Goal: Task Accomplishment & Management: Complete application form

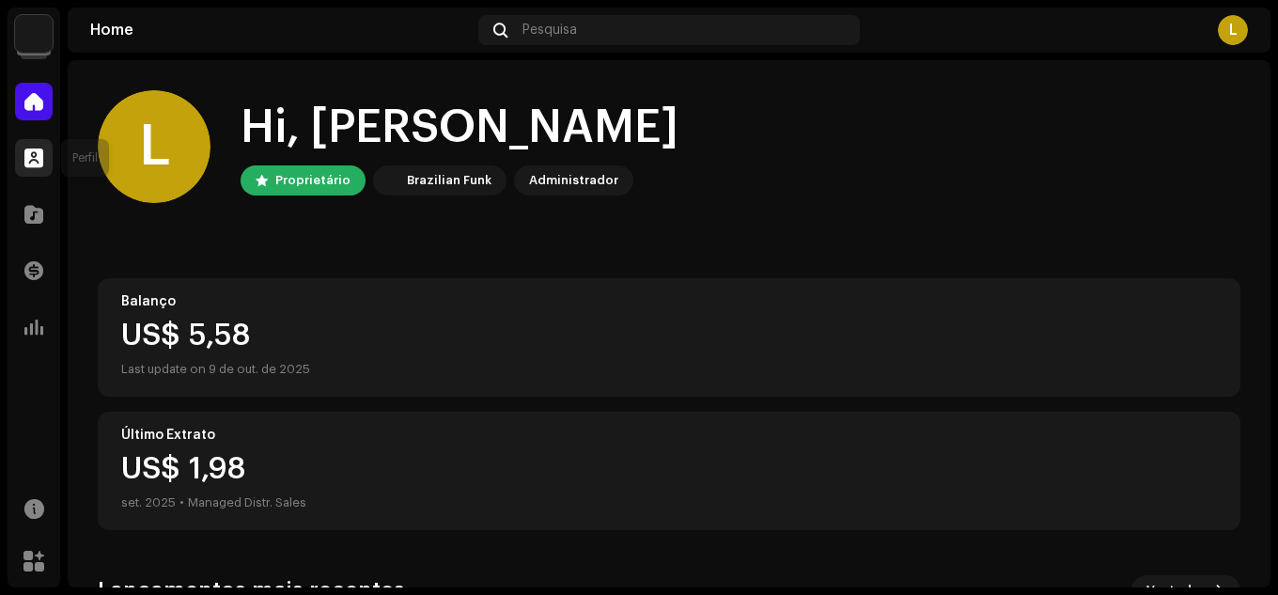
click at [39, 152] on span at bounding box center [33, 157] width 19 height 15
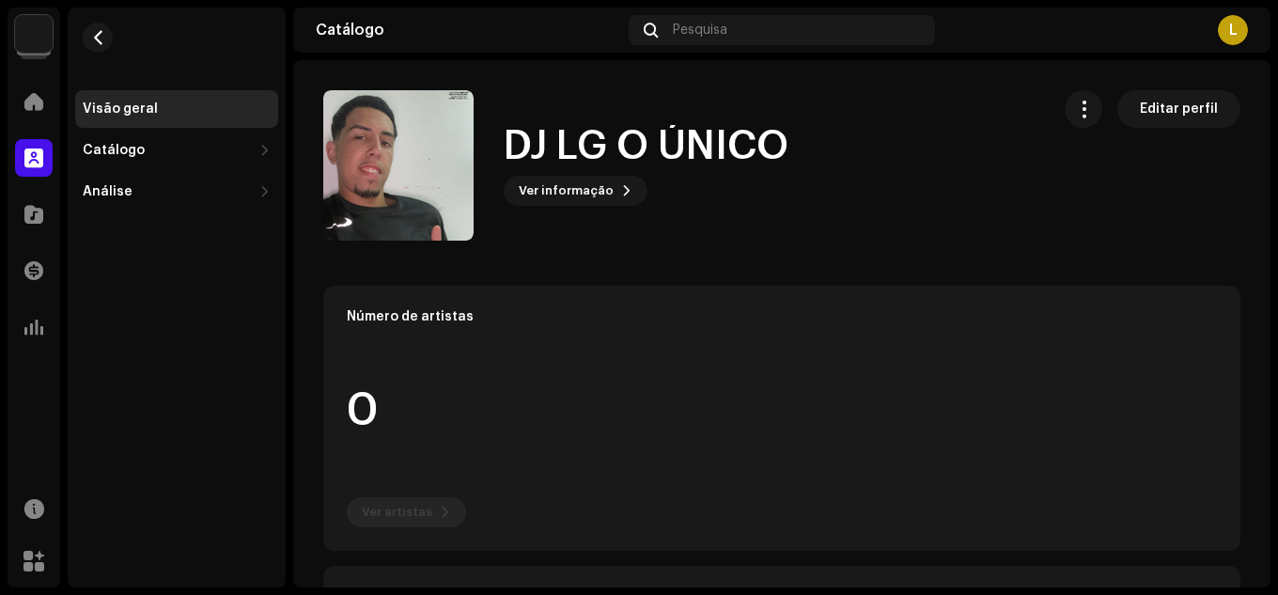
click at [419, 220] on img at bounding box center [398, 165] width 150 height 150
click at [593, 200] on span "Ver informação" at bounding box center [566, 191] width 95 height 38
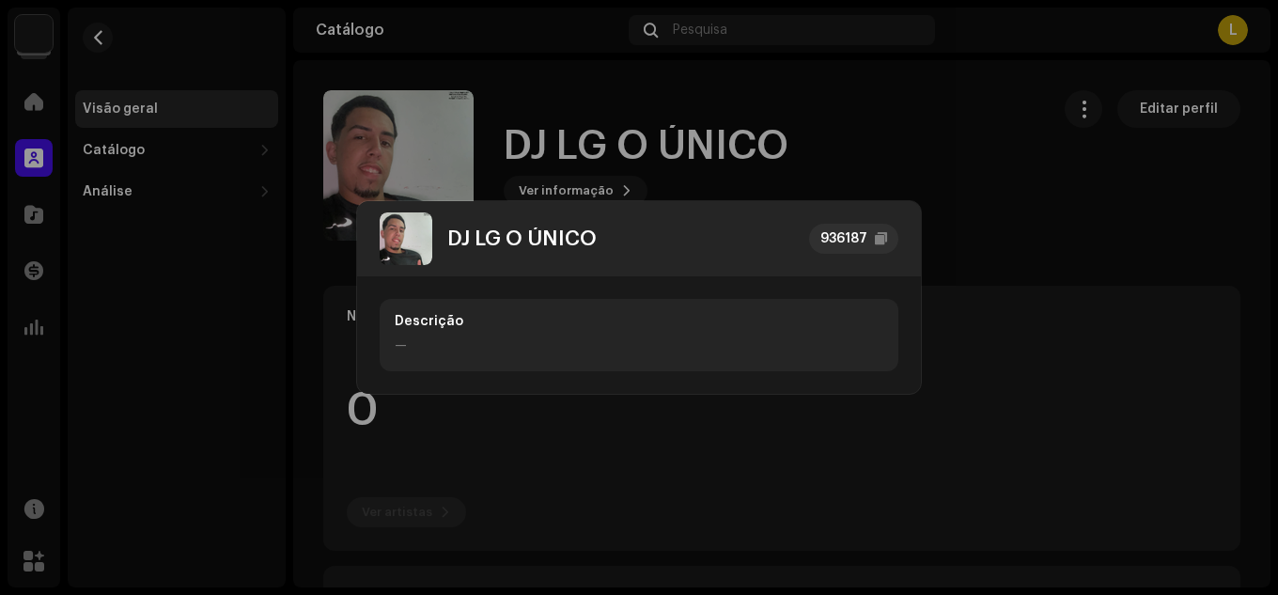
click at [406, 249] on img at bounding box center [406, 238] width 53 height 53
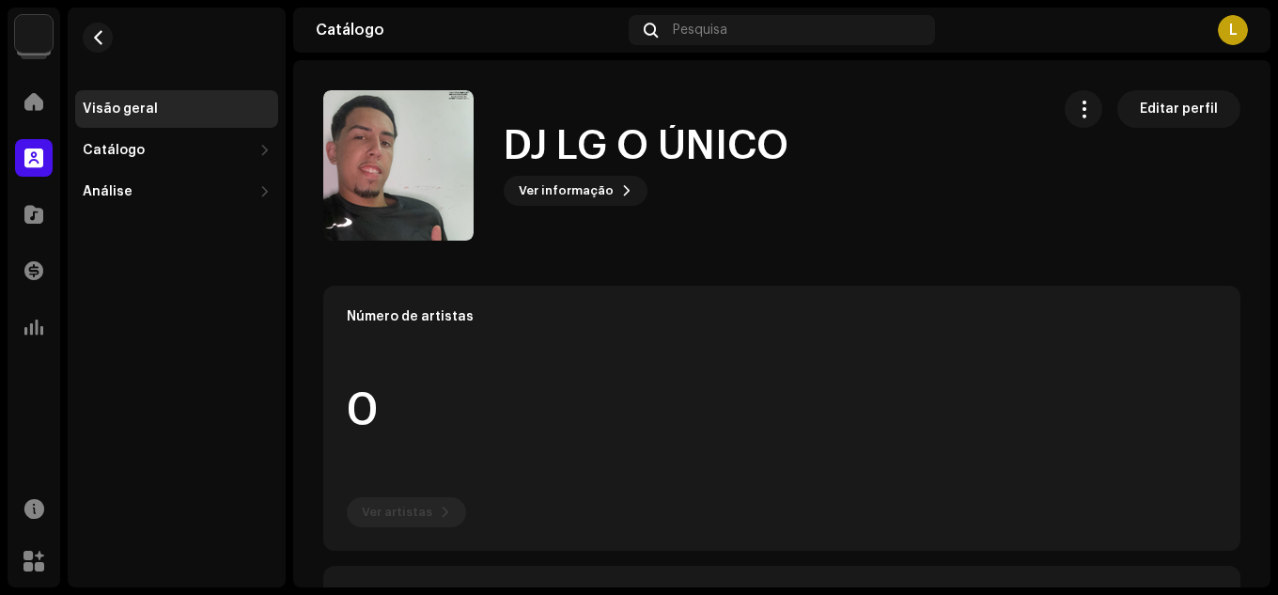
click at [611, 92] on div "DJ LG O ÚNICO 936187 Descrição —" at bounding box center [639, 297] width 1278 height 595
click at [35, 112] on div at bounding box center [34, 102] width 38 height 38
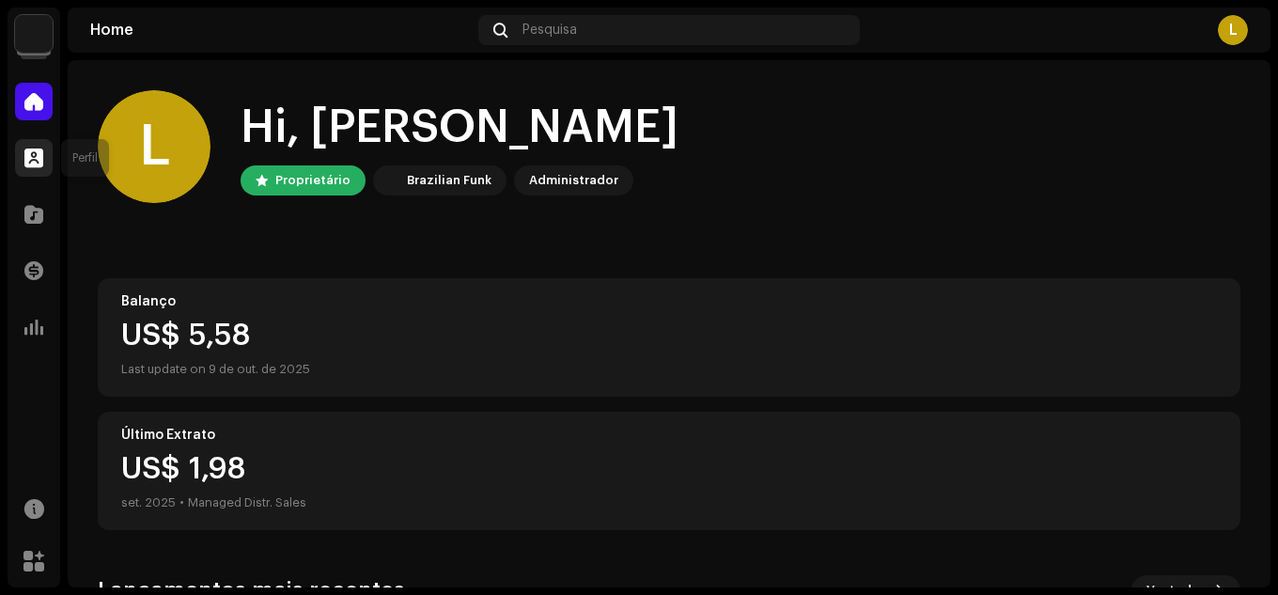
click at [38, 161] on span at bounding box center [33, 157] width 19 height 15
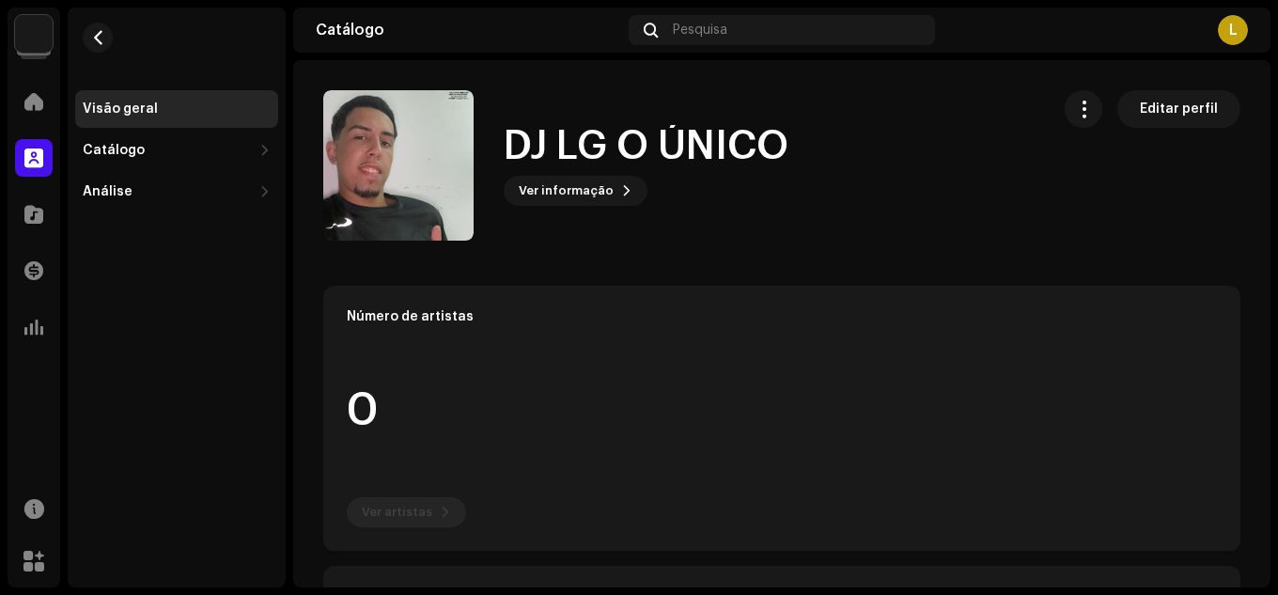
click at [34, 236] on div "Catálogo" at bounding box center [34, 214] width 53 height 53
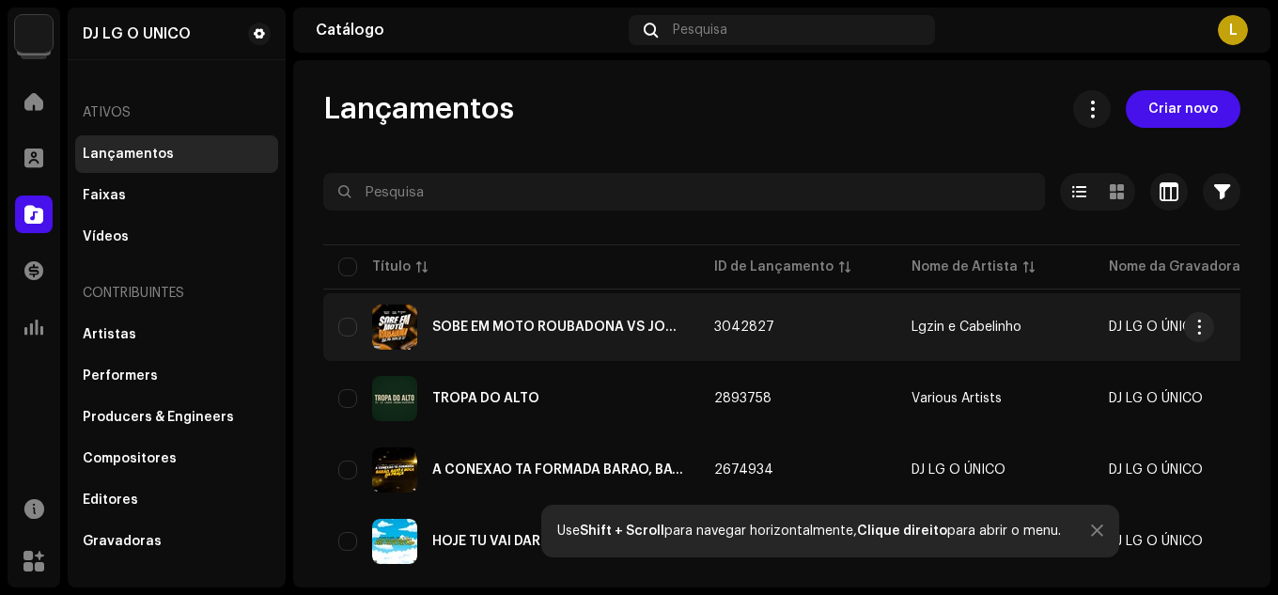
click at [899, 339] on td "Lgzin e Cabelinho" at bounding box center [995, 327] width 197 height 68
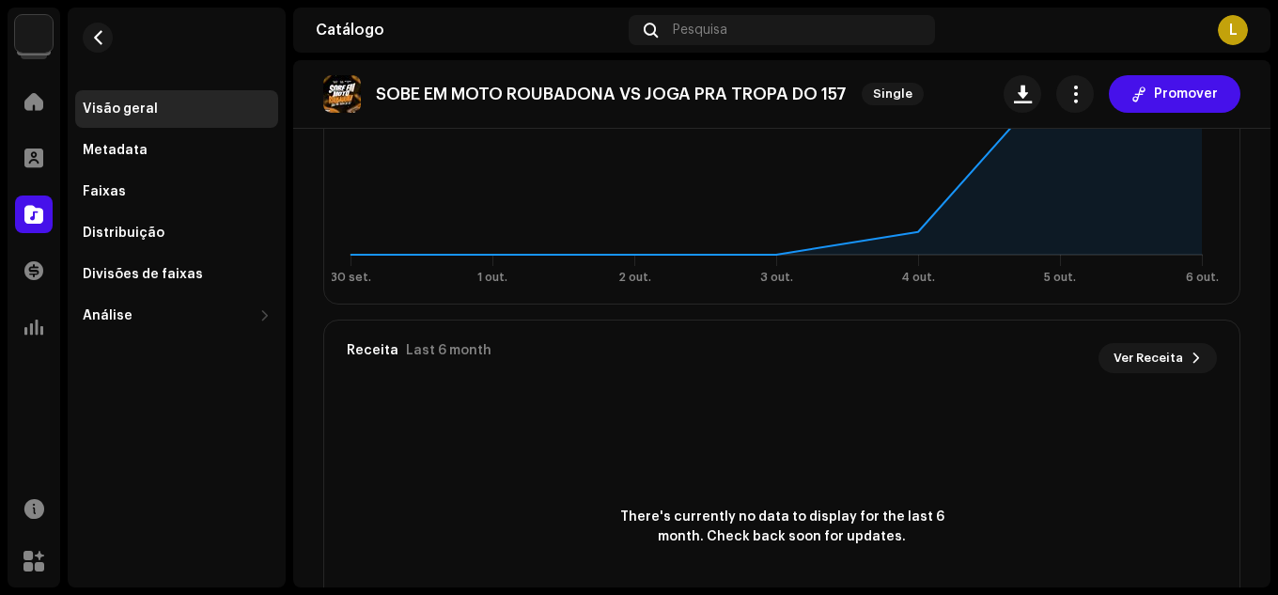
scroll to position [1128, 0]
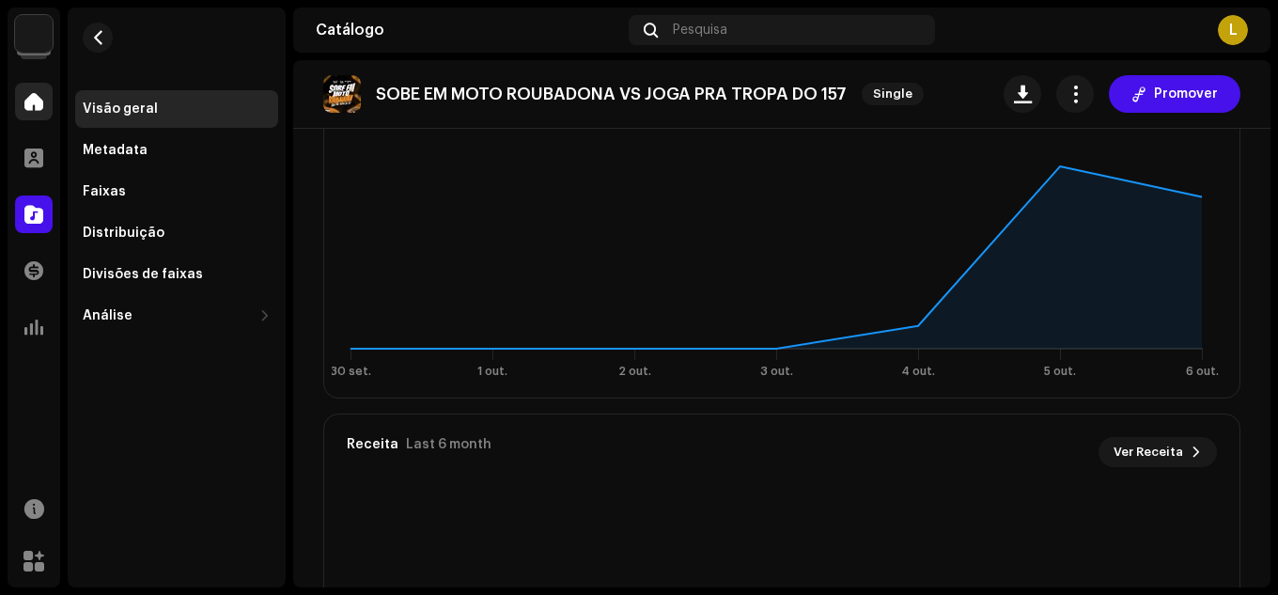
click at [28, 97] on span at bounding box center [33, 101] width 19 height 15
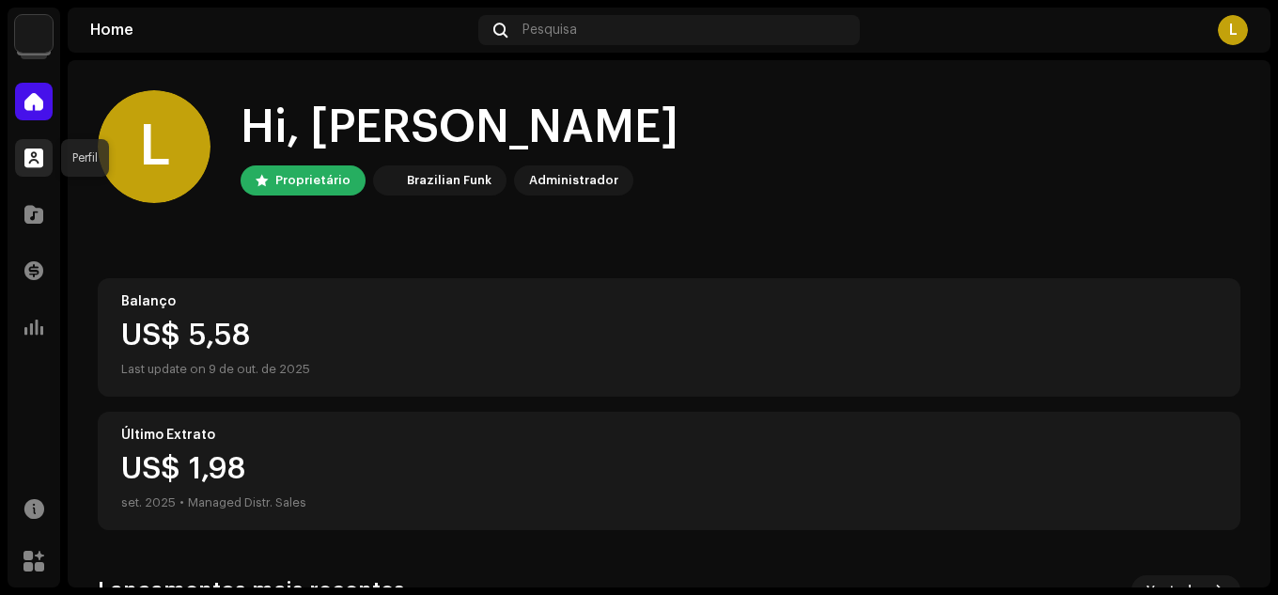
click at [39, 160] on span at bounding box center [33, 157] width 19 height 15
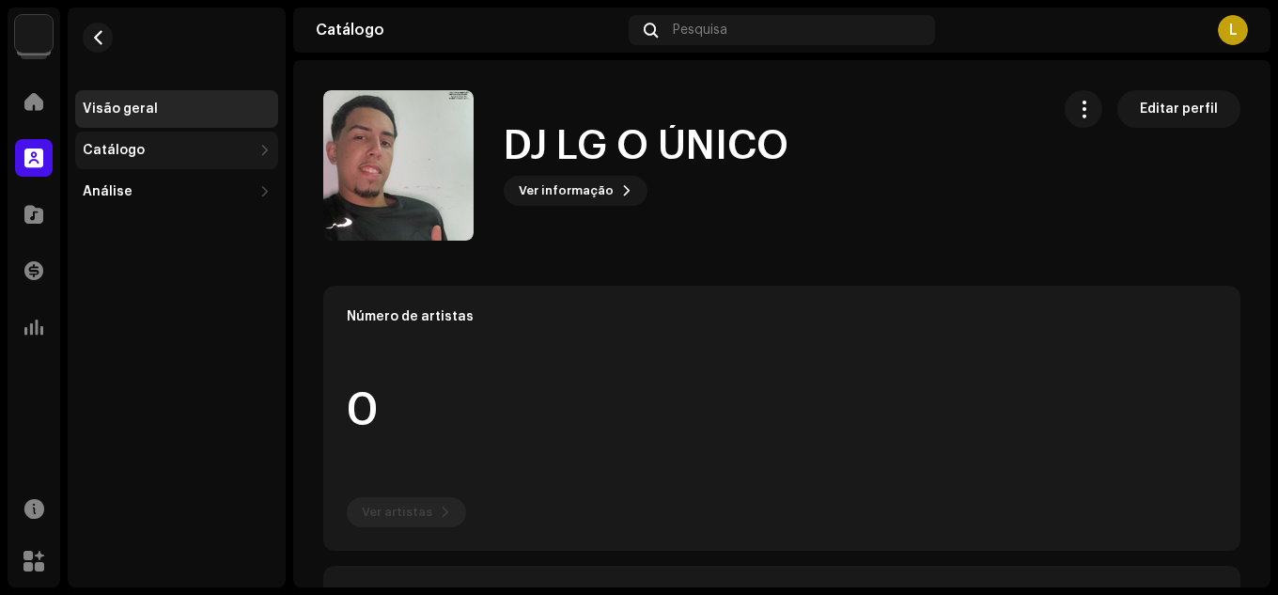
click at [102, 148] on div "Catálogo" at bounding box center [114, 150] width 62 height 15
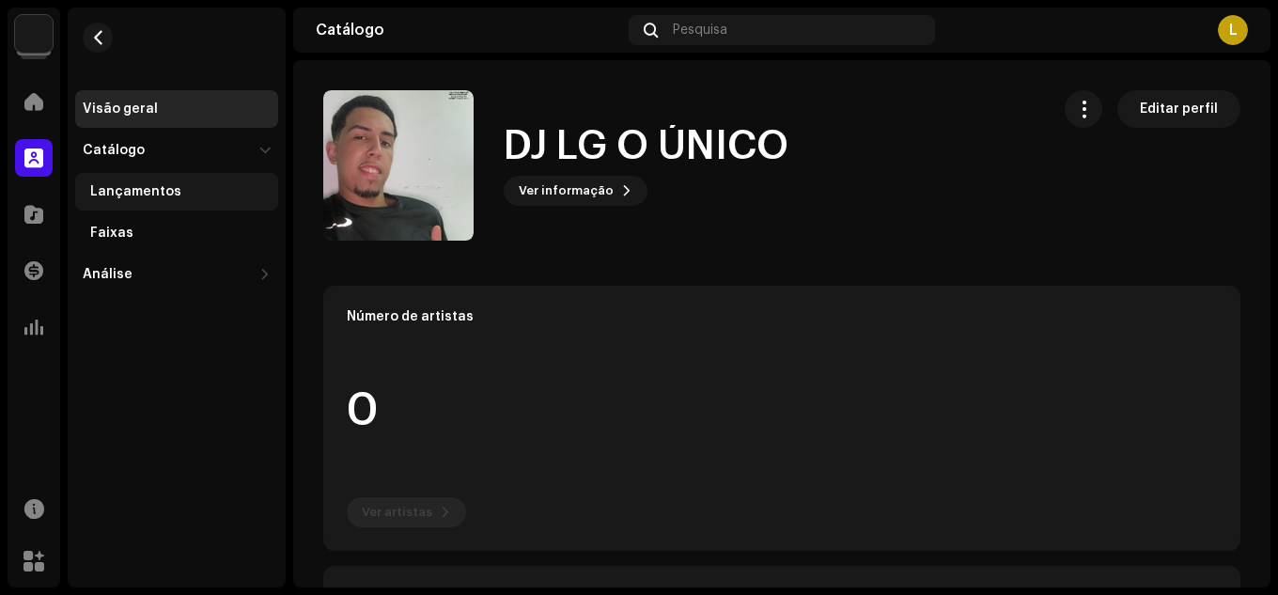
click at [124, 205] on div "Lançamentos" at bounding box center [176, 192] width 203 height 38
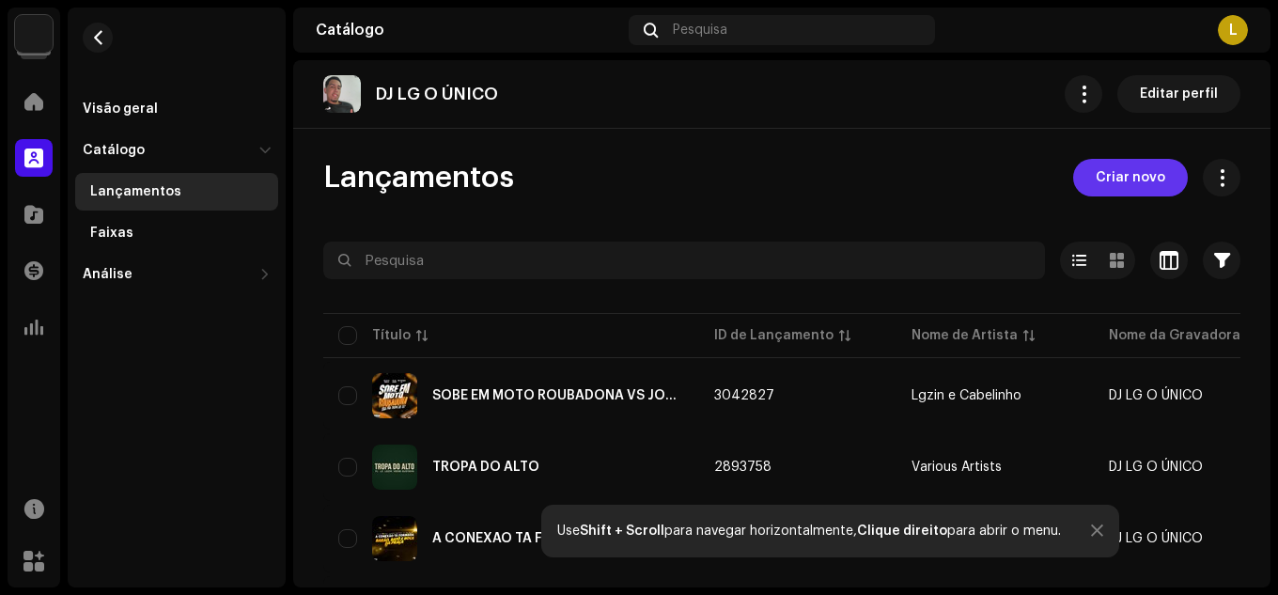
click at [1129, 178] on span "Criar novo" at bounding box center [1131, 178] width 70 height 38
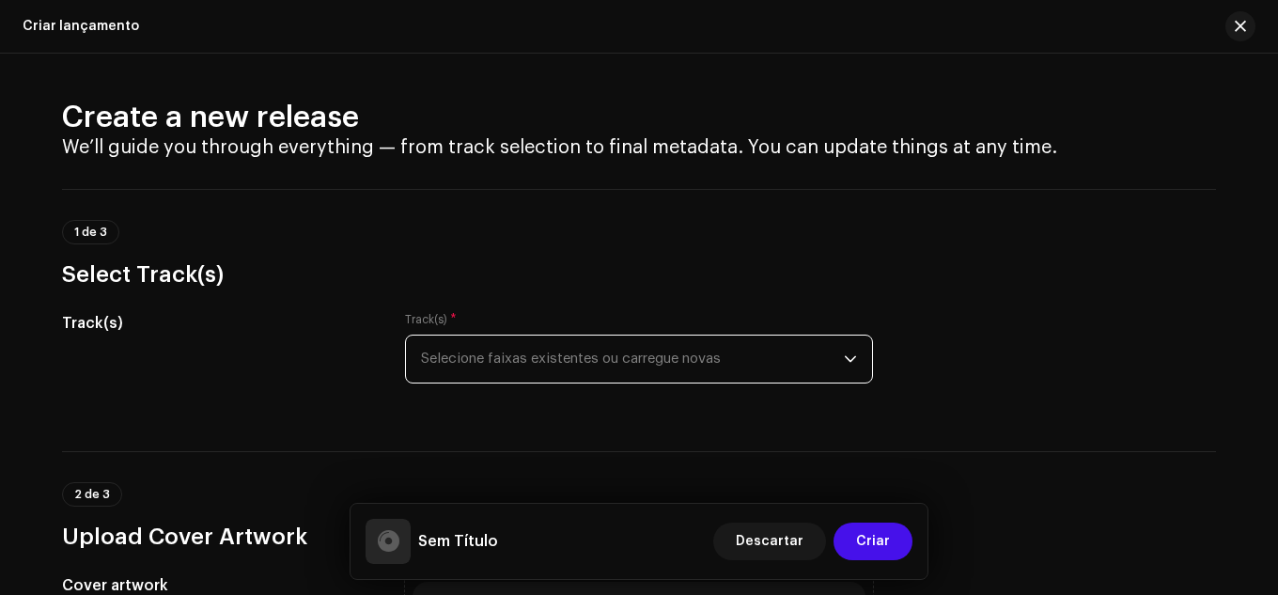
click at [615, 364] on span "Selecione faixas existentes ou carregue novas" at bounding box center [632, 359] width 423 height 47
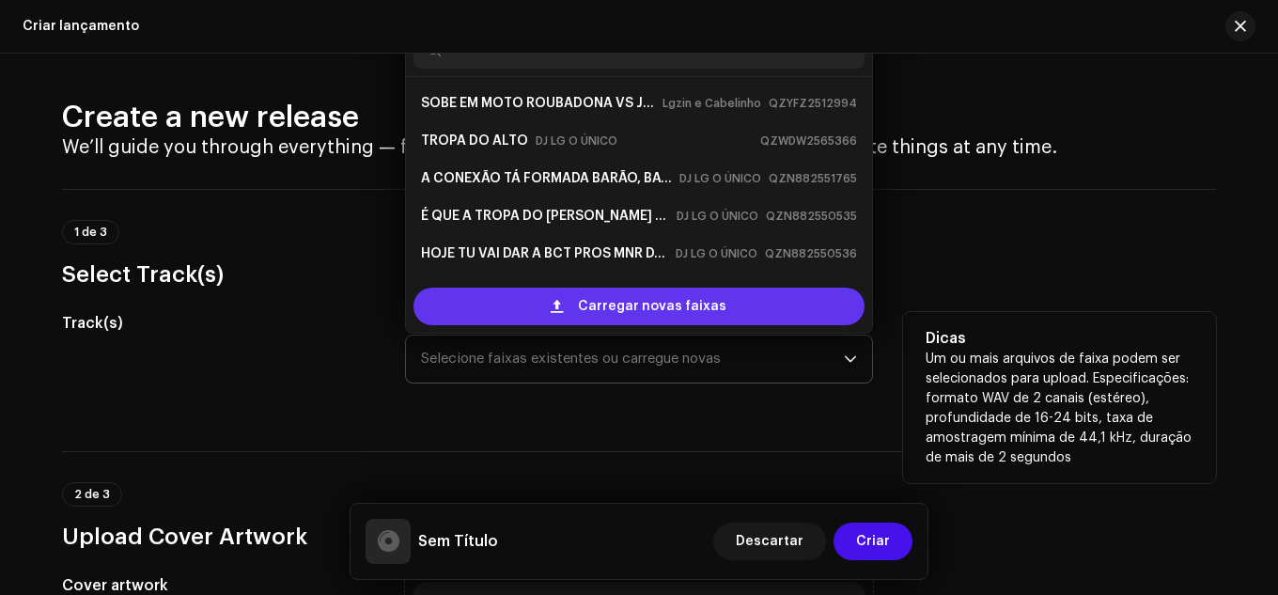
click at [541, 308] on div "Carregar novas faixas" at bounding box center [639, 307] width 451 height 38
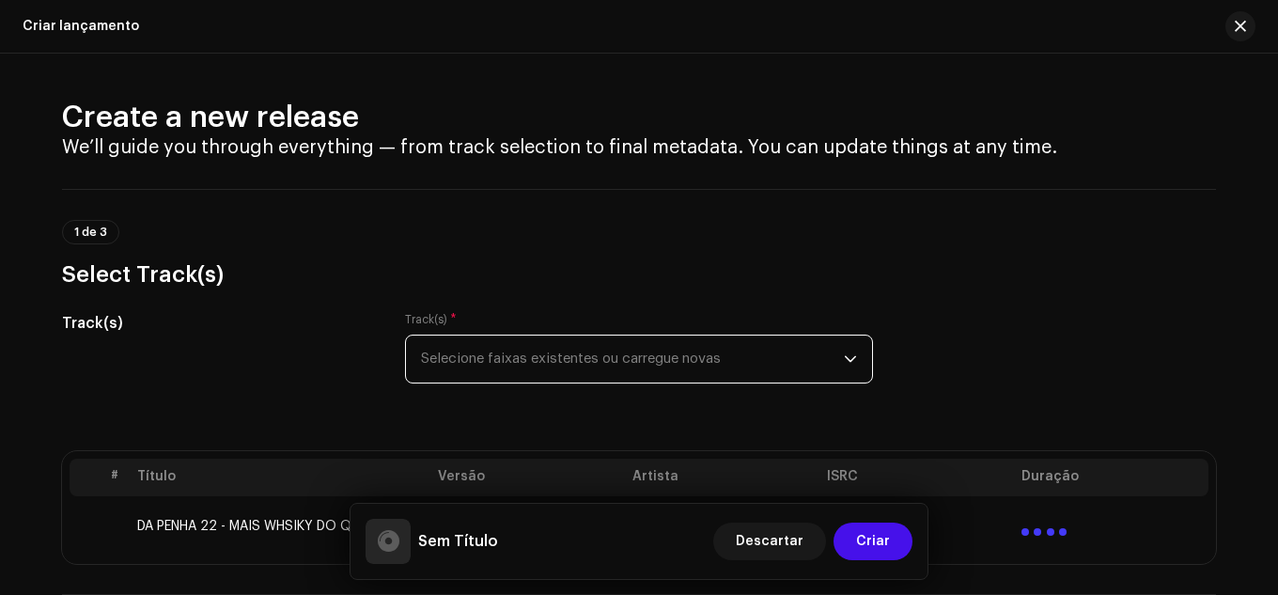
scroll to position [94, 0]
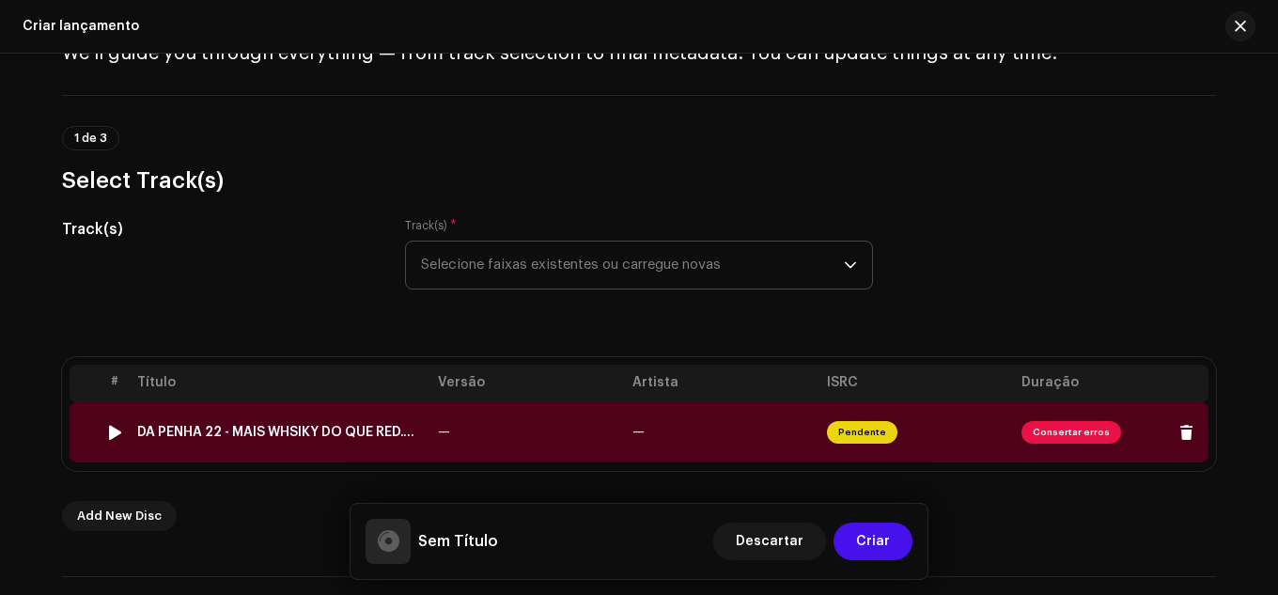
click at [1031, 427] on span "Consertar erros" at bounding box center [1072, 432] width 100 height 23
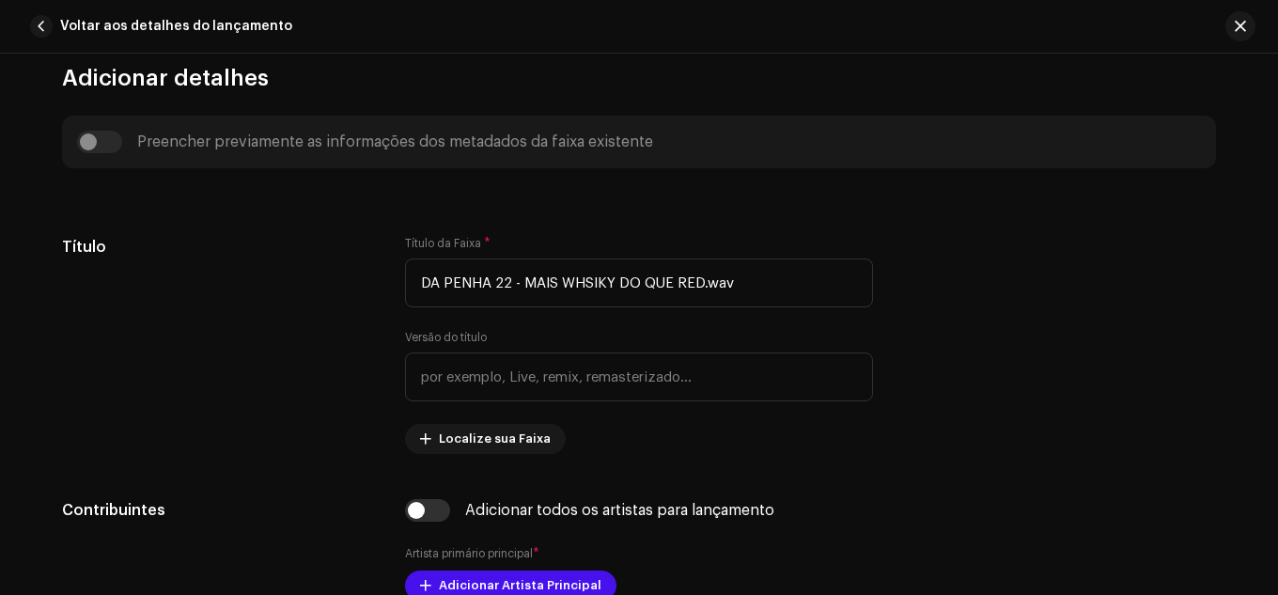
scroll to position [700, 0]
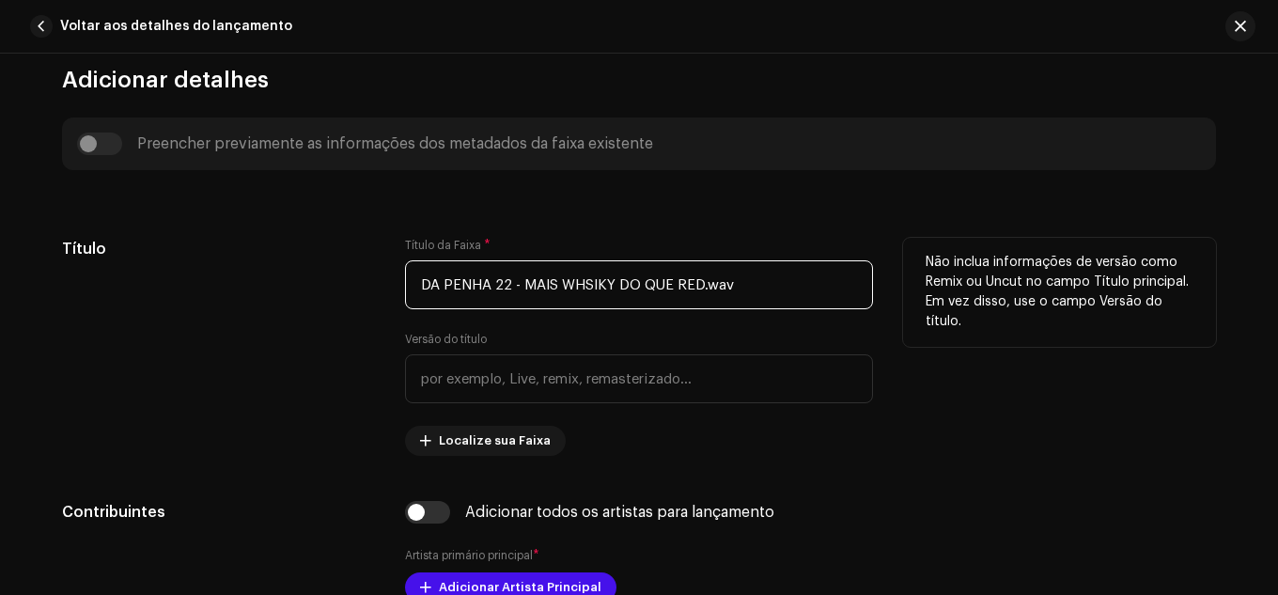
drag, startPoint x: 788, startPoint y: 302, endPoint x: 202, endPoint y: 302, distance: 585.7
click at [202, 302] on div "Título Título da Faixa * DA PENHA 22 - MAIS WHSIKY DO QUE RED.wav Versão do tít…" at bounding box center [639, 347] width 1154 height 218
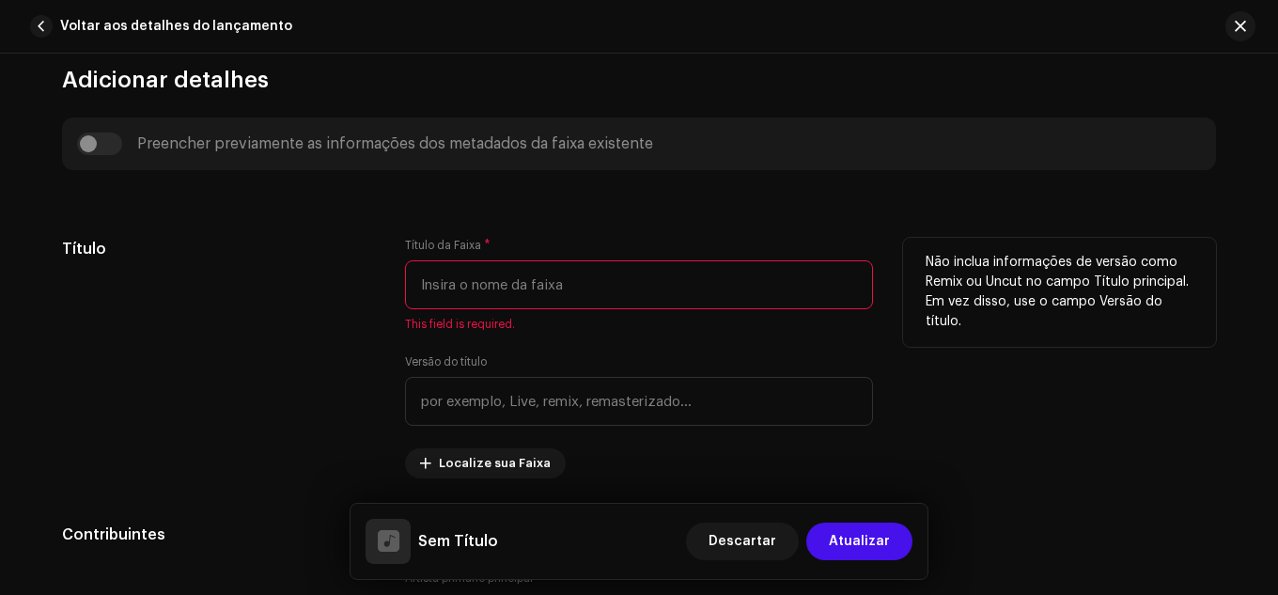
type input "b"
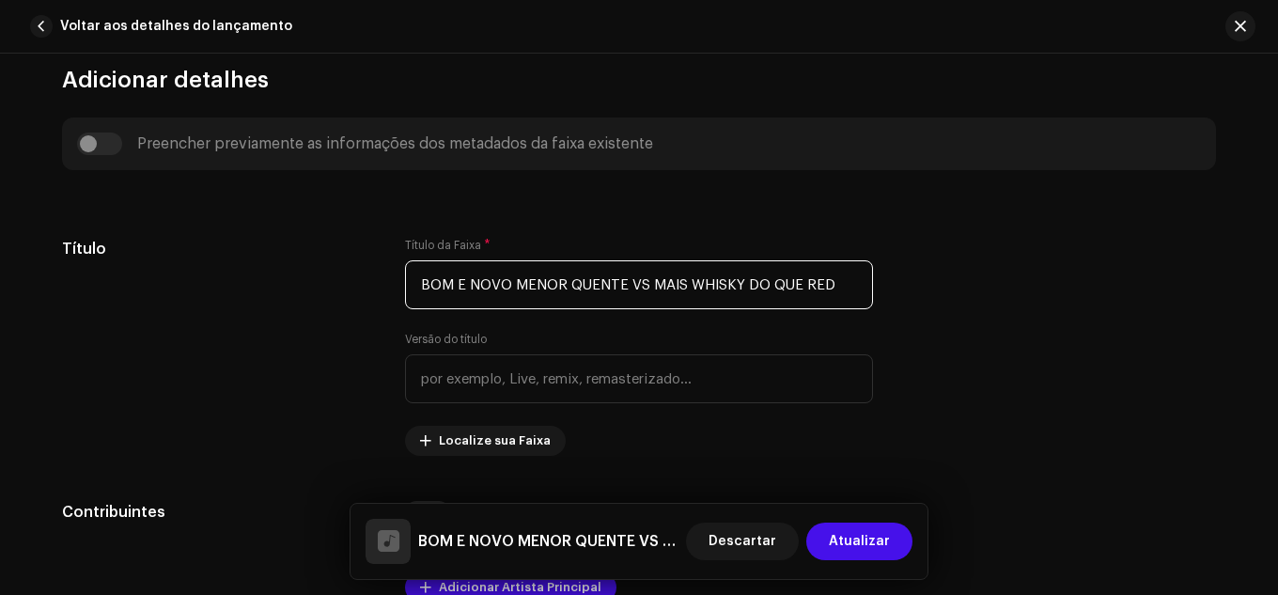
type input "BOM E NOVO MENOR QUENTE VS MAIS WHISKY DO QUE RED"
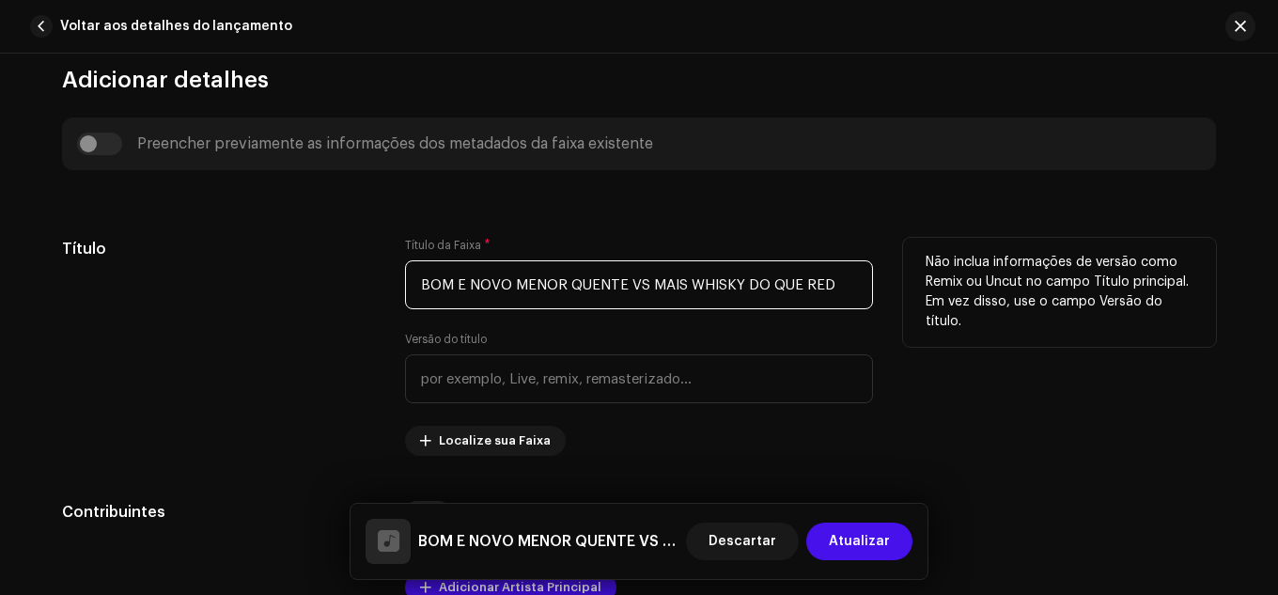
click at [643, 290] on input "BOM E NOVO MENOR QUENTE VS MAIS WHISKY DO QUE RED" at bounding box center [639, 284] width 468 height 49
click at [823, 288] on input "BOM E NOVO MENOR QUENTE VS MAIS WHISKY DO QUE RED" at bounding box center [639, 284] width 468 height 49
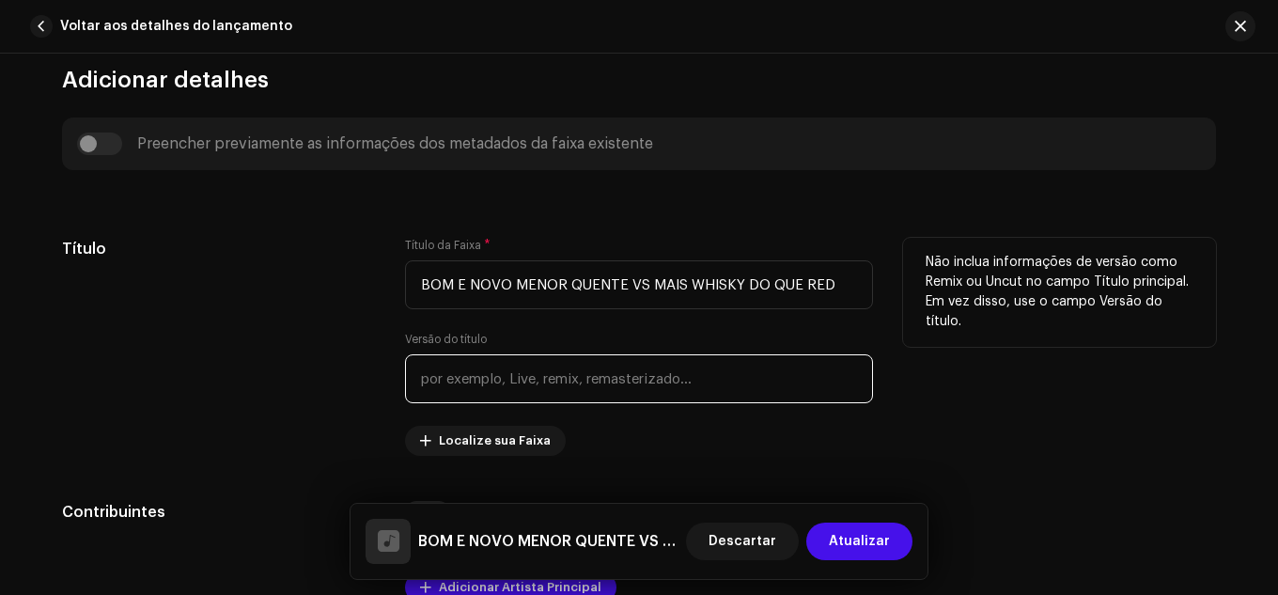
click at [547, 375] on input "text" at bounding box center [639, 378] width 468 height 49
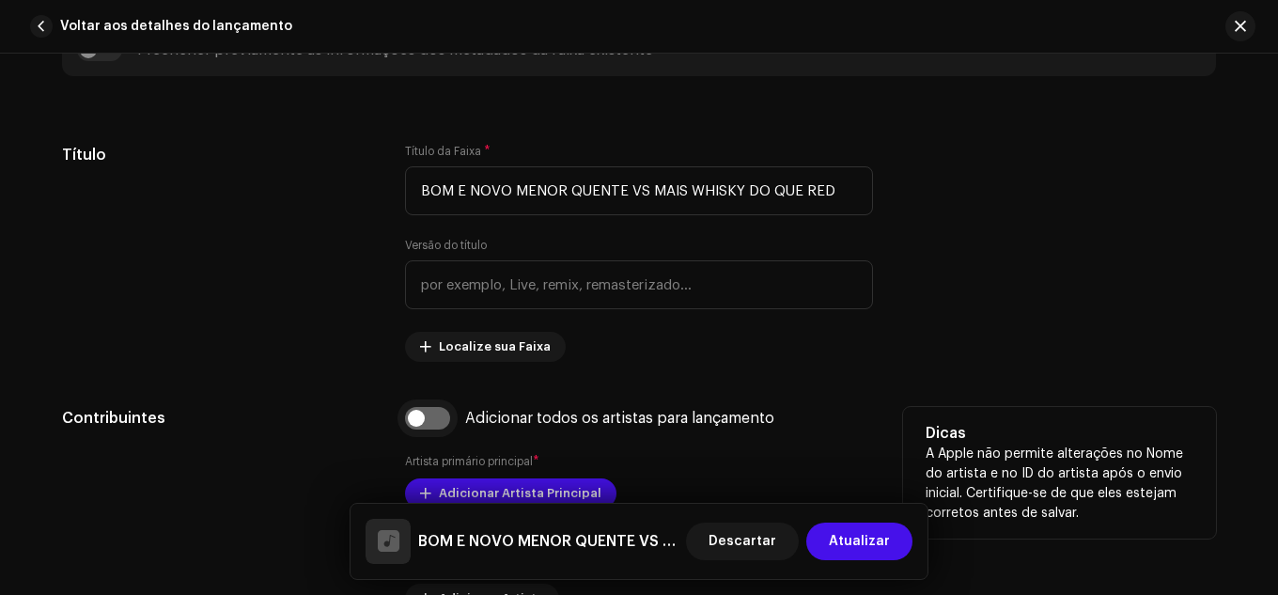
click at [431, 426] on input "checkbox" at bounding box center [427, 418] width 45 height 23
checkbox input "true"
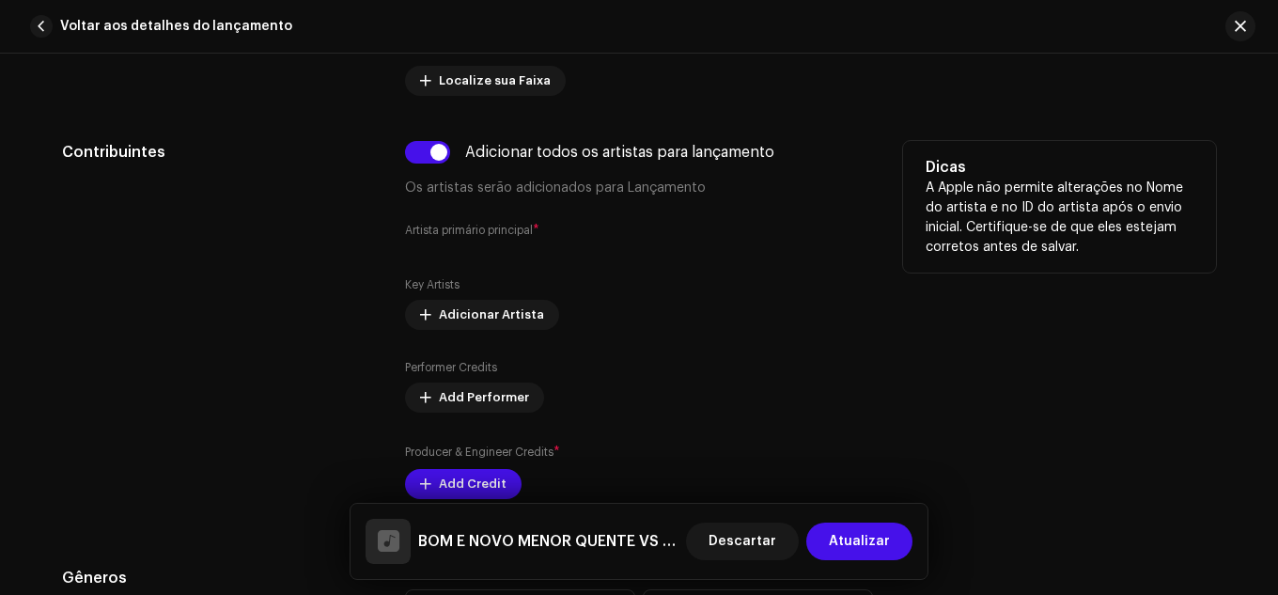
scroll to position [1076, 0]
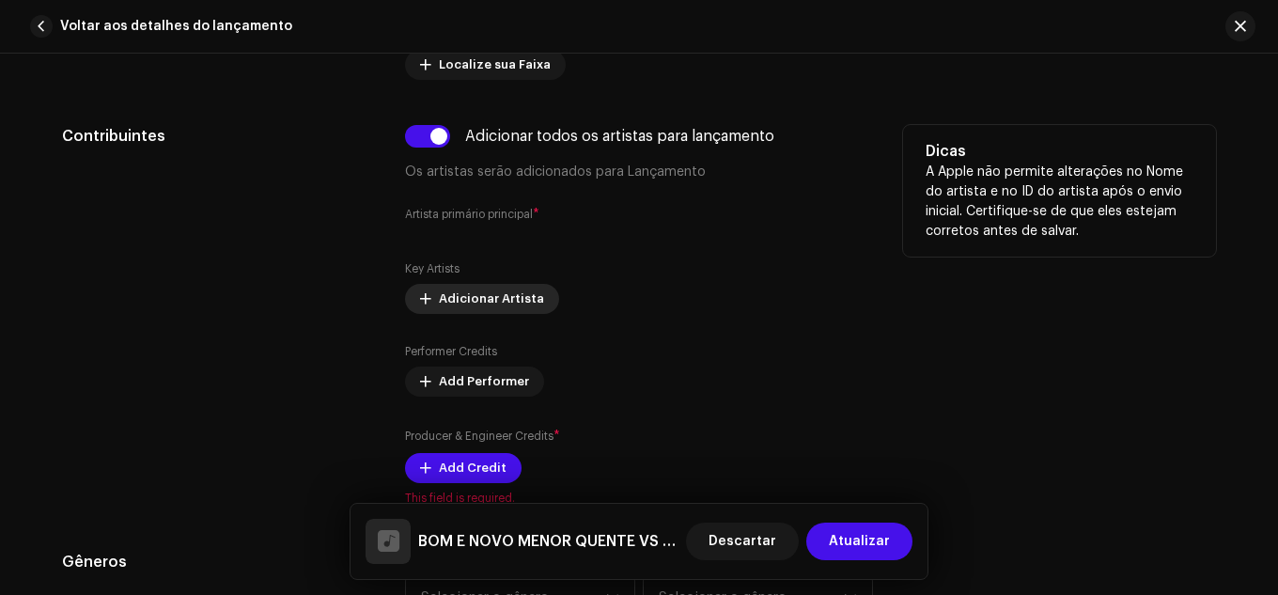
click at [510, 293] on span "Adicionar Artista" at bounding box center [491, 299] width 105 height 38
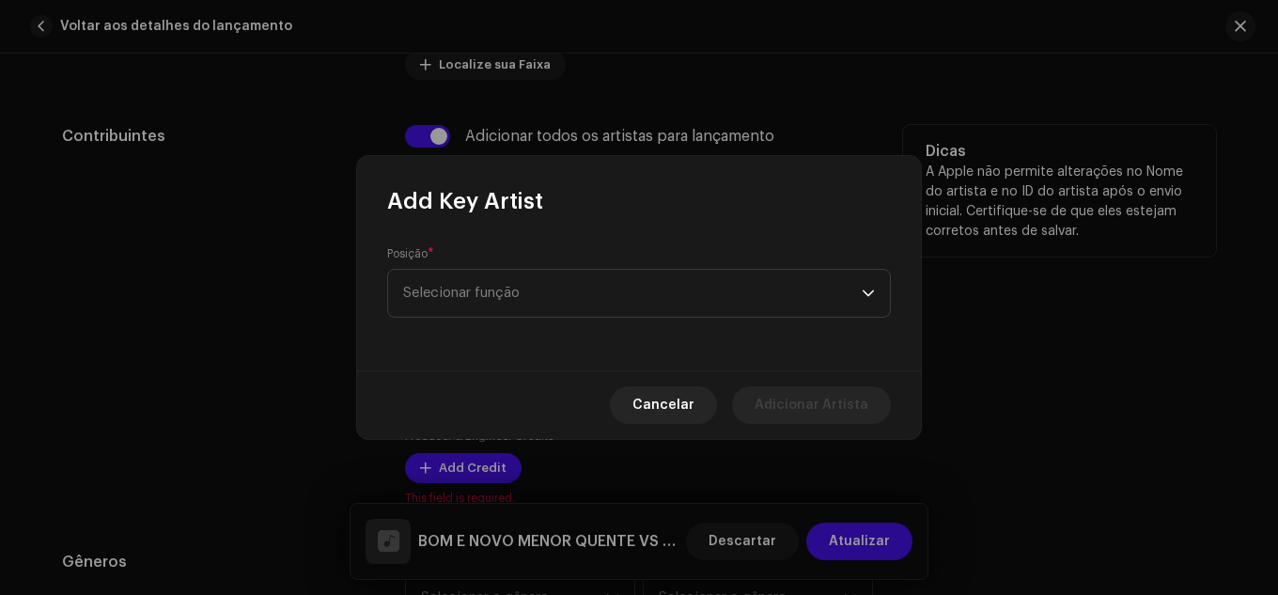
click at [510, 293] on span "Selecionar função" at bounding box center [632, 293] width 459 height 47
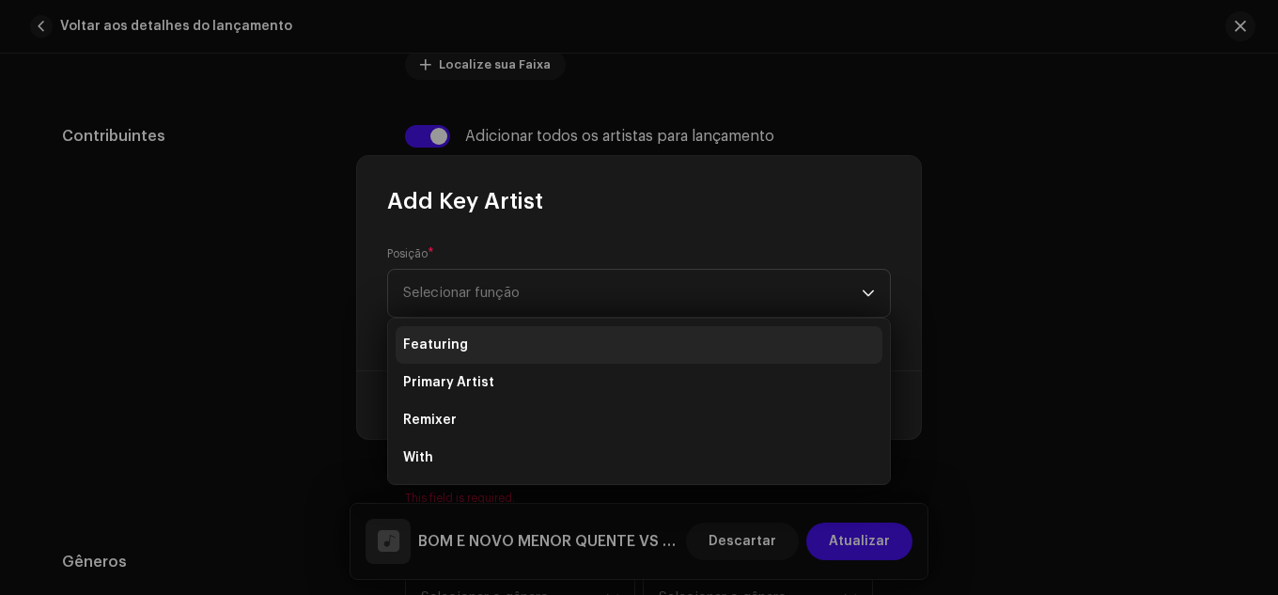
click at [466, 353] on li "Featuring" at bounding box center [639, 345] width 487 height 38
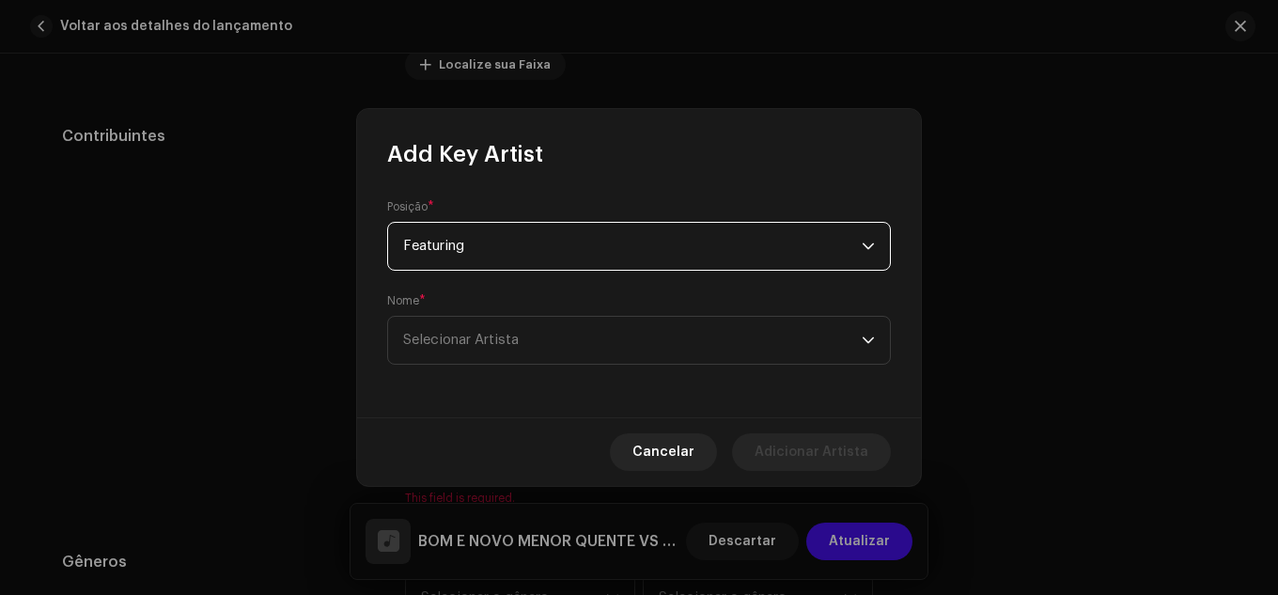
click at [466, 353] on span "Selecionar Artista" at bounding box center [632, 340] width 459 height 47
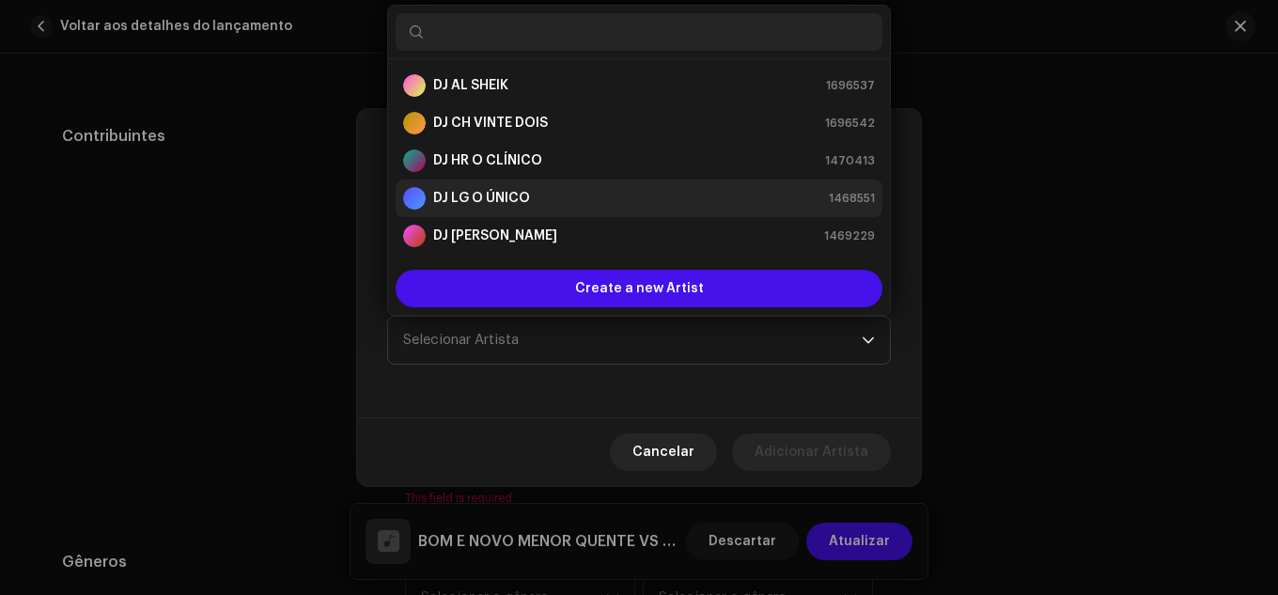
scroll to position [30, 0]
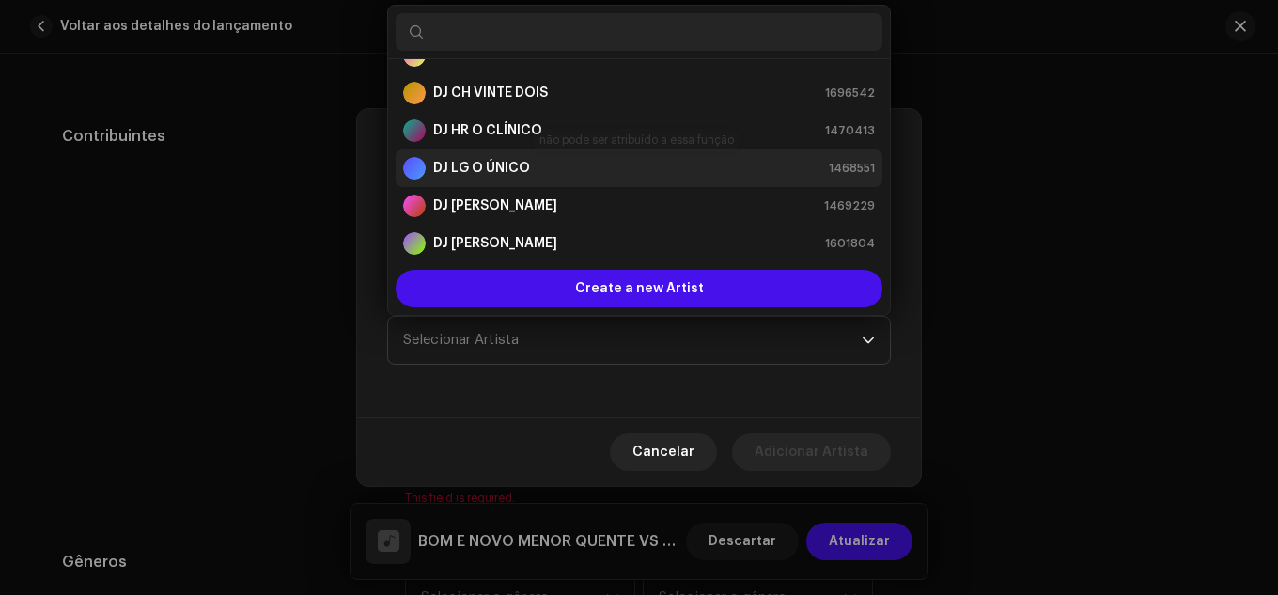
click at [466, 176] on strong "DJ LG O ÚNICO" at bounding box center [481, 168] width 97 height 19
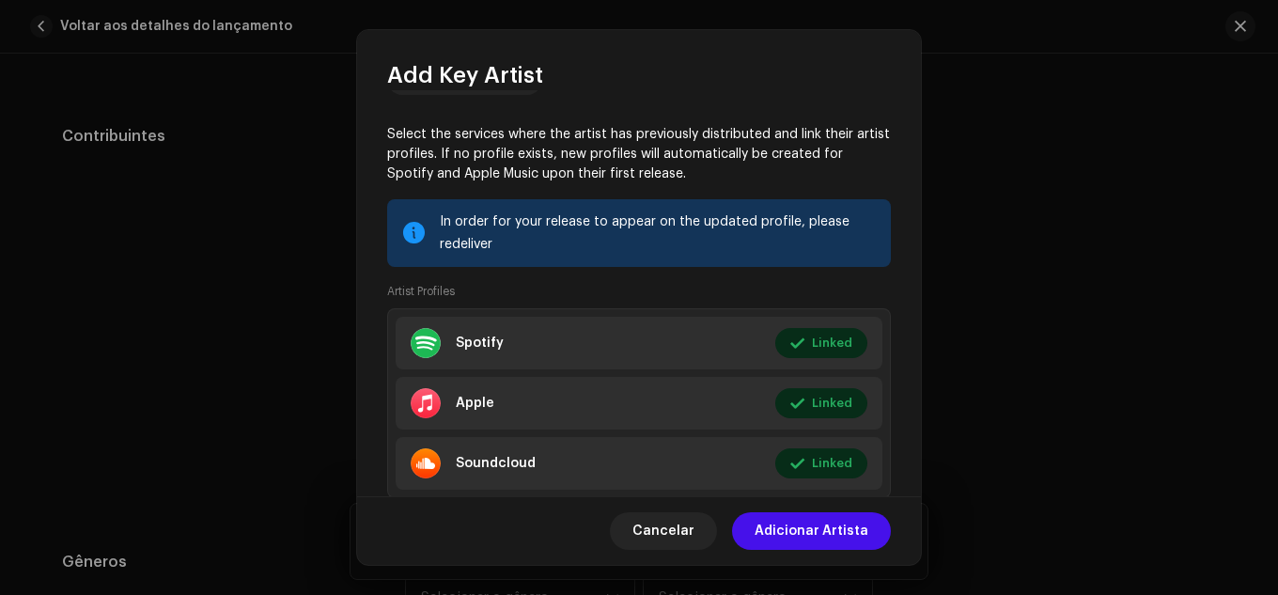
scroll to position [297, 0]
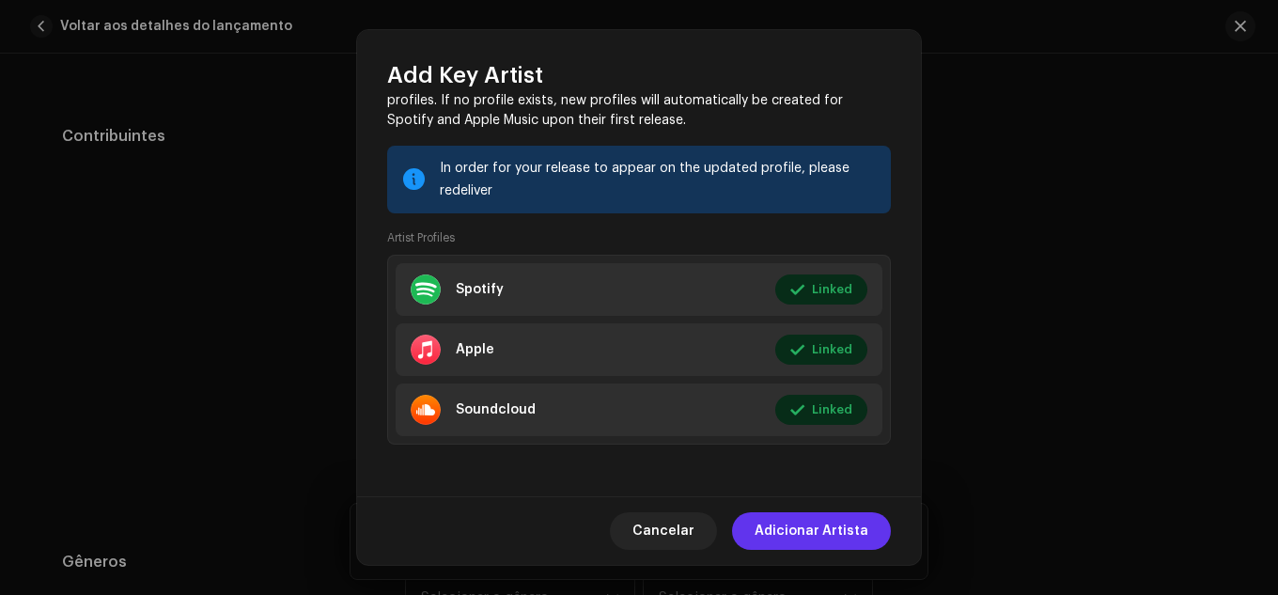
click at [820, 544] on span "Adicionar Artista" at bounding box center [812, 531] width 114 height 38
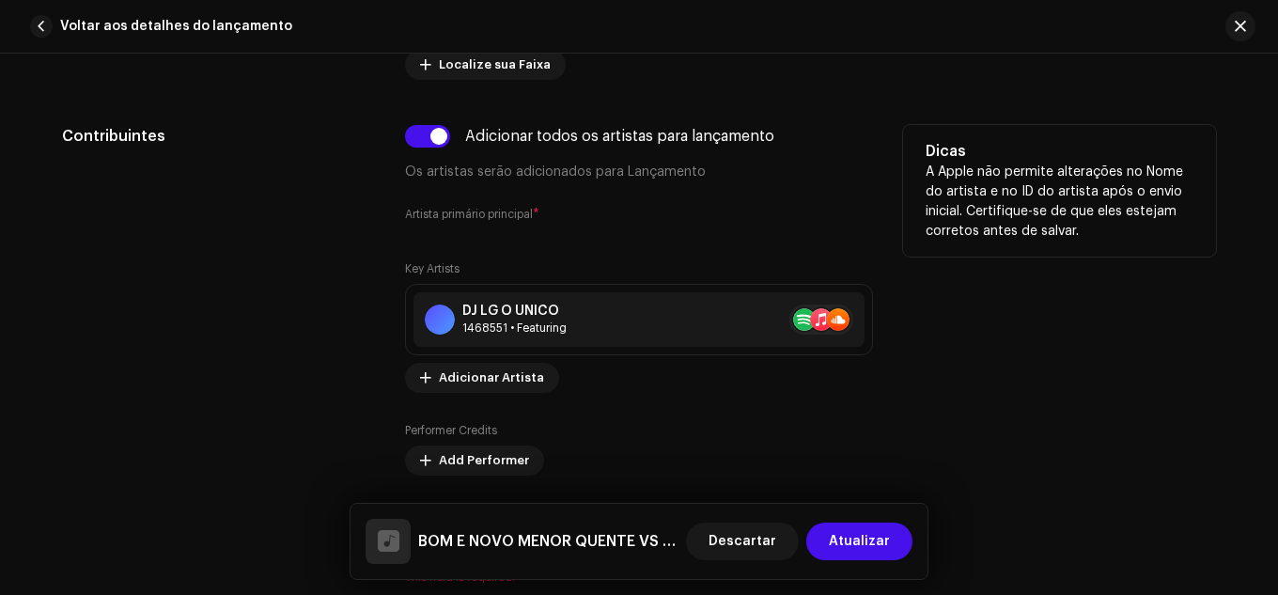
click at [463, 213] on small "Artista primário principal" at bounding box center [469, 214] width 128 height 11
click at [473, 377] on span "Adicionar Artista" at bounding box center [491, 378] width 105 height 38
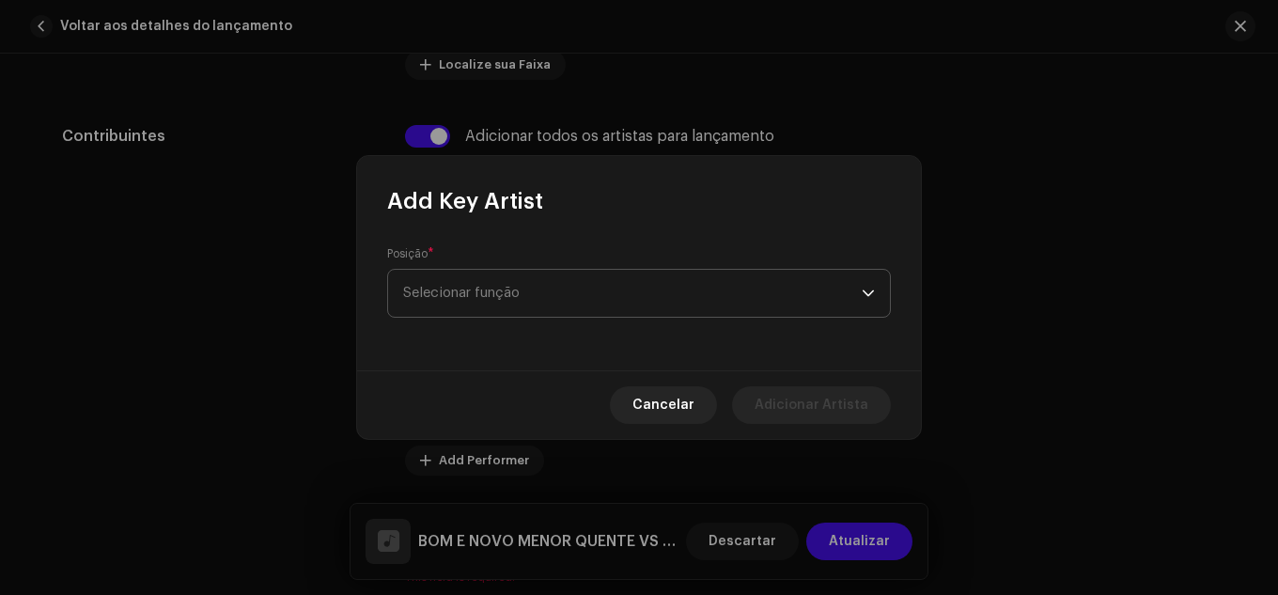
click at [486, 298] on span "Selecionar função" at bounding box center [632, 293] width 459 height 47
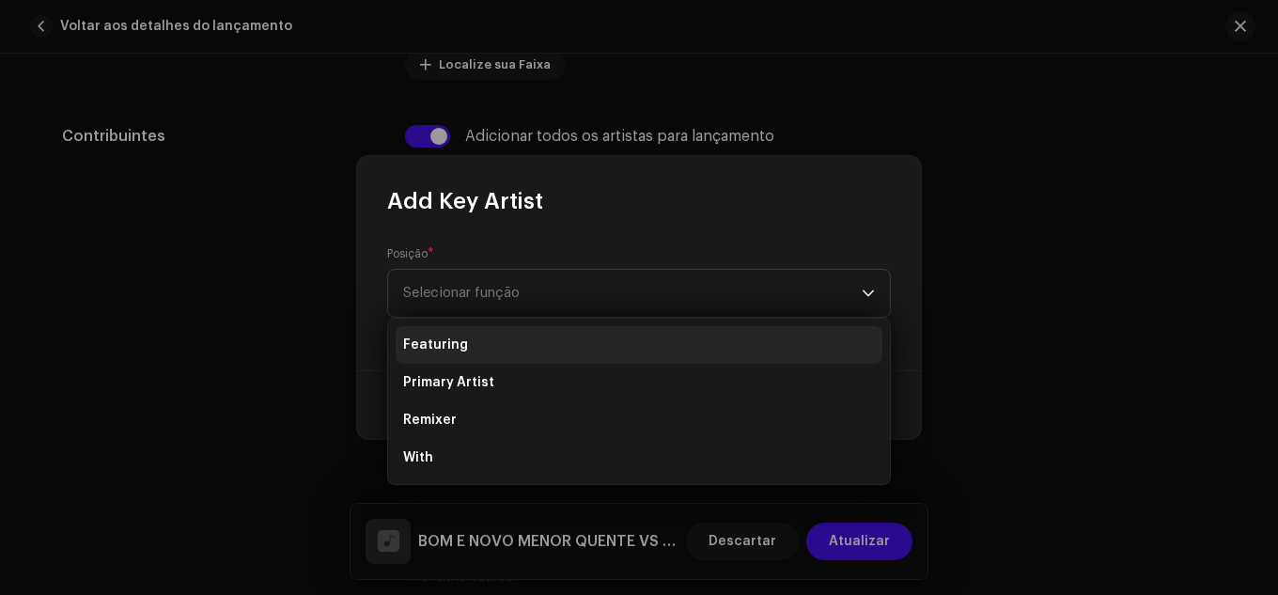
click at [490, 360] on li "Featuring" at bounding box center [639, 345] width 487 height 38
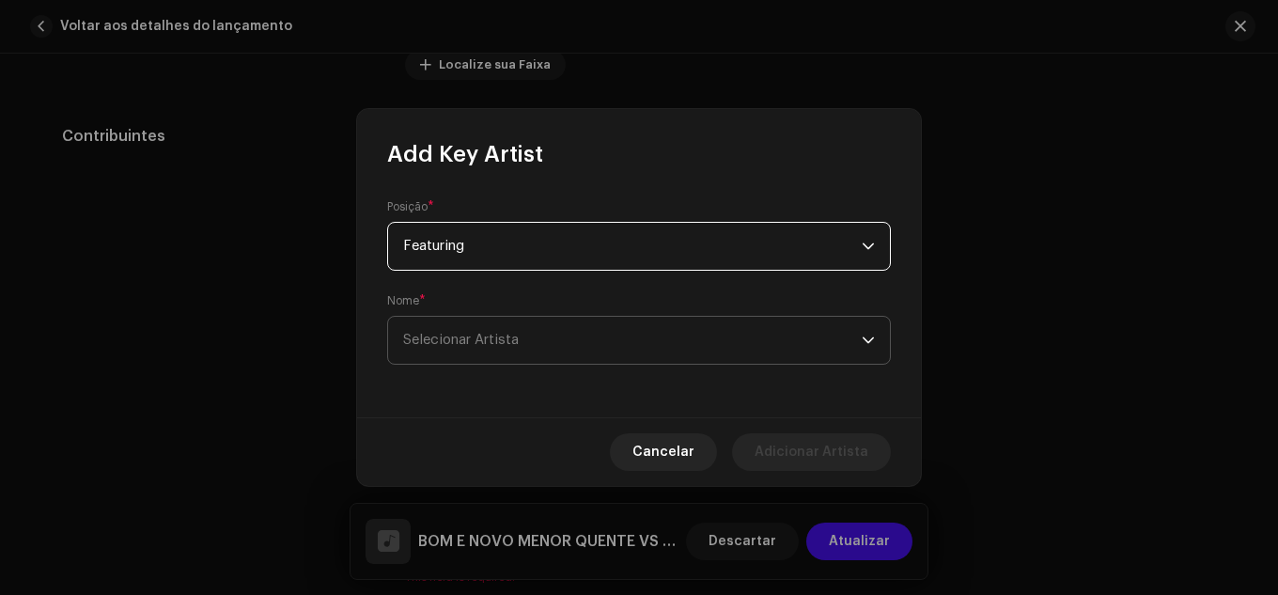
click at [496, 333] on span "Selecionar Artista" at bounding box center [461, 340] width 116 height 14
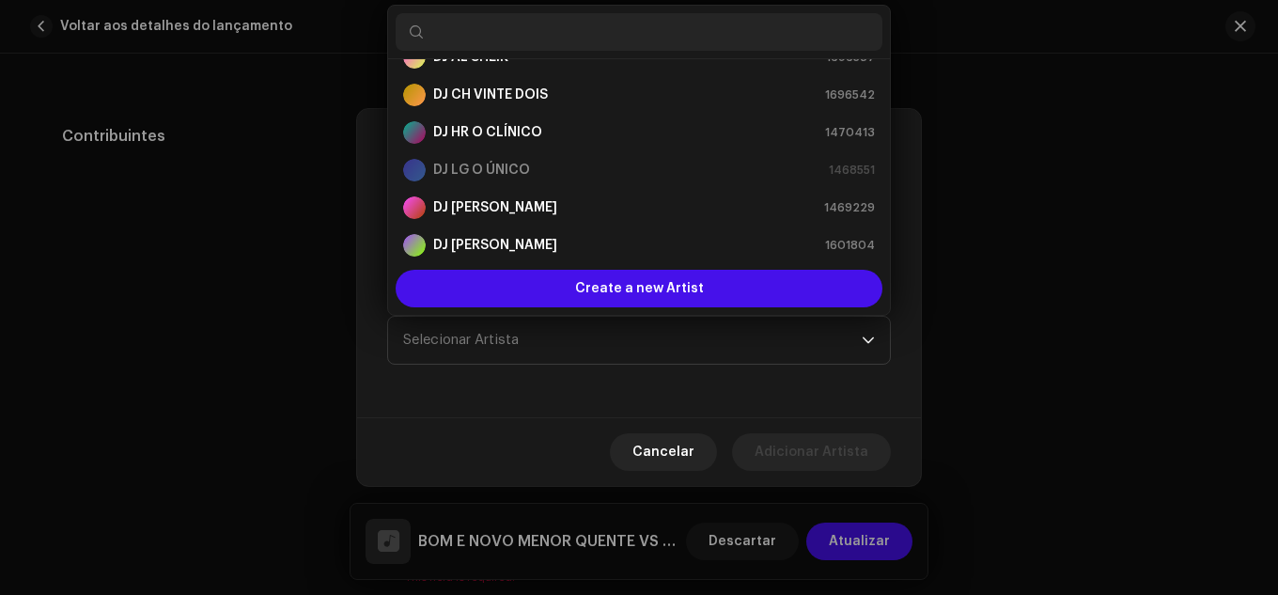
scroll to position [0, 0]
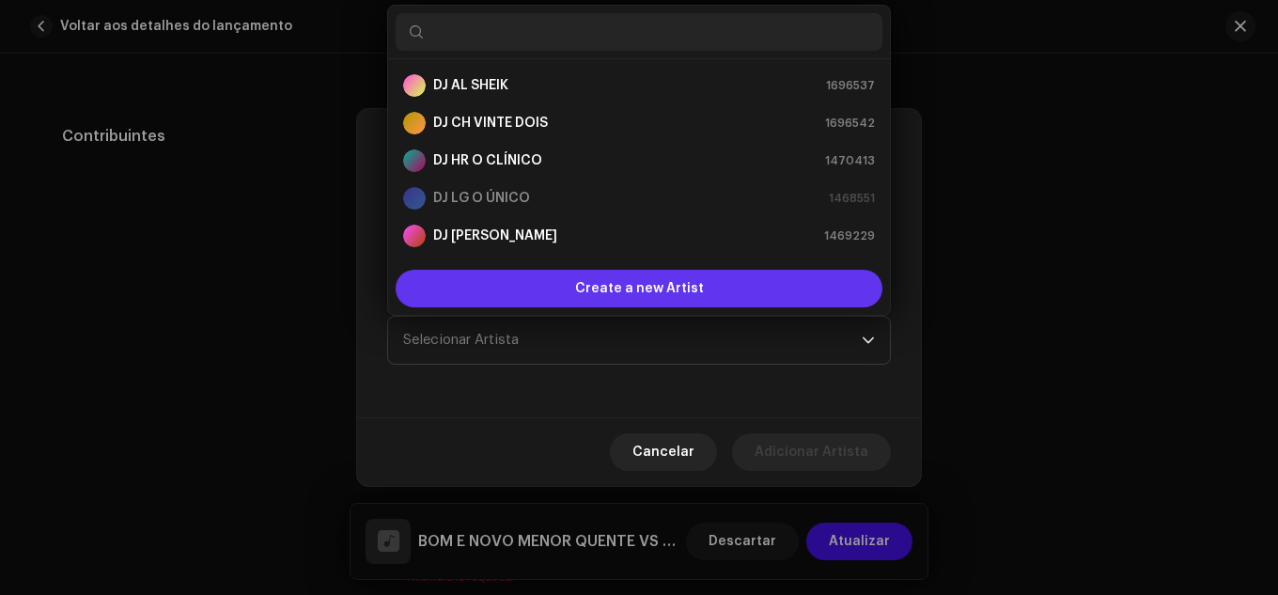
click at [636, 283] on span "Create a new Artist" at bounding box center [639, 289] width 129 height 38
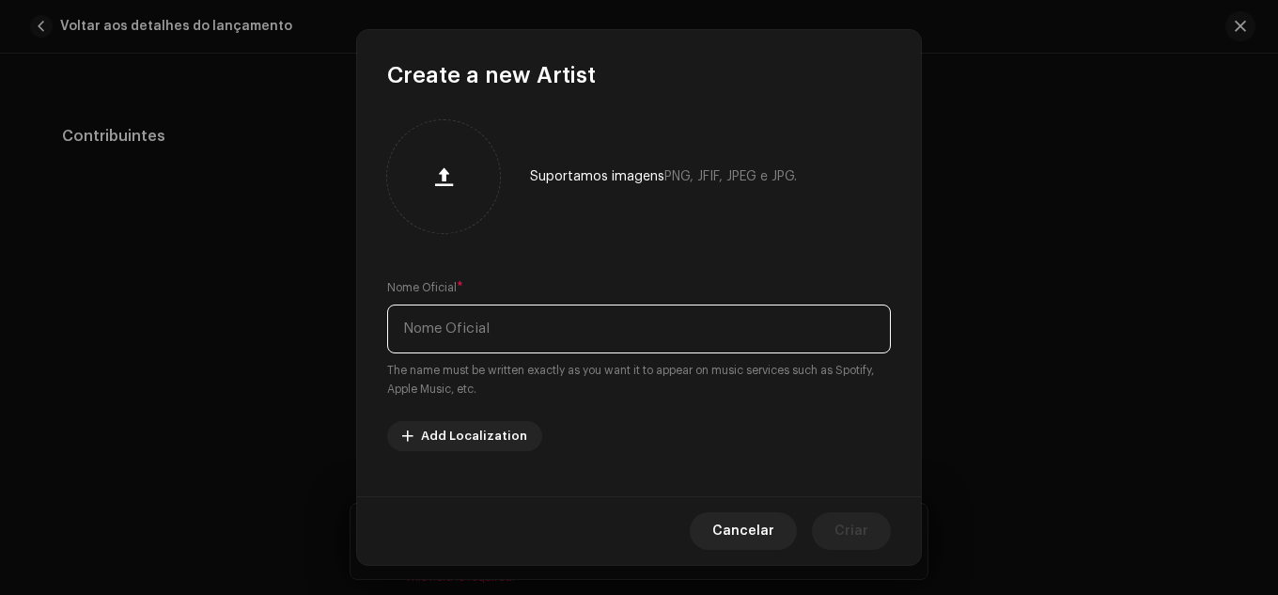
click at [460, 322] on input "text" at bounding box center [639, 329] width 504 height 49
type input "DJ DA PENHA 22"
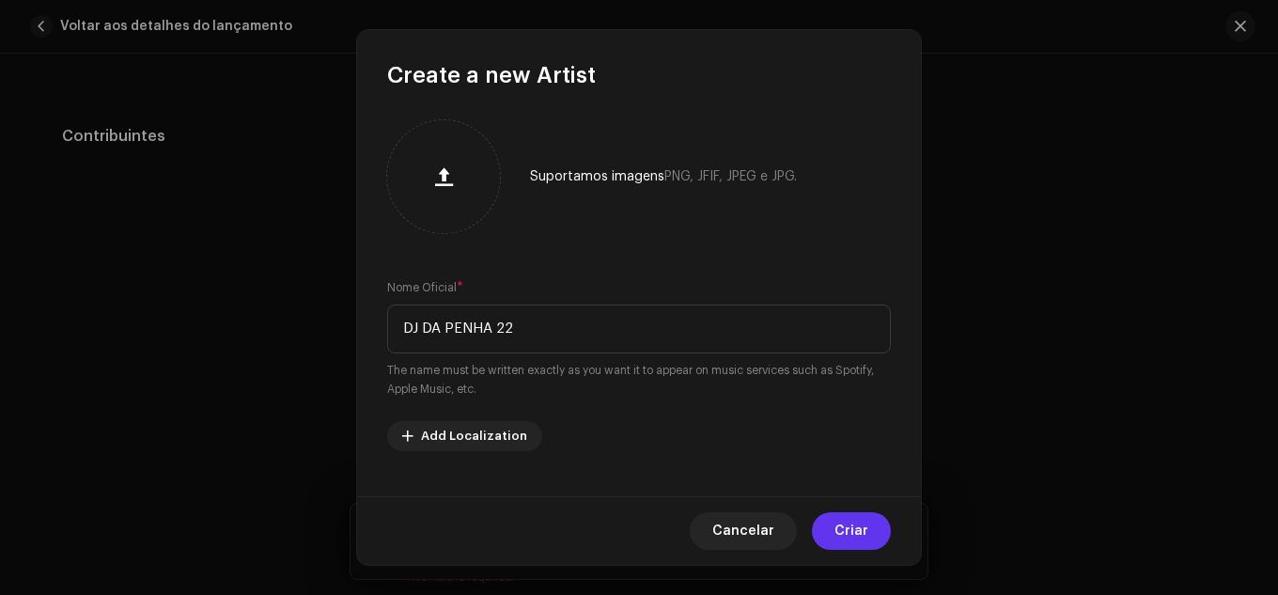
click at [876, 533] on button "Criar" at bounding box center [851, 531] width 79 height 38
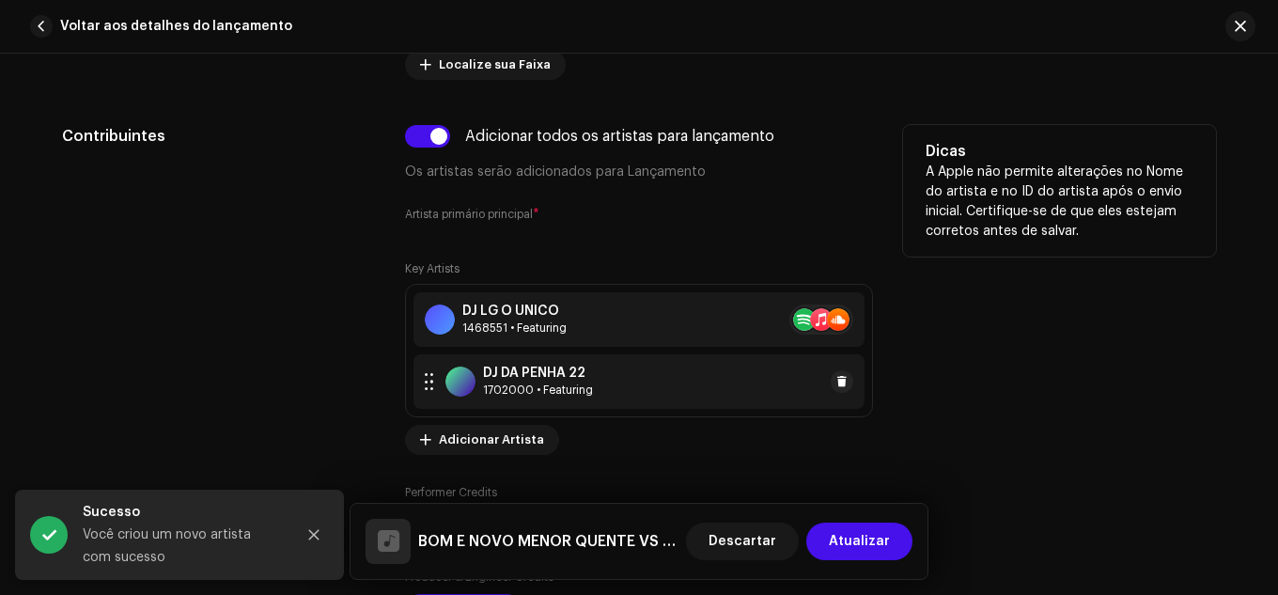
click at [572, 370] on div "DJ DA PENHA 22" at bounding box center [538, 373] width 110 height 15
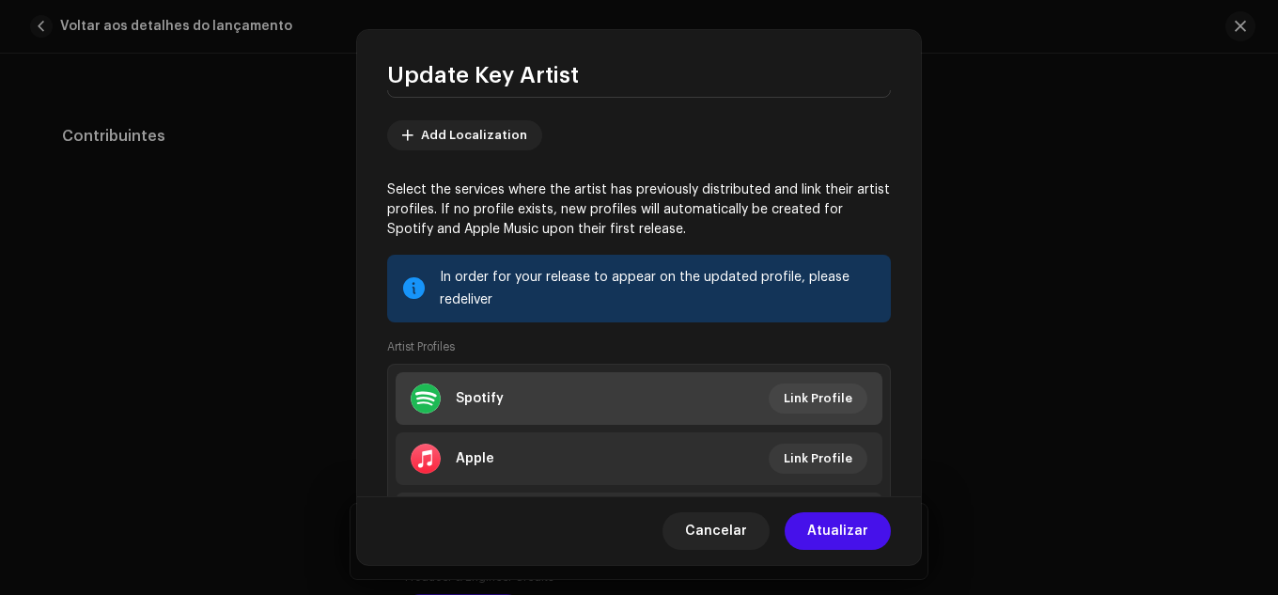
scroll to position [282, 0]
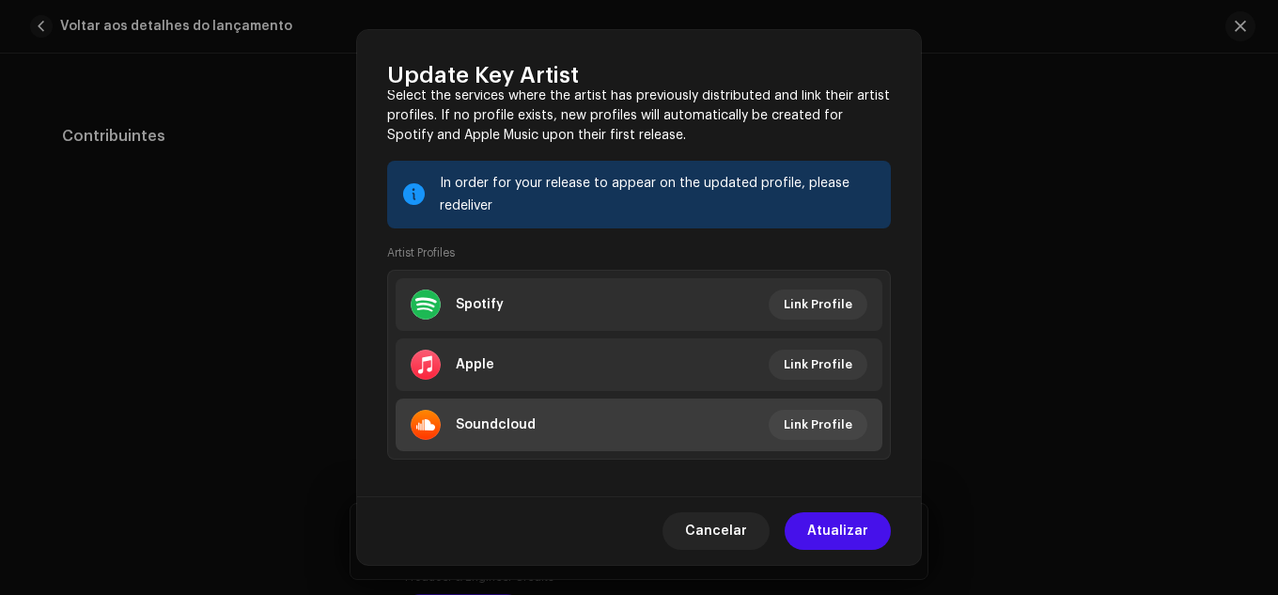
click at [805, 402] on li "Soundcloud Link Profile" at bounding box center [639, 425] width 487 height 53
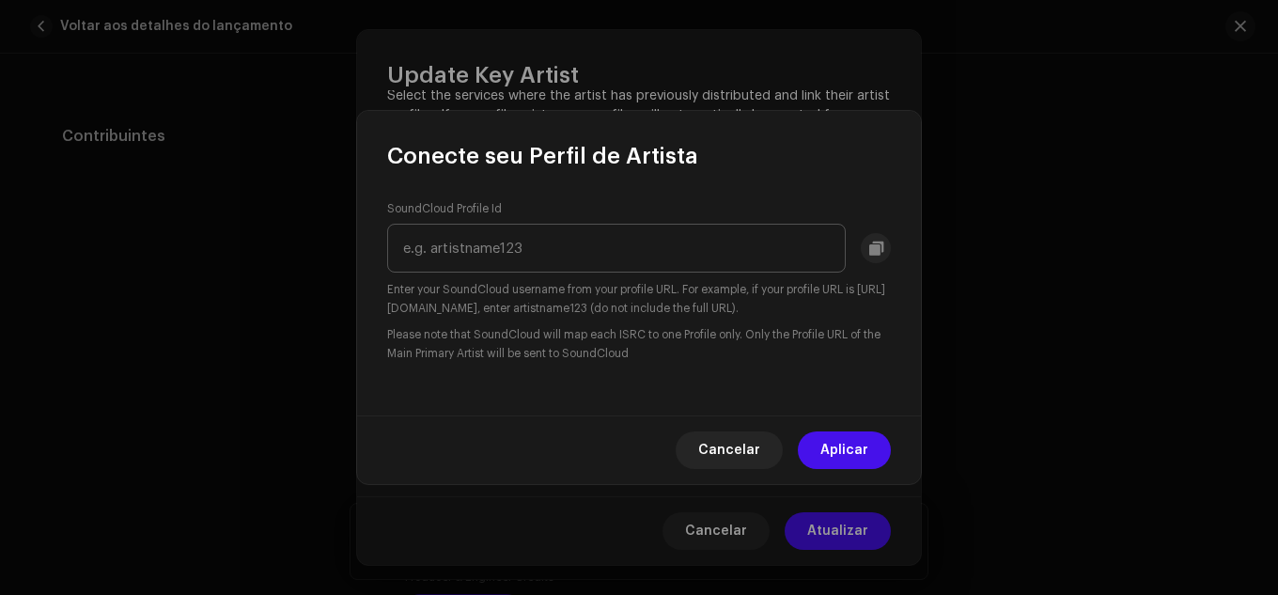
click at [651, 254] on input "text" at bounding box center [616, 248] width 459 height 49
type input "djdapenha22"
click at [868, 468] on span "Aplicar" at bounding box center [845, 450] width 48 height 38
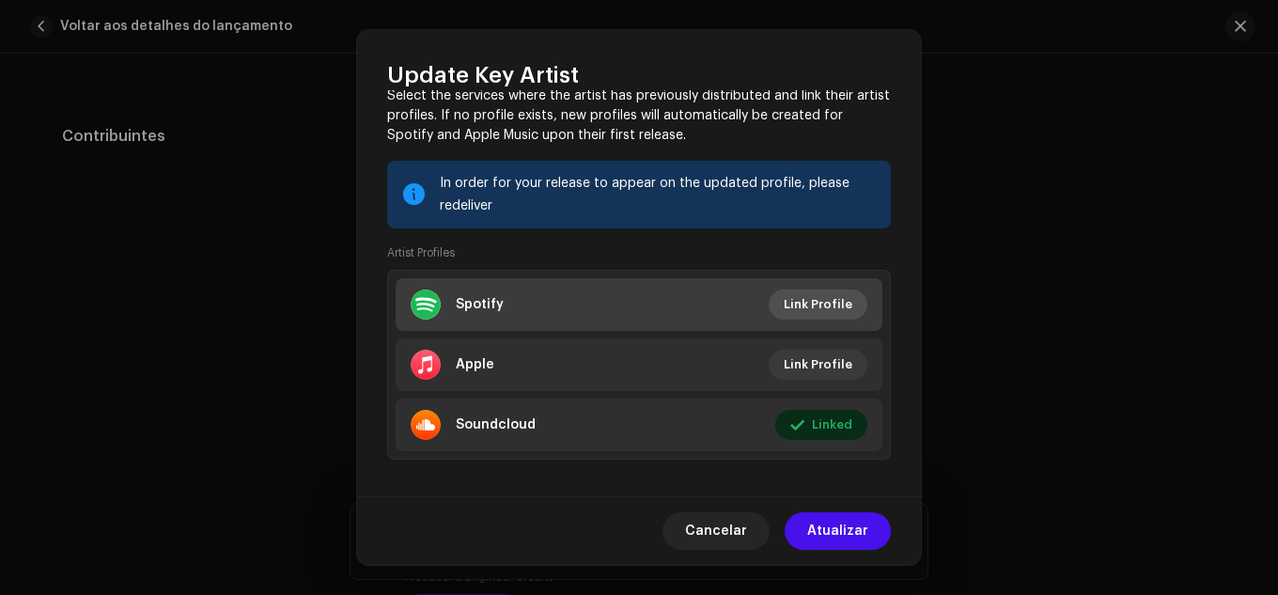
click at [799, 313] on span "Link Profile" at bounding box center [818, 305] width 69 height 38
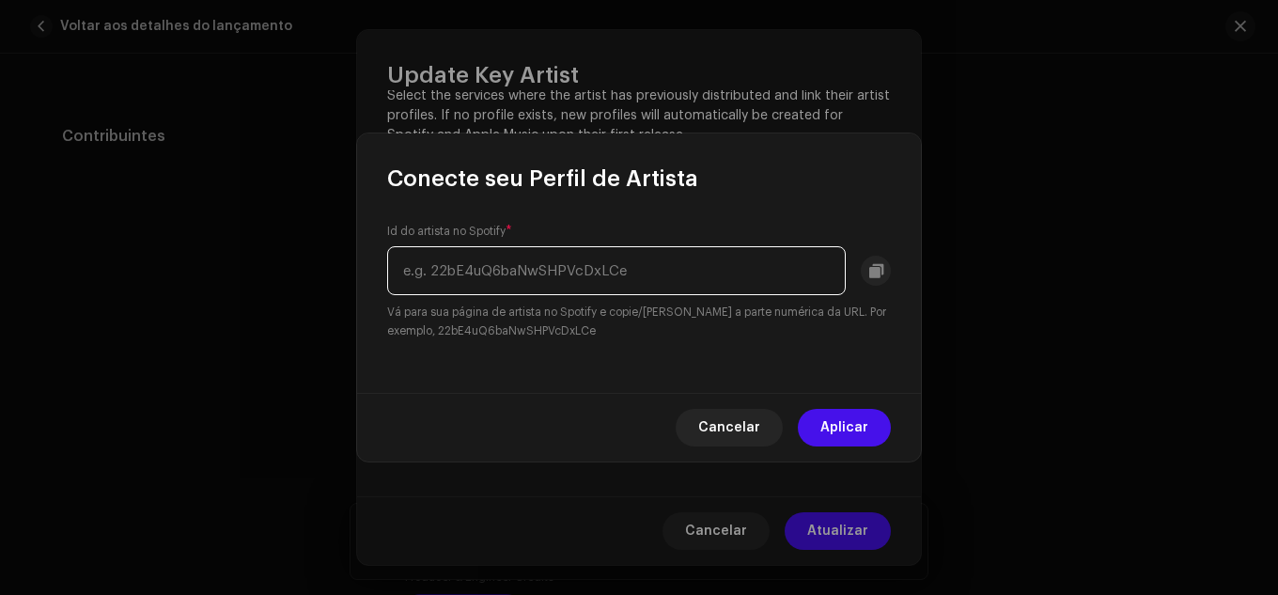
paste input "73mxIUwqrwkGUGn6ZT4oDe"
type input "73mxIUwqrwkGUGn6ZT4oDe"
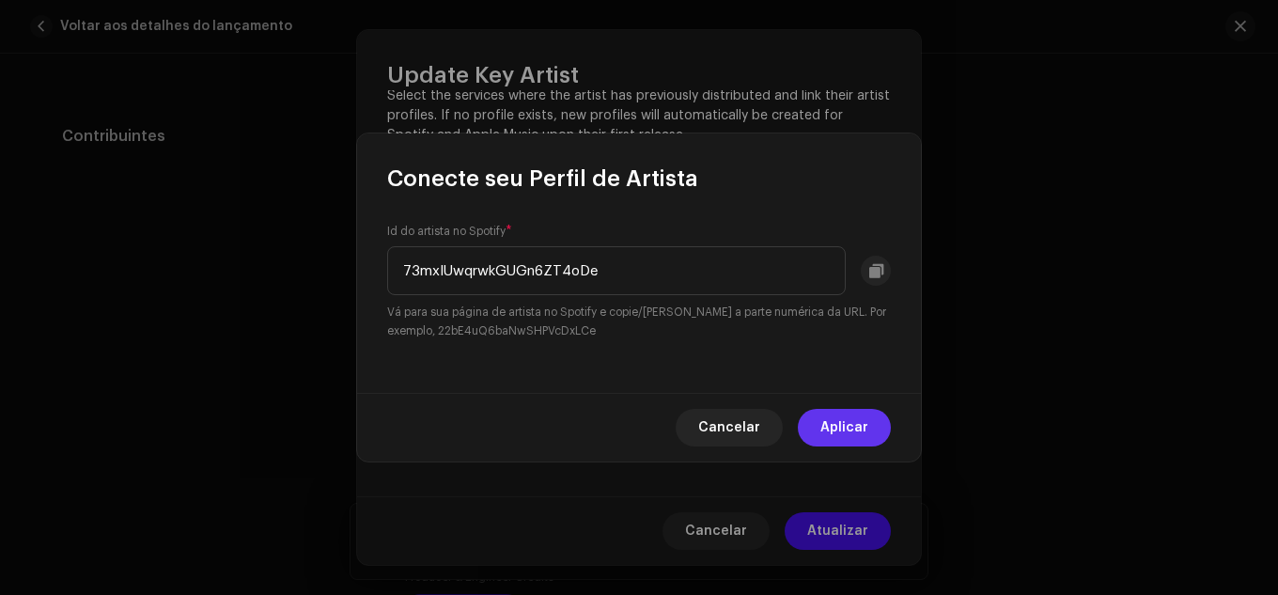
click at [815, 430] on button "Aplicar" at bounding box center [844, 428] width 93 height 38
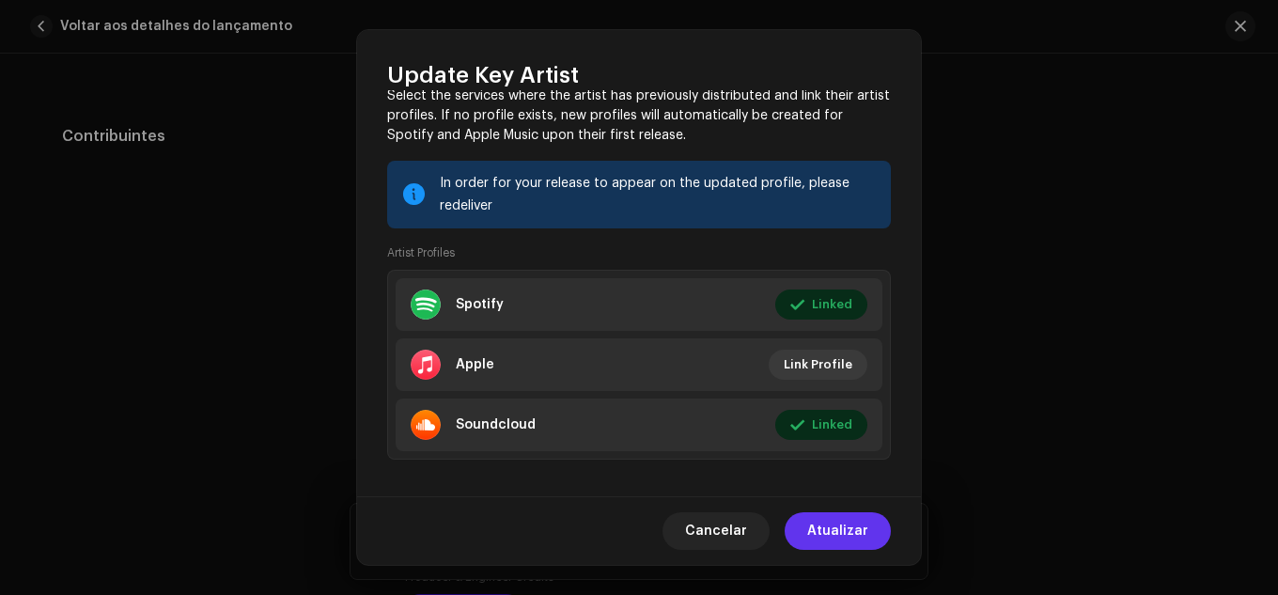
click at [844, 550] on span "Atualizar" at bounding box center [838, 531] width 61 height 38
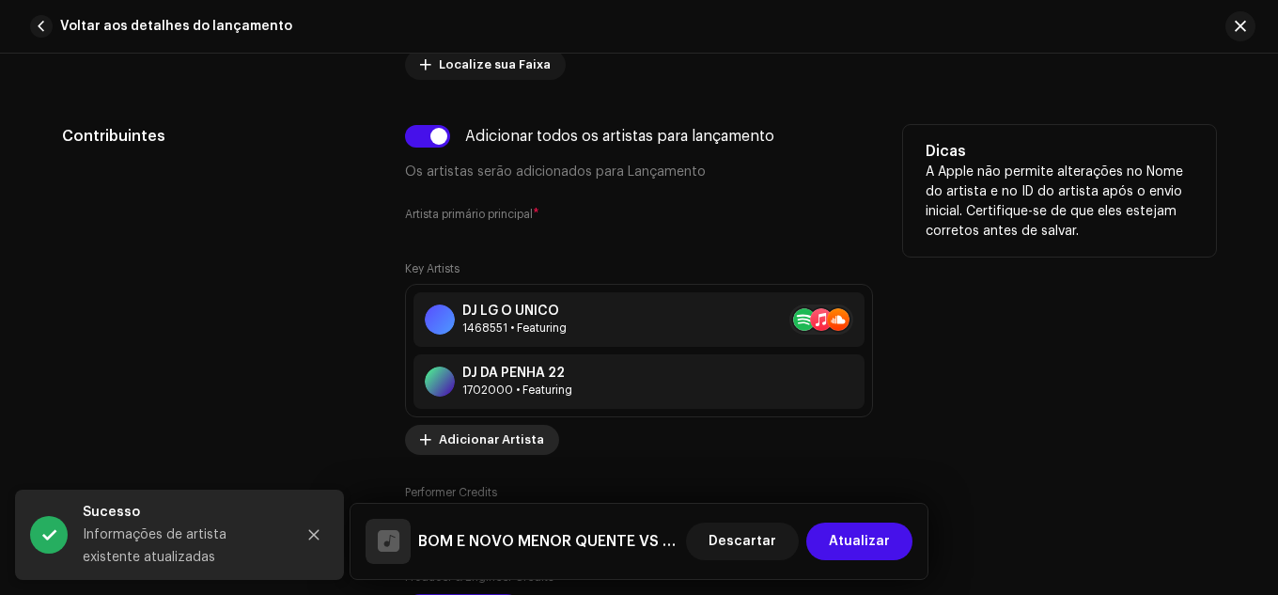
click at [498, 447] on span "Adicionar Artista" at bounding box center [491, 440] width 105 height 38
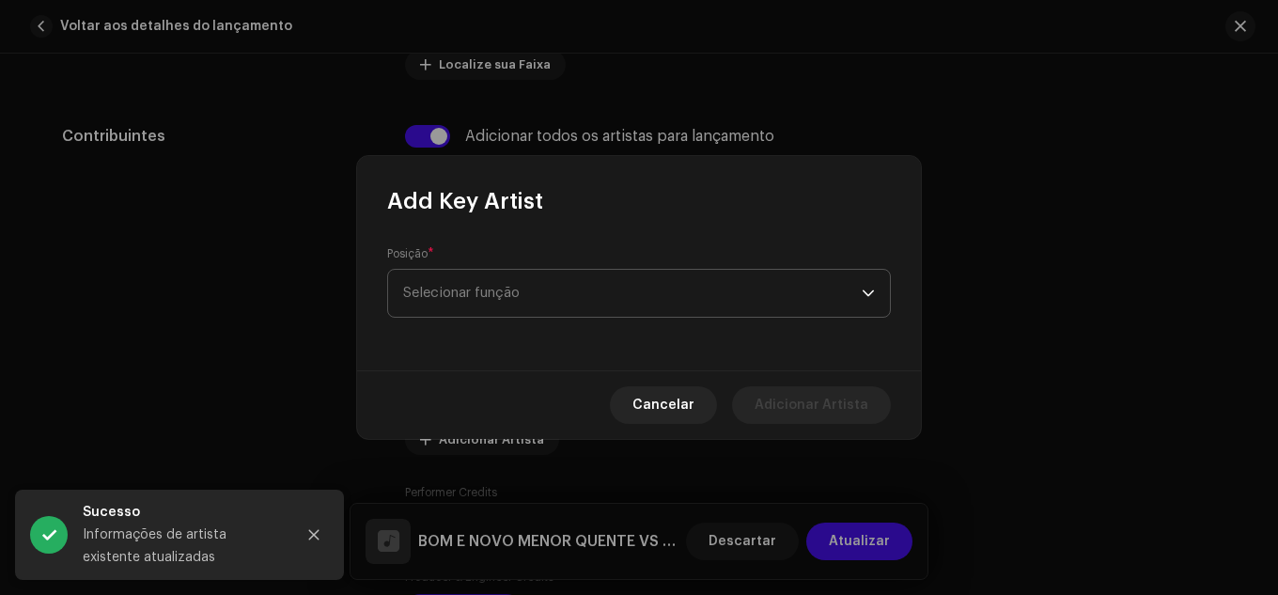
click at [527, 302] on span "Selecionar função" at bounding box center [632, 293] width 459 height 47
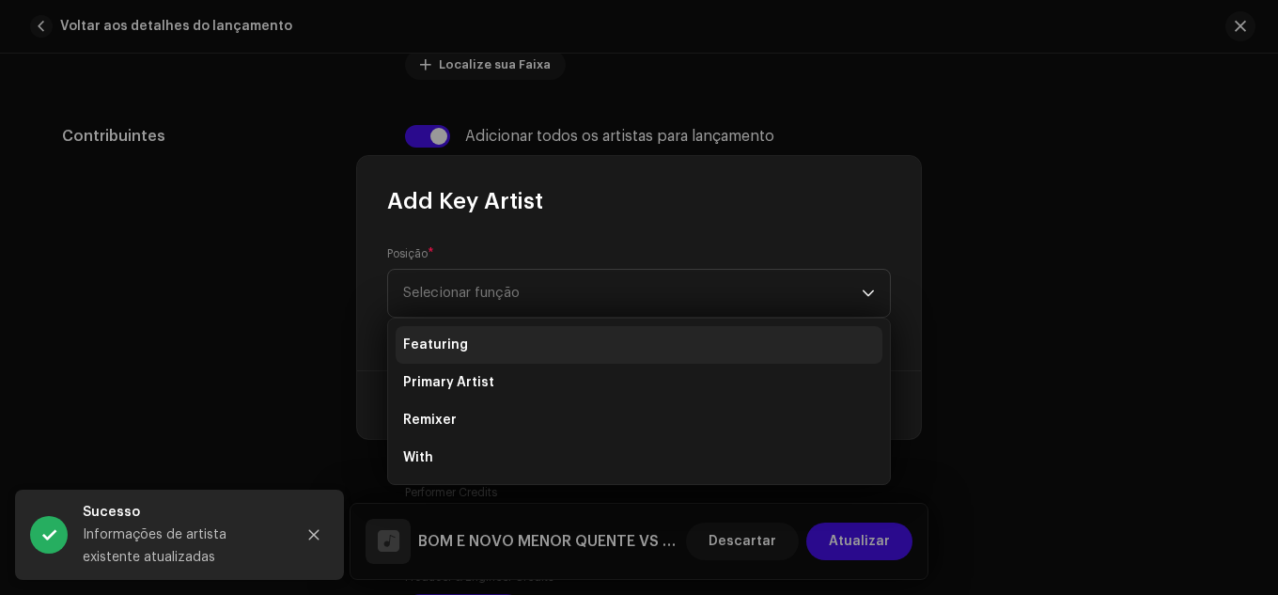
click at [525, 331] on li "Featuring" at bounding box center [639, 345] width 487 height 38
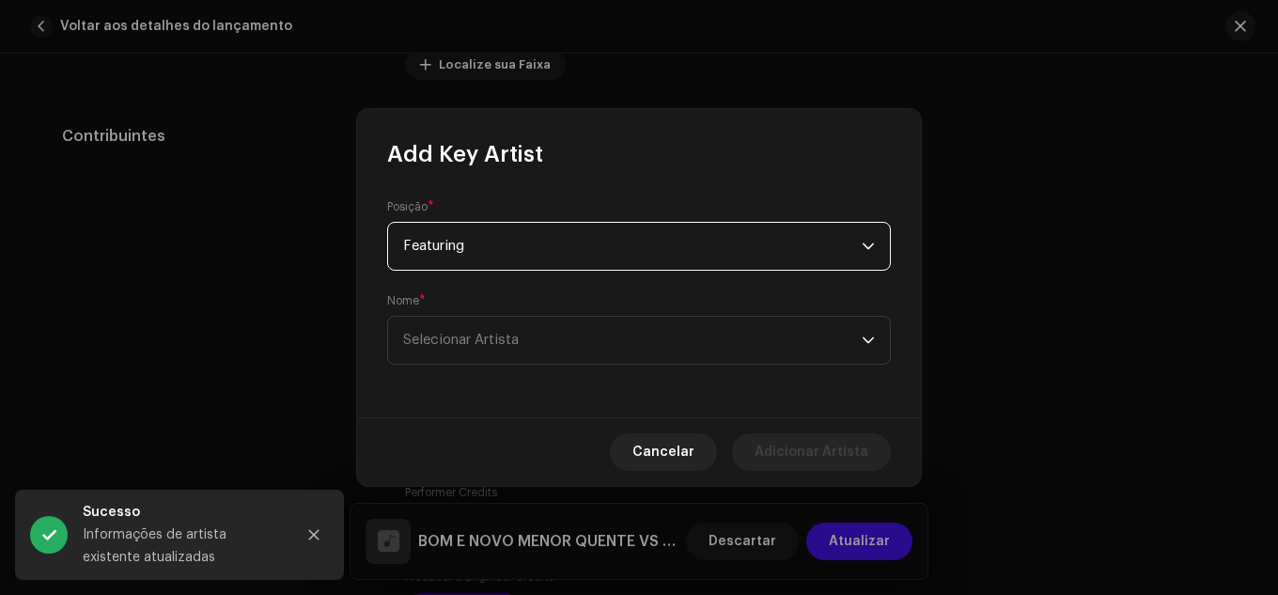
click at [525, 331] on span "Selecionar Artista" at bounding box center [632, 340] width 459 height 47
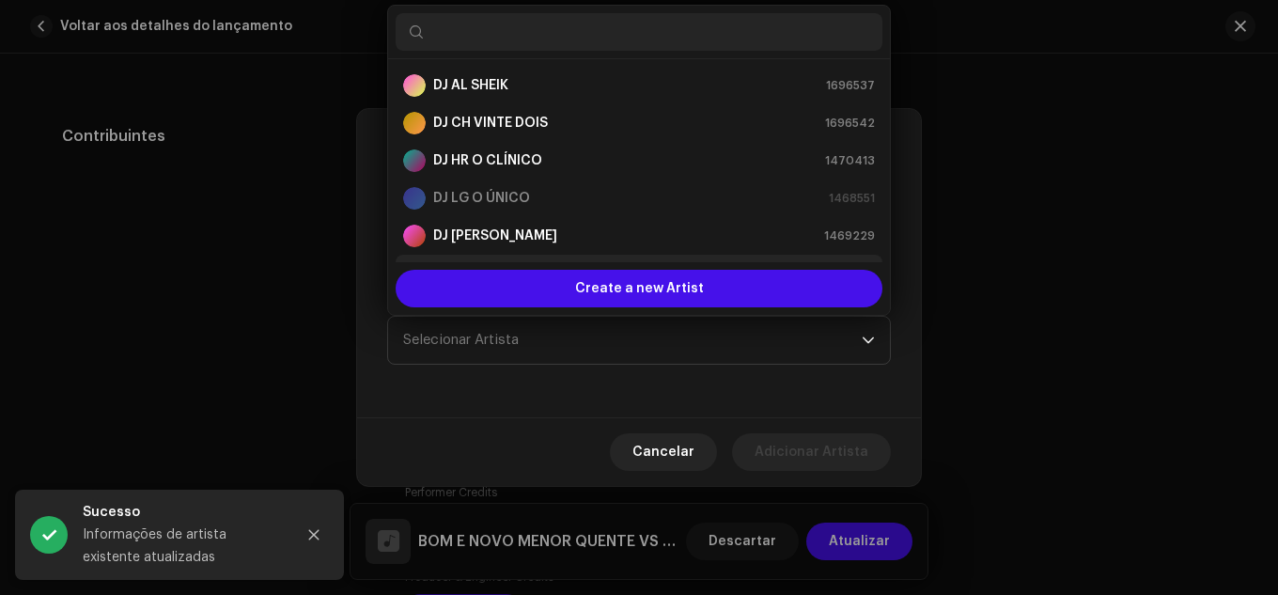
scroll to position [30, 0]
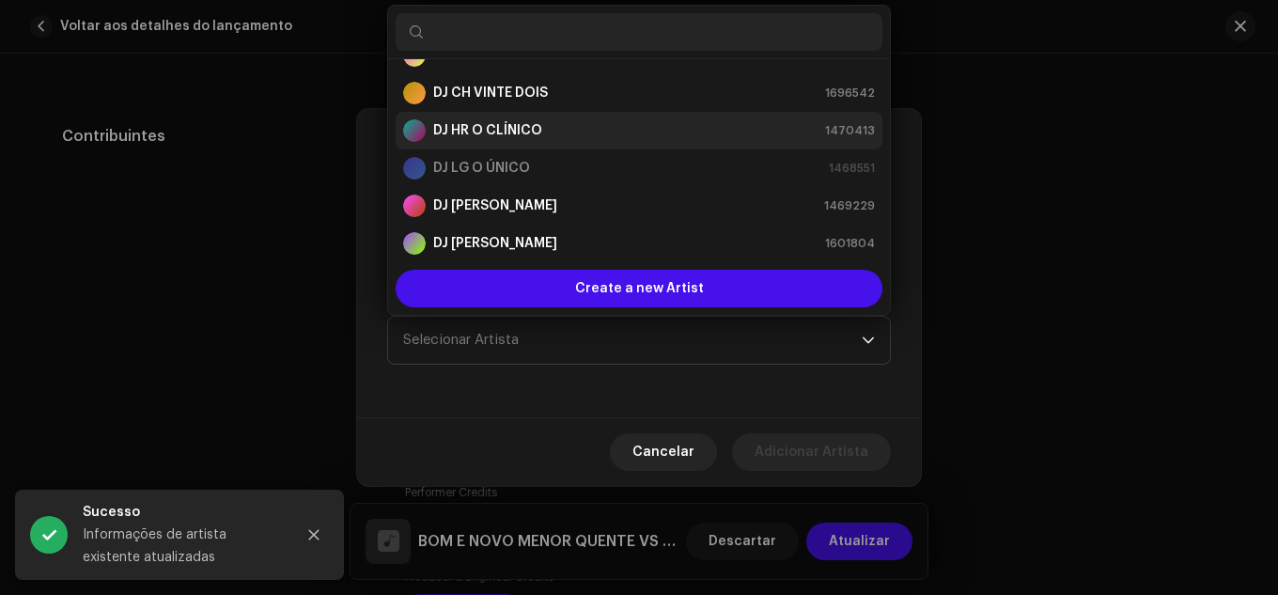
click at [540, 142] on li "DJ HR O CLÍNICO 1470413" at bounding box center [639, 131] width 487 height 38
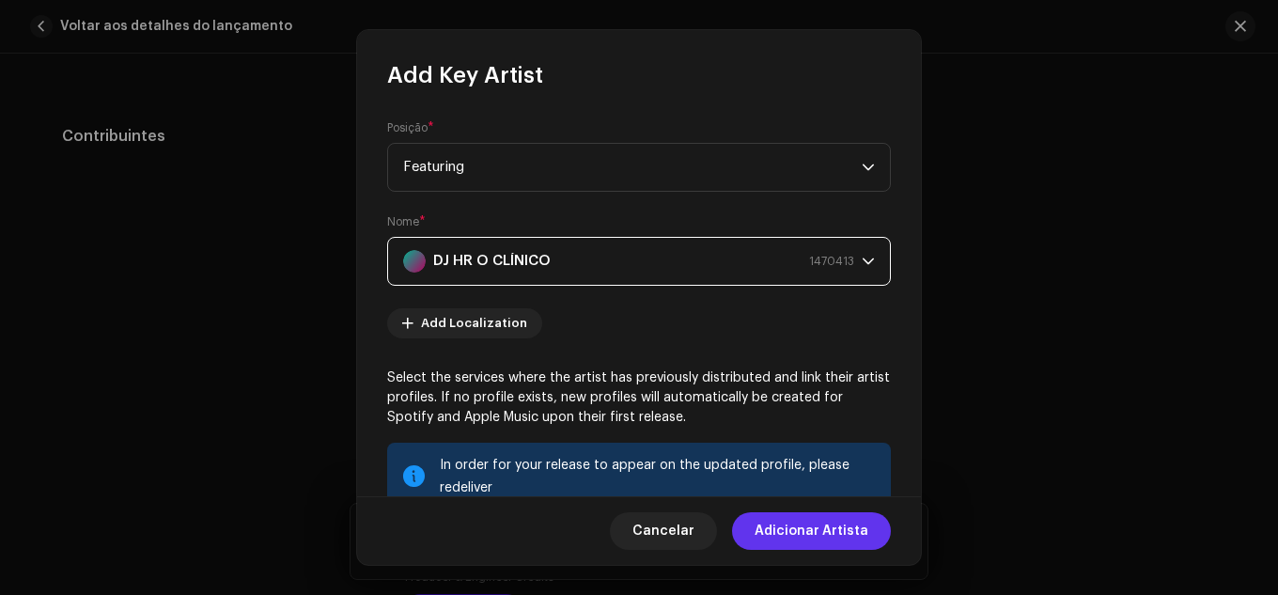
click at [792, 525] on span "Adicionar Artista" at bounding box center [812, 531] width 114 height 38
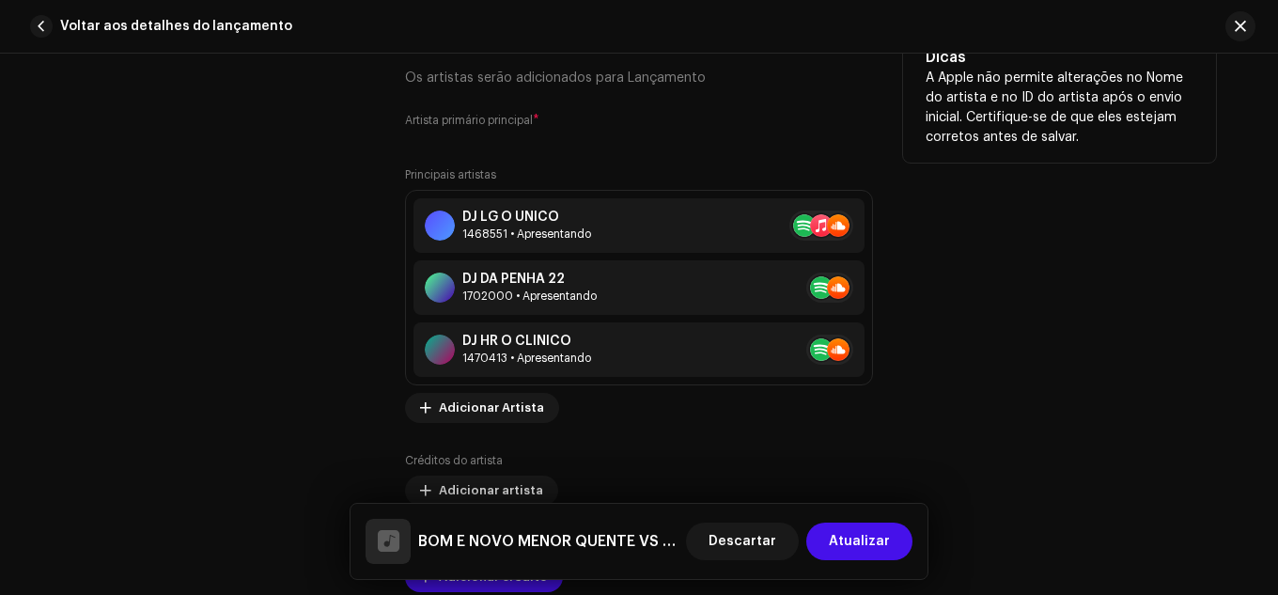
scroll to position [1264, 0]
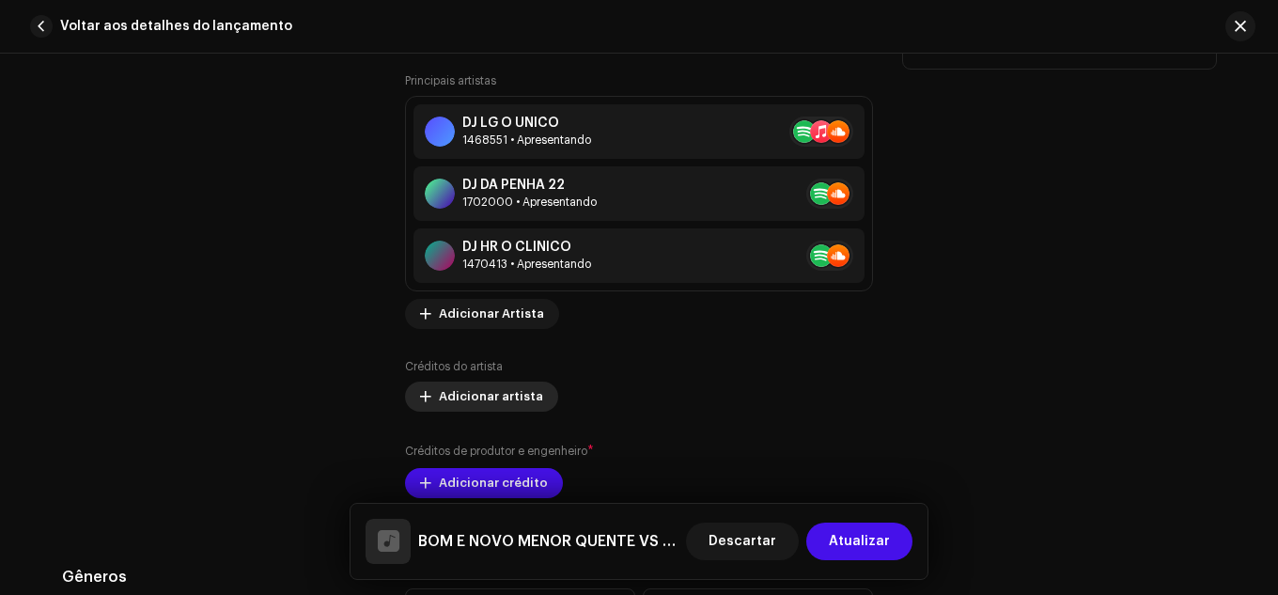
click at [532, 391] on button "Adicionar artista" at bounding box center [481, 397] width 153 height 30
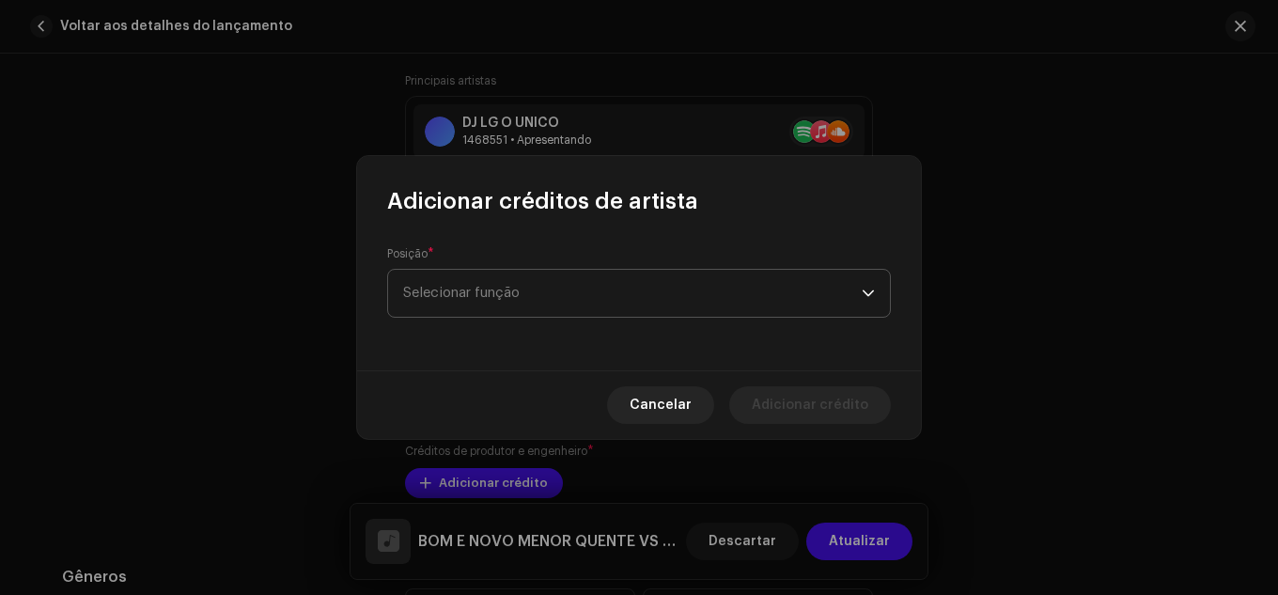
click at [559, 304] on span "Selecionar função" at bounding box center [632, 293] width 459 height 47
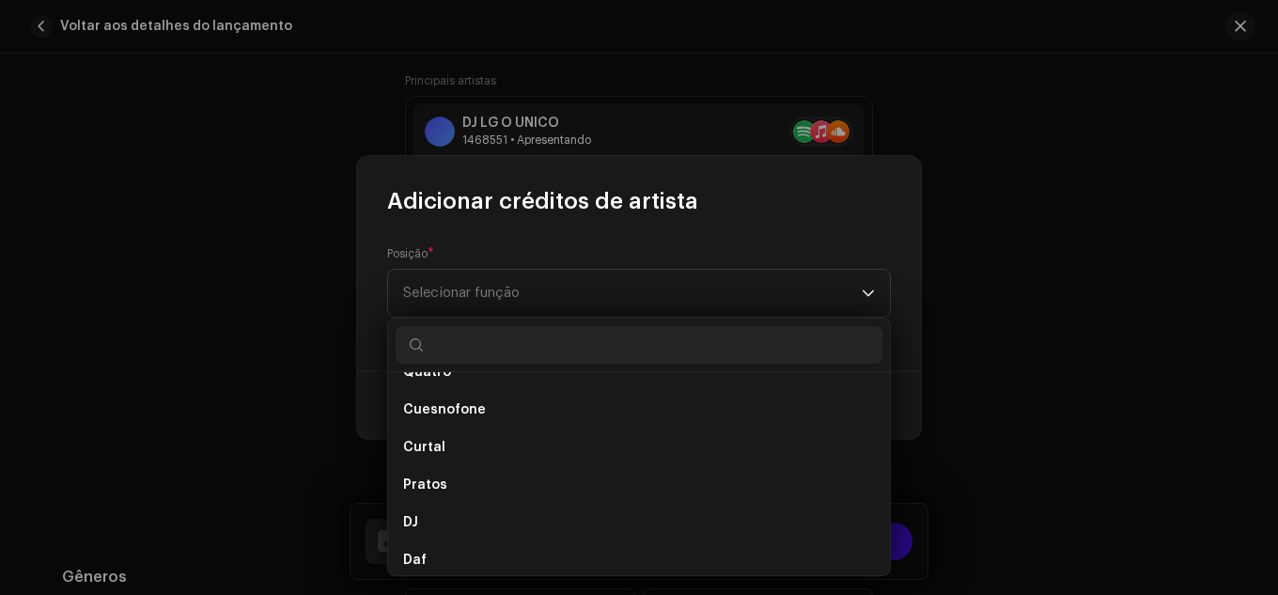
scroll to position [4219, 0]
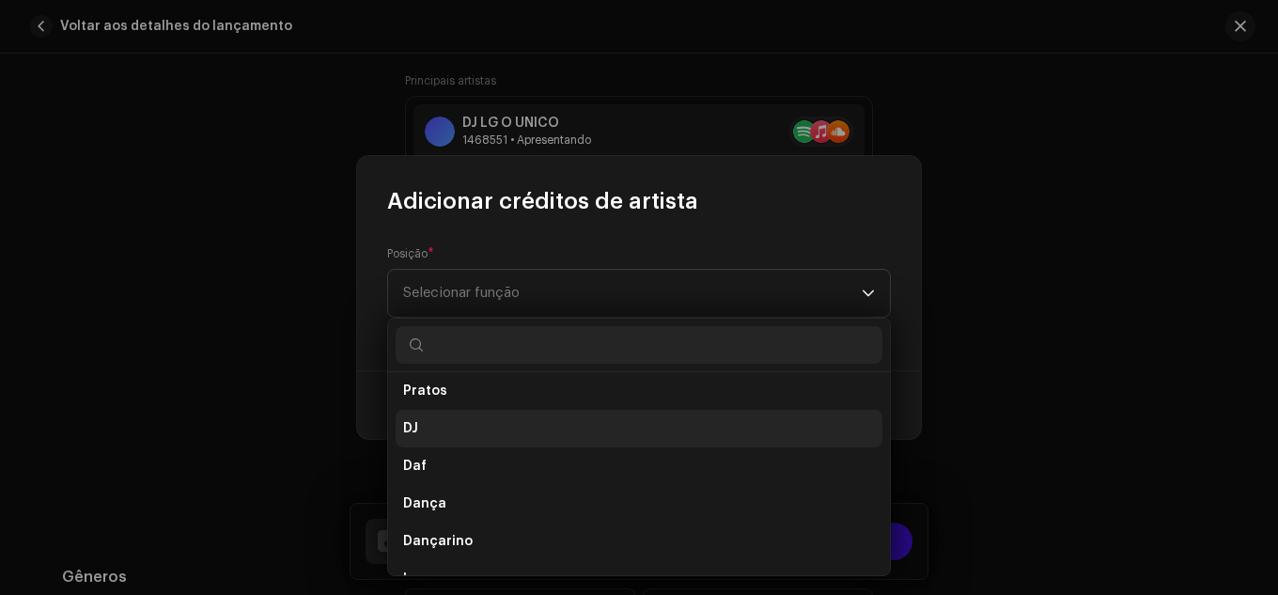
click at [495, 422] on li "DJ" at bounding box center [639, 429] width 487 height 38
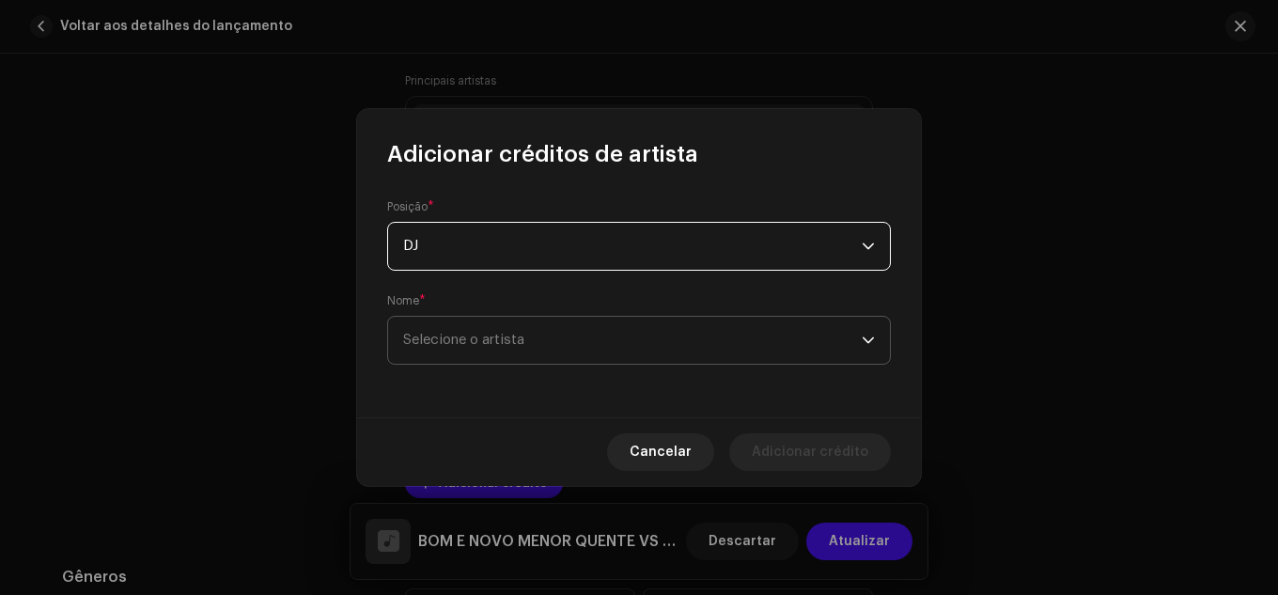
click at [512, 336] on font "Selecione o artista" at bounding box center [463, 340] width 121 height 14
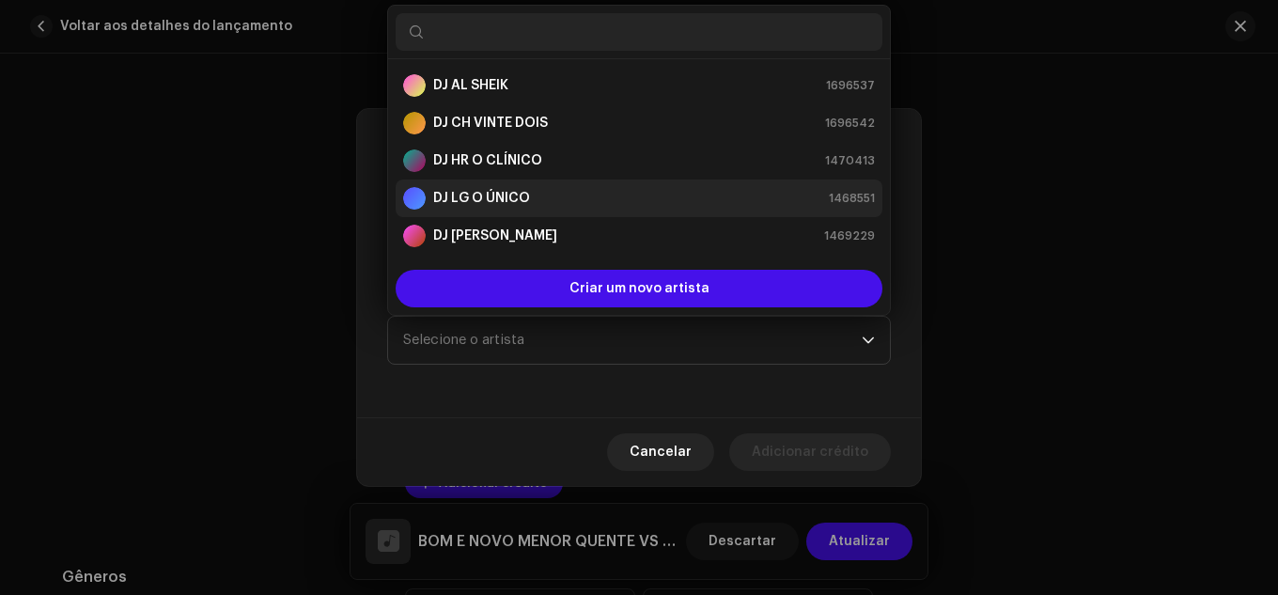
click at [490, 185] on li "DJ LG O ÚNICO 1468551" at bounding box center [639, 199] width 487 height 38
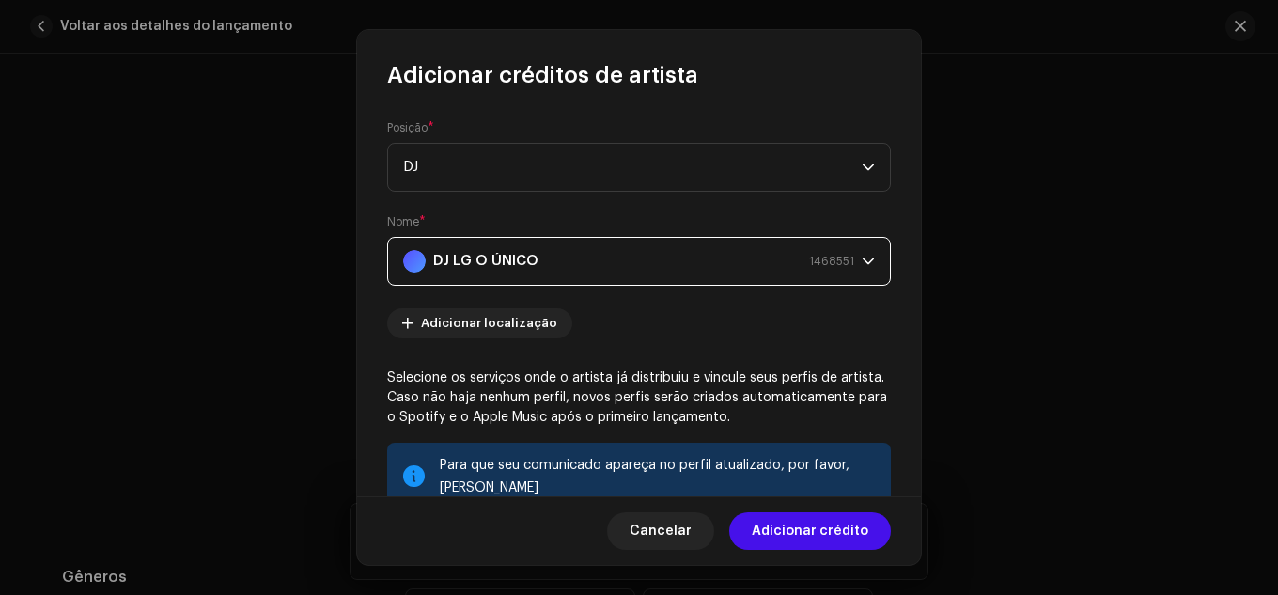
scroll to position [297, 0]
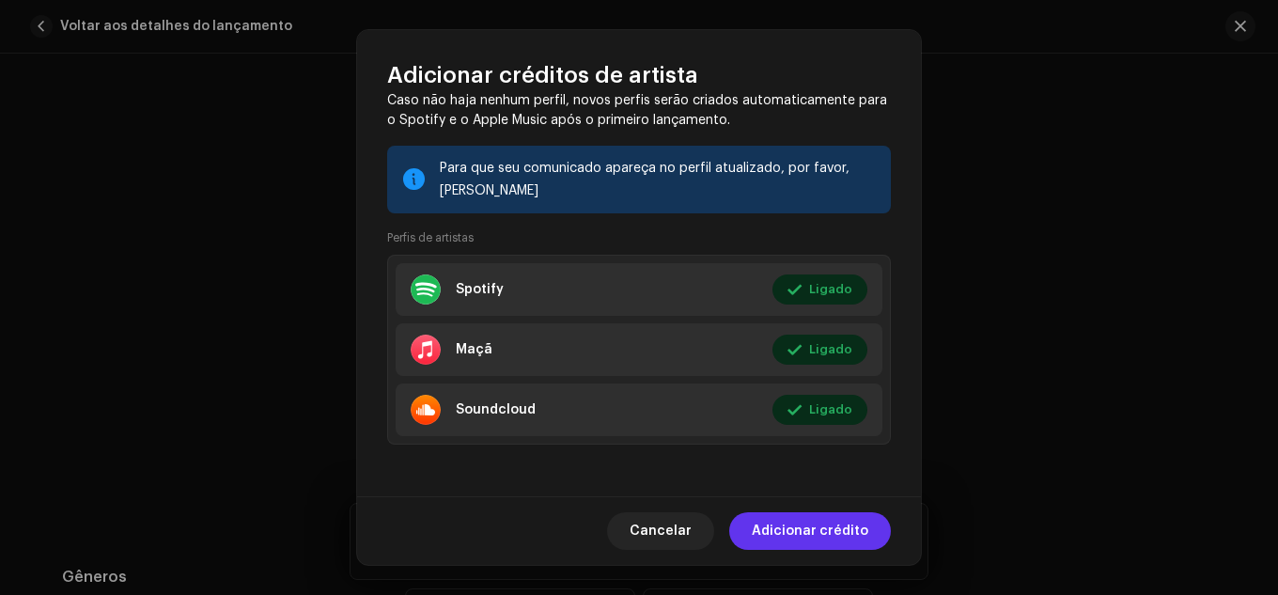
click at [807, 533] on font "Adicionar crédito" at bounding box center [810, 531] width 117 height 13
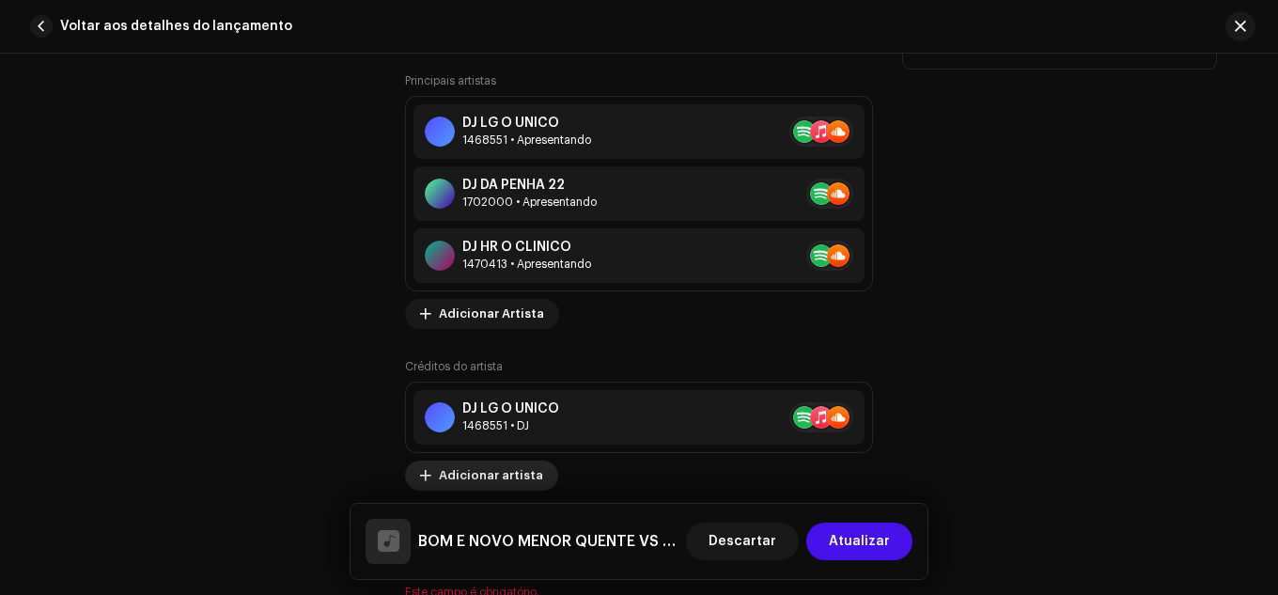
click at [482, 487] on span "Adicionar artista" at bounding box center [491, 476] width 104 height 38
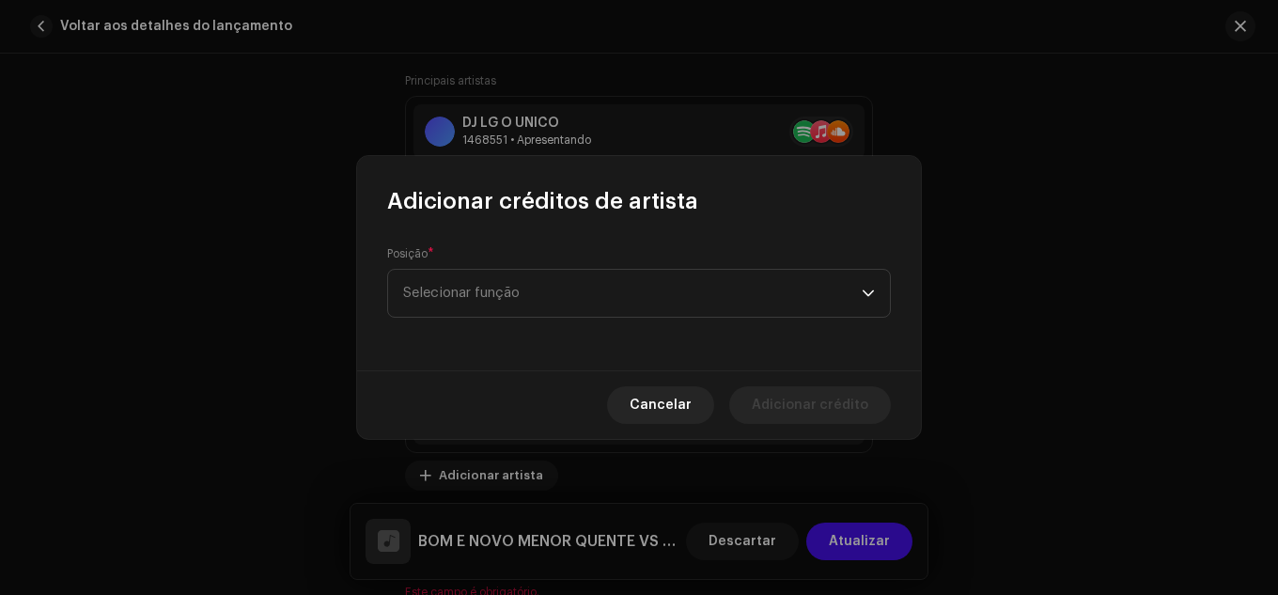
click at [516, 322] on div "Posição * Selecionar função" at bounding box center [639, 293] width 564 height 154
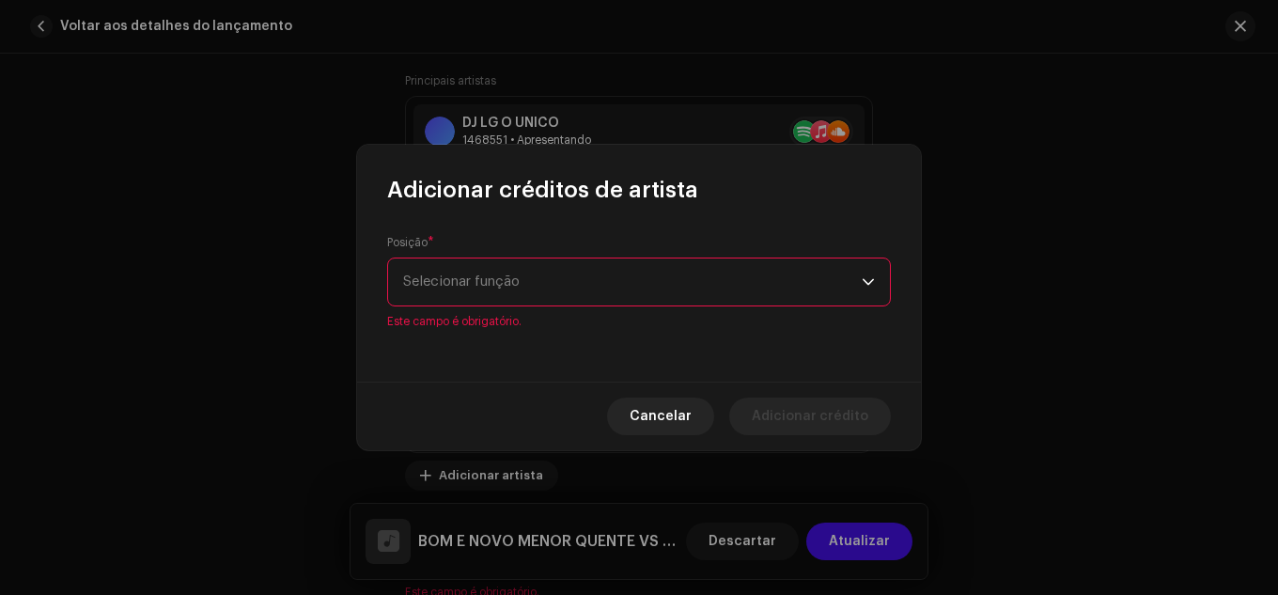
click at [518, 312] on div "Posição * Selecionar função Este campo é obrigatório." at bounding box center [639, 282] width 504 height 94
click at [529, 300] on span "Selecionar função" at bounding box center [632, 282] width 459 height 47
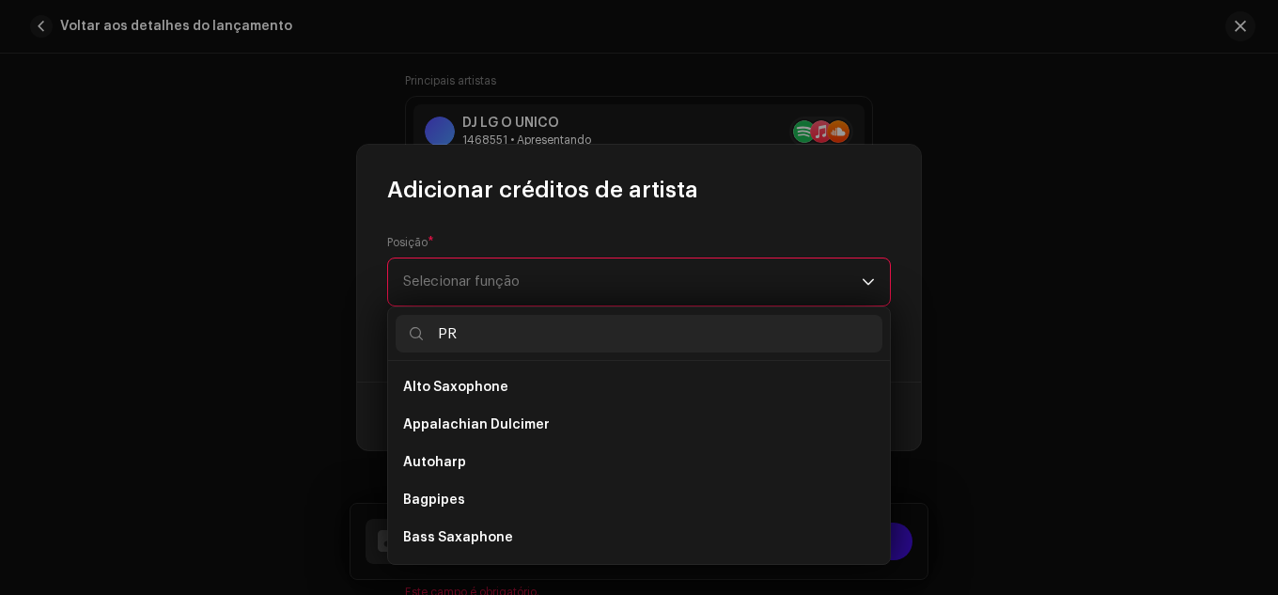
type input "P"
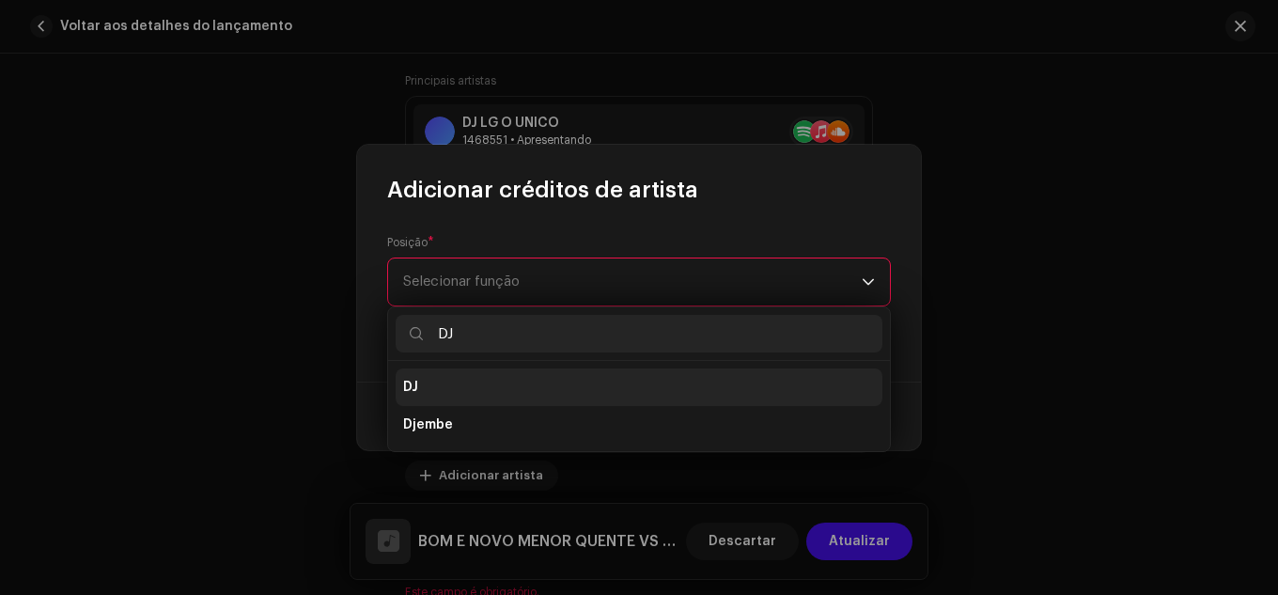
type input "DJ"
click at [533, 394] on li "DJ" at bounding box center [639, 388] width 487 height 38
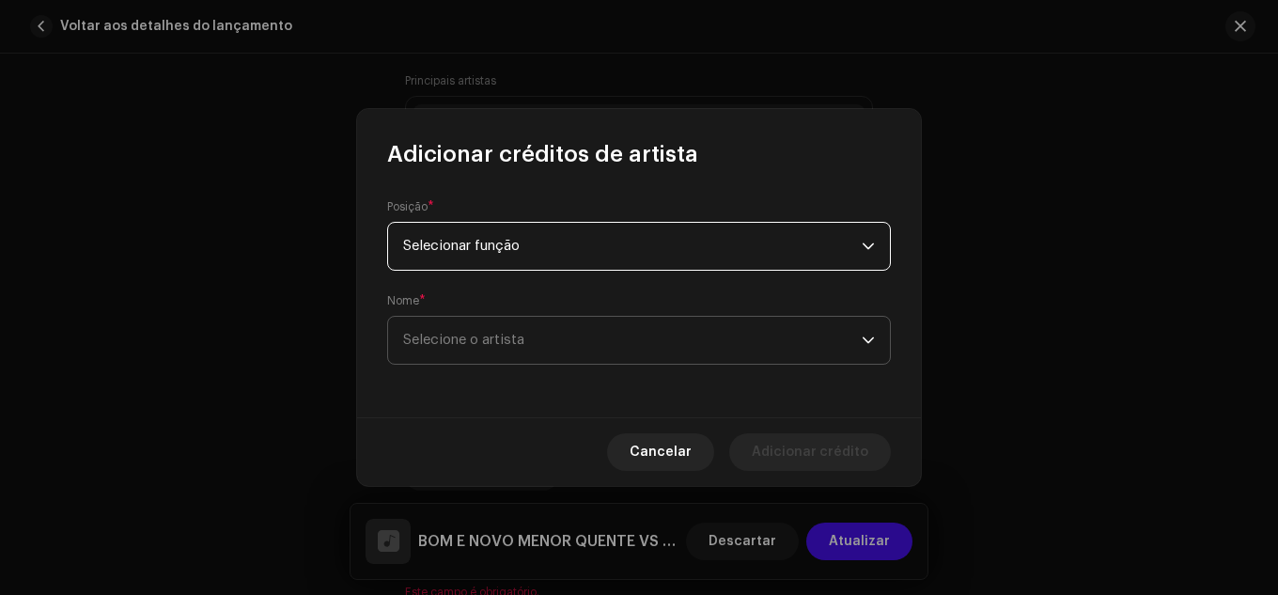
click at [605, 358] on span "Selecione o artista" at bounding box center [632, 340] width 459 height 47
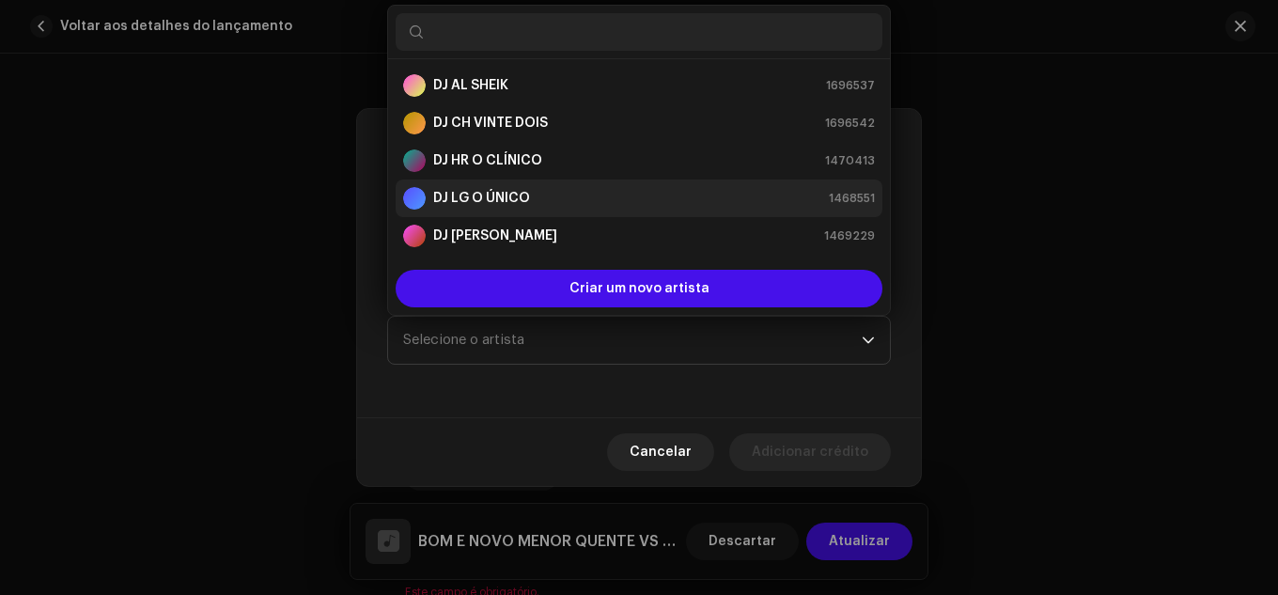
scroll to position [30, 0]
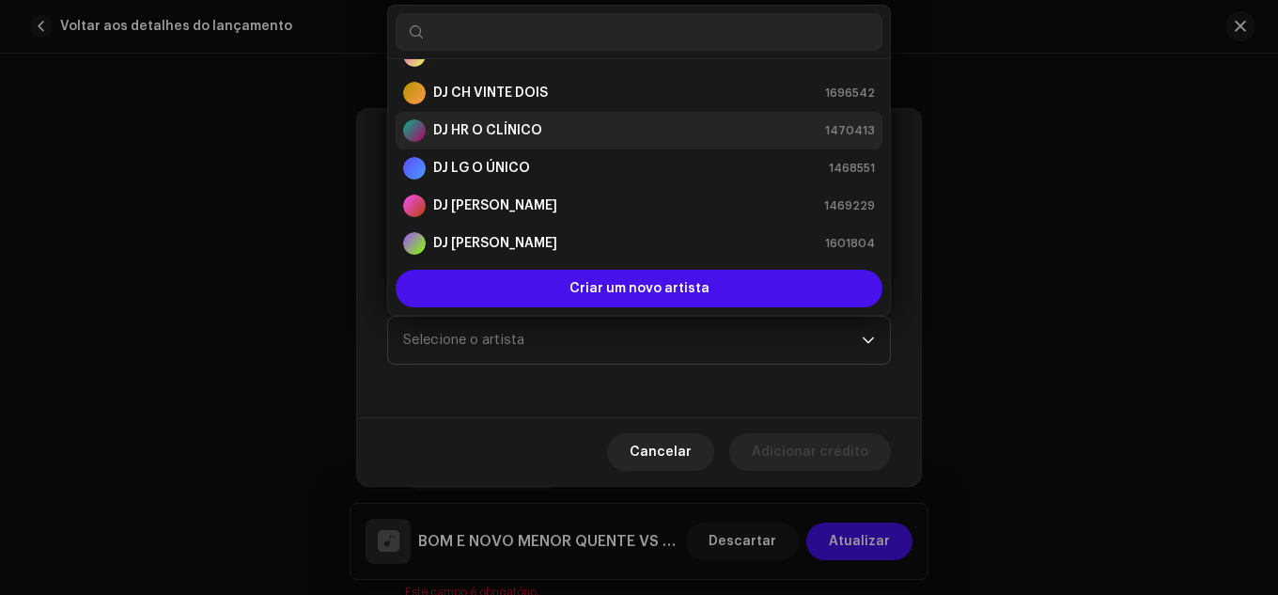
click at [525, 139] on strong "DJ HR O CLÍNICO" at bounding box center [487, 130] width 109 height 19
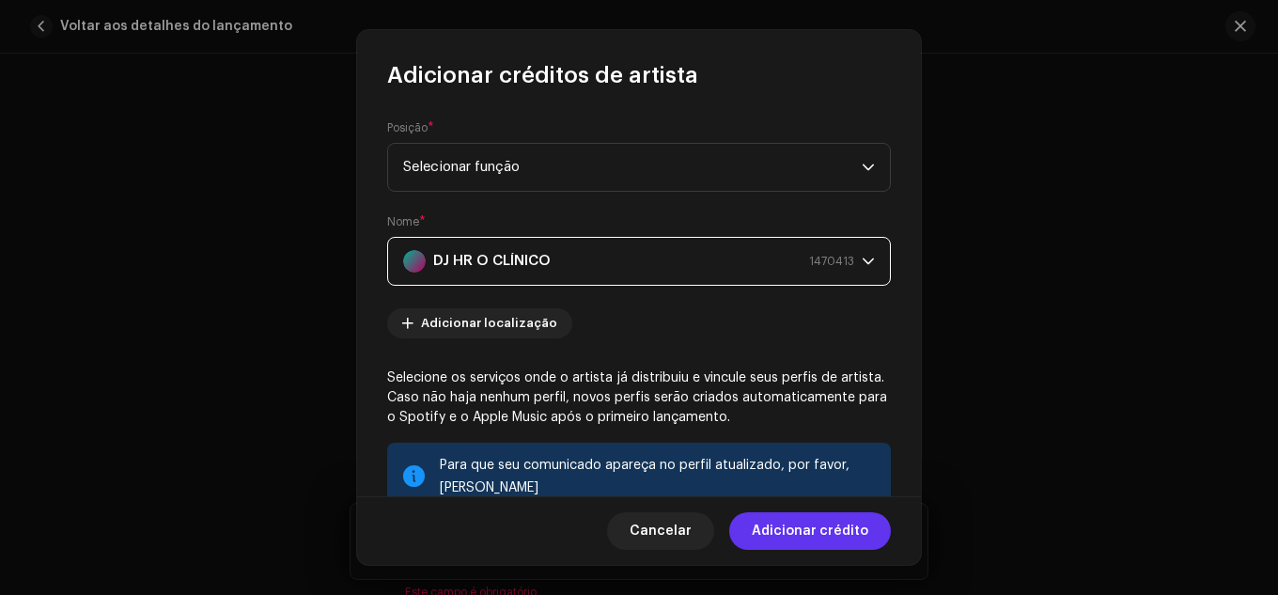
click at [759, 548] on button "Adicionar crédito" at bounding box center [810, 531] width 162 height 38
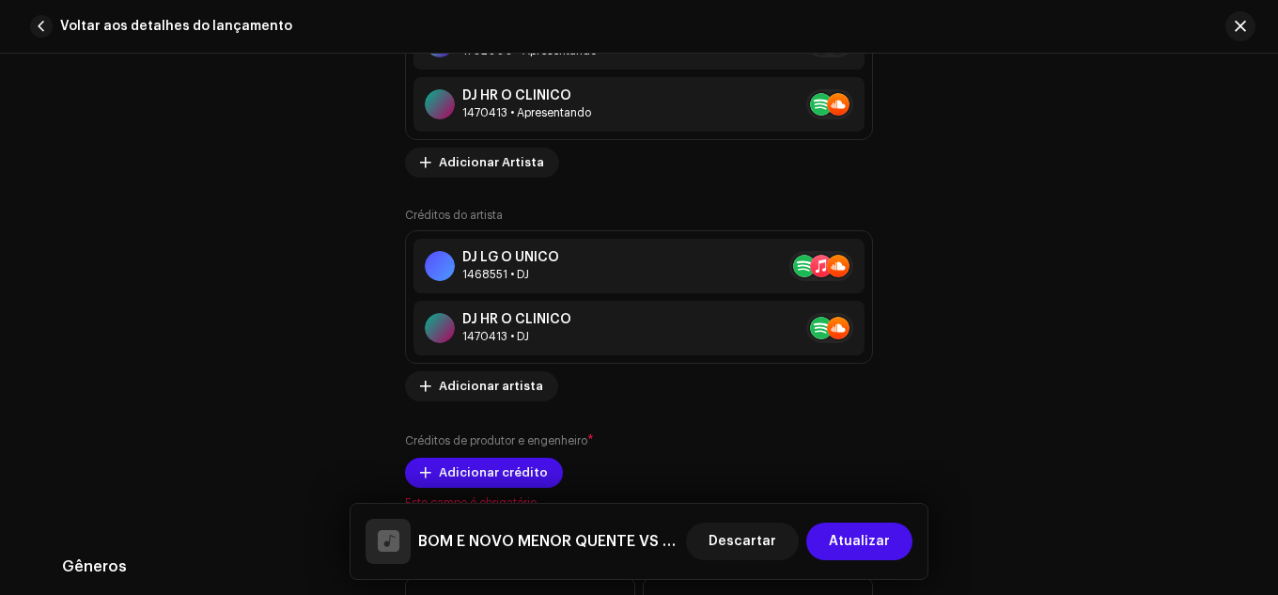
scroll to position [1546, 0]
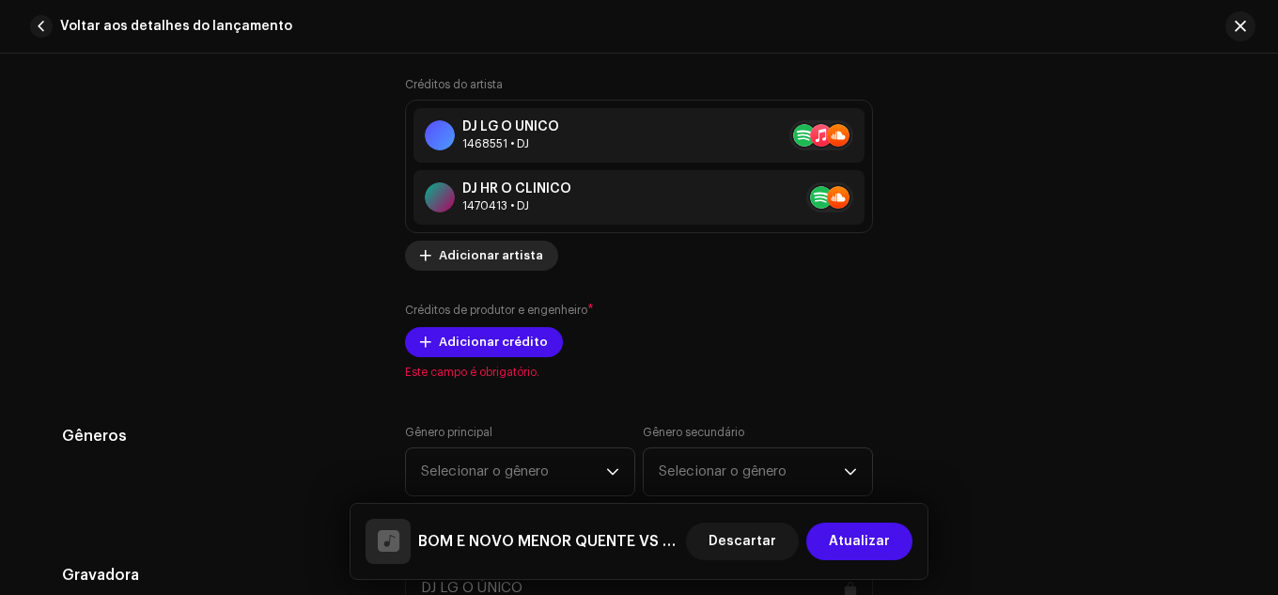
click at [509, 263] on span "Adicionar artista" at bounding box center [491, 256] width 104 height 38
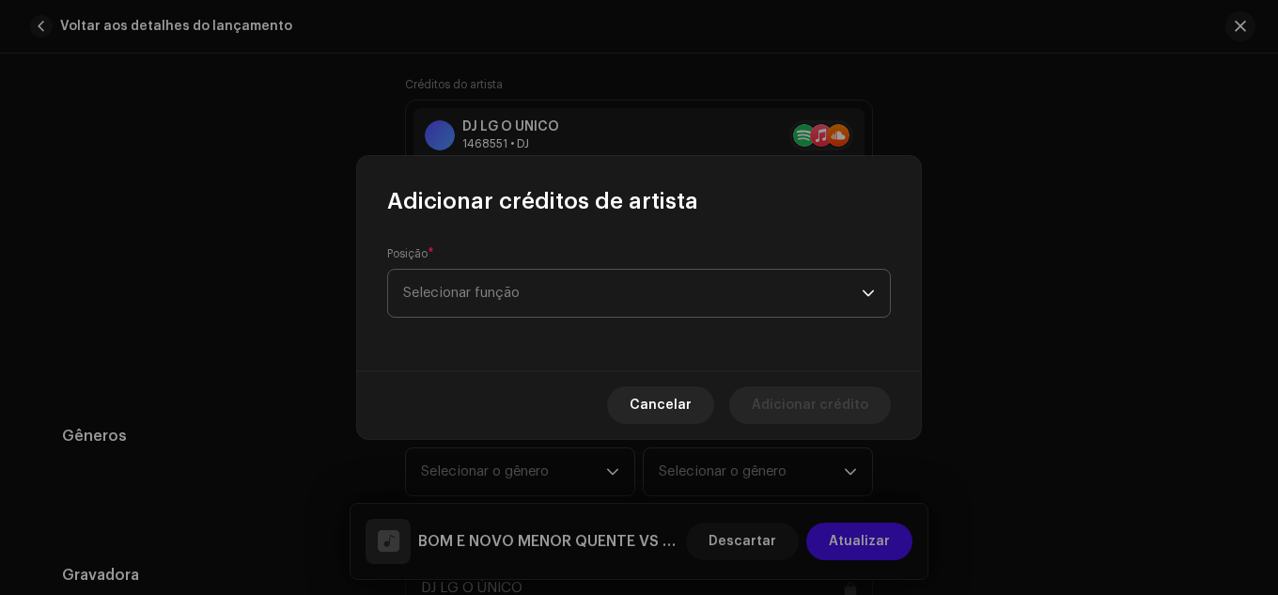
click at [509, 275] on span "Selecionar função" at bounding box center [632, 293] width 459 height 47
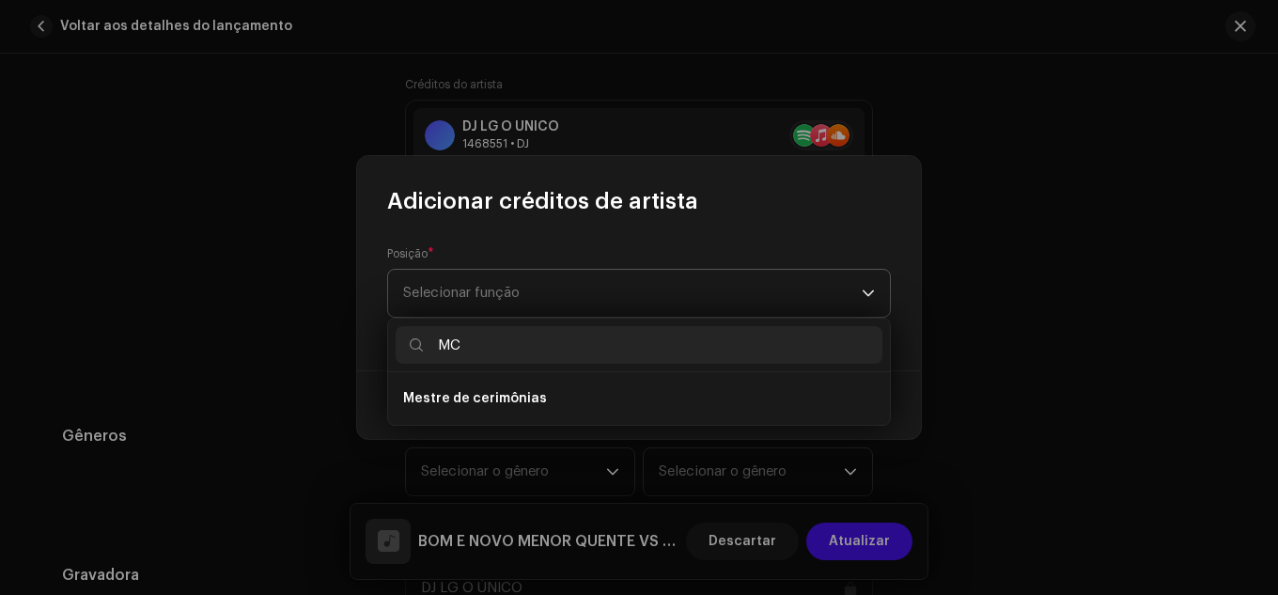
type input "M"
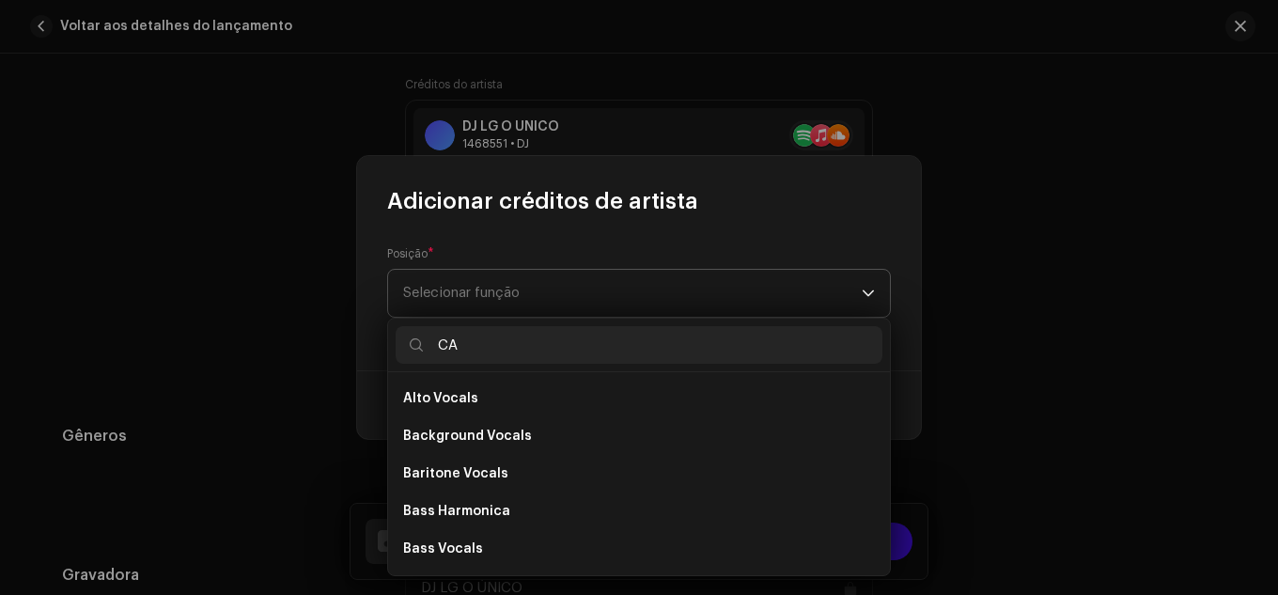
type input "C"
type input "V"
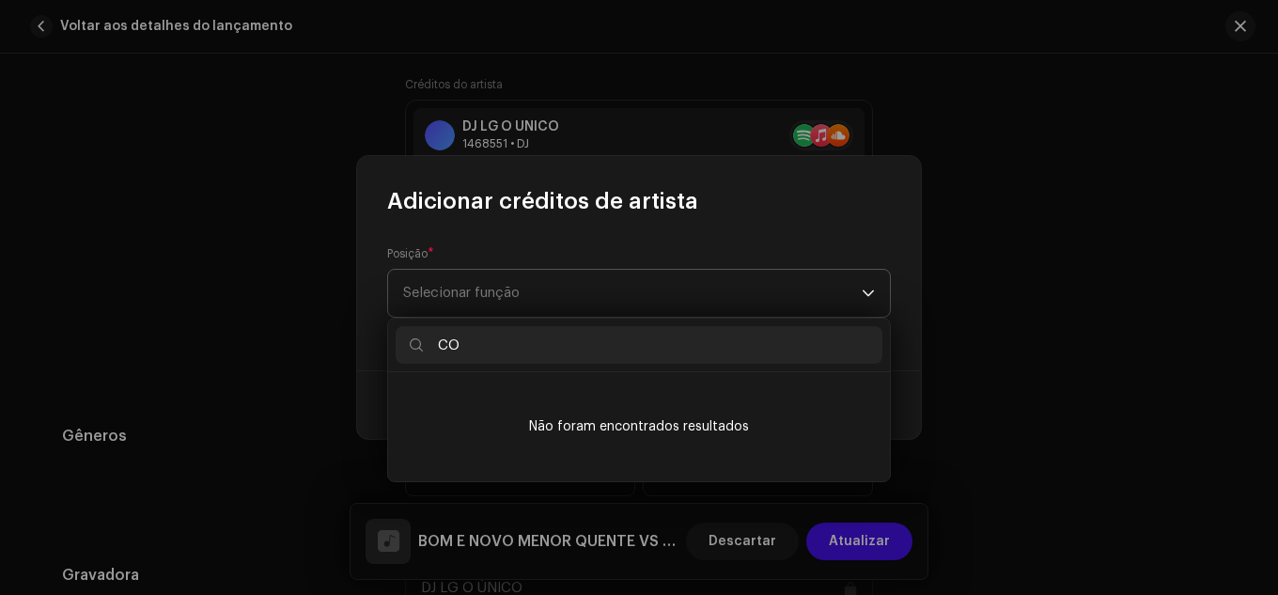
type input "C"
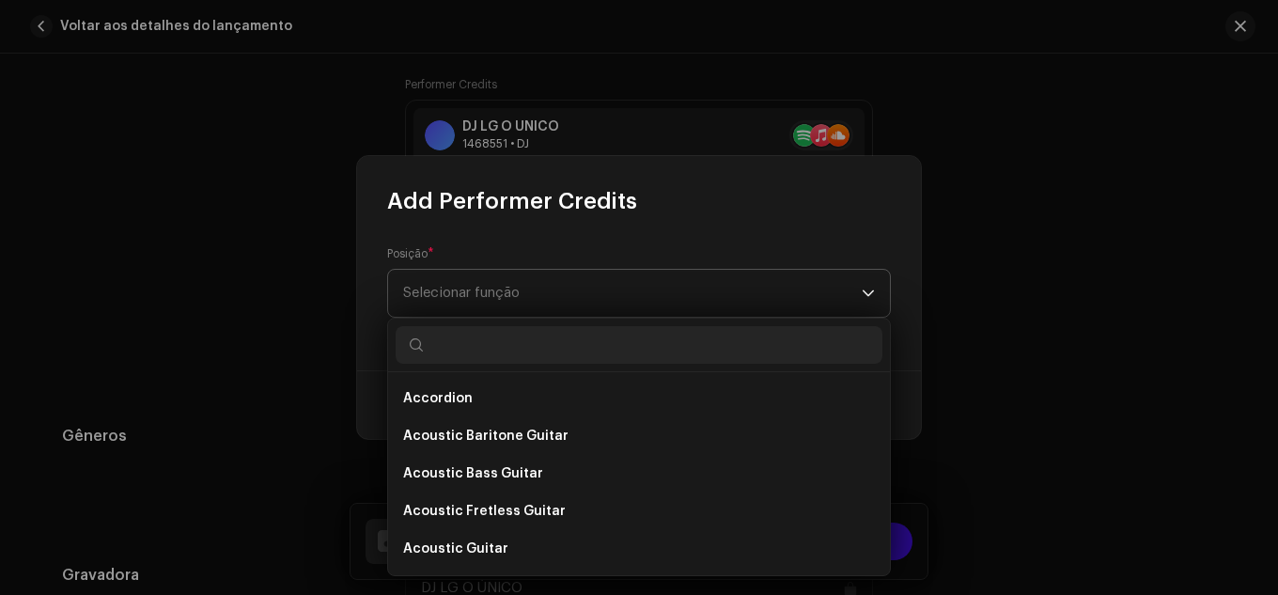
click at [589, 352] on input "text" at bounding box center [639, 345] width 487 height 38
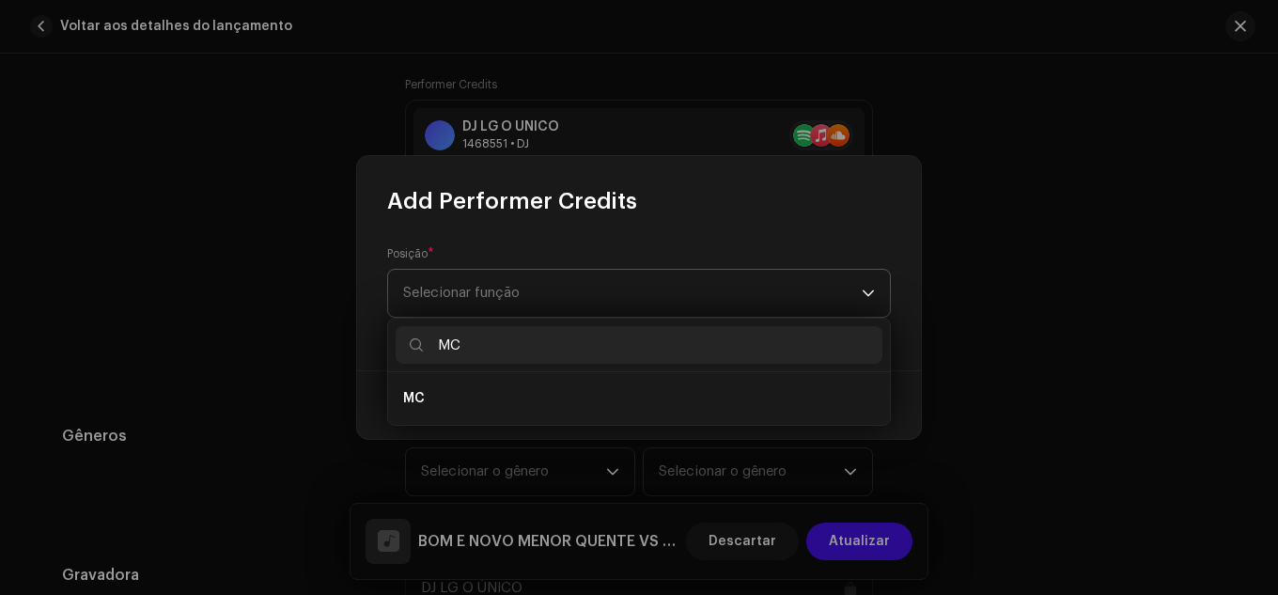
type input "MC"
click at [566, 377] on ul "MC" at bounding box center [639, 398] width 502 height 53
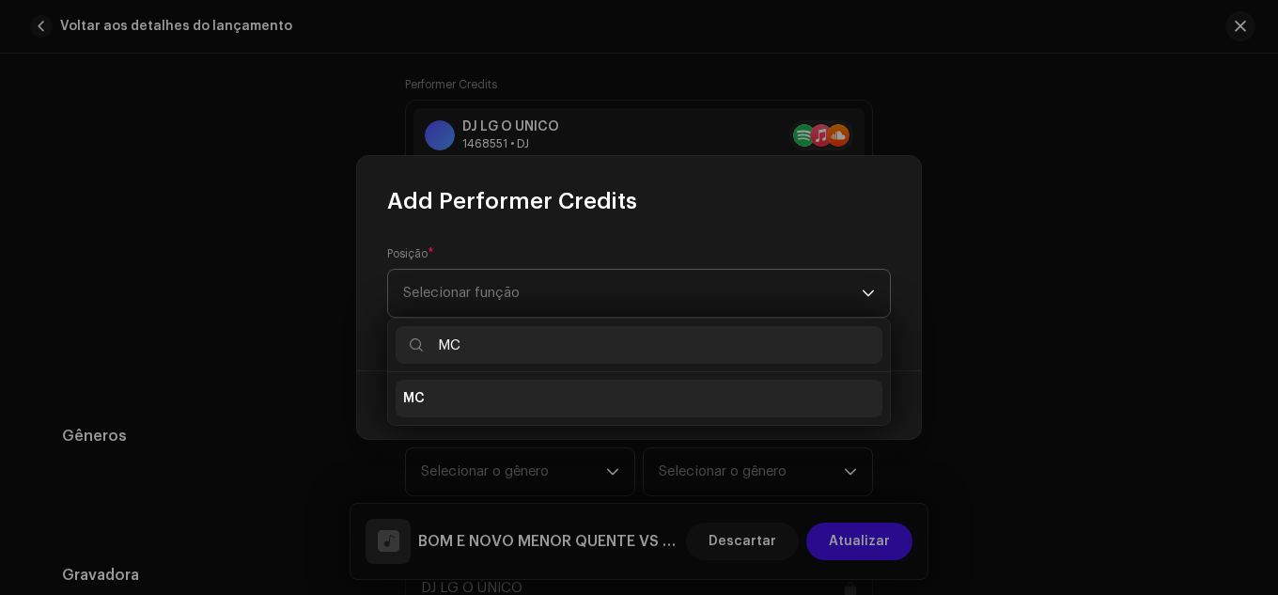
click at [563, 396] on li "MC" at bounding box center [639, 399] width 487 height 38
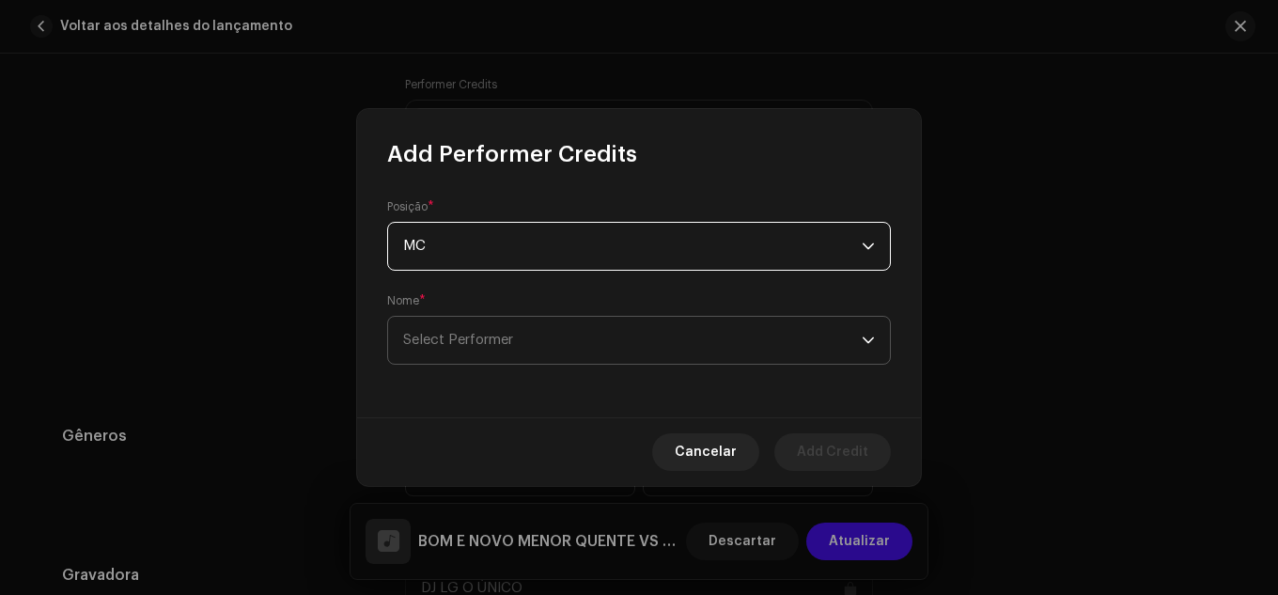
click at [541, 356] on span "Select Performer" at bounding box center [632, 340] width 459 height 47
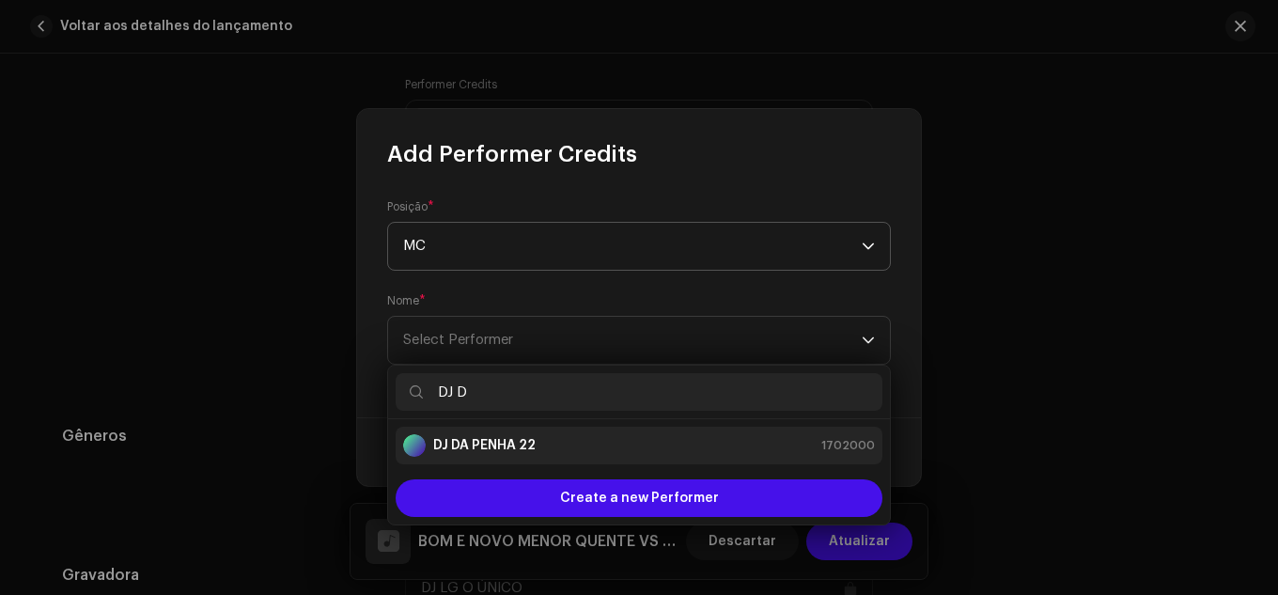
type input "DJ D"
click at [568, 441] on div "DJ DA PENHA 22 1702000" at bounding box center [639, 445] width 472 height 23
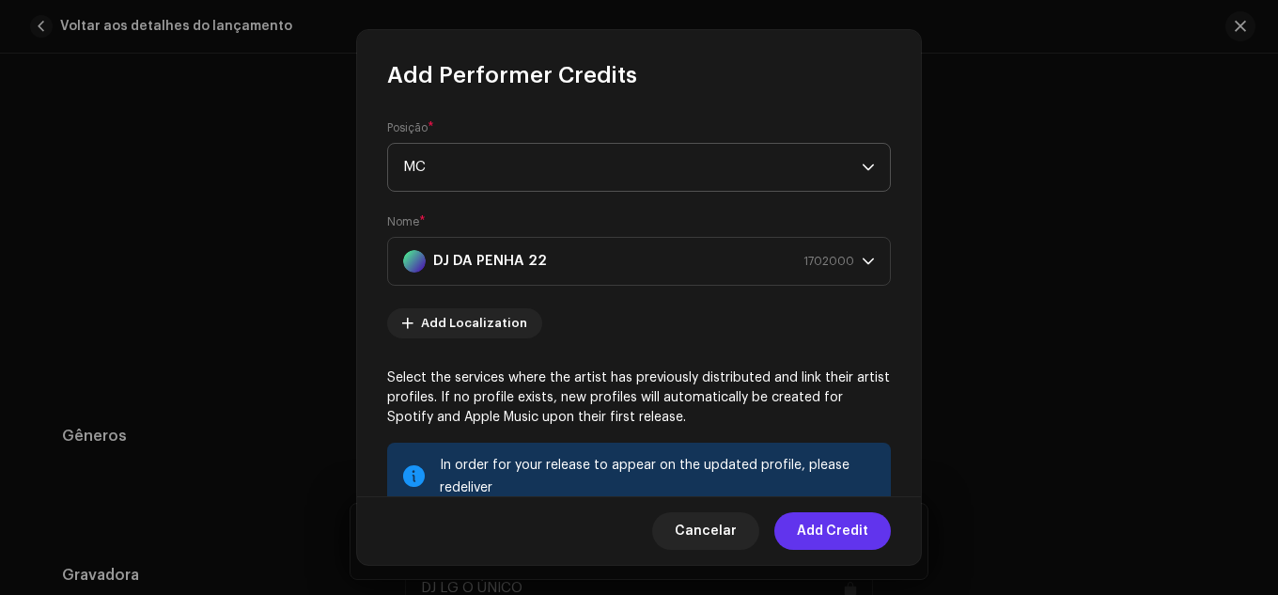
click at [862, 525] on span "Add Credit" at bounding box center [832, 531] width 71 height 38
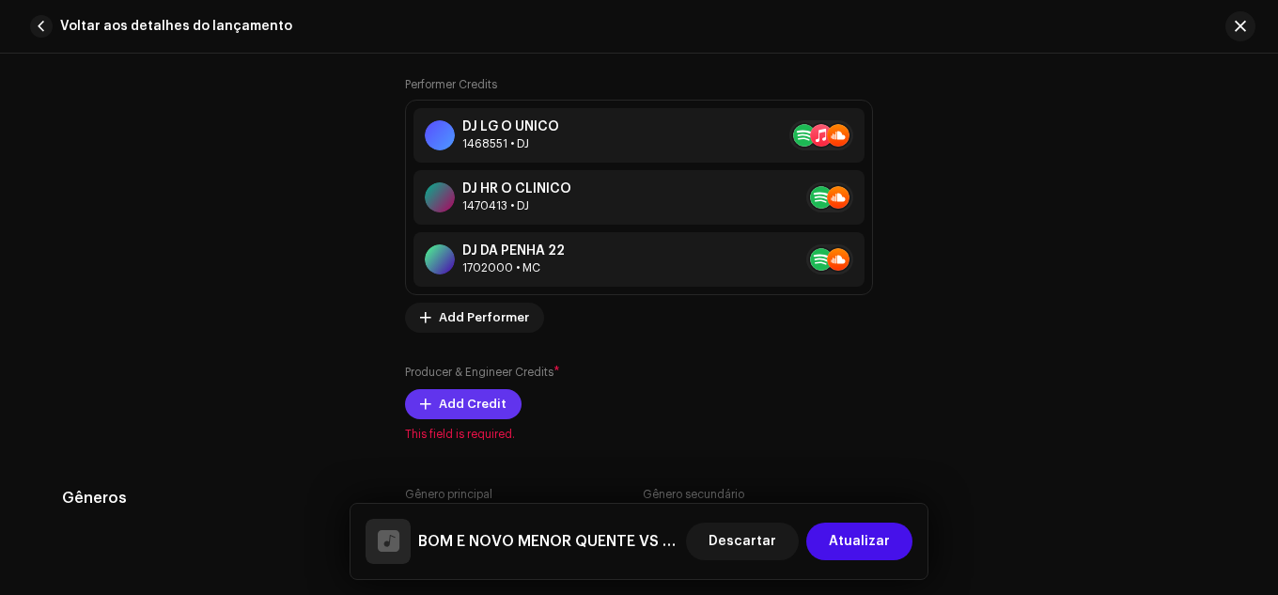
click at [474, 400] on span "Add Credit" at bounding box center [473, 404] width 68 height 38
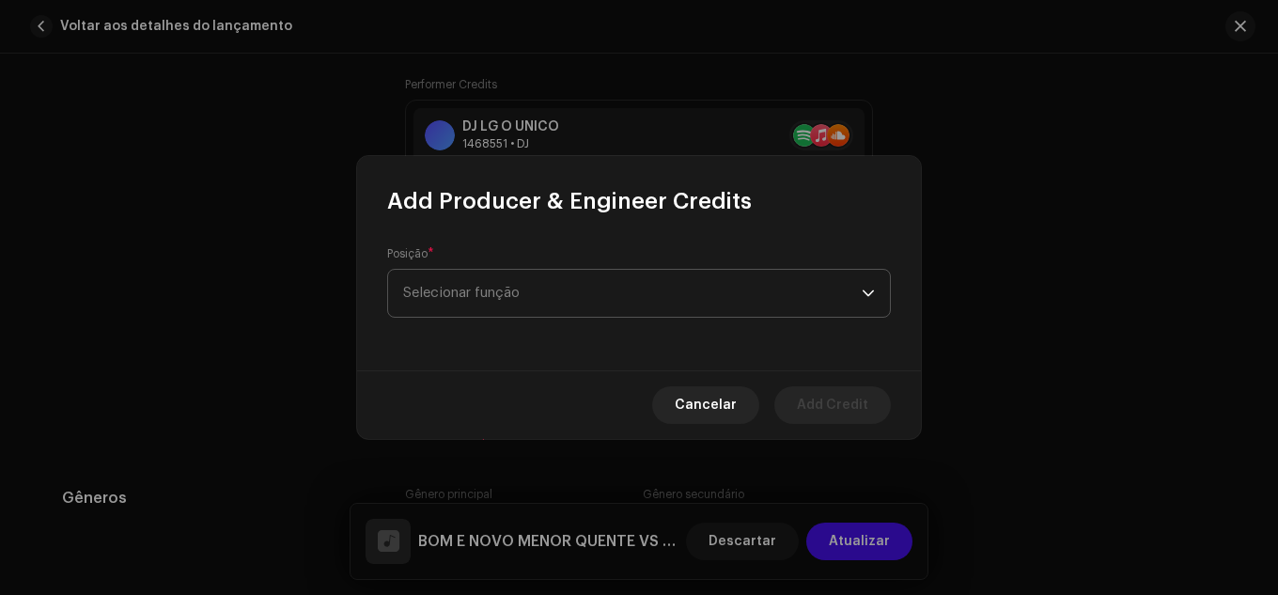
click at [481, 284] on span "Selecionar função" at bounding box center [632, 293] width 459 height 47
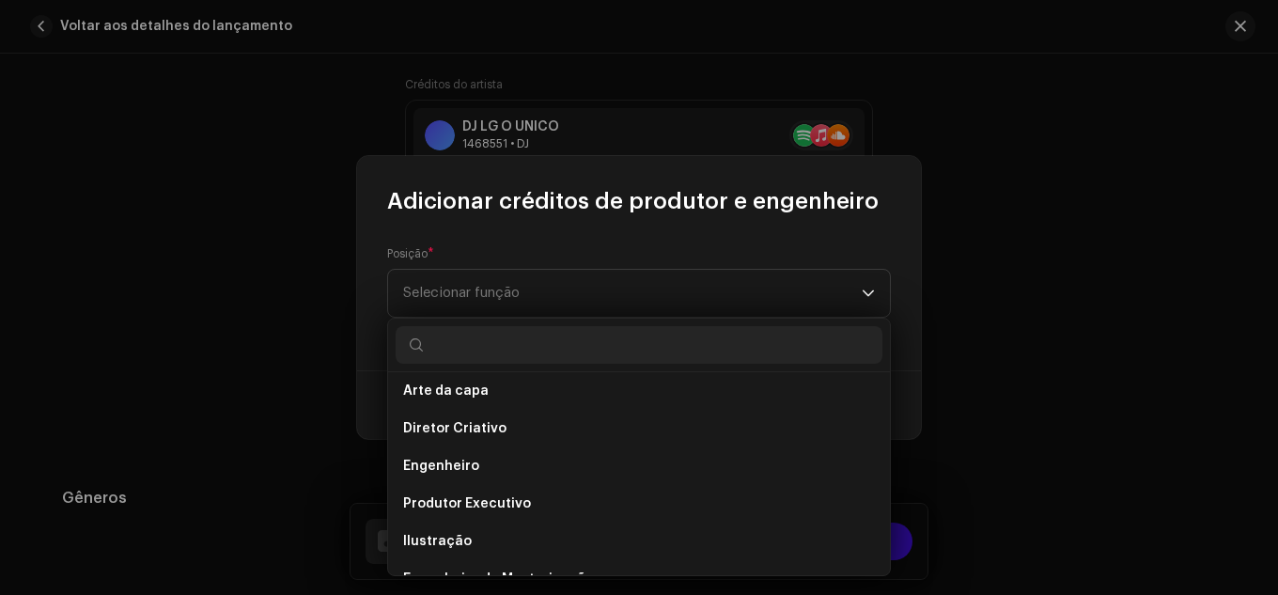
scroll to position [252, 0]
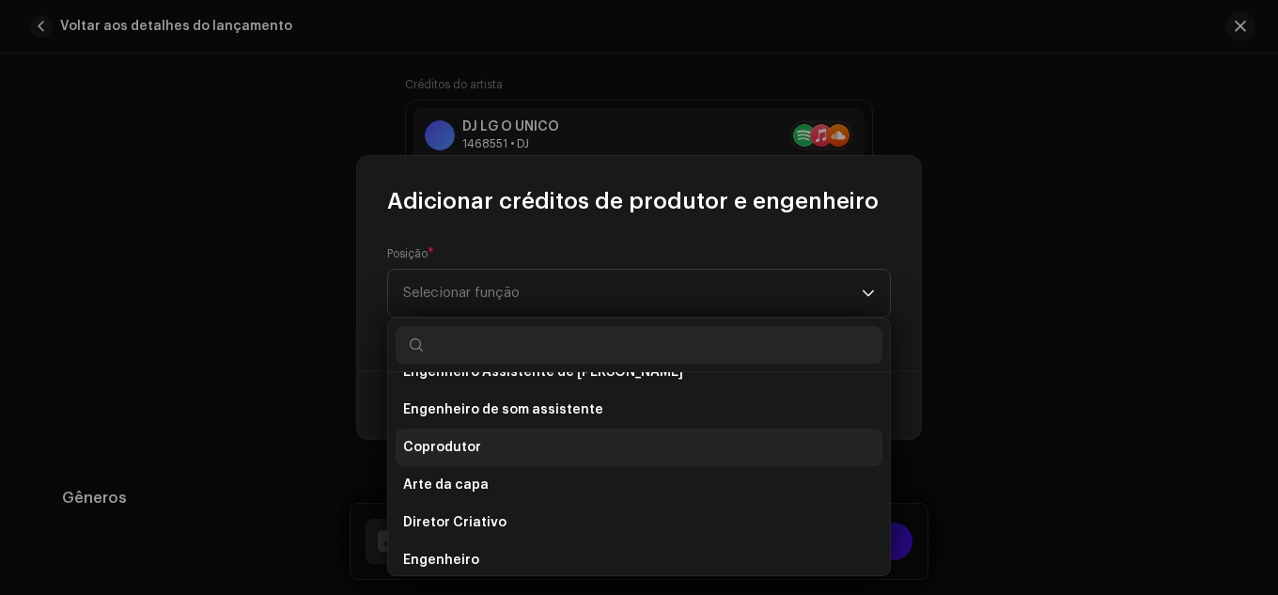
click at [550, 461] on li "Coprodutor" at bounding box center [639, 448] width 487 height 38
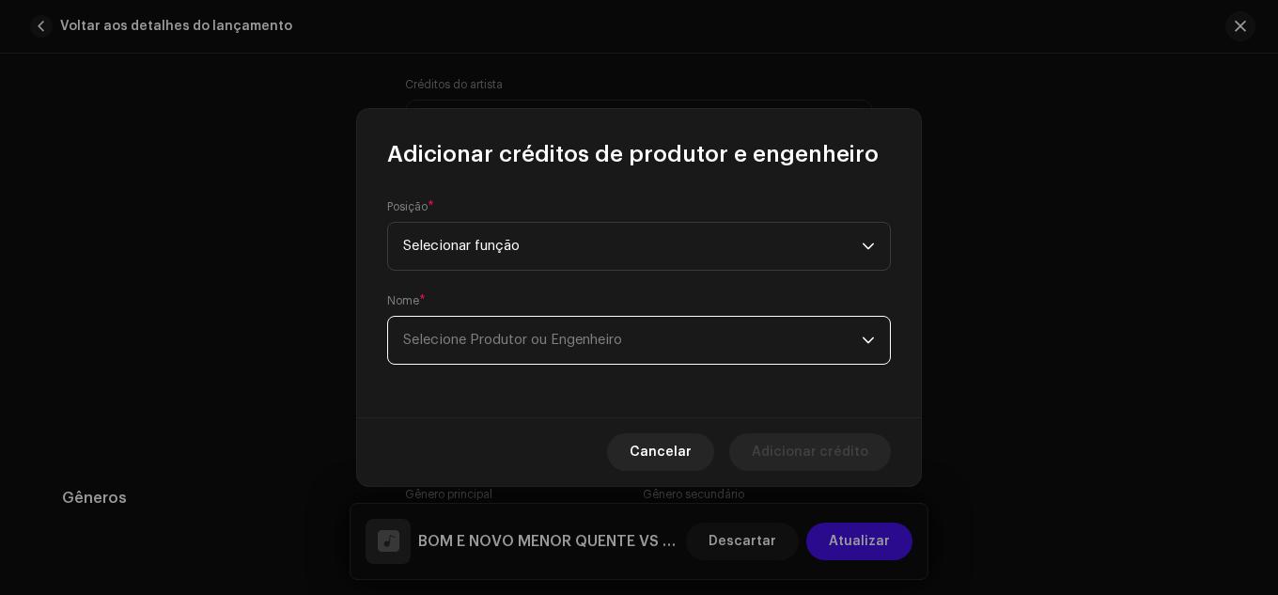
click at [557, 356] on span "Selecione Produtor ou Engenheiro" at bounding box center [632, 340] width 459 height 47
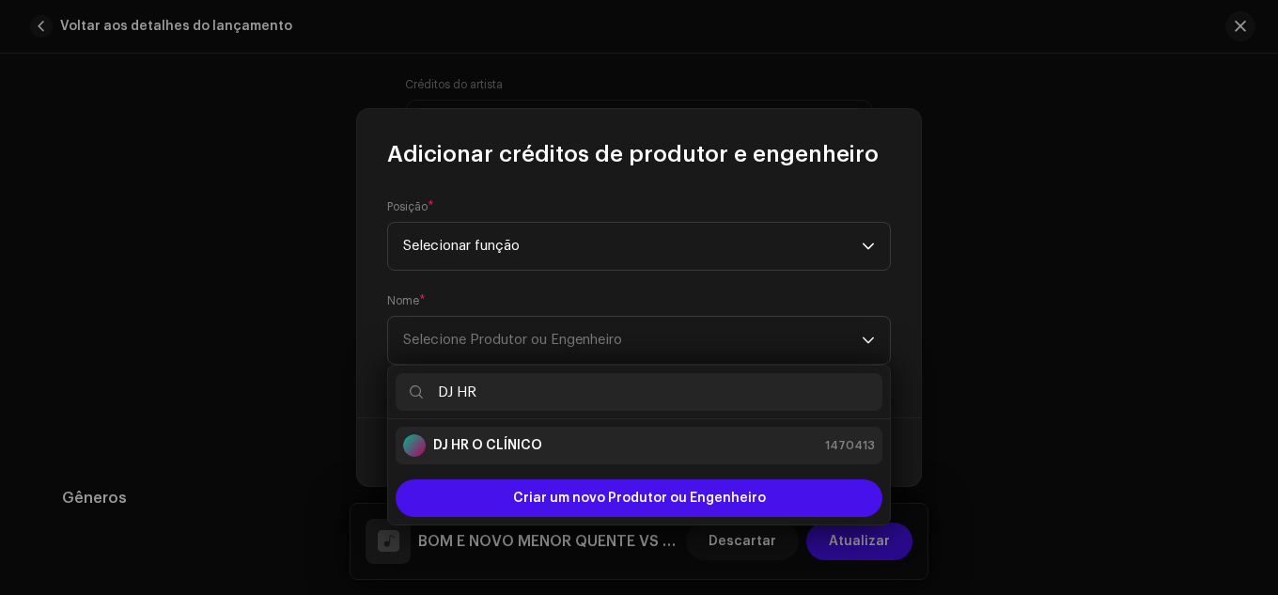
type input "DJ HR"
click at [571, 450] on div "DJ HR O CLÍNICO 1470413" at bounding box center [639, 445] width 472 height 23
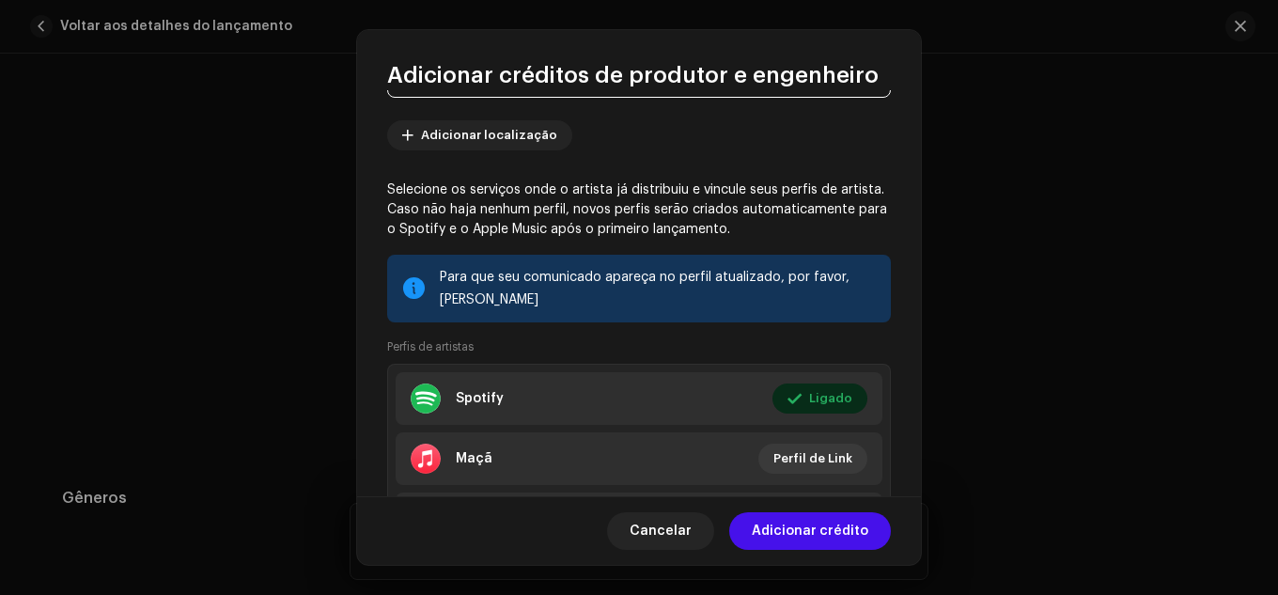
scroll to position [297, 0]
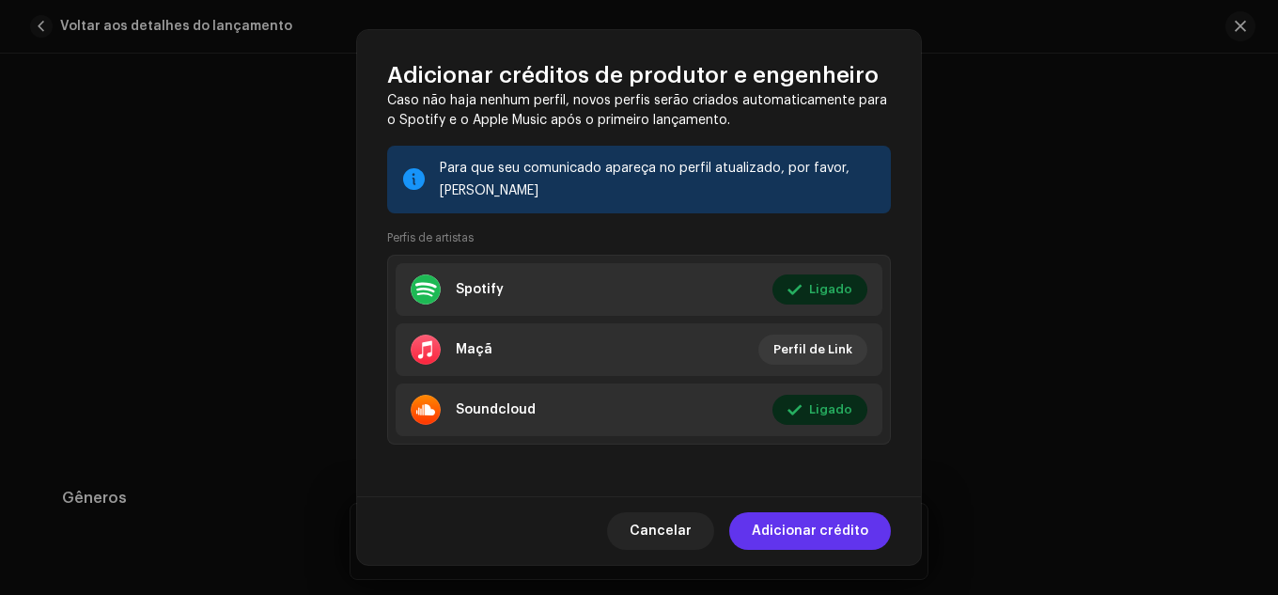
click at [810, 518] on span "Adicionar crédito" at bounding box center [810, 531] width 117 height 38
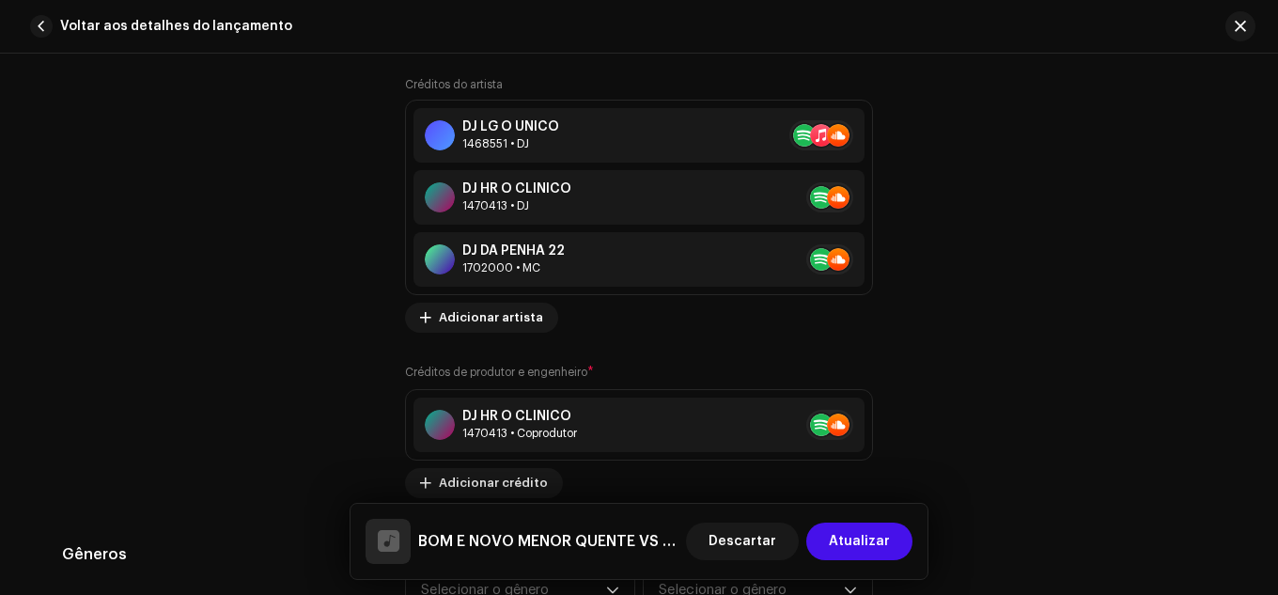
click at [548, 467] on div "Créditos de produtor e engenheiro * DJ HR O CLÍNICO 1470413 • Coprodutor Adicio…" at bounding box center [639, 430] width 468 height 135
click at [540, 479] on button "Adicionar crédito" at bounding box center [484, 483] width 158 height 30
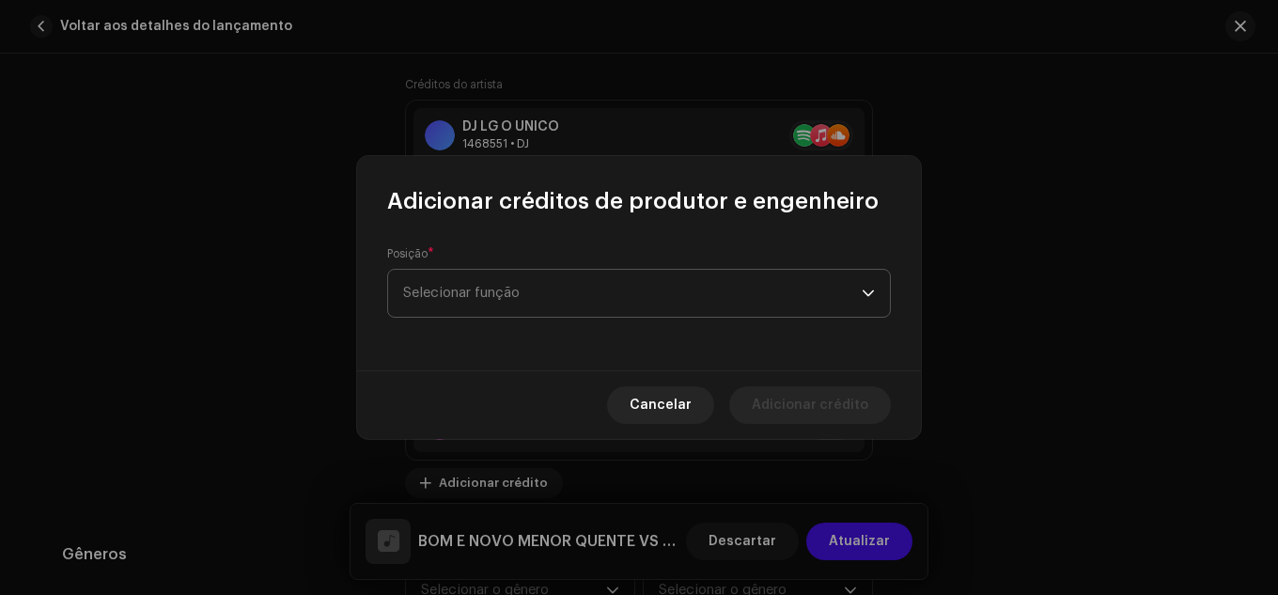
click at [448, 280] on span "Selecionar função" at bounding box center [632, 293] width 459 height 47
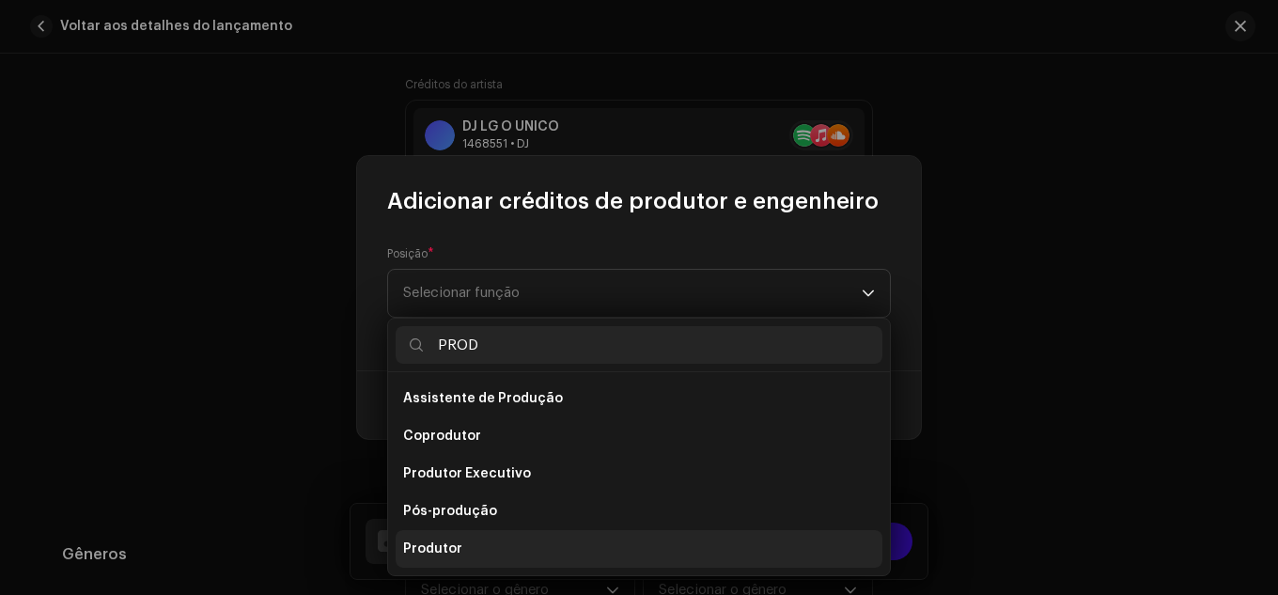
type input "PROD"
click at [537, 565] on li "Produtor" at bounding box center [639, 549] width 487 height 38
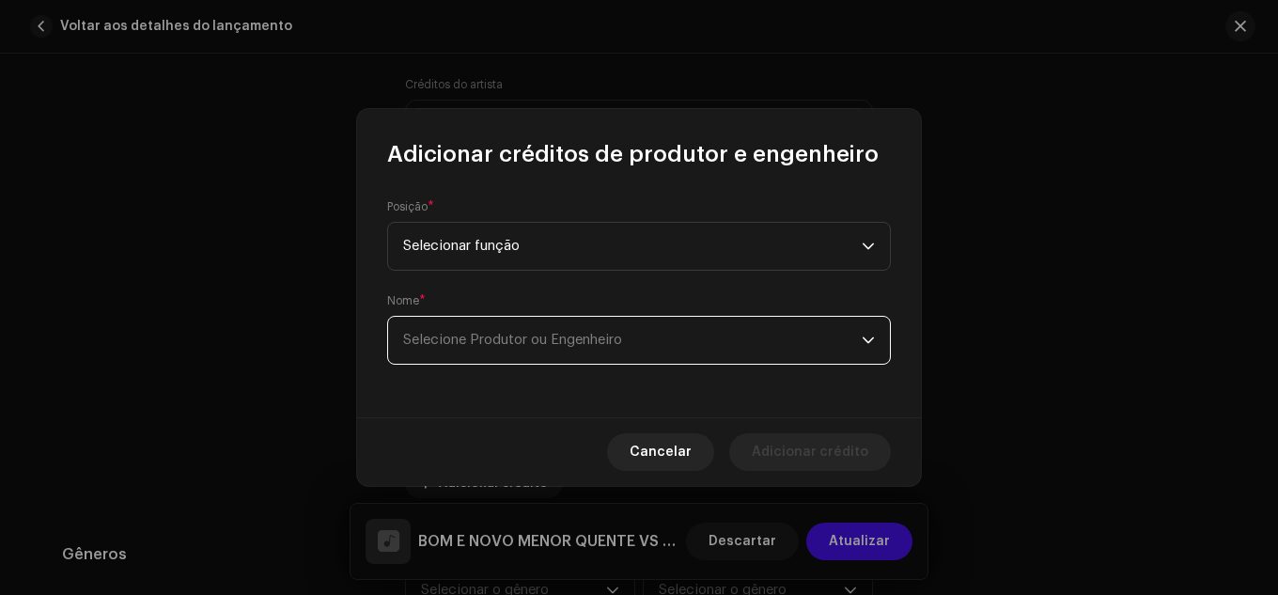
click at [481, 353] on span "Selecione Produtor ou Engenheiro" at bounding box center [632, 340] width 459 height 47
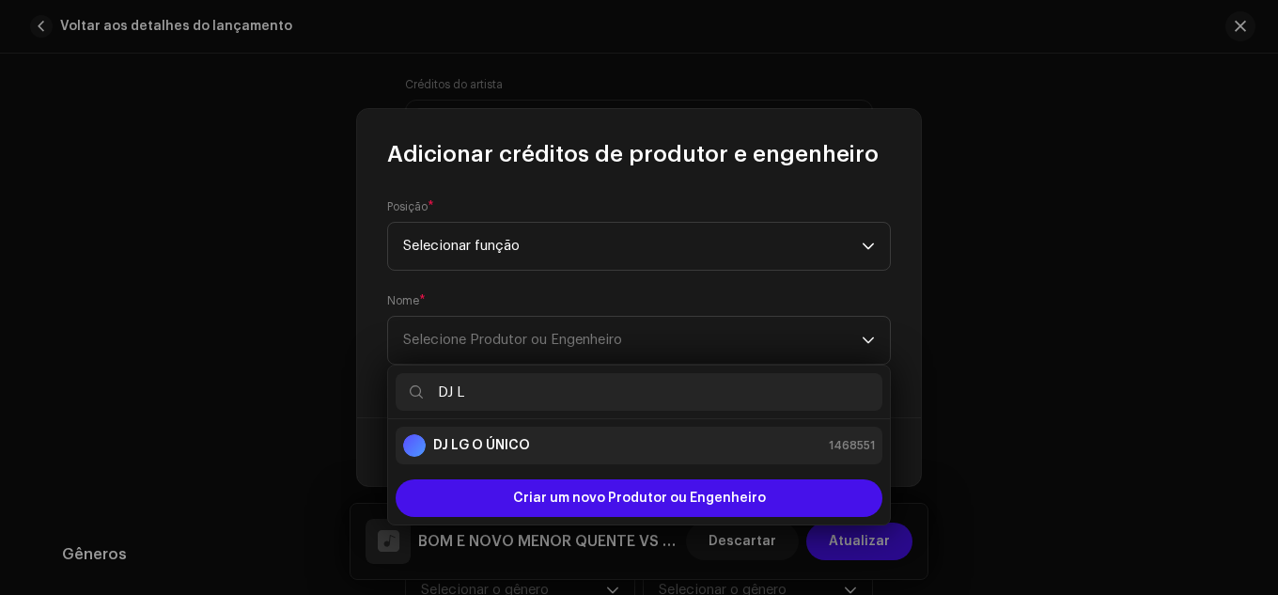
type input "DJ L"
click at [533, 439] on div "DJ LG O ÚNICO 1468551" at bounding box center [639, 445] width 472 height 23
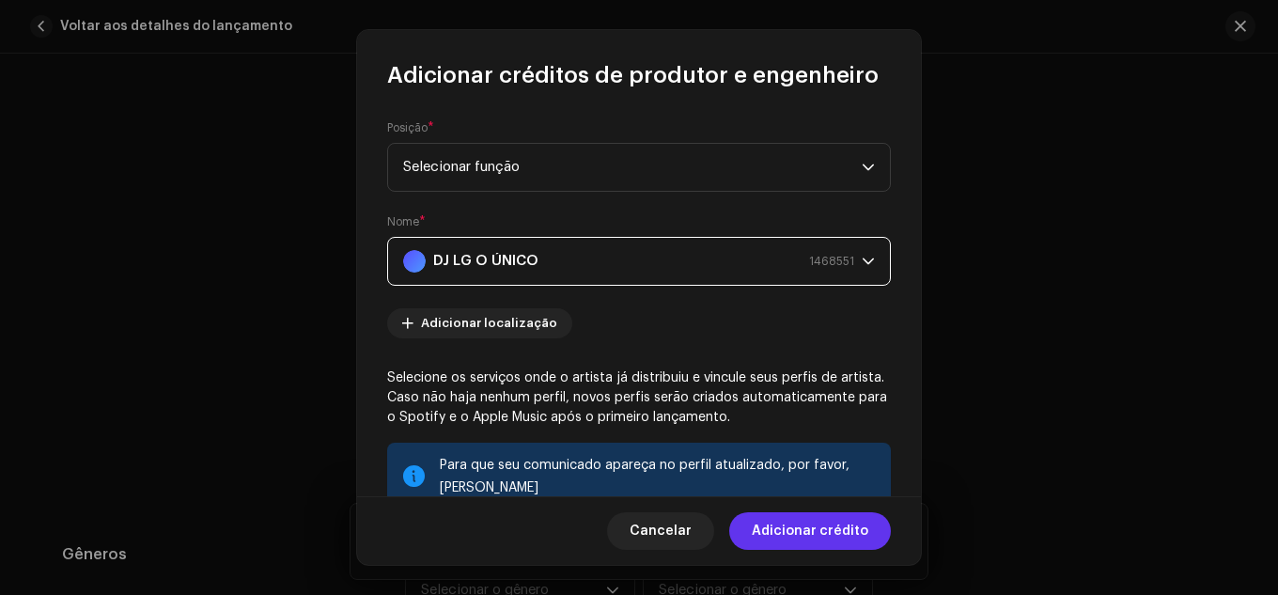
click at [859, 524] on span "Adicionar crédito" at bounding box center [810, 531] width 117 height 38
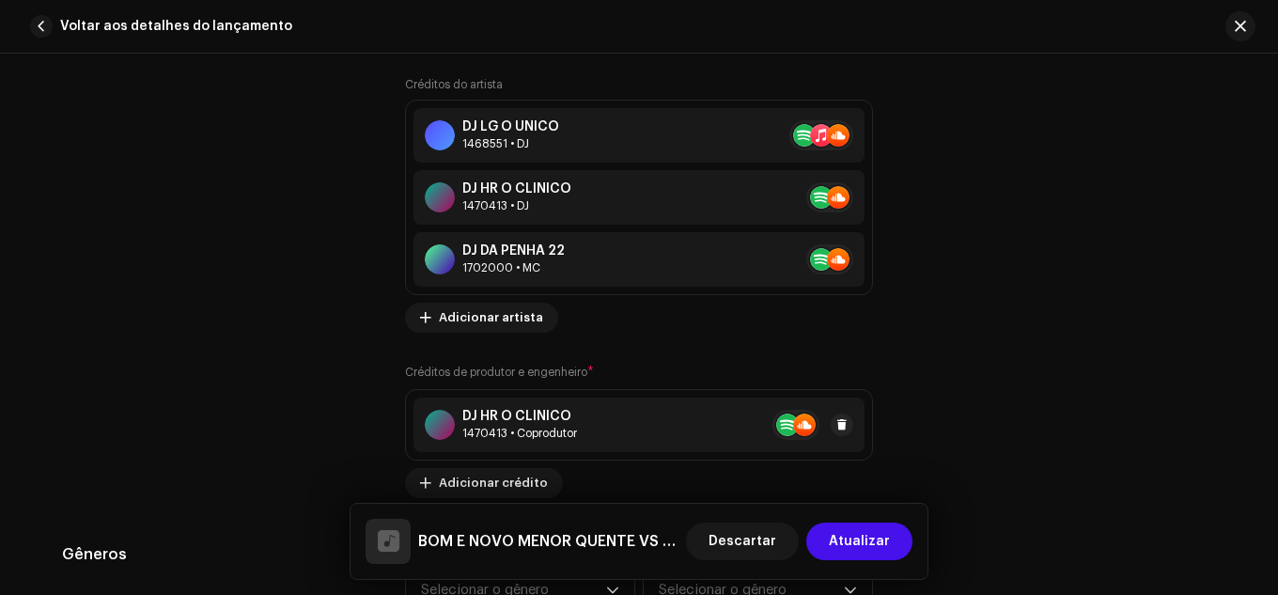
scroll to position [1640, 0]
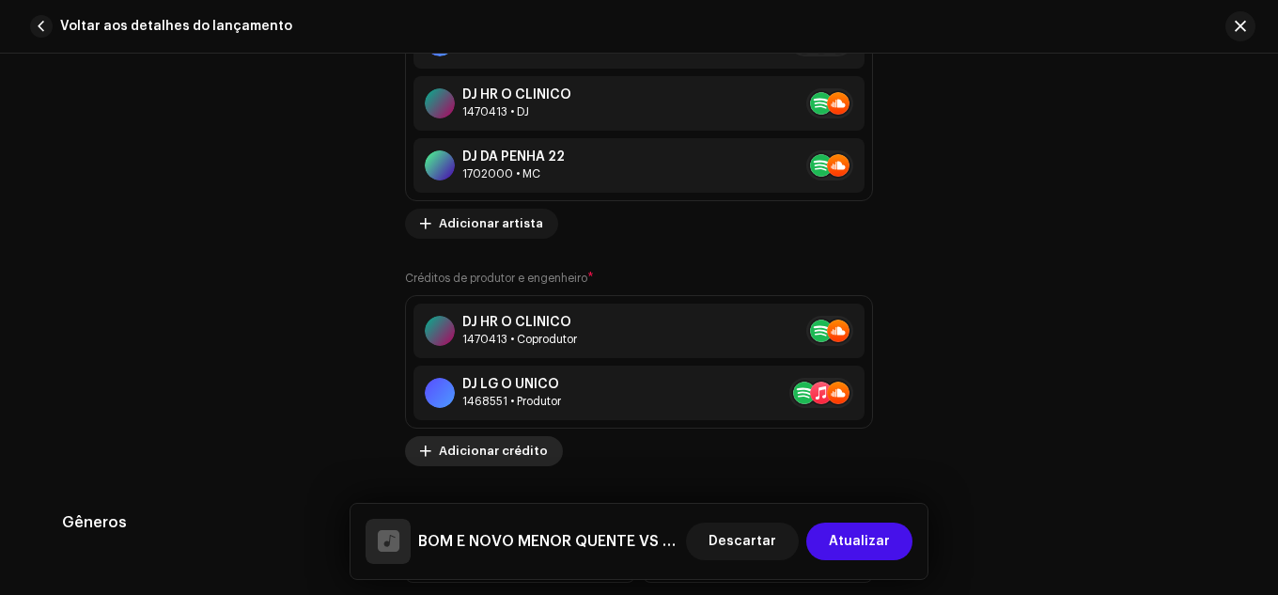
click at [497, 440] on span "Adicionar crédito" at bounding box center [493, 451] width 109 height 38
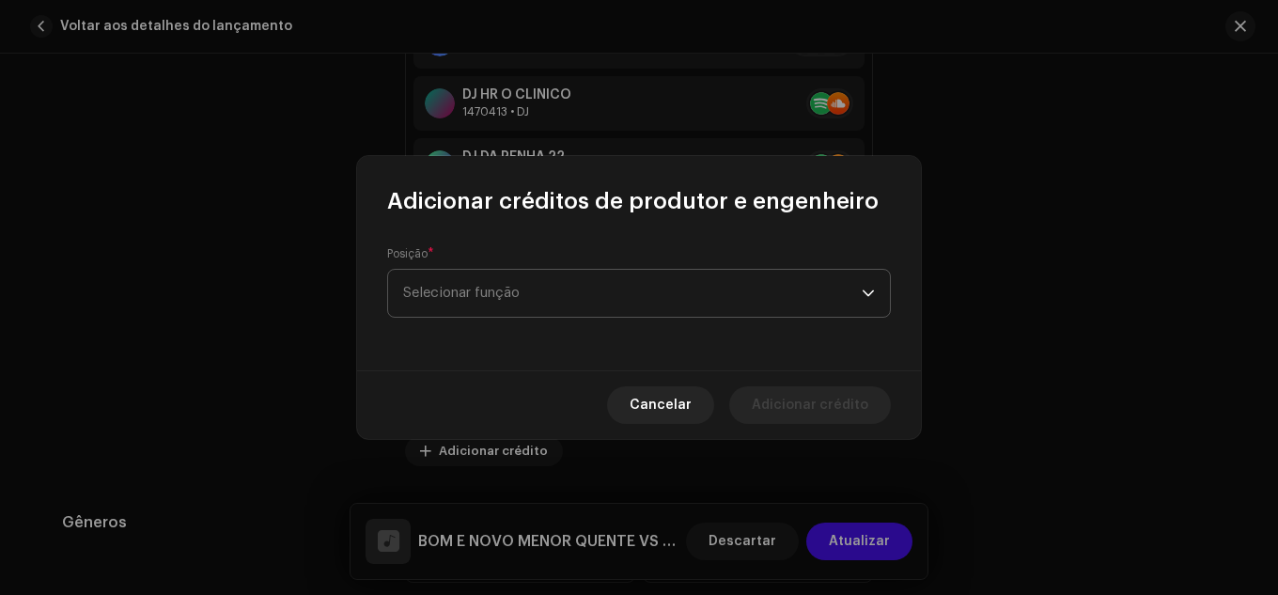
click at [513, 314] on span "Selecionar função" at bounding box center [632, 293] width 459 height 47
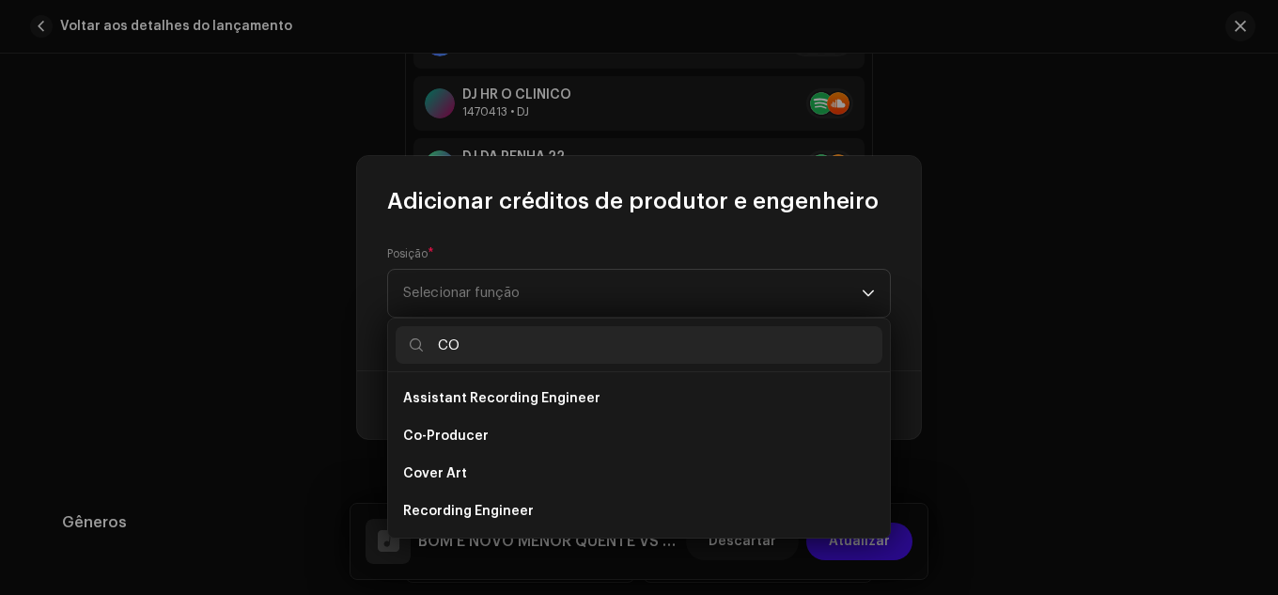
type input "C"
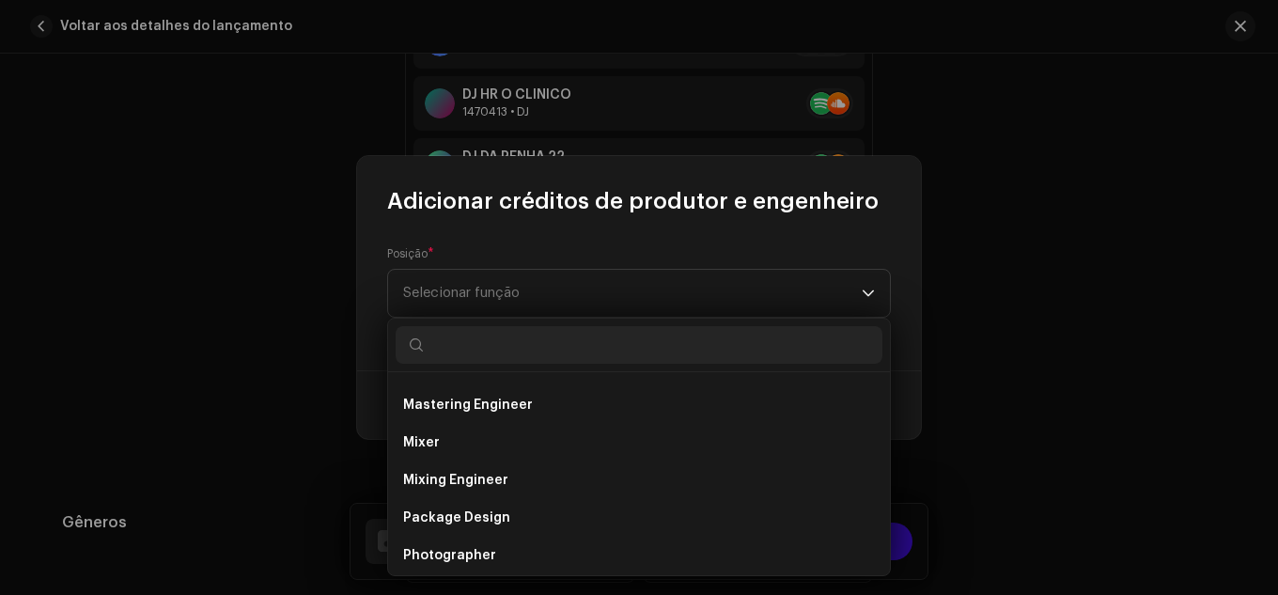
scroll to position [564, 0]
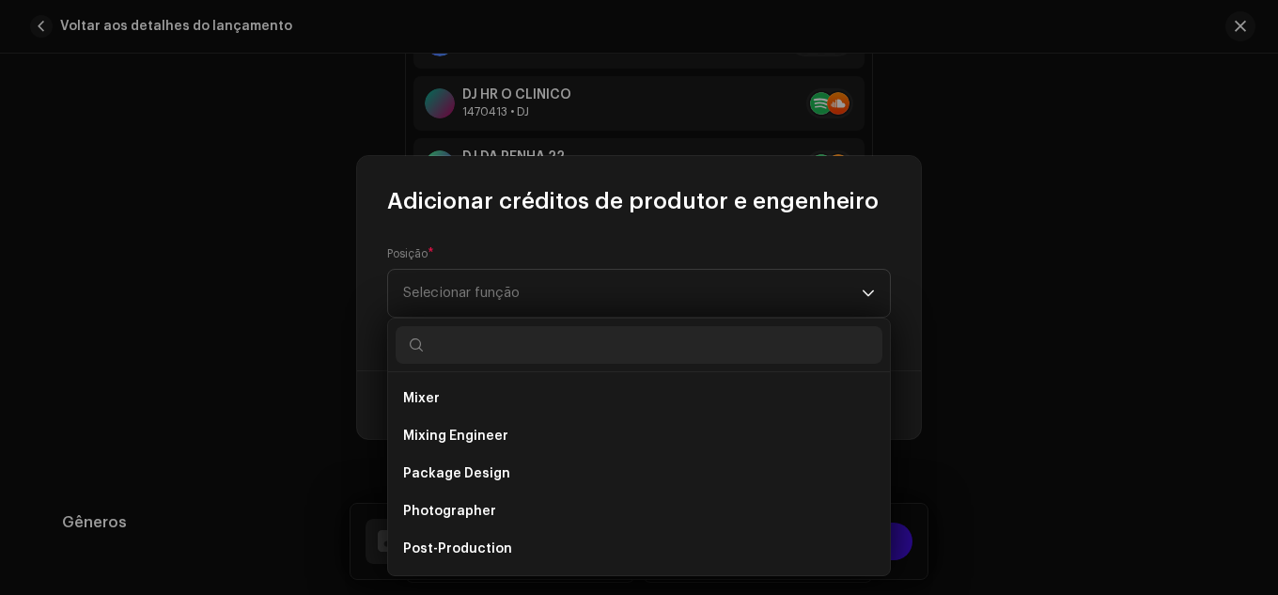
click at [916, 423] on div "Cancelar Adicionar crédito" at bounding box center [639, 404] width 564 height 69
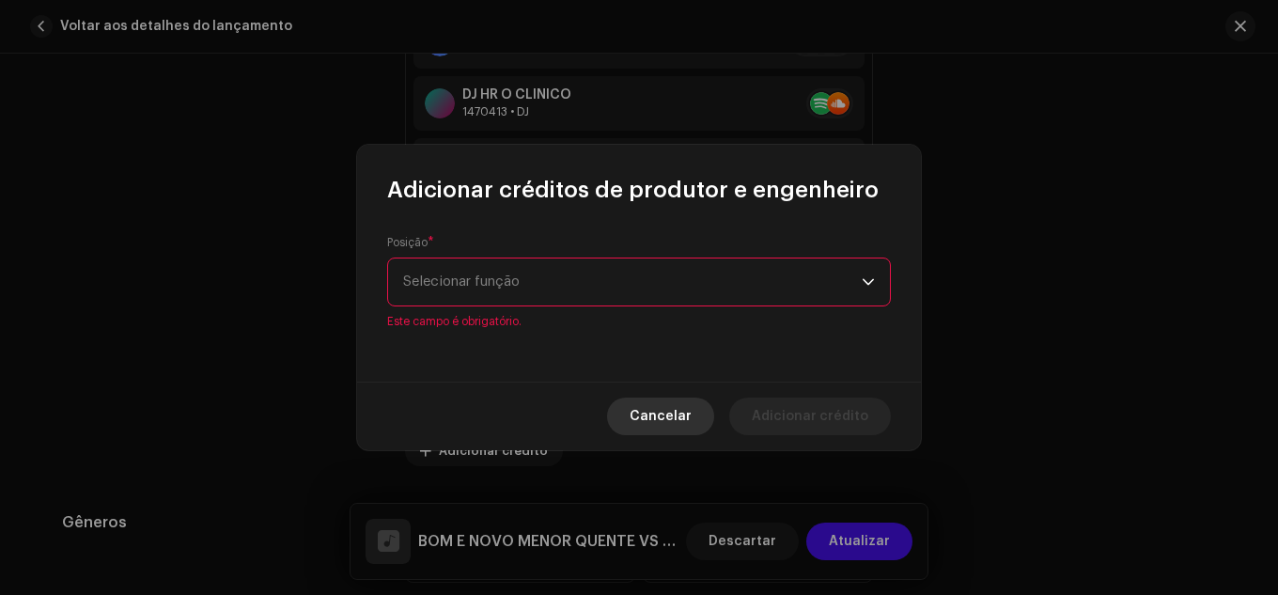
click at [642, 419] on button "Cancelar" at bounding box center [660, 417] width 107 height 38
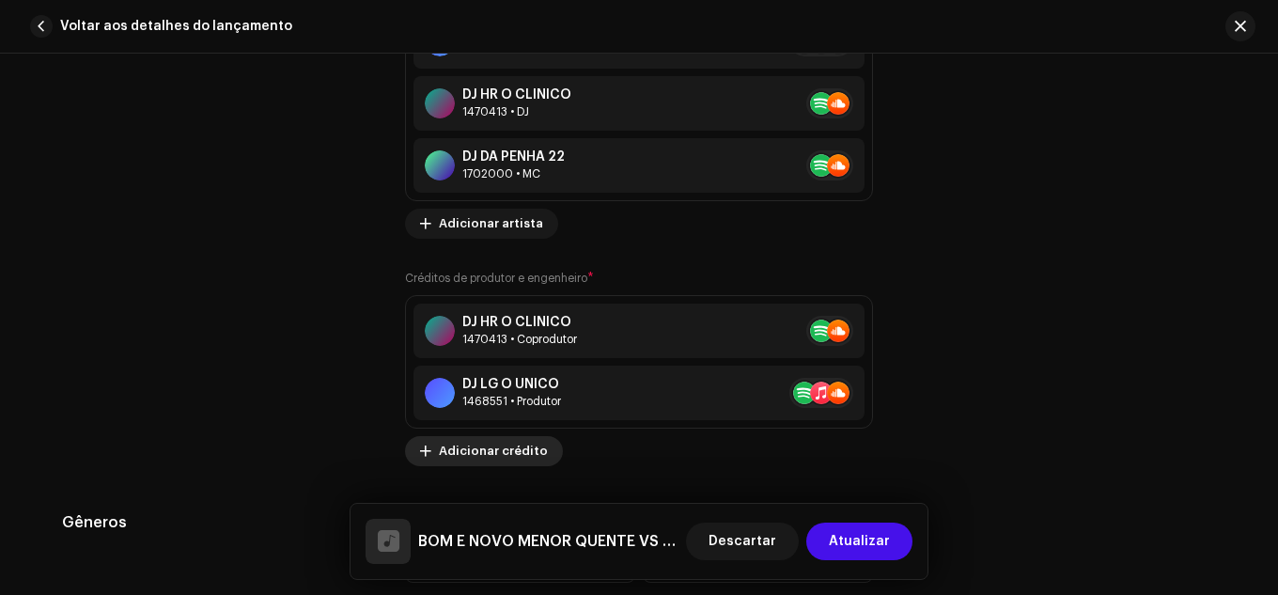
click at [525, 462] on span "Adicionar crédito" at bounding box center [493, 451] width 109 height 38
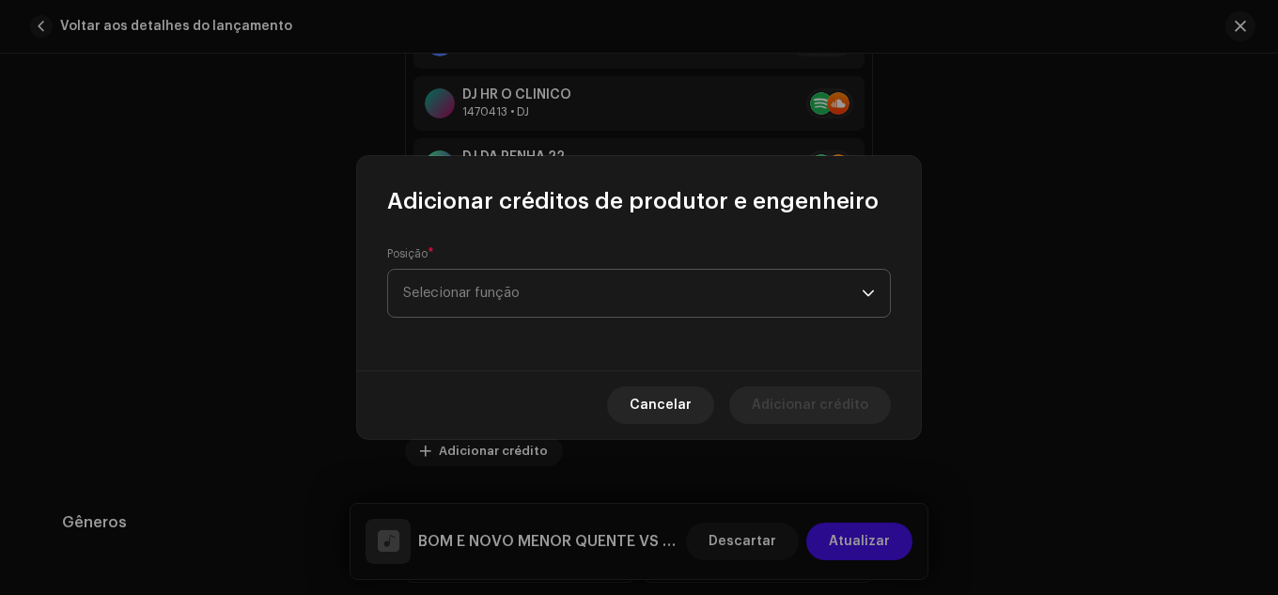
click at [525, 315] on span "Selecionar função" at bounding box center [632, 293] width 459 height 47
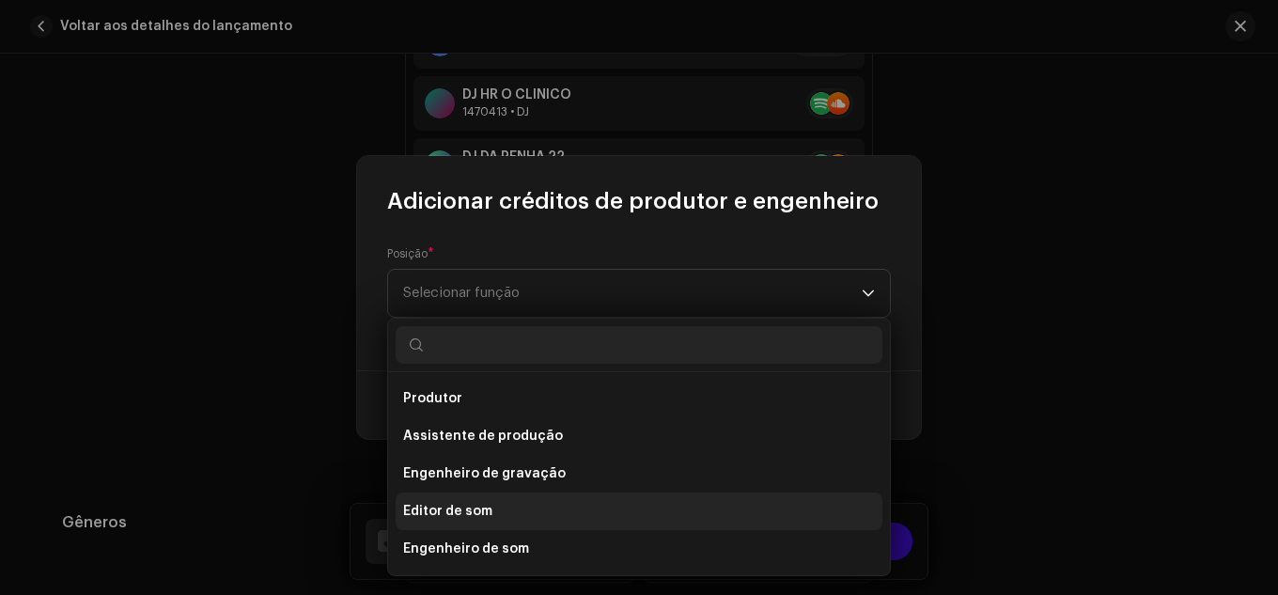
scroll to position [827, 0]
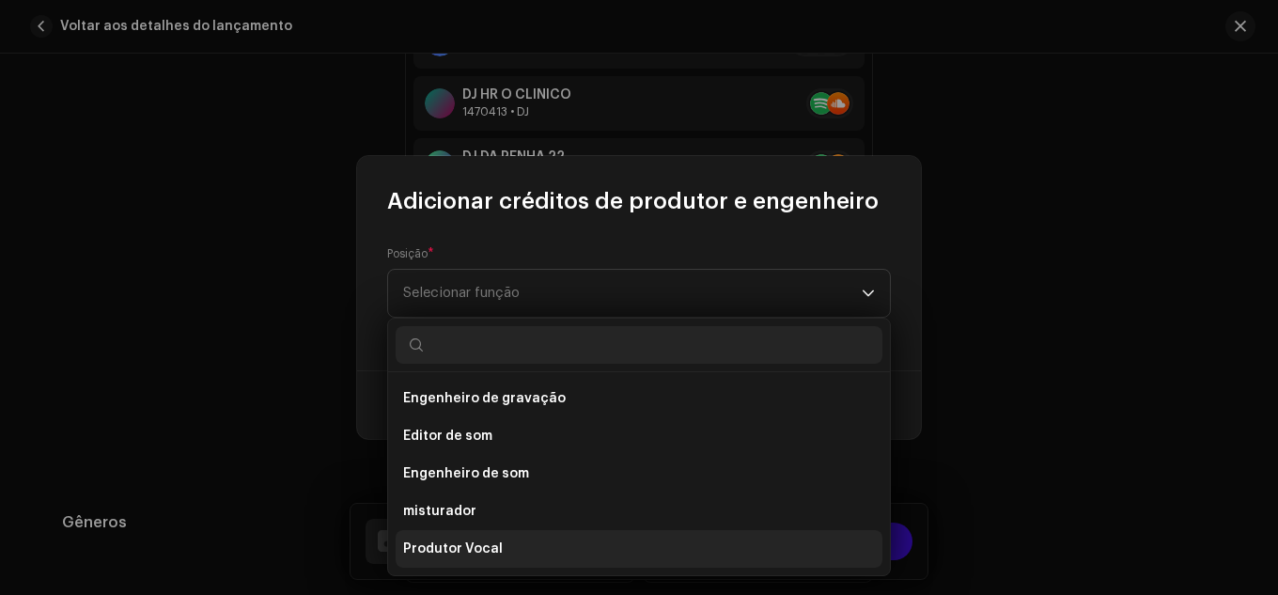
click at [725, 537] on li "Produtor Vocal" at bounding box center [639, 549] width 487 height 38
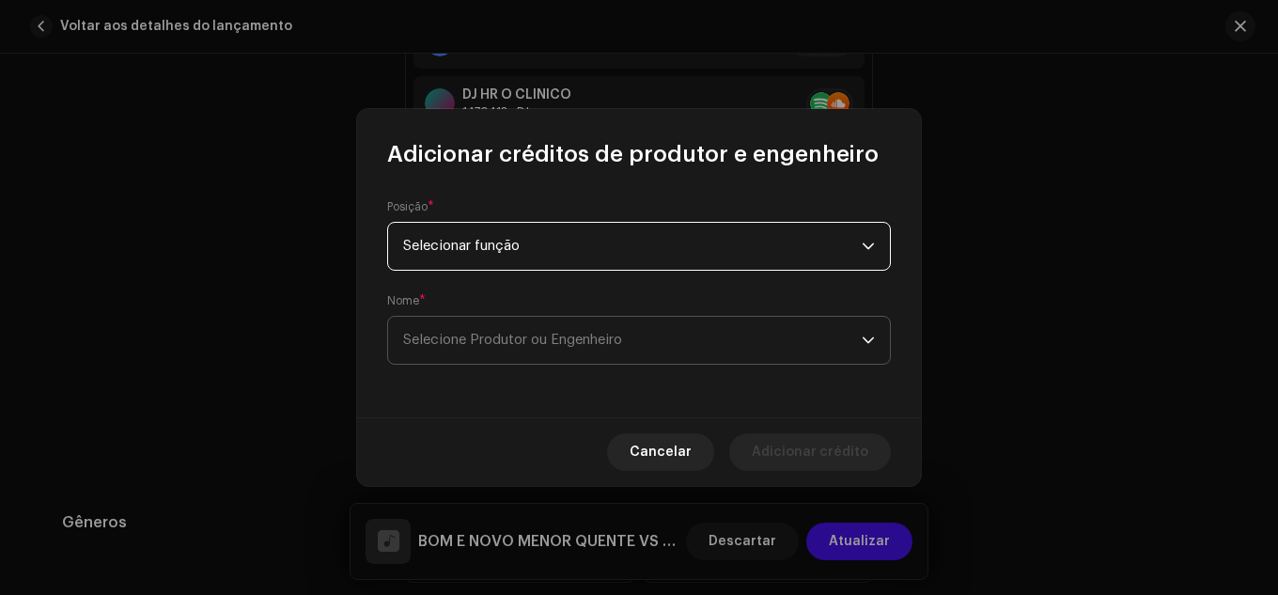
click at [551, 358] on span "Selecione Produtor ou Engenheiro" at bounding box center [632, 340] width 459 height 47
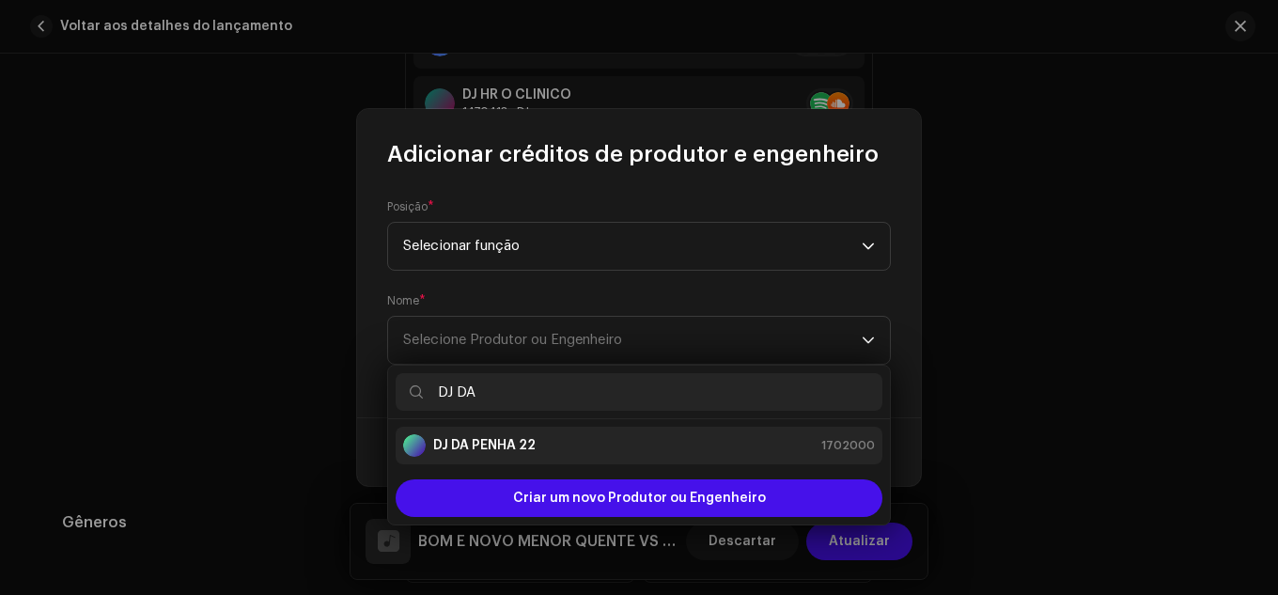
type input "DJ DA"
click at [530, 444] on strong "DJ DA PENHA 22" at bounding box center [484, 445] width 102 height 19
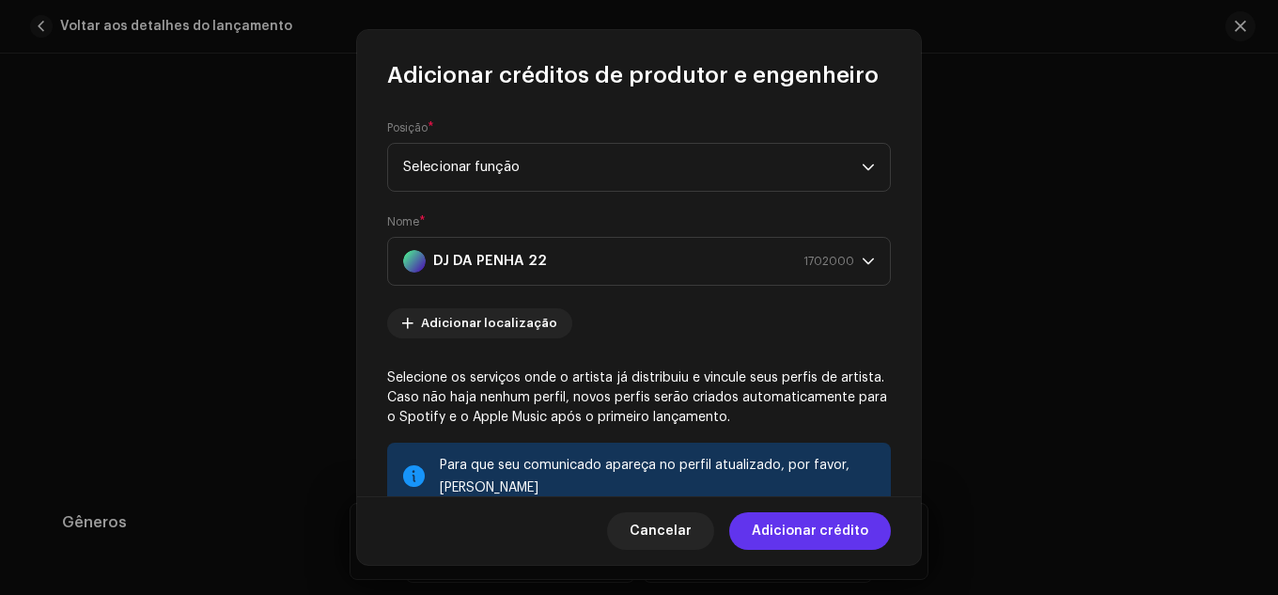
click at [761, 522] on span "Adicionar crédito" at bounding box center [810, 531] width 117 height 38
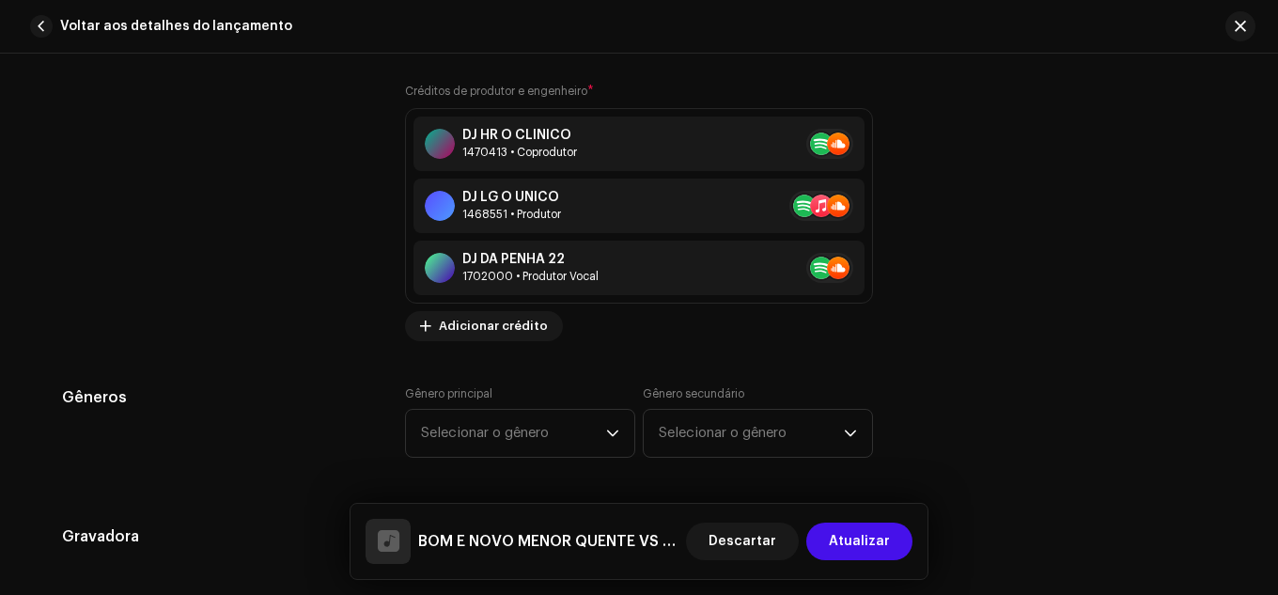
scroll to position [1828, 0]
click at [561, 452] on span "Selecionar o gênero" at bounding box center [513, 432] width 185 height 47
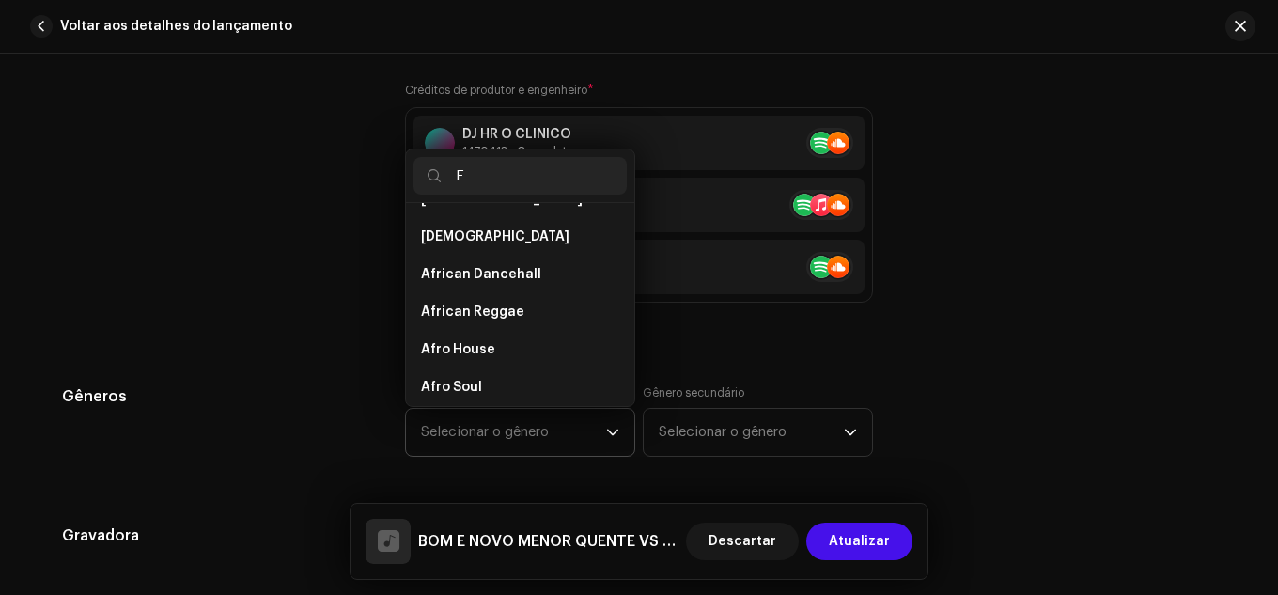
scroll to position [0, 0]
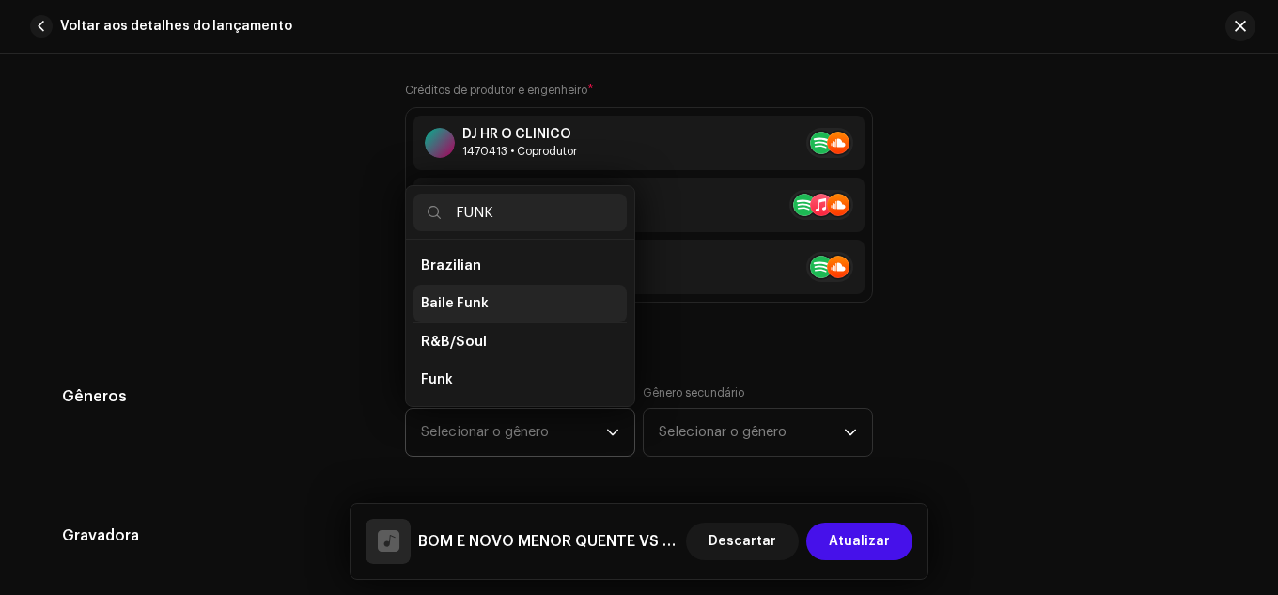
type input "FUNK"
click at [508, 316] on li "Baile Funk" at bounding box center [520, 304] width 213 height 38
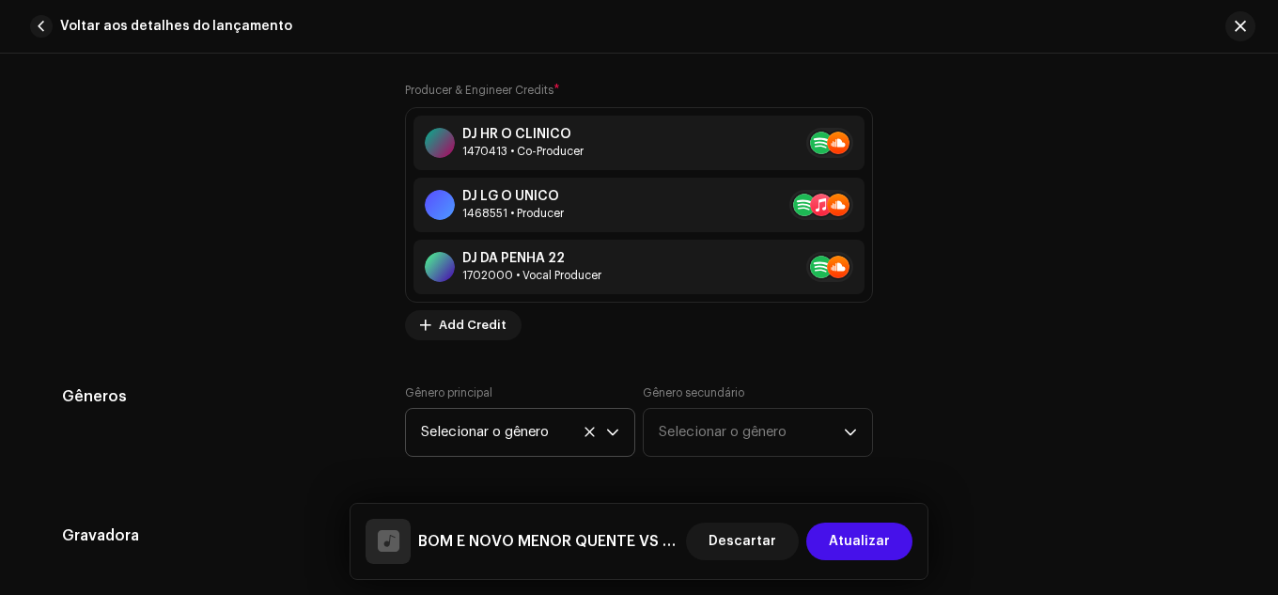
click at [525, 434] on span "Selecionar o gênero" at bounding box center [513, 432] width 185 height 47
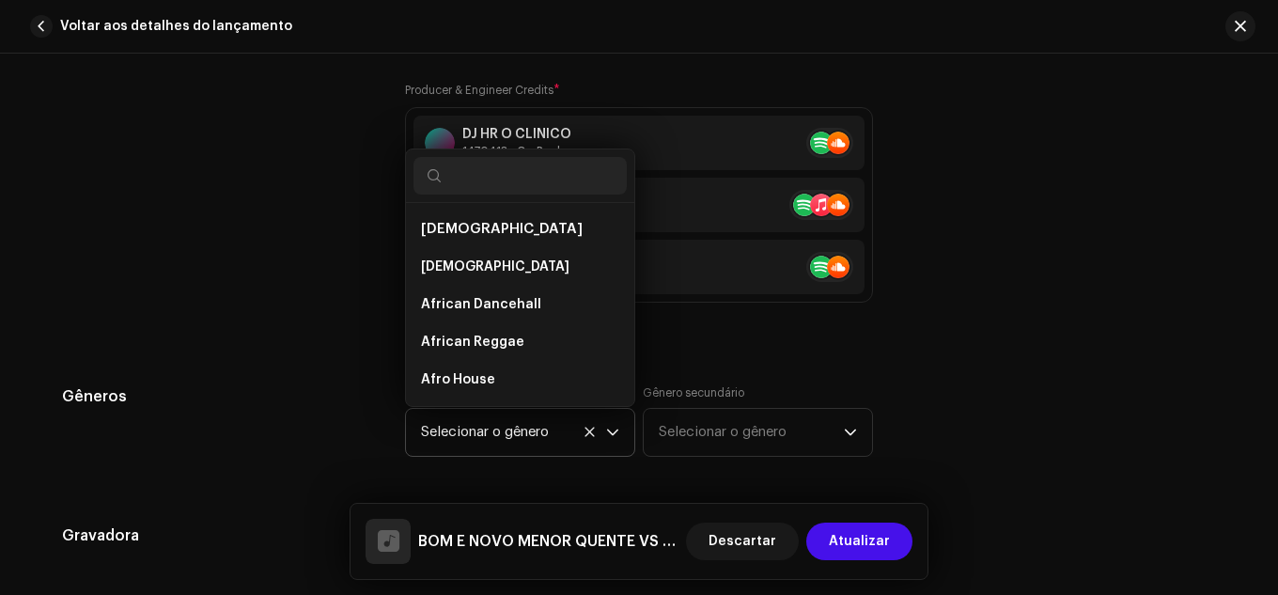
scroll to position [2291, 0]
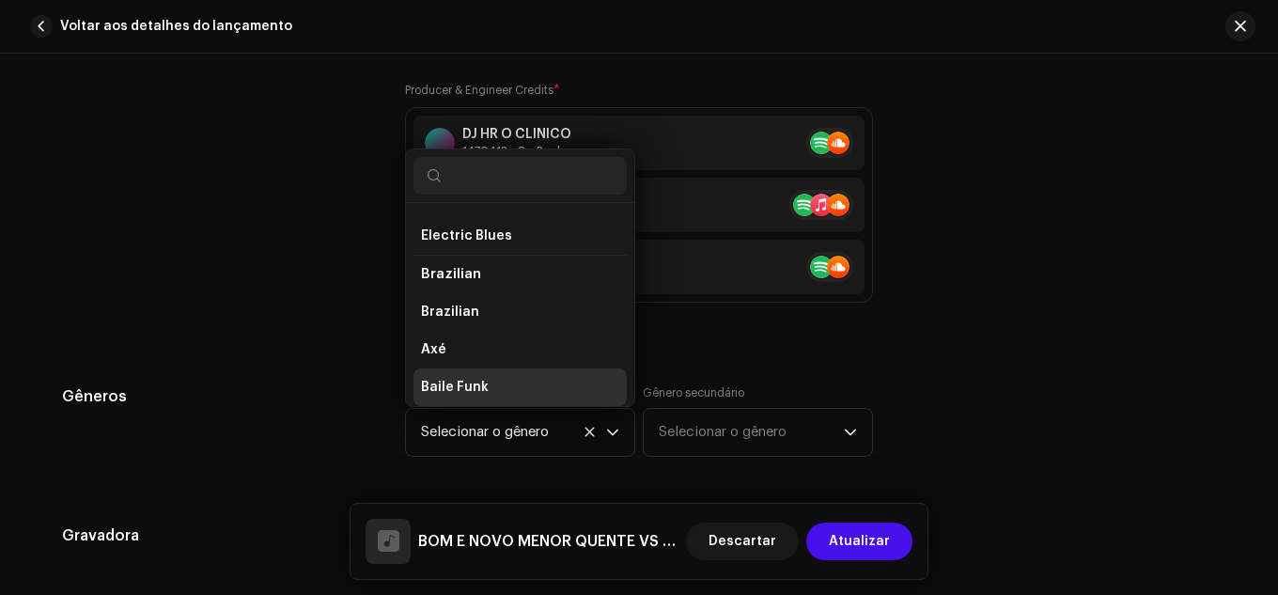
click at [478, 382] on span "Baile Funk" at bounding box center [455, 387] width 68 height 19
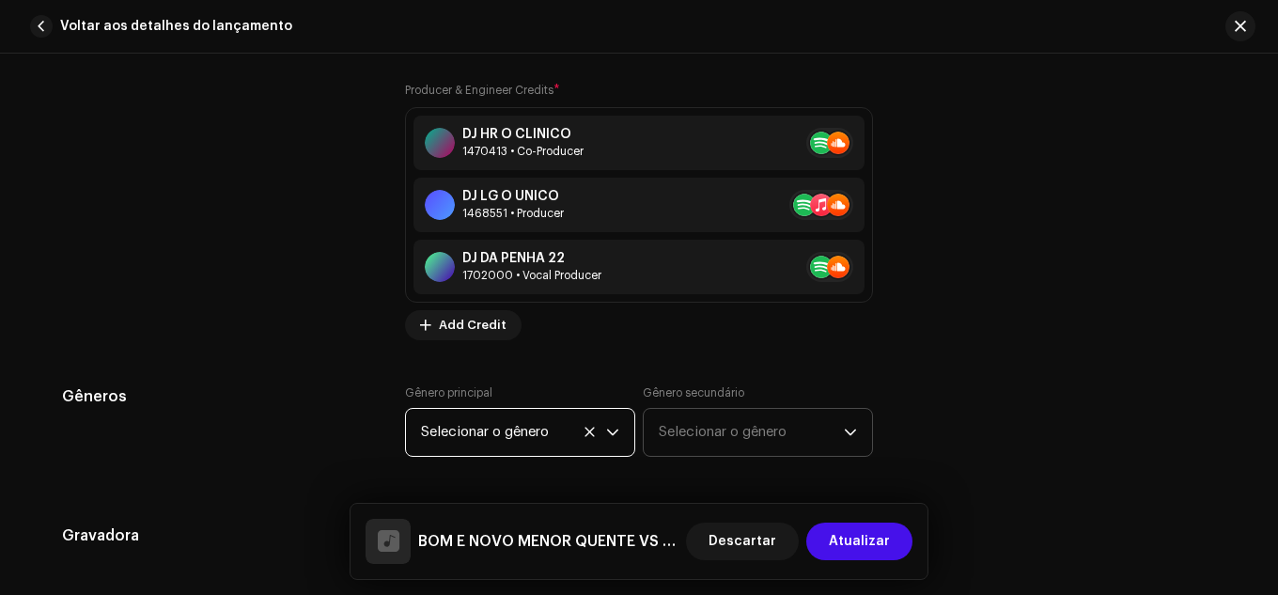
click at [720, 445] on span "Selecionar o gênero" at bounding box center [751, 432] width 185 height 47
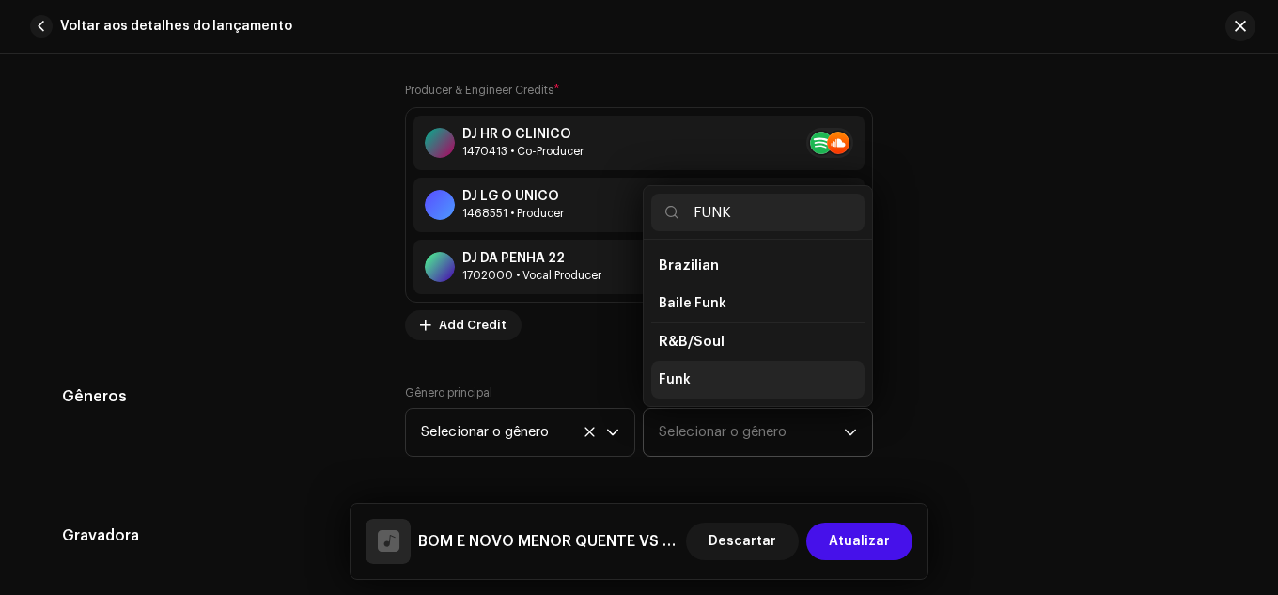
type input "FUNK"
click at [698, 371] on li "Funk" at bounding box center [757, 380] width 213 height 38
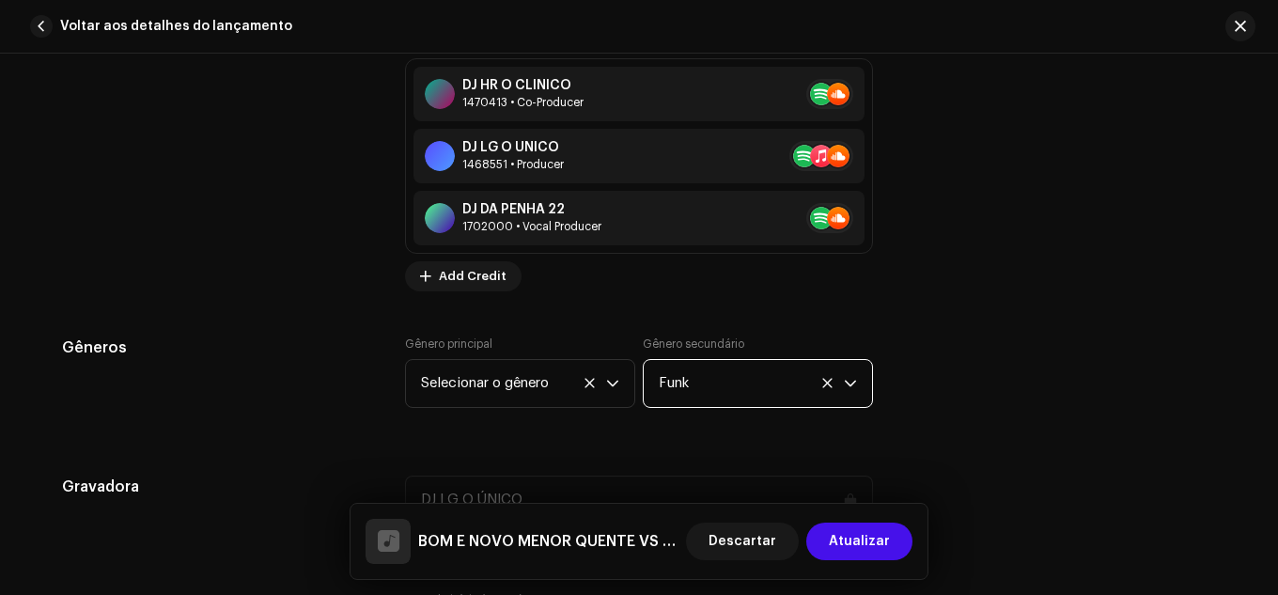
scroll to position [1922, 0]
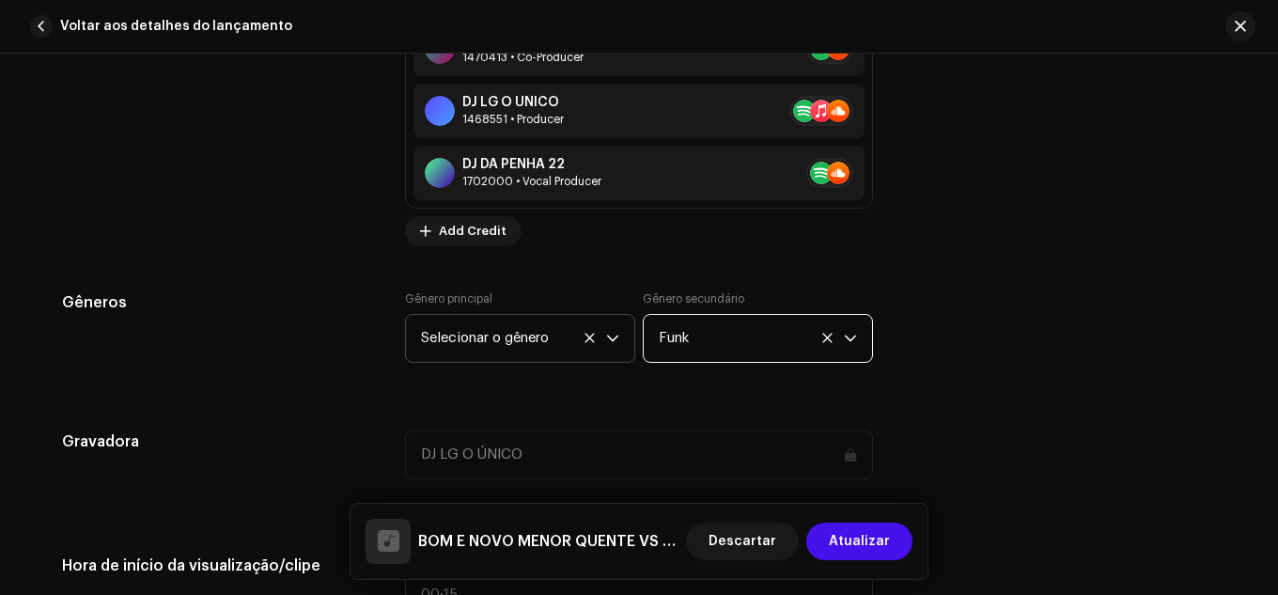
click at [550, 335] on span "Selecionar o gênero" at bounding box center [513, 338] width 185 height 47
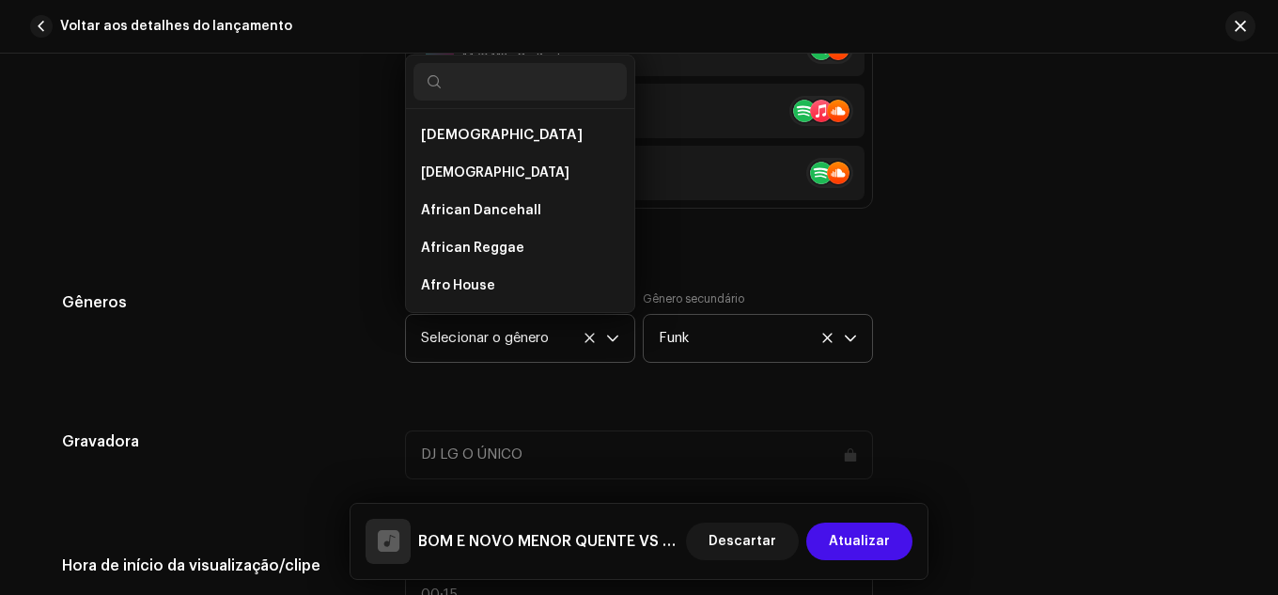
scroll to position [2291, 0]
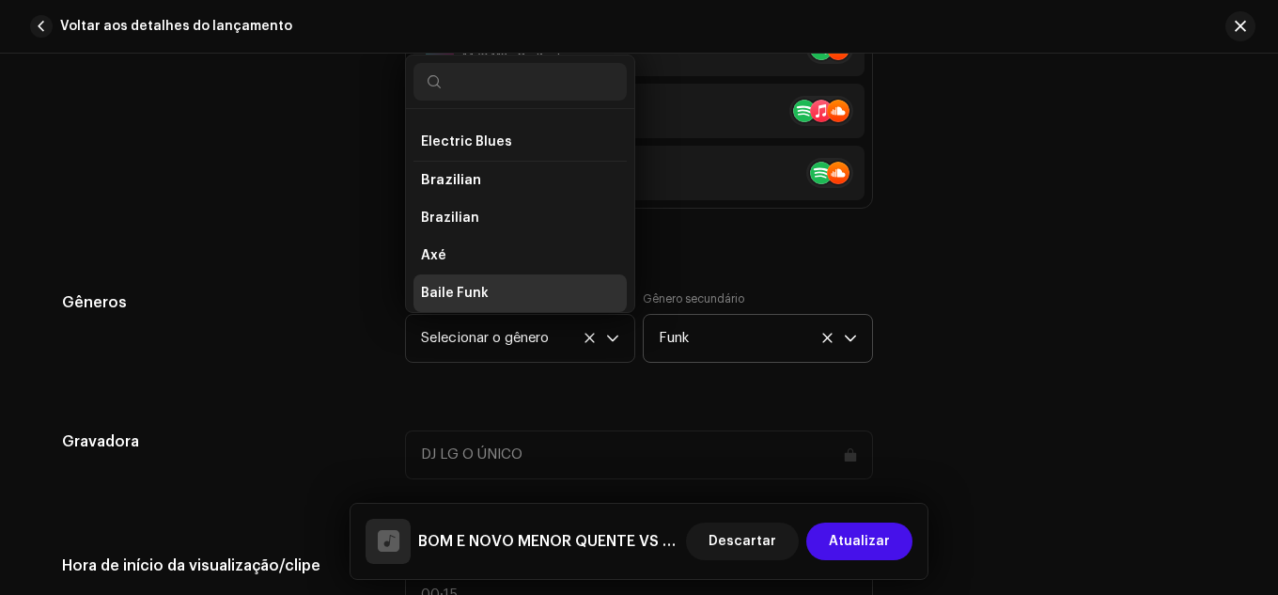
click at [675, 388] on div "Detalhes da faixa Complete o seguinte para finalizar sua faixa. 1 de 3 Adiciona…" at bounding box center [639, 477] width 1215 height 4602
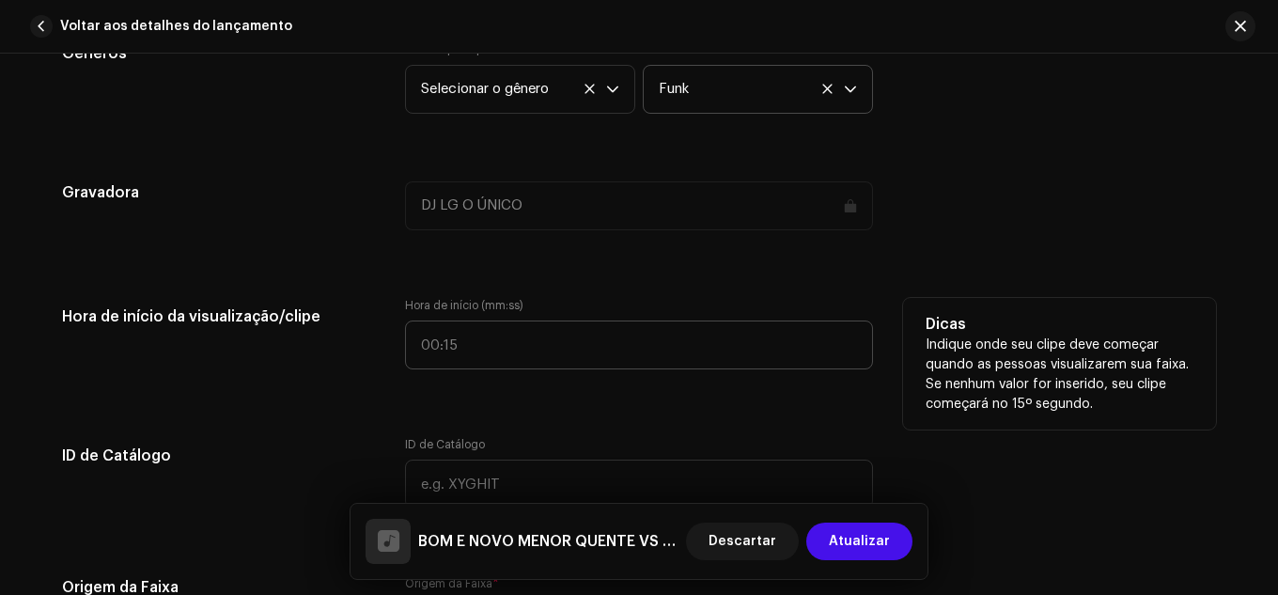
scroll to position [2204, 0]
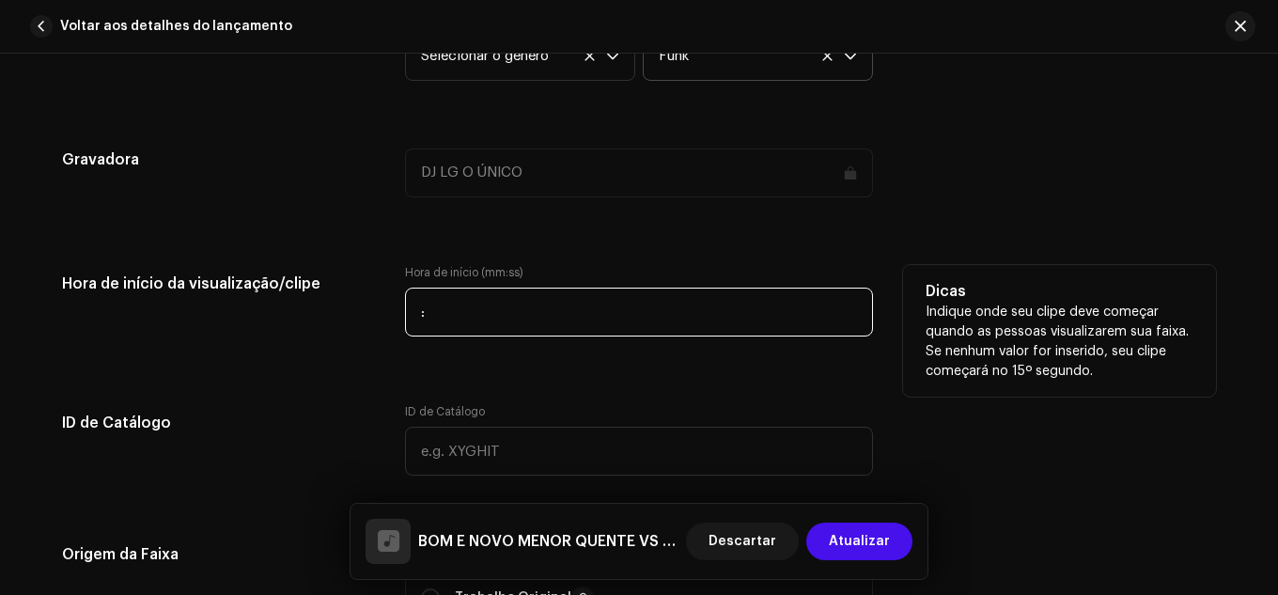
click at [588, 310] on input ":" at bounding box center [639, 312] width 468 height 49
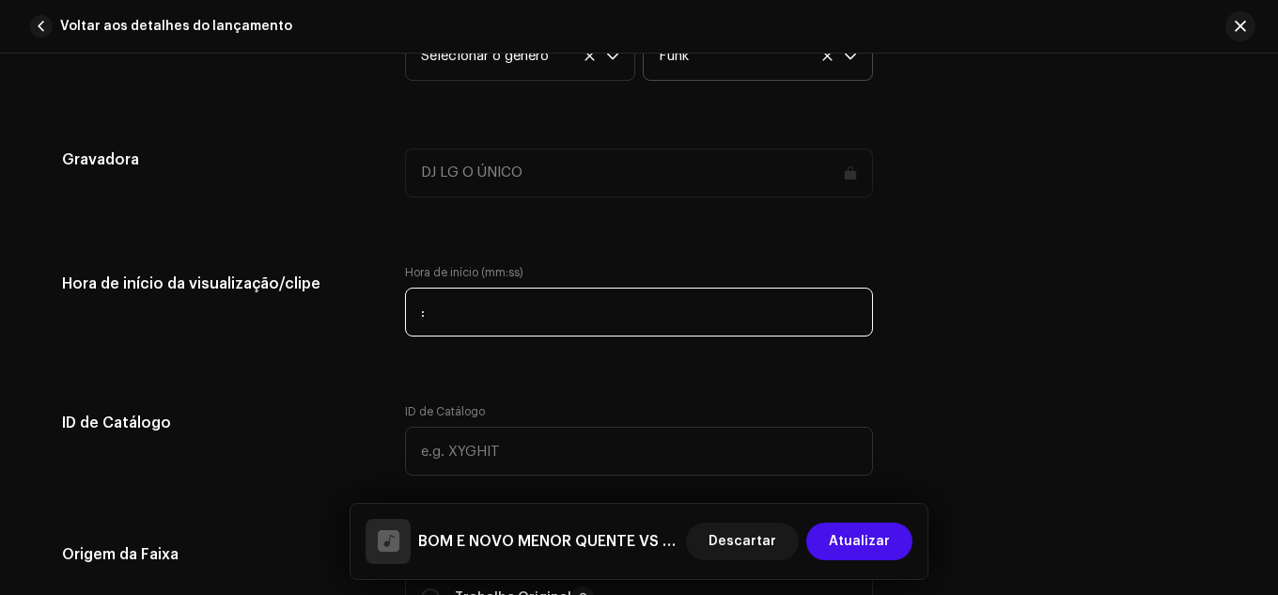
type input "00:00"
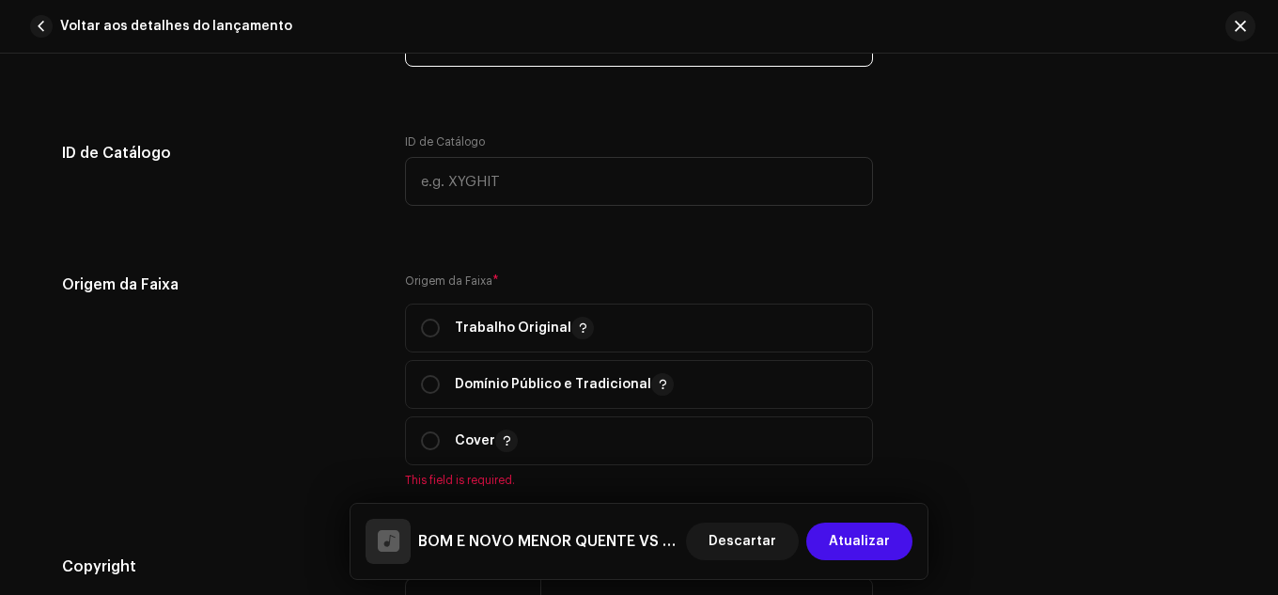
scroll to position [2486, 0]
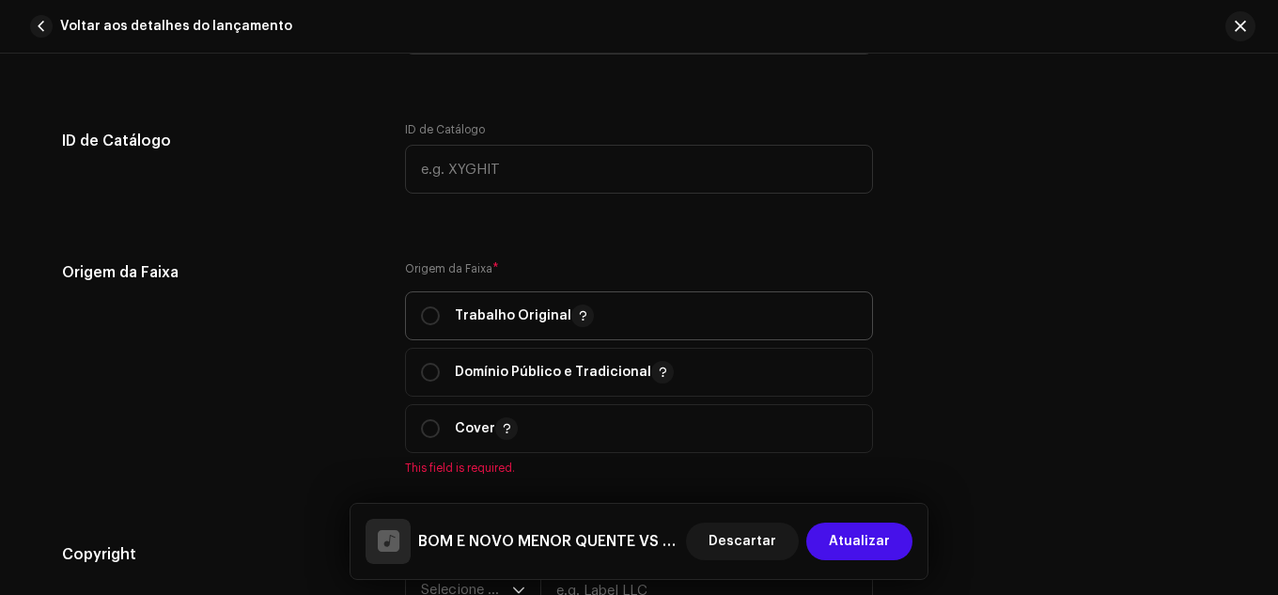
click at [480, 322] on p "Trabalho Original" at bounding box center [524, 316] width 139 height 23
radio input "true"
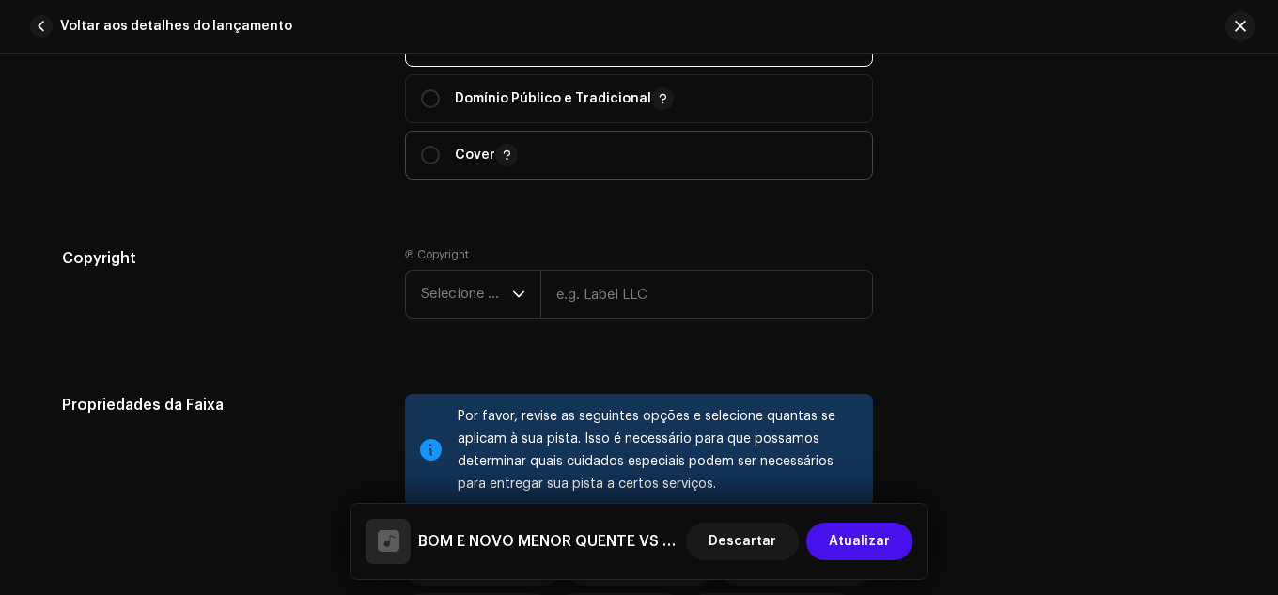
scroll to position [2769, 0]
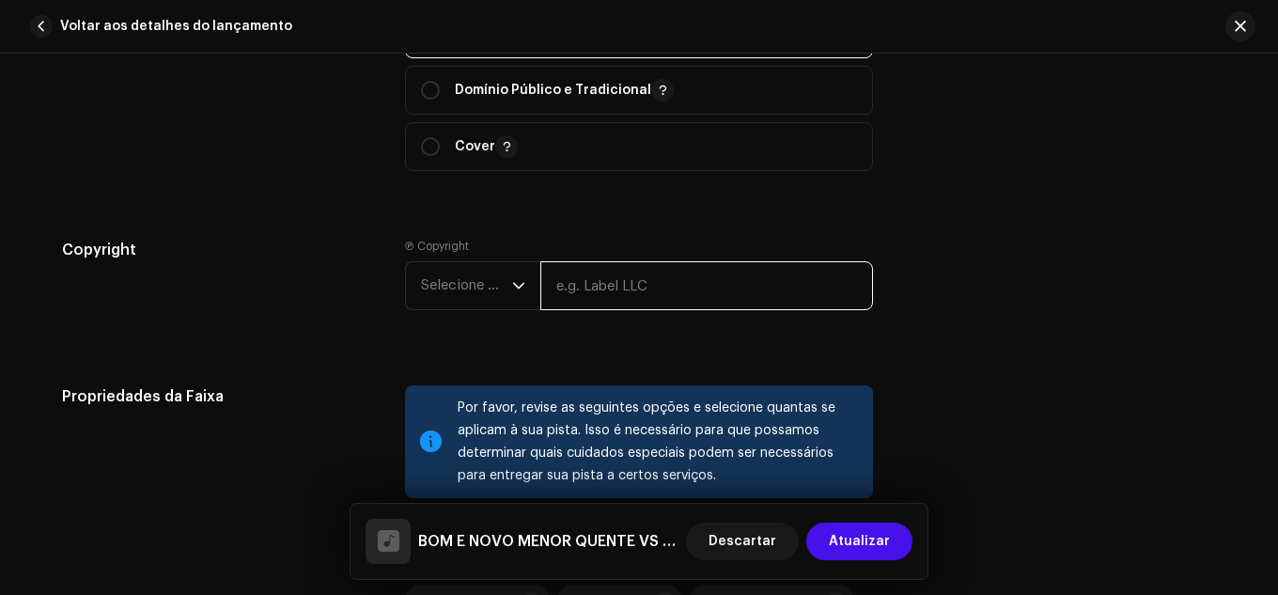
click at [569, 301] on input "text" at bounding box center [707, 285] width 333 height 49
type input "DJ LG O ÚNICO"
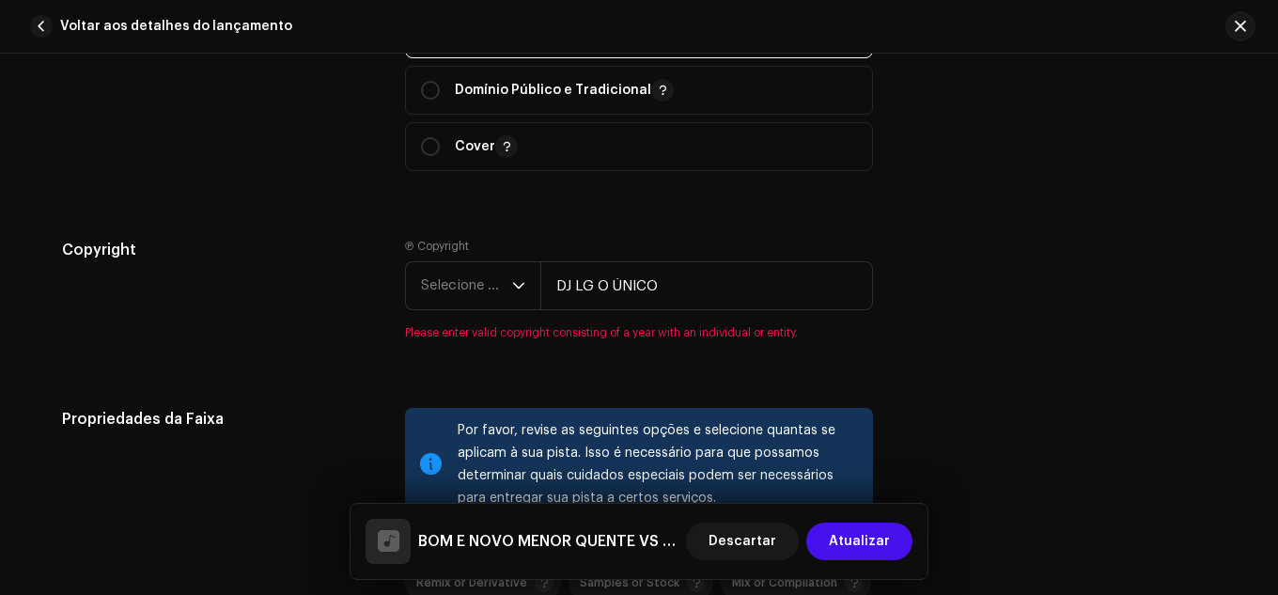
click at [487, 311] on re-m-copyright "Selecione o ano DJ LG O ÚNICO" at bounding box center [639, 289] width 468 height 56
click at [490, 302] on span "Selecione o ano" at bounding box center [466, 285] width 91 height 47
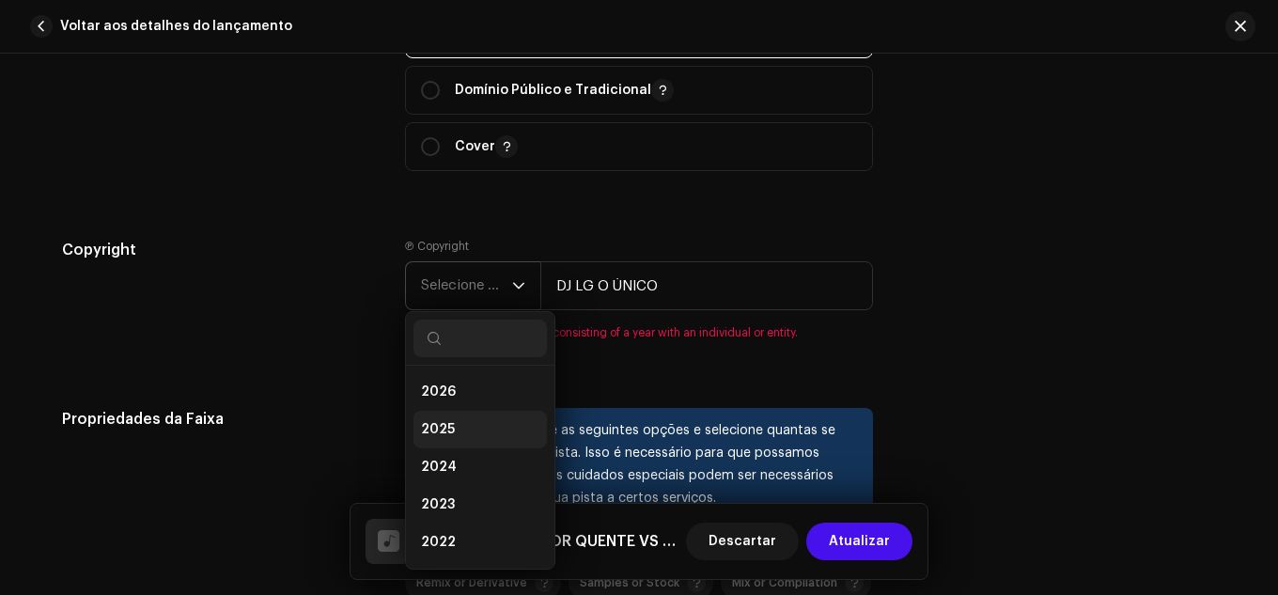
click at [469, 425] on li "2025" at bounding box center [480, 430] width 133 height 38
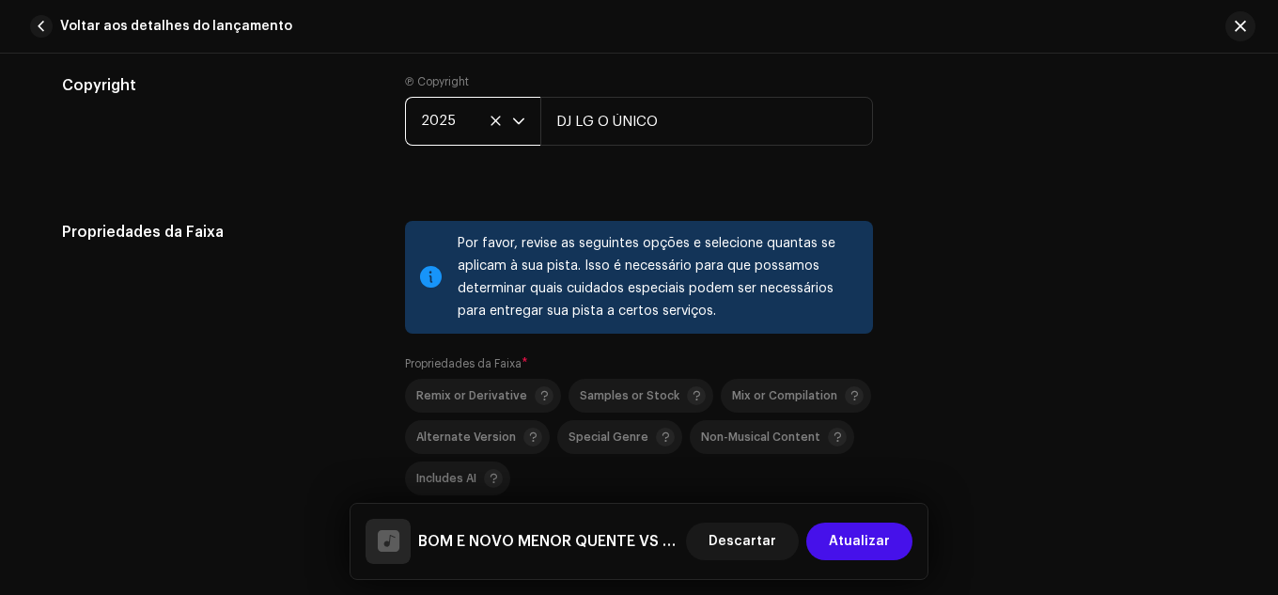
scroll to position [3051, 0]
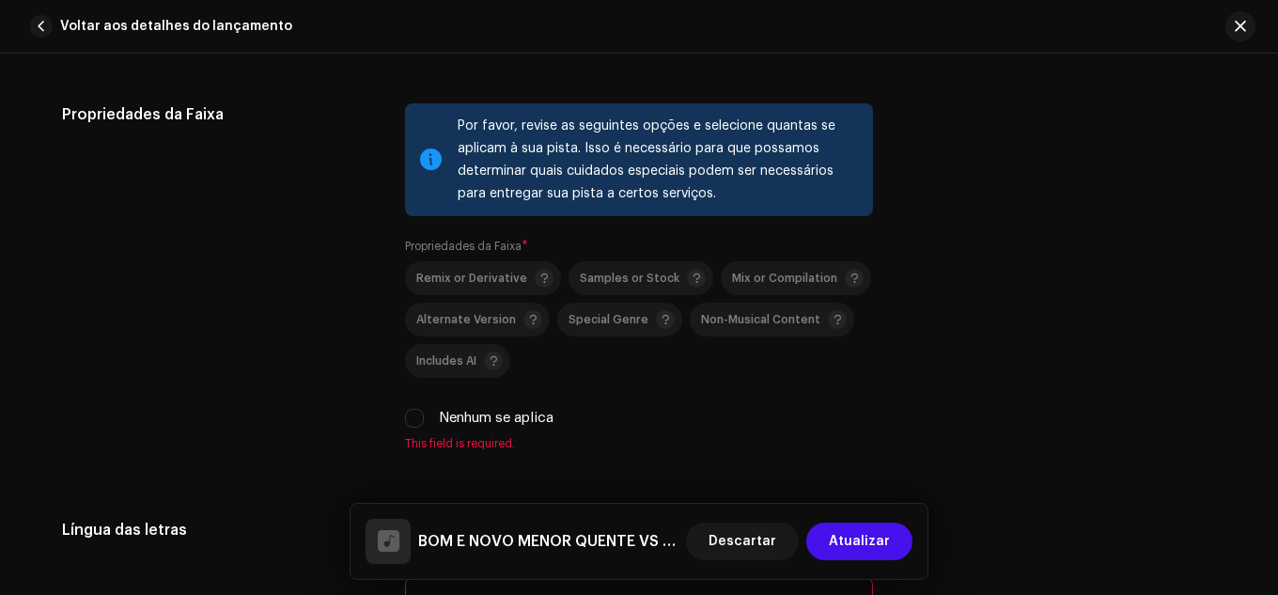
click at [433, 417] on div "Nenhum se aplica" at bounding box center [639, 418] width 468 height 21
click at [405, 420] on input "Nenhum se aplica" at bounding box center [414, 418] width 19 height 19
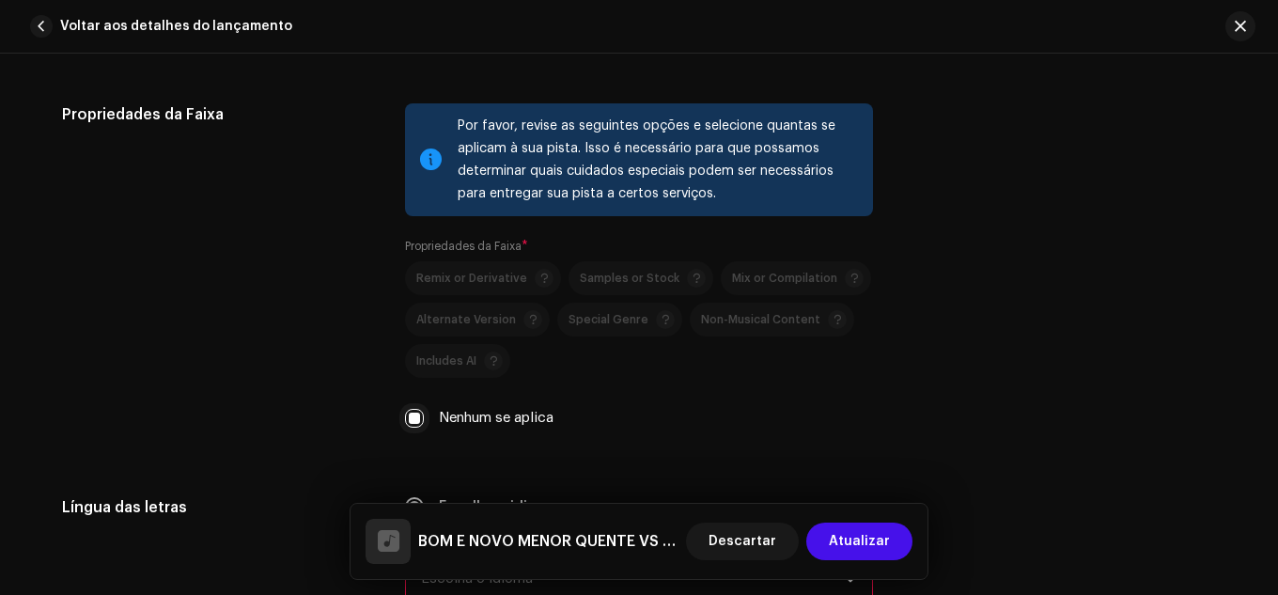
click at [405, 420] on input "Nenhum se aplica" at bounding box center [414, 418] width 19 height 19
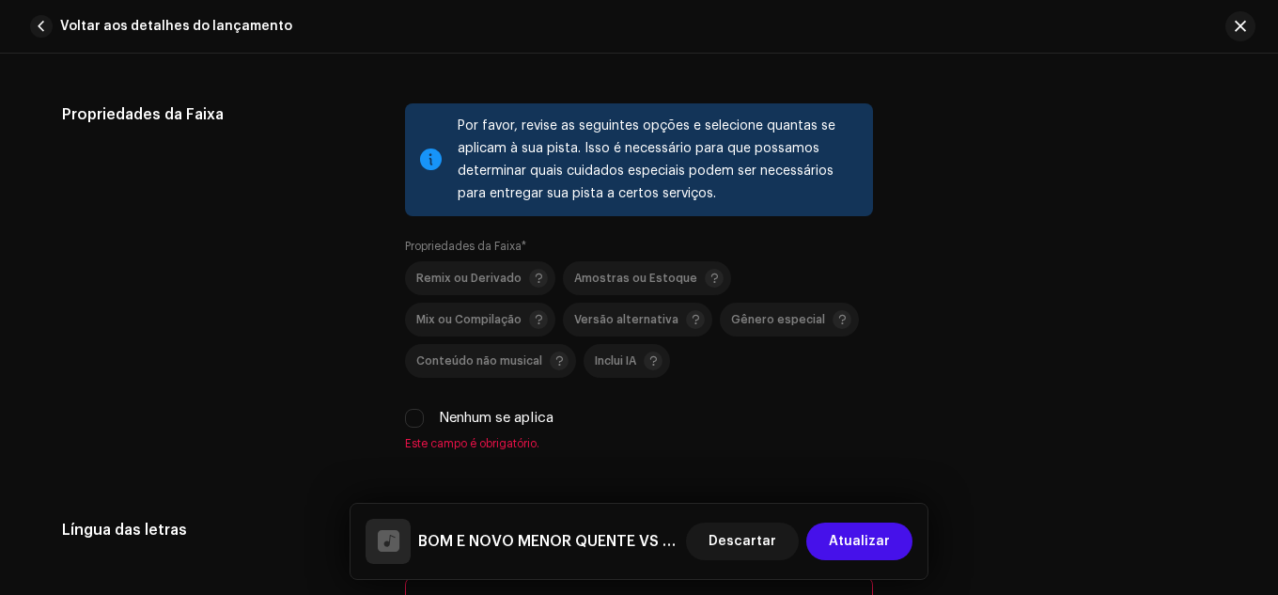
click at [431, 421] on div "Nenhum se aplica" at bounding box center [639, 418] width 468 height 21
click at [421, 420] on div "Nenhum se aplica" at bounding box center [639, 418] width 468 height 21
click at [419, 420] on input "Nenhum se aplica" at bounding box center [414, 418] width 19 height 19
checkbox input "true"
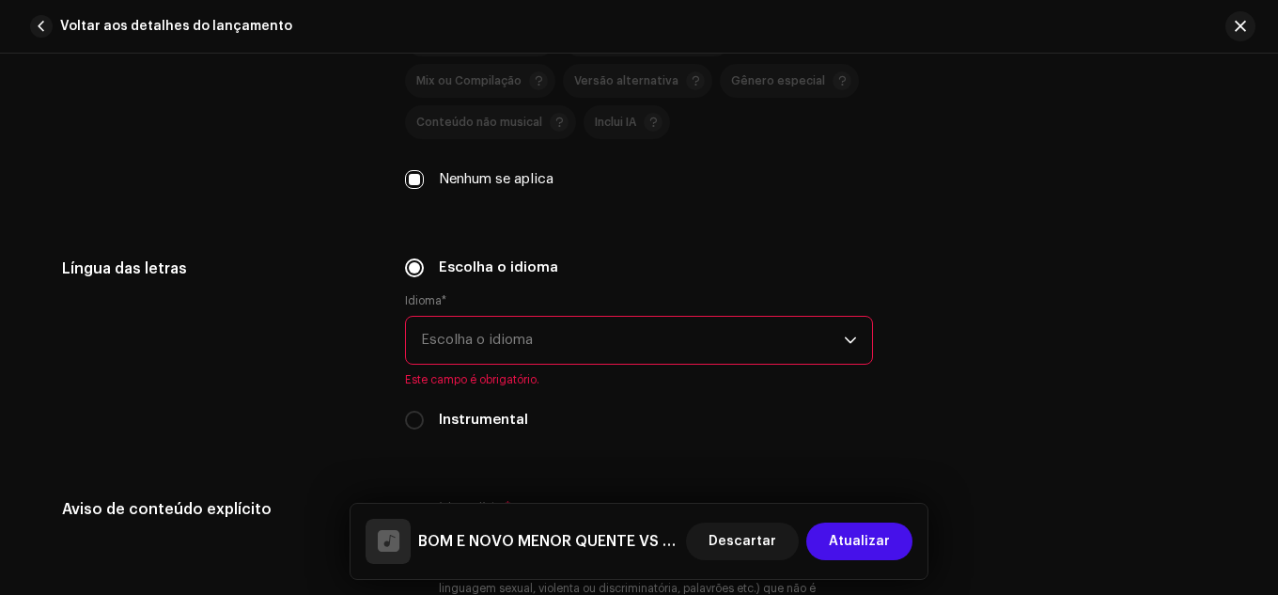
scroll to position [3333, 0]
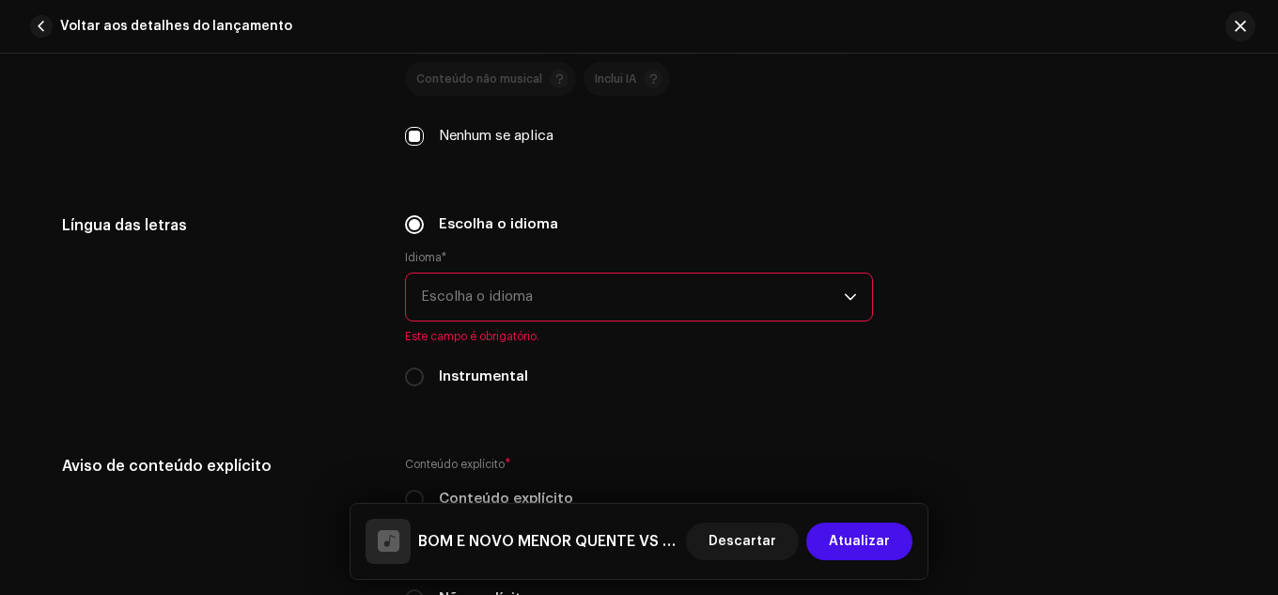
click at [502, 297] on font "Escolha o idioma" at bounding box center [477, 297] width 112 height 14
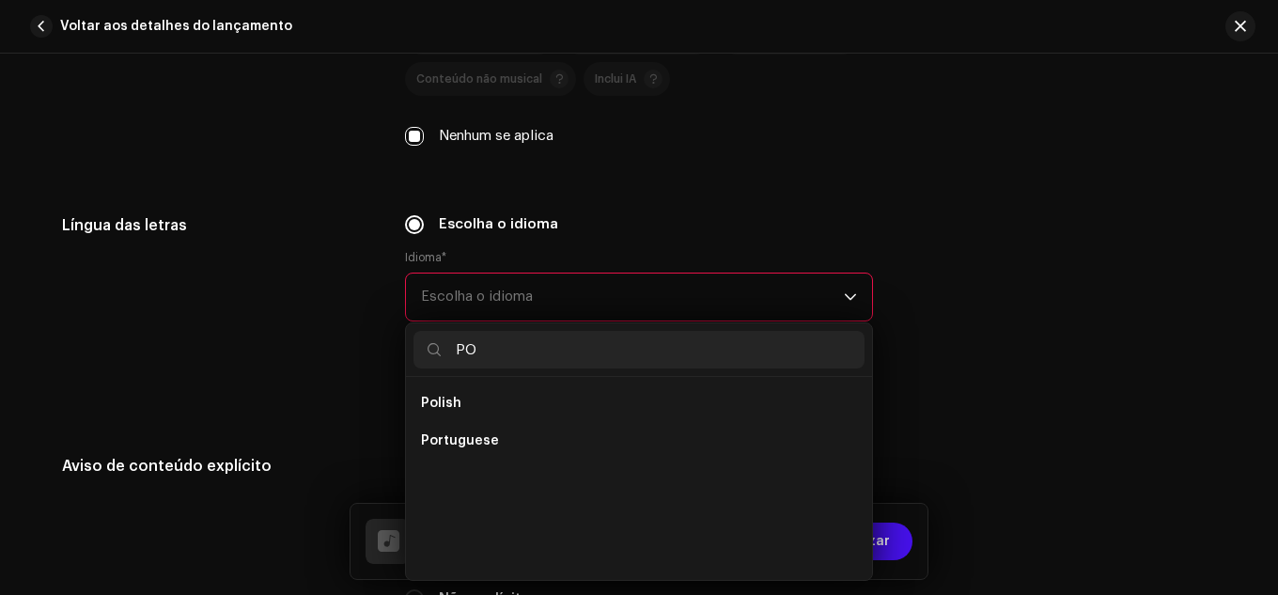
scroll to position [0, 0]
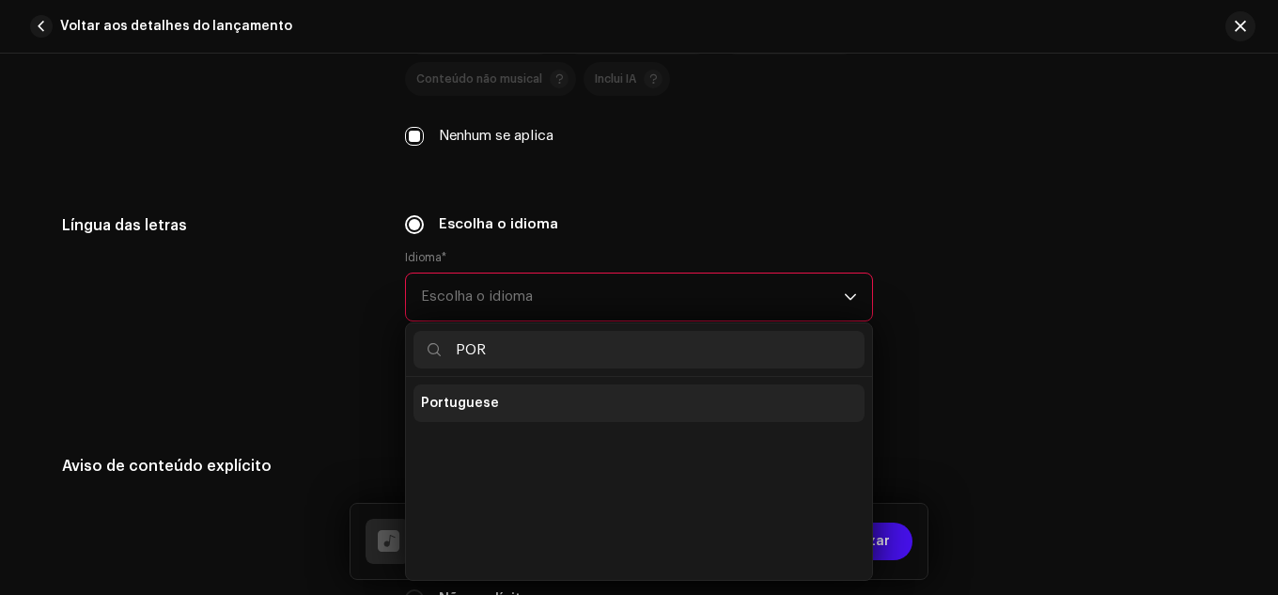
type input "POR"
click at [511, 408] on li "Portuguese" at bounding box center [639, 403] width 451 height 38
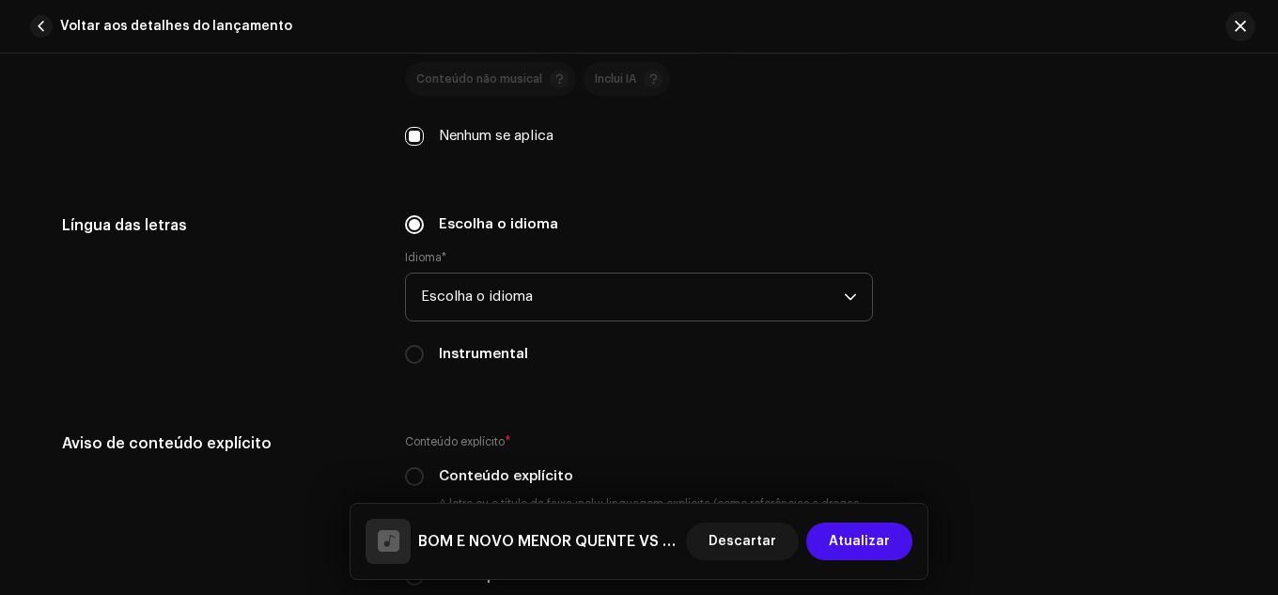
click at [470, 365] on div "Escolha o idioma Idioma * Escolha o idioma Instrumental" at bounding box center [639, 300] width 468 height 173
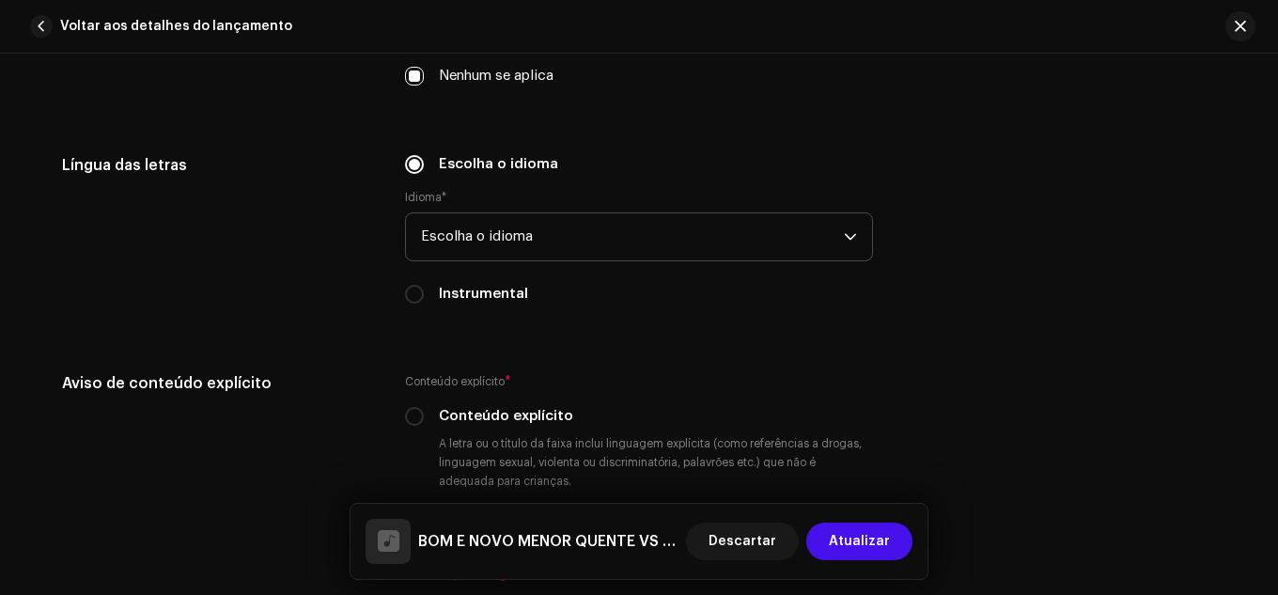
scroll to position [3427, 0]
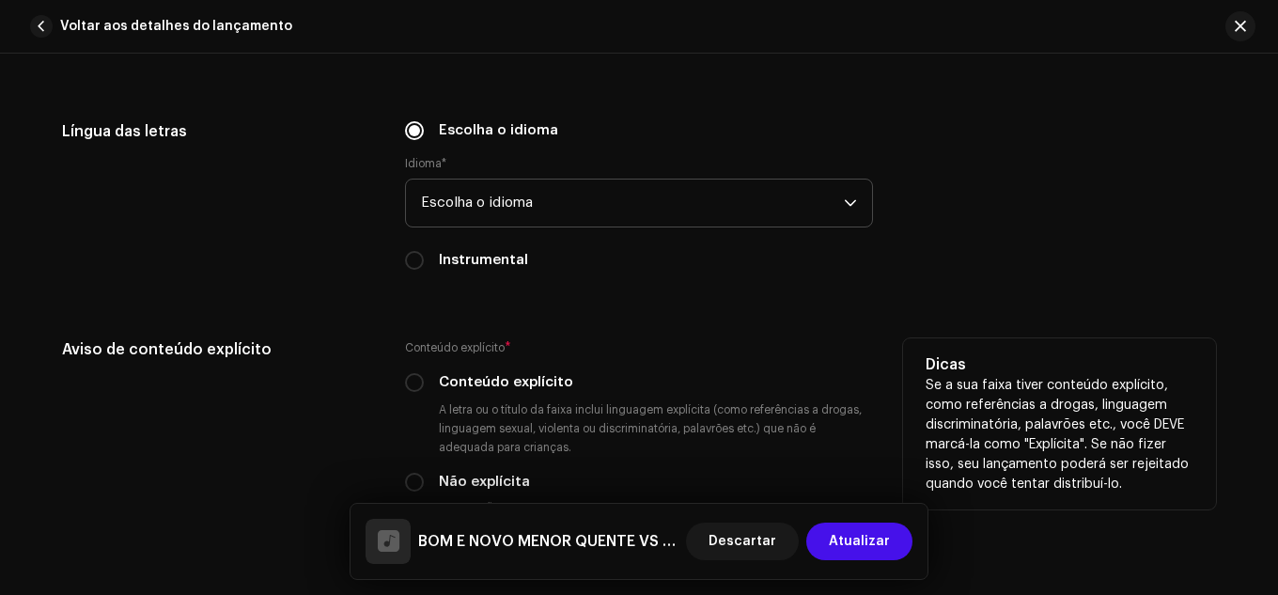
click at [423, 373] on div "Conteúdo explícito" at bounding box center [639, 382] width 468 height 21
click at [412, 377] on input "Conteúdo explícito" at bounding box center [414, 382] width 19 height 19
radio input "true"
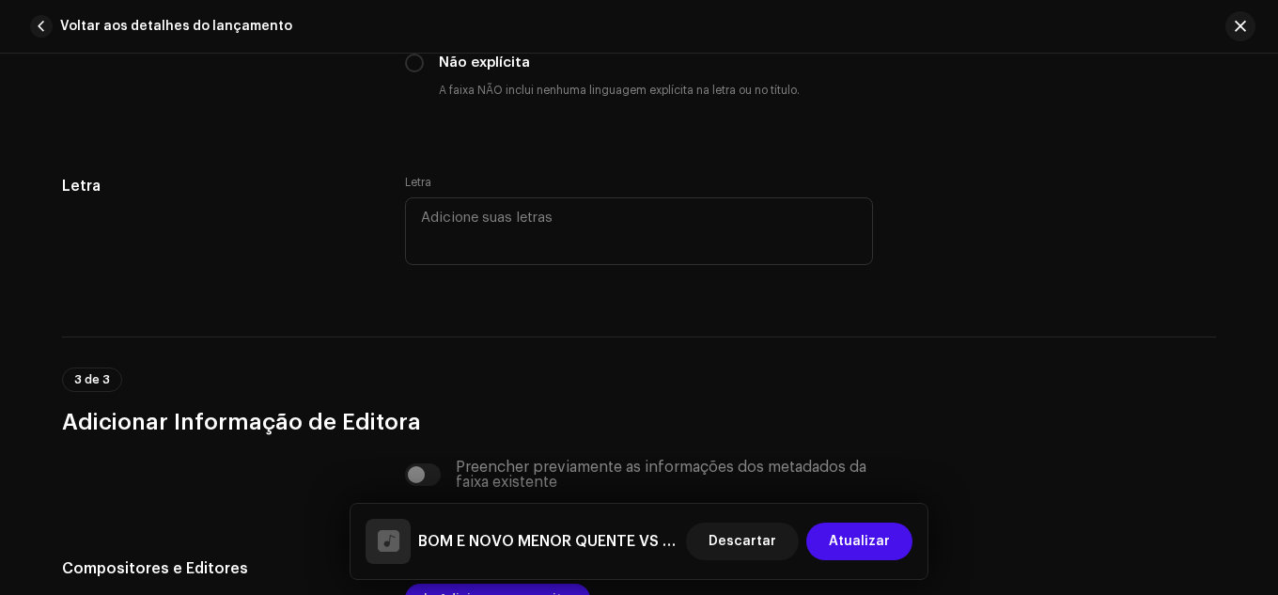
scroll to position [3803, 0]
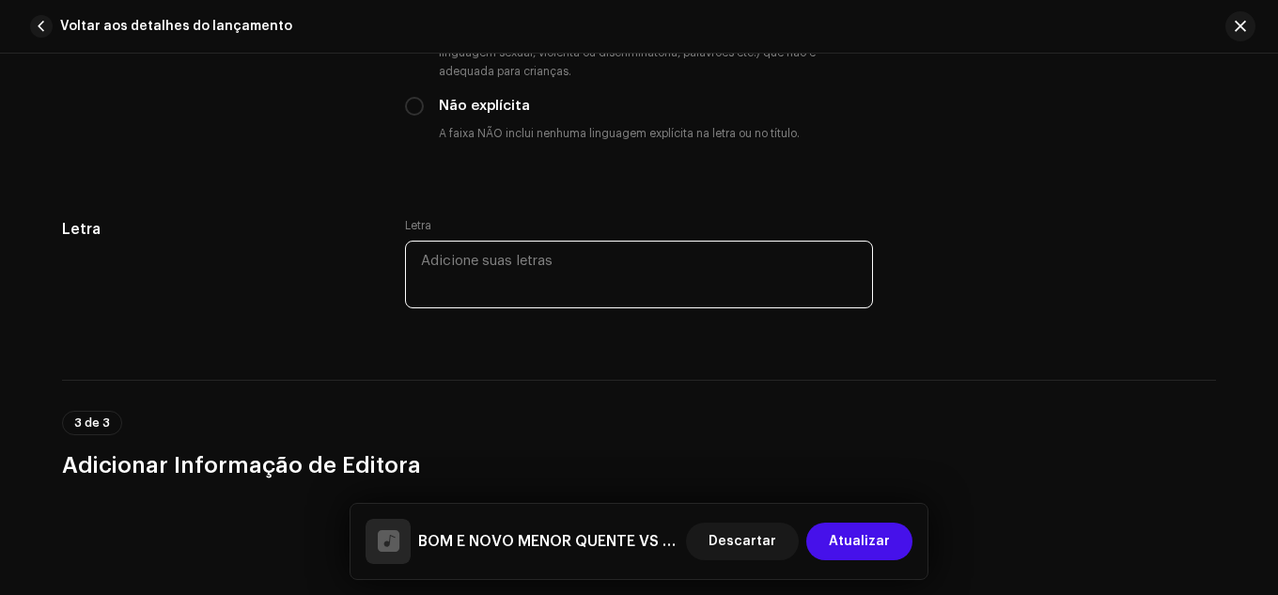
click at [510, 265] on textarea at bounding box center [639, 275] width 468 height 68
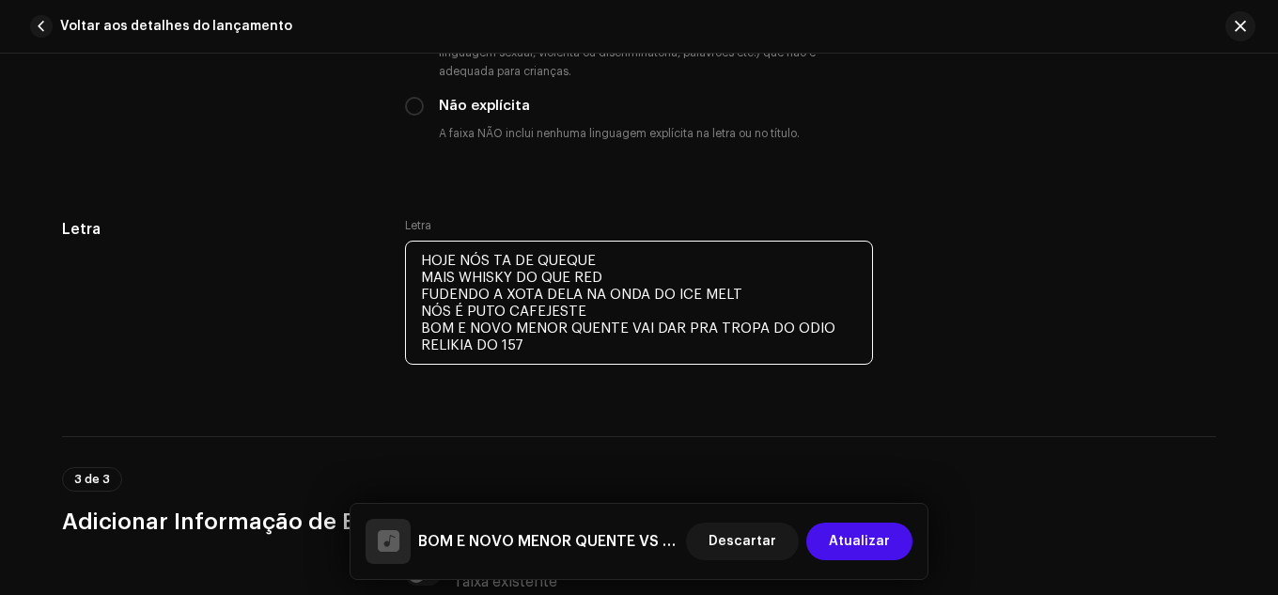
click at [590, 308] on textarea "HOJE NÓS TA DE QUEQUE MAIS WHISKY DO QUE RED FUDENDO A XOTA DELA NA ONDA DO ICE…" at bounding box center [639, 303] width 468 height 124
click at [522, 346] on textarea "HOJE NÓS TA DE QUEQUE MAIS WHISKY DO QUE RED FUDENDO A XOTA DELA NA ONDA DO ICE…" at bounding box center [639, 303] width 468 height 124
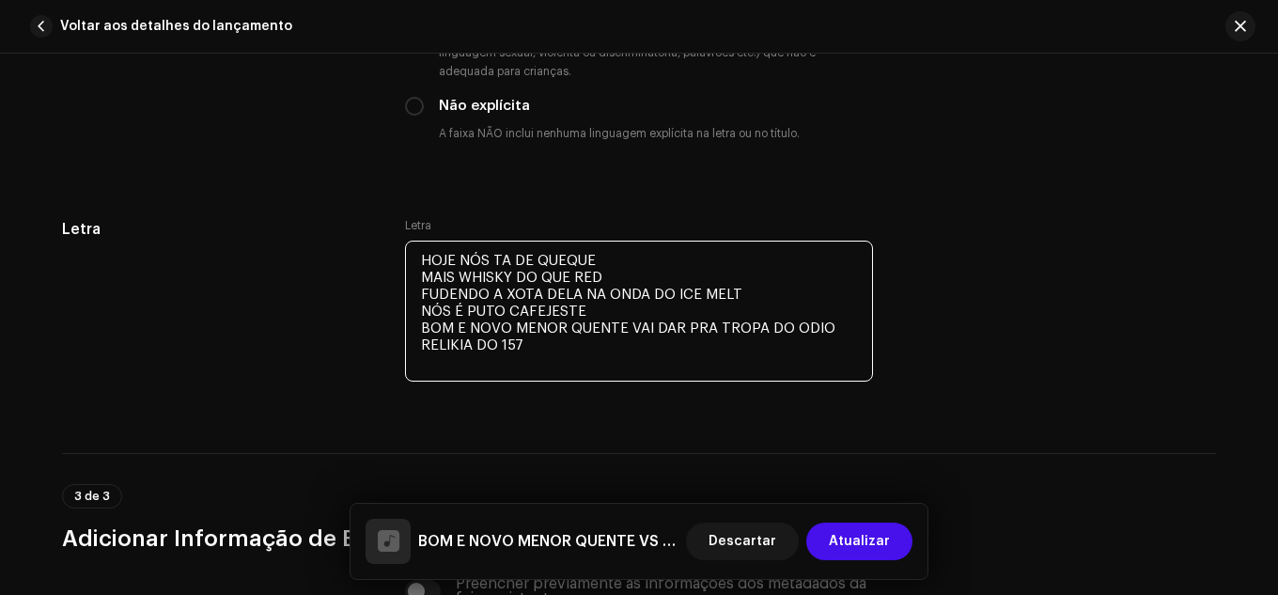
click at [635, 322] on textarea "HOJE NÓS TA DE QUEQUE MAIS WHISKY DO QUE RED FUDENDO A XOTA DELA NA ONDA DO ICE…" at bounding box center [639, 311] width 468 height 141
click at [625, 336] on textarea "HOJE NÓS TA DE QUEQUE MAIS WHISKY DO QUE RED FUDENDO A XOTA DELA NA ONDA DO ICE…" at bounding box center [639, 311] width 468 height 141
click at [738, 364] on textarea "HOJE NÓS TA DE QUEQUE MAIS WHISKY DO QUE RED FUDENDO A XOTA DELA NA ONDA DO ICE…" at bounding box center [639, 311] width 468 height 141
click at [743, 342] on textarea "HOJE NÓS TA DE QUEQUE MAIS WHISKY DO QUE RED FUDENDO A XOTA DELA NA ONDA DO ICE…" at bounding box center [639, 311] width 468 height 141
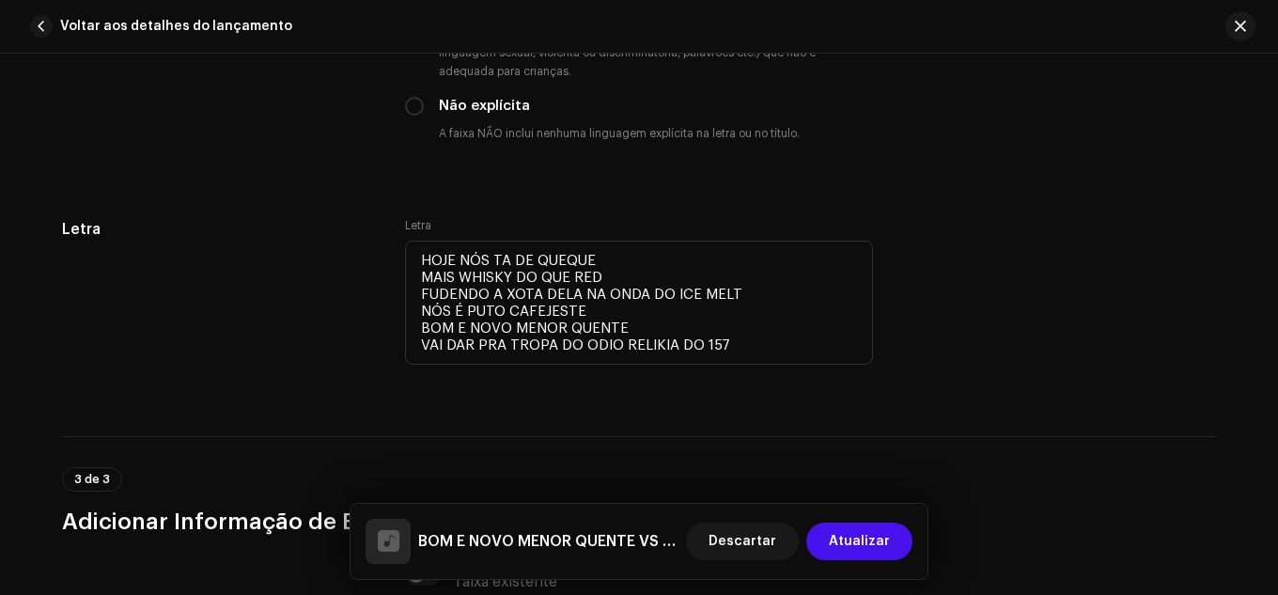
click at [694, 387] on div "Letra HOJE NÓS TA DE QUEQUE MAIS WHISKY DO QUE RED FUDENDO A XOTA DELA NA ONDA …" at bounding box center [639, 304] width 468 height 173
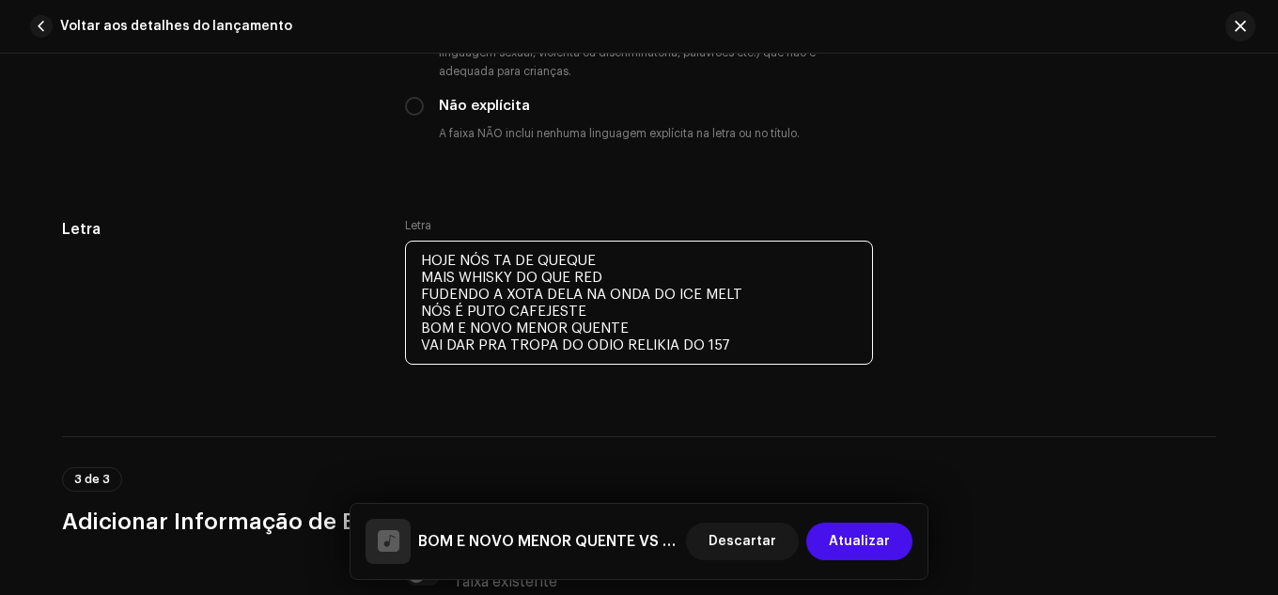
click at [716, 361] on textarea "HOJE NÓS TA DE QUEQUE MAIS WHISKY DO QUE RED FUDENDO A XOTA DELA NA ONDA DO ICE…" at bounding box center [639, 303] width 468 height 124
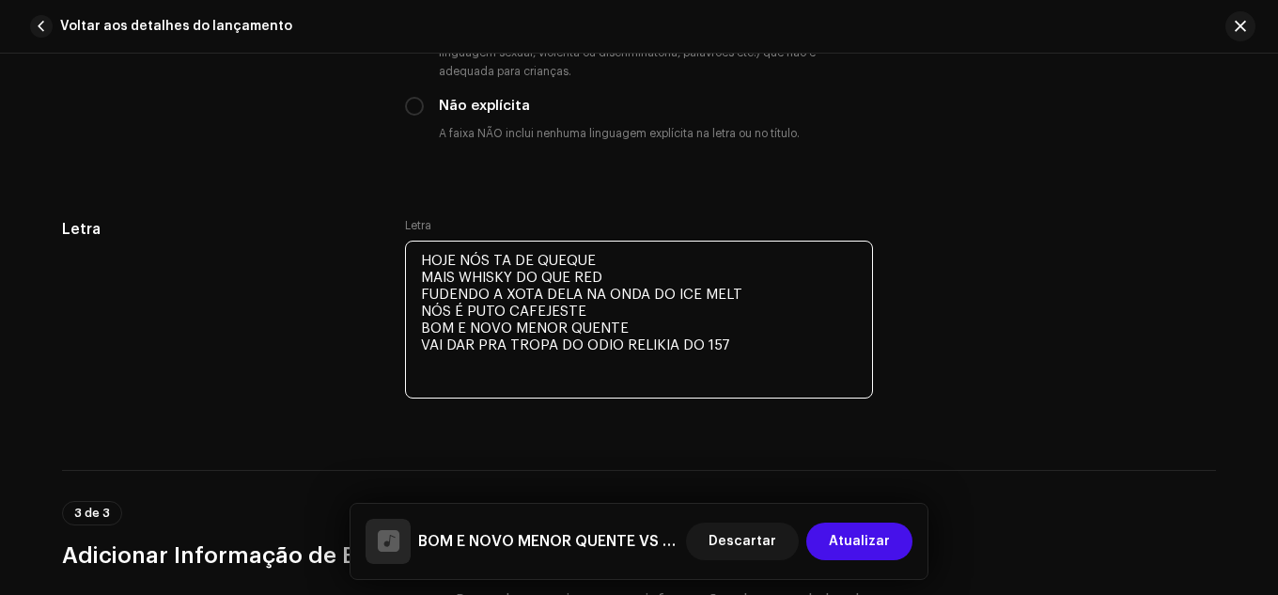
click at [750, 290] on textarea "HOJE NÓS TA DE QUEQUE MAIS WHISKY DO QUE RED FUDENDO A XOTA DELA NA ONDA DO ICE…" at bounding box center [639, 320] width 468 height 158
click at [534, 369] on textarea "HOJE NÓS TA DE QUEQUE MAIS WHISKY DO QUE RED FUDENDO A XOTA DELA NA ONDA DO ICE…" at bounding box center [639, 320] width 468 height 158
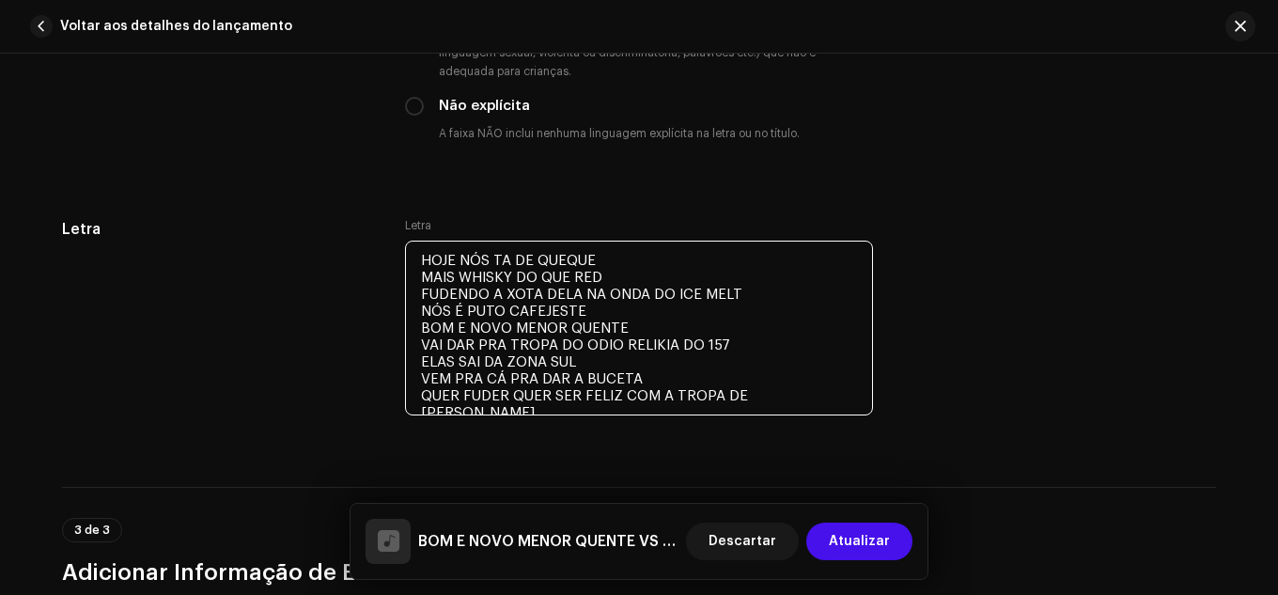
click at [856, 389] on textarea "HOJE NÓS TA DE QUEQUE MAIS WHISKY DO QUE RED FUDENDO A XOTA DELA NA ONDA DO ICE…" at bounding box center [639, 328] width 468 height 175
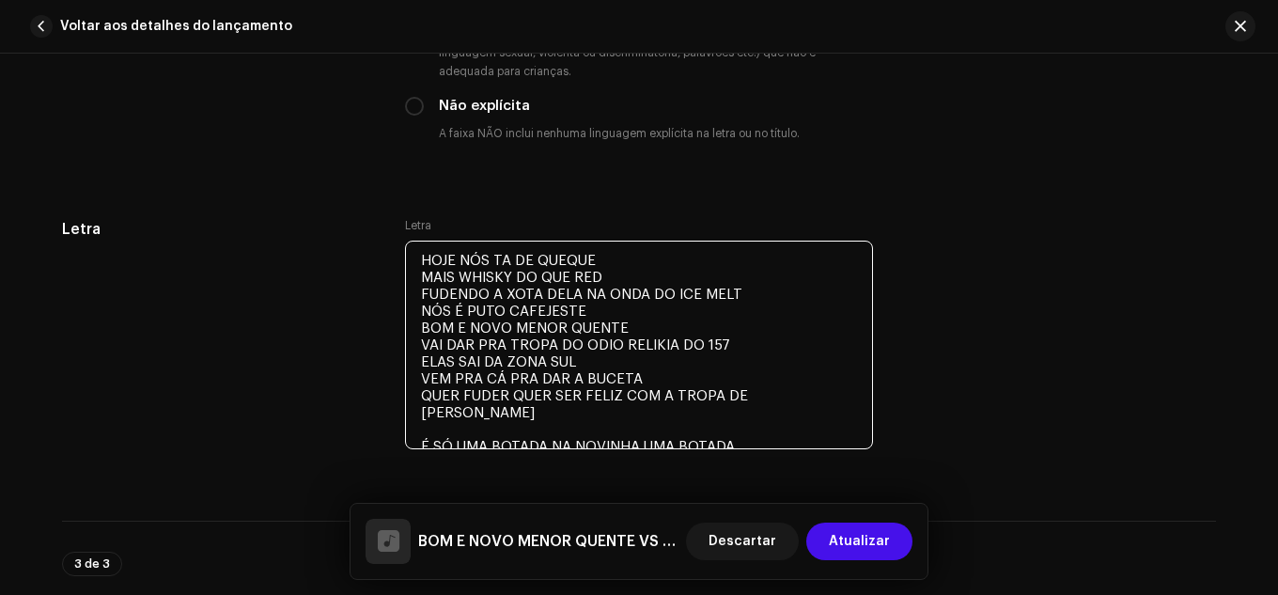
click at [593, 417] on textarea "HOJE NÓS TA DE QUEQUE MAIS WHISKY DO QUE RED FUDENDO A XOTA DELA NA ONDA DO ICE…" at bounding box center [639, 345] width 468 height 209
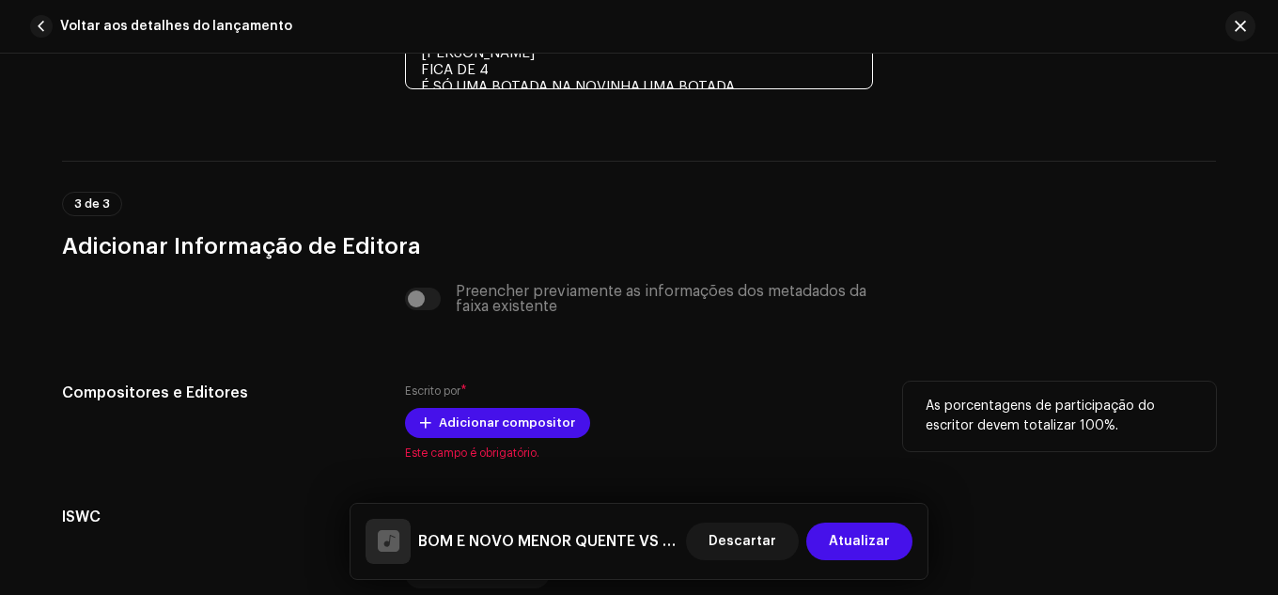
scroll to position [4179, 0]
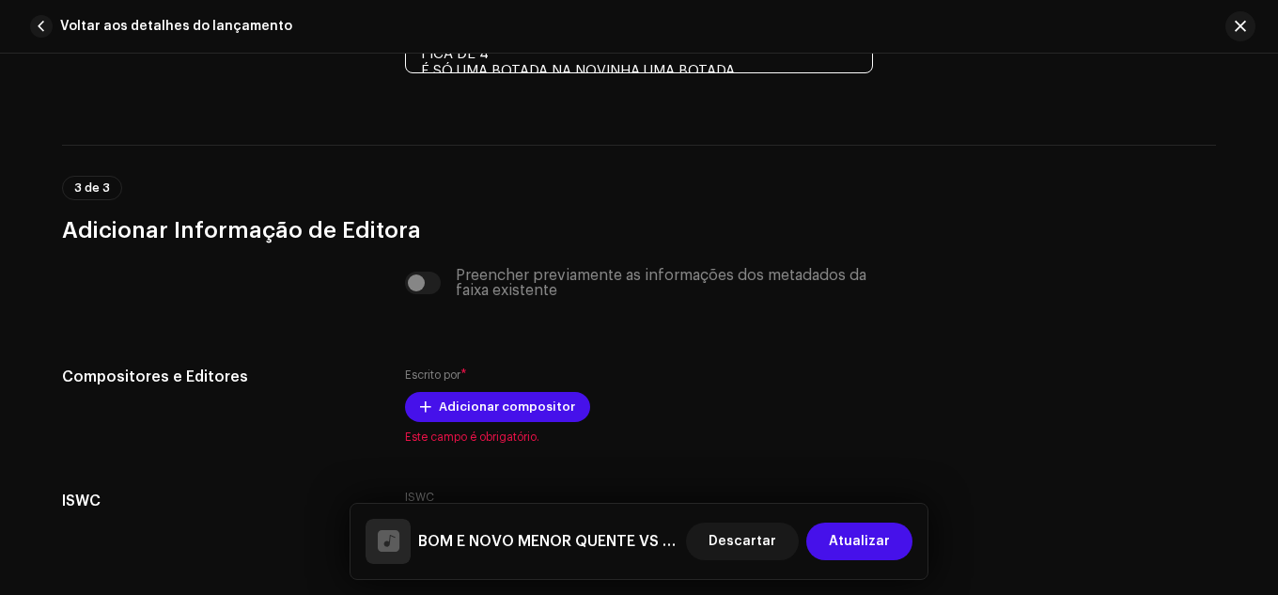
type textarea "HOJE NÓS TA DE QUEQUE MAIS WHISKY DO QUE RED FUDENDO A XOTA DELA NA ONDA DO ICE…"
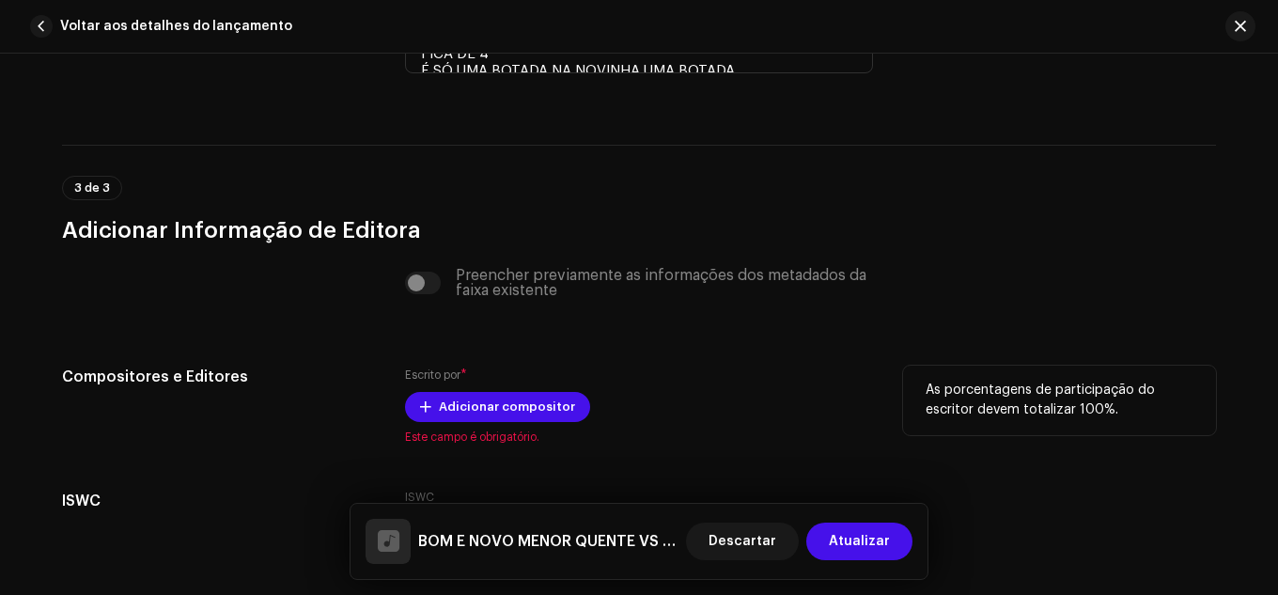
scroll to position [4320, 0]
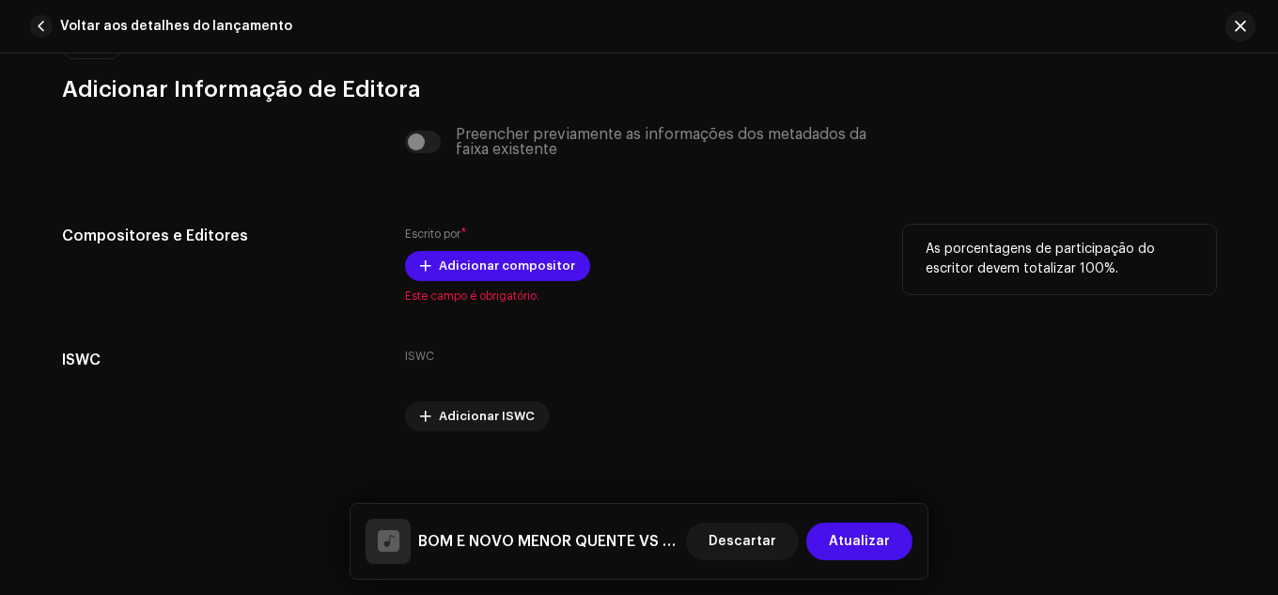
click at [435, 293] on re-o-track-publishing "Preencher previamente as informações dos metadados da faixa existente Composito…" at bounding box center [639, 279] width 1154 height 305
click at [420, 149] on div "Preencher previamente as informações dos metadados da faixa existente" at bounding box center [639, 142] width 468 height 30
click at [419, 144] on div "Preencher previamente as informações dos metadados da faixa existente" at bounding box center [639, 142] width 468 height 30
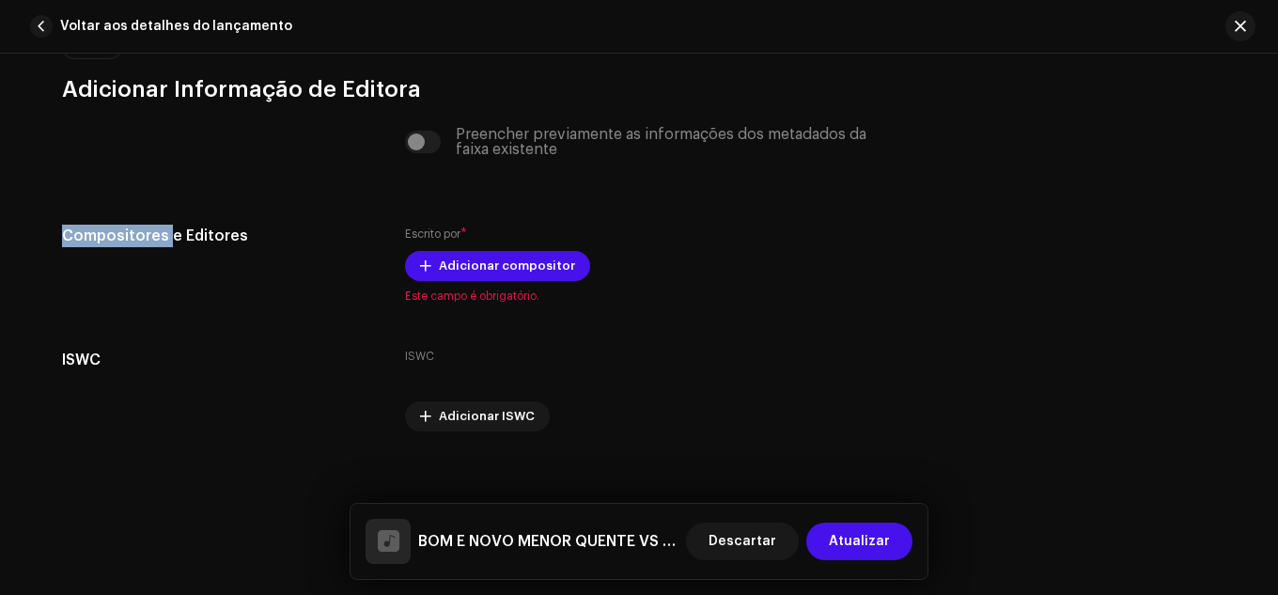
click at [419, 144] on div "Preencher previamente as informações dos metadados da faixa existente" at bounding box center [639, 142] width 468 height 30
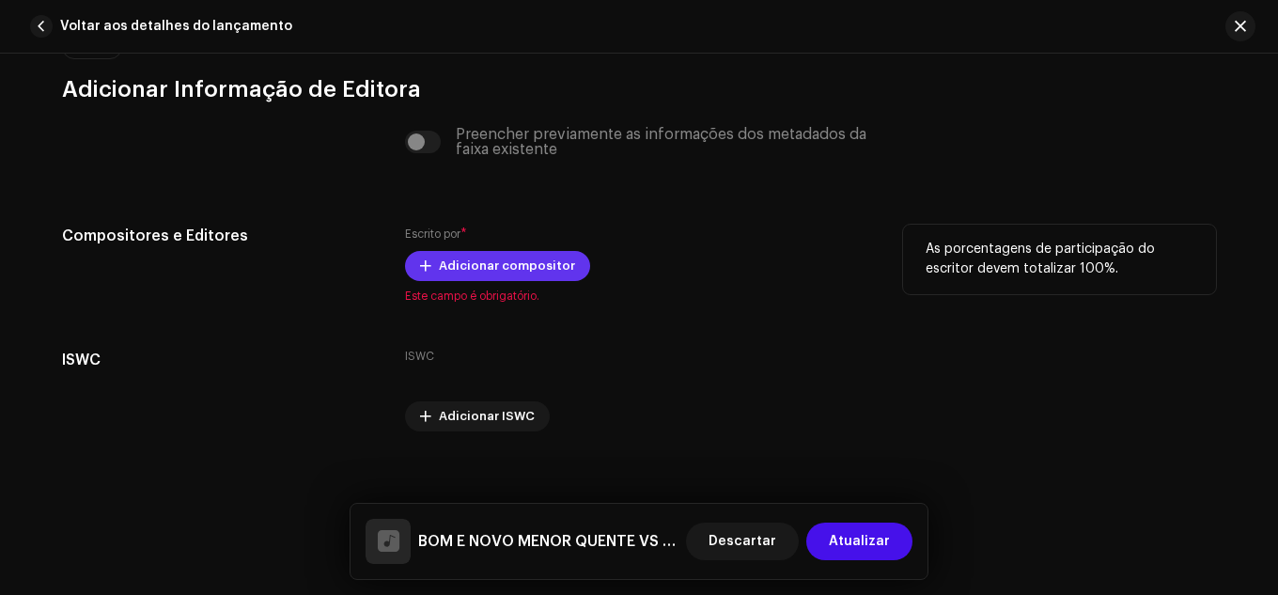
click at [447, 277] on span "Adicionar compositor" at bounding box center [507, 266] width 136 height 38
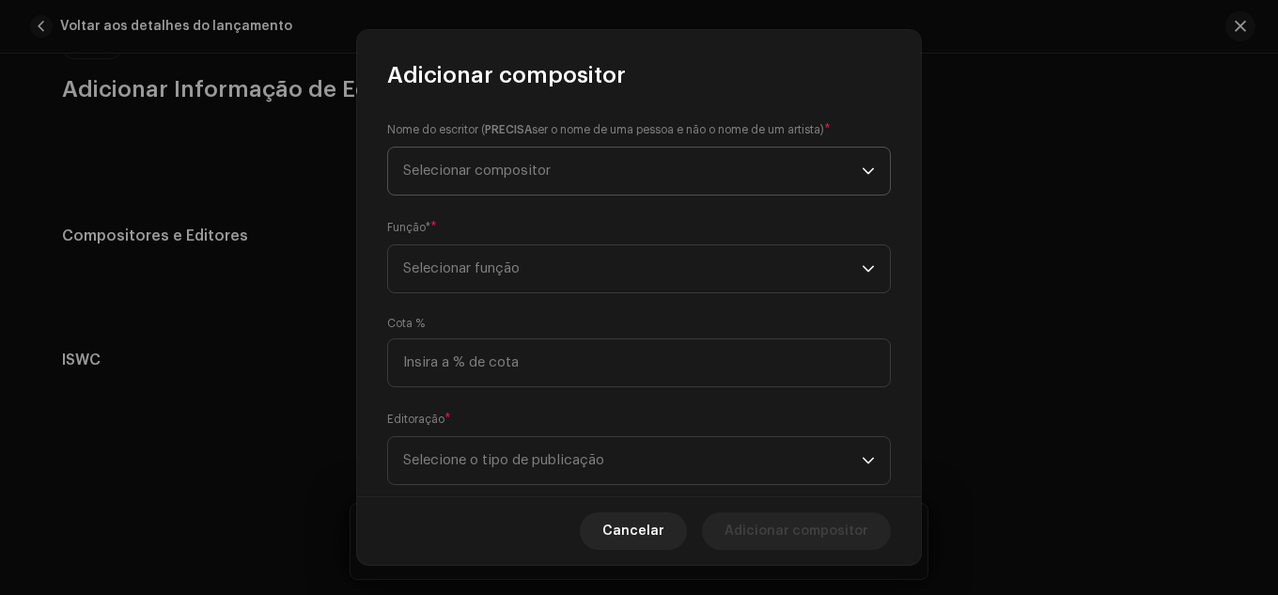
click at [547, 180] on span "Selecionar compositor" at bounding box center [632, 171] width 459 height 47
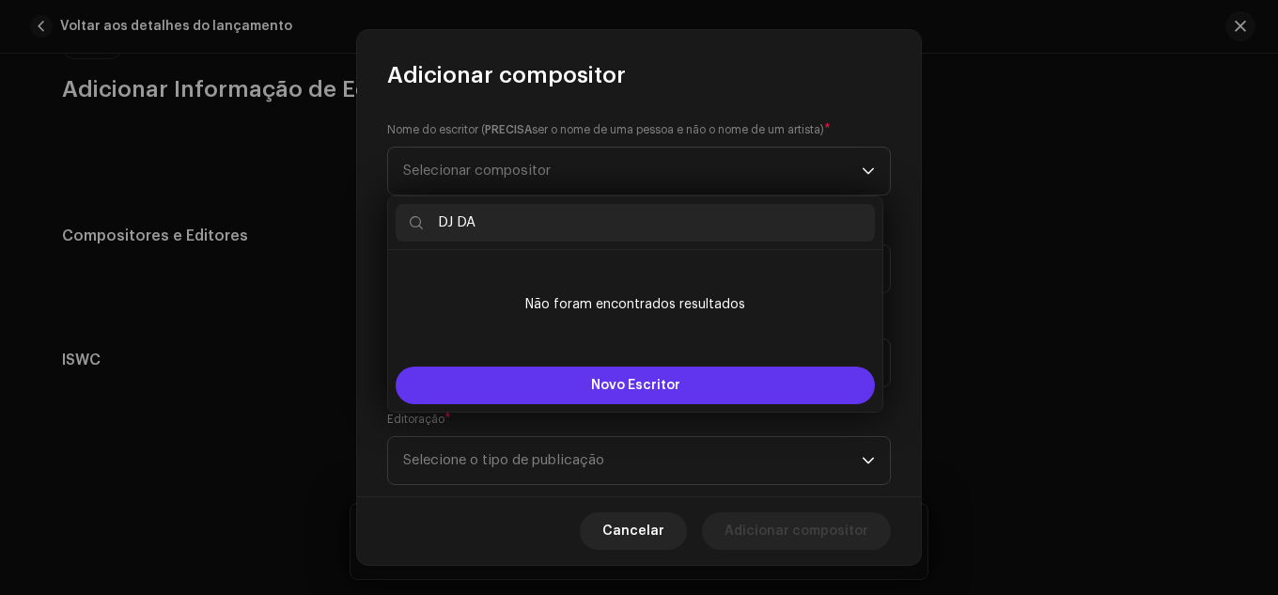
type input "DJ DA"
click at [595, 390] on font "Novo Escritor" at bounding box center [635, 385] width 89 height 13
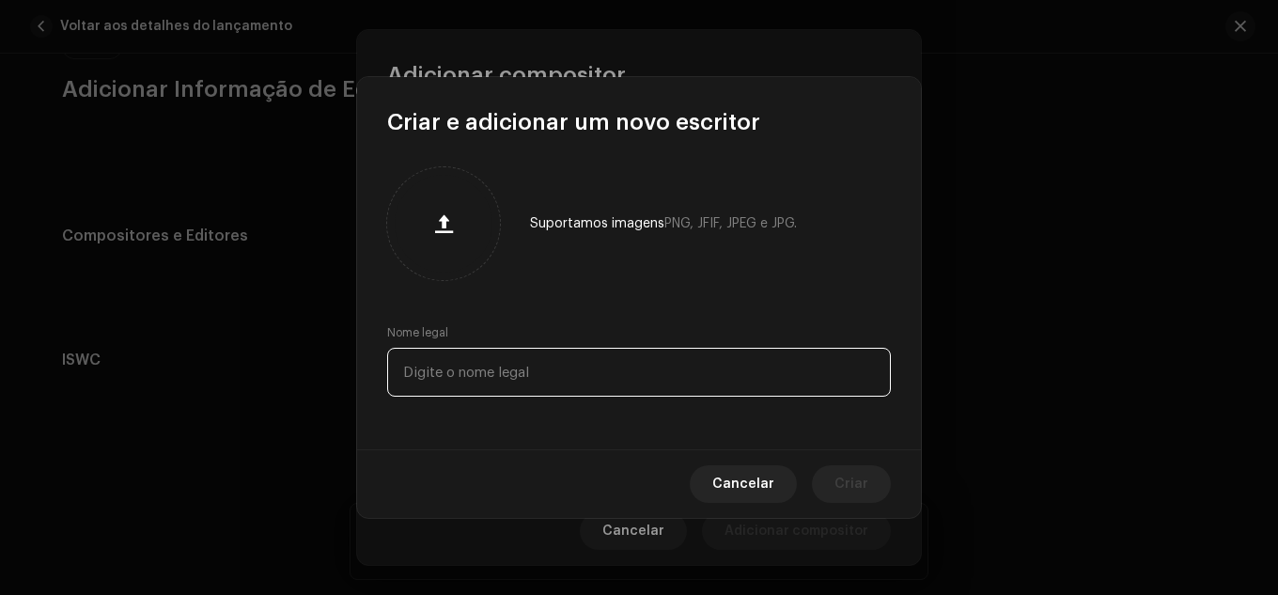
click at [521, 369] on input "text" at bounding box center [639, 372] width 504 height 49
type input "DJ DA PENHA 22"
click at [860, 492] on span "Criar" at bounding box center [852, 484] width 34 height 38
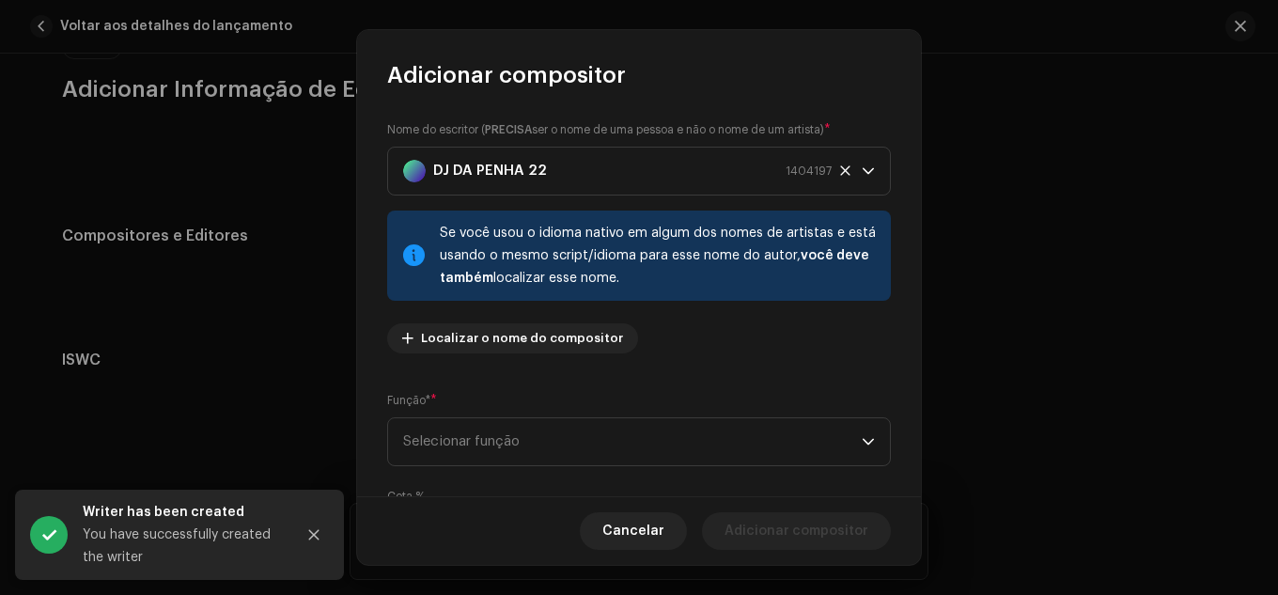
click at [652, 303] on div "Nome do escritor ( PRECISA ser o nome de uma pessoa e não o nome de um artista)…" at bounding box center [639, 244] width 504 height 248
click at [561, 345] on span "Localizar o nome do compositor" at bounding box center [522, 339] width 202 height 38
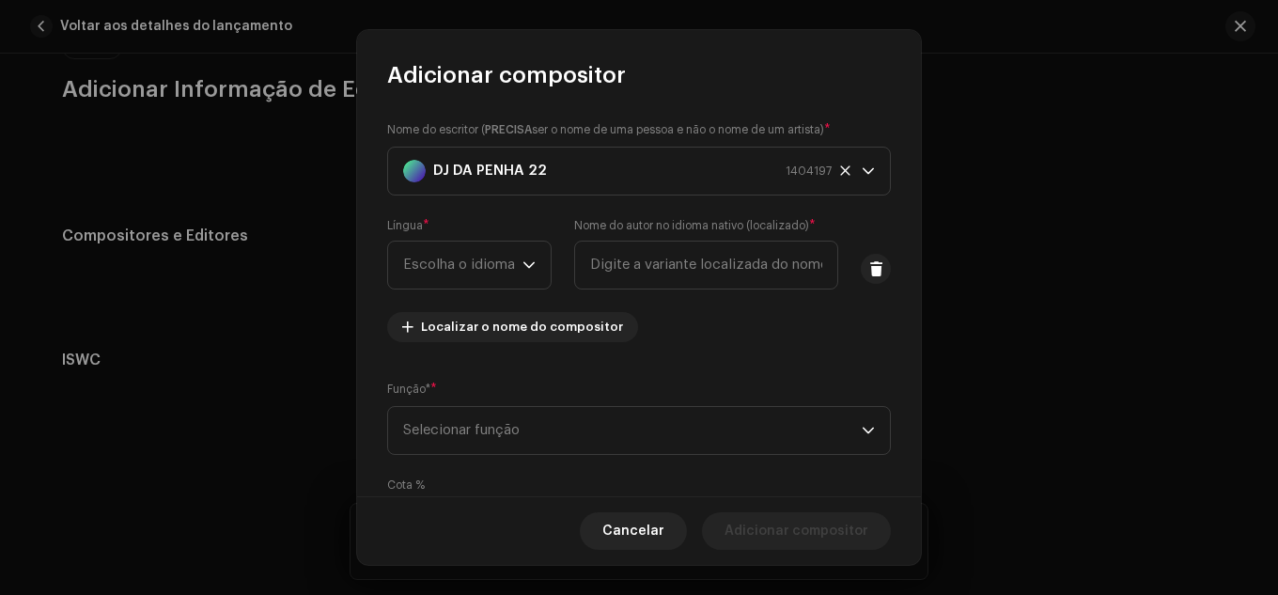
click at [843, 262] on div "Língua * Escolha o idioma Nome do autor no idioma nativo (localizado) *" at bounding box center [639, 253] width 504 height 71
click at [850, 262] on div "Língua * Escolha o idioma Nome do autor no idioma nativo (localizado) *" at bounding box center [639, 253] width 504 height 71
click at [861, 265] on button at bounding box center [876, 269] width 30 height 30
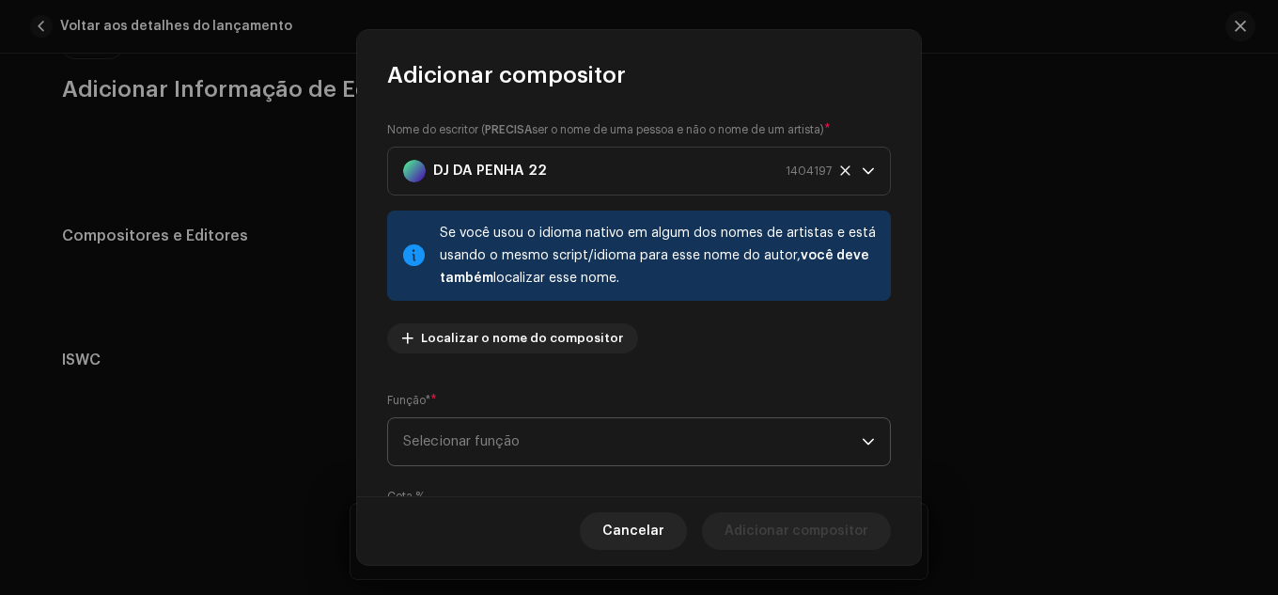
click at [534, 419] on span "Selecionar função" at bounding box center [632, 441] width 459 height 47
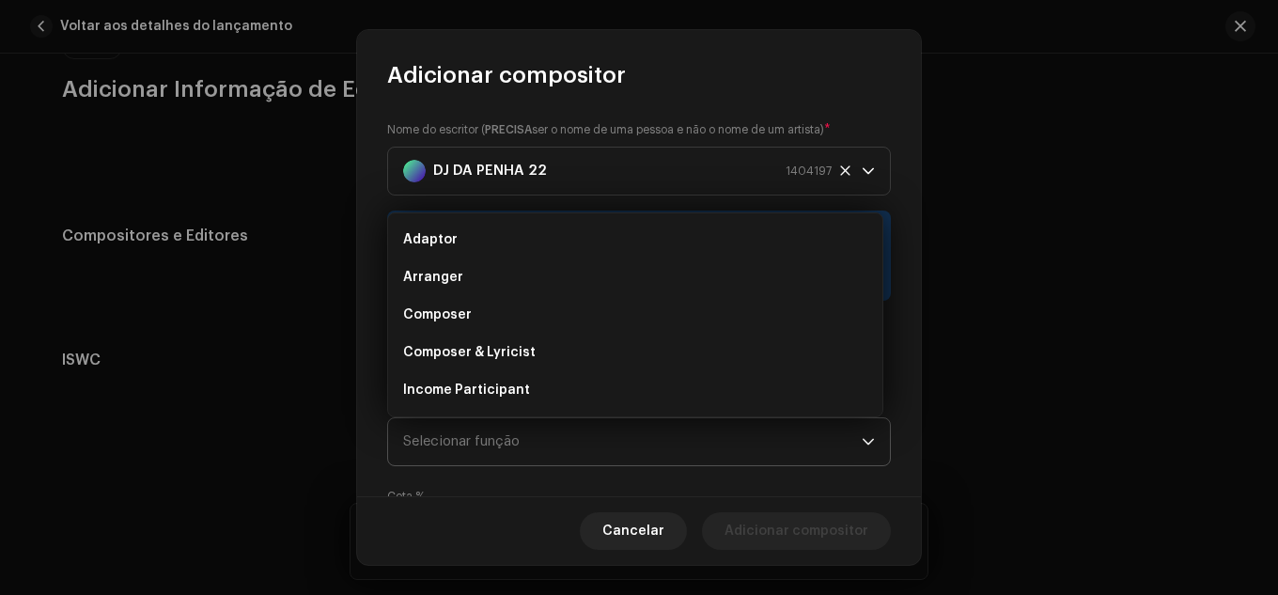
scroll to position [30, 0]
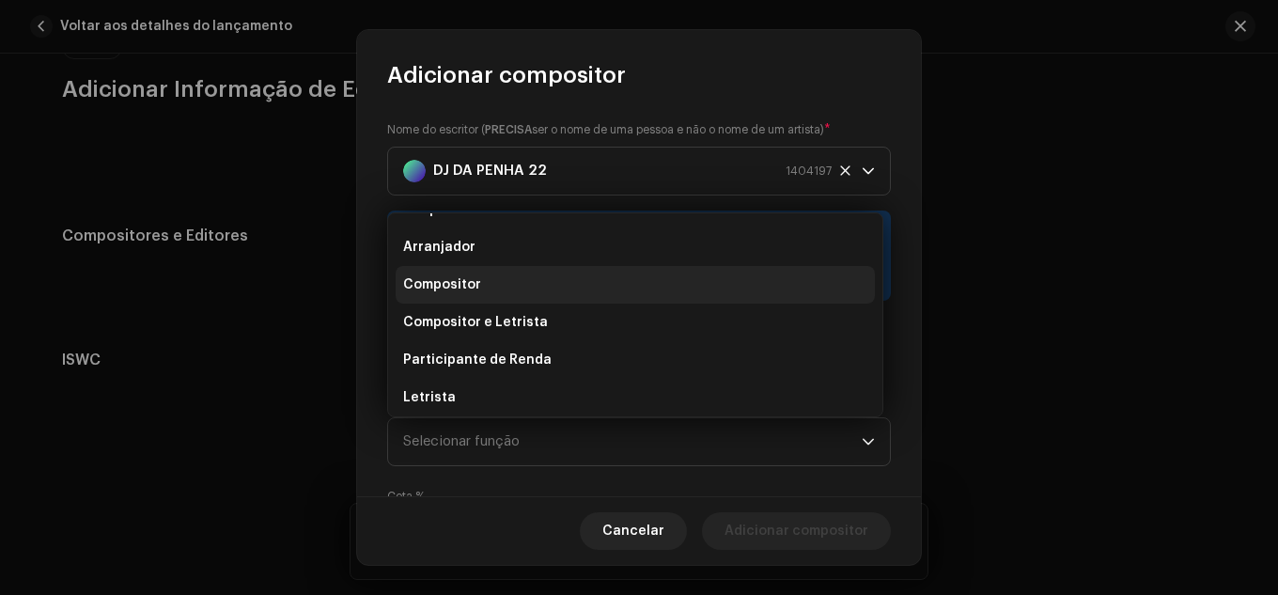
click at [470, 276] on span "Compositor" at bounding box center [442, 284] width 78 height 19
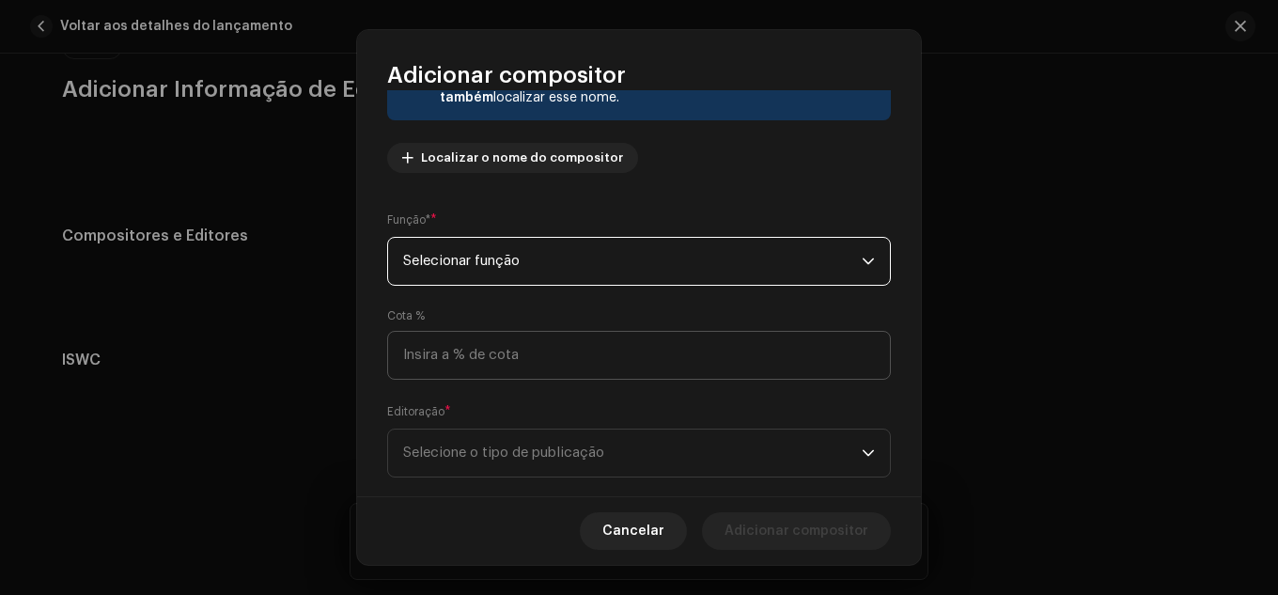
scroll to position [188, 0]
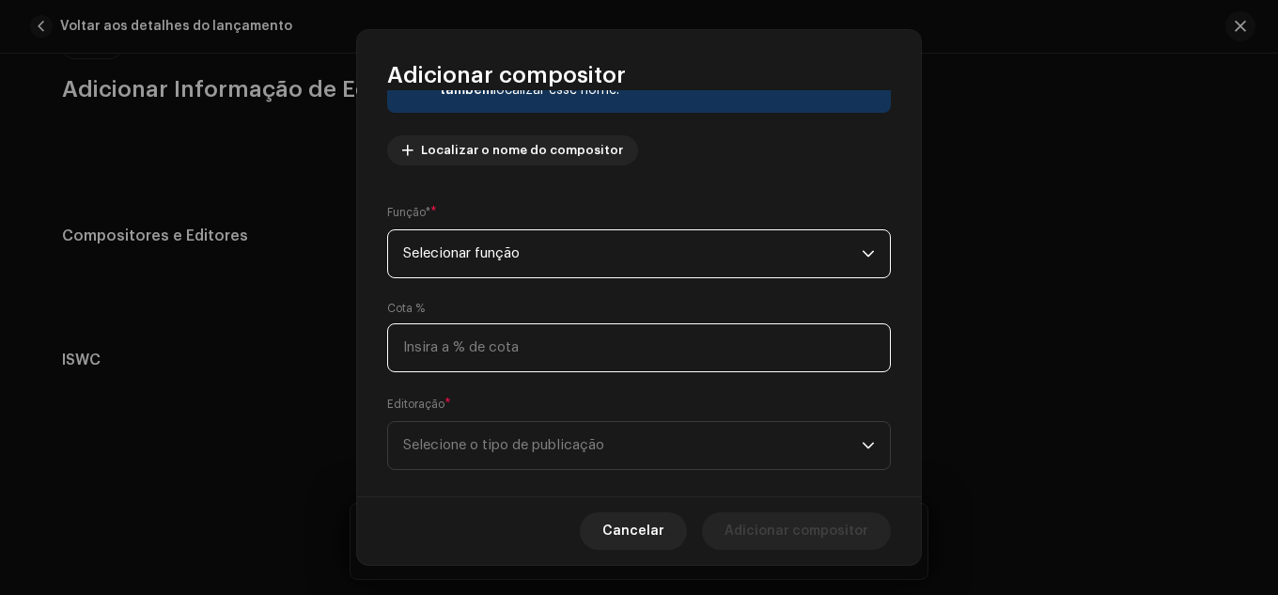
click at [500, 364] on input at bounding box center [639, 347] width 504 height 49
click at [466, 265] on span "Selecionar função" at bounding box center [632, 253] width 459 height 47
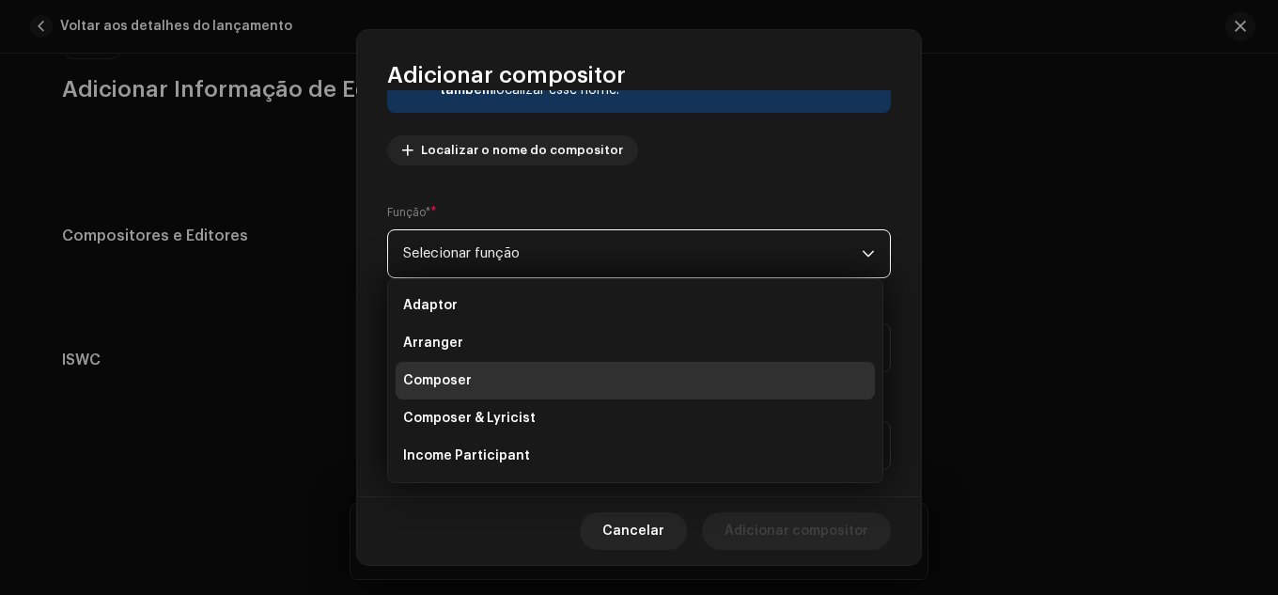
click at [446, 385] on span "Composer" at bounding box center [437, 380] width 69 height 19
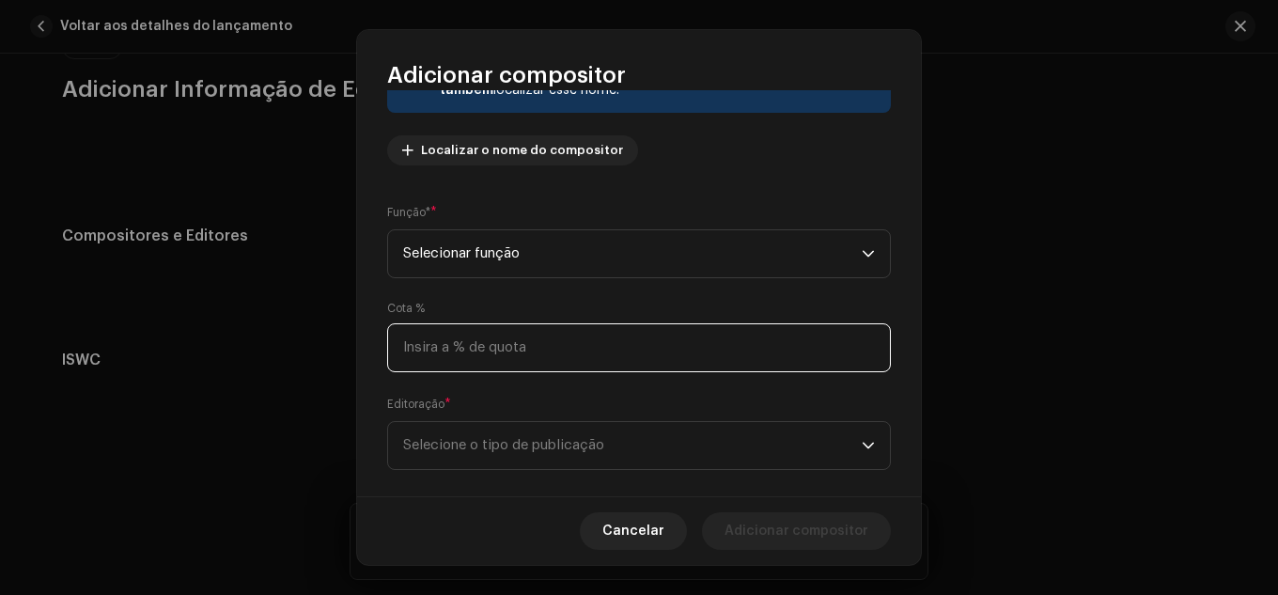
click at [464, 350] on input at bounding box center [639, 347] width 504 height 49
type input "33,00"
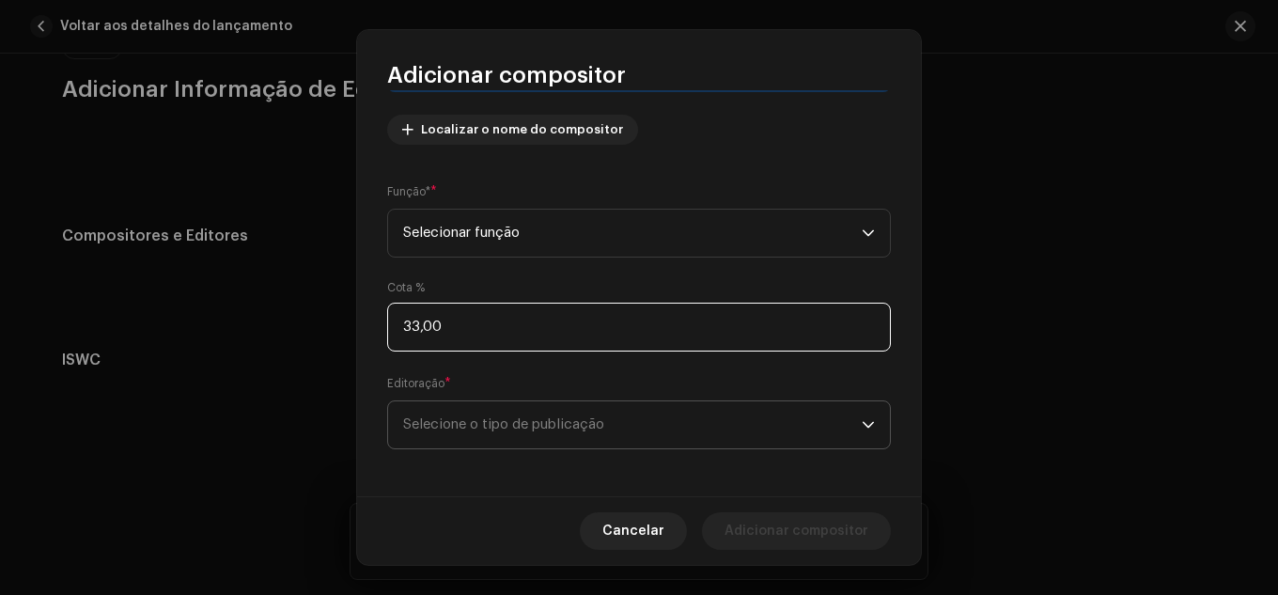
scroll to position [213, 0]
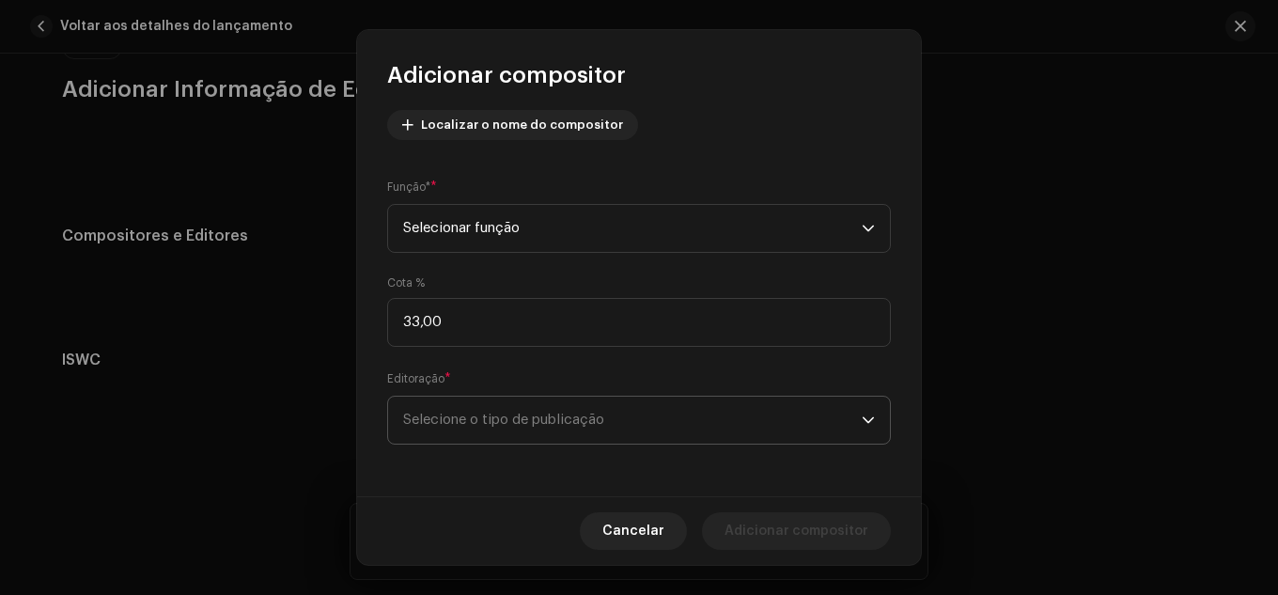
click at [478, 406] on span "Selecione o tipo de publicação" at bounding box center [632, 420] width 459 height 47
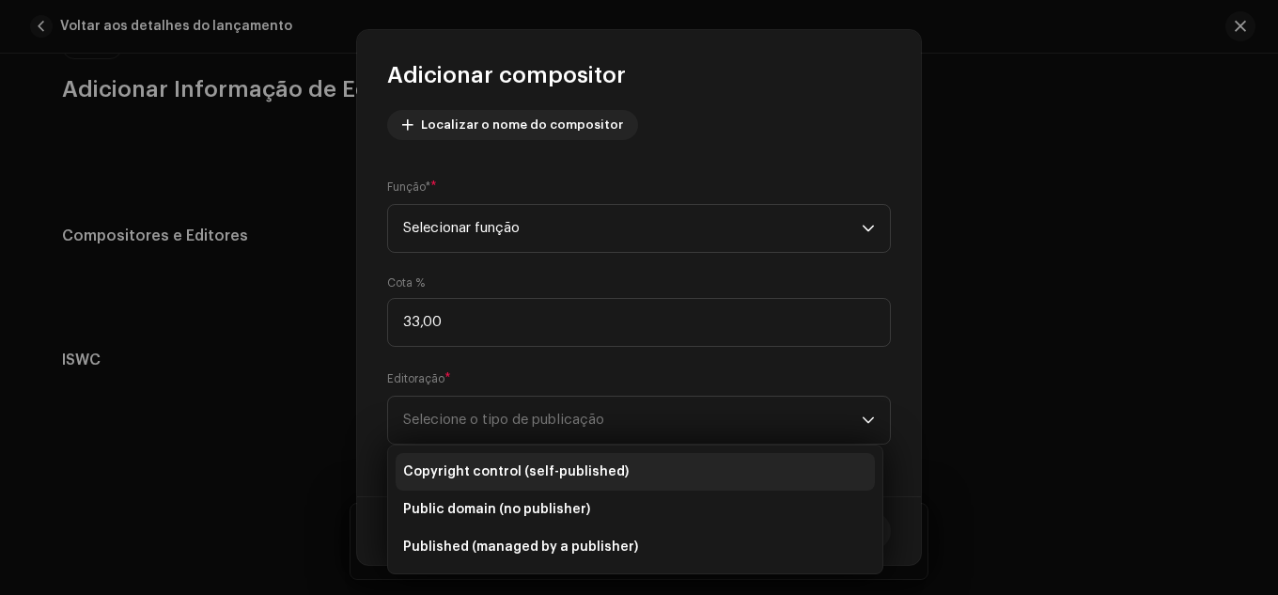
click at [623, 477] on li "Copyright control (self-published)" at bounding box center [635, 472] width 479 height 38
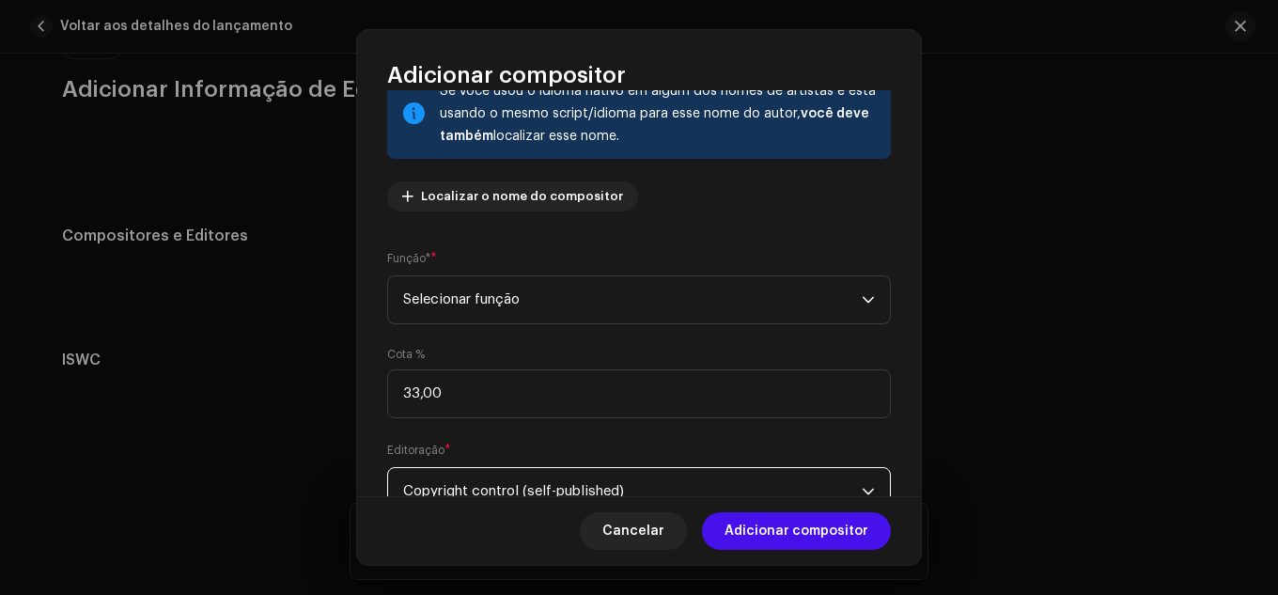
scroll to position [120, 0]
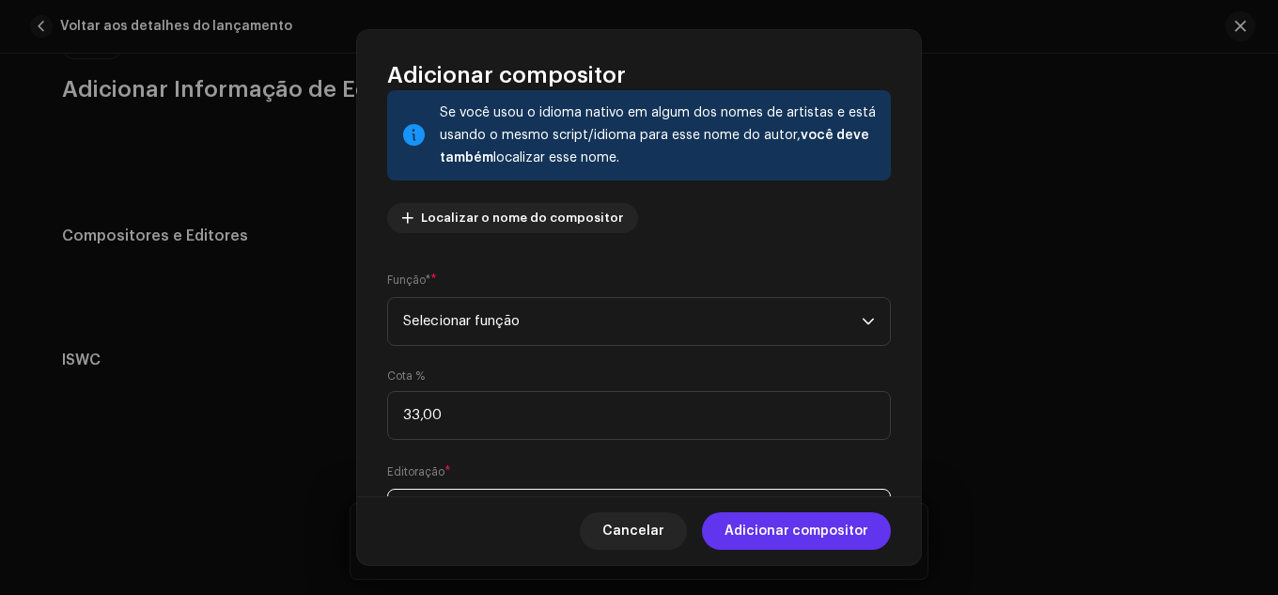
click at [768, 536] on span "Adicionar compositor" at bounding box center [797, 531] width 144 height 38
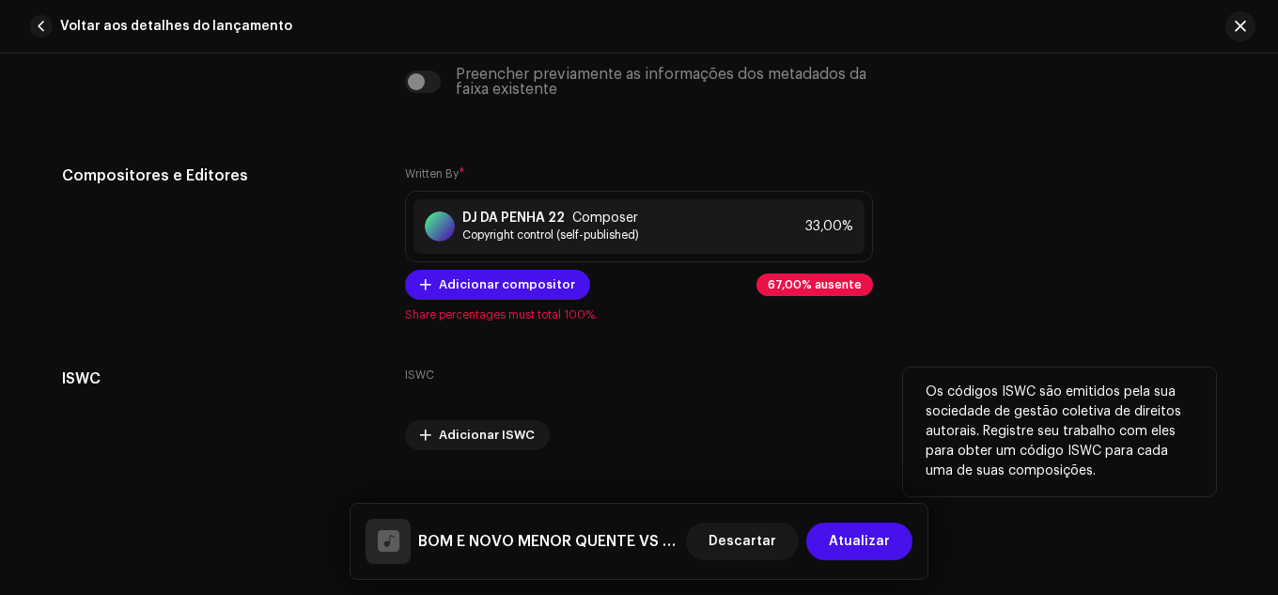
scroll to position [4414, 0]
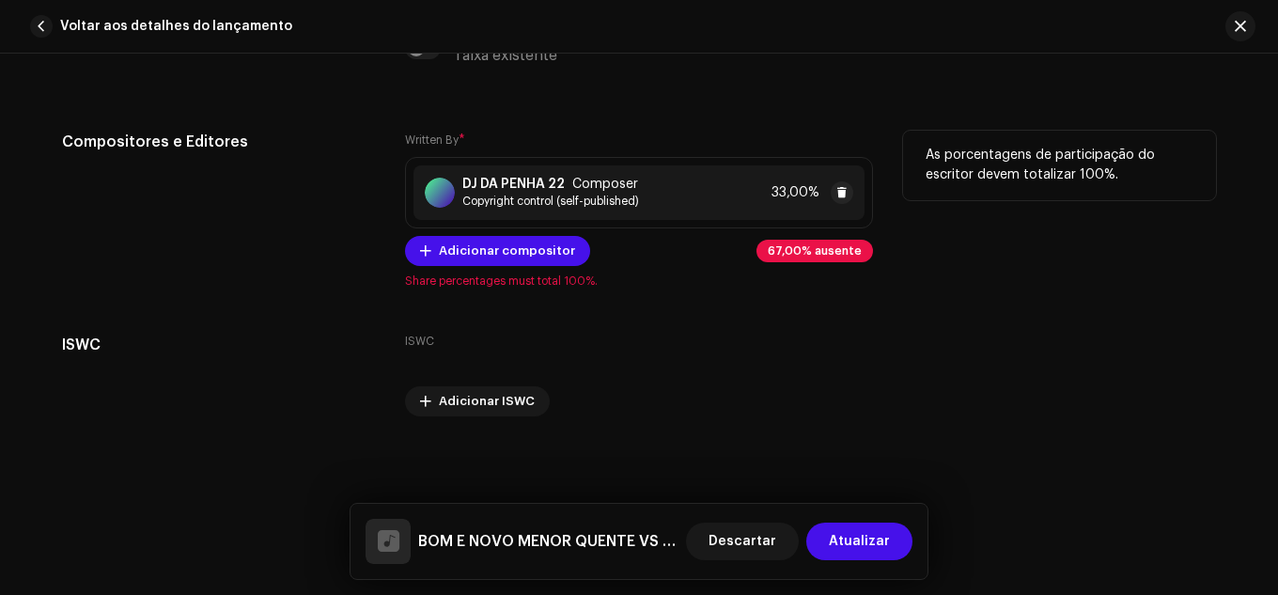
click at [759, 188] on div "DJ DA PENHA 22 Composer Copyright control (self-published) 33,00%" at bounding box center [639, 192] width 451 height 55
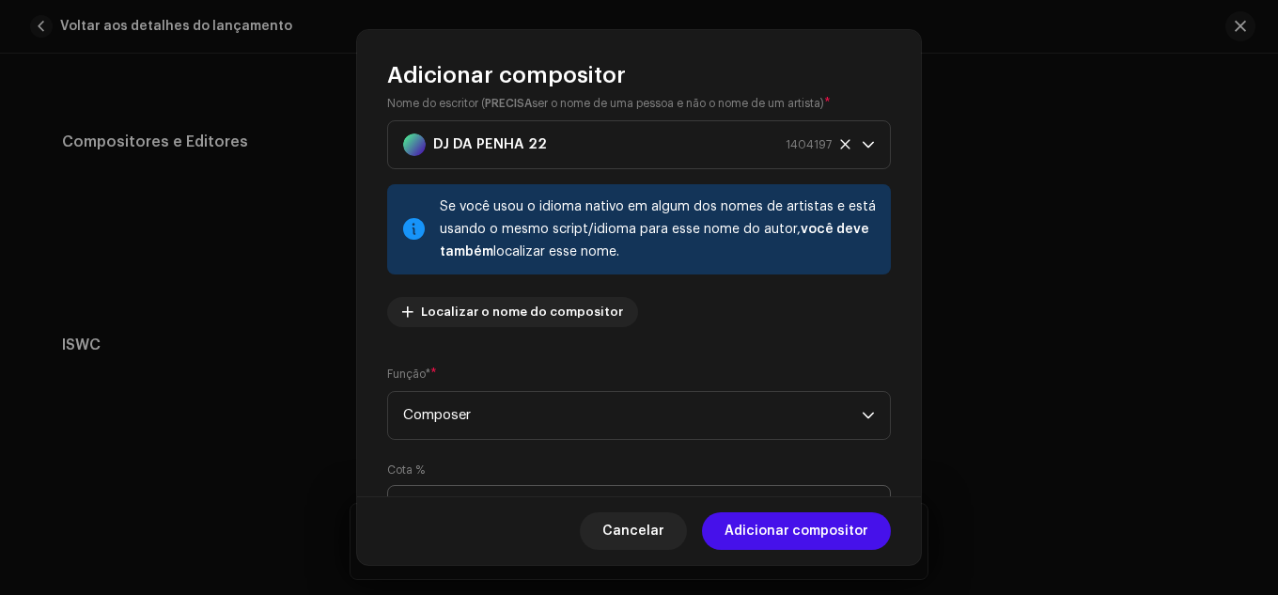
scroll to position [0, 0]
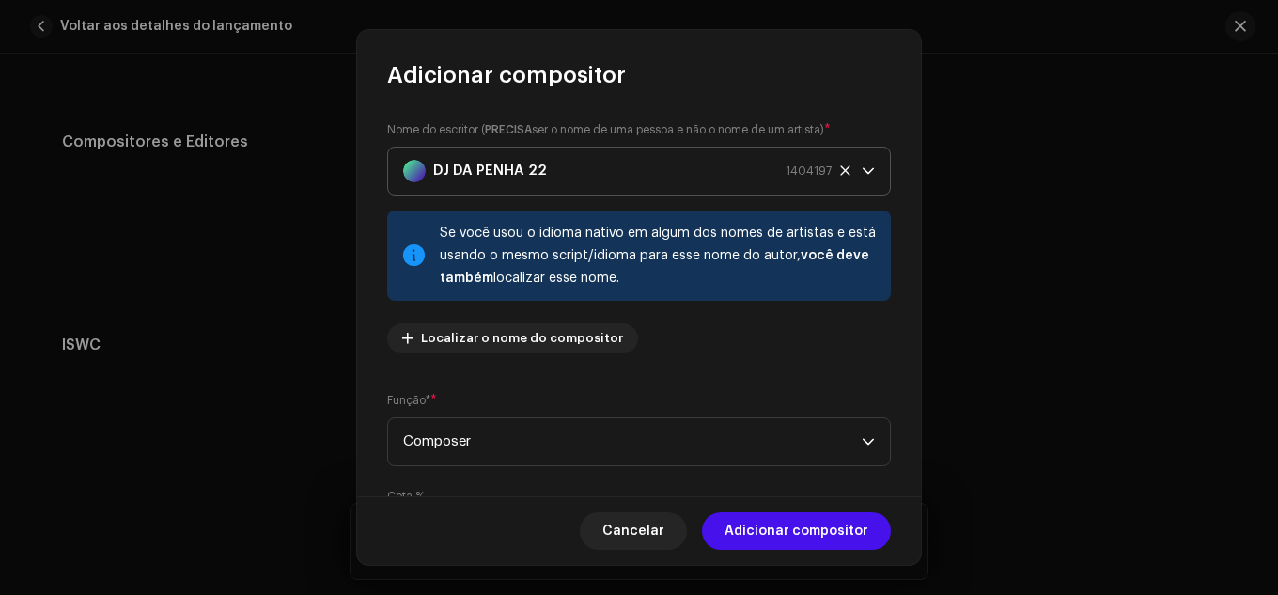
click at [630, 180] on div "DJ DA PENHA 22 1404197" at bounding box center [617, 171] width 429 height 47
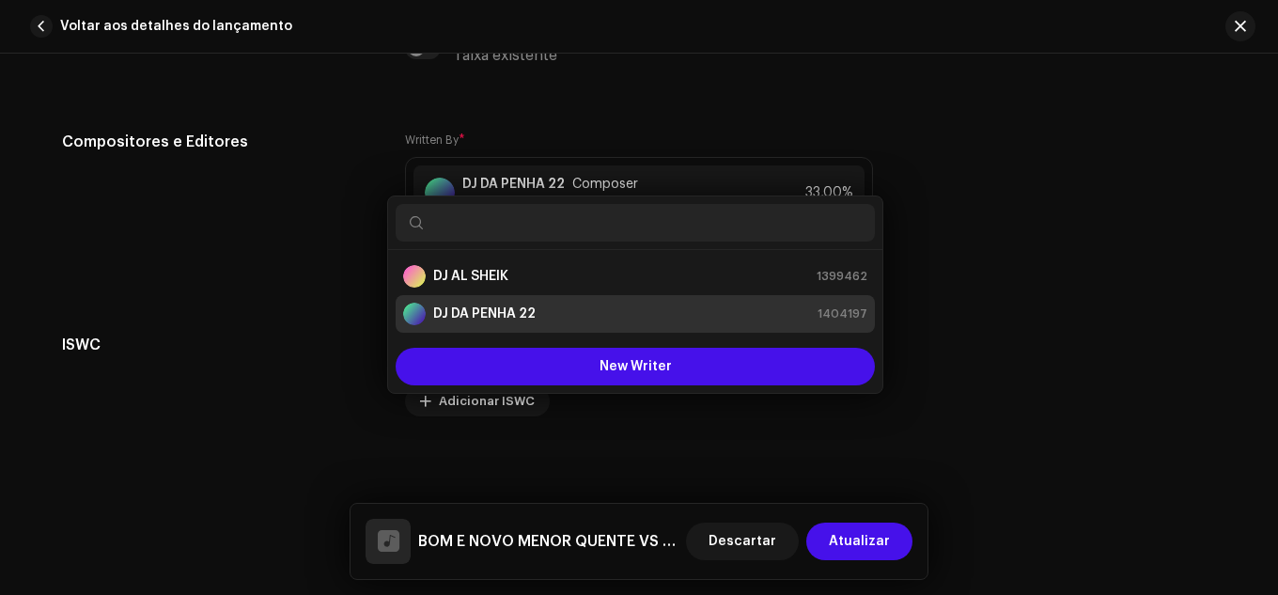
click at [1031, 348] on div "Adicionar compositor Nome do escritor ( PRECISA ser o nome de uma pessoa e não …" at bounding box center [639, 297] width 1278 height 595
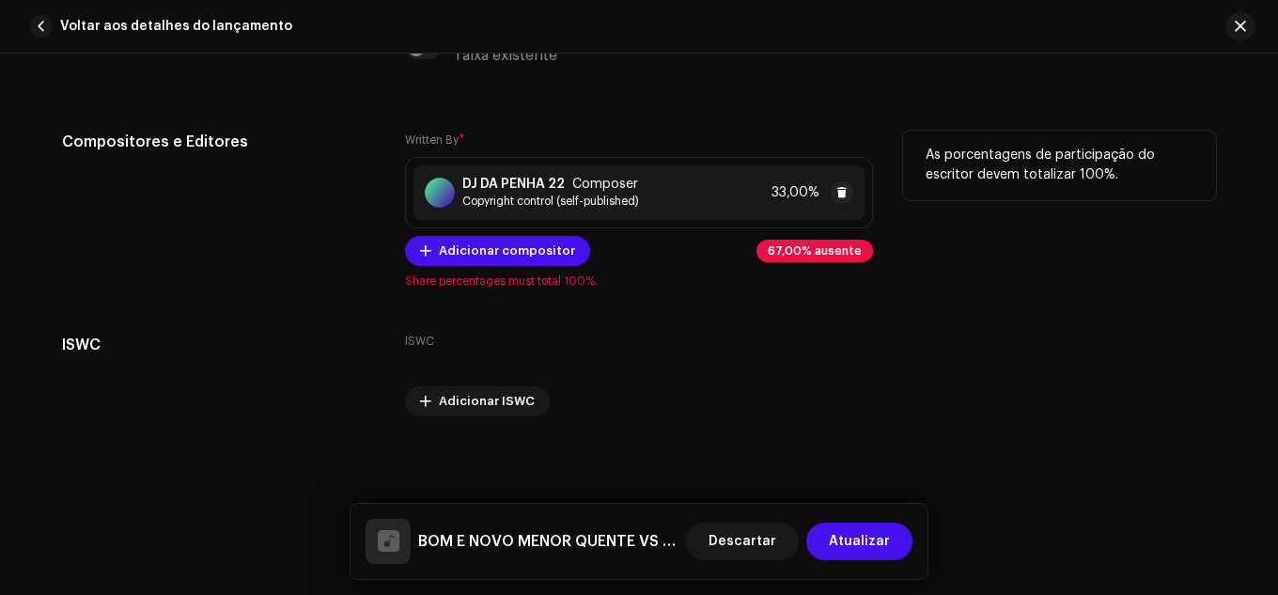
click at [647, 207] on div "DJ DA PENHA 22 Composer Copyright control (self-published) 33,00%" at bounding box center [639, 192] width 451 height 55
click at [948, 207] on div "Adicionar compositor Nome do escritor ( PRECISA ser o nome de uma pessoa e não …" at bounding box center [639, 297] width 1278 height 595
click at [839, 197] on span at bounding box center [842, 192] width 11 height 15
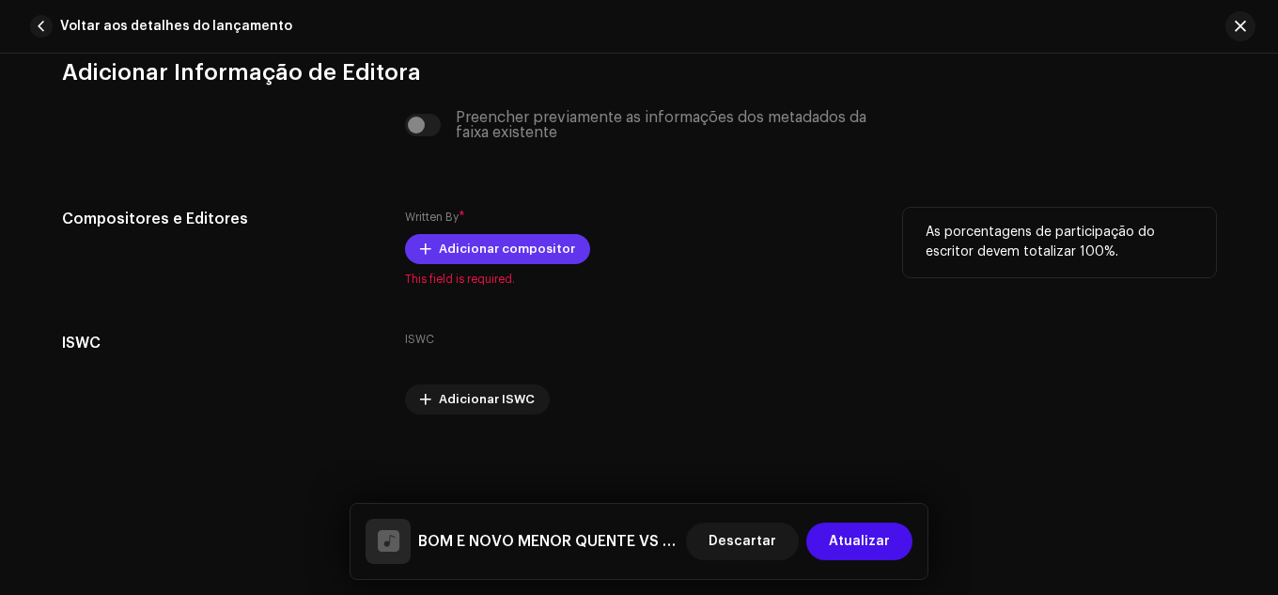
click at [501, 262] on span "Adicionar compositor" at bounding box center [507, 249] width 136 height 38
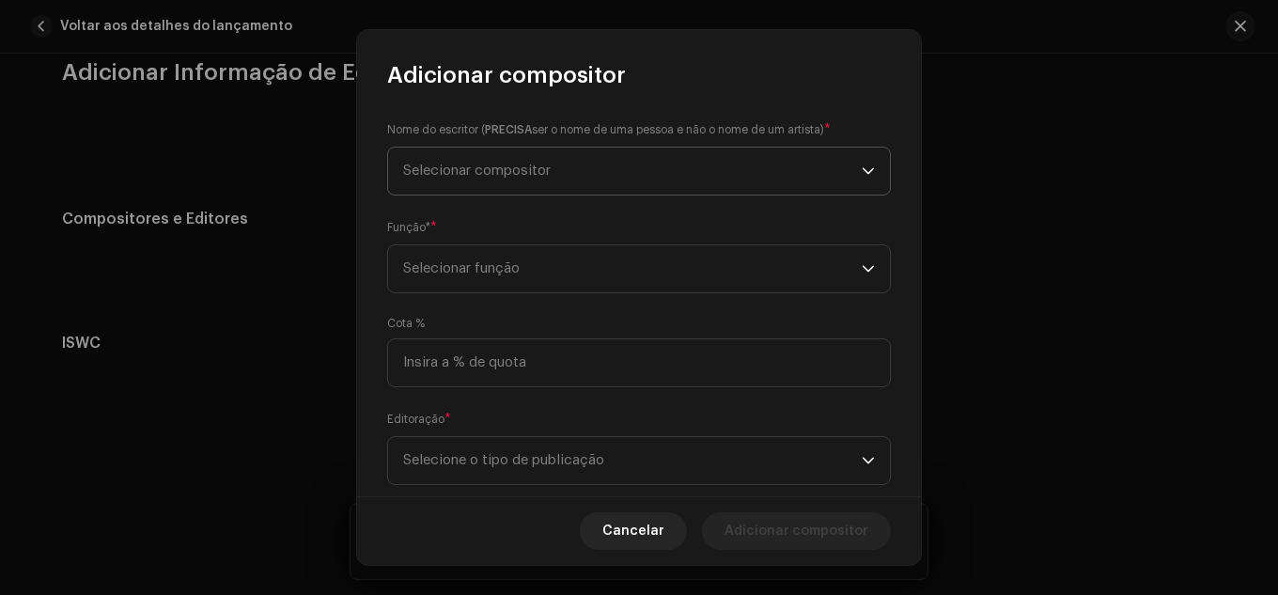
click at [573, 169] on span "Selecionar compositor" at bounding box center [632, 171] width 459 height 47
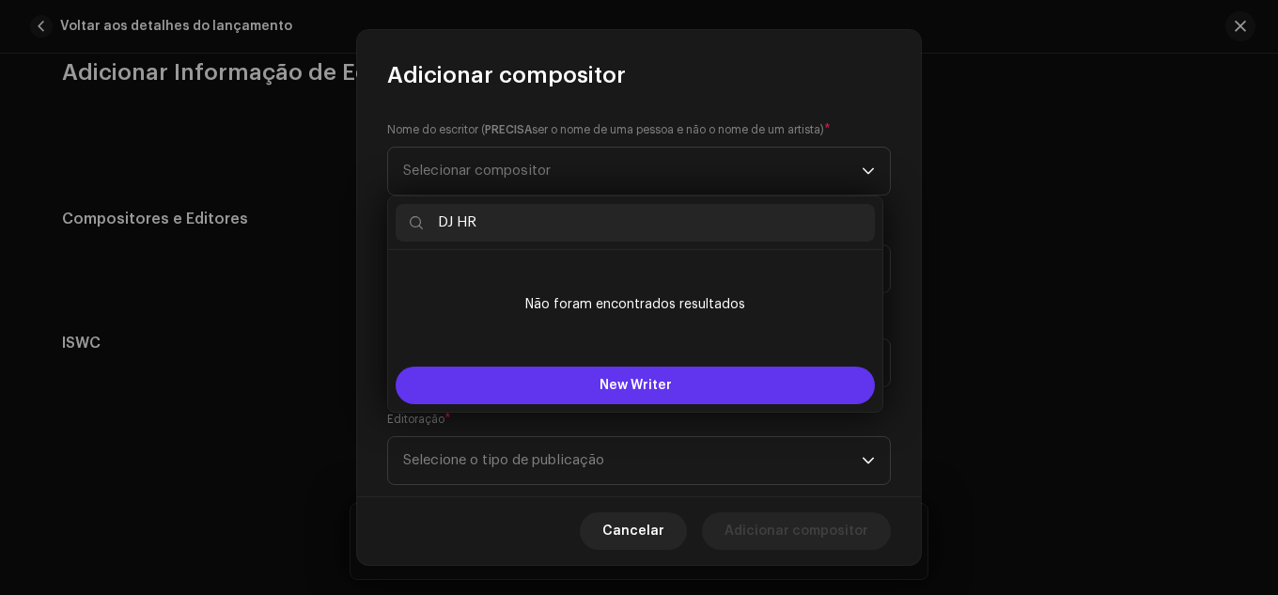
type input "DJ HR"
click at [585, 369] on button "New Writer" at bounding box center [635, 386] width 479 height 38
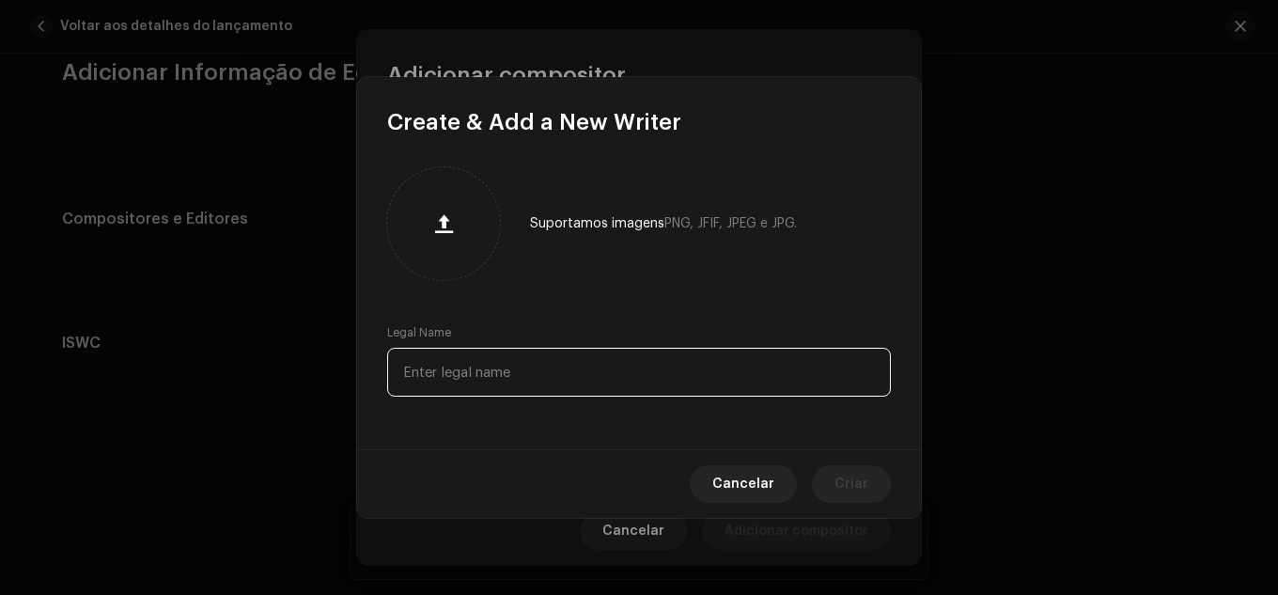
click at [584, 367] on input "text" at bounding box center [639, 372] width 504 height 49
type input "[PERSON_NAME]"
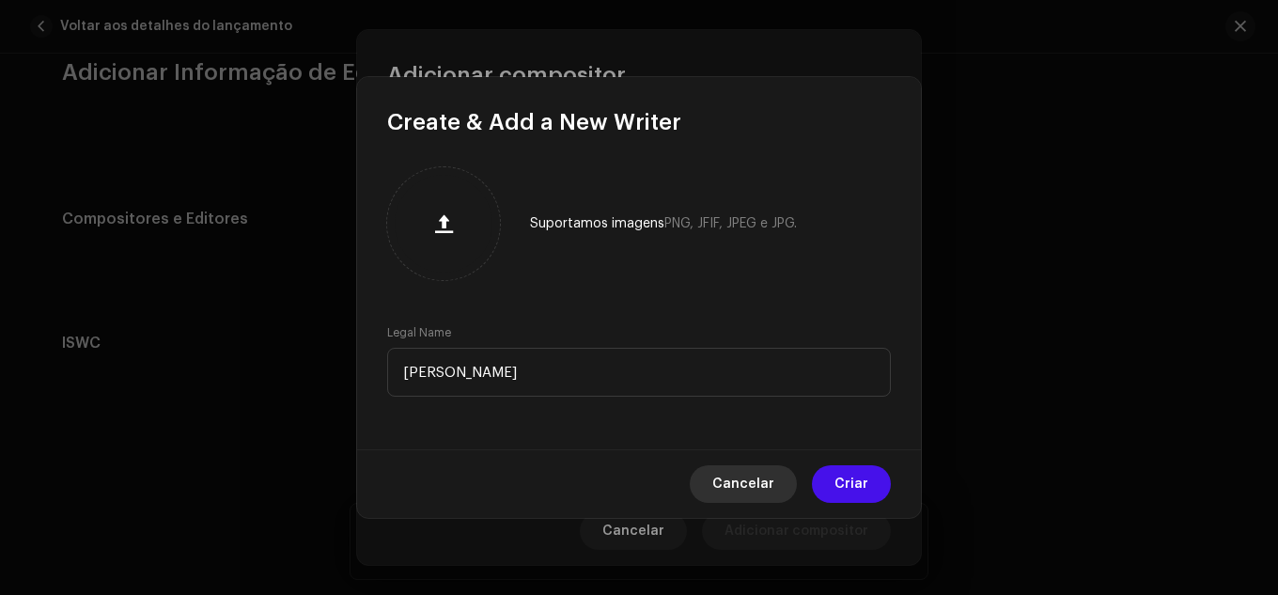
click at [733, 481] on span "Cancelar" at bounding box center [744, 484] width 62 height 38
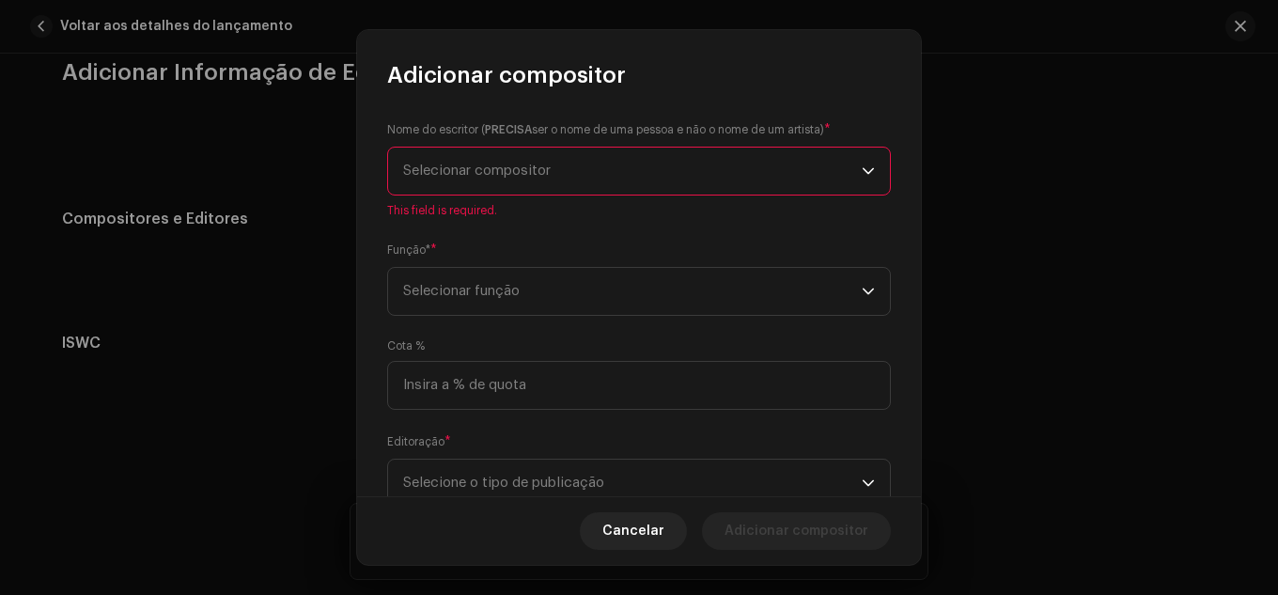
click at [729, 193] on span "Selecionar compositor" at bounding box center [632, 171] width 459 height 47
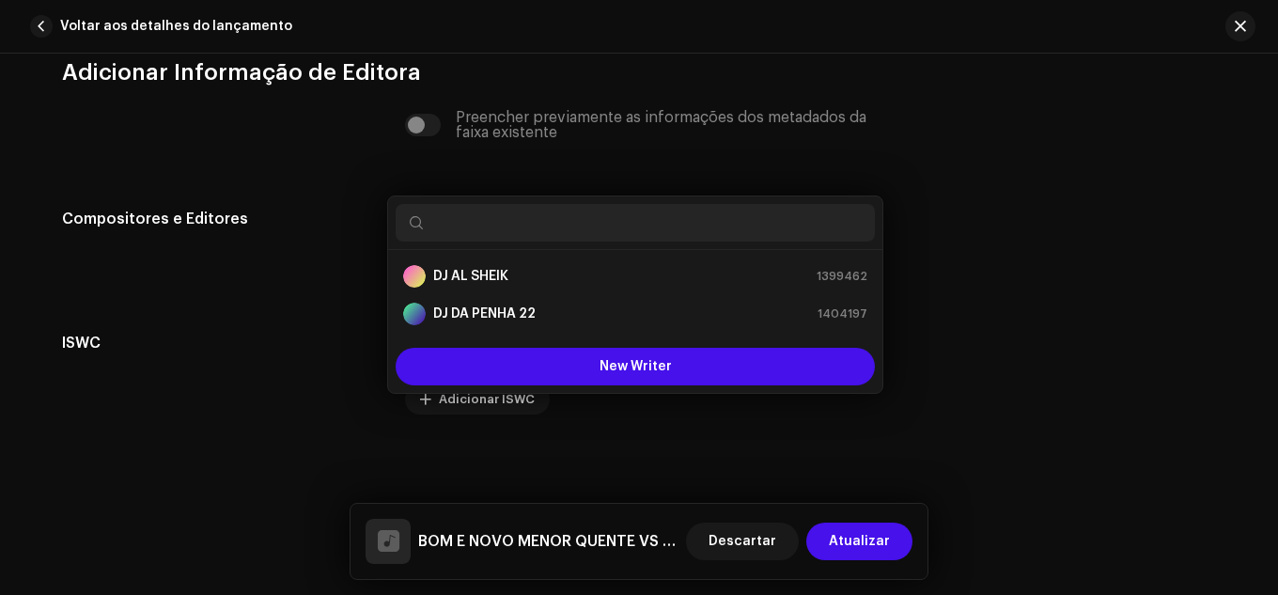
click at [1159, 272] on div "Adicionar compositor Nome do escritor ( PRECISA ser o nome de uma pessoa e não …" at bounding box center [639, 297] width 1278 height 595
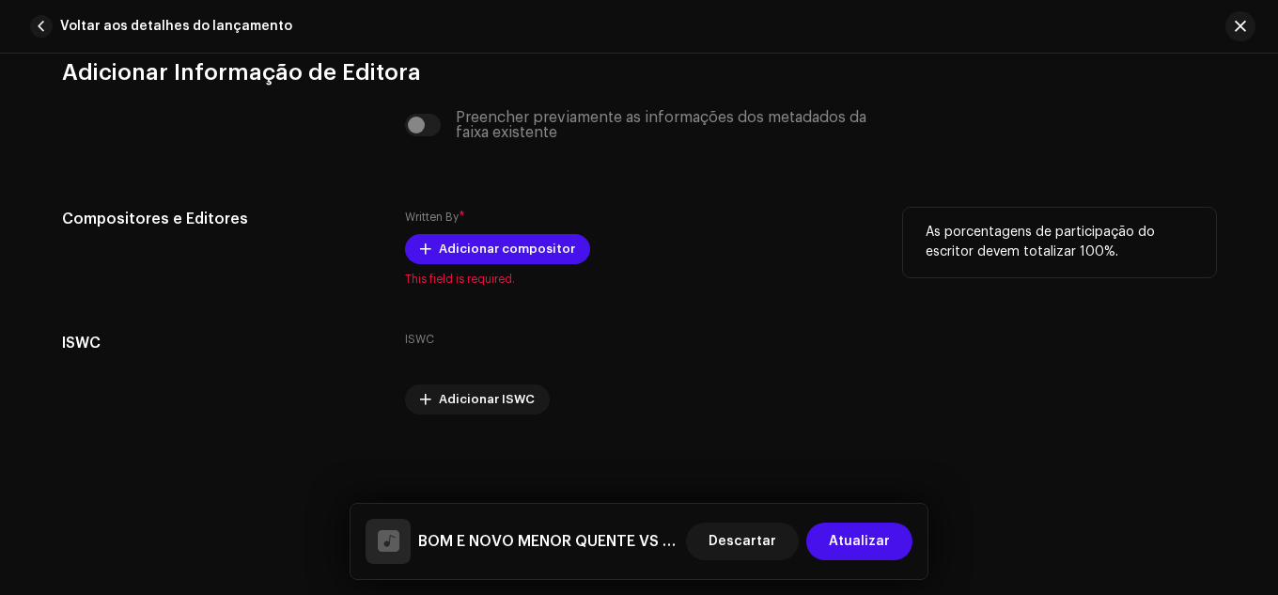
click at [536, 270] on div "Written By * Adicionar compositor This field is required." at bounding box center [639, 247] width 468 height 79
click at [536, 262] on span "Adicionar compositor" at bounding box center [507, 249] width 136 height 38
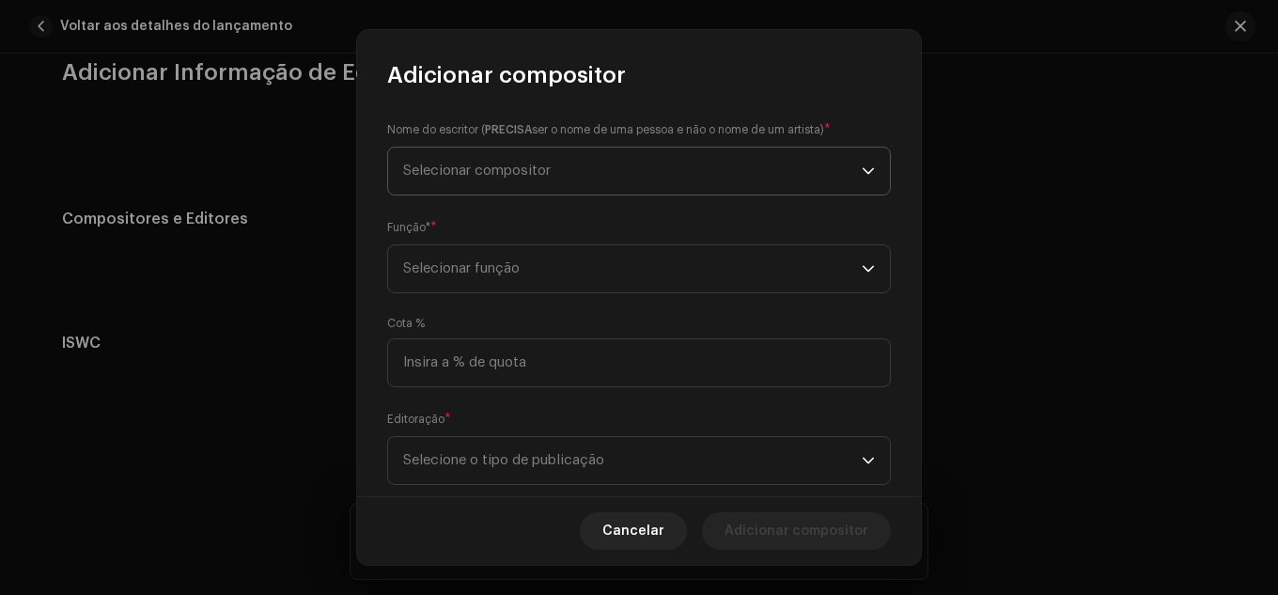
click at [541, 156] on span "Selecionar compositor" at bounding box center [632, 171] width 459 height 47
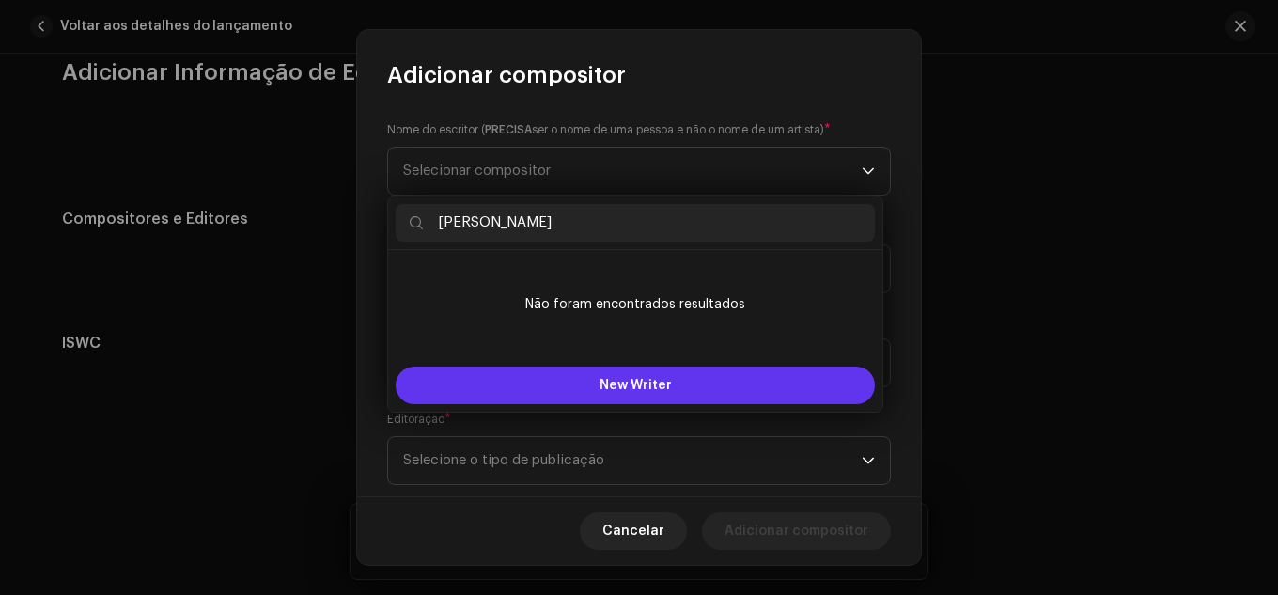
type input "[PERSON_NAME]"
click at [643, 384] on span "New Writer" at bounding box center [636, 385] width 72 height 13
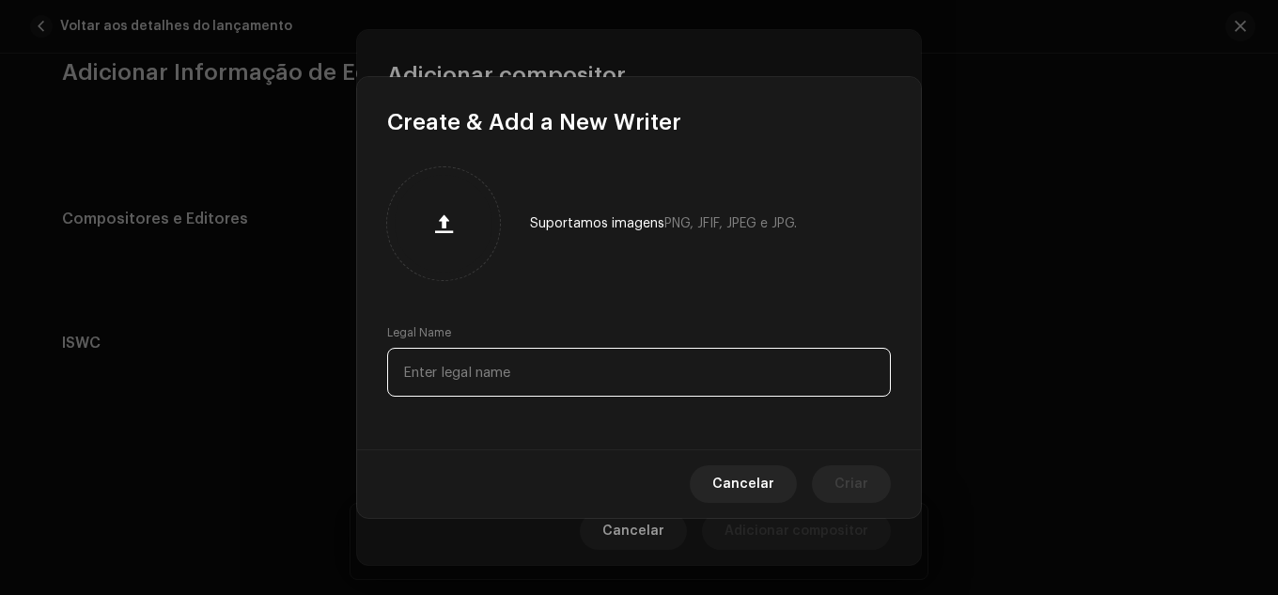
click at [608, 375] on input "text" at bounding box center [639, 372] width 504 height 49
paste input "[PERSON_NAME]"
type input "[PERSON_NAME]"
click at [860, 475] on span "Criar" at bounding box center [852, 484] width 34 height 38
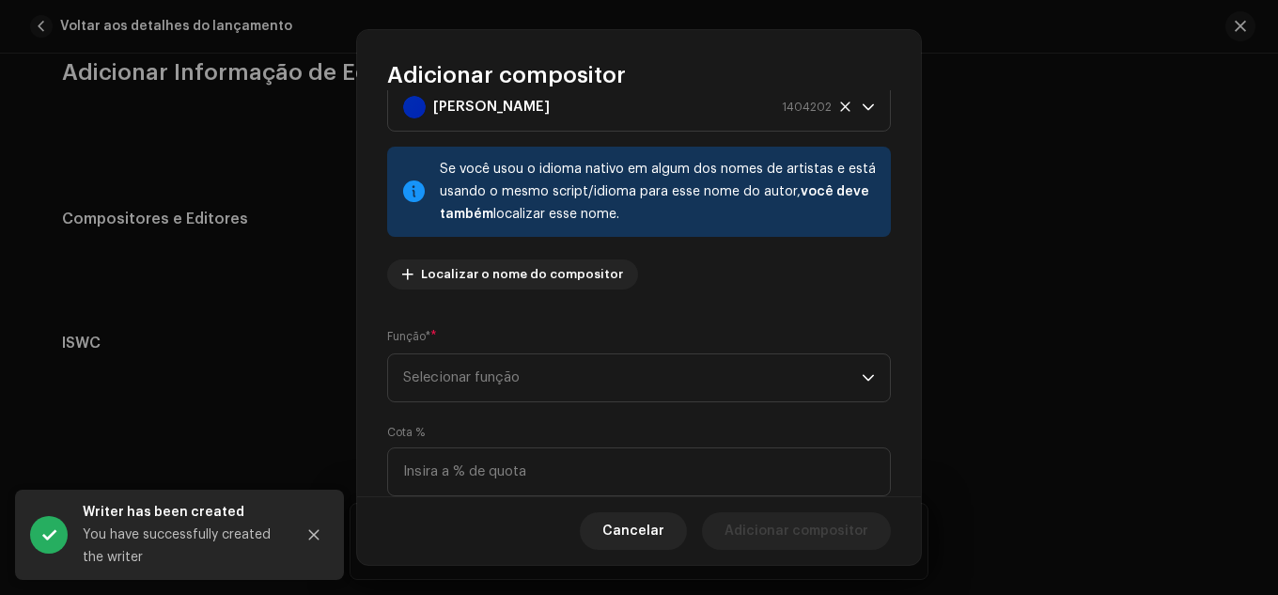
scroll to position [94, 0]
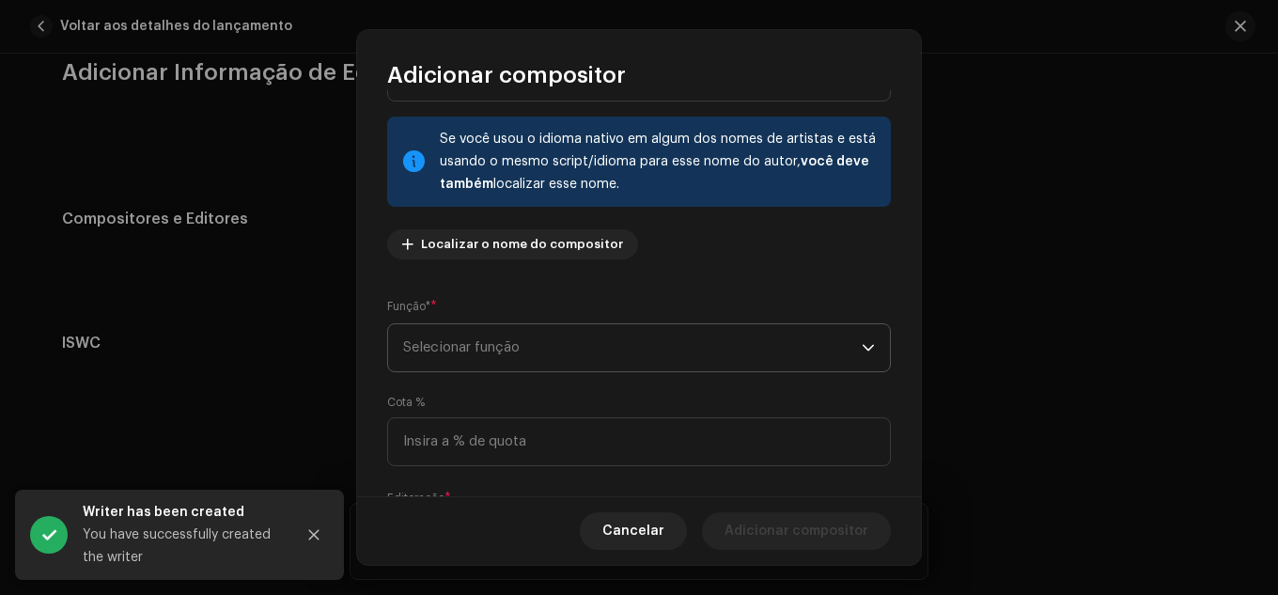
click at [614, 344] on span "Selecionar função" at bounding box center [632, 347] width 459 height 47
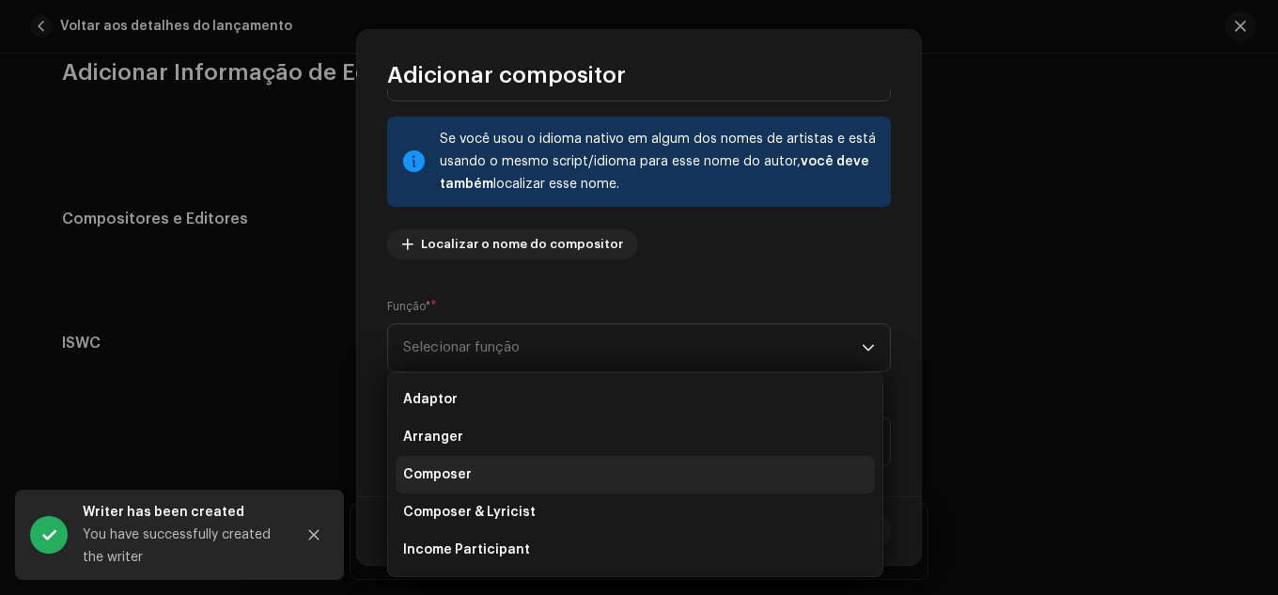
click at [522, 469] on li "Composer" at bounding box center [635, 475] width 479 height 38
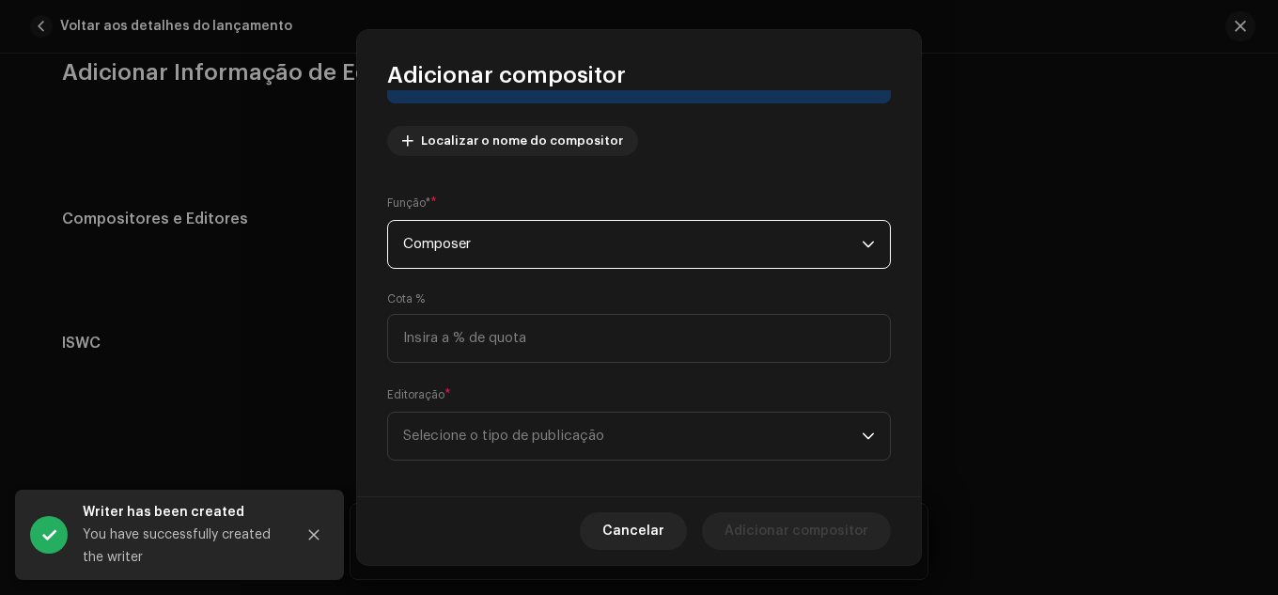
scroll to position [213, 0]
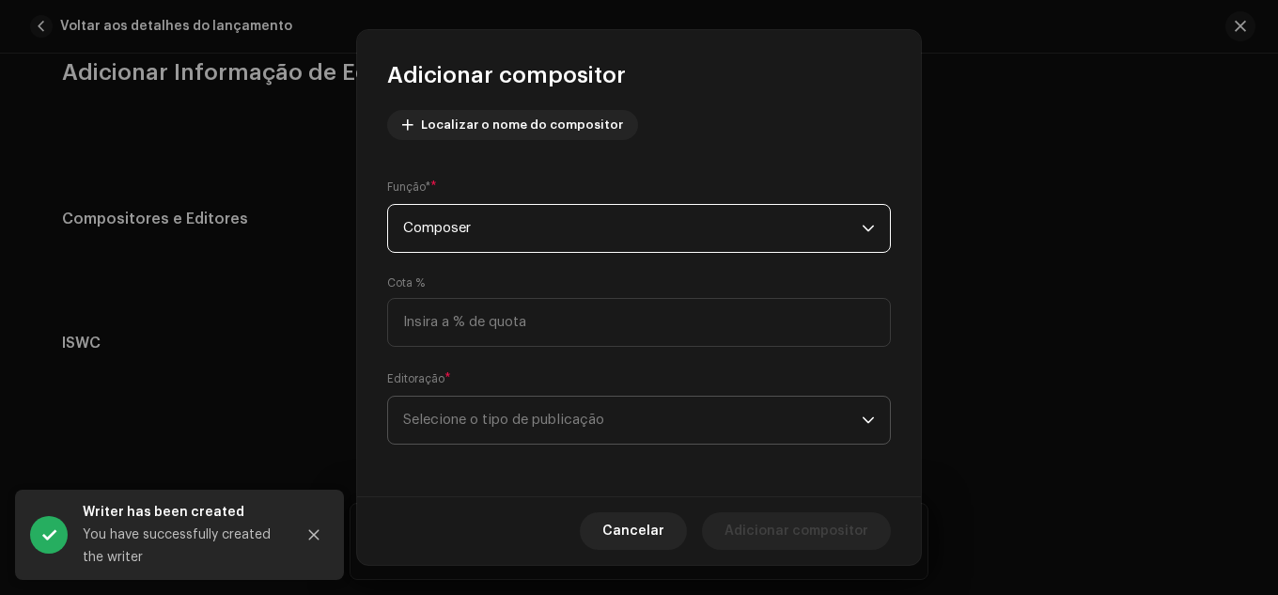
click at [540, 409] on span "Selecione o tipo de publicação" at bounding box center [632, 420] width 459 height 47
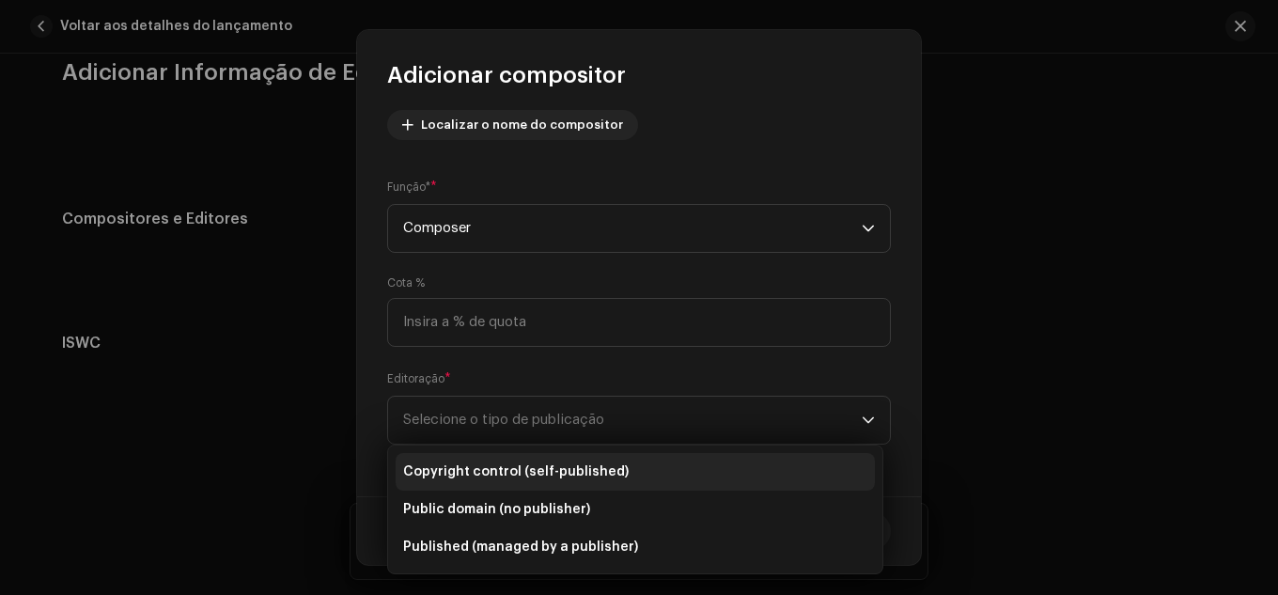
click at [553, 477] on span "Copyright control (self-published)" at bounding box center [516, 472] width 226 height 19
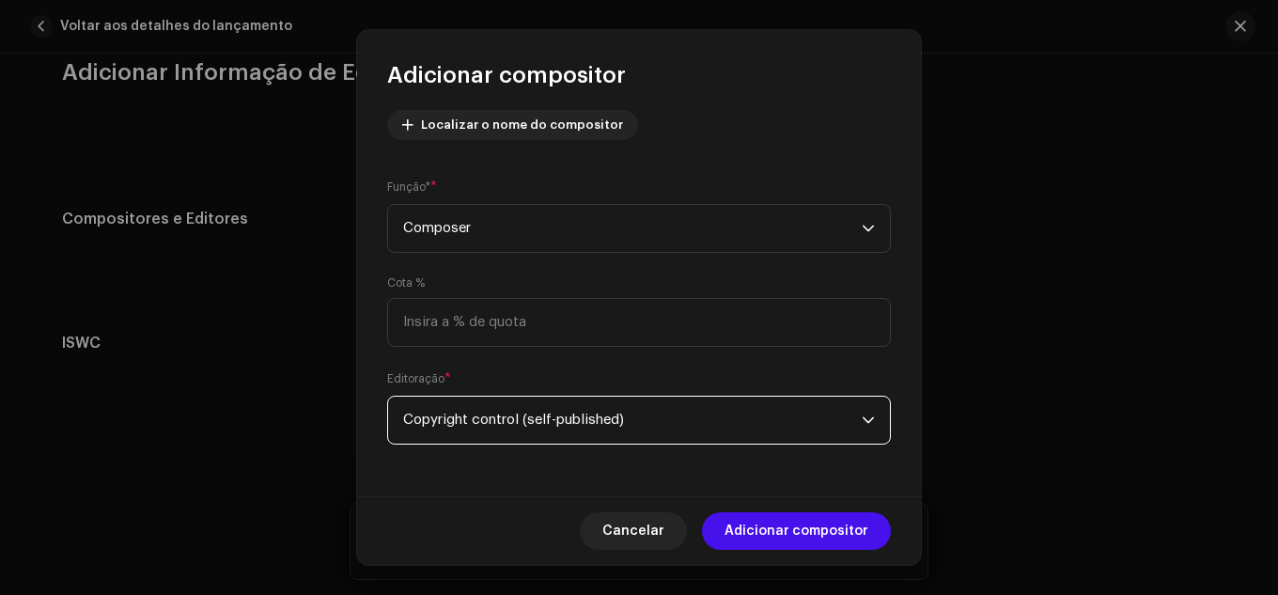
click at [624, 438] on span "Copyright control (self-published)" at bounding box center [632, 420] width 459 height 47
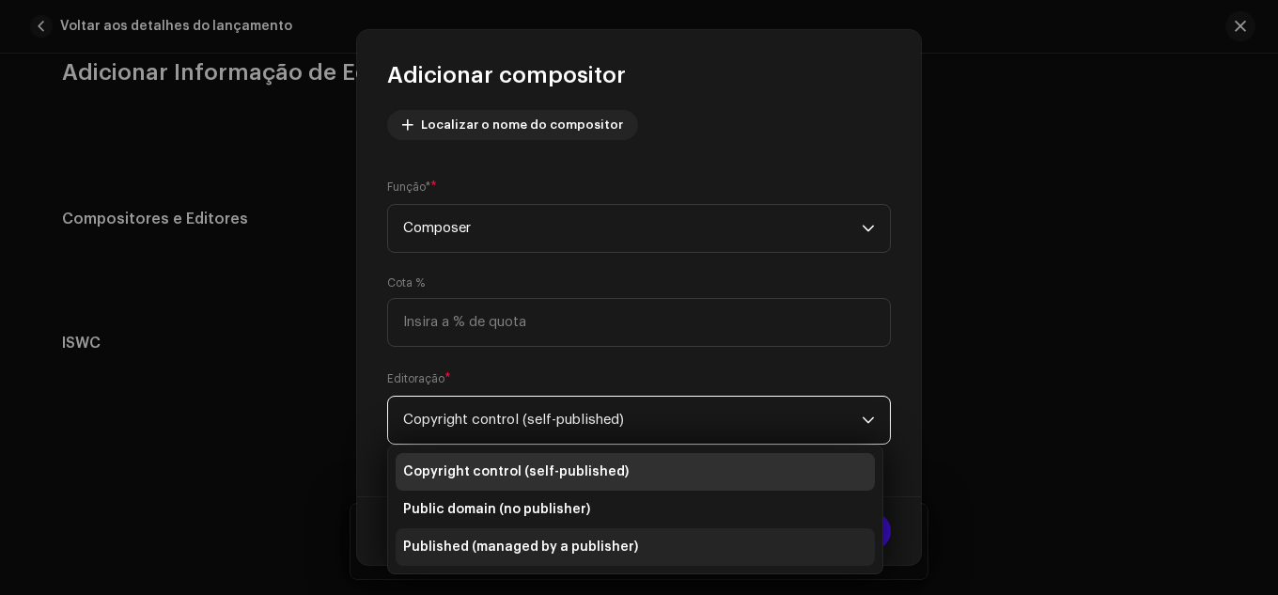
click at [558, 541] on span "Published (managed by a publisher)" at bounding box center [520, 547] width 235 height 19
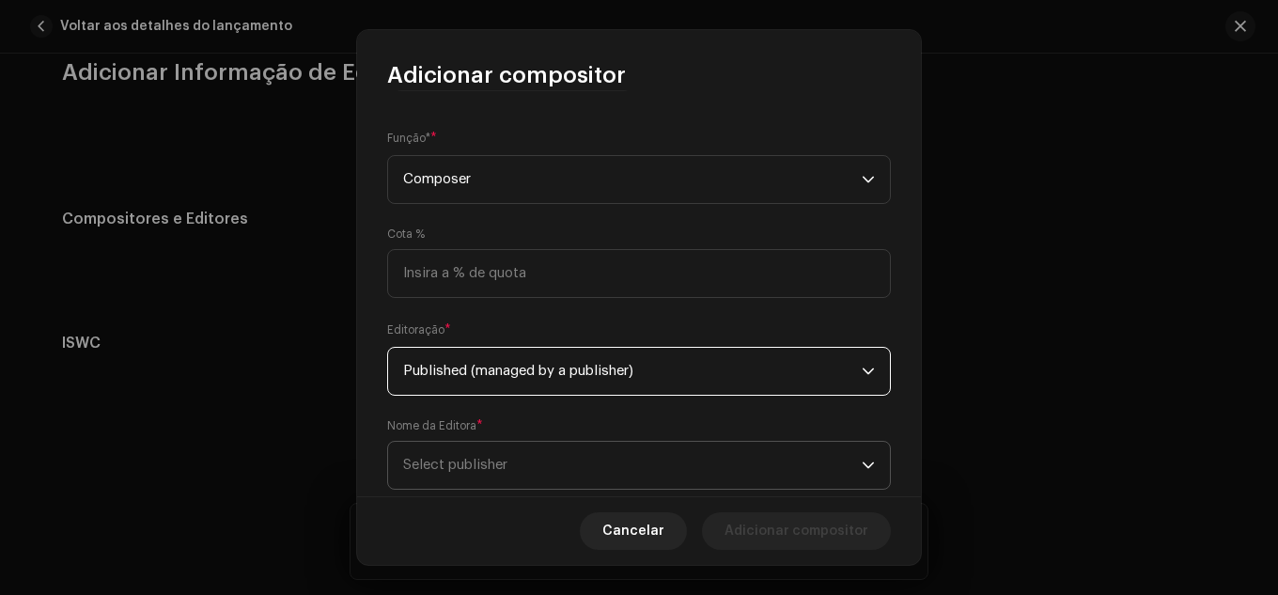
scroll to position [307, 0]
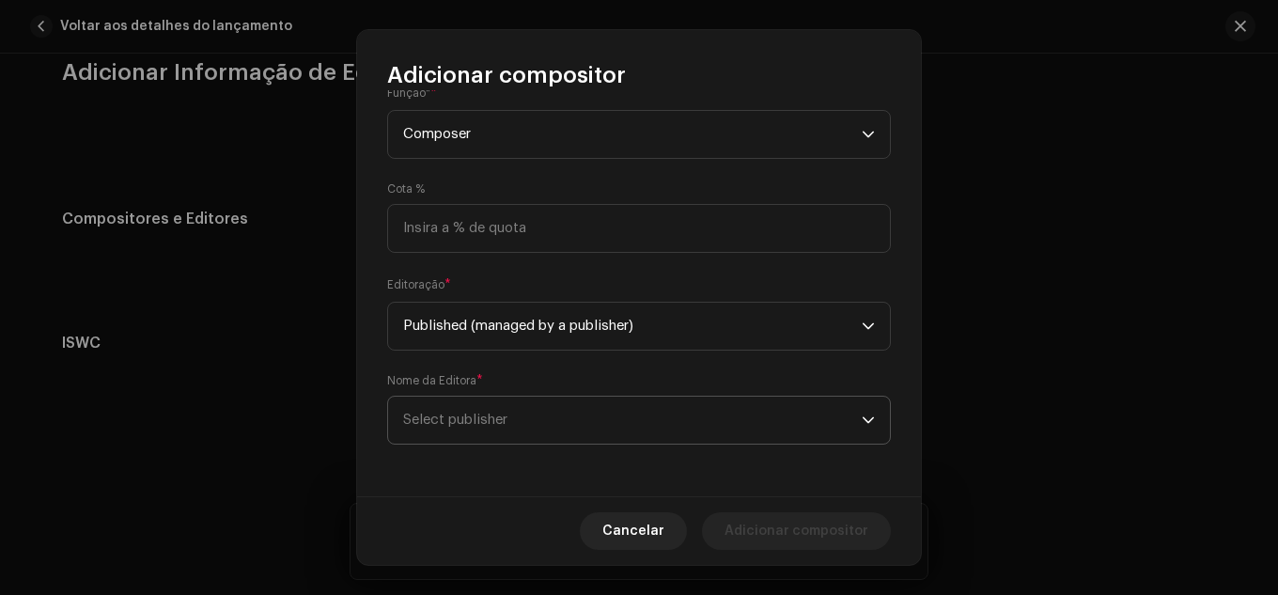
click at [524, 418] on span "Select publisher" at bounding box center [632, 420] width 459 height 47
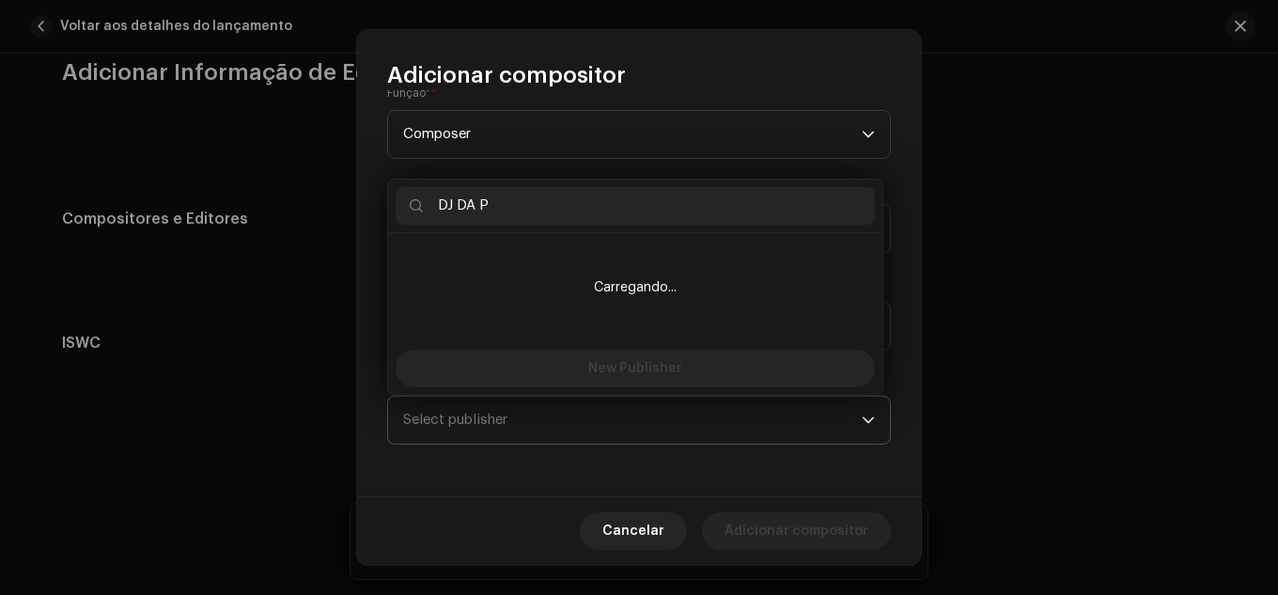
type input "DJ DA PE"
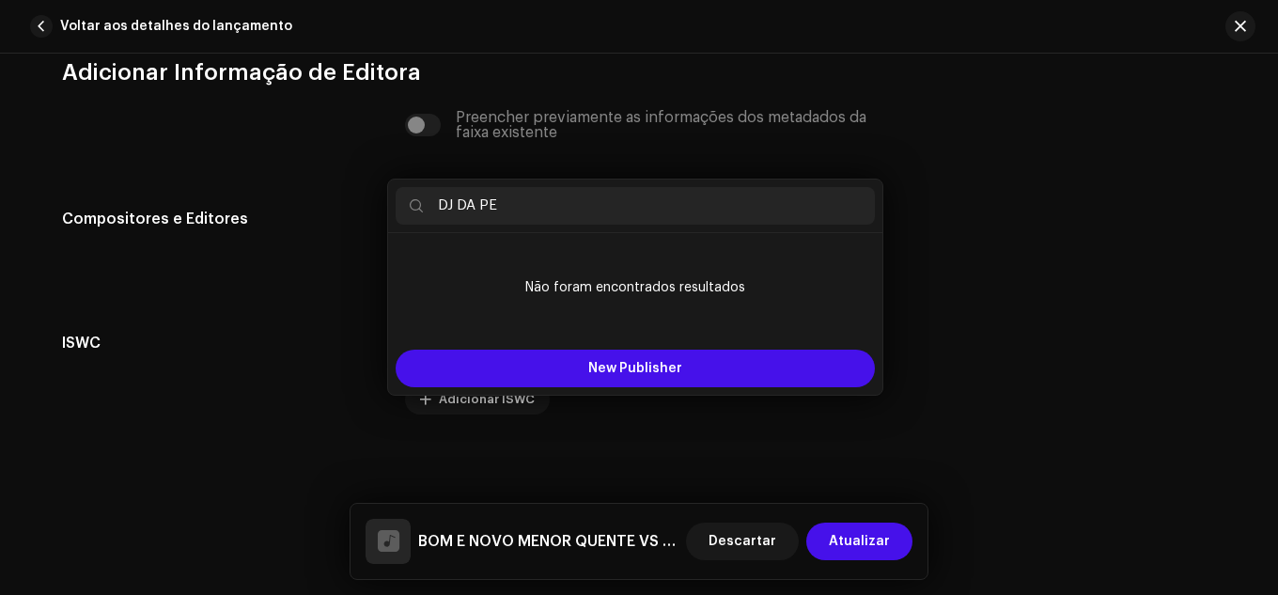
click at [954, 398] on div "Adicionar compositor Nome do escritor ( PRECISA ser o nome de uma pessoa e não …" at bounding box center [639, 297] width 1278 height 595
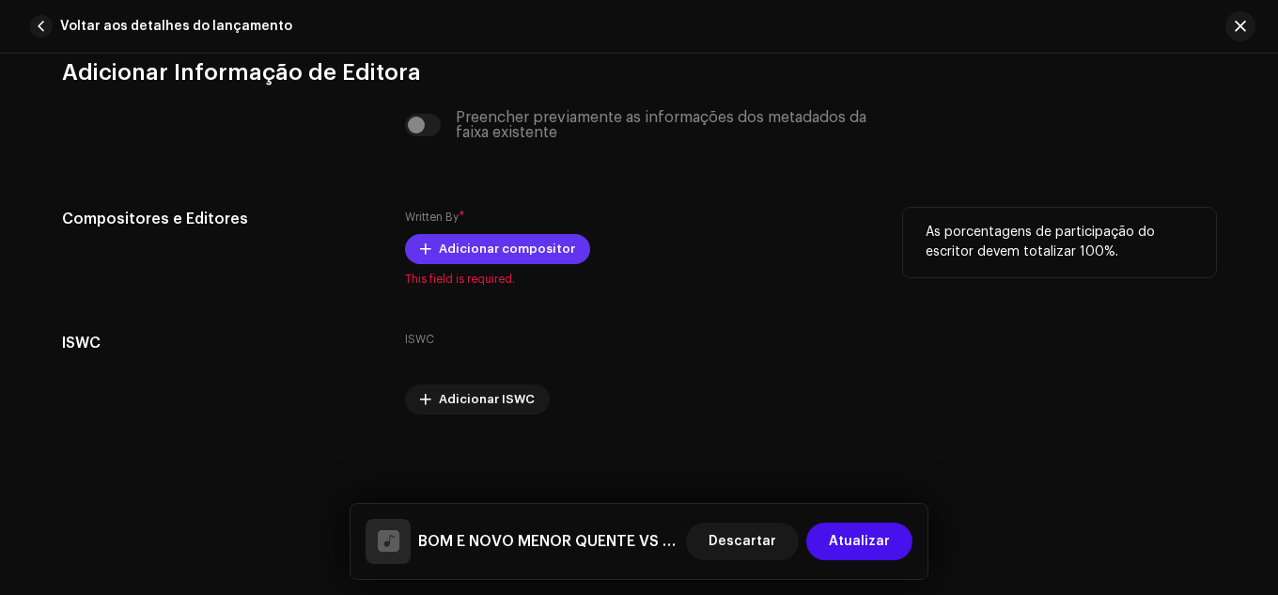
click at [420, 242] on span at bounding box center [425, 249] width 11 height 15
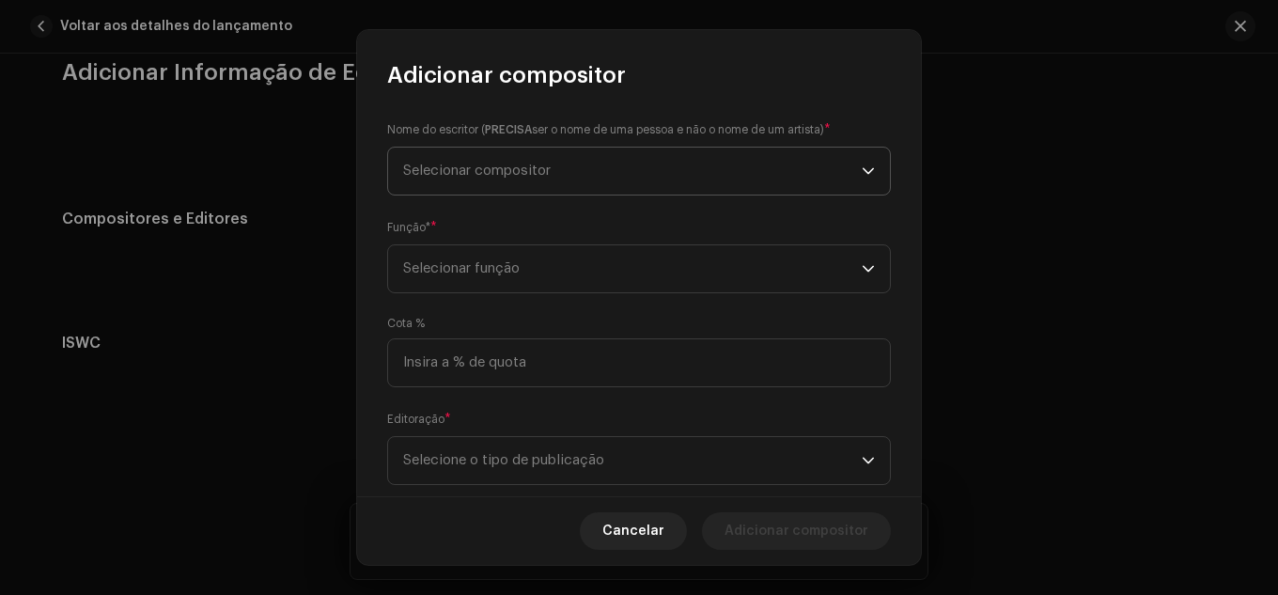
click at [541, 164] on span "Selecionar compositor" at bounding box center [477, 171] width 148 height 14
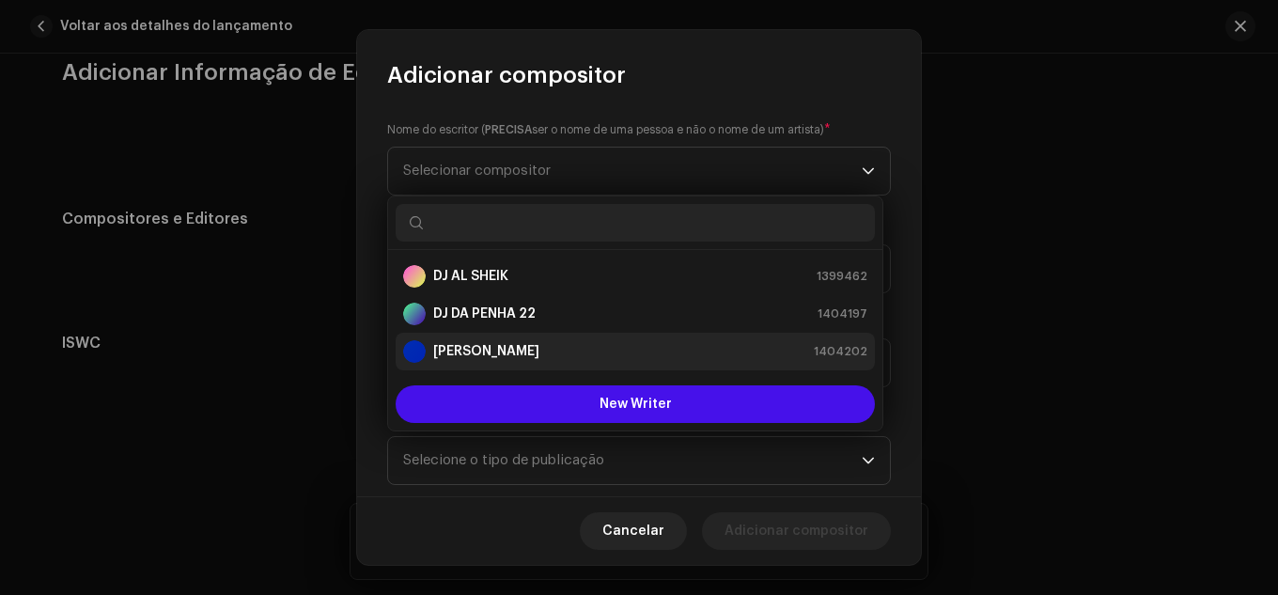
click at [525, 343] on strong "[PERSON_NAME]" at bounding box center [486, 351] width 106 height 19
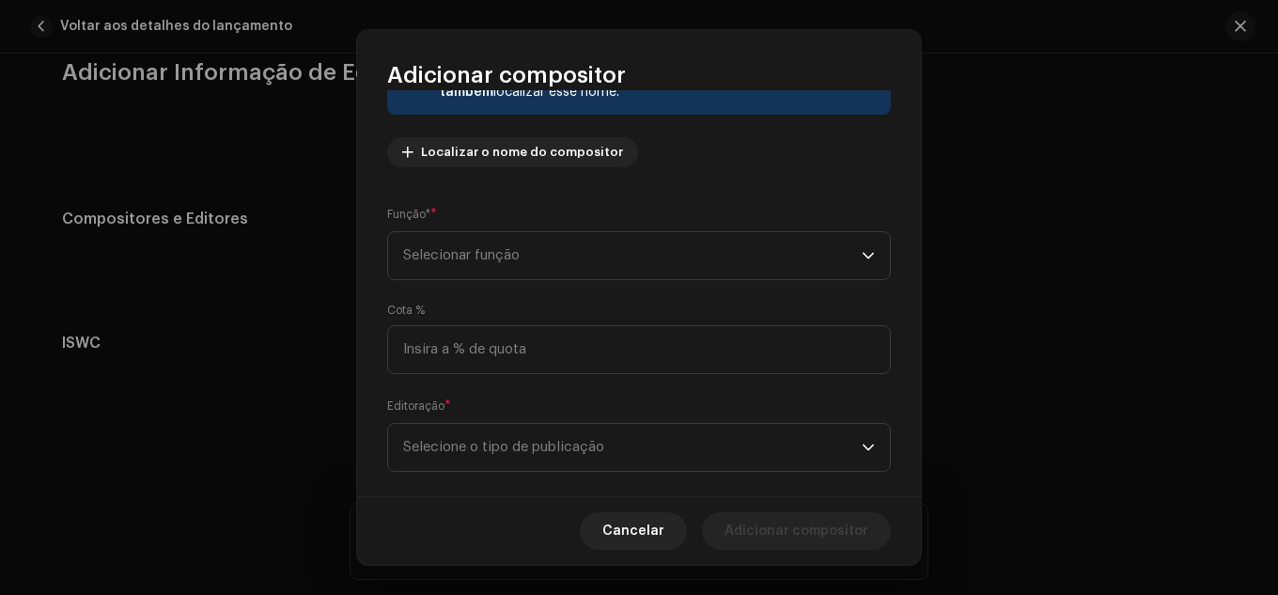
scroll to position [188, 0]
click at [563, 257] on span "Selecionar função" at bounding box center [632, 253] width 459 height 47
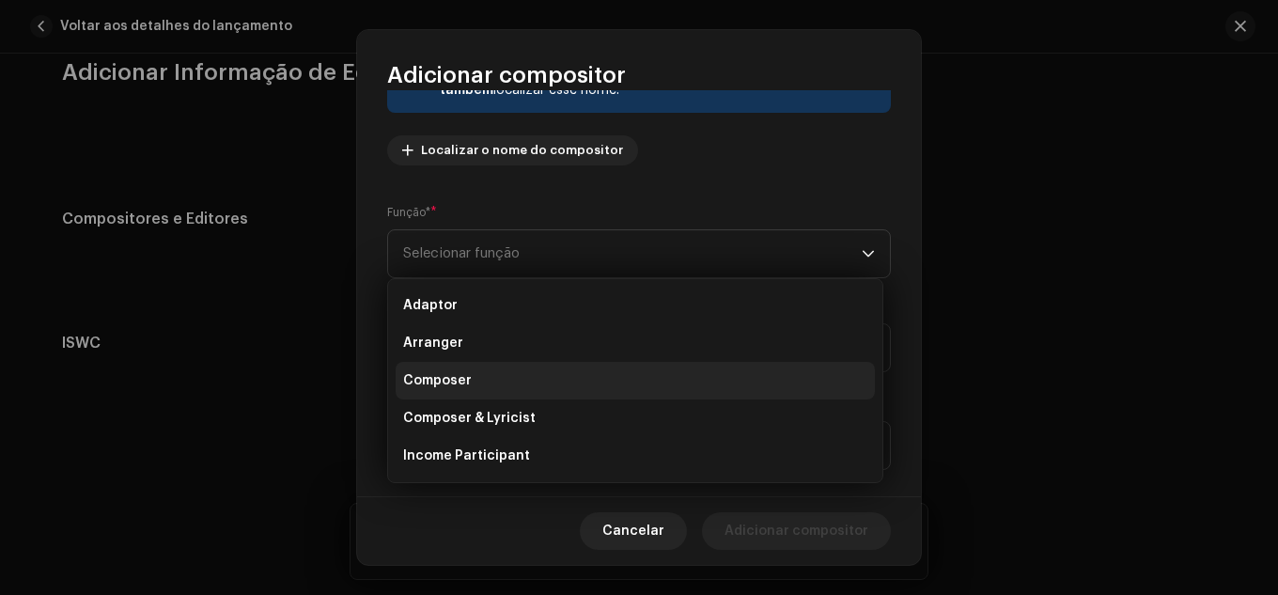
click at [529, 370] on li "Composer" at bounding box center [635, 381] width 479 height 38
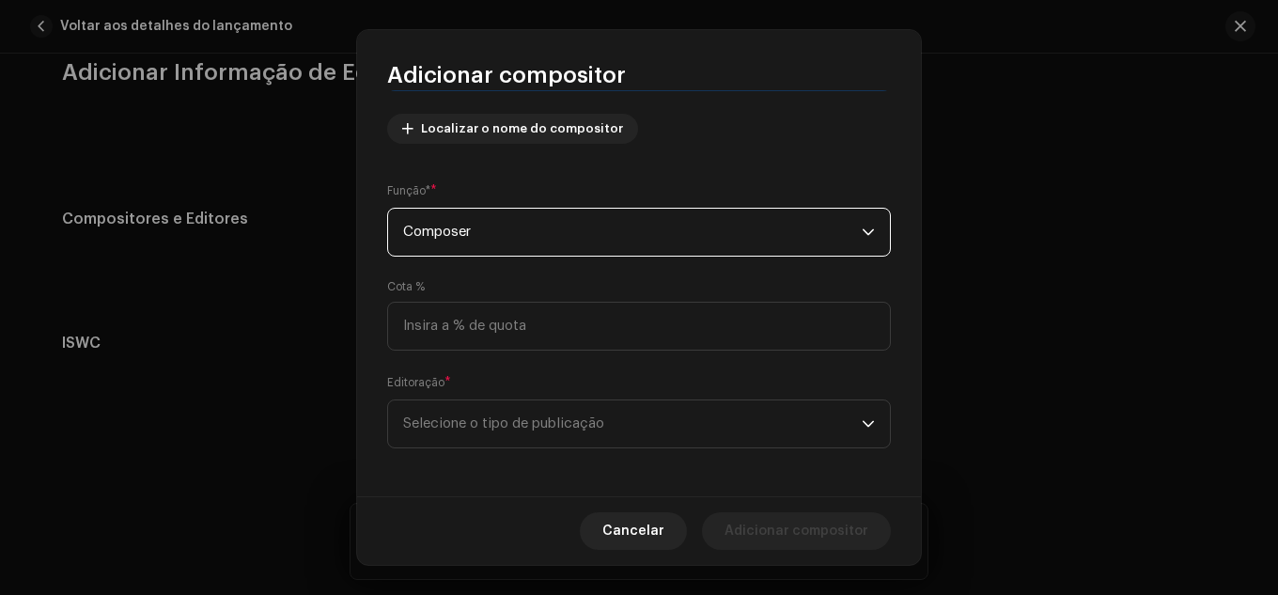
scroll to position [213, 0]
click at [543, 416] on span "Selecione o tipo de publicação" at bounding box center [632, 420] width 459 height 47
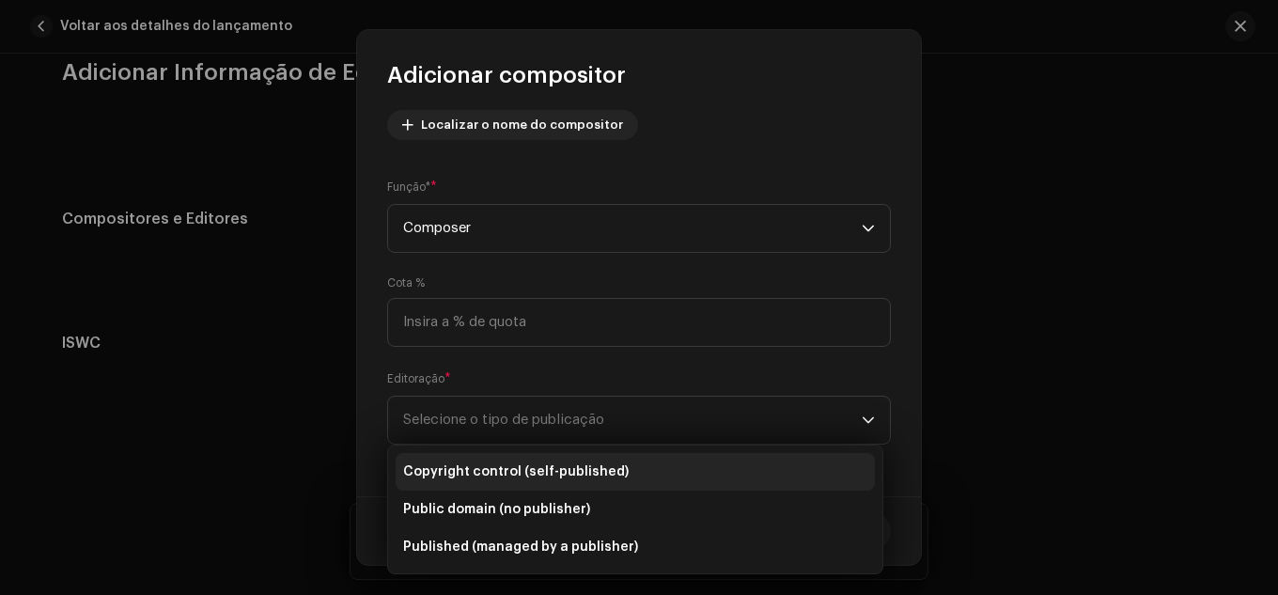
click at [531, 469] on span "Copyright control (self-published)" at bounding box center [516, 472] width 226 height 19
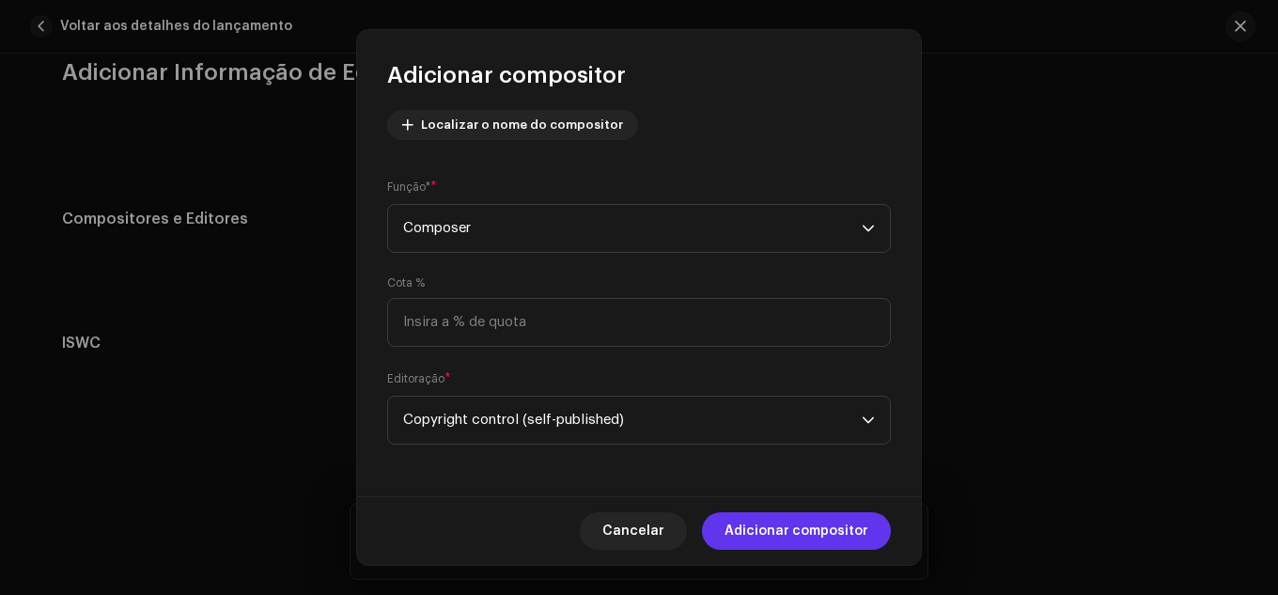
click at [748, 523] on span "Adicionar compositor" at bounding box center [797, 531] width 144 height 38
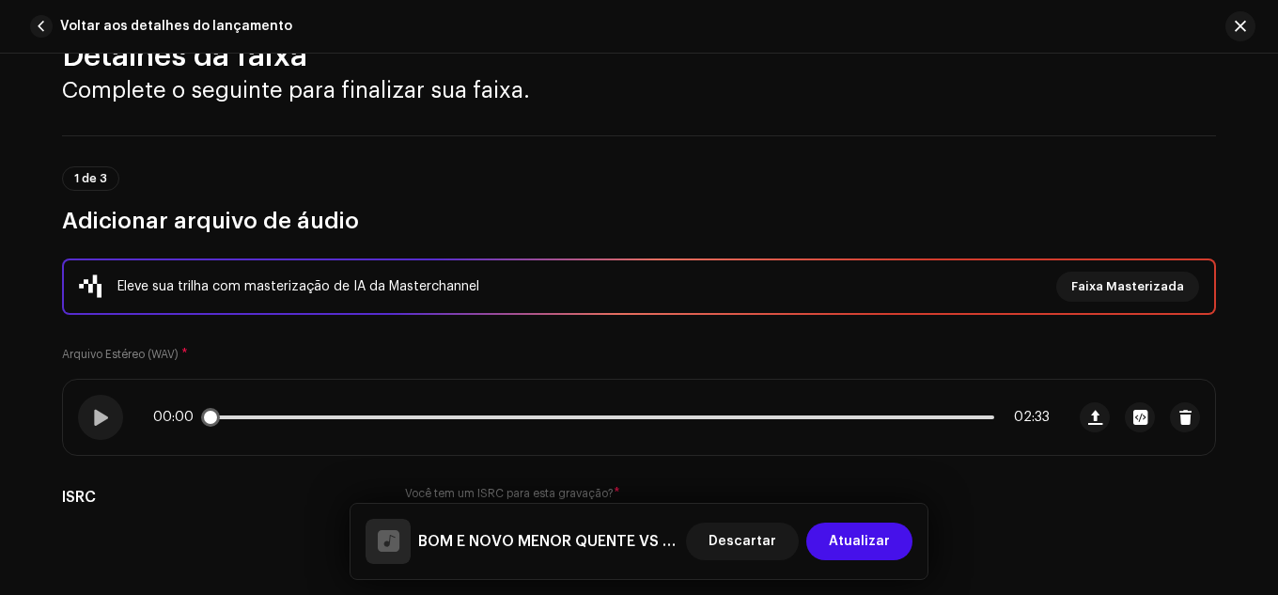
scroll to position [94, 0]
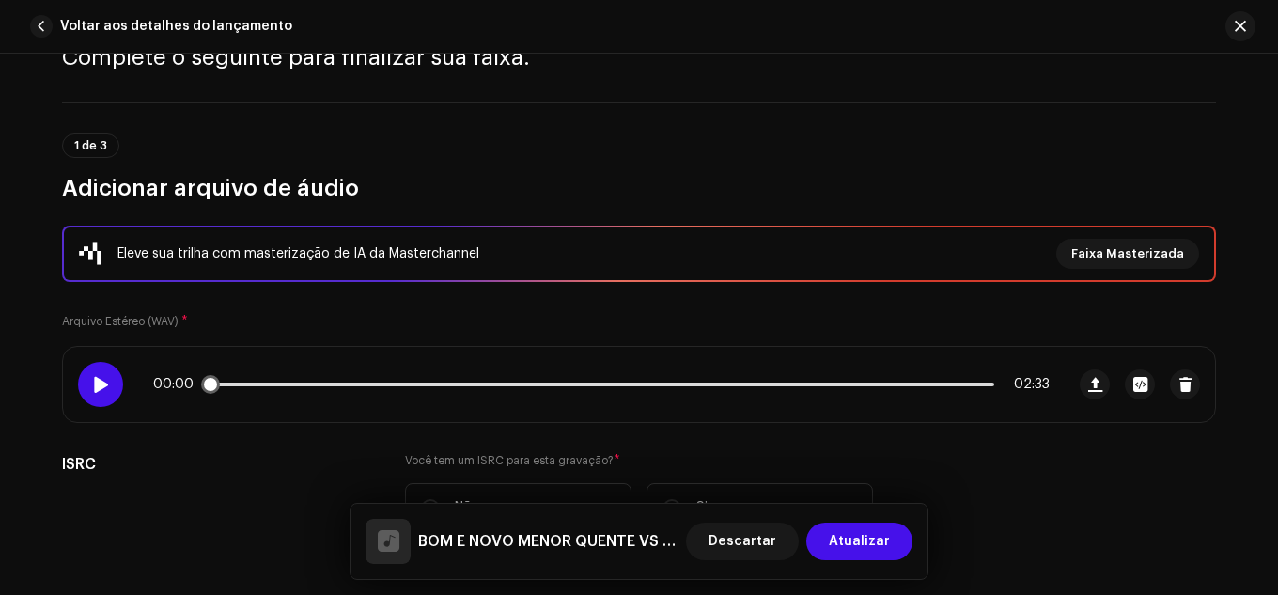
click at [94, 374] on div at bounding box center [100, 384] width 45 height 45
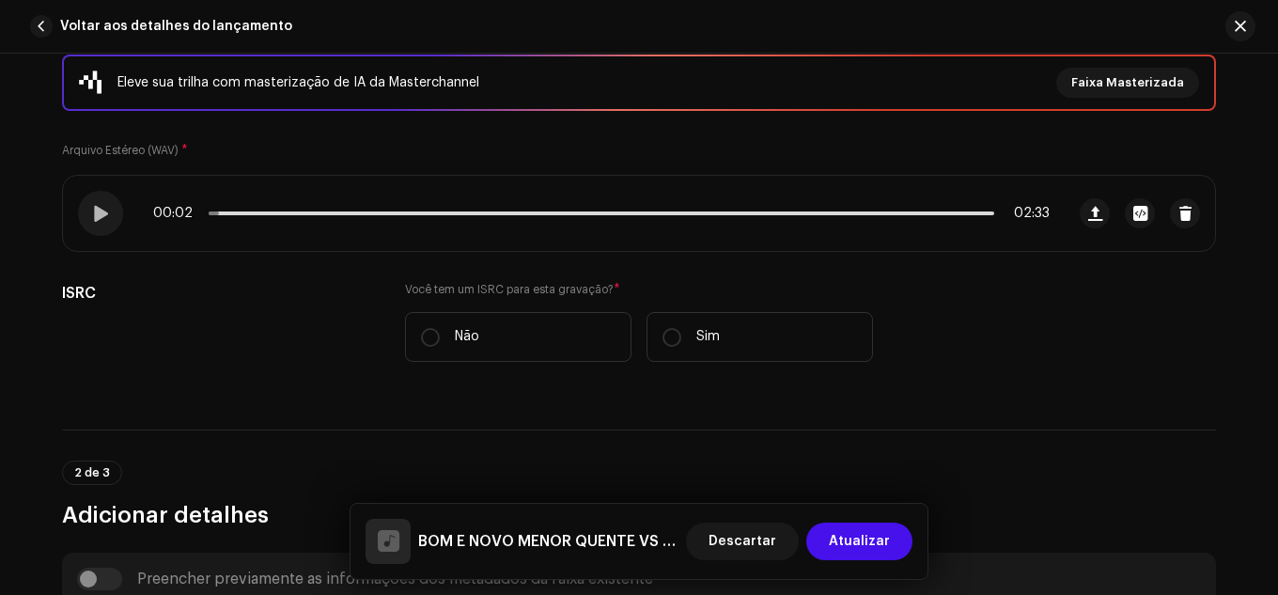
scroll to position [282, 0]
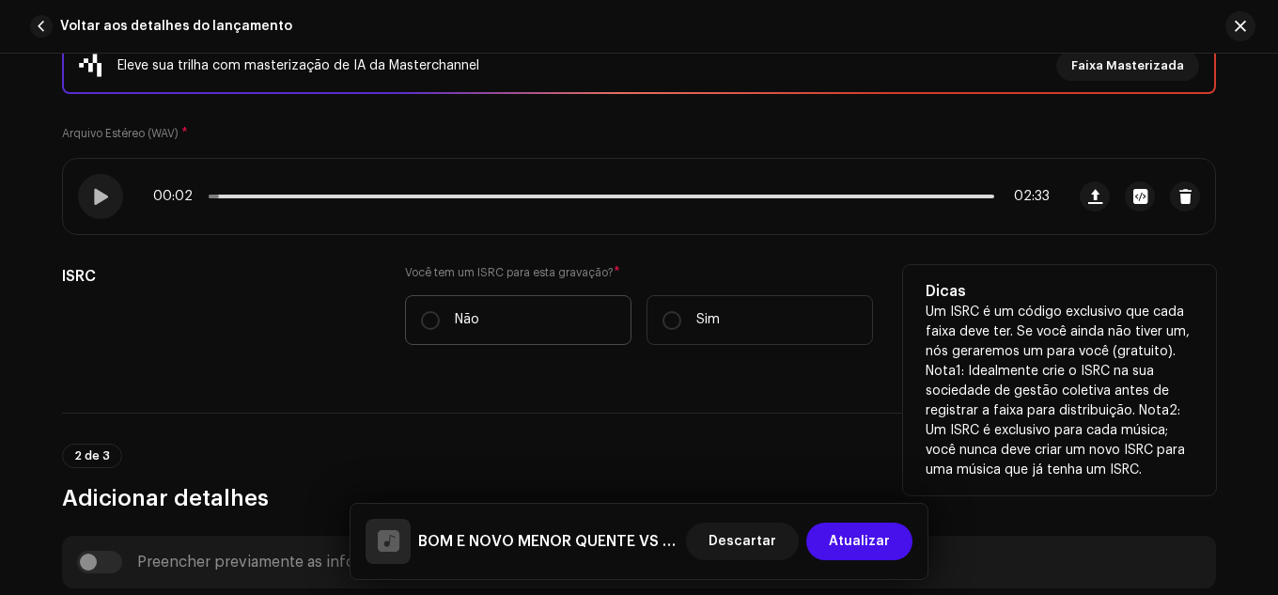
click at [573, 332] on label "Não" at bounding box center [518, 320] width 227 height 50
click at [440, 330] on input "Não" at bounding box center [430, 320] width 19 height 19
radio input "true"
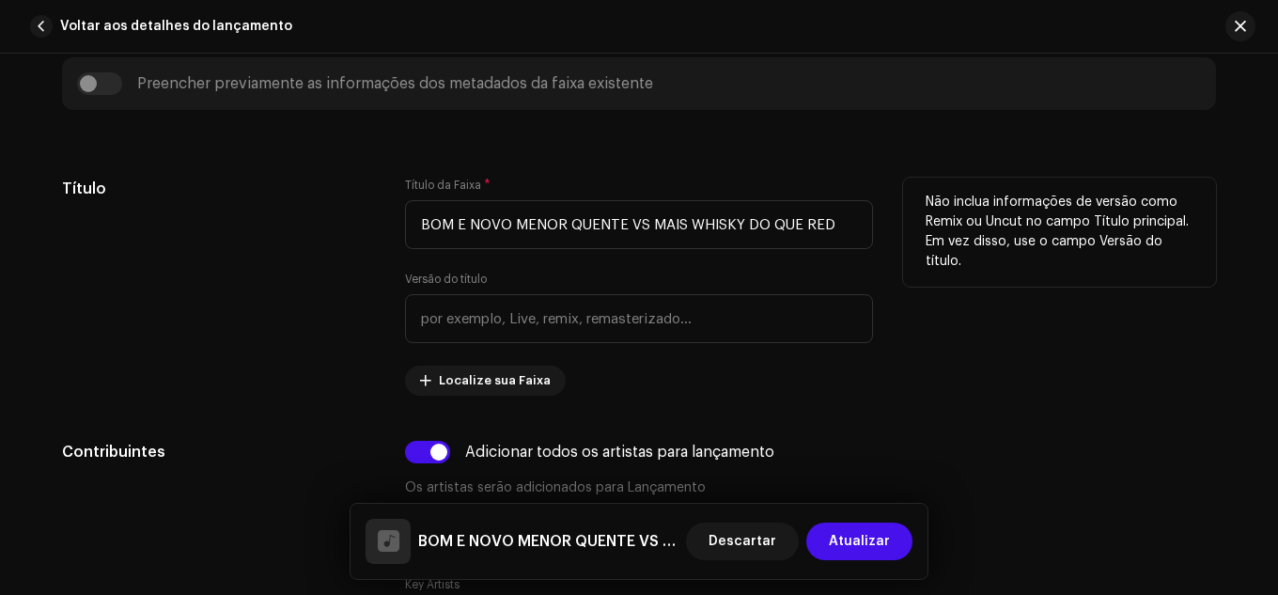
scroll to position [846, 0]
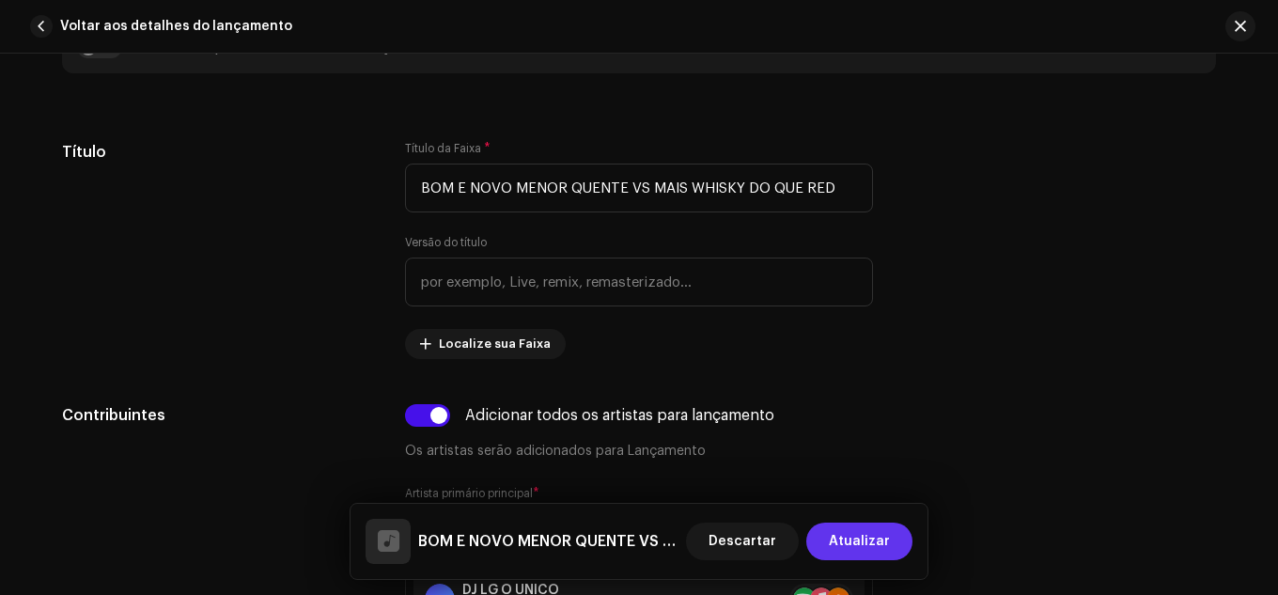
click at [886, 553] on span "Atualizar" at bounding box center [859, 542] width 61 height 38
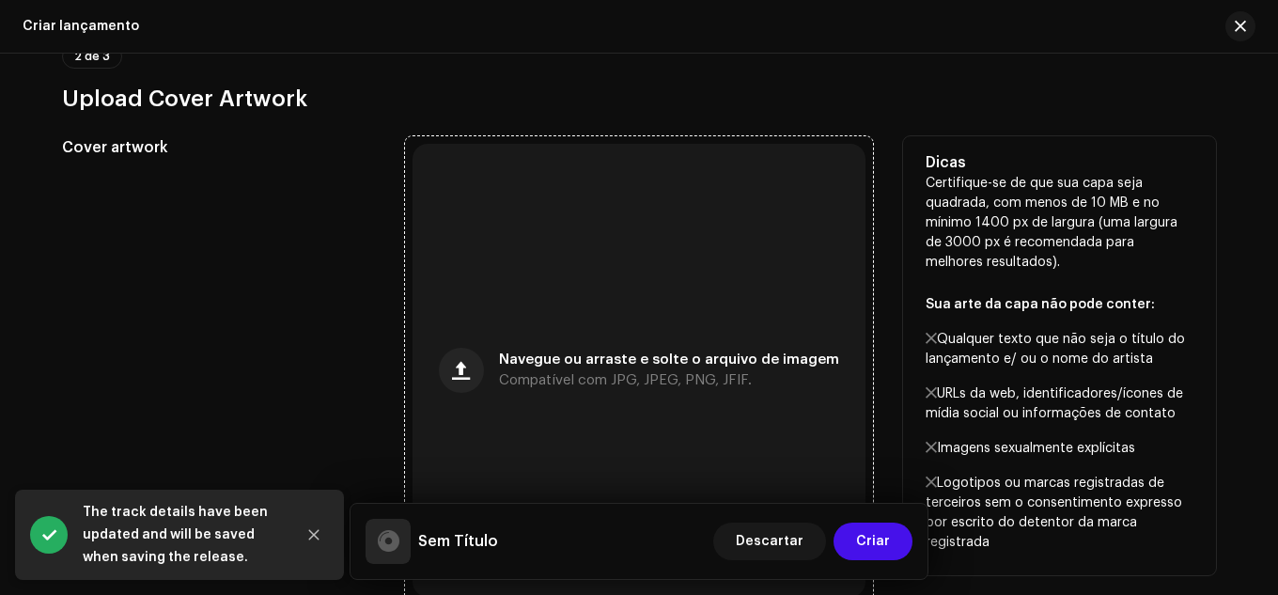
scroll to position [658, 0]
click at [697, 410] on div "Navegue ou arraste e solte o arquivo de imagem Compatível com JPG, JPEG, PNG, J…" at bounding box center [639, 369] width 453 height 453
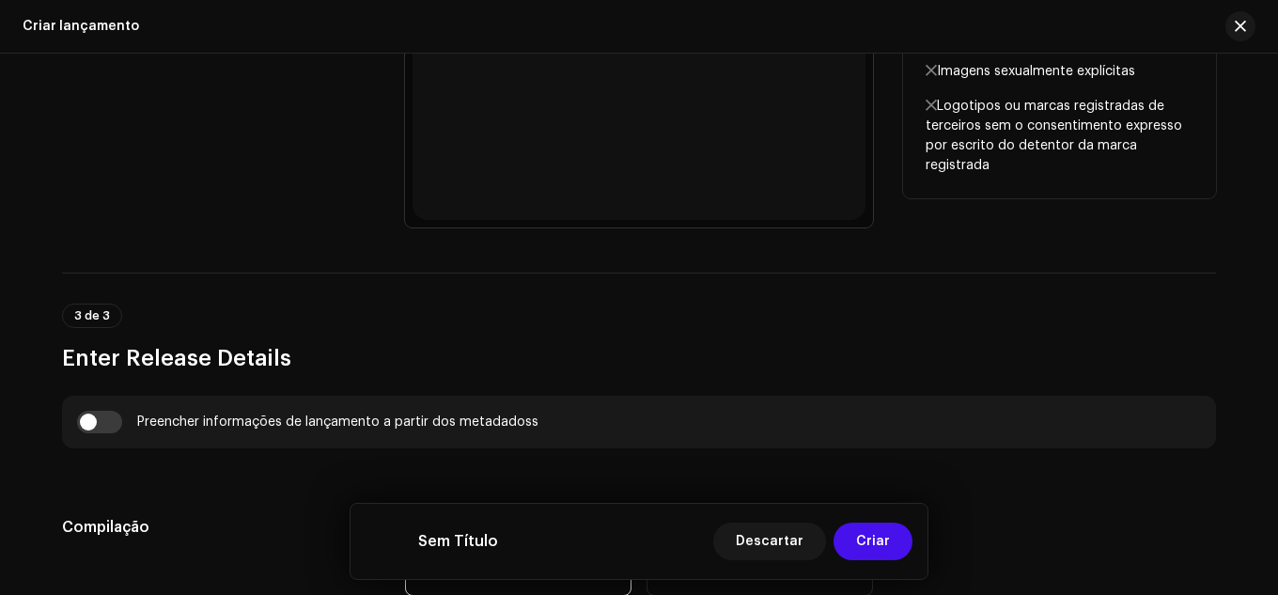
scroll to position [1128, 0]
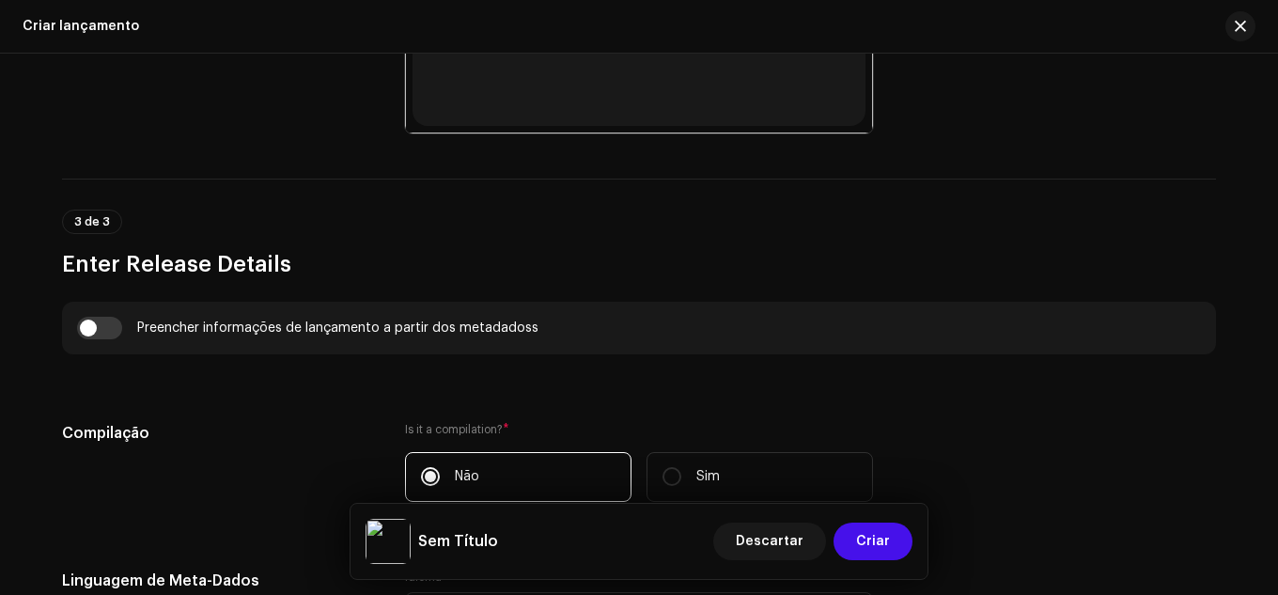
click at [119, 325] on div "Preencher informações de lançamento a partir dos metadadoss" at bounding box center [639, 328] width 1124 height 23
click at [114, 325] on input "checkbox" at bounding box center [99, 328] width 45 height 23
checkbox input "true"
type input "BOM E NOVO MENOR QUENTE VS MAIS WHISKY DO QUE RED"
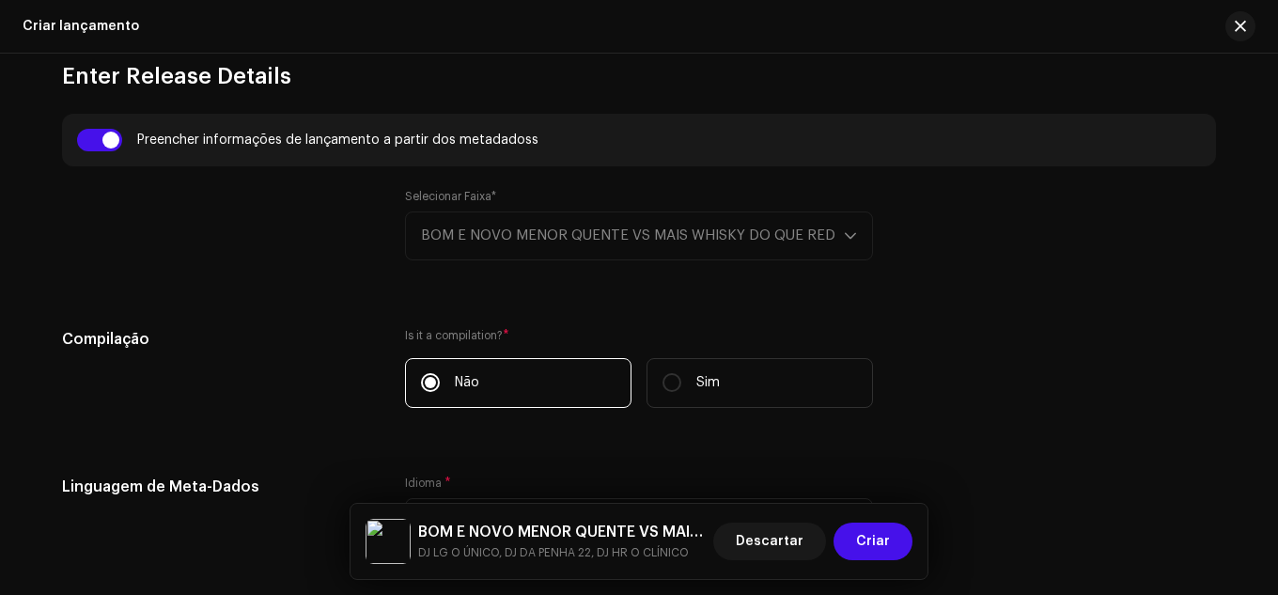
scroll to position [1504, 0]
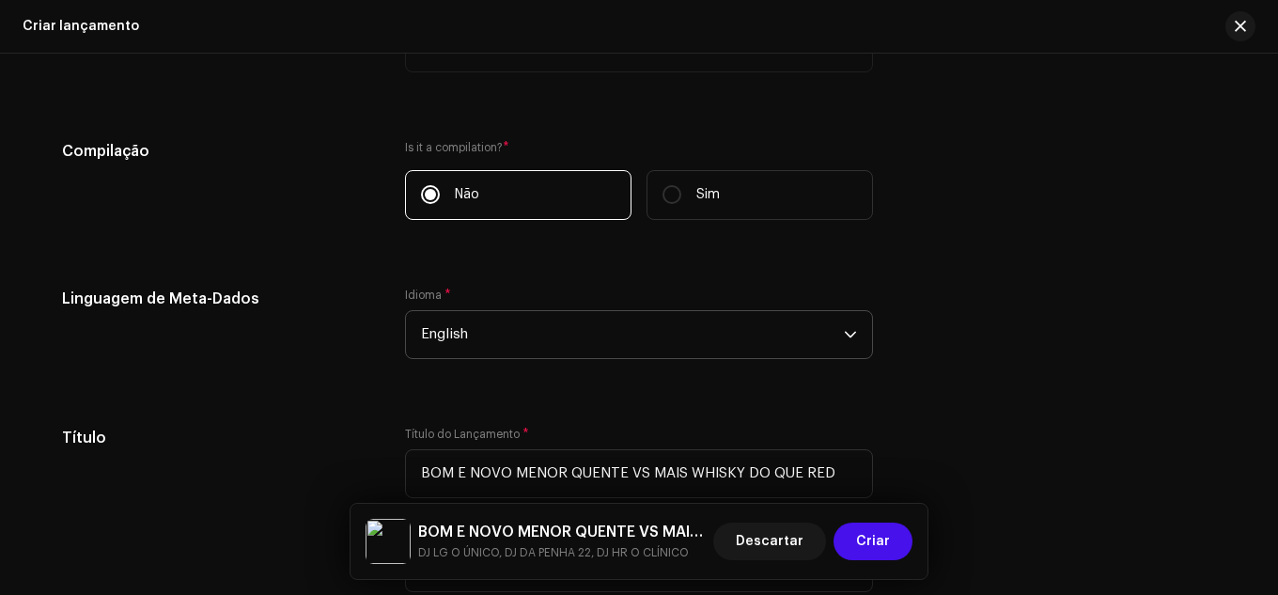
click at [685, 353] on span "English" at bounding box center [632, 334] width 423 height 47
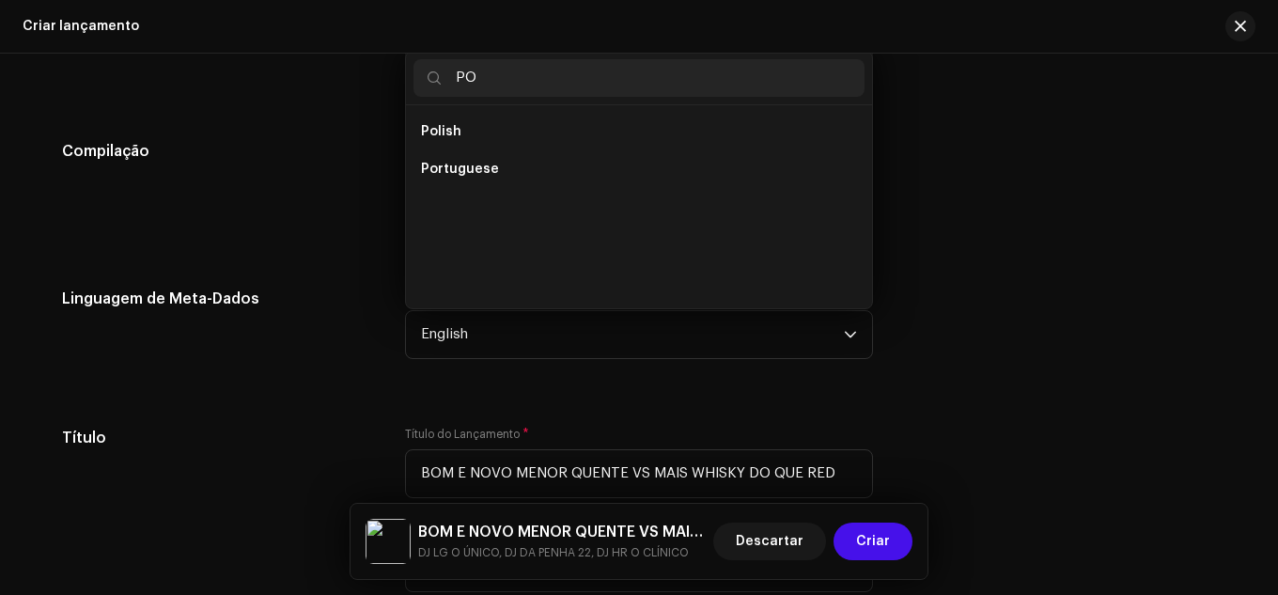
scroll to position [0, 0]
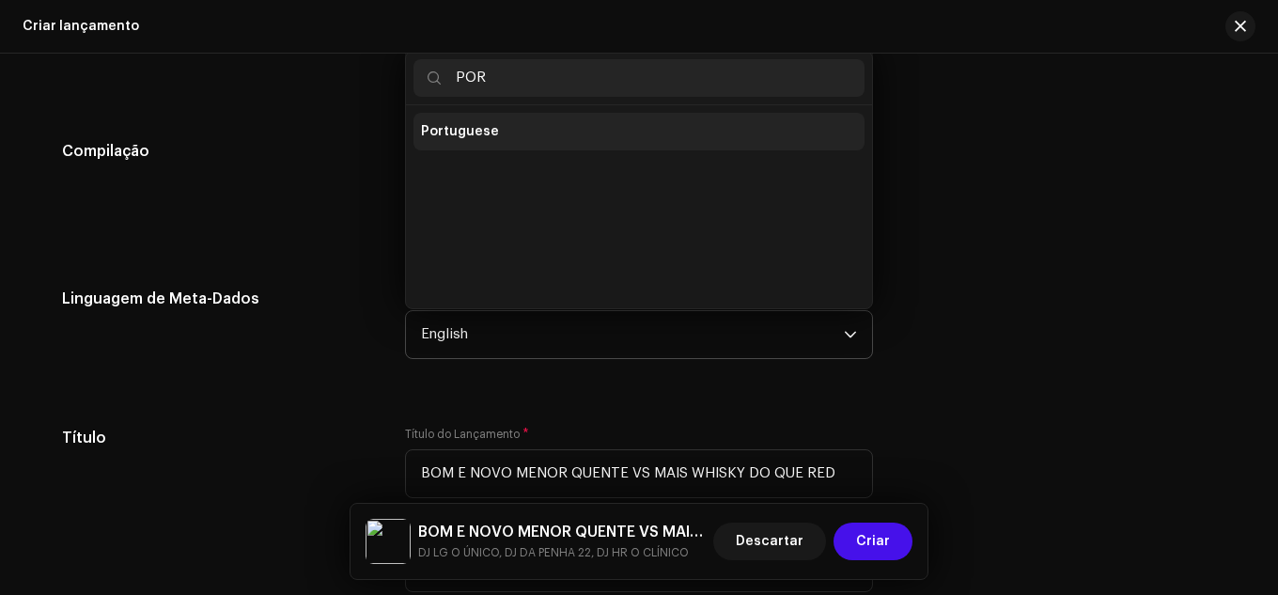
type input "POR"
click at [523, 119] on li "Portuguese" at bounding box center [639, 132] width 451 height 38
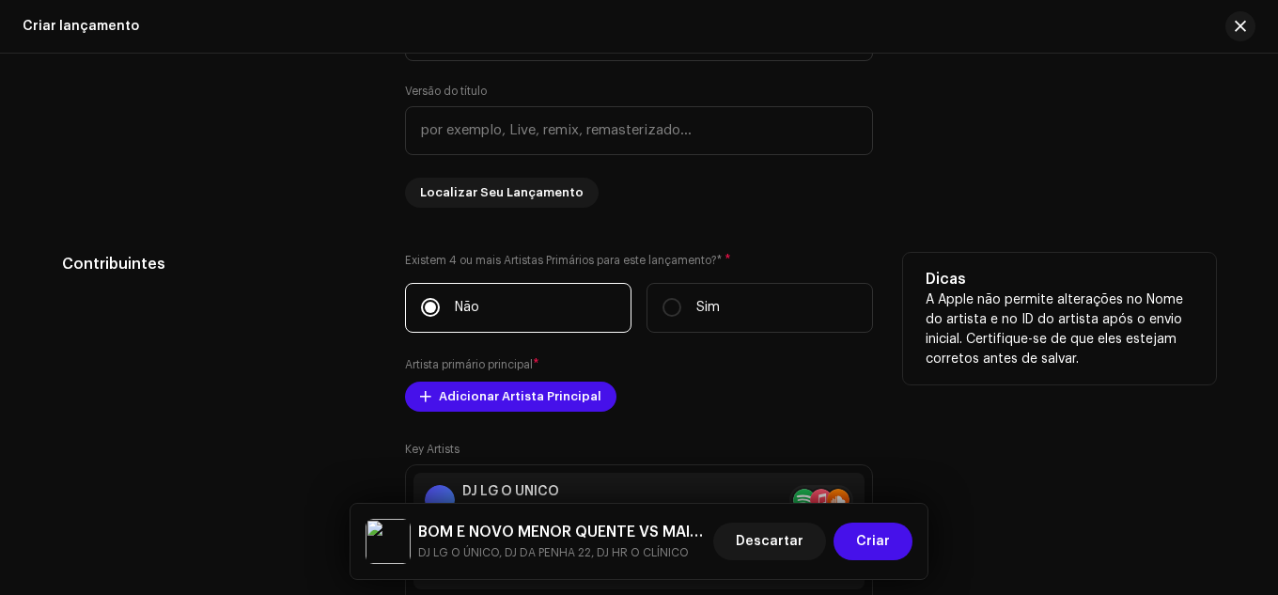
scroll to position [1974, 0]
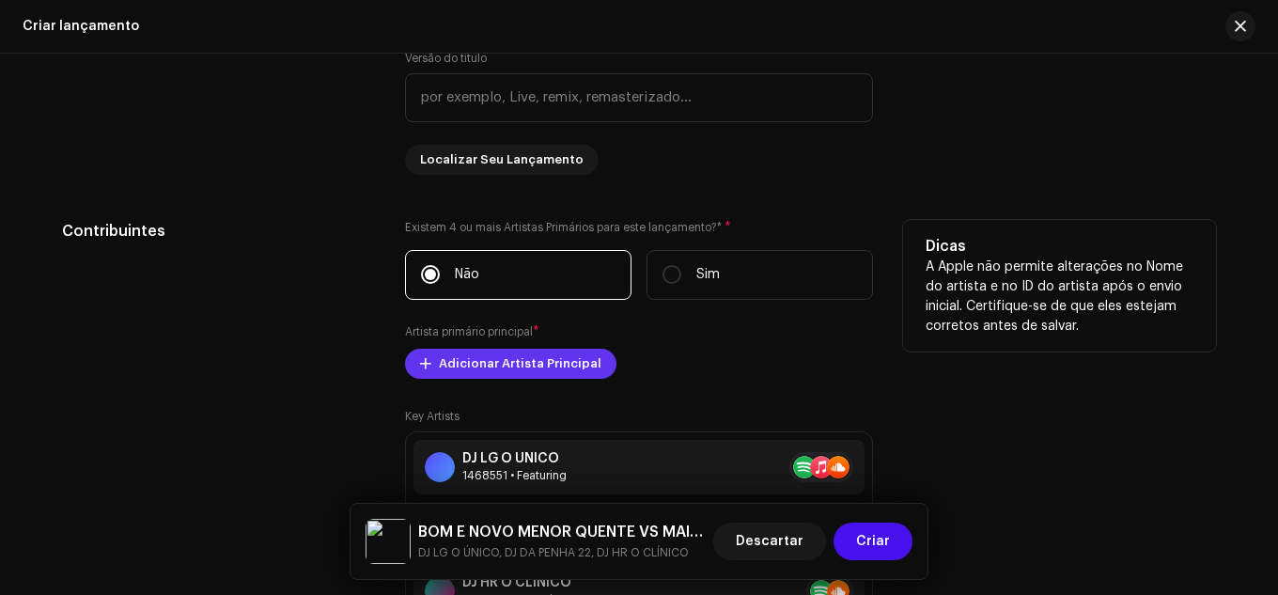
click at [512, 363] on span "Adicionar Artista Principal" at bounding box center [520, 364] width 163 height 38
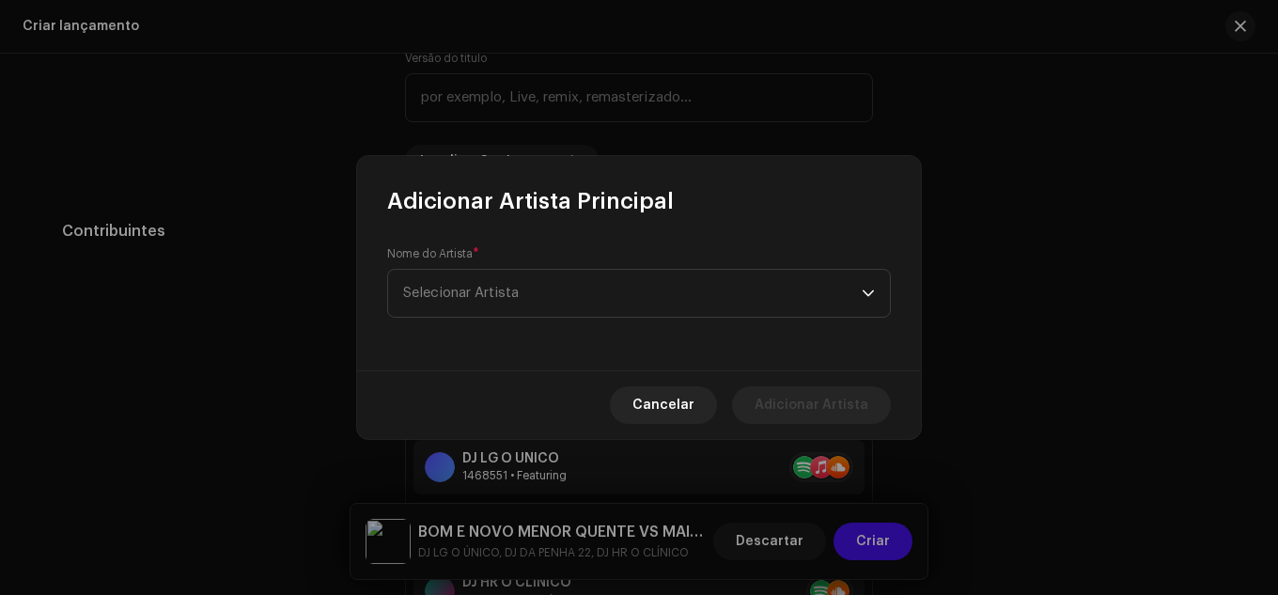
click at [722, 389] on div "Cancelar Adicionar Artista" at bounding box center [639, 404] width 564 height 69
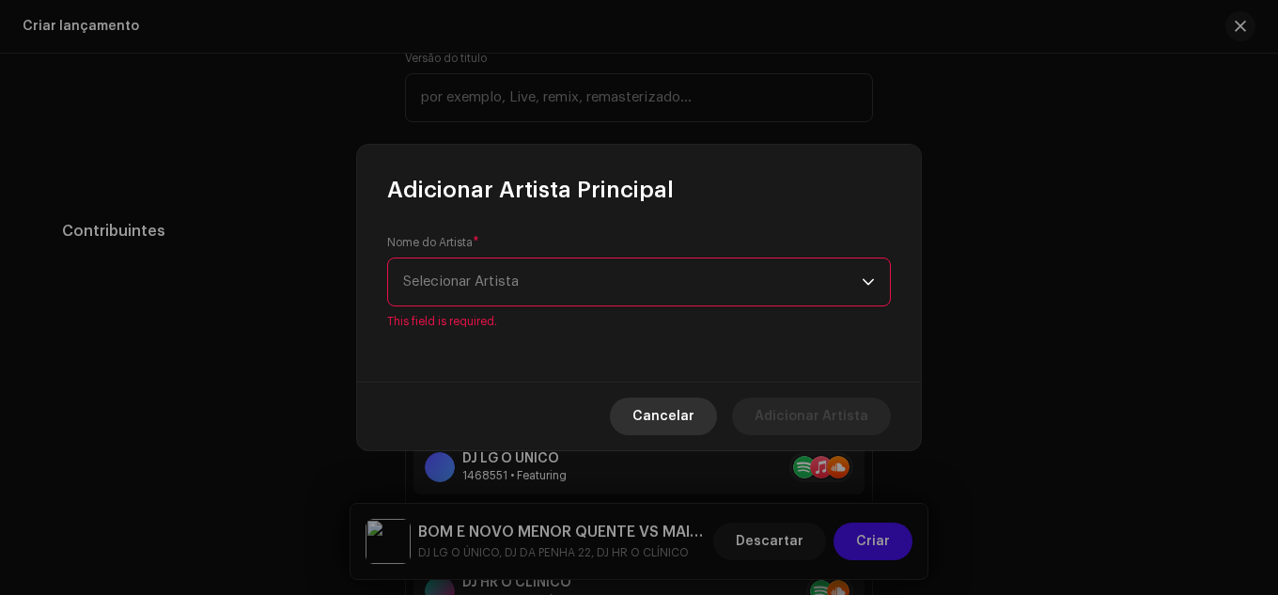
click at [713, 400] on button "Cancelar" at bounding box center [663, 417] width 107 height 38
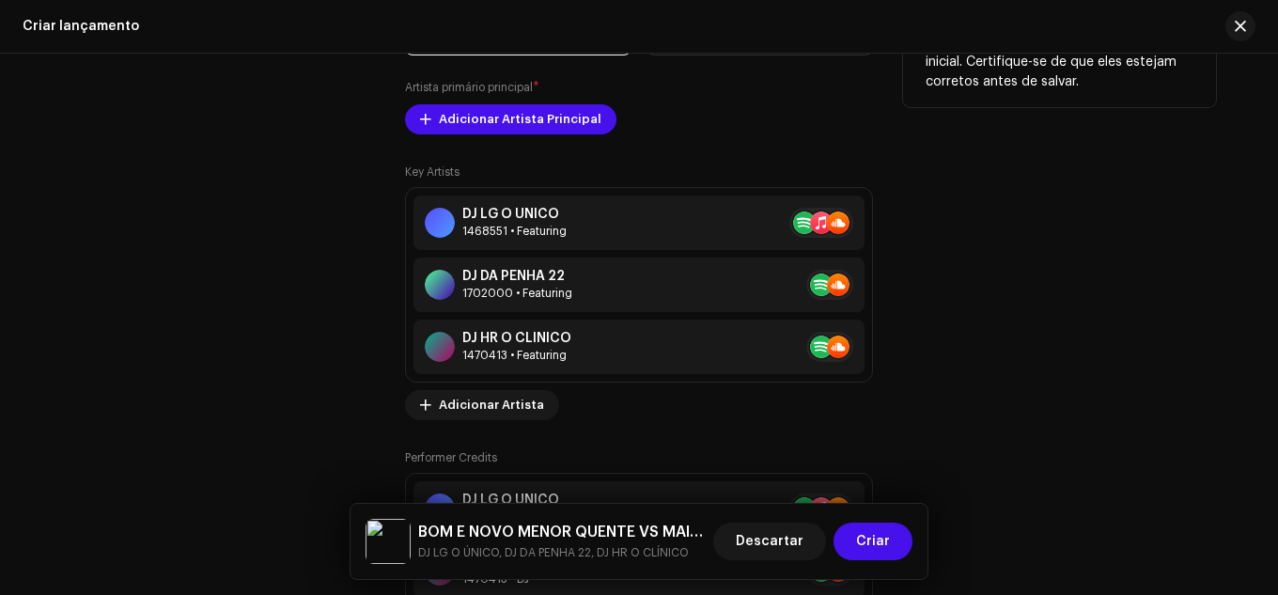
scroll to position [2256, 0]
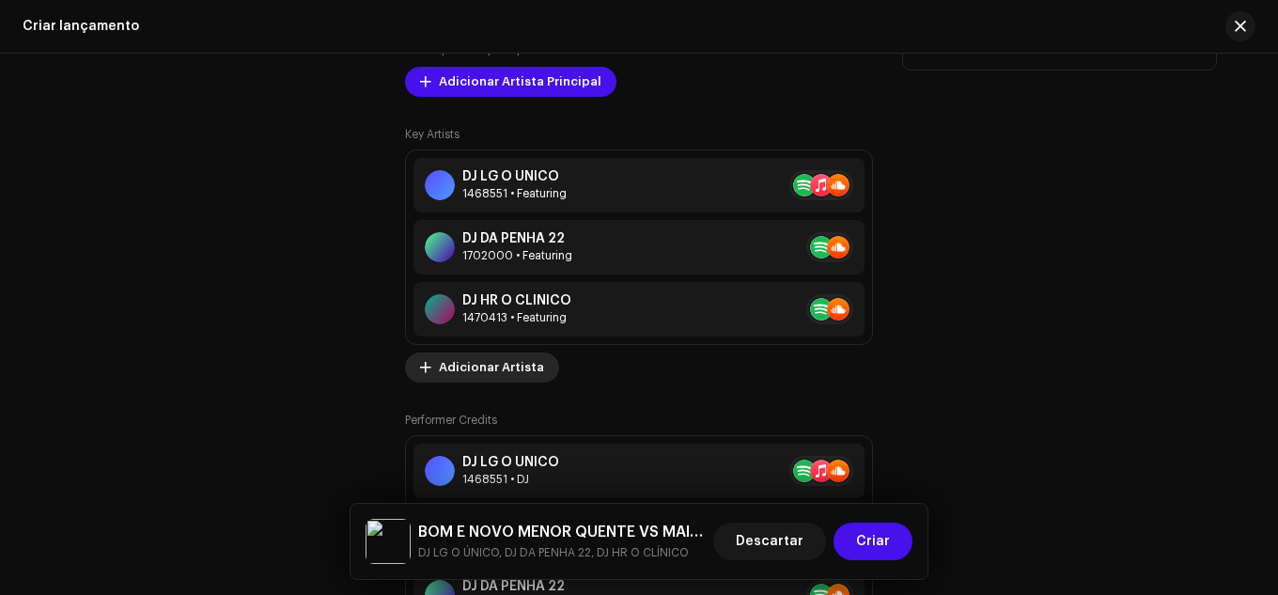
click at [495, 360] on span "Adicionar Artista" at bounding box center [491, 368] width 105 height 38
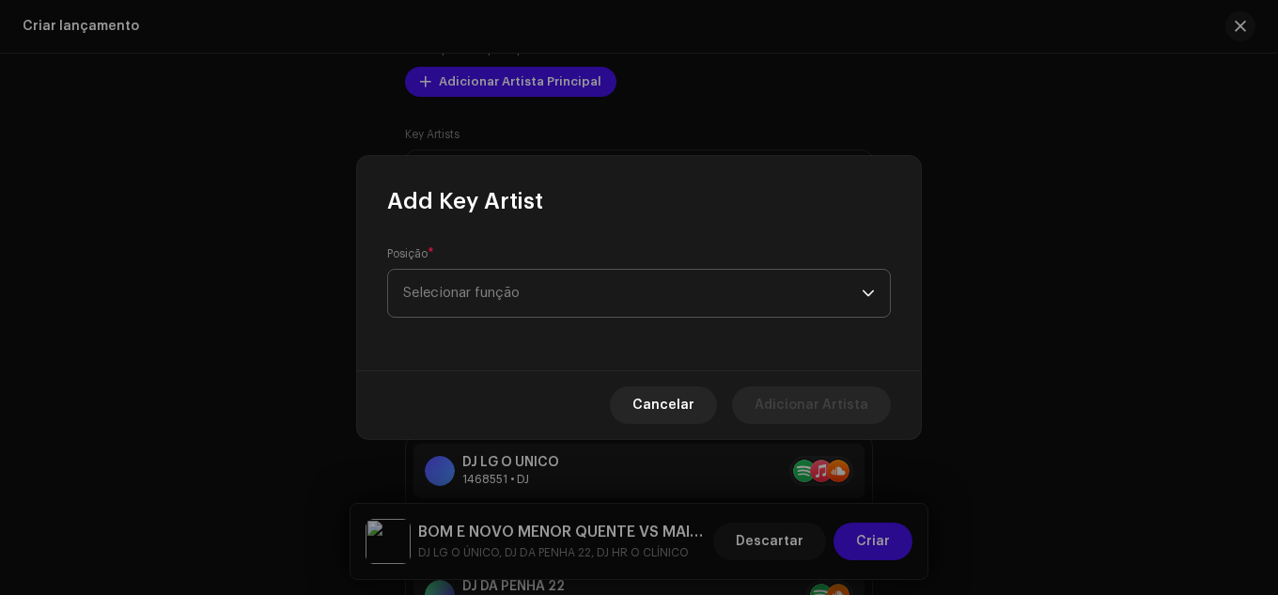
click at [513, 311] on span "Selecionar função" at bounding box center [632, 293] width 459 height 47
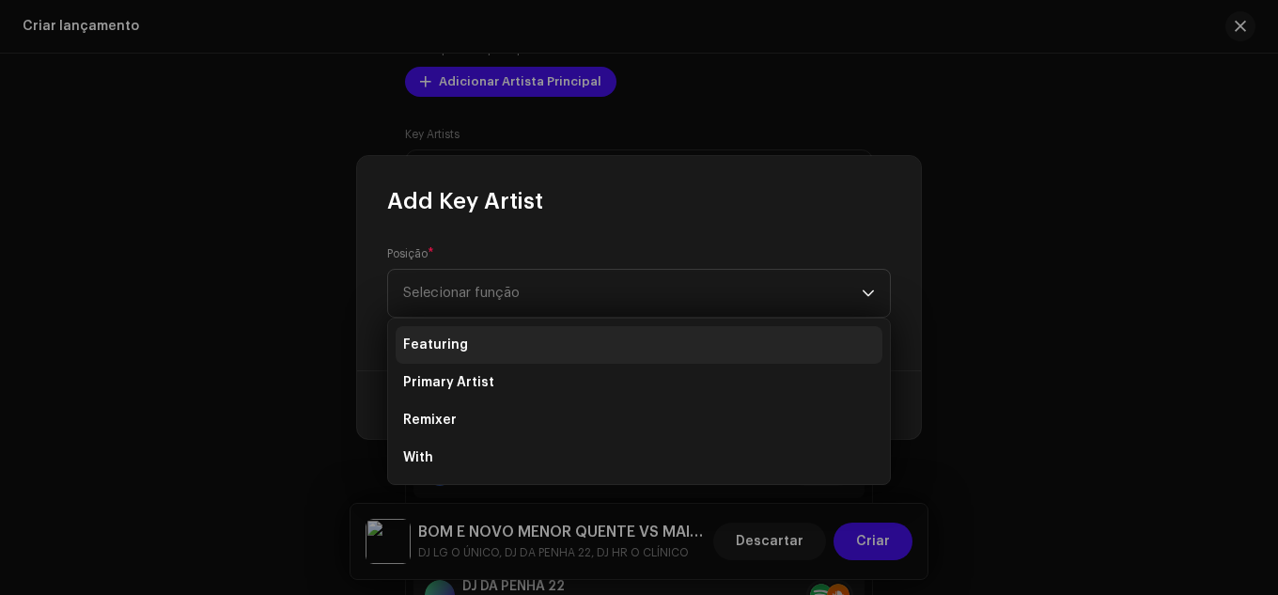
click at [503, 345] on li "Featuring" at bounding box center [639, 345] width 487 height 38
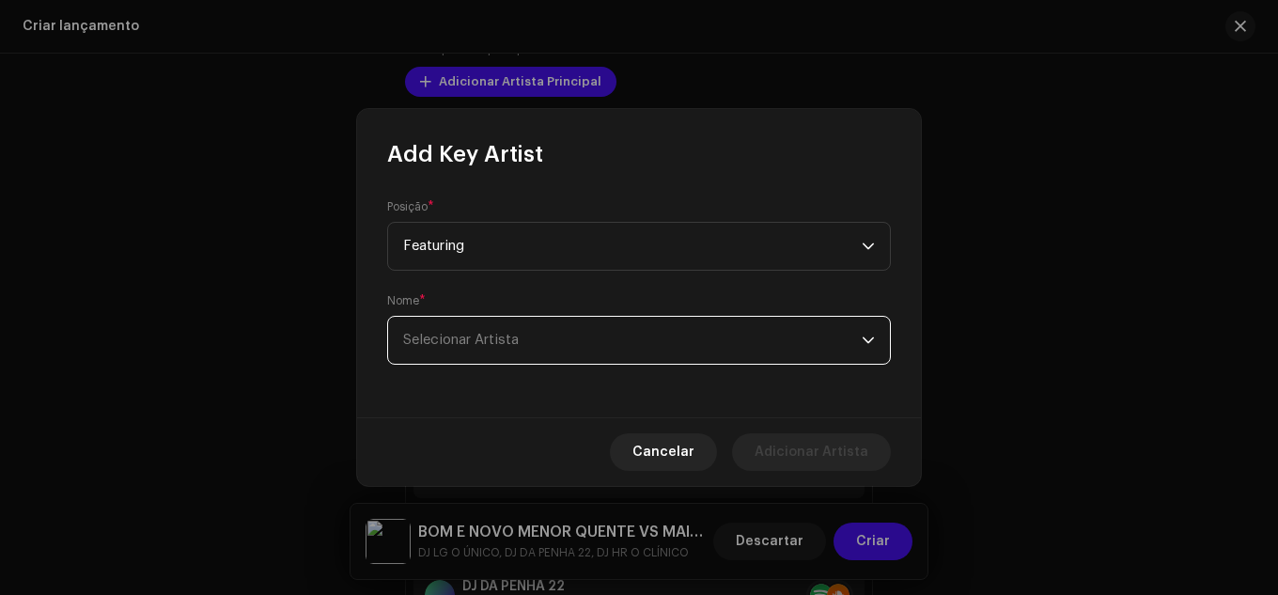
click at [503, 345] on span "Selecionar Artista" at bounding box center [461, 340] width 116 height 14
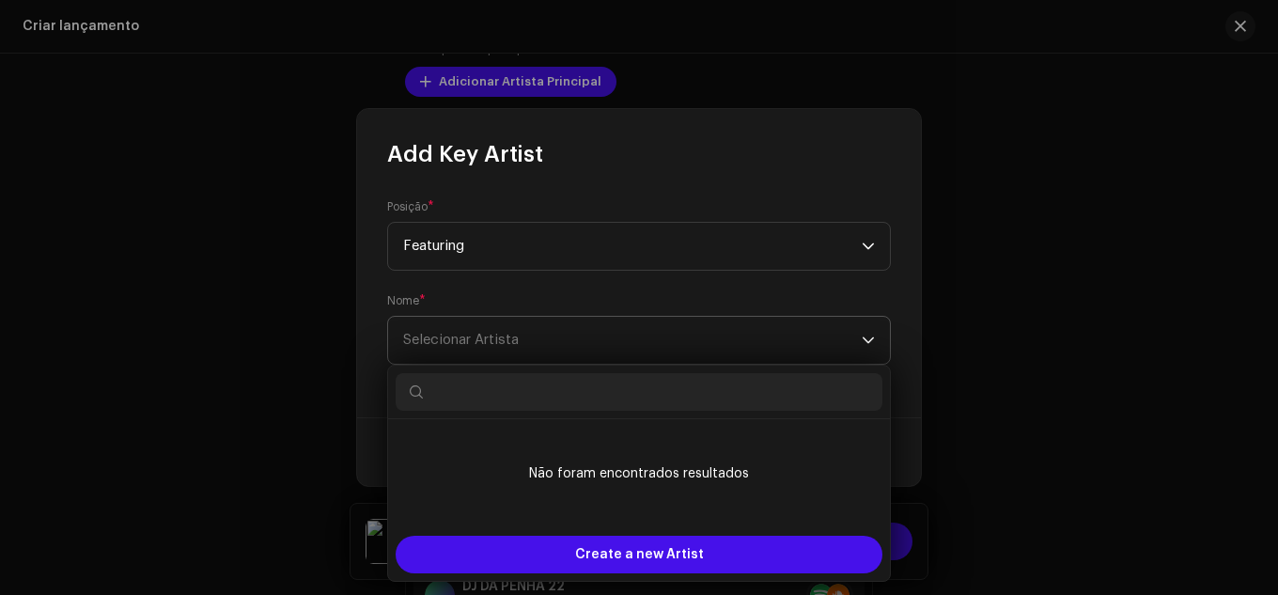
type input "K"
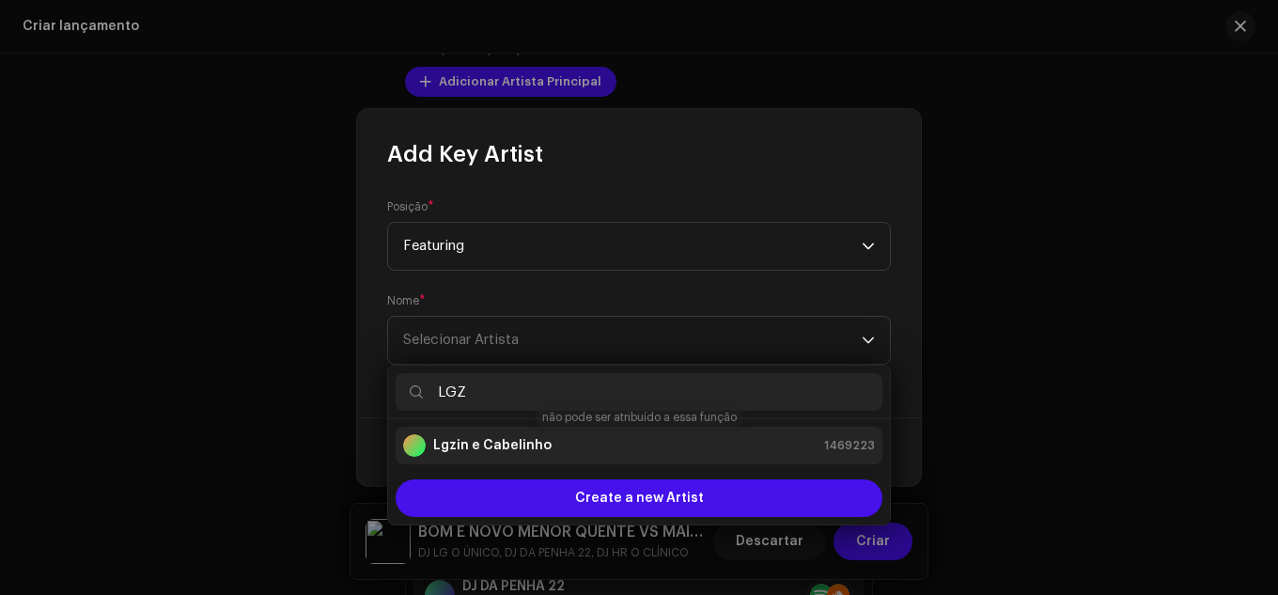
type input "LGZ"
click at [630, 438] on div "Lgzin e Cabelinho 1469223" at bounding box center [639, 445] width 472 height 23
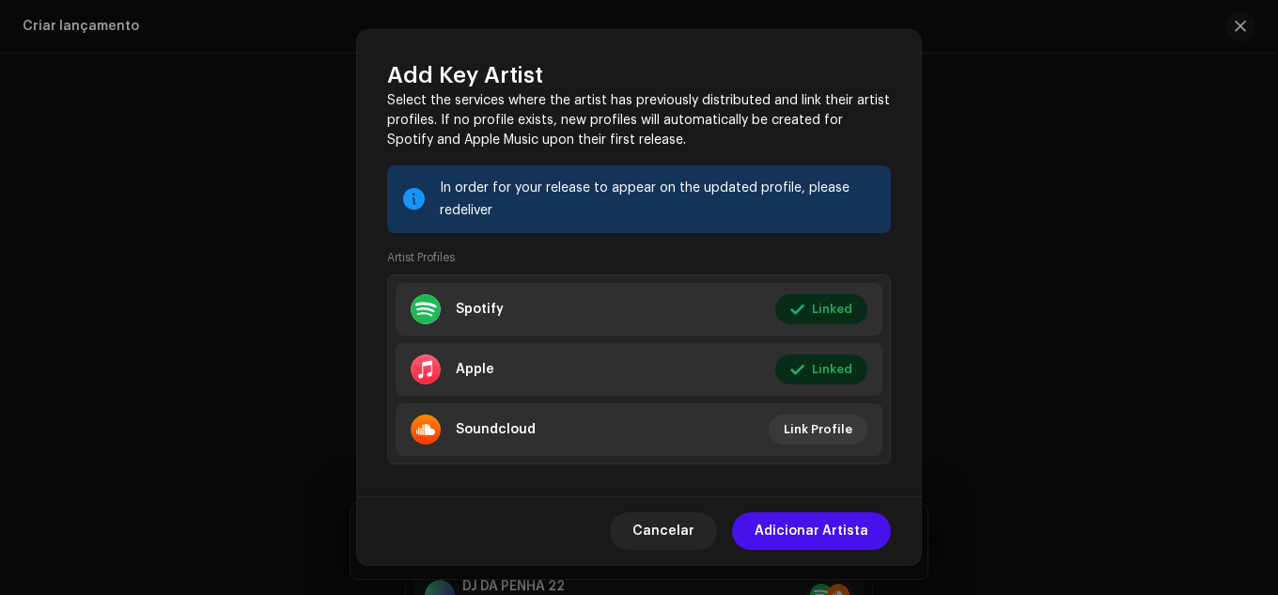
scroll to position [297, 0]
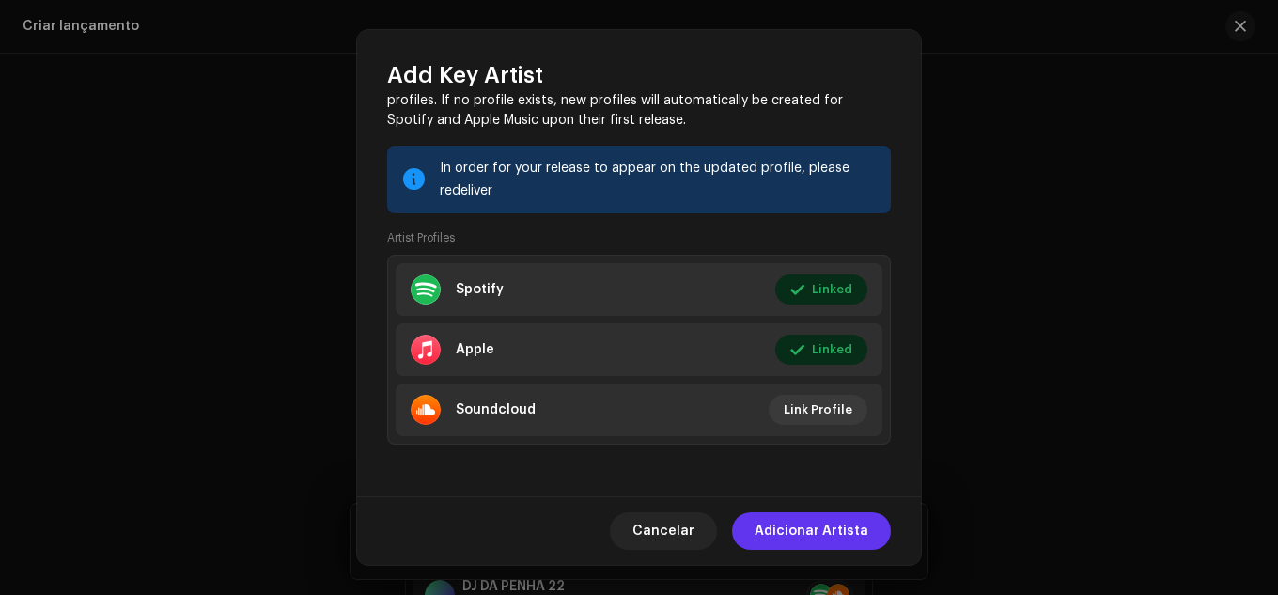
click at [851, 544] on span "Adicionar Artista" at bounding box center [812, 531] width 114 height 38
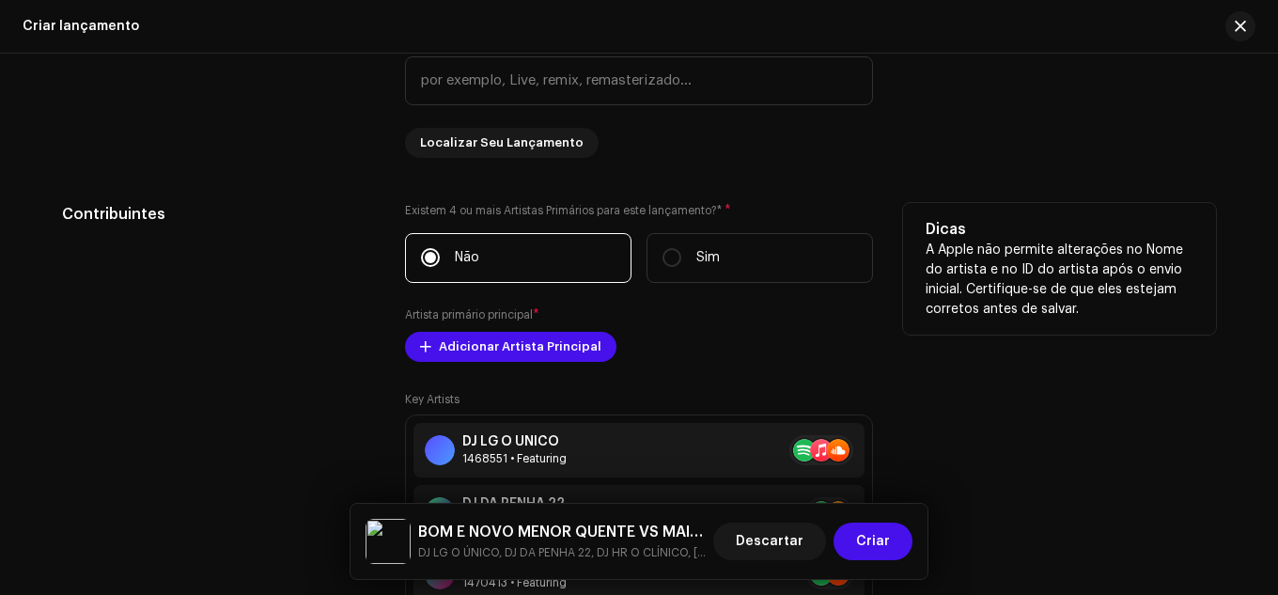
scroll to position [1974, 0]
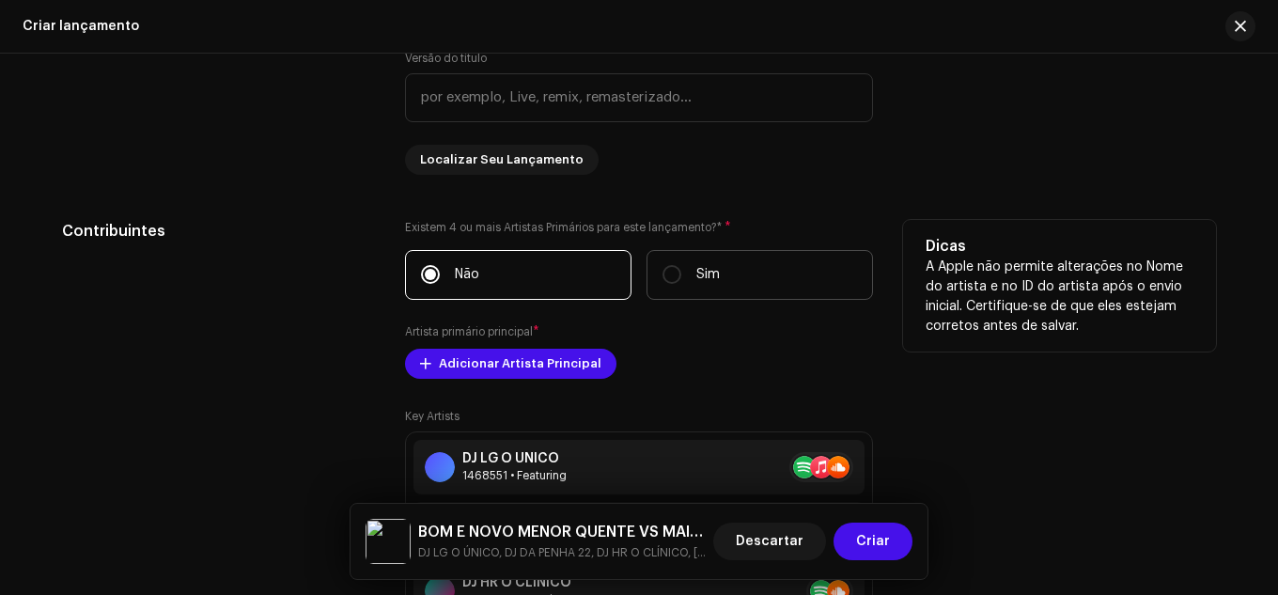
click at [800, 259] on label "Sim" at bounding box center [760, 275] width 227 height 50
click at [682, 265] on input "Sim" at bounding box center [672, 274] width 19 height 19
radio input "true"
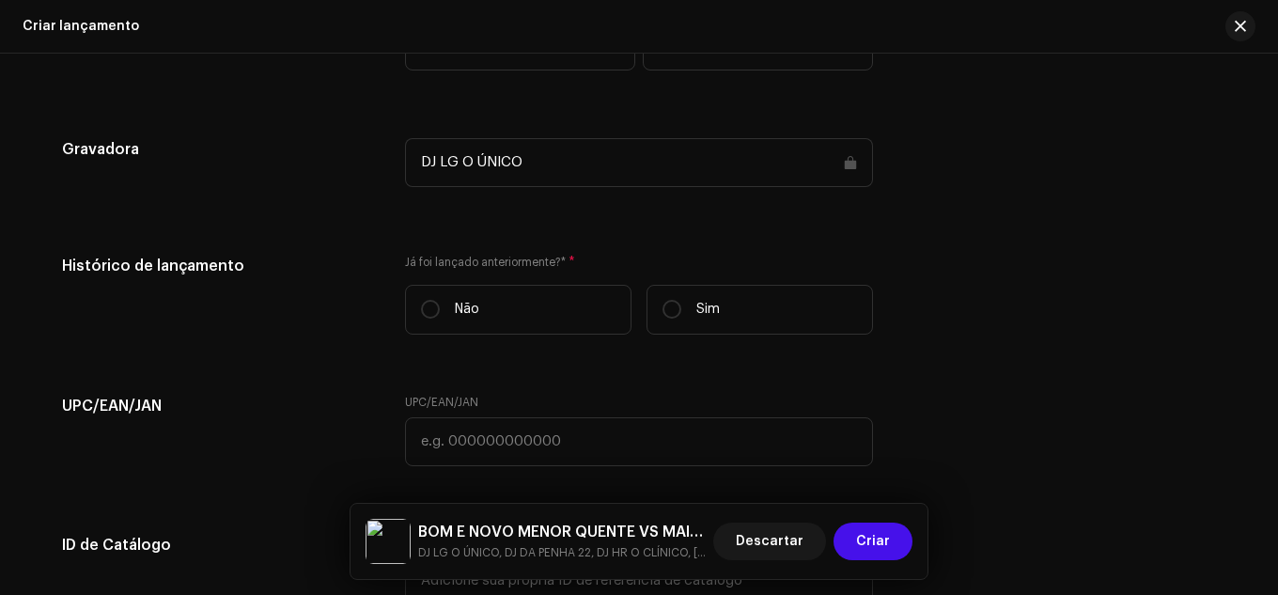
scroll to position [2350, 0]
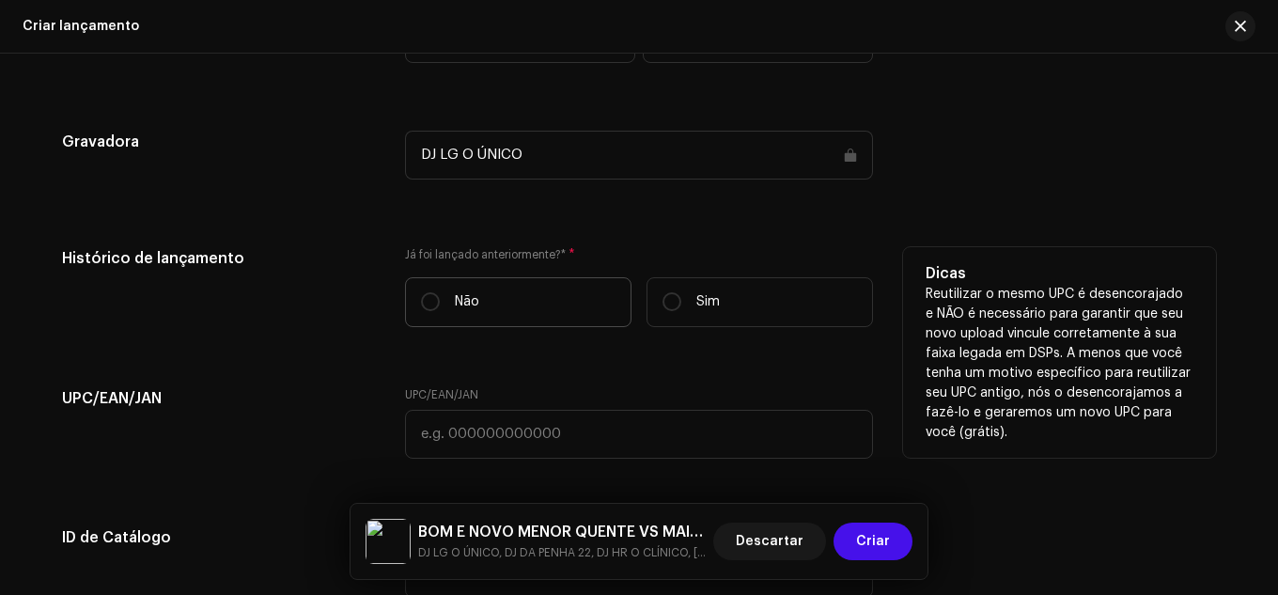
click at [465, 322] on label "Não" at bounding box center [518, 302] width 227 height 50
click at [440, 311] on input "Não" at bounding box center [430, 301] width 19 height 19
radio input "true"
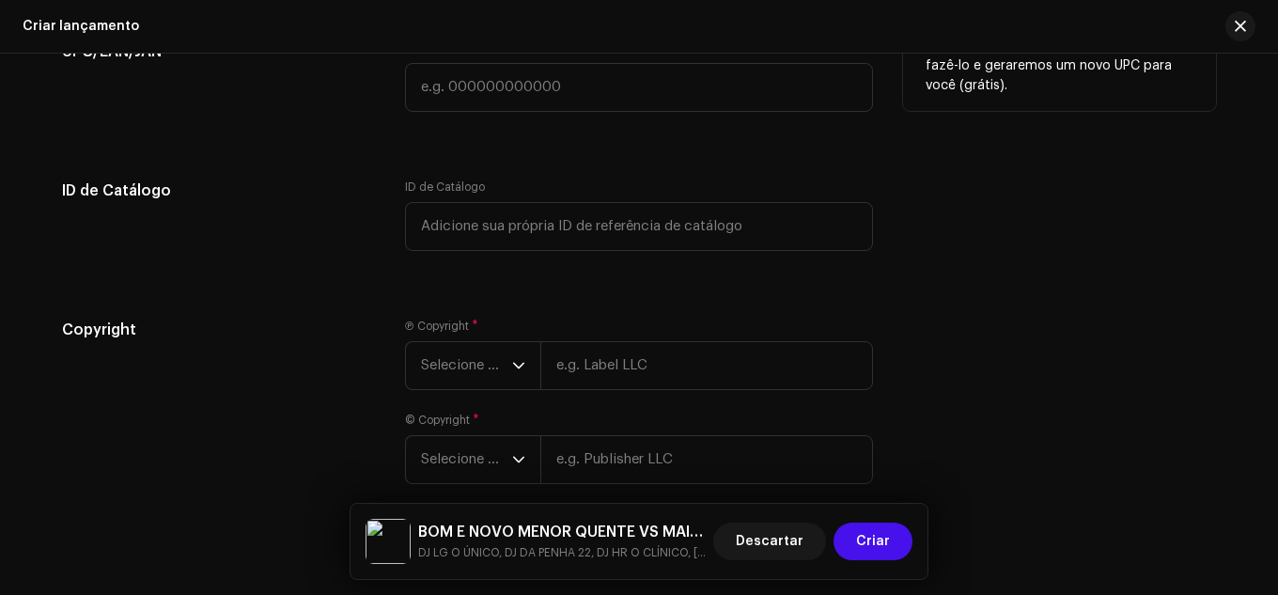
scroll to position [2726, 0]
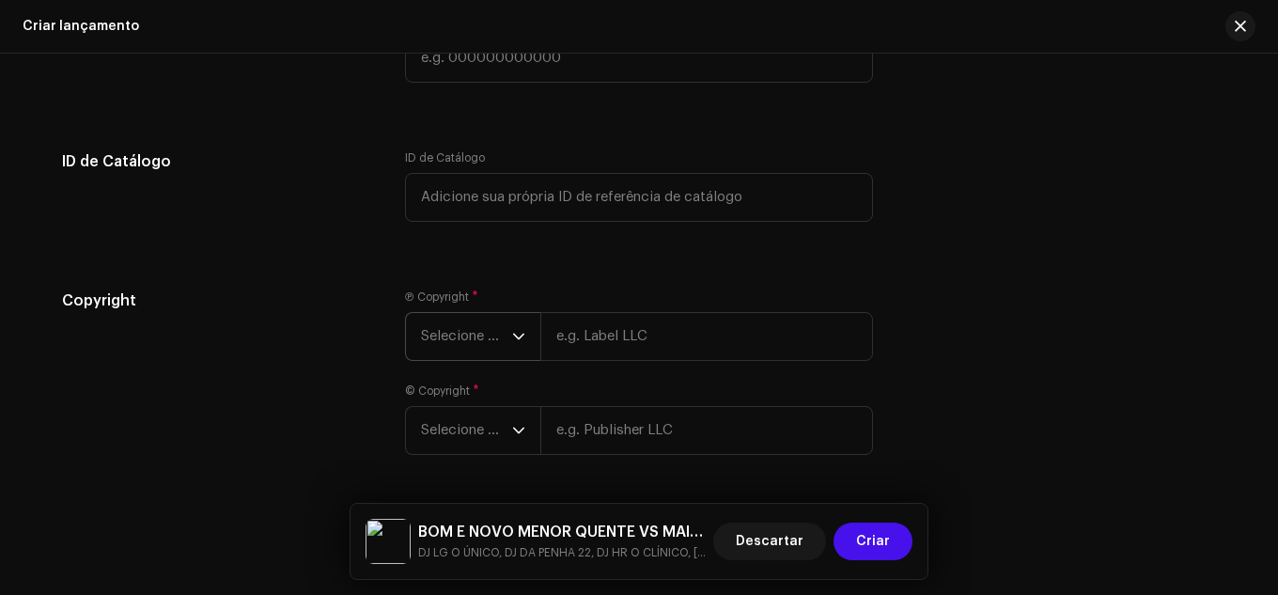
click at [493, 331] on span "Selecione o ano" at bounding box center [466, 336] width 91 height 47
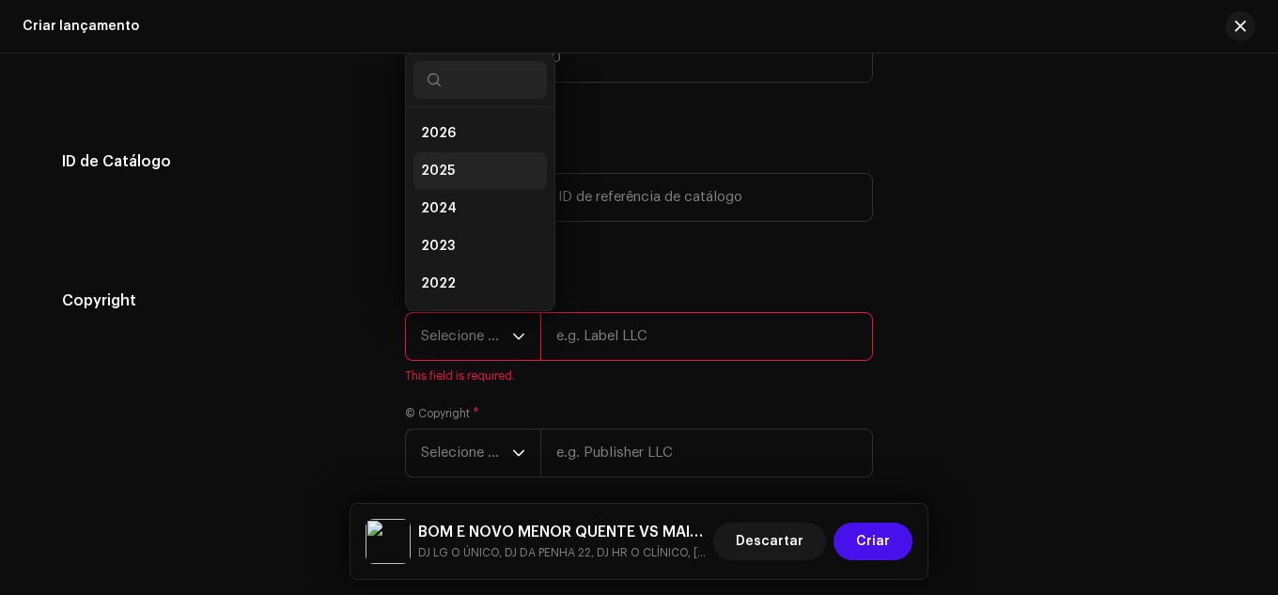
click at [467, 161] on li "2025" at bounding box center [480, 171] width 133 height 38
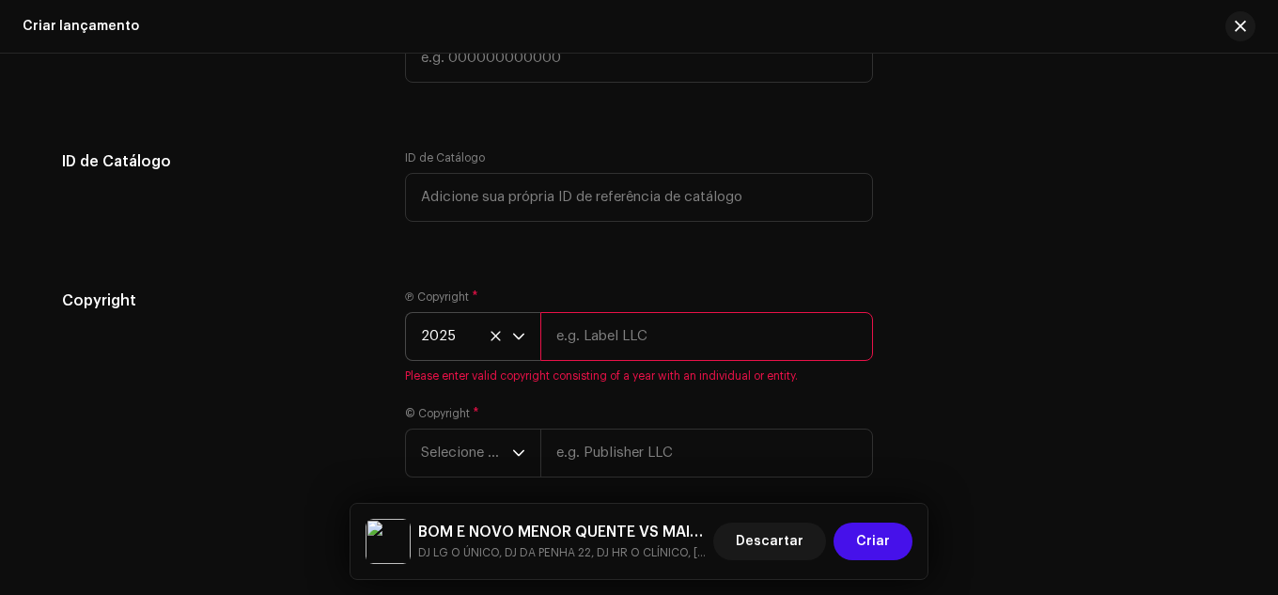
click at [628, 354] on input "text" at bounding box center [707, 336] width 333 height 49
type input "DJ LG O ÚNICO"
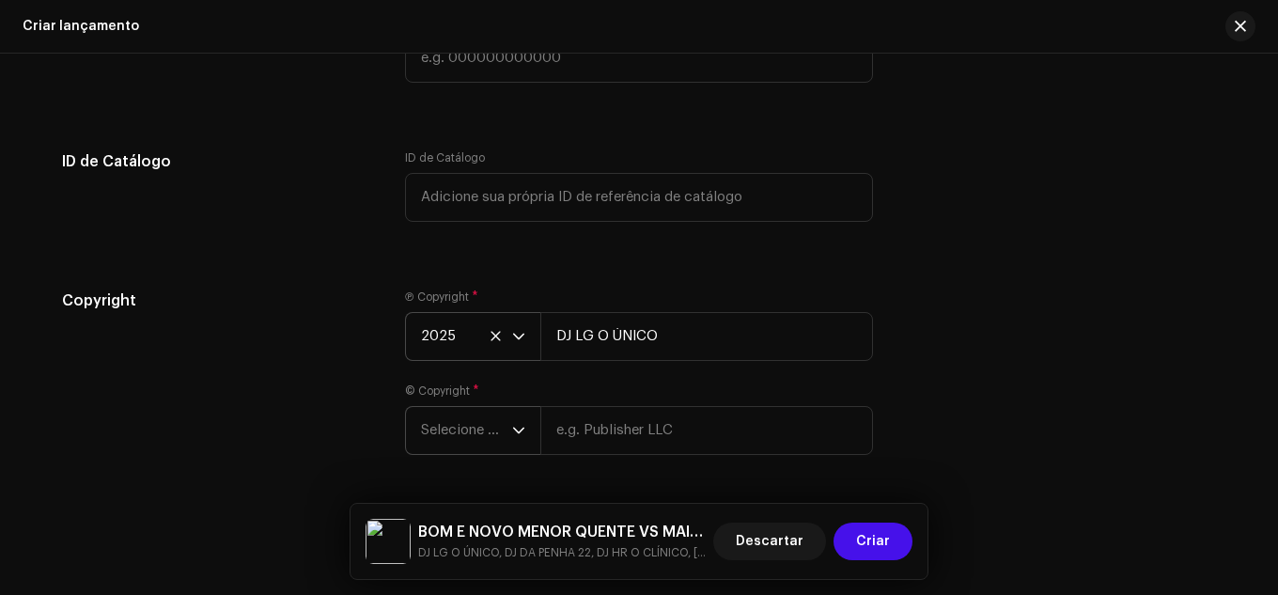
click at [501, 449] on span "Selecione o ano" at bounding box center [466, 430] width 91 height 47
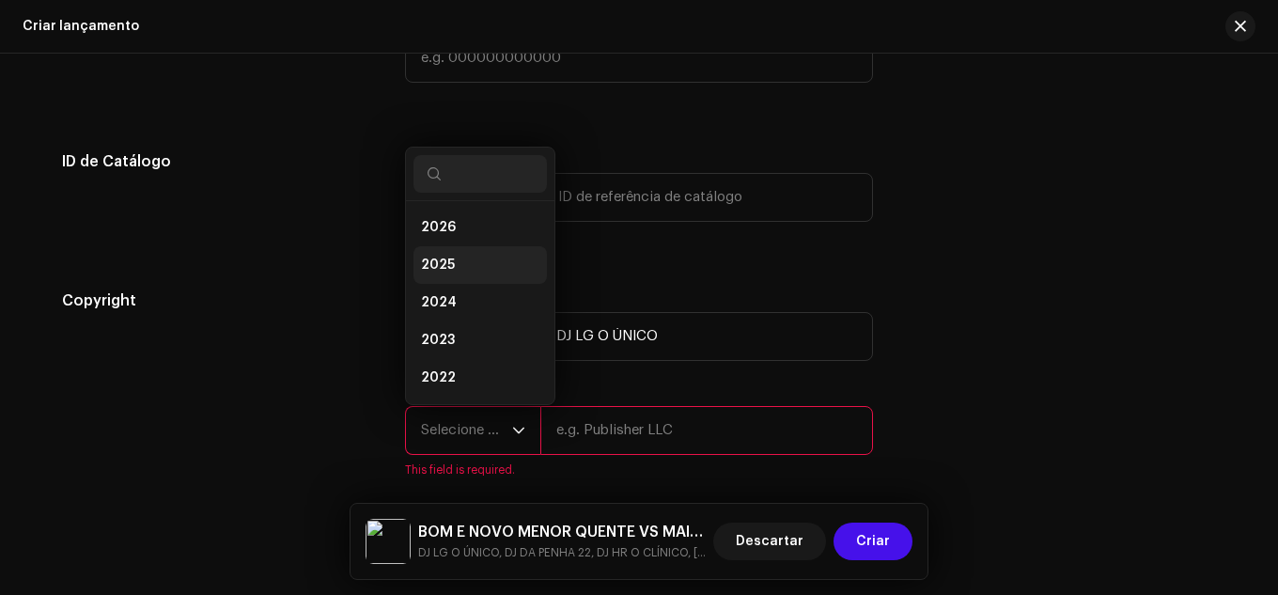
scroll to position [30, 0]
click at [463, 246] on li "2025" at bounding box center [480, 235] width 133 height 38
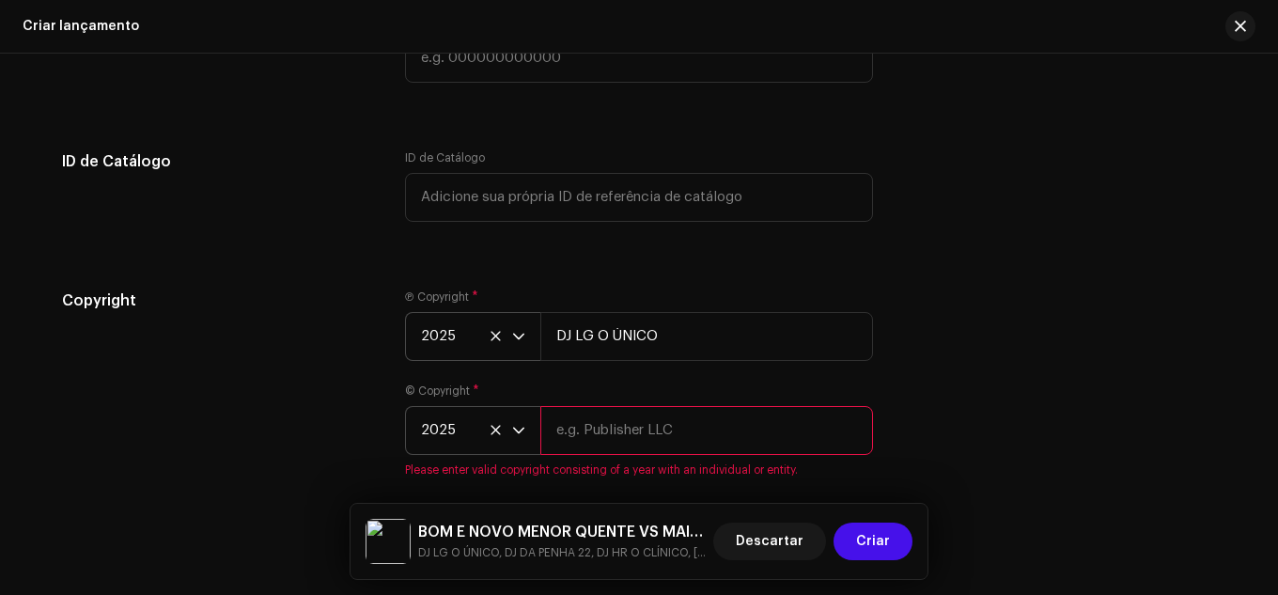
click at [593, 432] on input "text" at bounding box center [707, 430] width 333 height 49
type input "DO ALTO PRODUÇÕES"
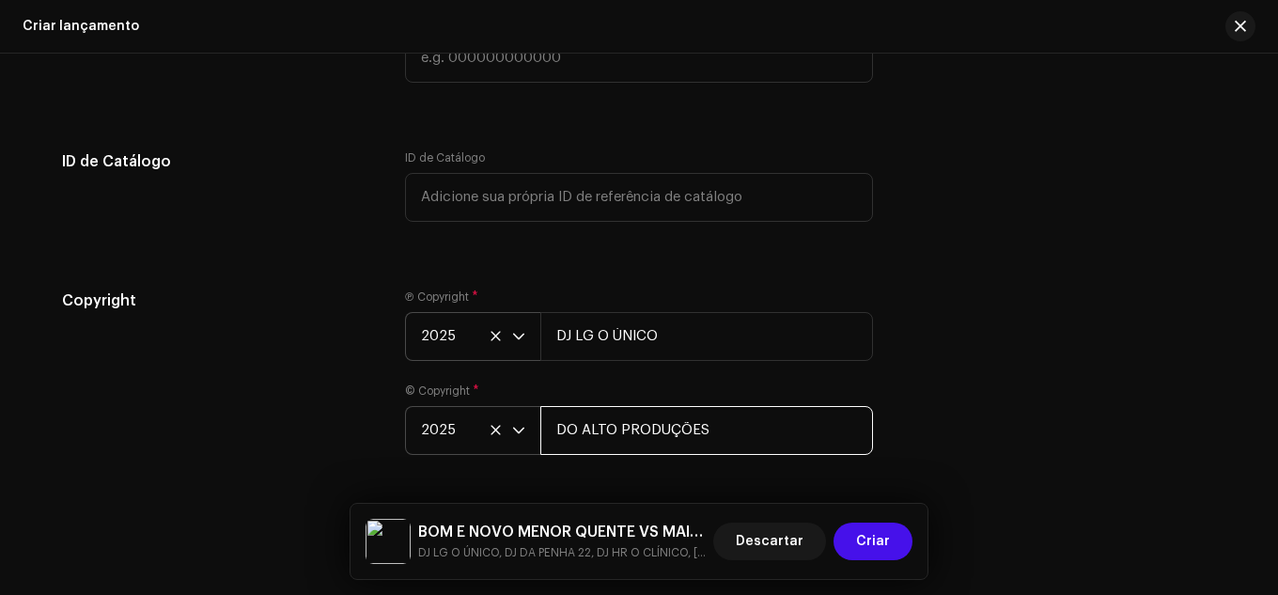
scroll to position [2789, 0]
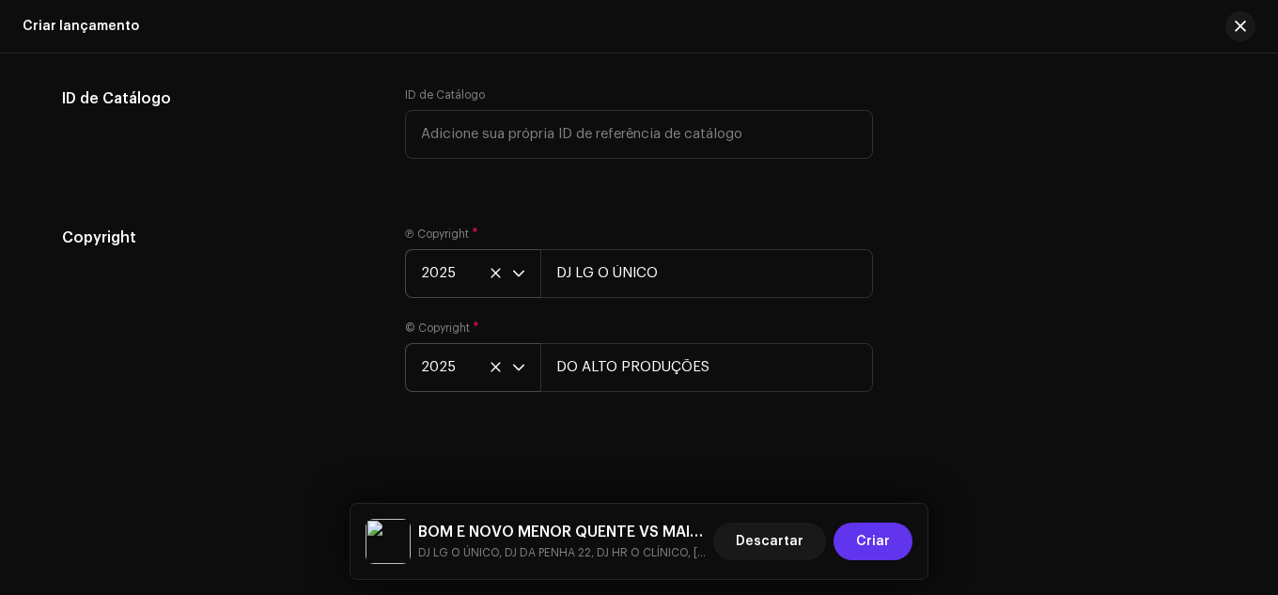
click at [846, 534] on button "Criar" at bounding box center [873, 542] width 79 height 38
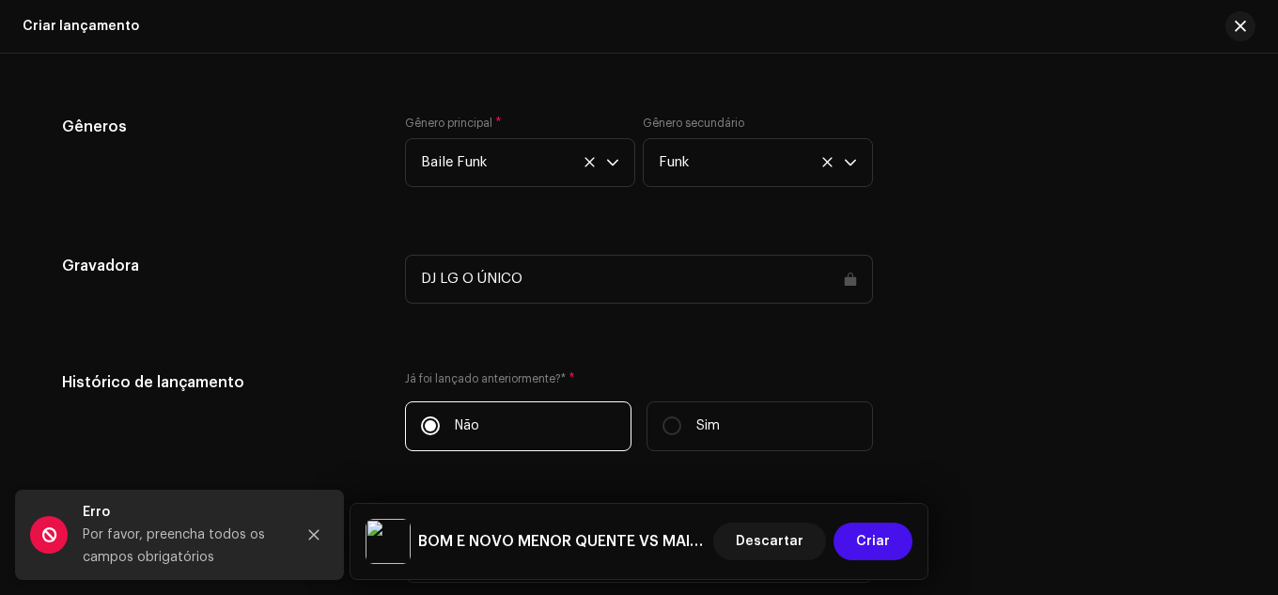
scroll to position [2225, 0]
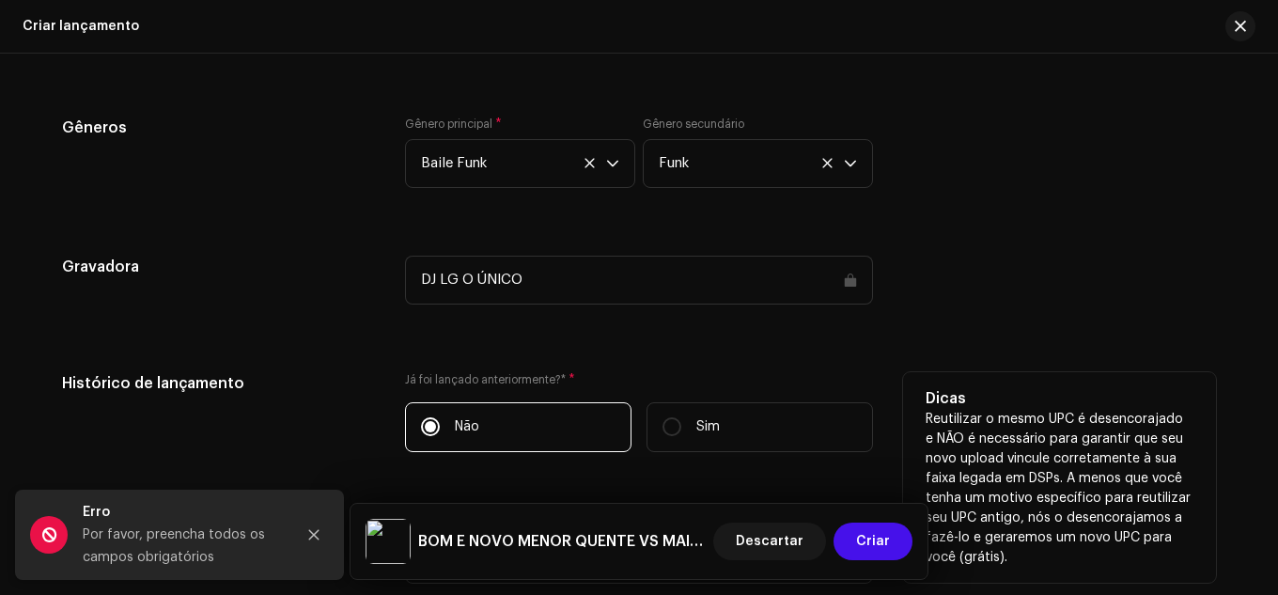
click at [586, 420] on label "Não" at bounding box center [518, 427] width 227 height 50
click at [440, 420] on input "Não" at bounding box center [430, 426] width 19 height 19
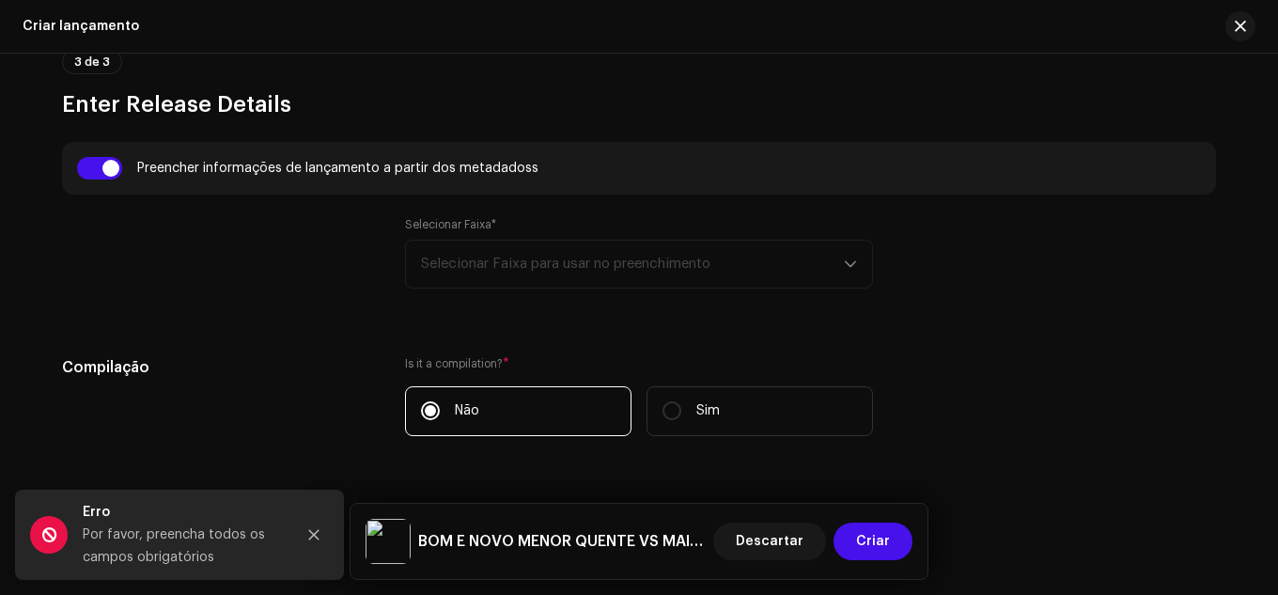
scroll to position [1285, 0]
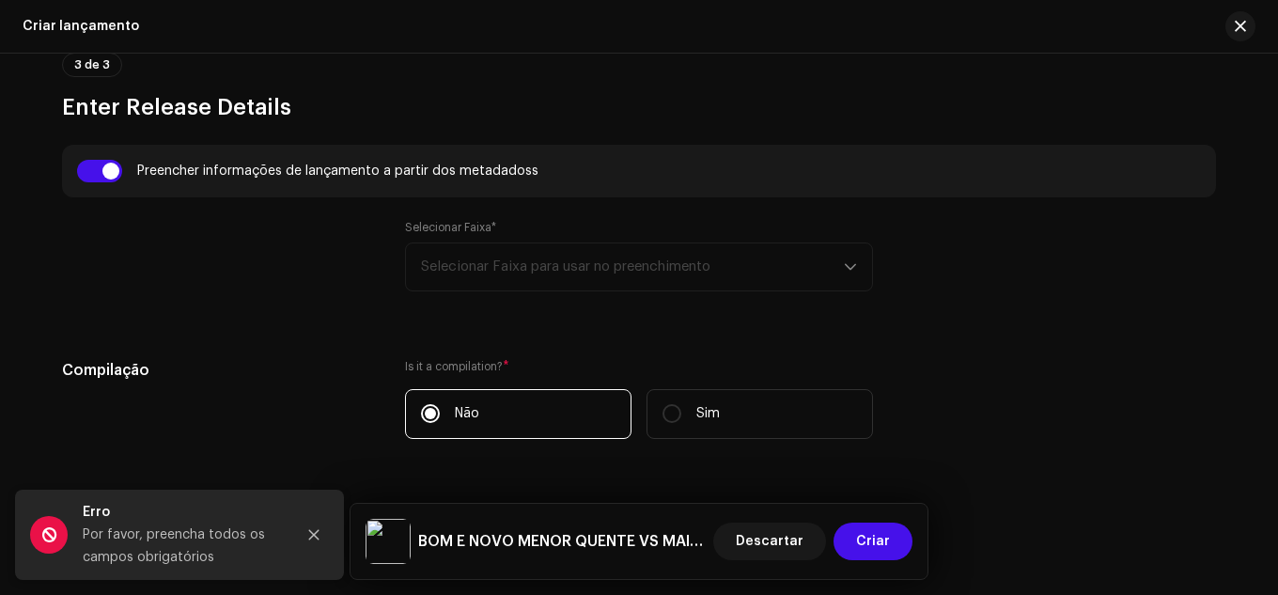
click at [684, 287] on div "Selecionar Faixa* Selecionar Faixa para usar no preenchimento" at bounding box center [639, 255] width 468 height 71
click at [691, 281] on div "Selecionar Faixa* Selecionar Faixa para usar no preenchimento" at bounding box center [639, 255] width 468 height 71
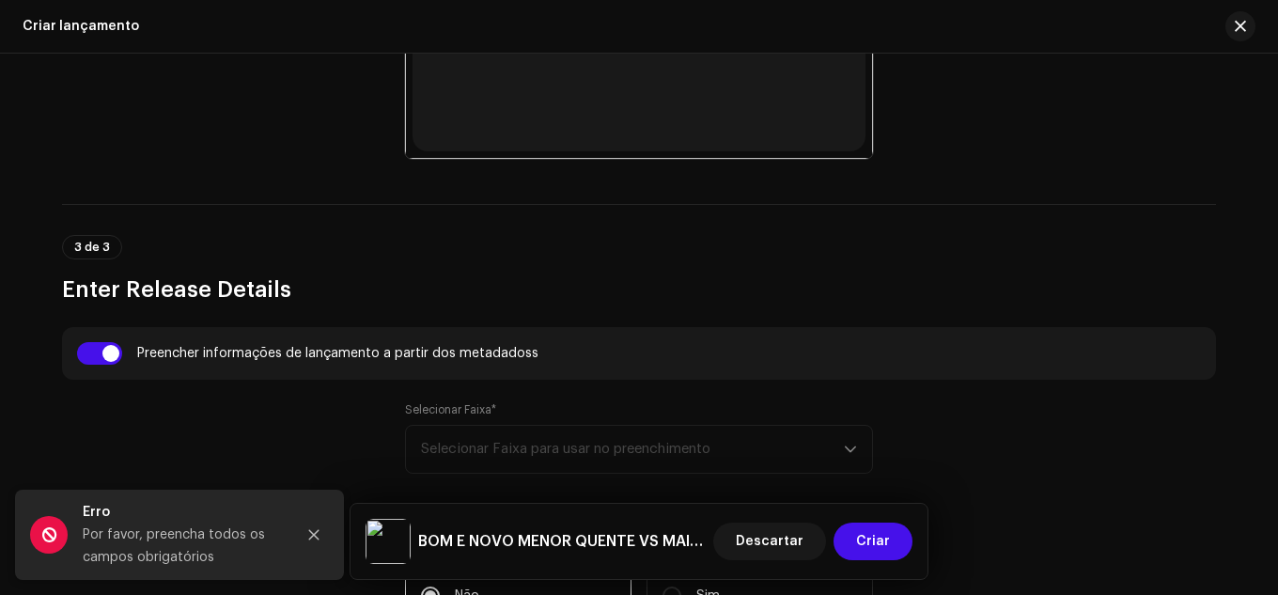
scroll to position [1097, 0]
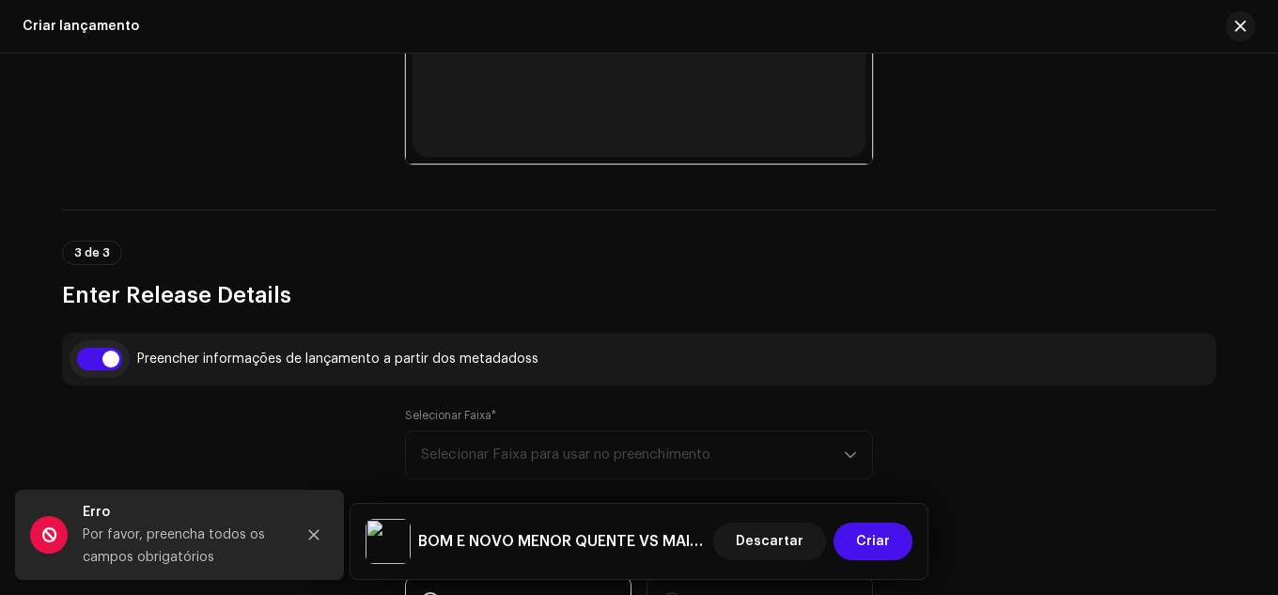
click at [105, 365] on input "checkbox" at bounding box center [99, 359] width 45 height 23
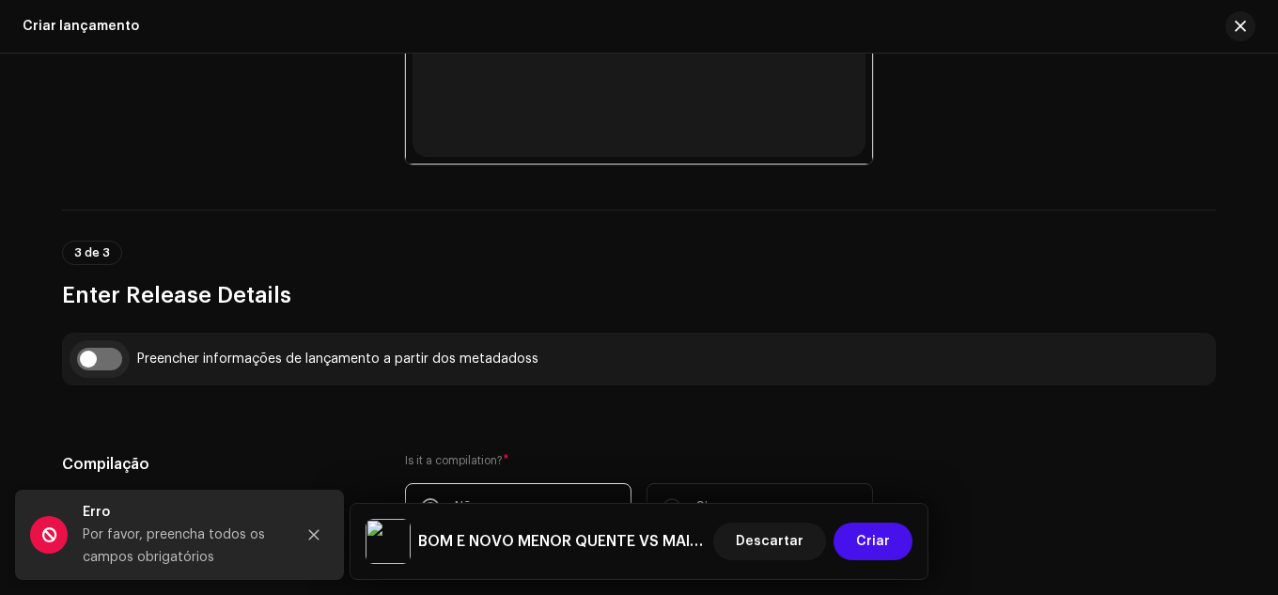
click at [109, 364] on input "checkbox" at bounding box center [99, 359] width 45 height 23
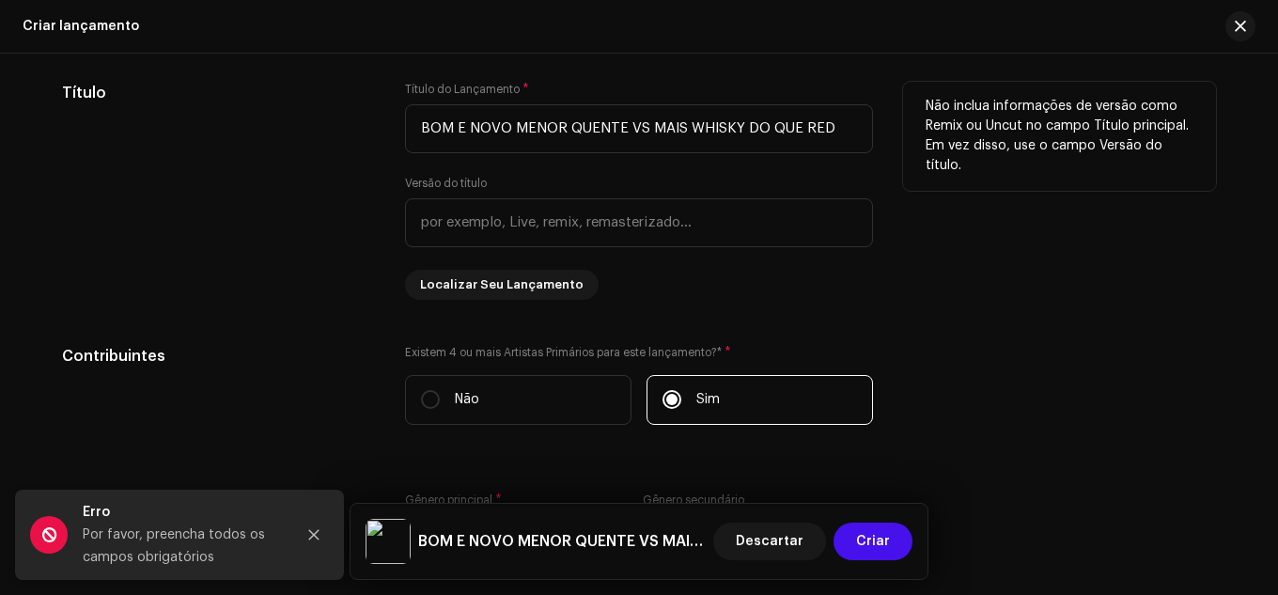
scroll to position [2413, 0]
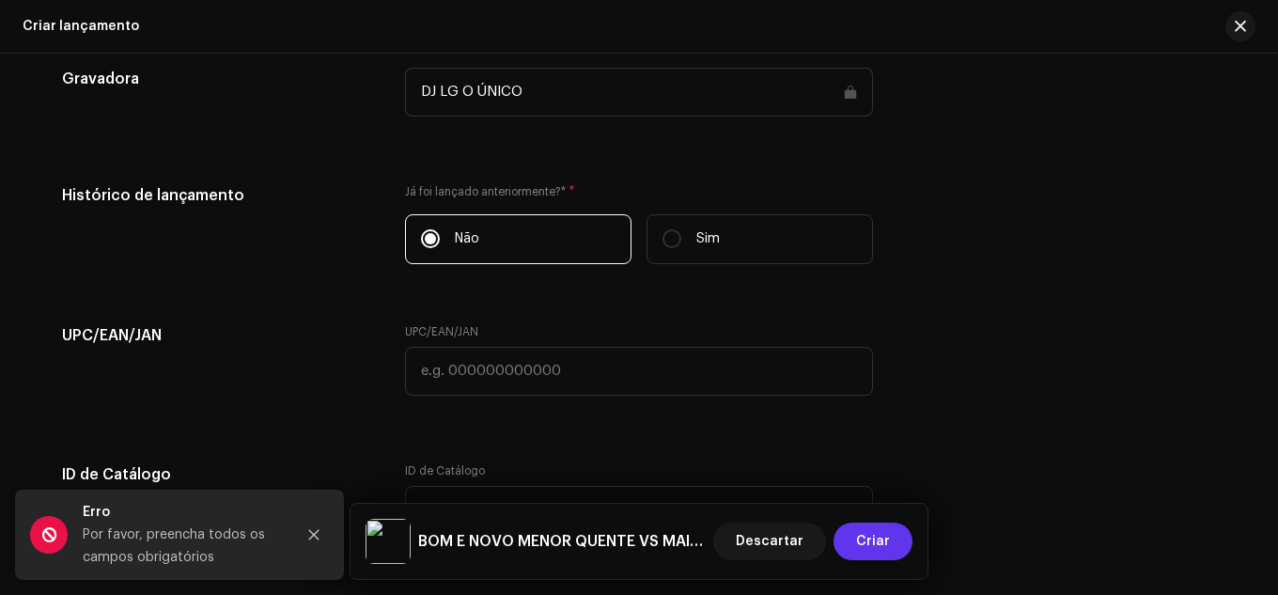
click at [843, 537] on button "Criar" at bounding box center [873, 542] width 79 height 38
click at [844, 537] on button "Criar" at bounding box center [873, 542] width 79 height 38
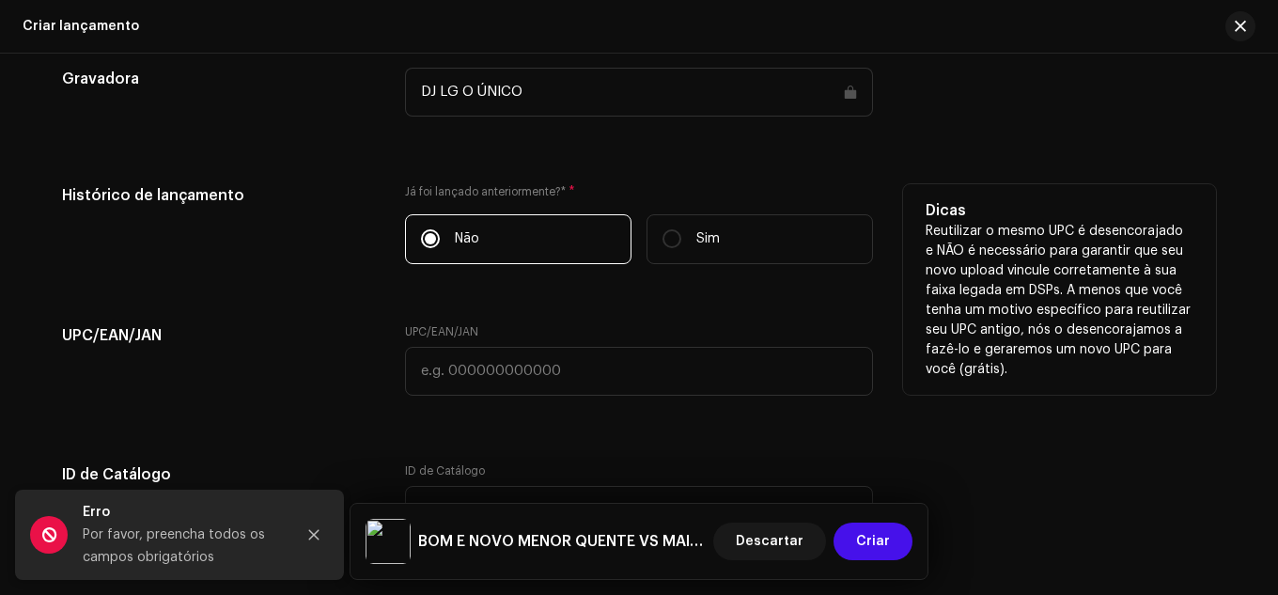
click at [564, 253] on label "Não" at bounding box center [518, 239] width 227 height 50
click at [440, 248] on input "Não" at bounding box center [430, 238] width 19 height 19
click at [564, 253] on label "Não" at bounding box center [518, 239] width 227 height 50
click at [440, 248] on input "Não" at bounding box center [430, 238] width 19 height 19
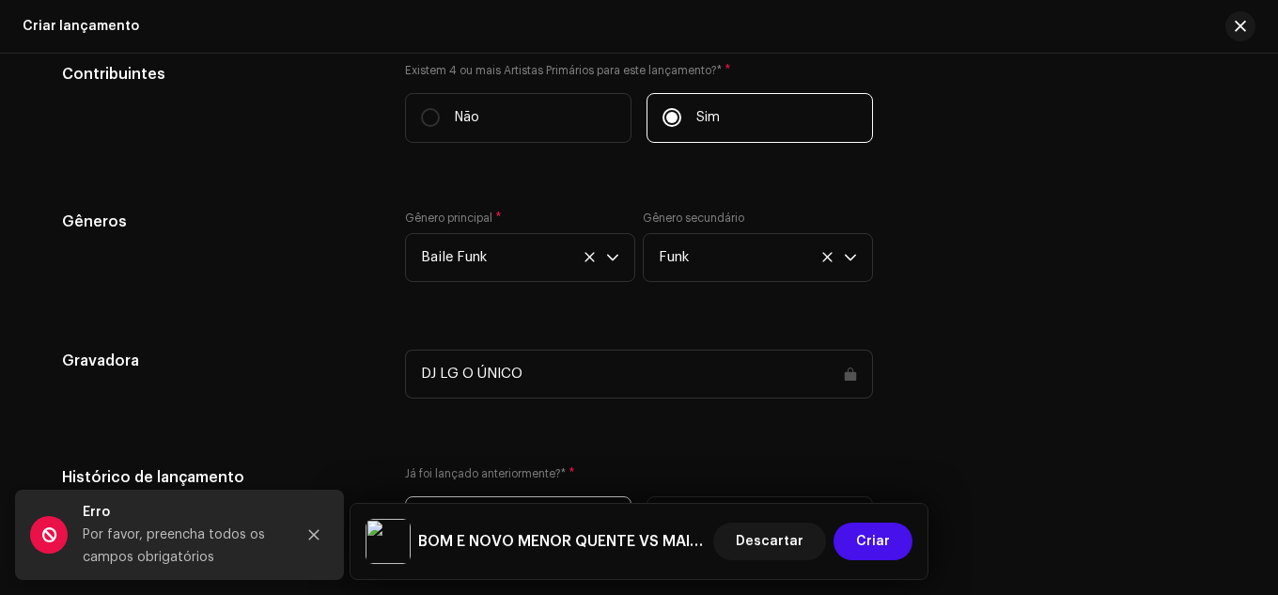
scroll to position [1755, 0]
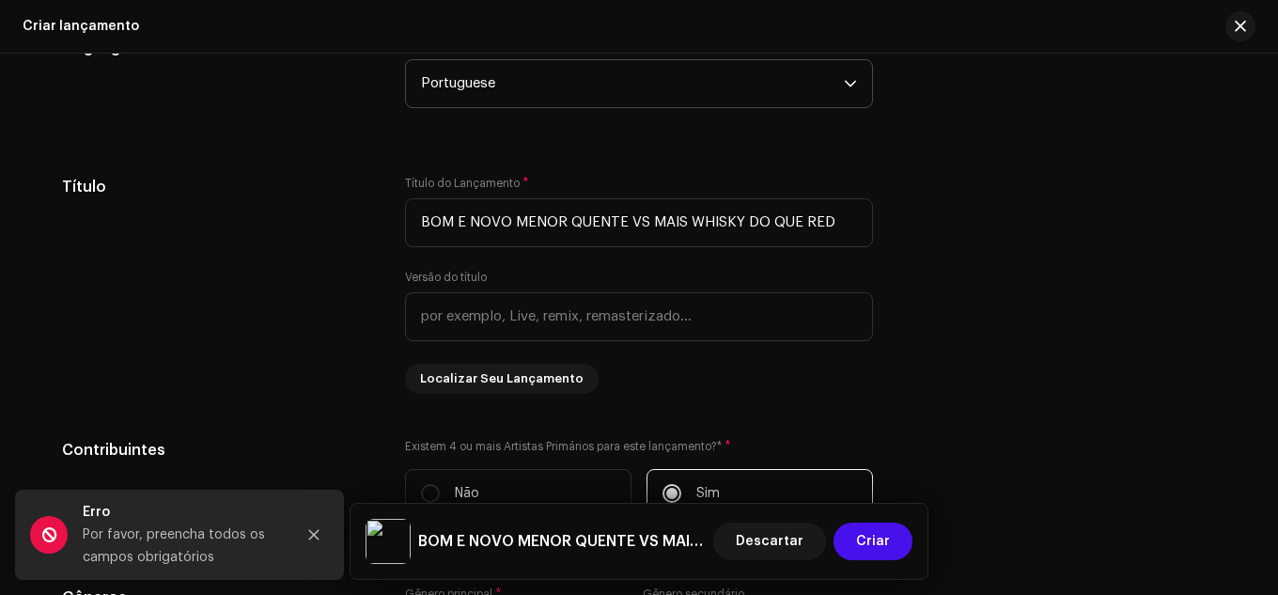
click at [1039, 147] on div "Preencher informações de lançamento a partir dos metadadoss Selecionar Faixa* S…" at bounding box center [639, 562] width 1154 height 1774
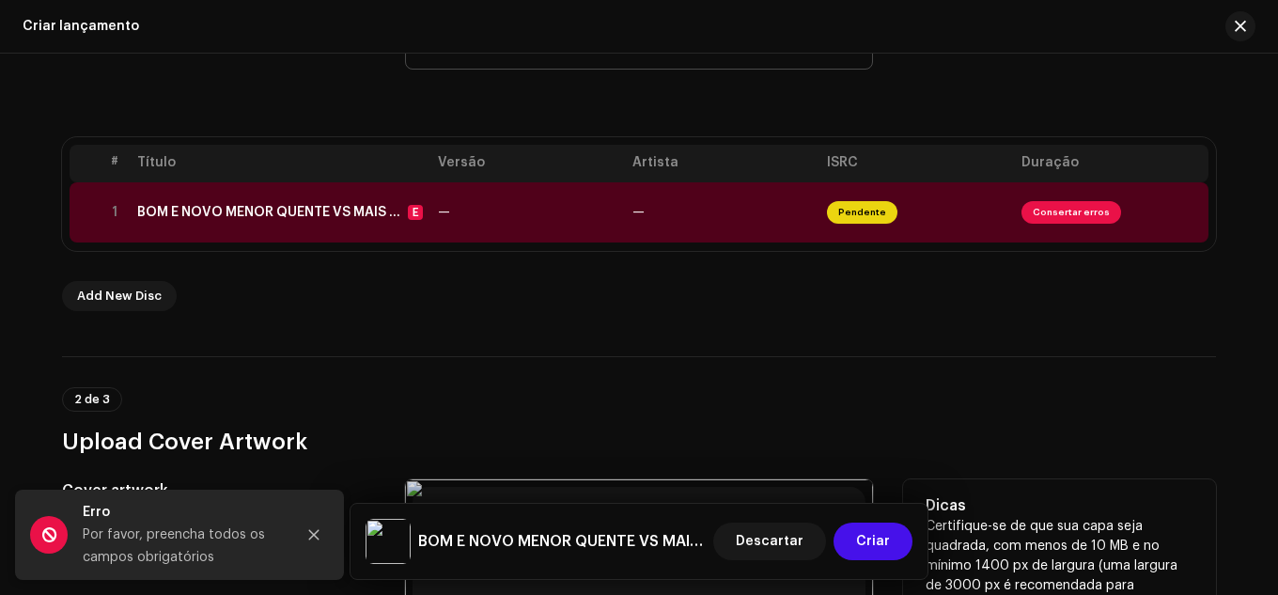
scroll to position [251, 0]
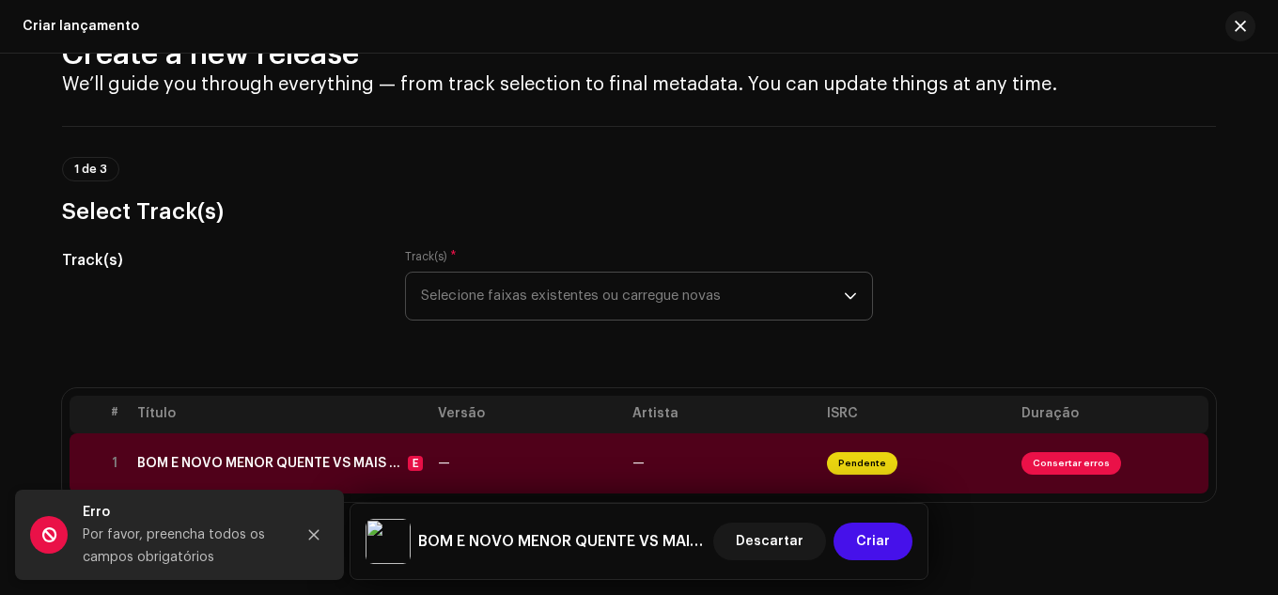
click at [719, 275] on span "Selecione faixas existentes ou carregue novas" at bounding box center [632, 296] width 423 height 47
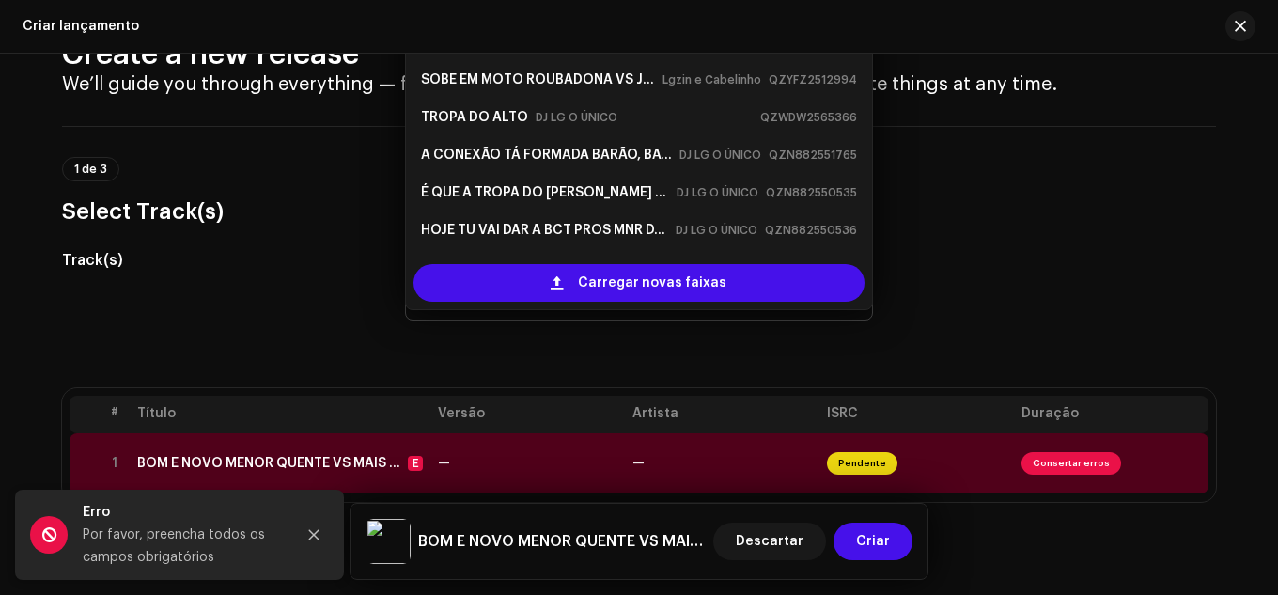
scroll to position [36, 0]
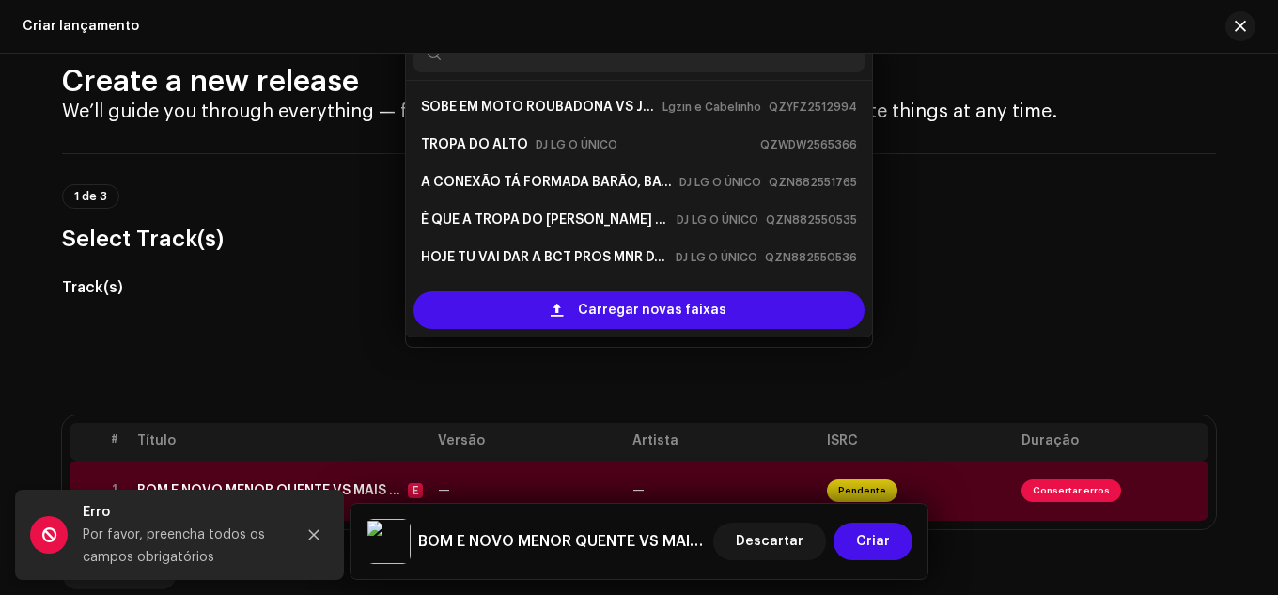
click at [1091, 305] on div "Track(s) Track(s) * Selecione faixas existentes ou carregue novas SOBE EM MOTO …" at bounding box center [639, 323] width 1154 height 94
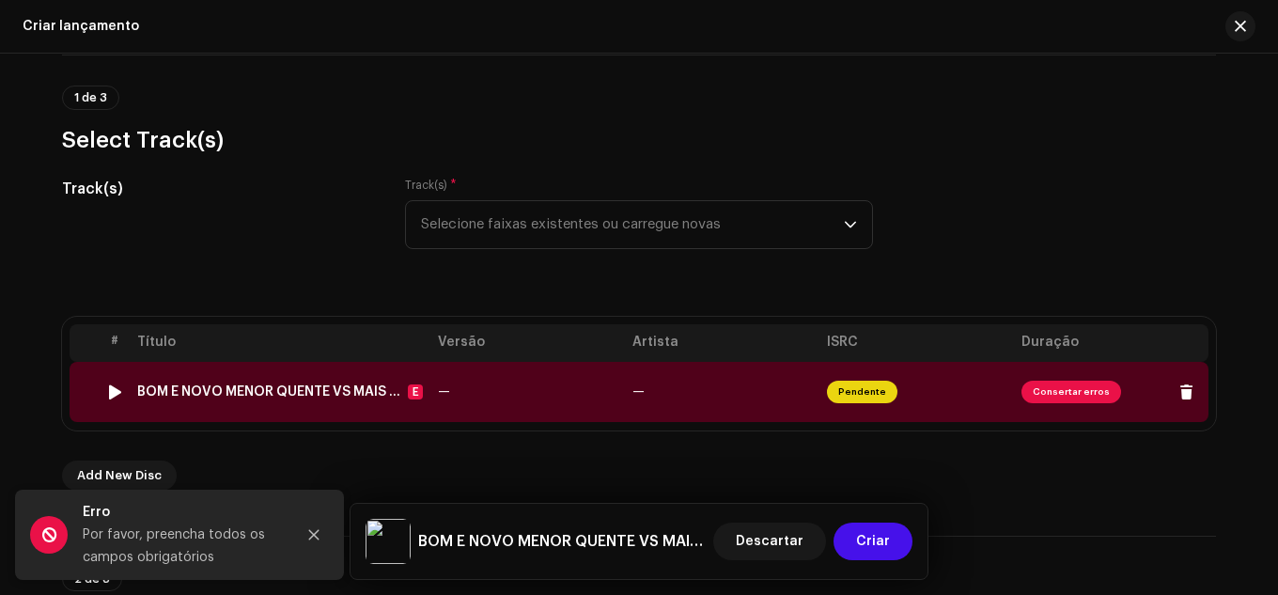
scroll to position [318, 0]
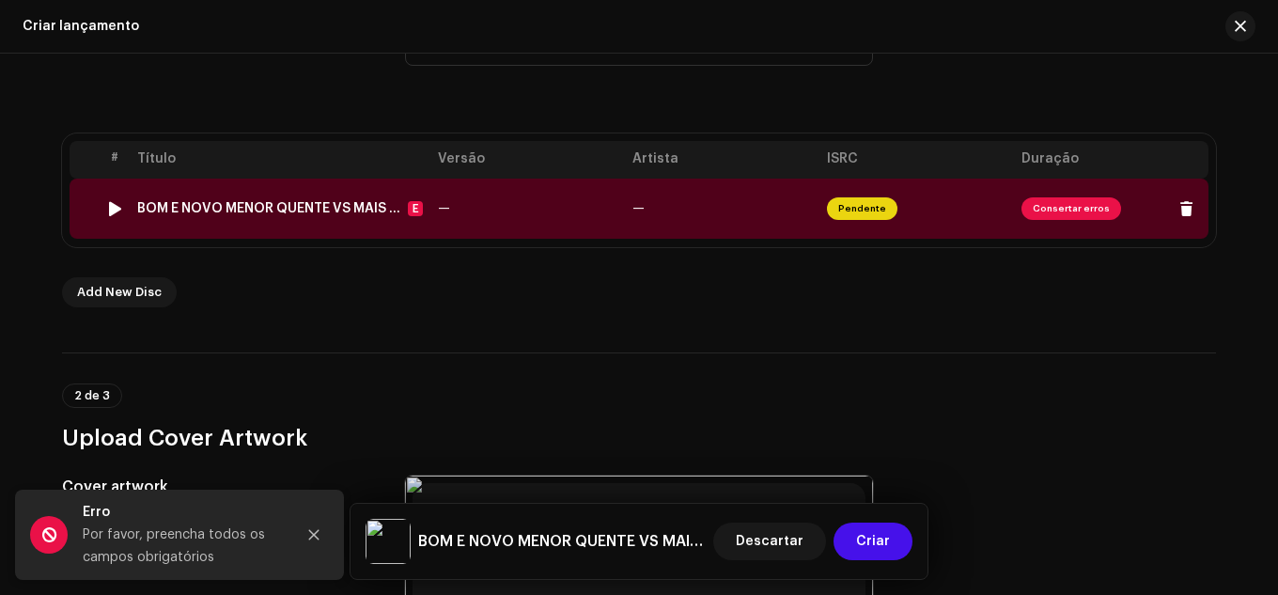
click at [1053, 222] on span "Consertar erros" at bounding box center [1112, 209] width 180 height 30
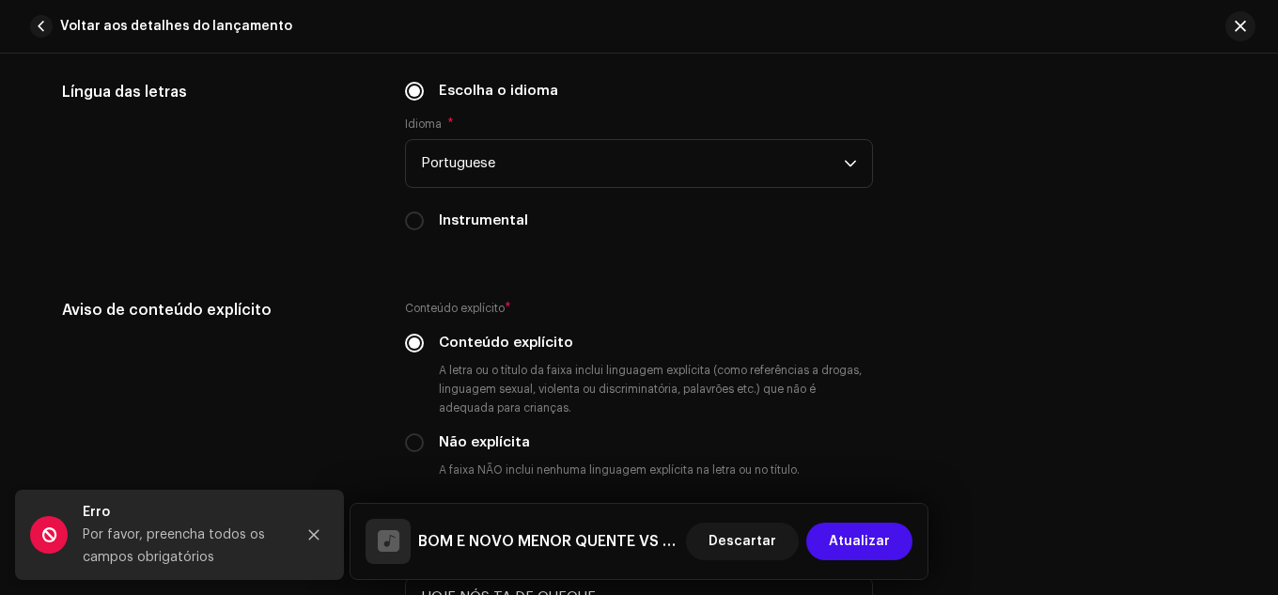
scroll to position [3666, 0]
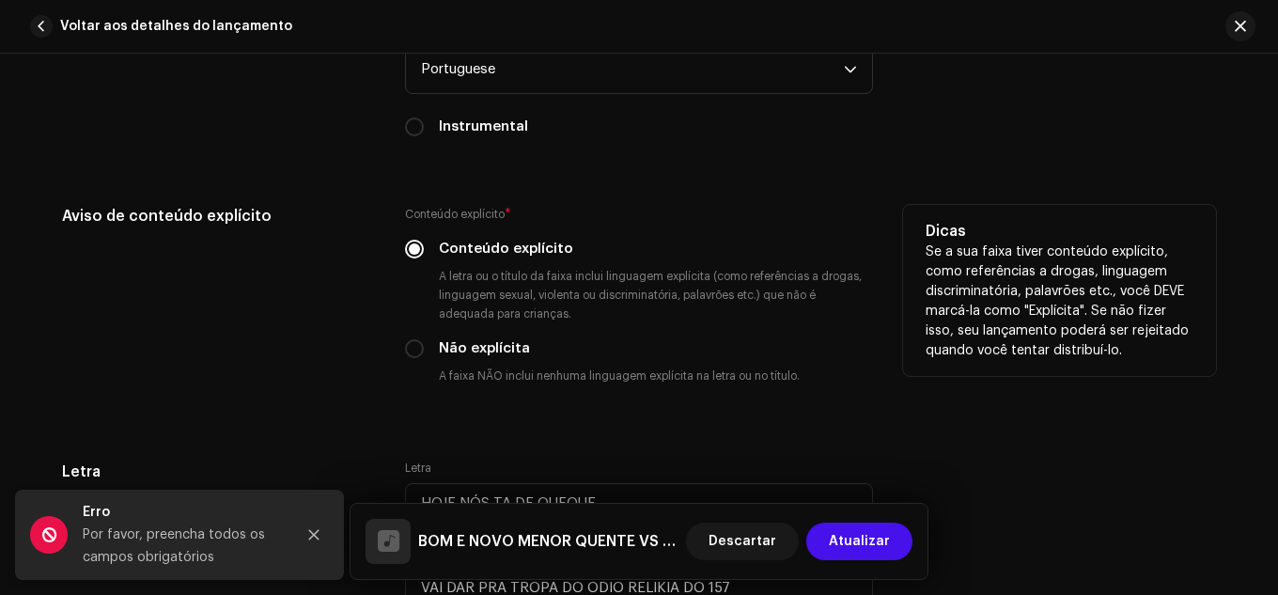
drag, startPoint x: 848, startPoint y: 263, endPoint x: 710, endPoint y: 259, distance: 138.2
click at [710, 259] on div "Conteúdo explícito * Conteúdo explícito A letra ou o título da faixa inclui lin…" at bounding box center [639, 299] width 468 height 188
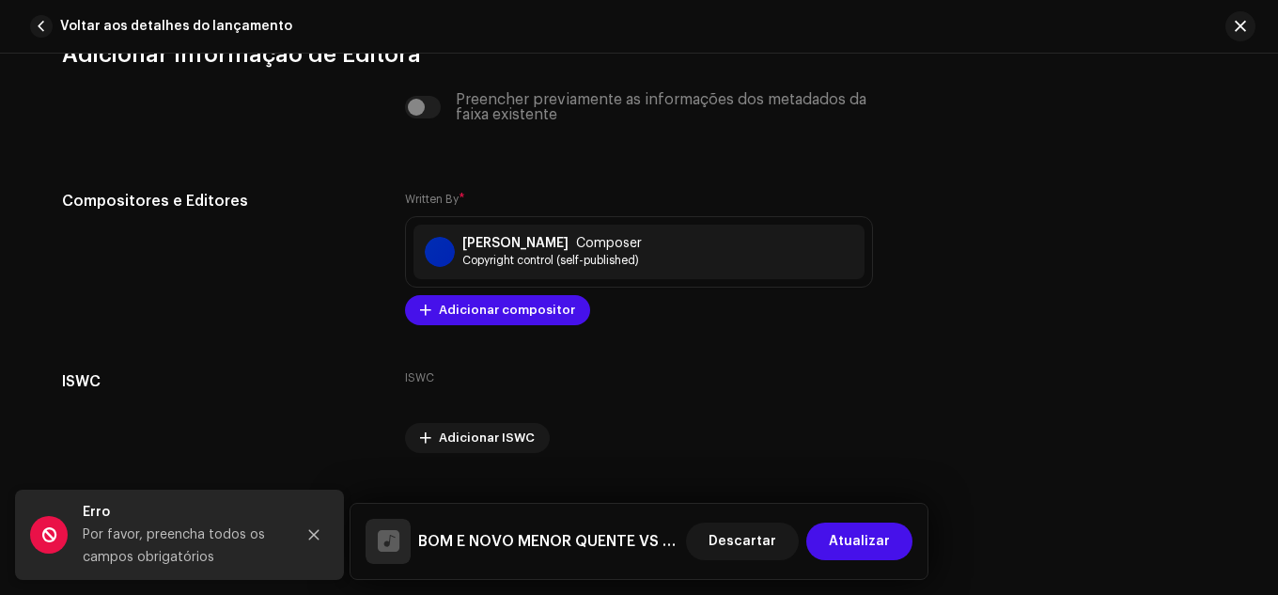
scroll to position [4499, 0]
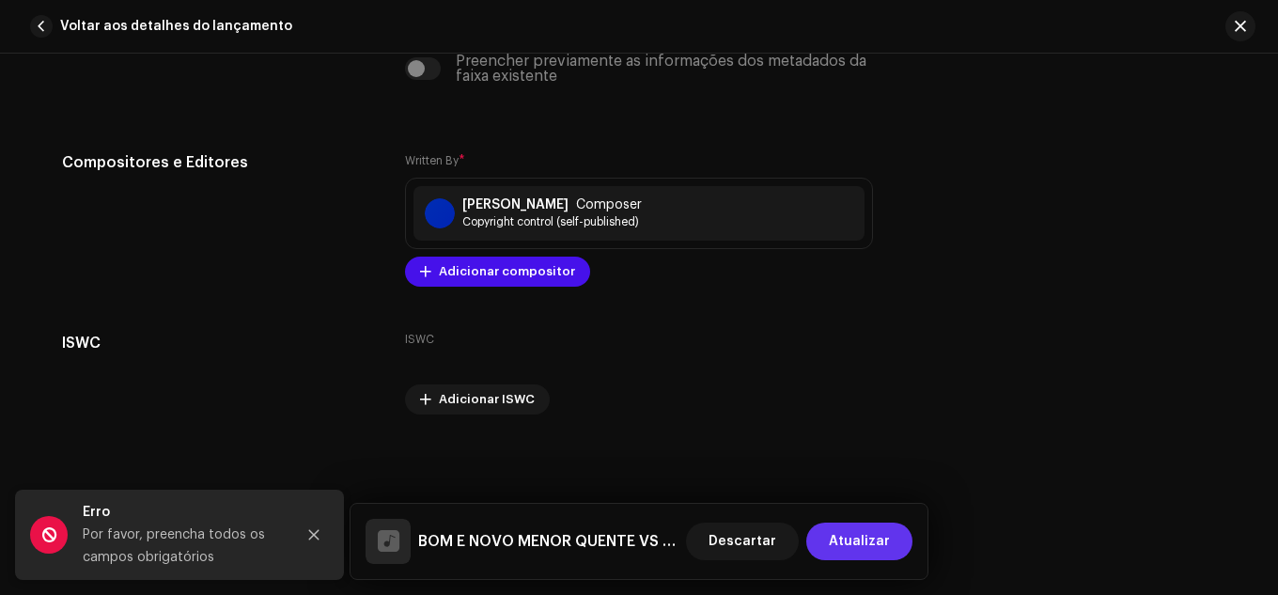
click at [882, 555] on span "Atualizar" at bounding box center [859, 542] width 61 height 38
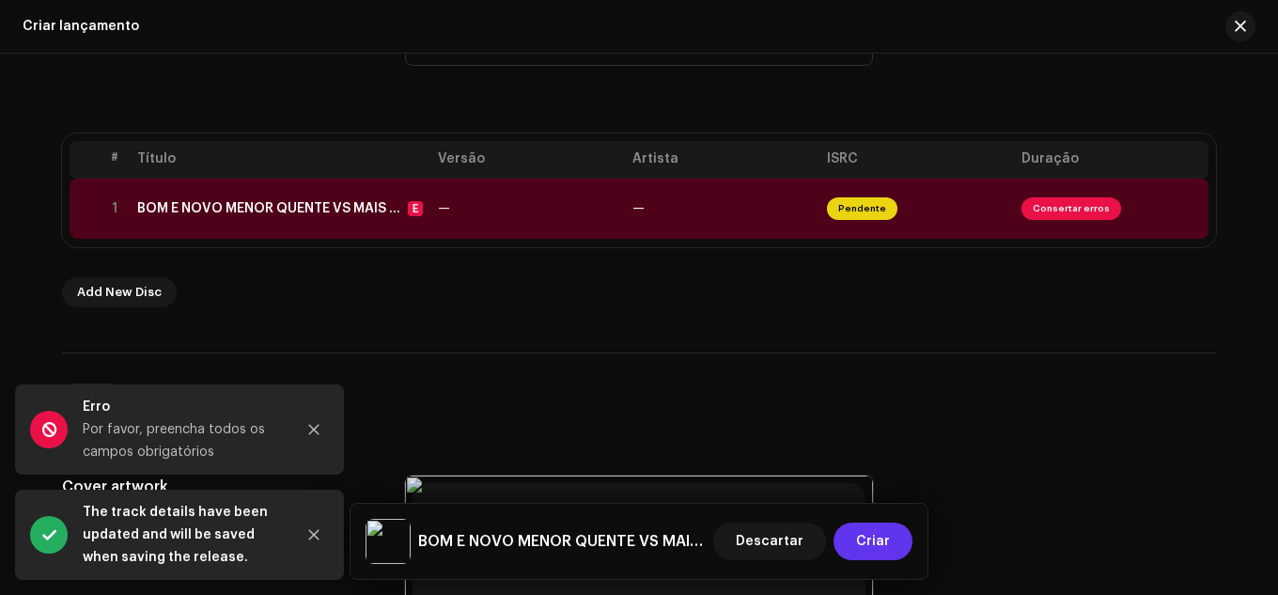
click at [877, 550] on span "Criar" at bounding box center [873, 542] width 34 height 38
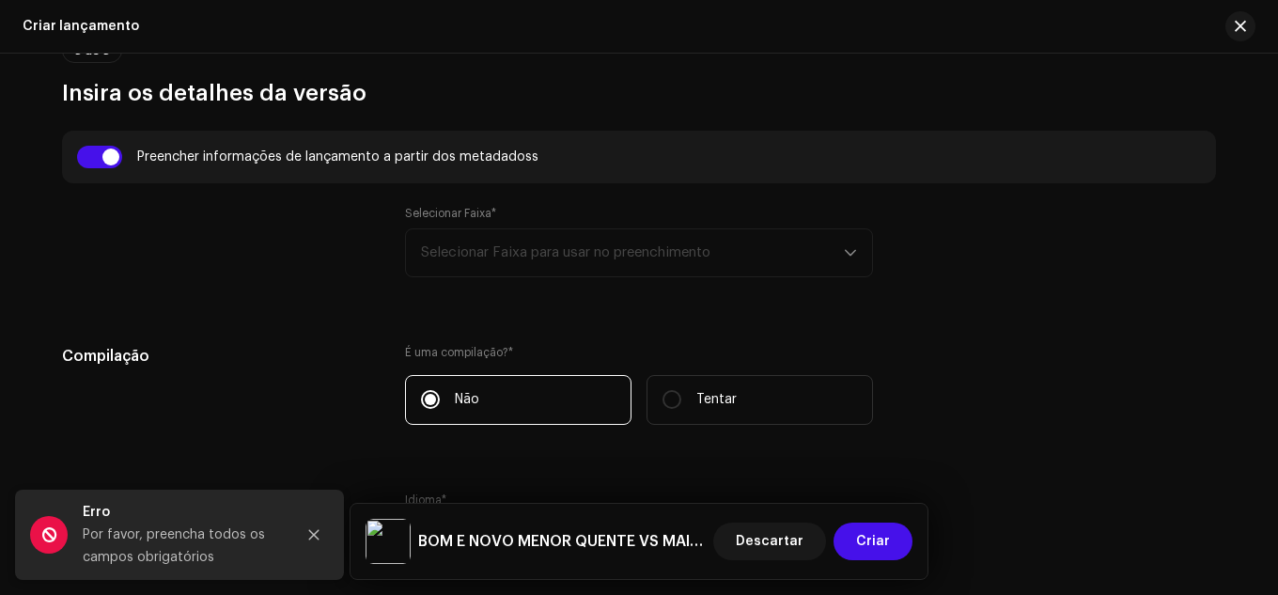
scroll to position [1258, 0]
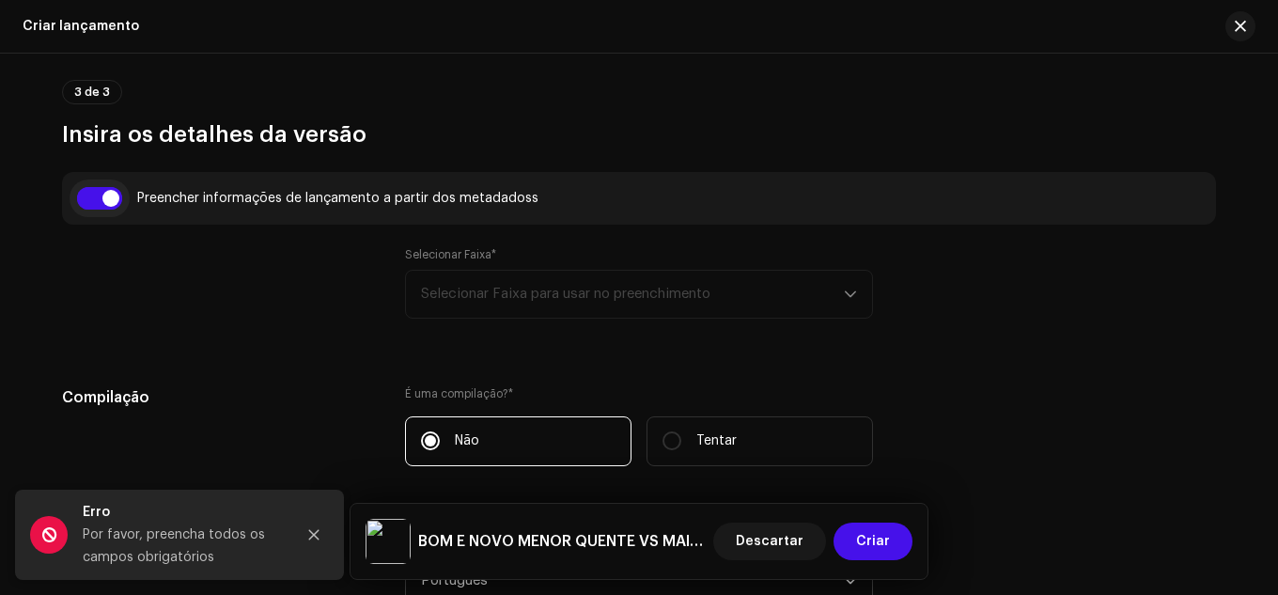
click at [81, 206] on input "checkbox" at bounding box center [99, 198] width 45 height 23
checkbox input "false"
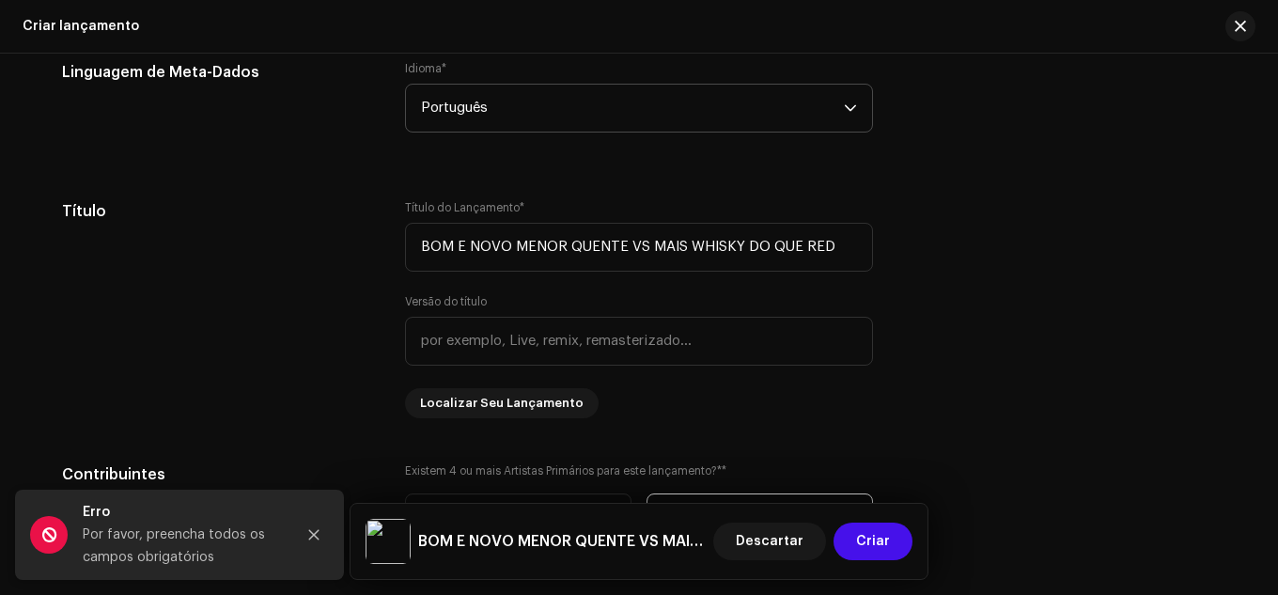
scroll to position [1728, 0]
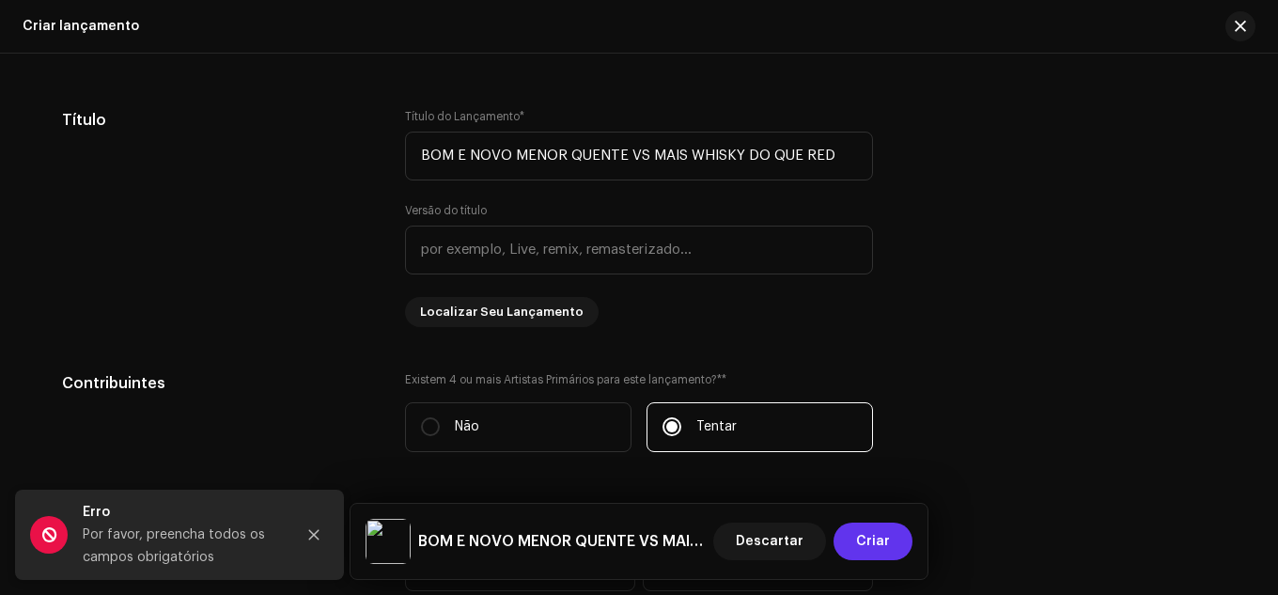
click at [859, 540] on font "Criar" at bounding box center [873, 541] width 34 height 13
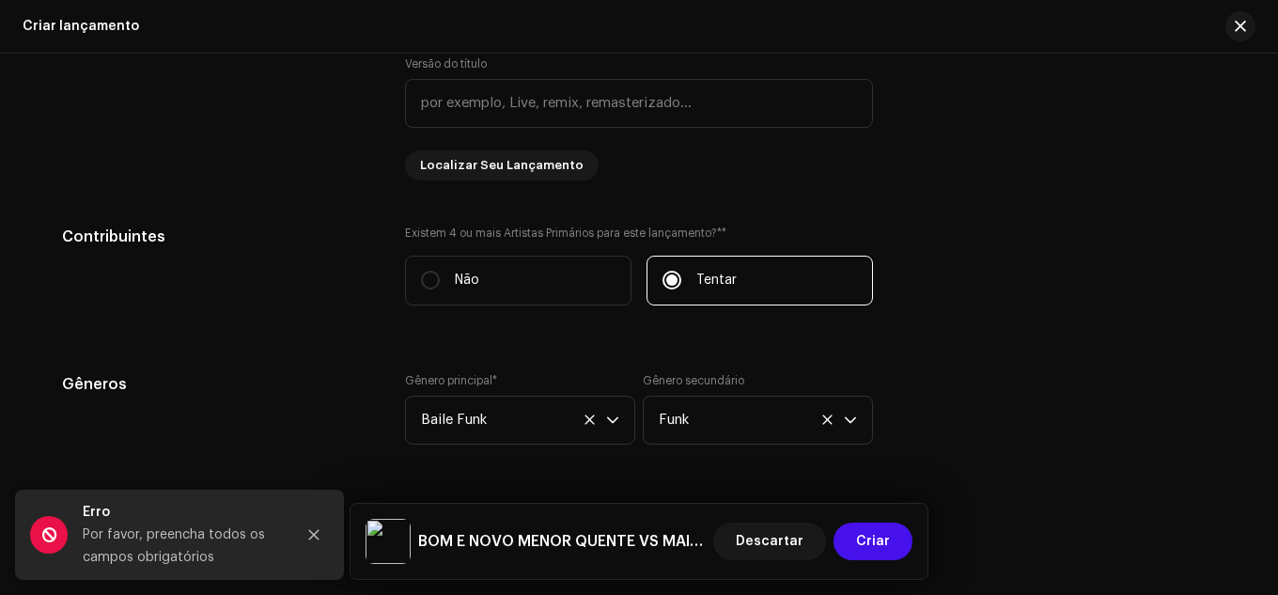
scroll to position [1916, 0]
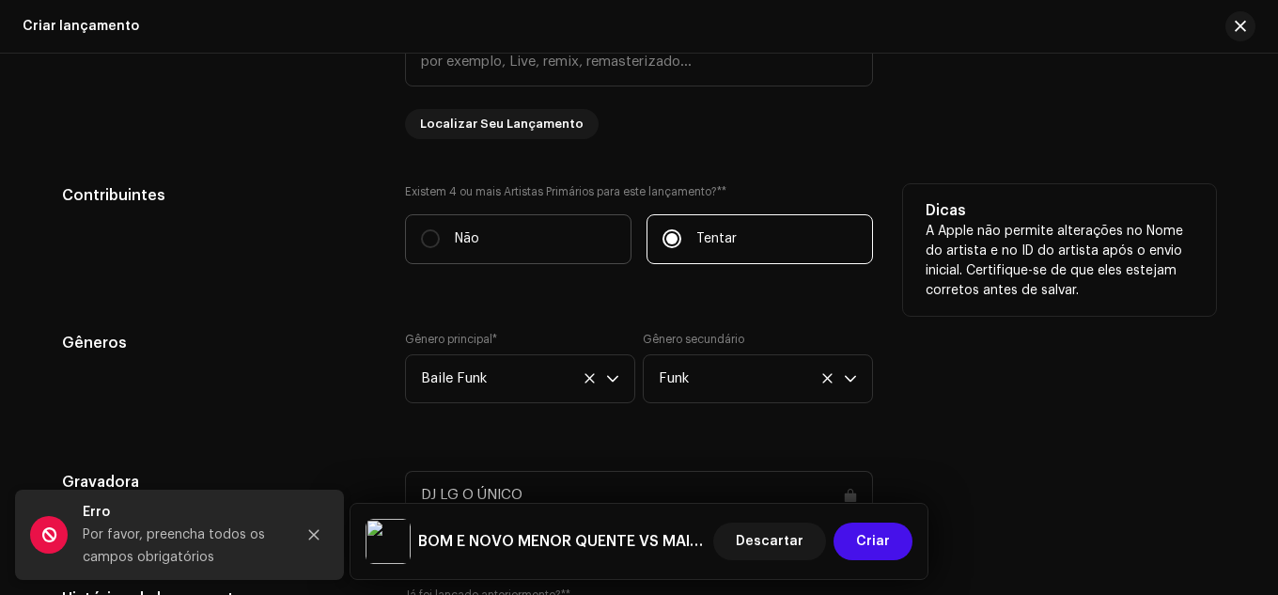
click at [593, 238] on label "Não" at bounding box center [518, 239] width 227 height 50
click at [440, 238] on input "Não" at bounding box center [430, 238] width 19 height 19
radio input "true"
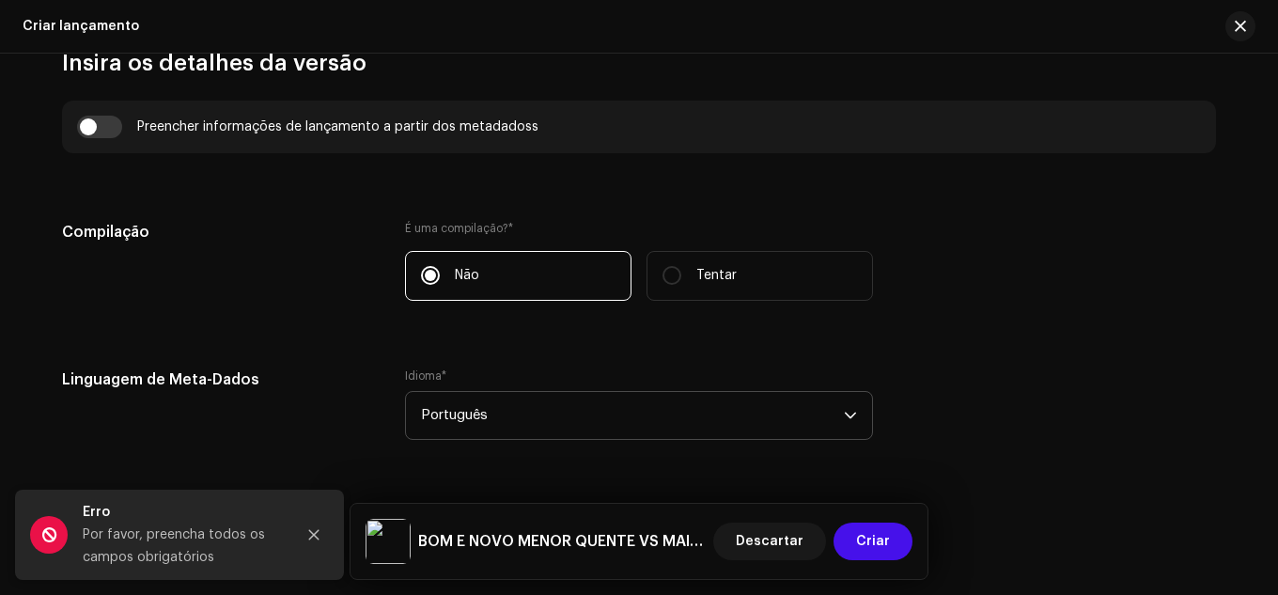
scroll to position [1164, 0]
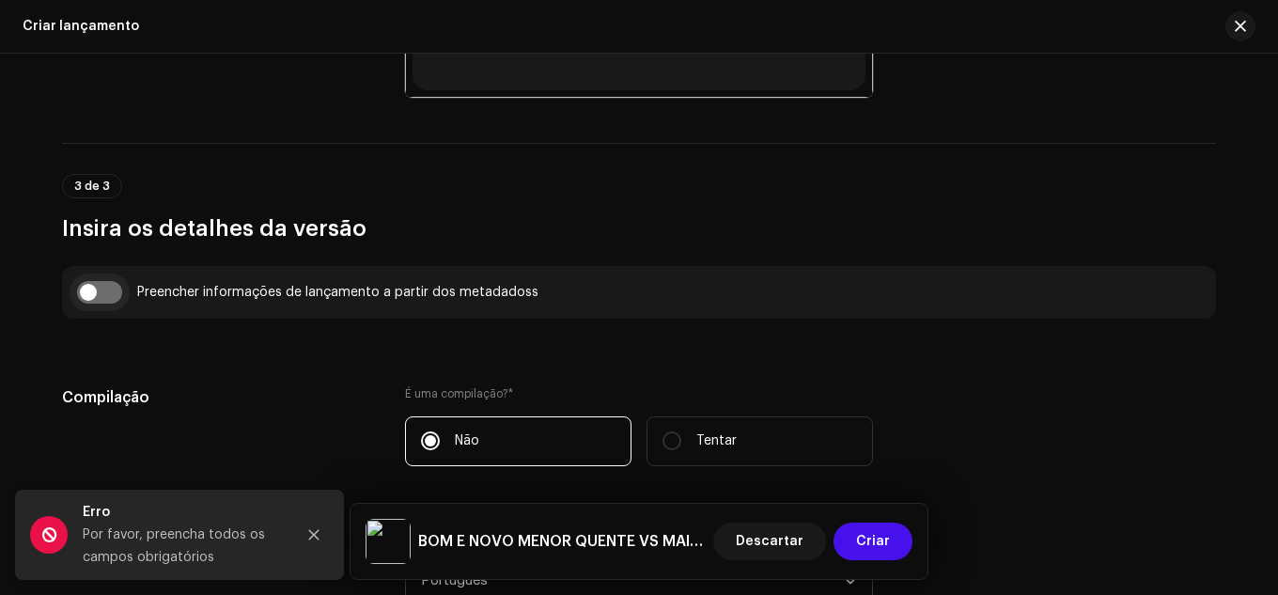
click at [88, 290] on input "checkbox" at bounding box center [99, 292] width 45 height 23
checkbox input "true"
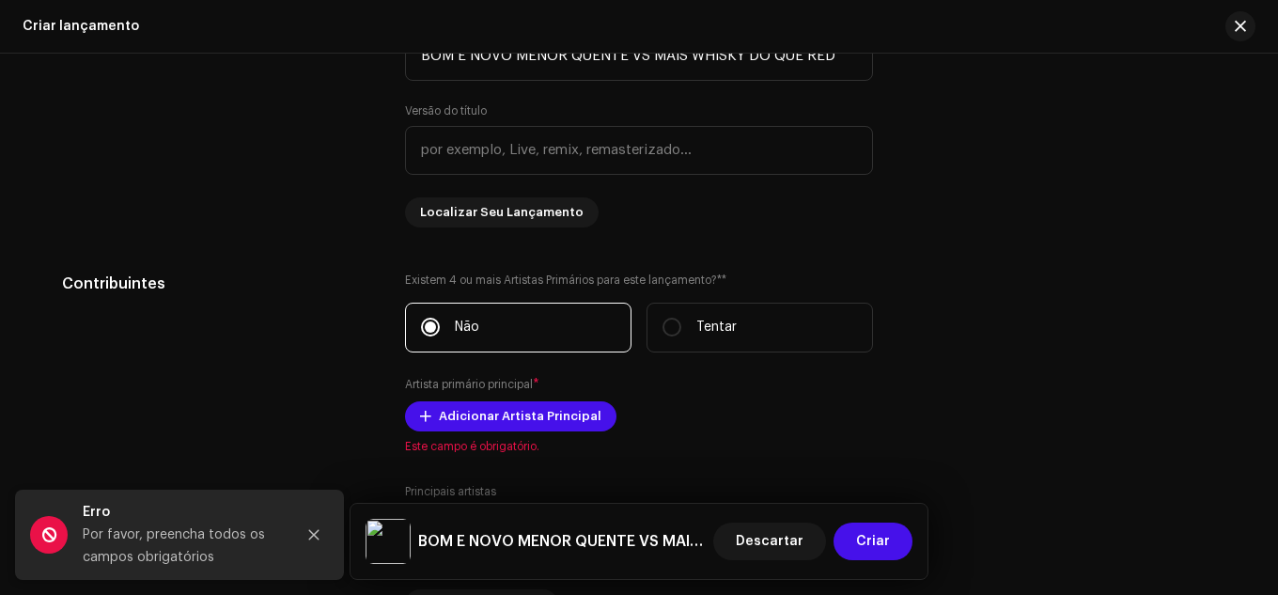
scroll to position [1916, 0]
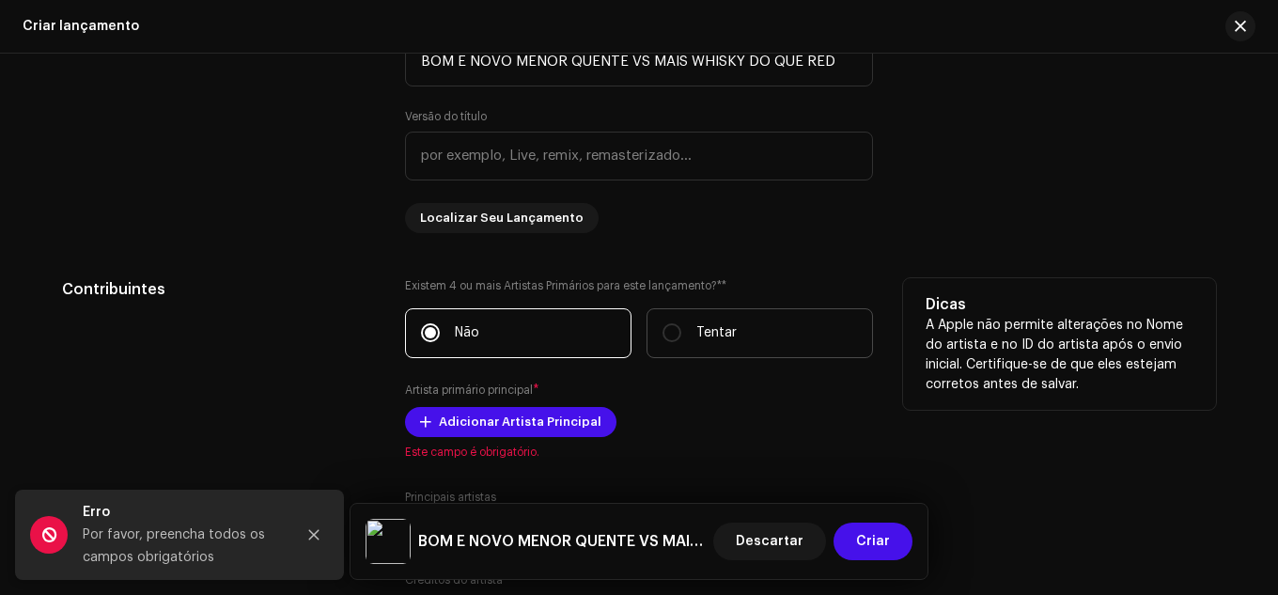
click at [651, 328] on label "Tentar" at bounding box center [760, 333] width 227 height 50
click at [663, 328] on input "Tentar" at bounding box center [672, 332] width 19 height 19
radio input "true"
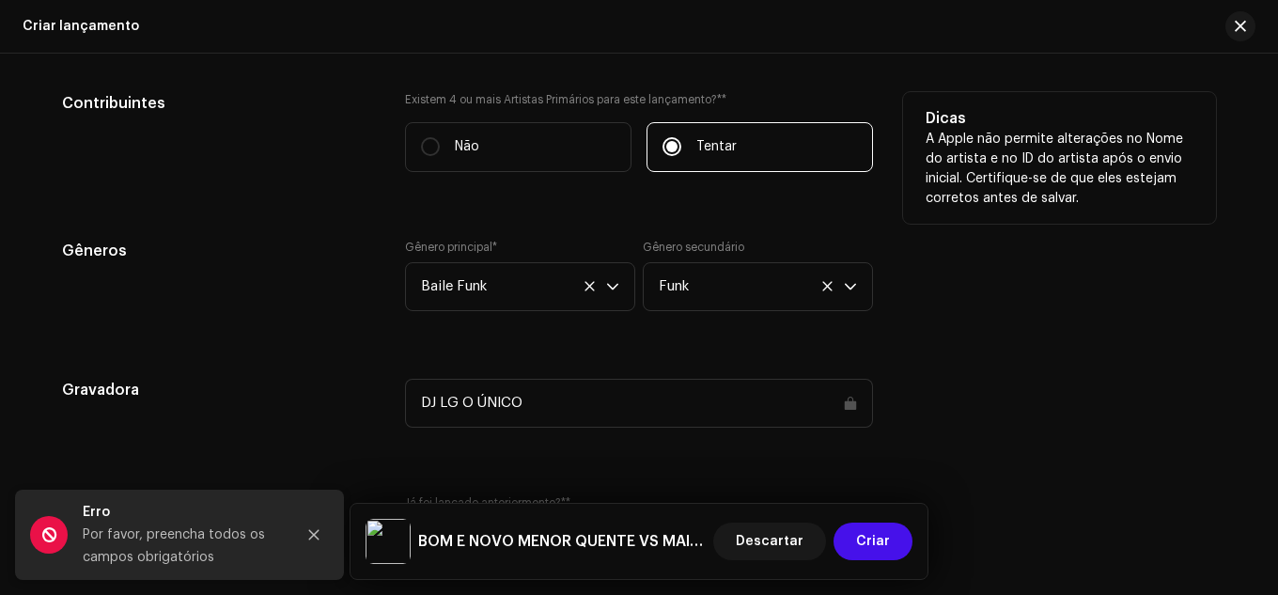
scroll to position [2104, 0]
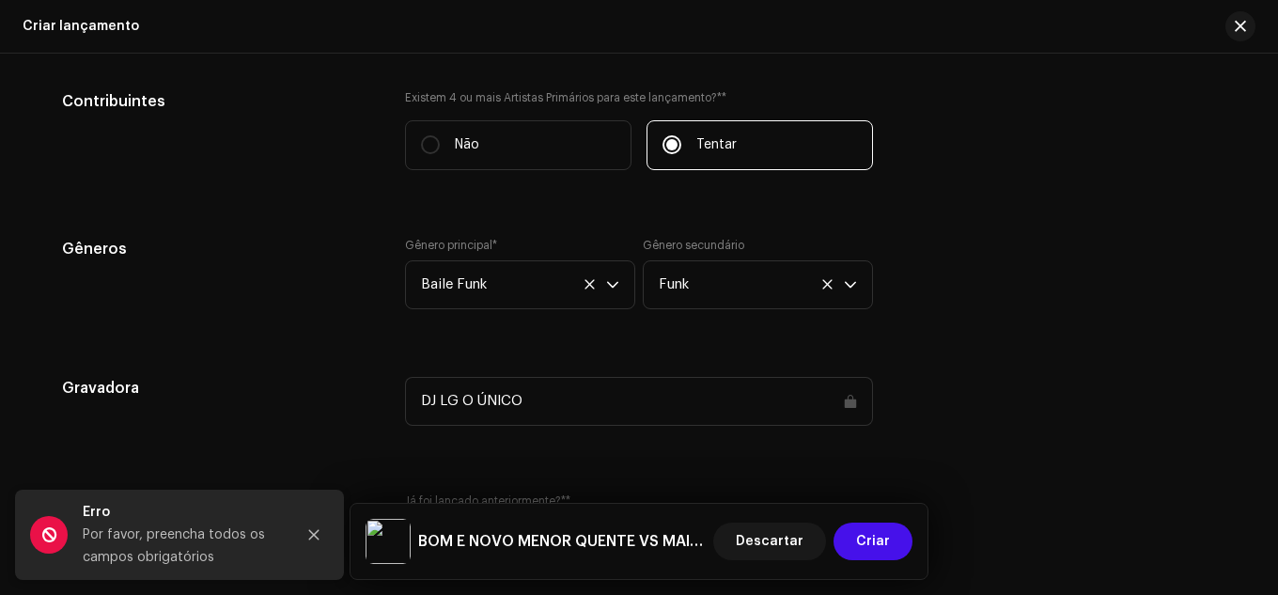
click at [898, 560] on div "Descartar Criar" at bounding box center [813, 541] width 199 height 45
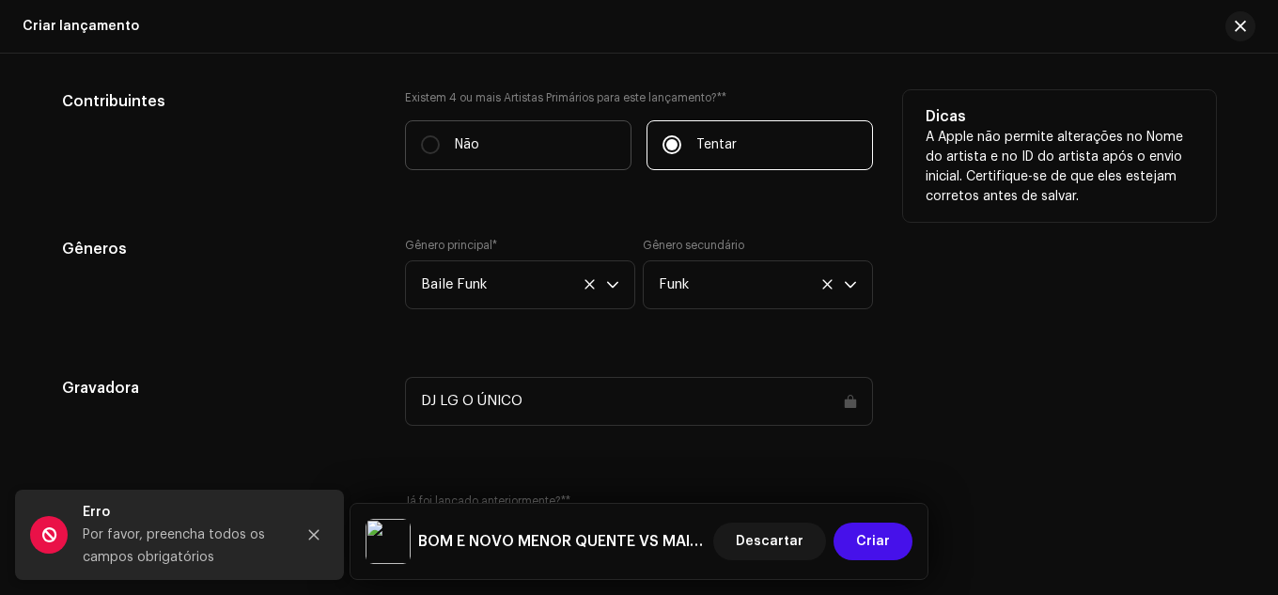
click at [530, 159] on label "Não" at bounding box center [518, 145] width 227 height 50
click at [440, 154] on input "Não" at bounding box center [430, 144] width 19 height 19
radio input "true"
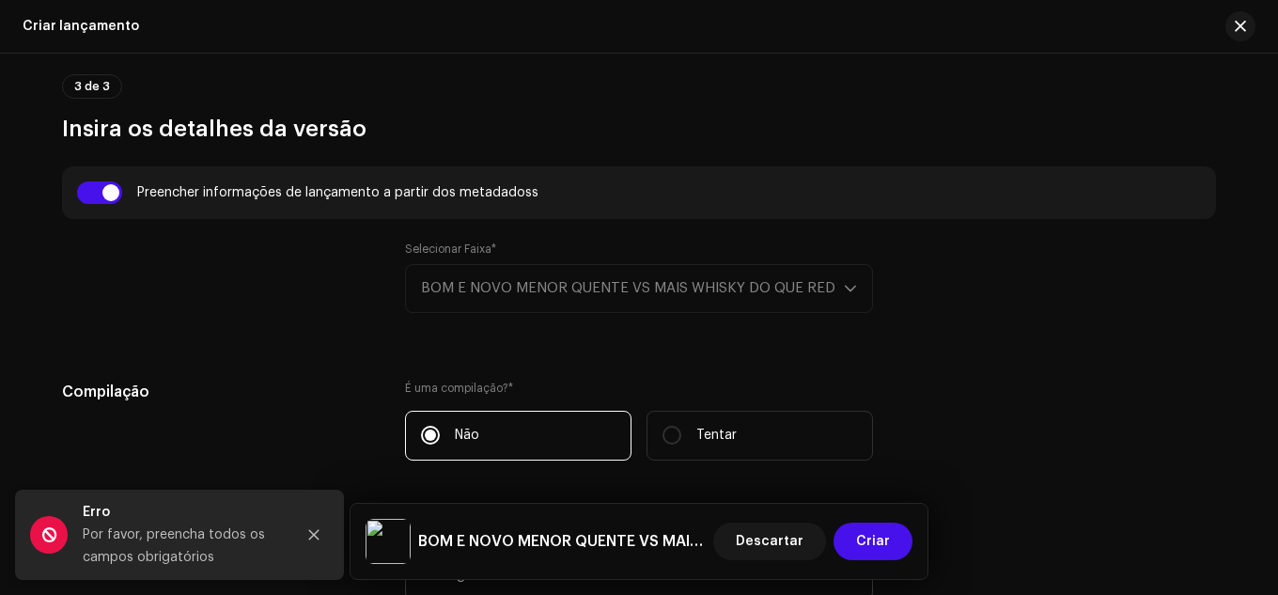
scroll to position [1258, 0]
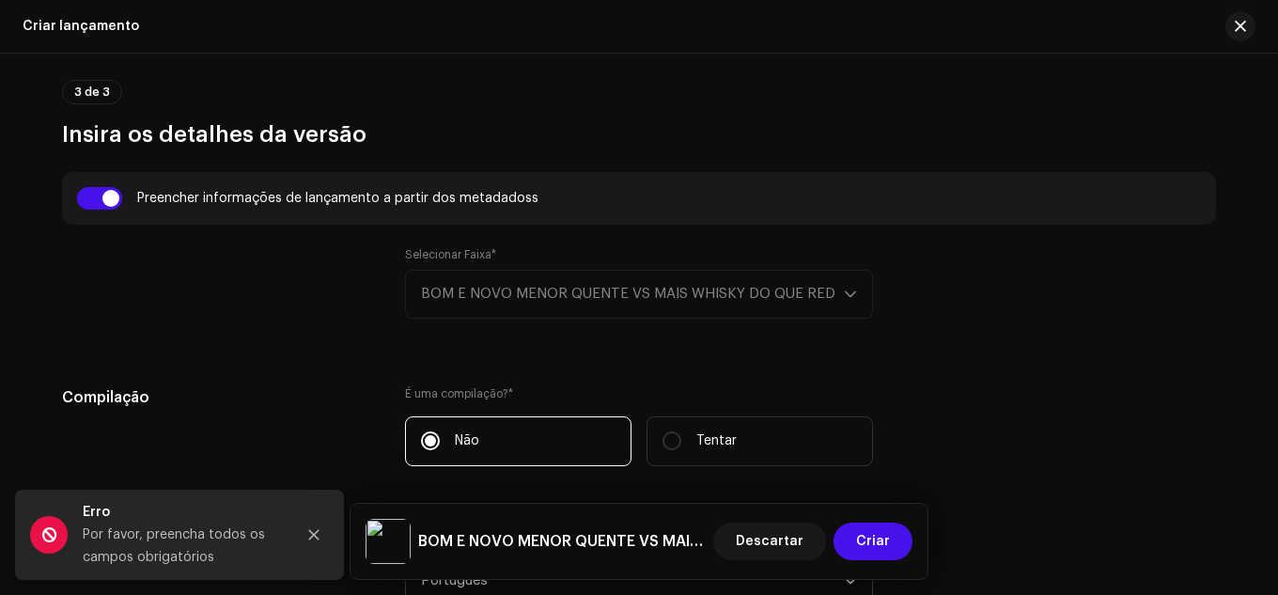
click at [85, 221] on div "Preencher informações de lançamento a partir dos metadadoss" at bounding box center [639, 198] width 1154 height 53
click at [93, 211] on div "Preencher informações de lançamento a partir dos metadadoss" at bounding box center [639, 198] width 1154 height 53
click at [101, 205] on input "checkbox" at bounding box center [99, 198] width 45 height 23
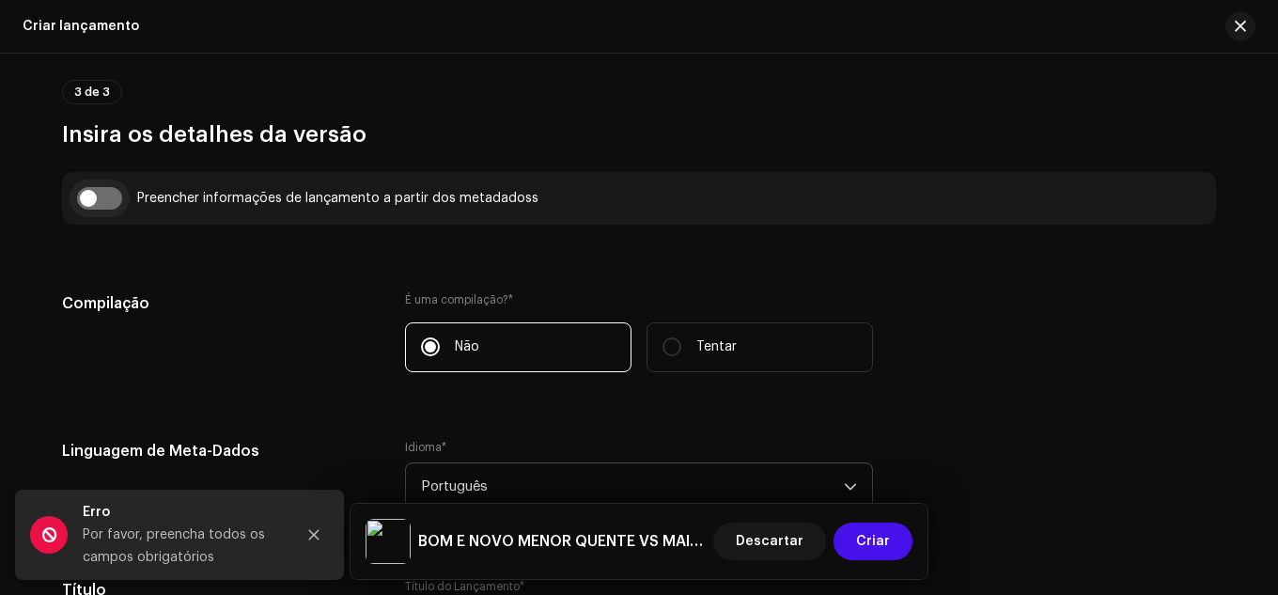
click at [101, 205] on input "checkbox" at bounding box center [99, 198] width 45 height 23
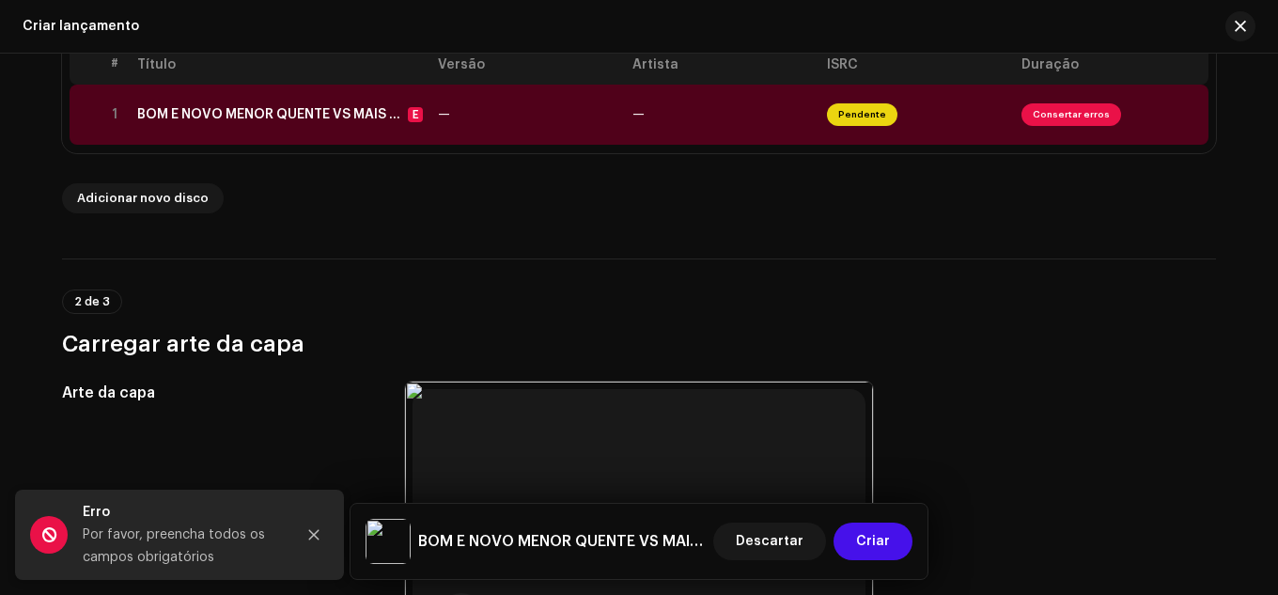
scroll to position [224, 0]
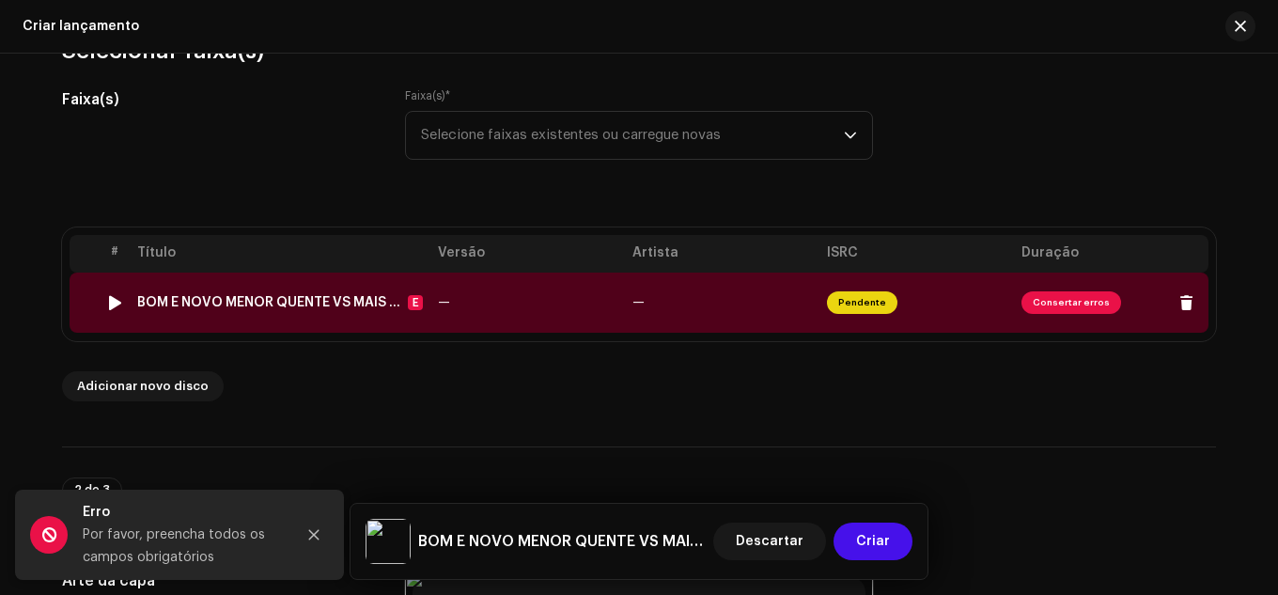
click at [1041, 298] on font "Consertar erros" at bounding box center [1071, 302] width 77 height 9
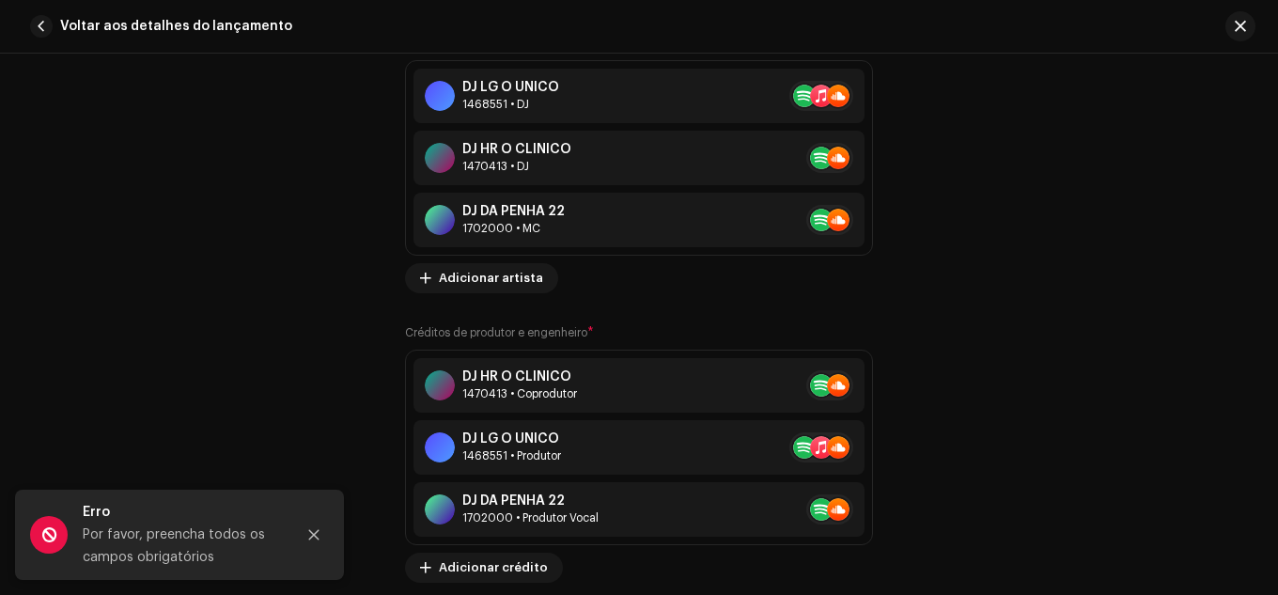
scroll to position [1598, 0]
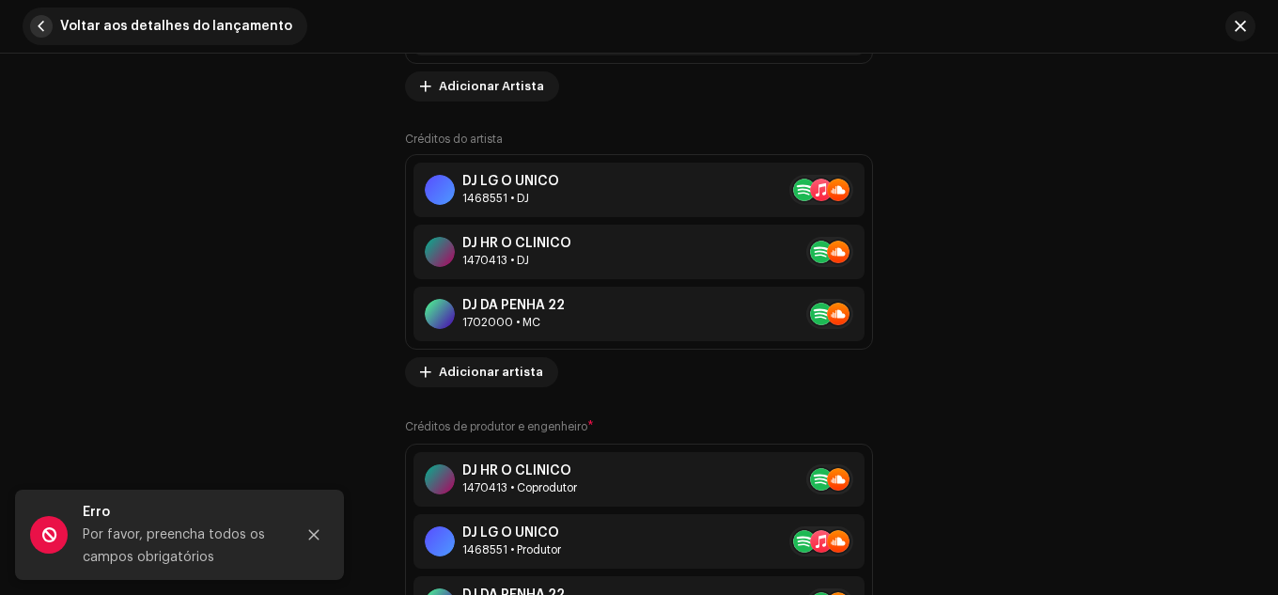
click at [36, 24] on span "button" at bounding box center [41, 26] width 23 height 23
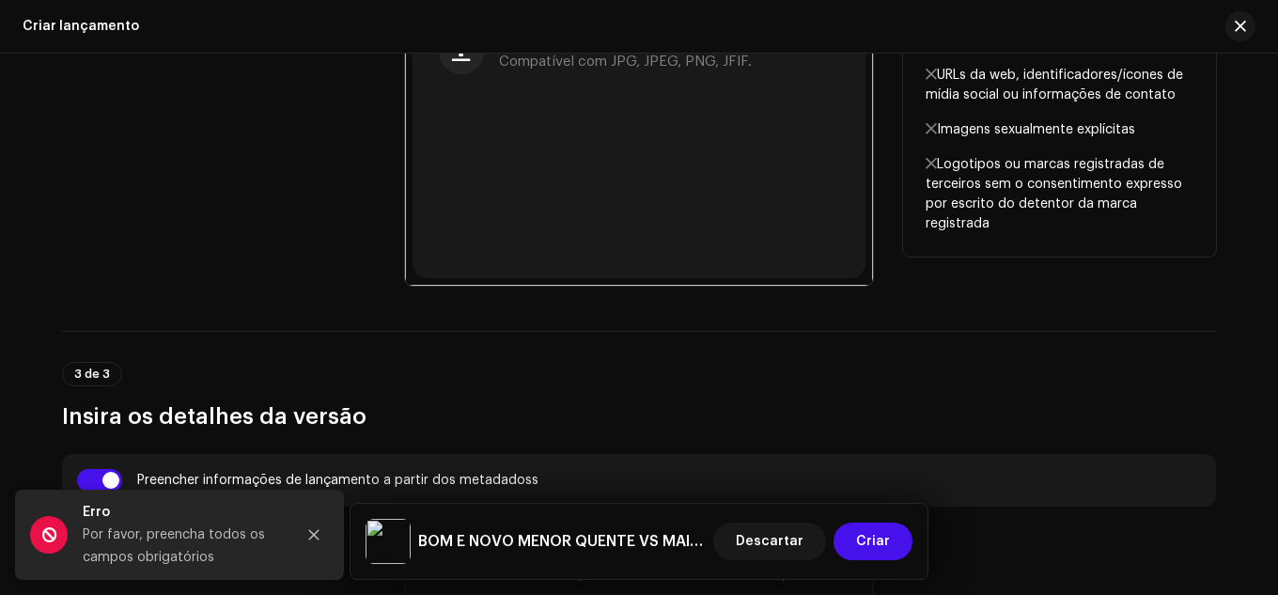
scroll to position [1164, 0]
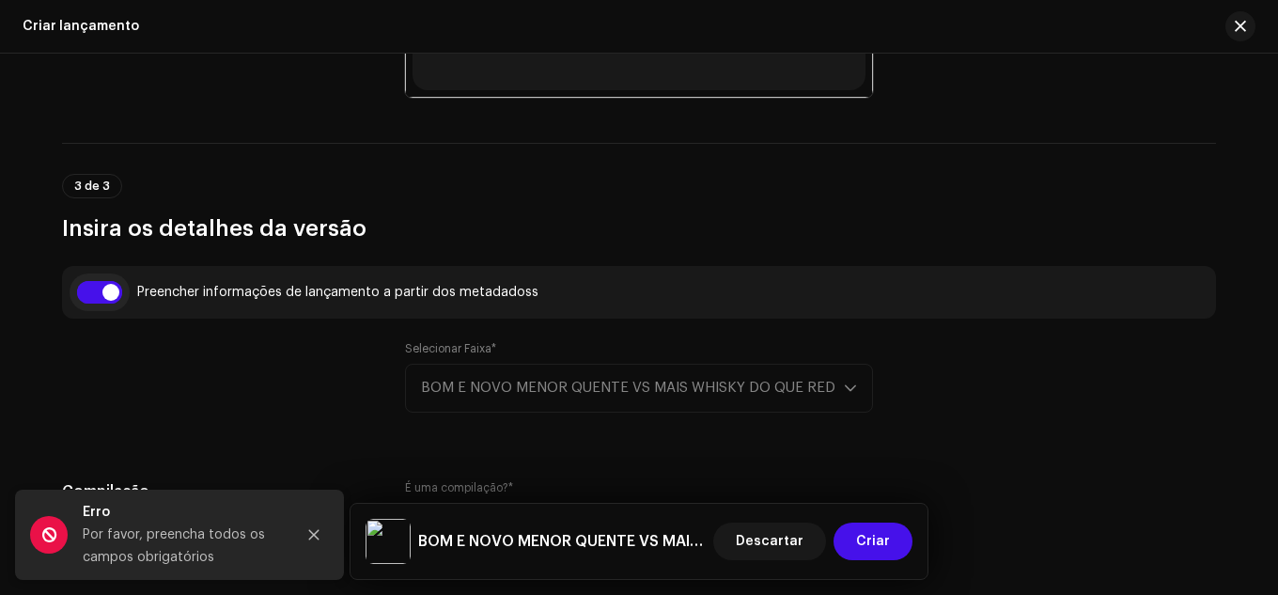
click at [104, 290] on input "checkbox" at bounding box center [99, 292] width 45 height 23
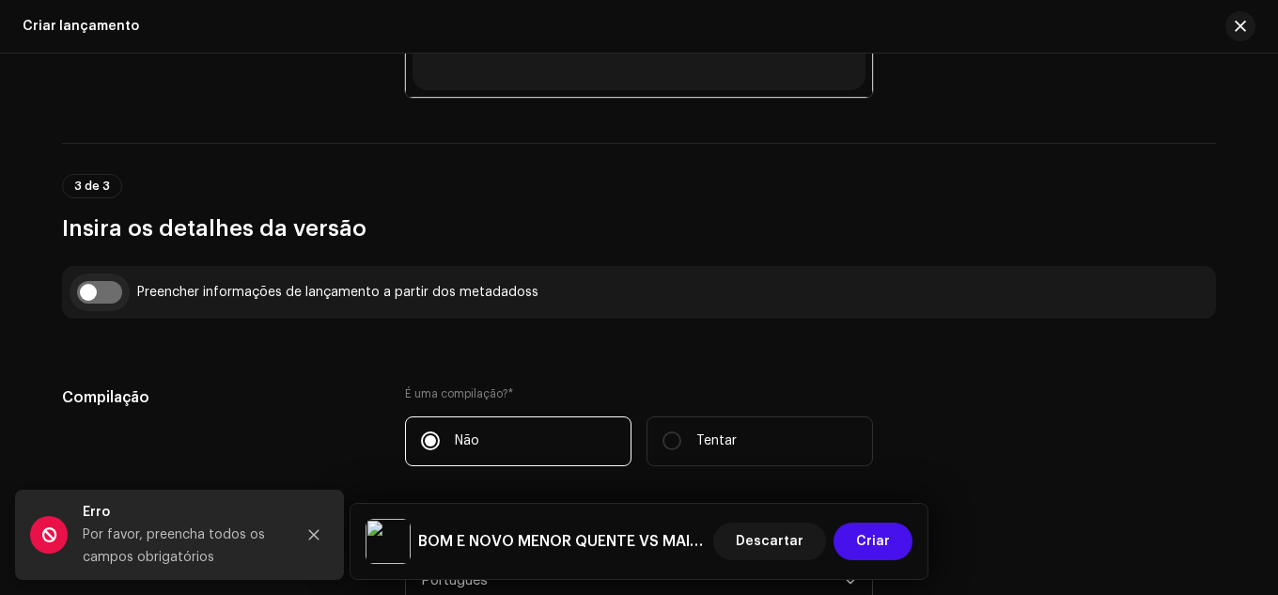
click at [104, 290] on input "checkbox" at bounding box center [99, 292] width 45 height 23
checkbox input "true"
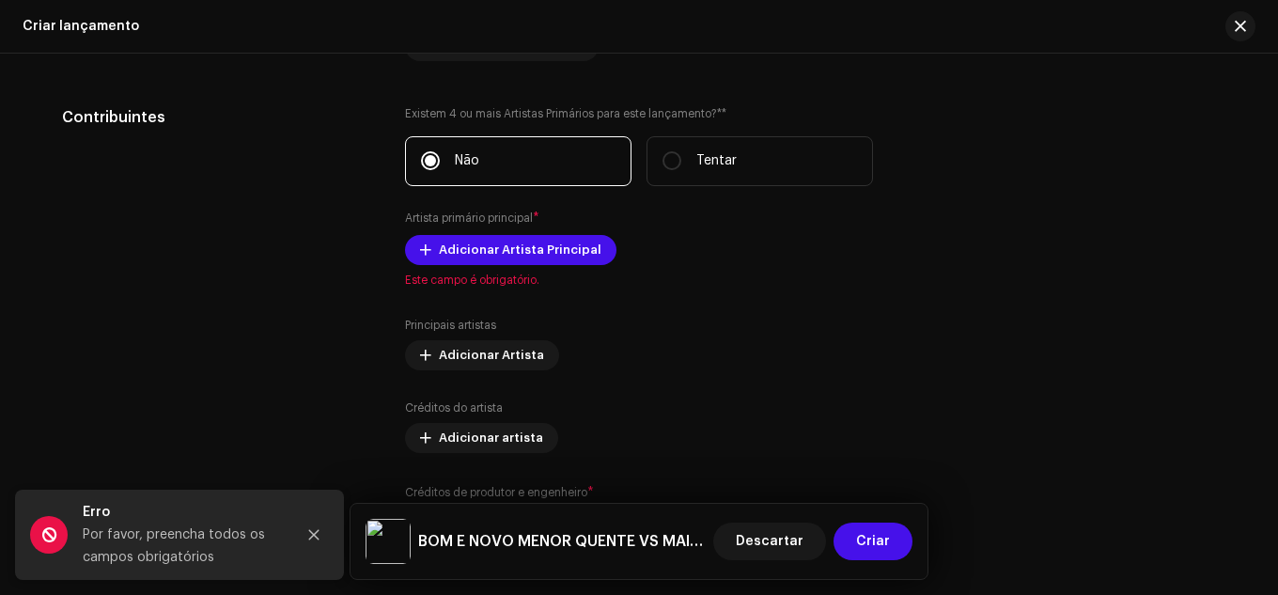
scroll to position [2104, 0]
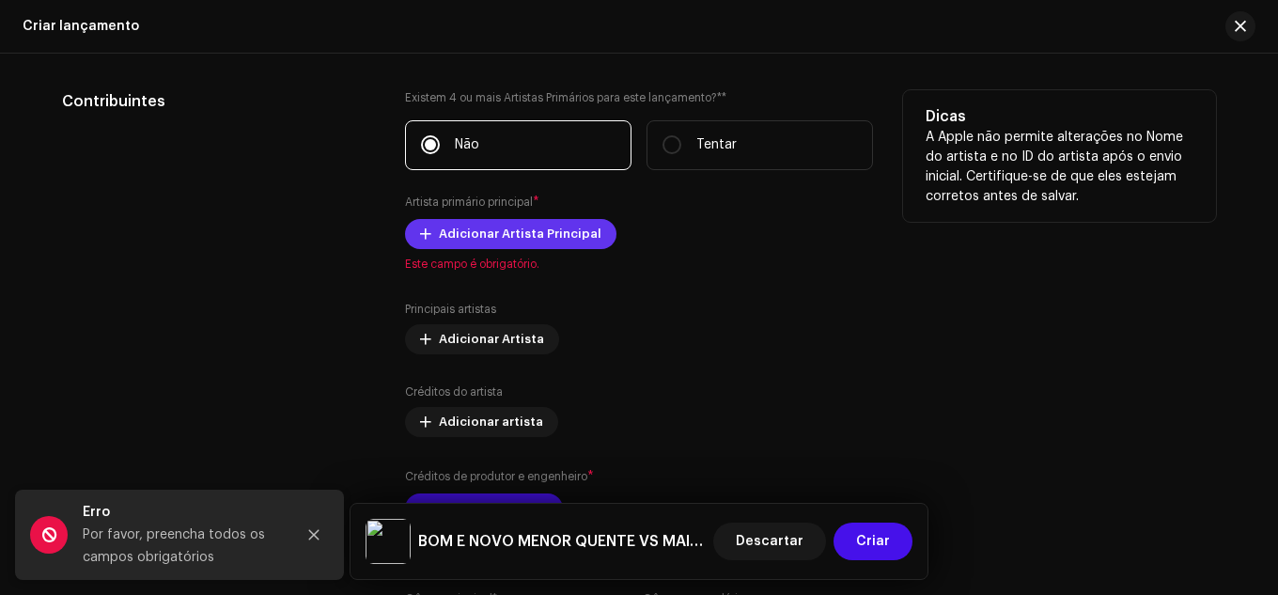
click at [557, 237] on font "Adicionar Artista Principal" at bounding box center [520, 233] width 163 height 12
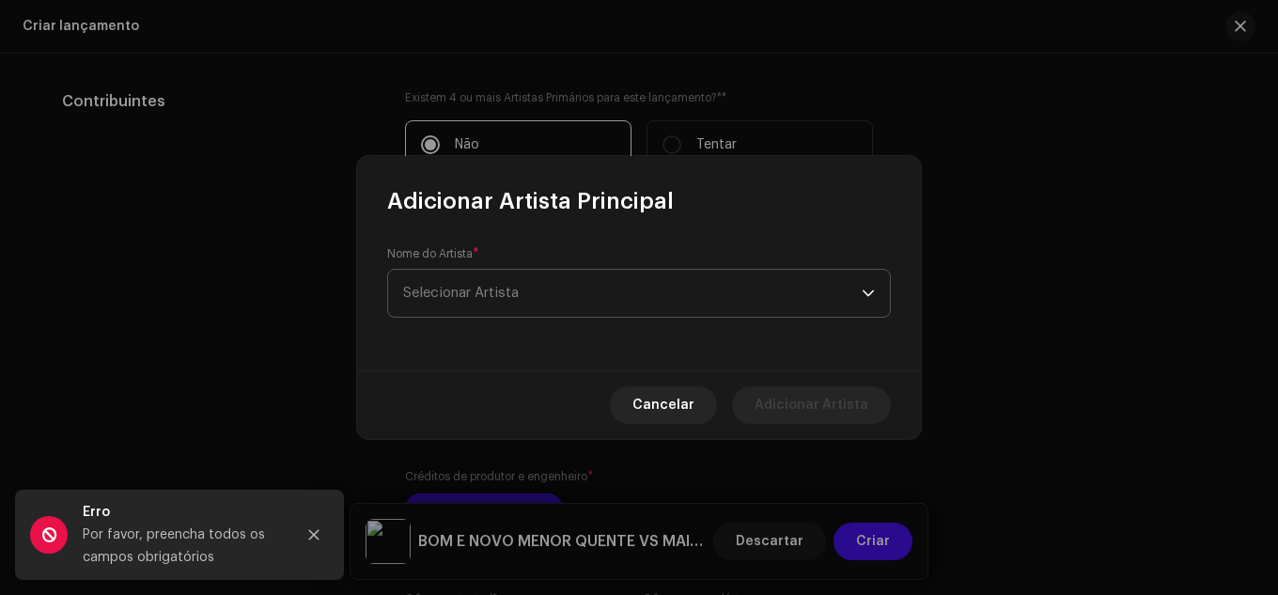
click at [535, 275] on span "Selecionar Artista" at bounding box center [632, 293] width 459 height 47
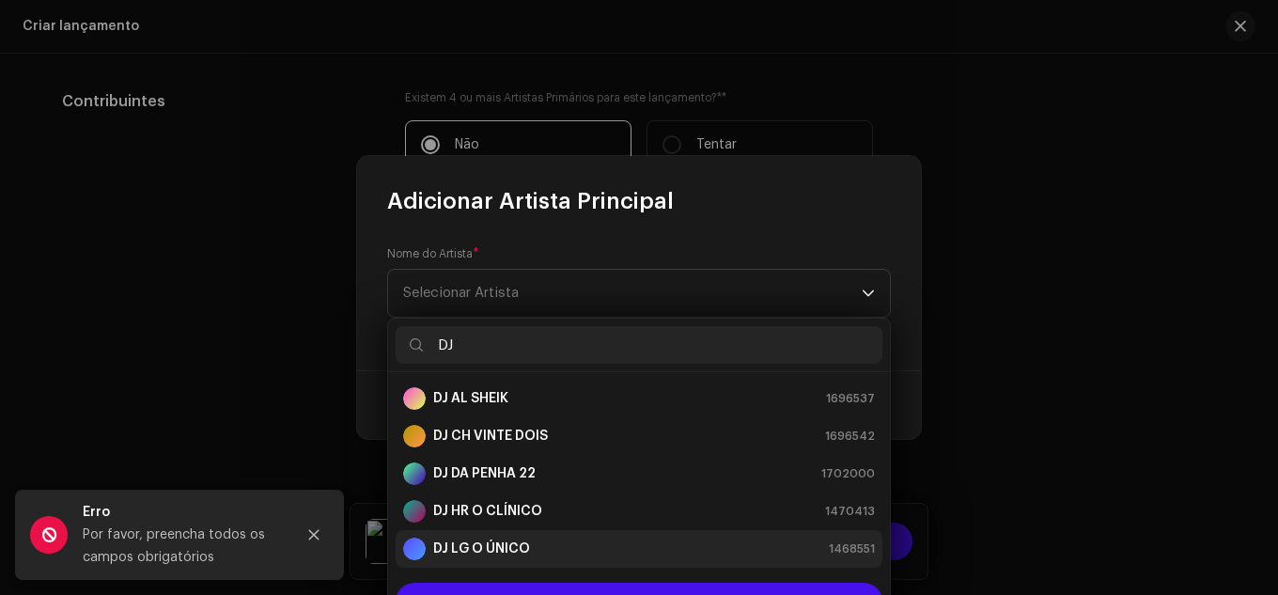
type input "DJ"
click at [573, 552] on div "DJ LG O ÚNICO 1468551" at bounding box center [639, 549] width 472 height 23
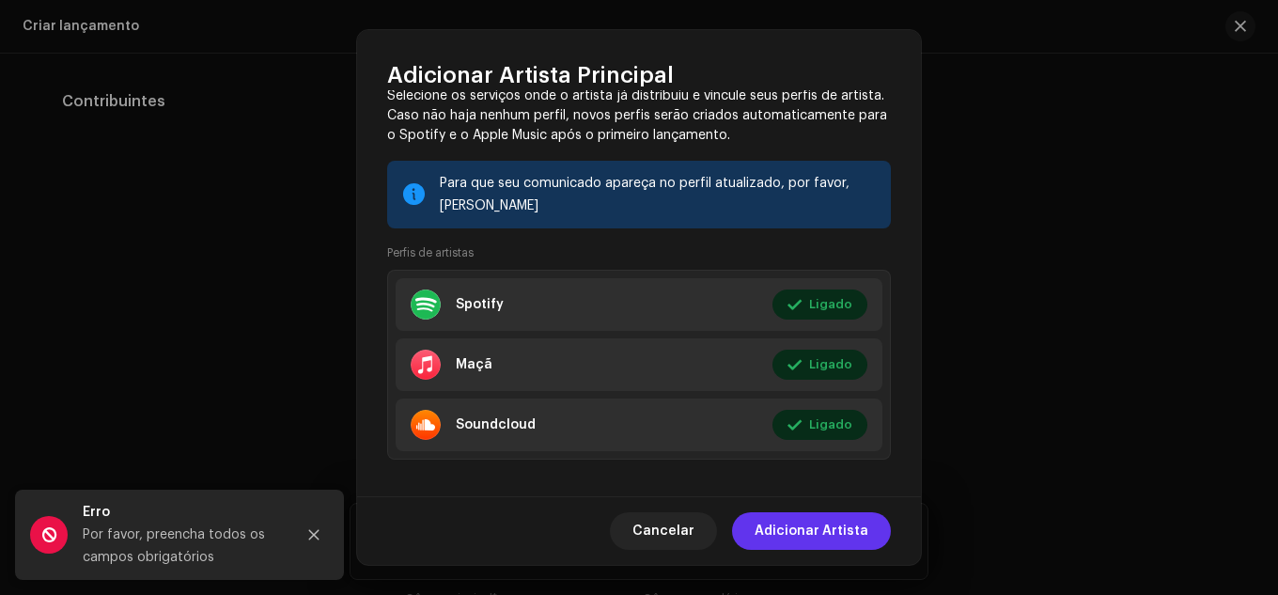
scroll to position [203, 0]
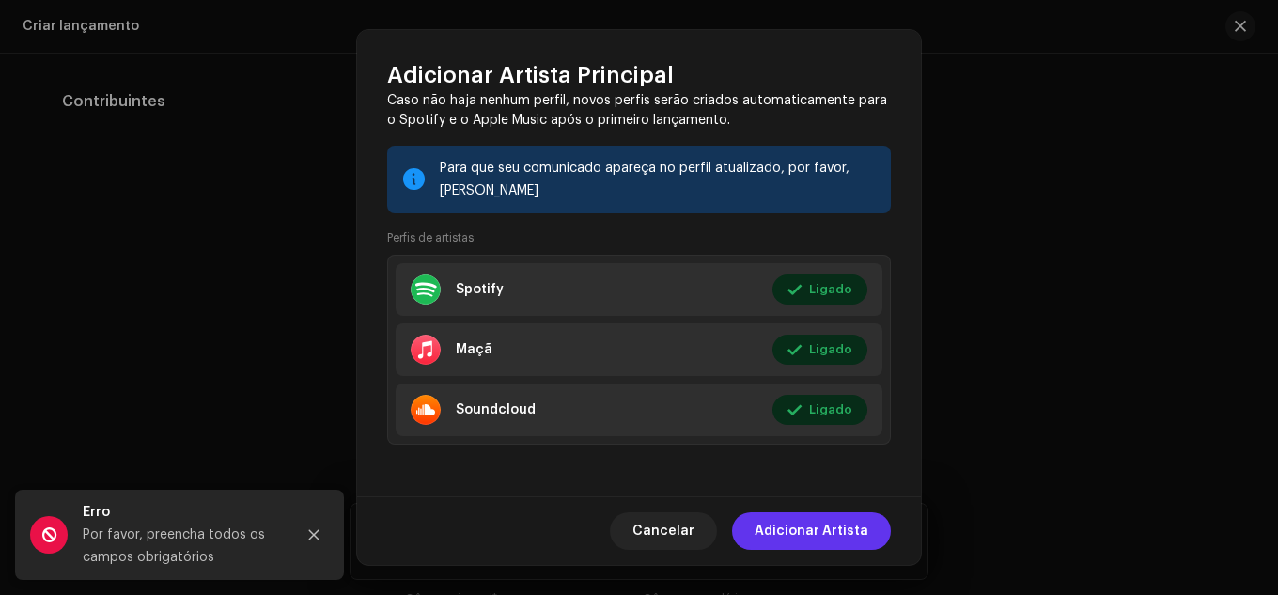
click at [816, 527] on font "Adicionar Artista" at bounding box center [812, 531] width 114 height 13
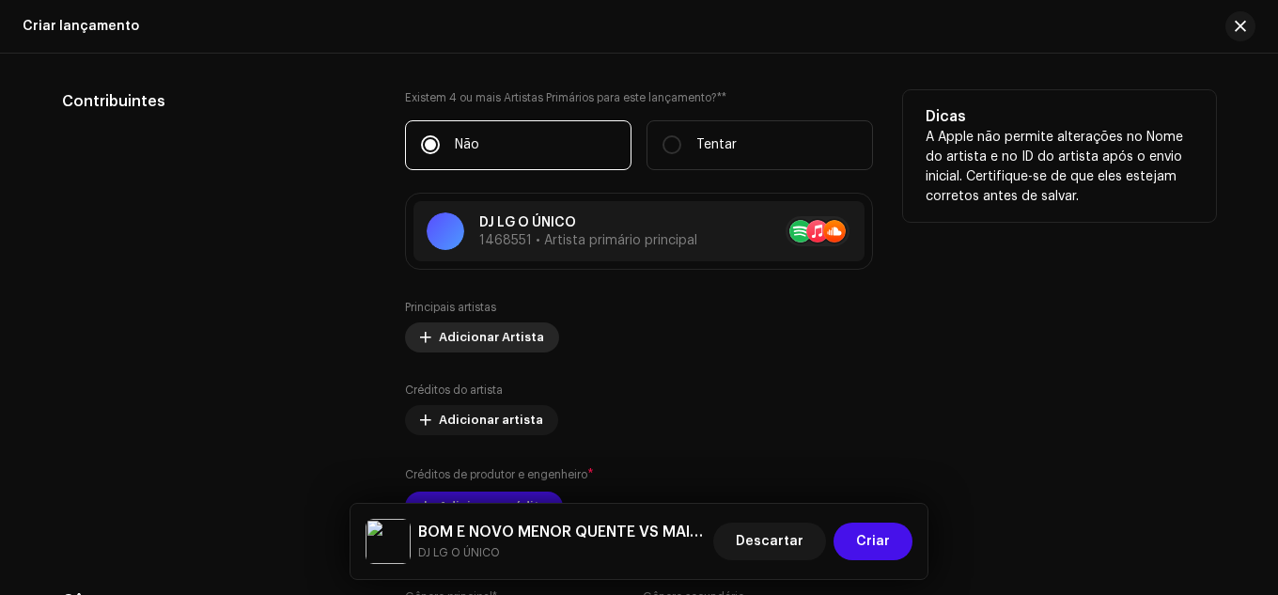
click at [530, 348] on span "Adicionar Artista" at bounding box center [491, 338] width 105 height 38
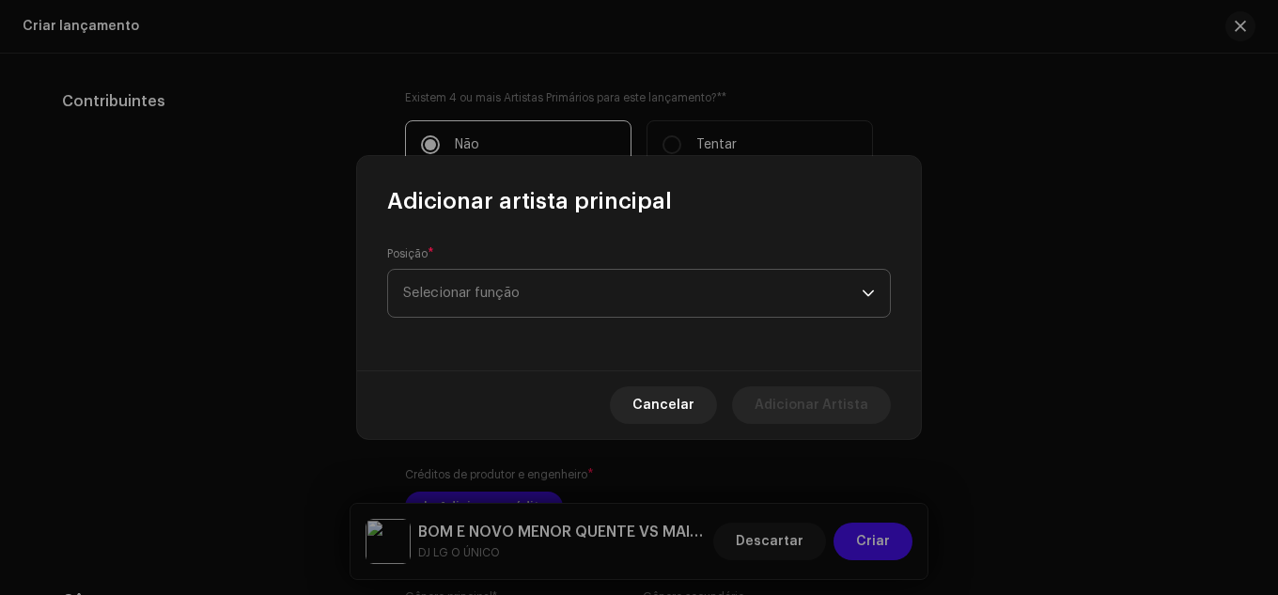
click at [519, 292] on font "Selecionar função" at bounding box center [461, 293] width 117 height 14
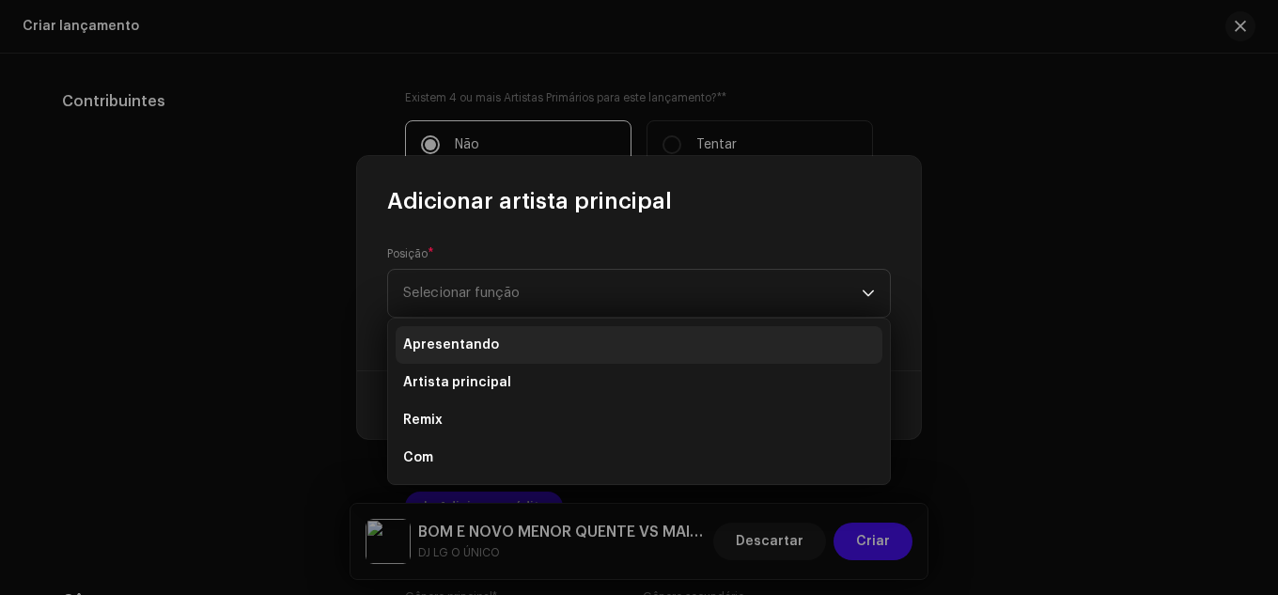
click at [509, 336] on li "Apresentando" at bounding box center [639, 345] width 487 height 38
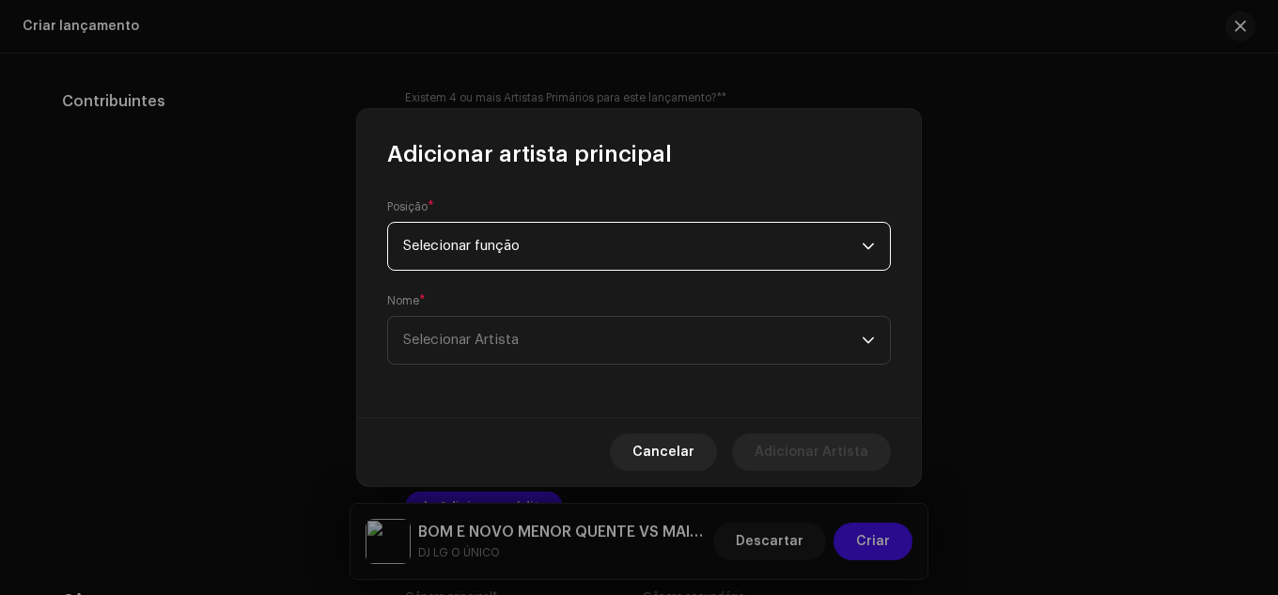
click at [509, 336] on font "Selecionar Artista" at bounding box center [461, 340] width 116 height 14
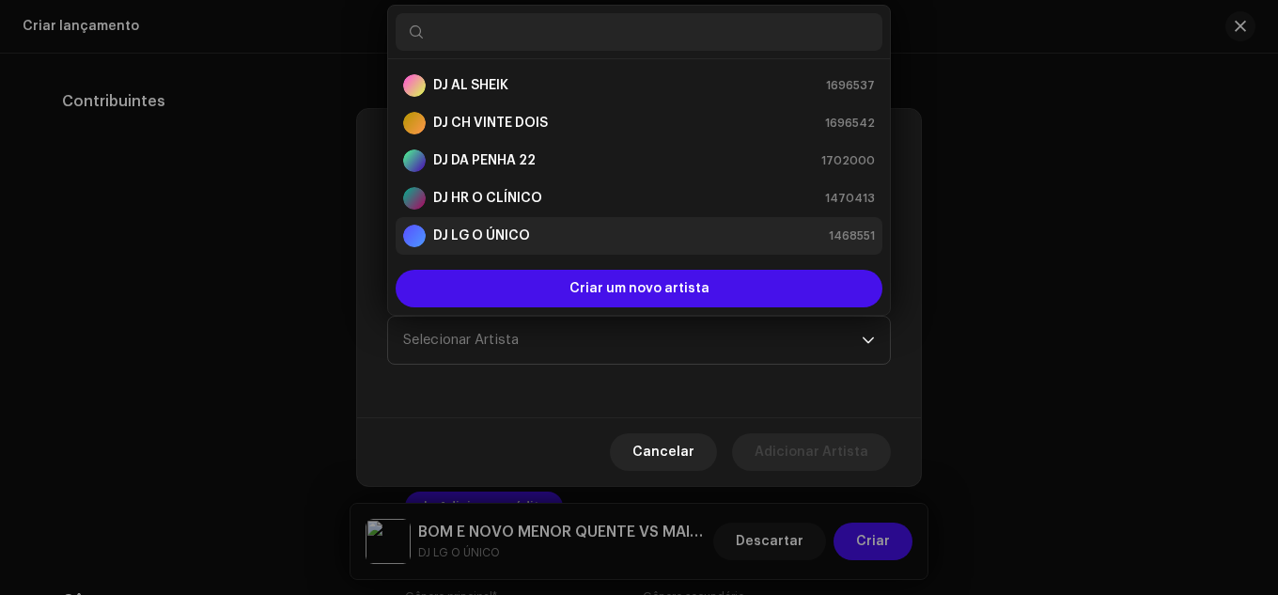
scroll to position [30, 0]
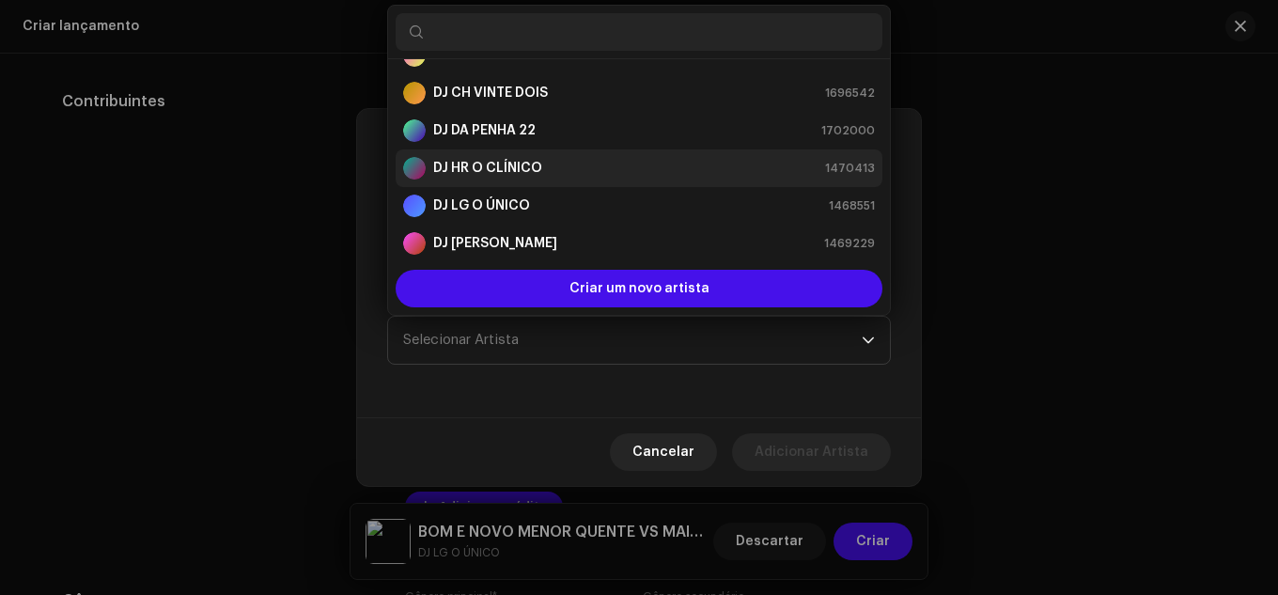
click at [522, 180] on li "DJ HR O CLÍNICO 1470413" at bounding box center [639, 168] width 487 height 38
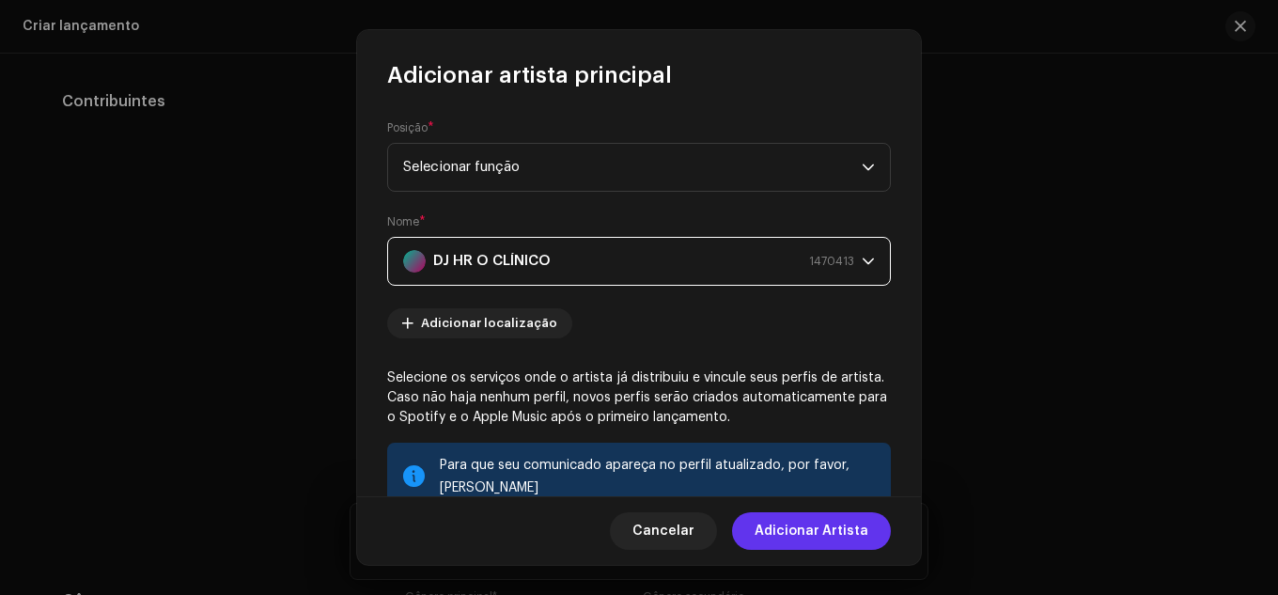
click at [804, 531] on font "Adicionar Artista" at bounding box center [812, 531] width 114 height 13
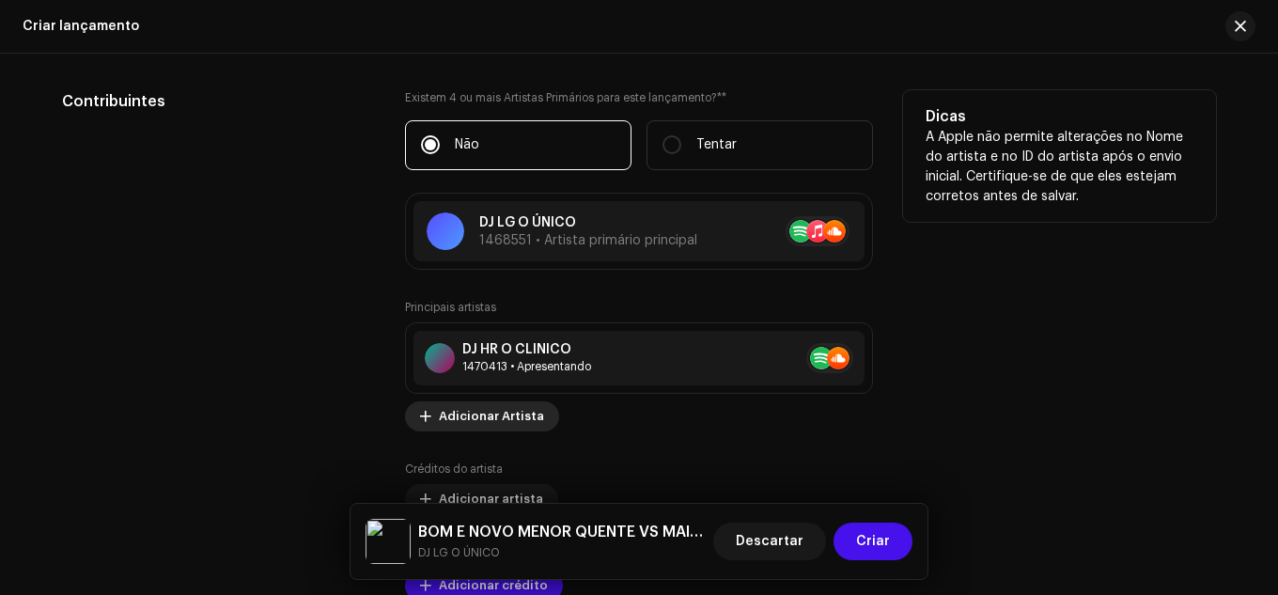
click at [509, 401] on span "Adicionar Artista" at bounding box center [491, 417] width 105 height 38
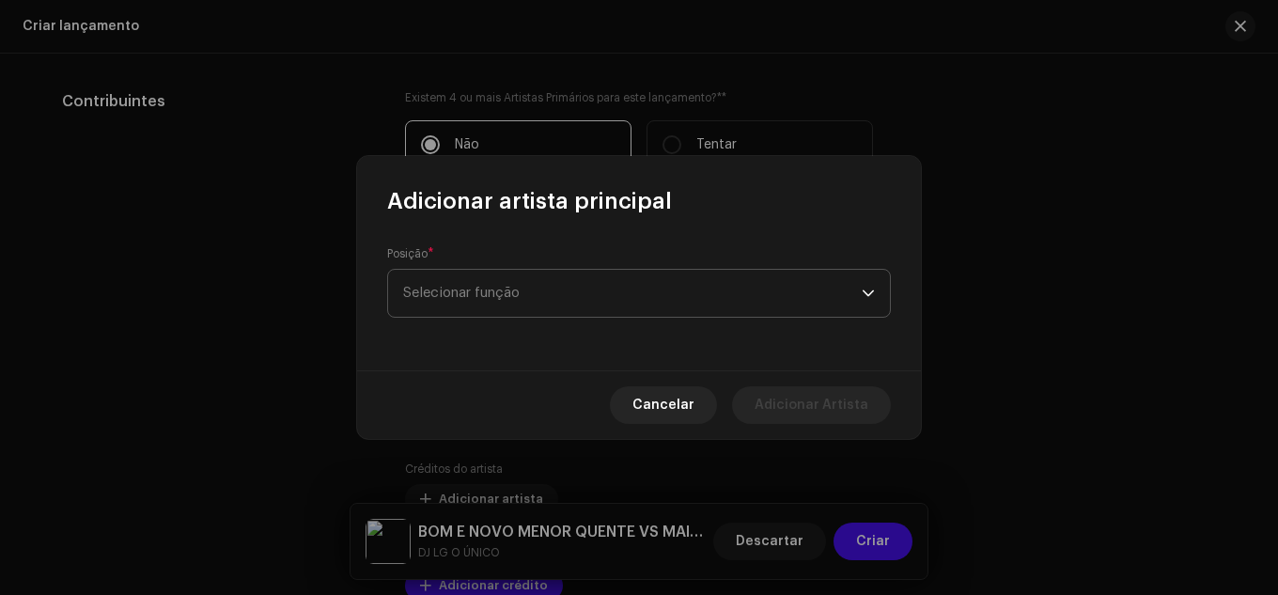
click at [523, 315] on span "Selecionar função" at bounding box center [632, 293] width 459 height 47
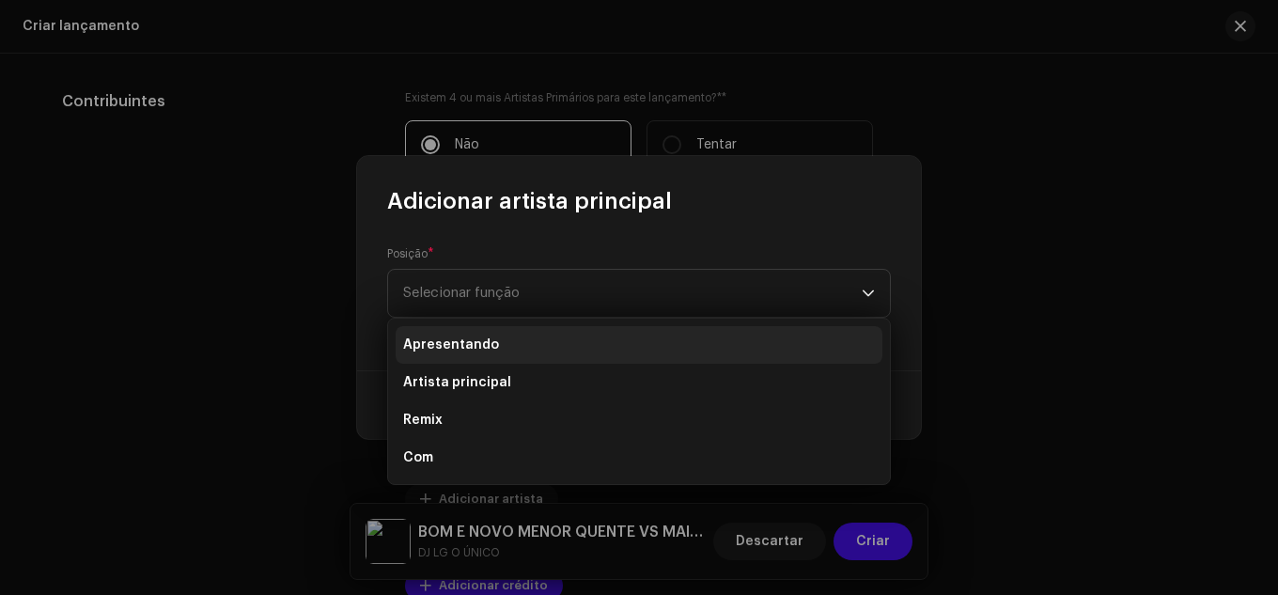
click at [521, 349] on li "Apresentando" at bounding box center [639, 345] width 487 height 38
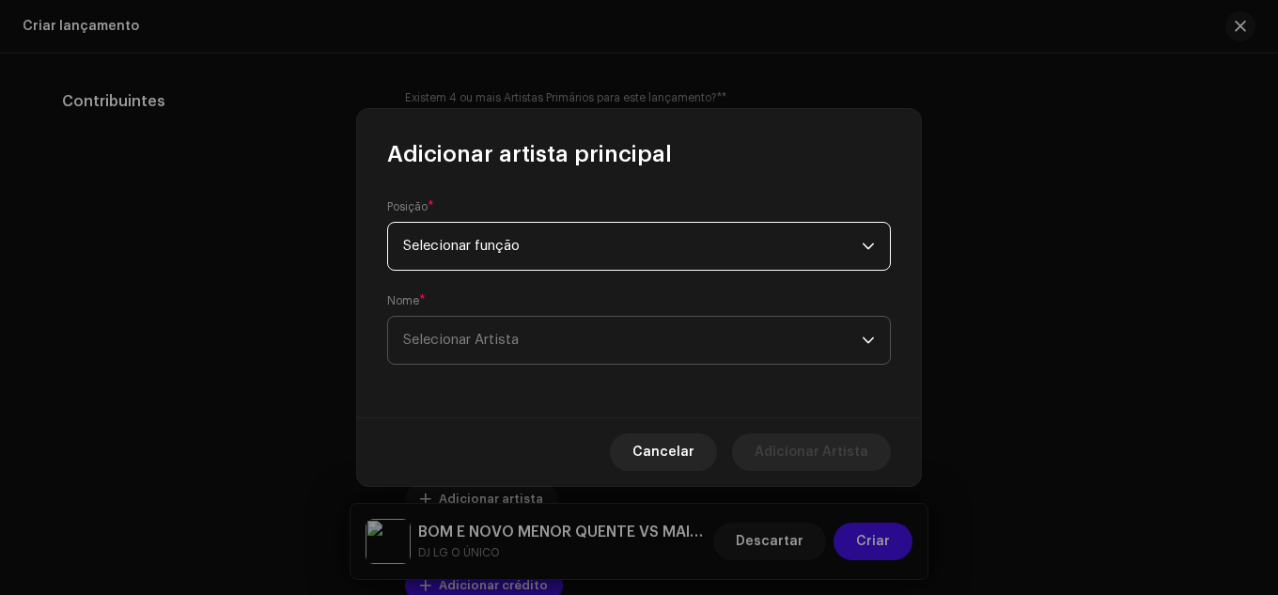
click at [520, 347] on span "Selecionar Artista" at bounding box center [632, 340] width 459 height 47
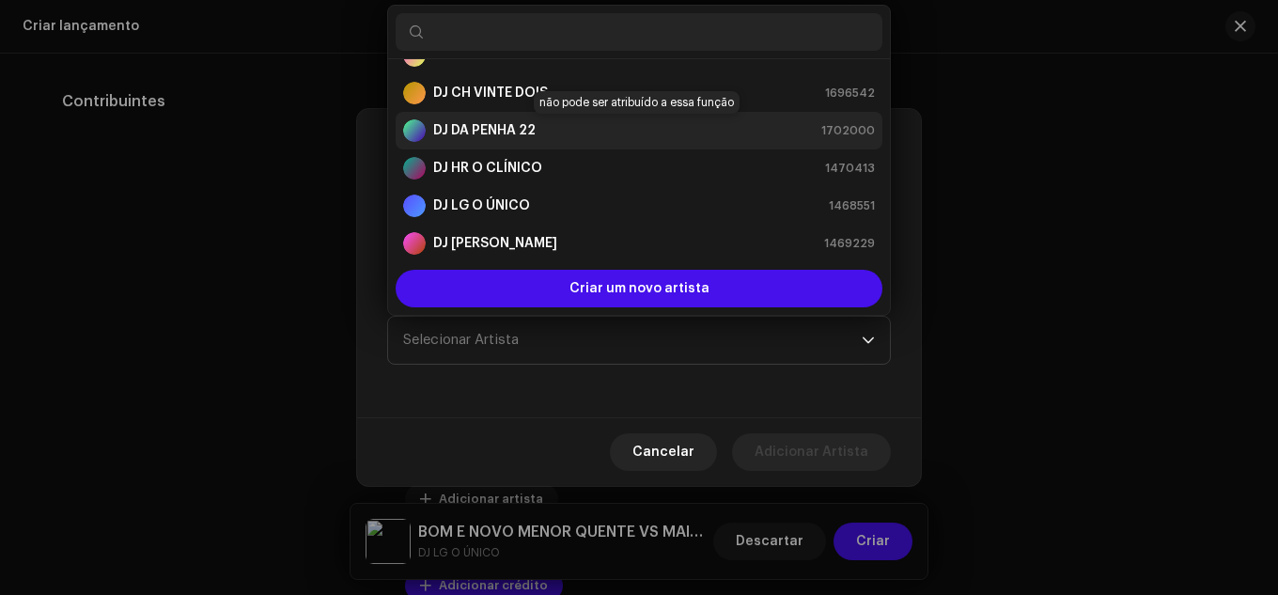
click at [516, 135] on font "DJ DA PENHA 22" at bounding box center [484, 130] width 102 height 13
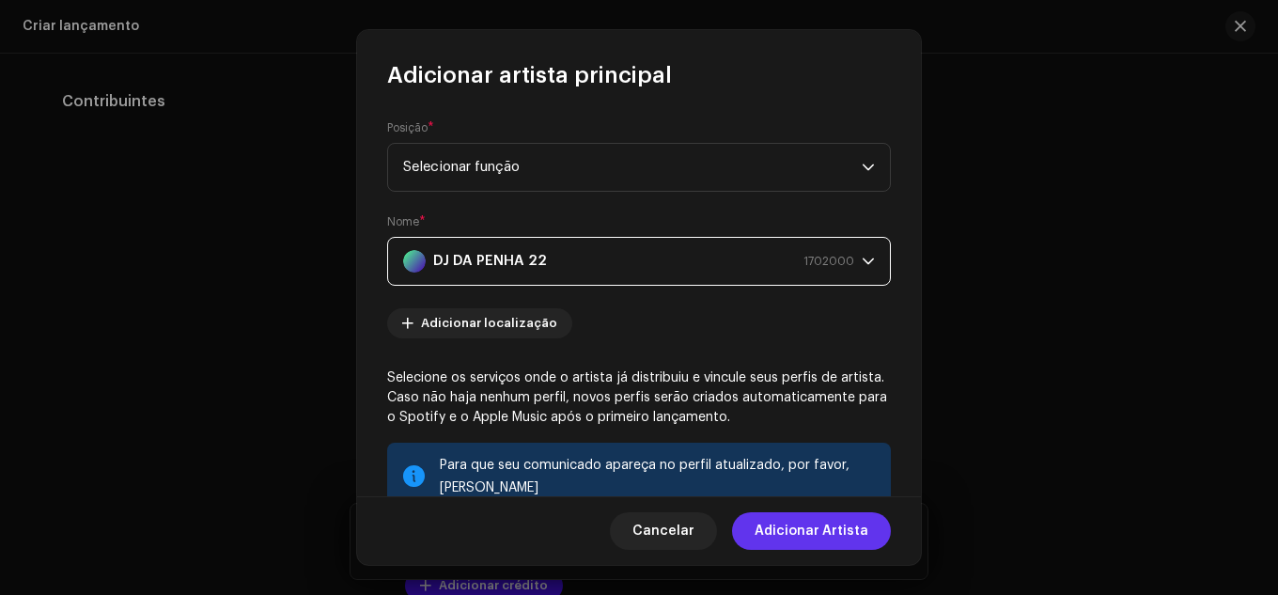
click at [840, 536] on font "Adicionar Artista" at bounding box center [812, 531] width 114 height 13
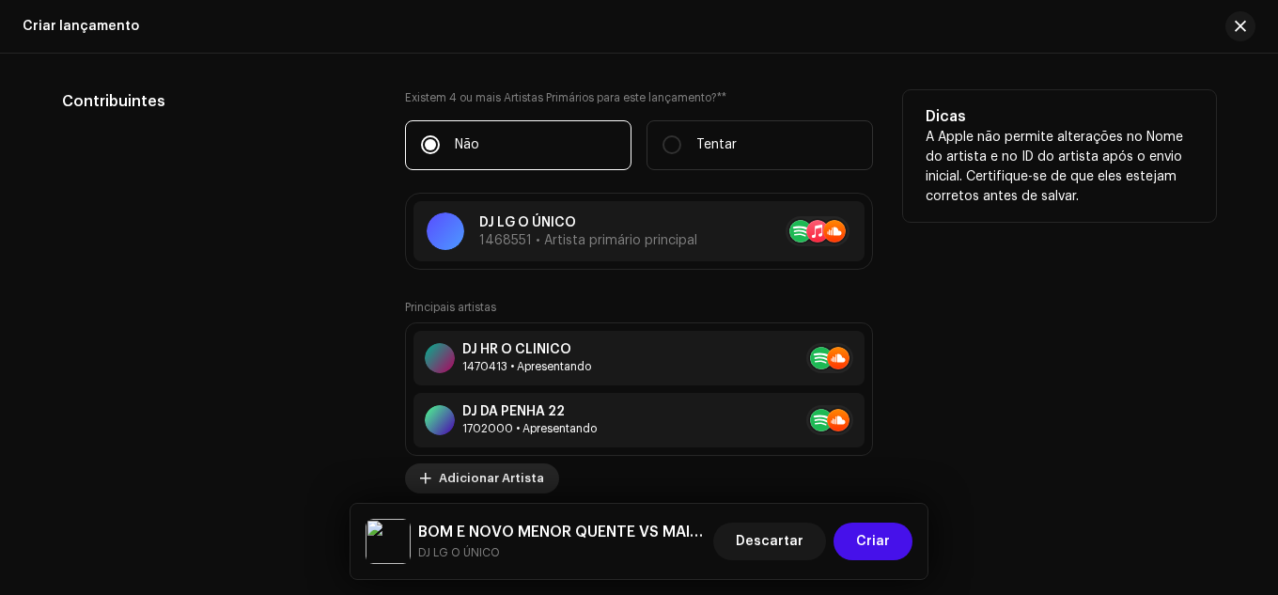
click at [510, 469] on span "Adicionar Artista" at bounding box center [491, 479] width 105 height 38
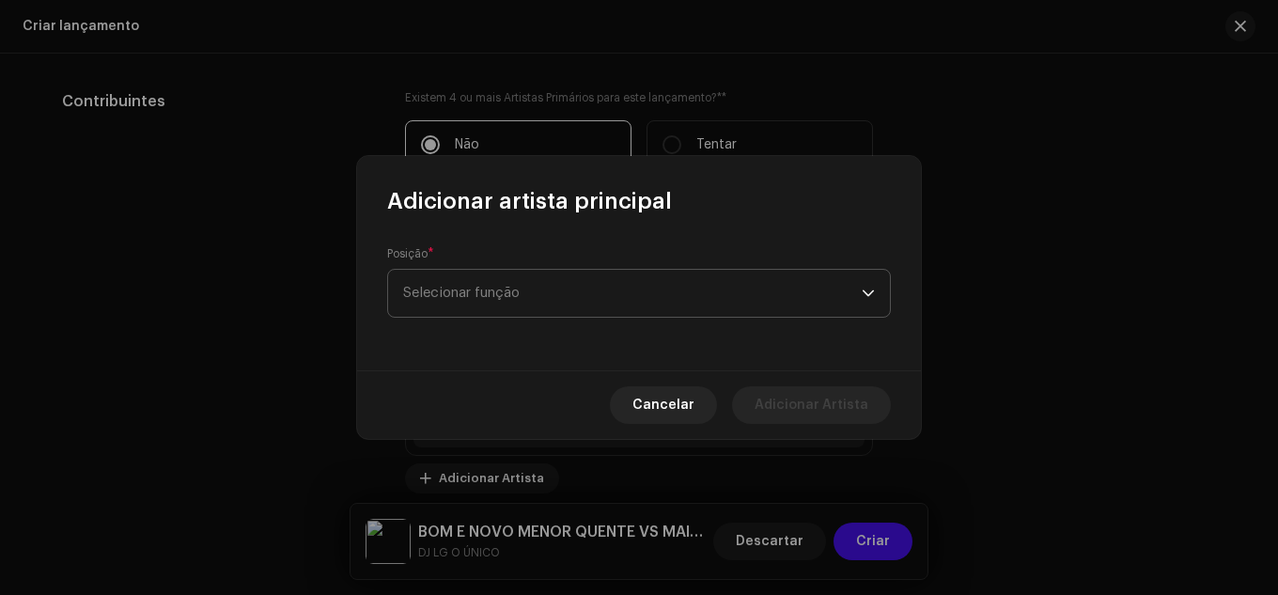
click at [555, 298] on span "Selecionar função" at bounding box center [632, 293] width 459 height 47
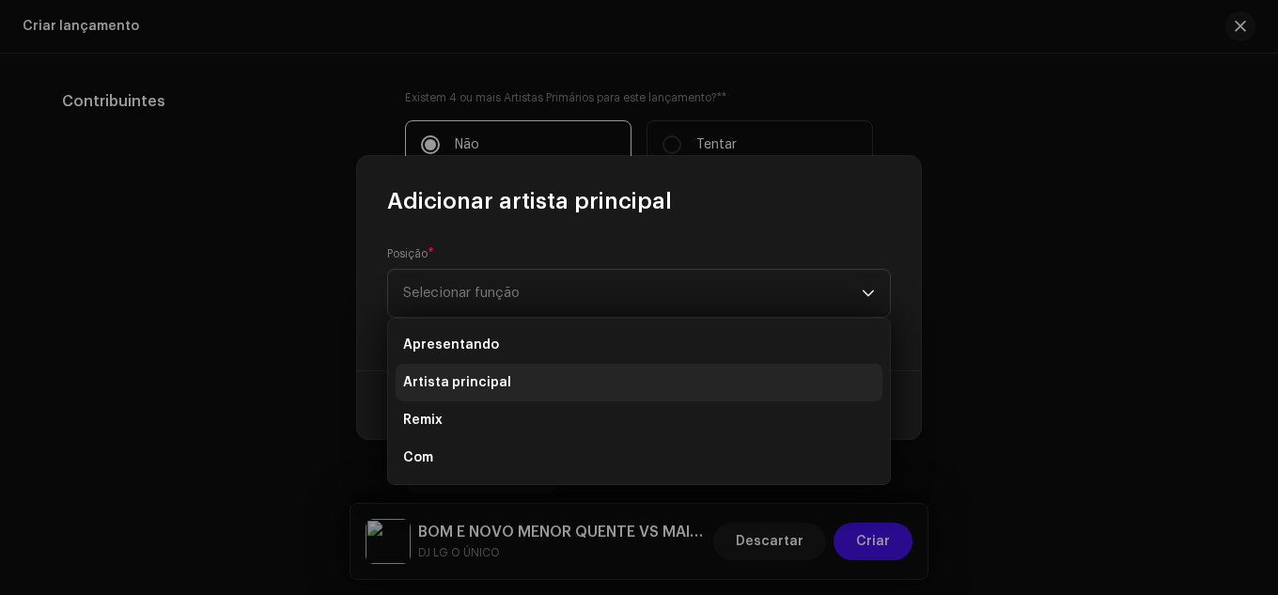
click at [537, 371] on li "Artista principal" at bounding box center [639, 383] width 487 height 38
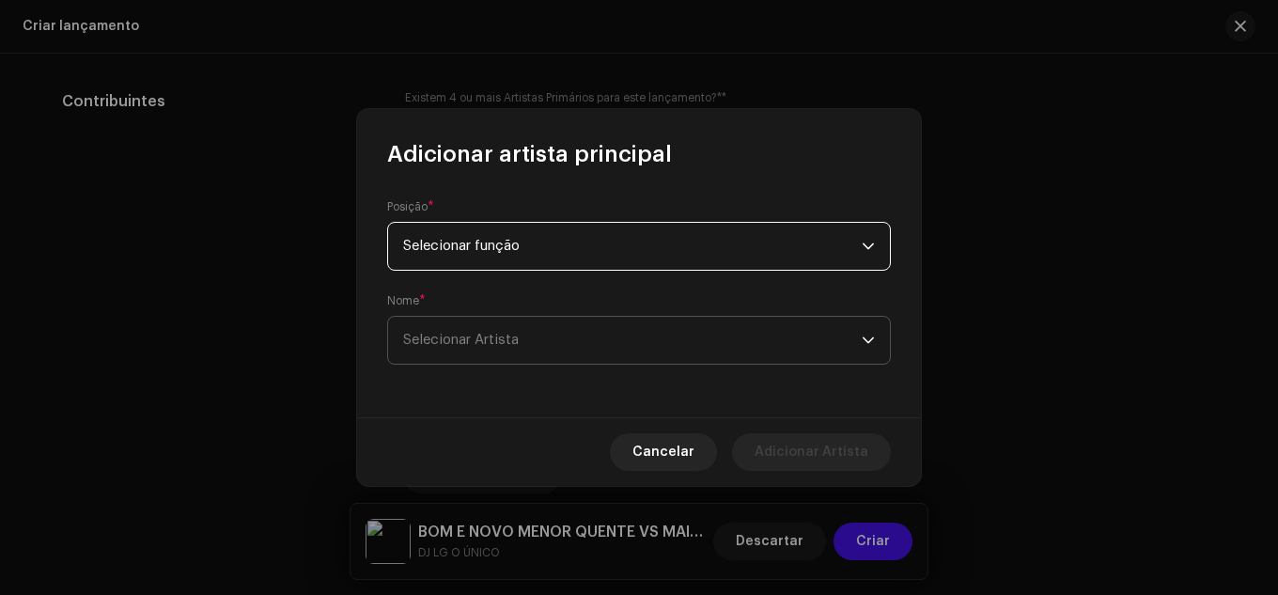
click at [536, 348] on span "Selecionar Artista" at bounding box center [632, 340] width 459 height 47
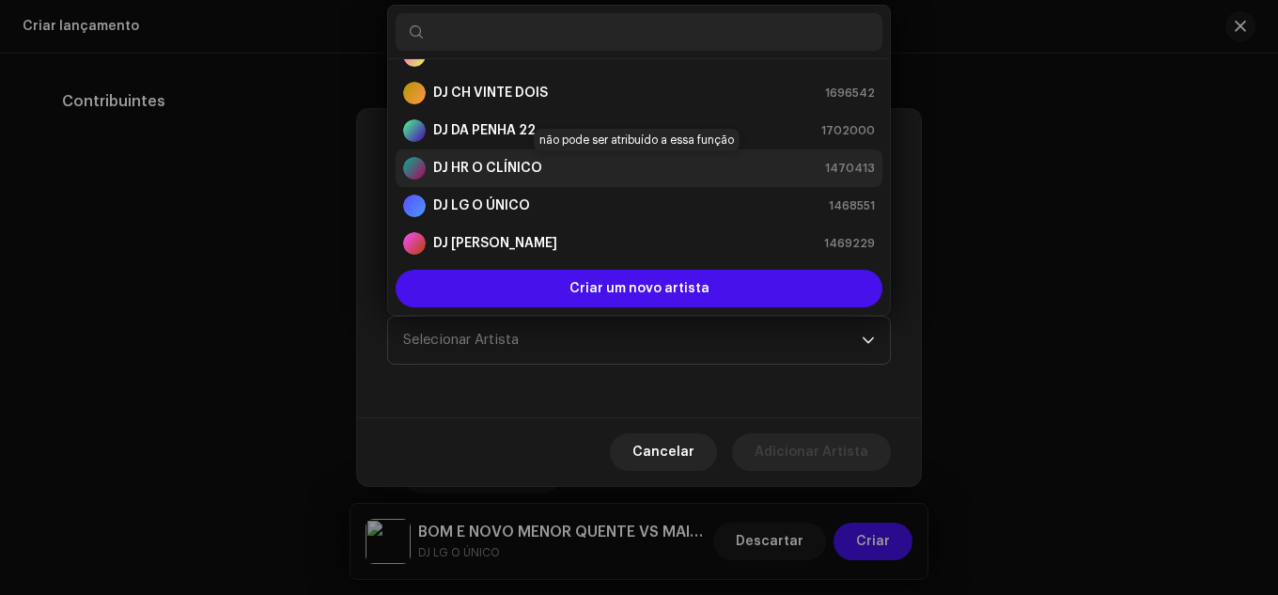
click at [504, 166] on font "DJ HR O CLÍNICO" at bounding box center [487, 168] width 109 height 13
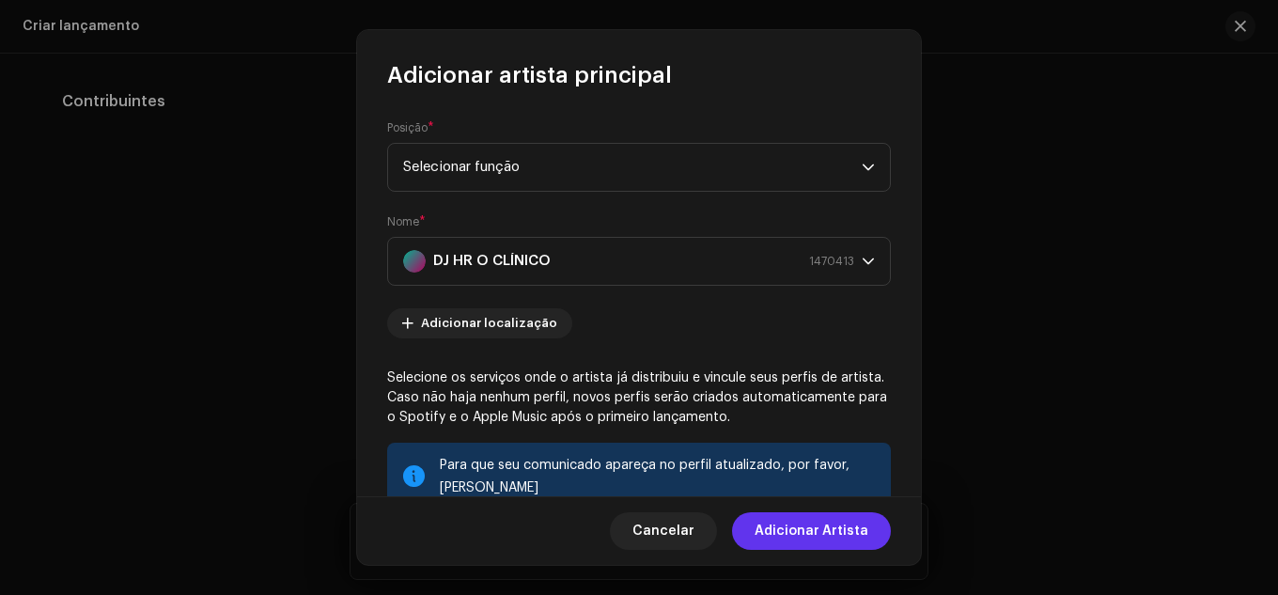
click at [802, 528] on font "Adicionar Artista" at bounding box center [812, 531] width 114 height 13
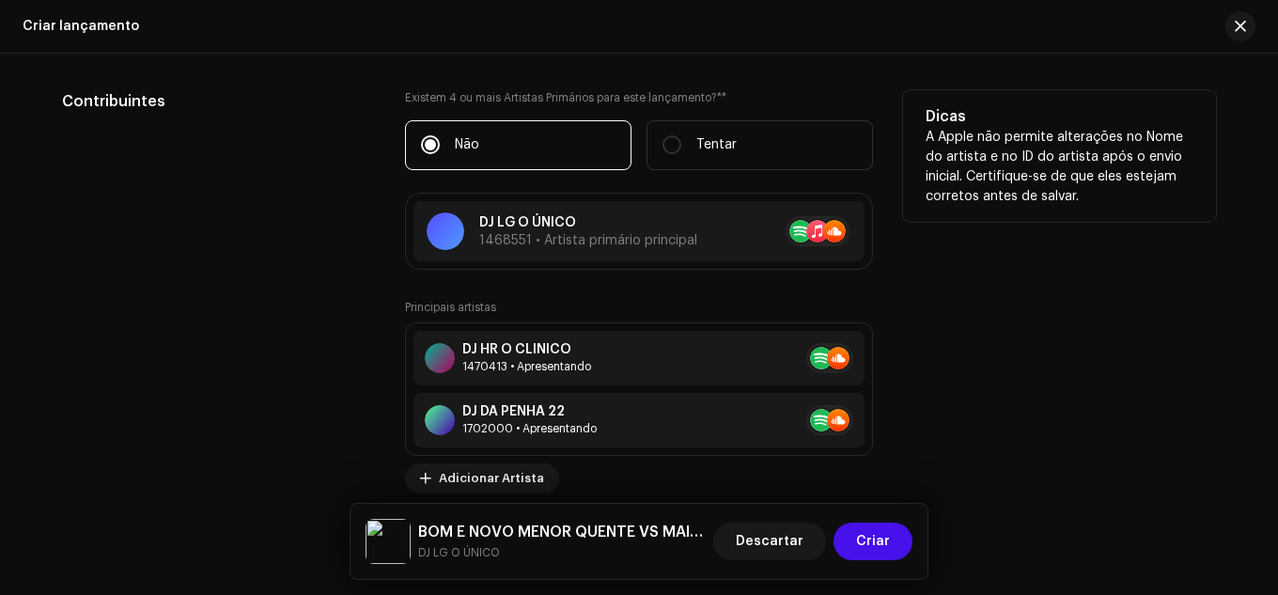
scroll to position [2198, 0]
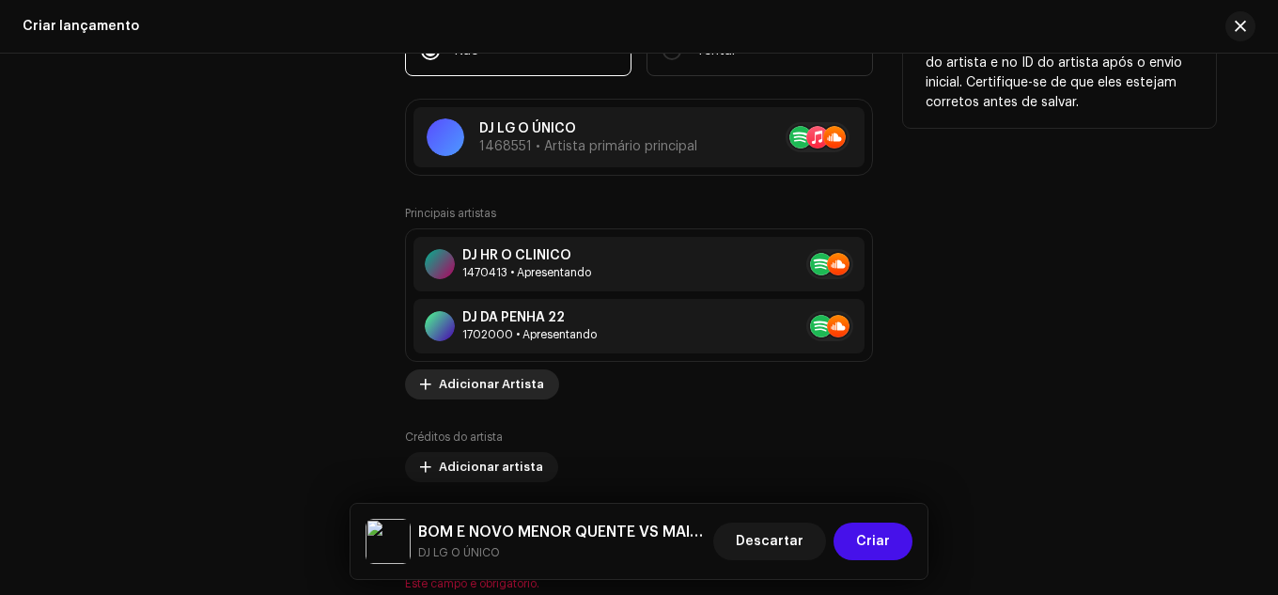
click at [519, 385] on font "Adicionar Artista" at bounding box center [491, 384] width 105 height 12
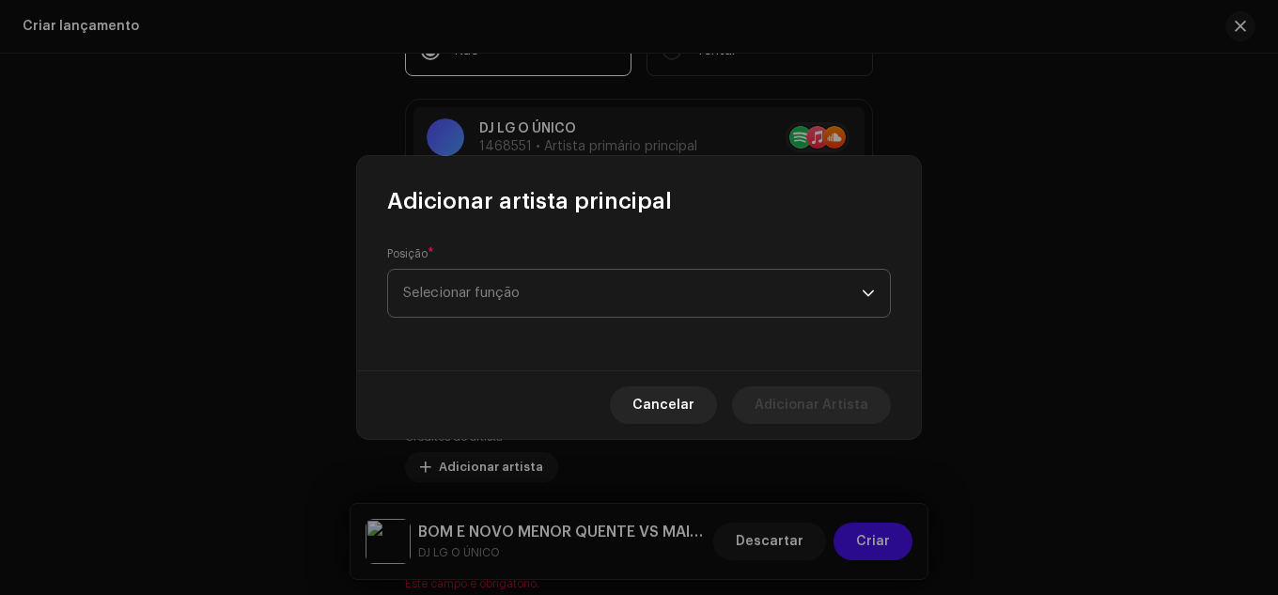
click at [538, 297] on span "Selecionar função" at bounding box center [632, 293] width 459 height 47
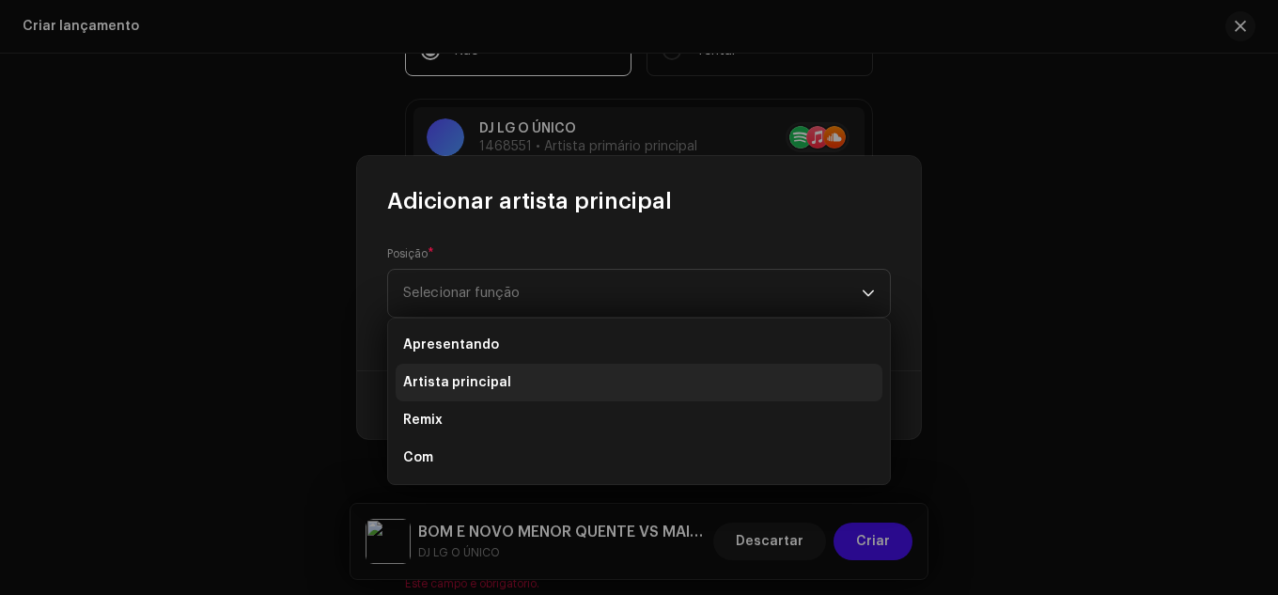
click at [541, 381] on li "Artista principal" at bounding box center [639, 383] width 487 height 38
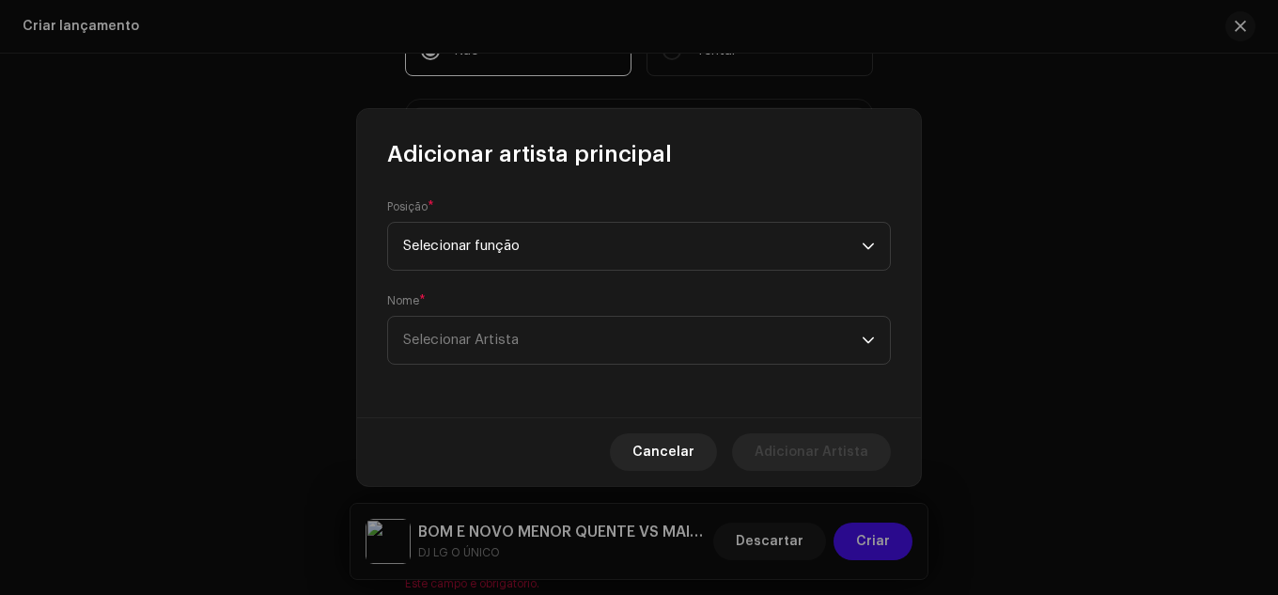
drag, startPoint x: 544, startPoint y: 376, endPoint x: 552, endPoint y: 354, distance: 22.9
click at [545, 373] on div "Posição * Selecionar função Nome * Selecionar Artista" at bounding box center [639, 293] width 564 height 248
click at [552, 354] on span "Selecionar Artista" at bounding box center [632, 340] width 459 height 47
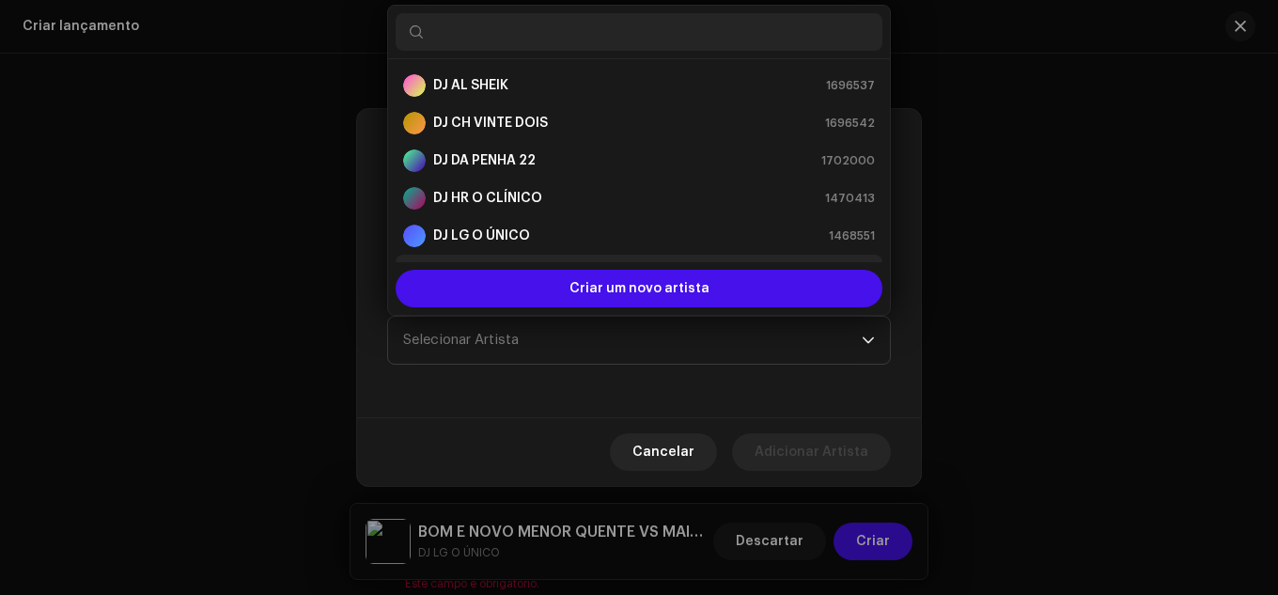
scroll to position [30, 0]
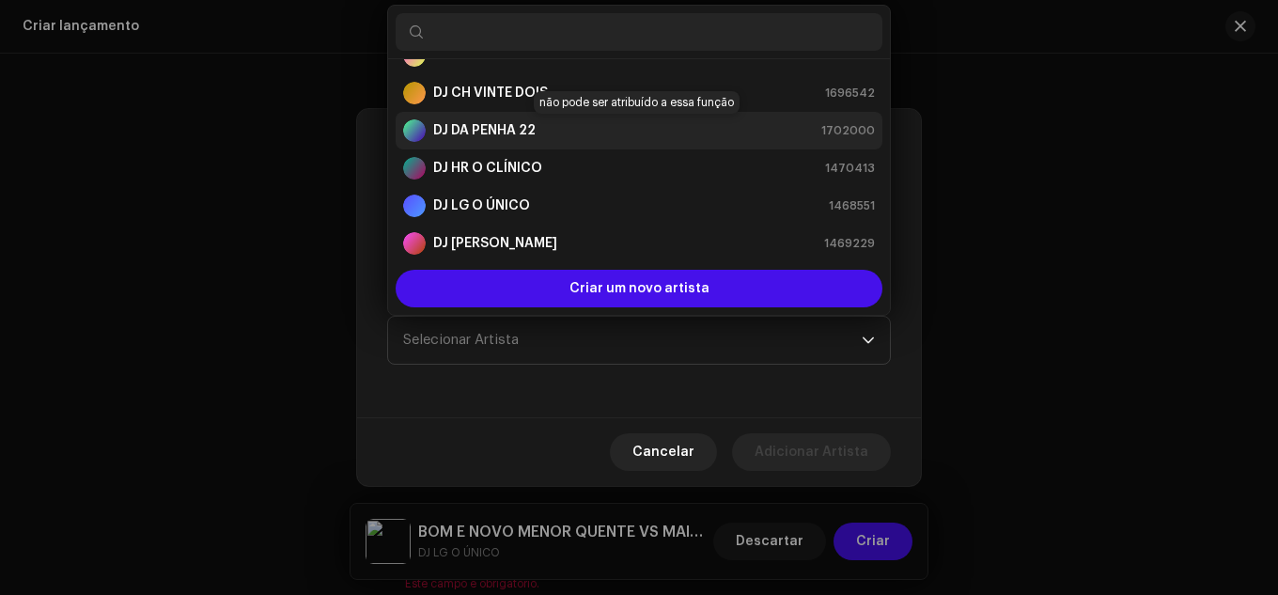
click at [514, 138] on strong "DJ DA PENHA 22" at bounding box center [484, 130] width 102 height 19
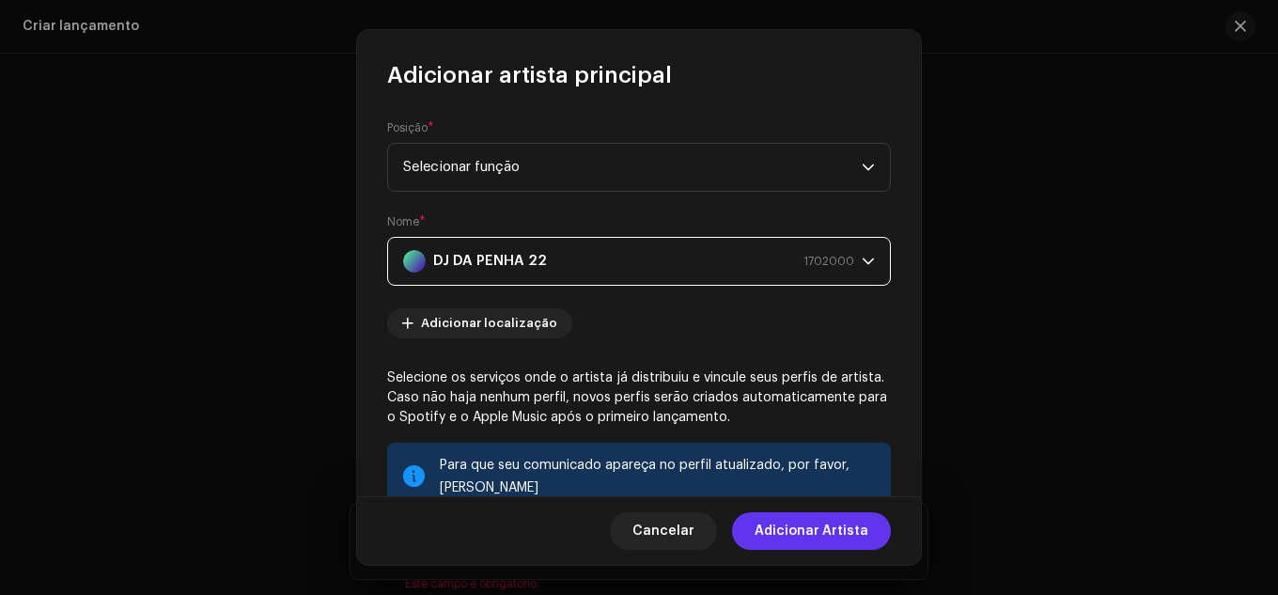
click at [844, 544] on span "Adicionar Artista" at bounding box center [812, 531] width 114 height 38
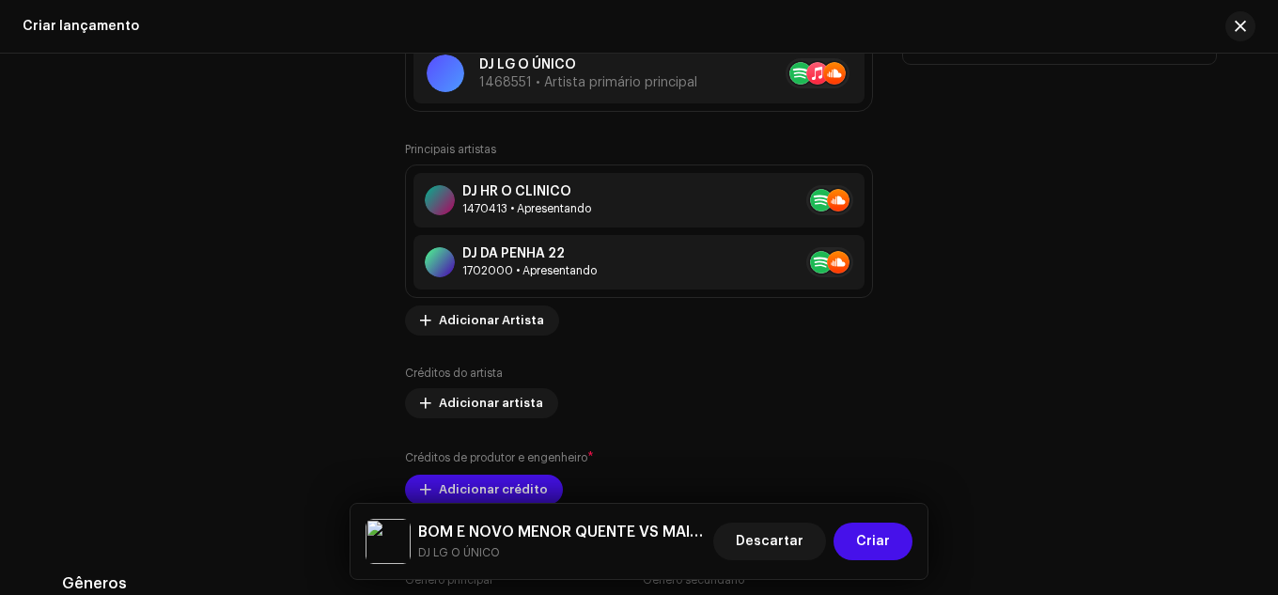
scroll to position [2292, 0]
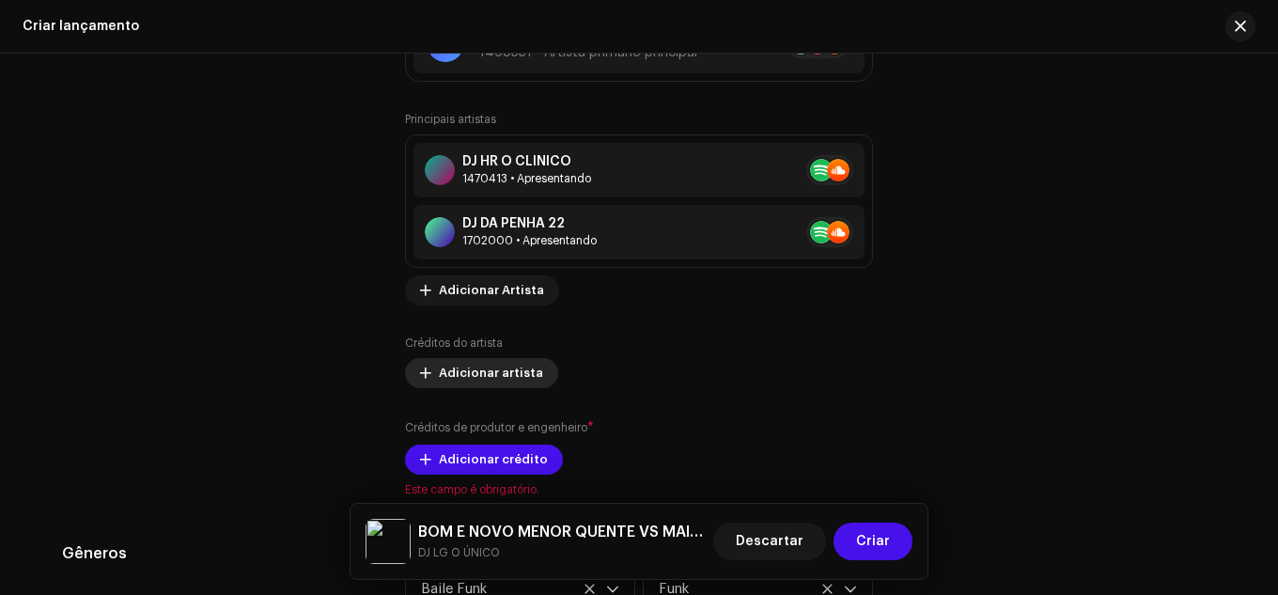
click at [510, 377] on font "Adicionar artista" at bounding box center [491, 373] width 104 height 12
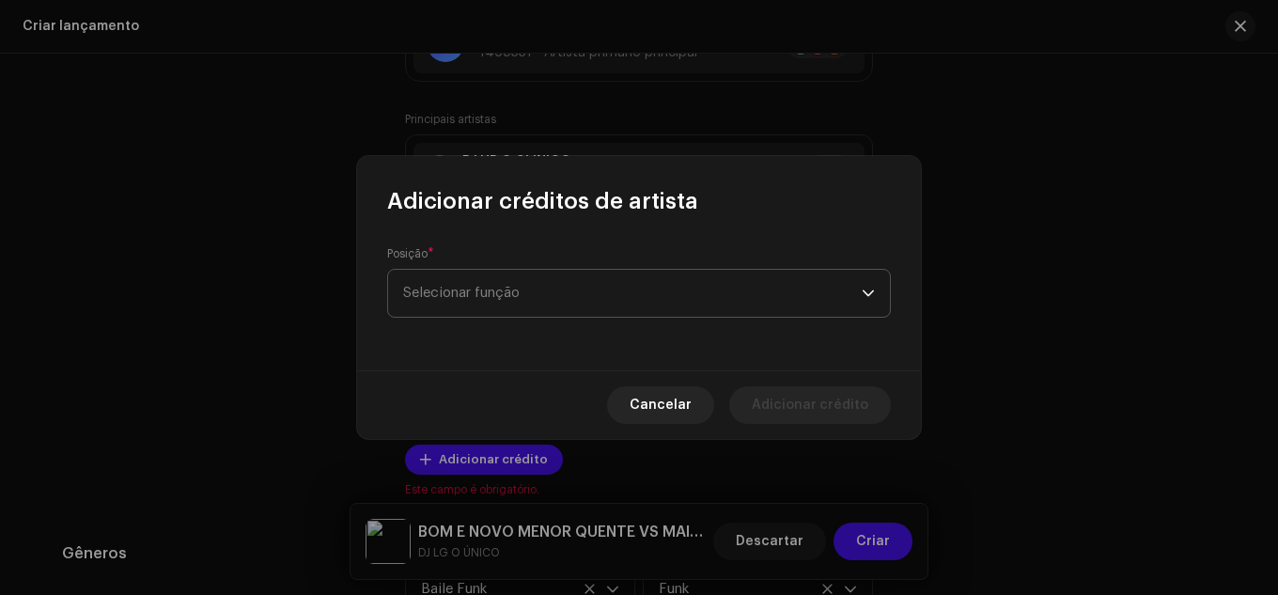
click at [512, 306] on span "Selecionar função" at bounding box center [632, 293] width 459 height 47
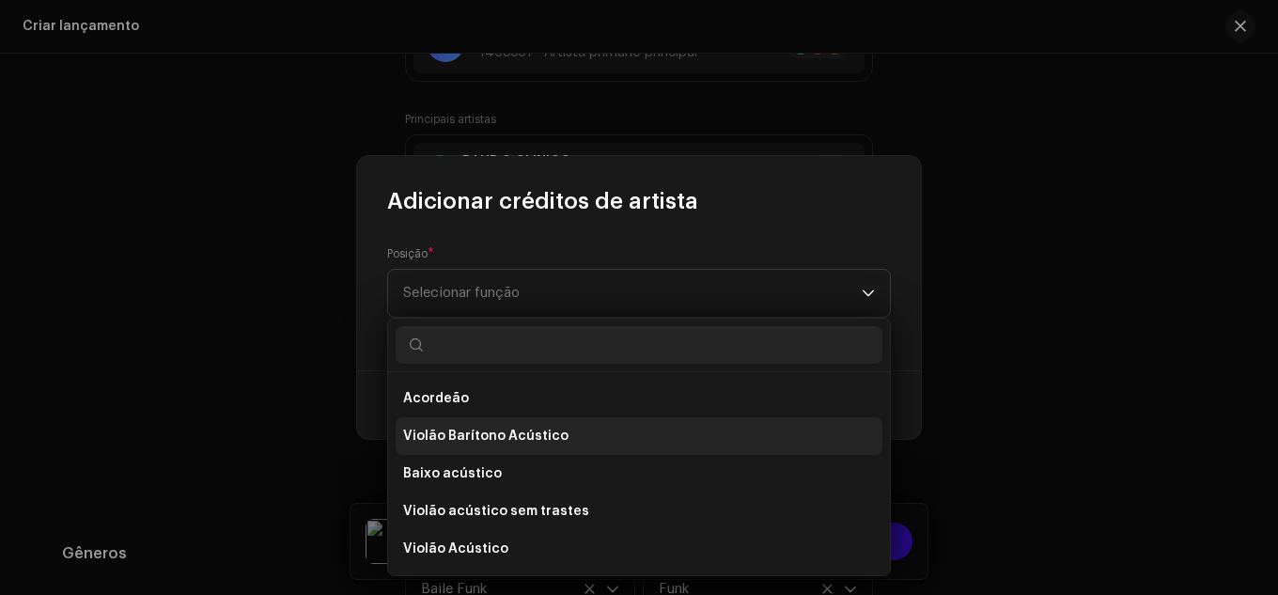
type input "C"
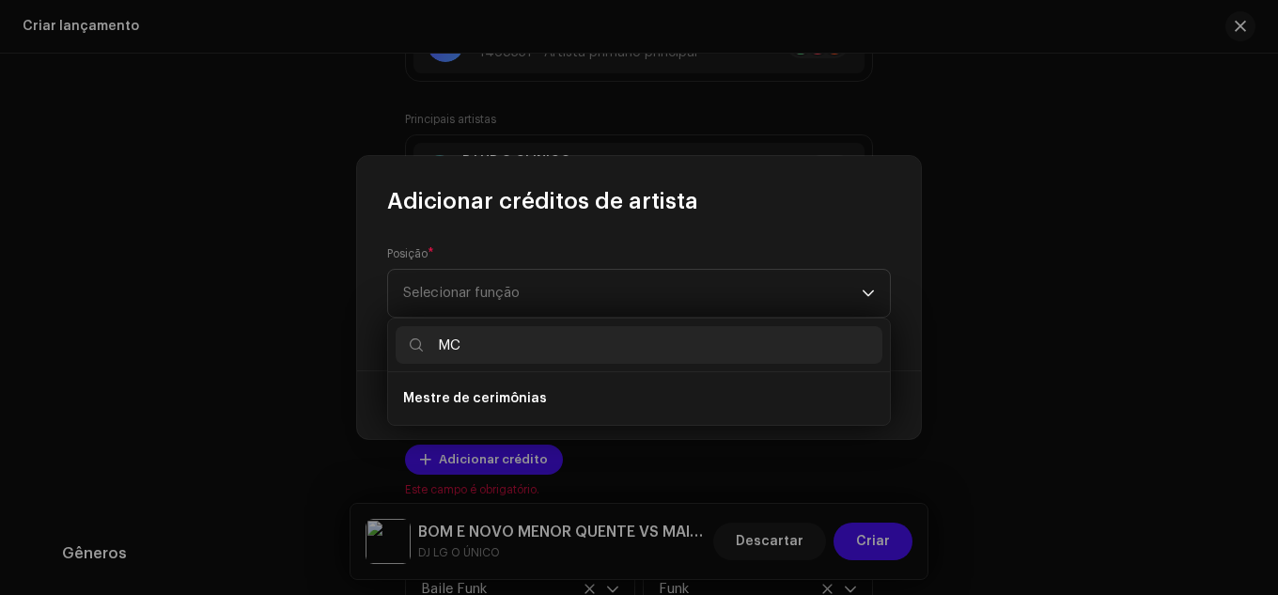
type input "M"
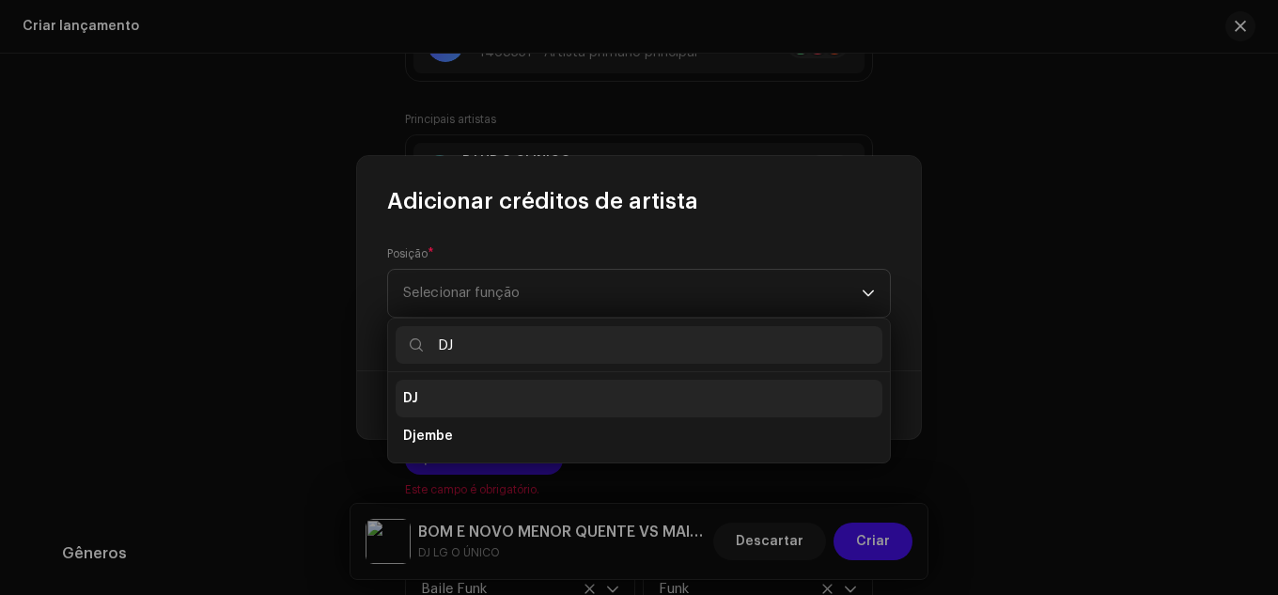
type input "DJ"
click at [576, 416] on li "DJ" at bounding box center [639, 399] width 487 height 38
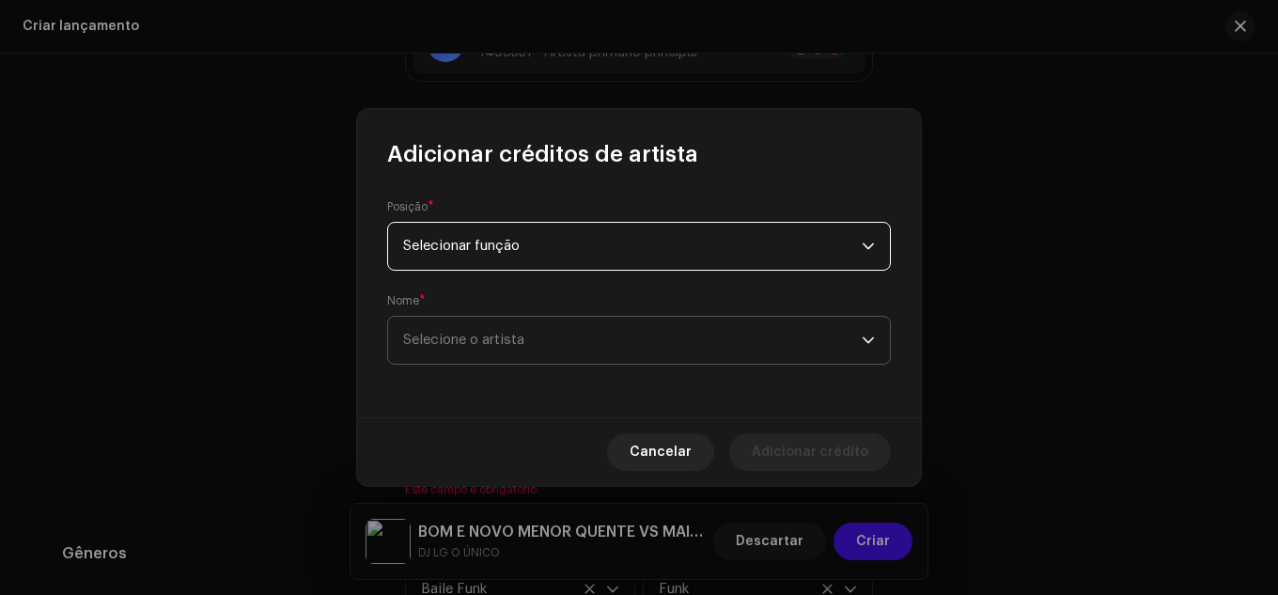
click at [559, 332] on span "Selecione o artista" at bounding box center [632, 340] width 459 height 47
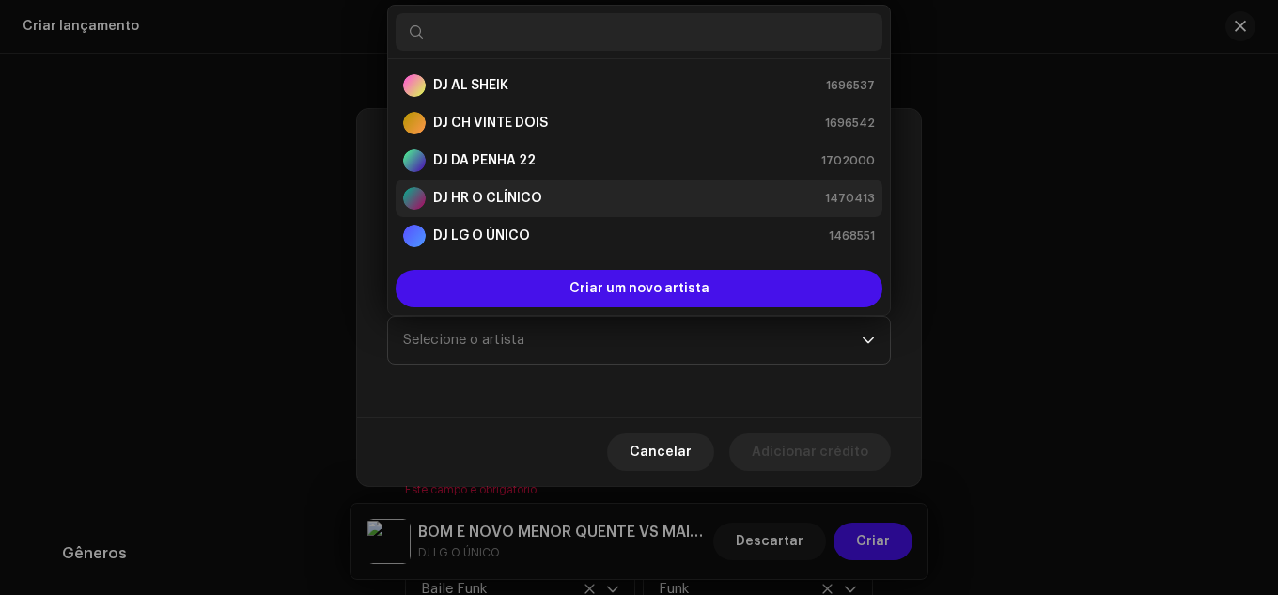
click at [523, 205] on strong "DJ HR O CLÍNICO" at bounding box center [487, 198] width 109 height 19
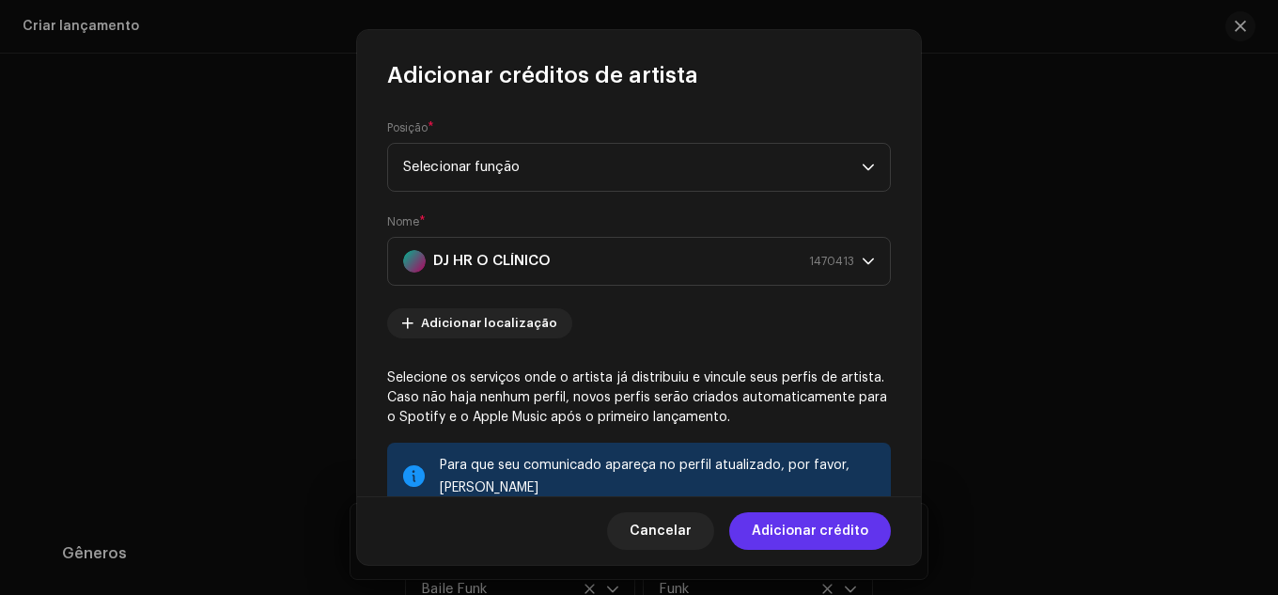
click at [811, 536] on font "Adicionar crédito" at bounding box center [810, 531] width 117 height 13
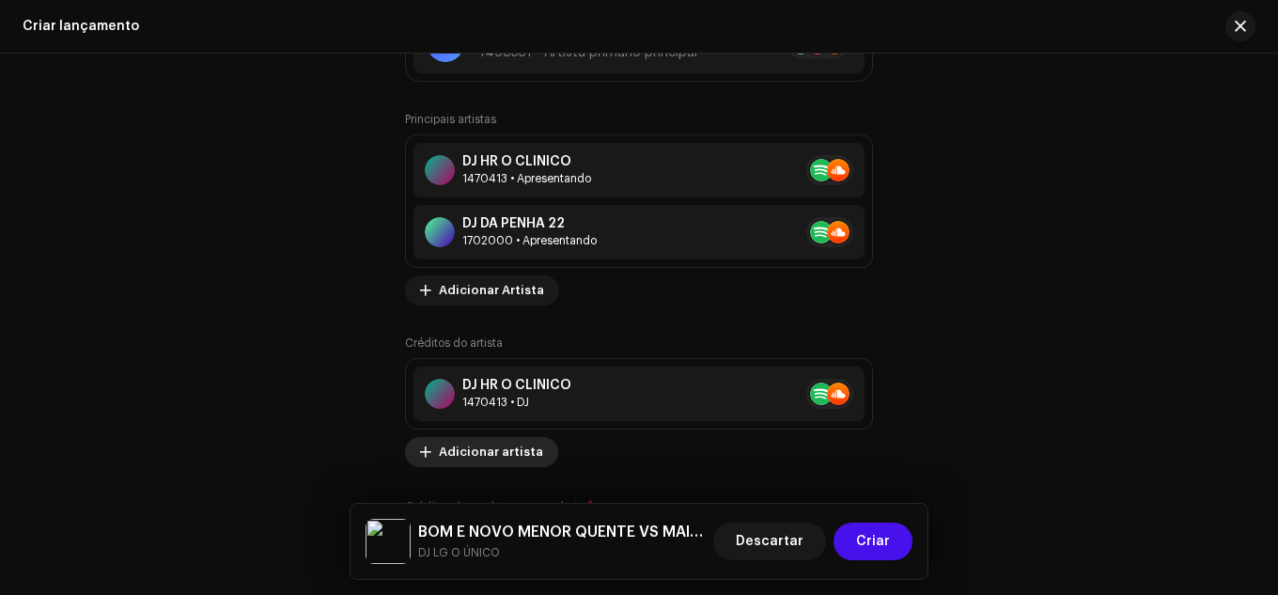
click at [508, 447] on font "Adicionar artista" at bounding box center [491, 452] width 104 height 12
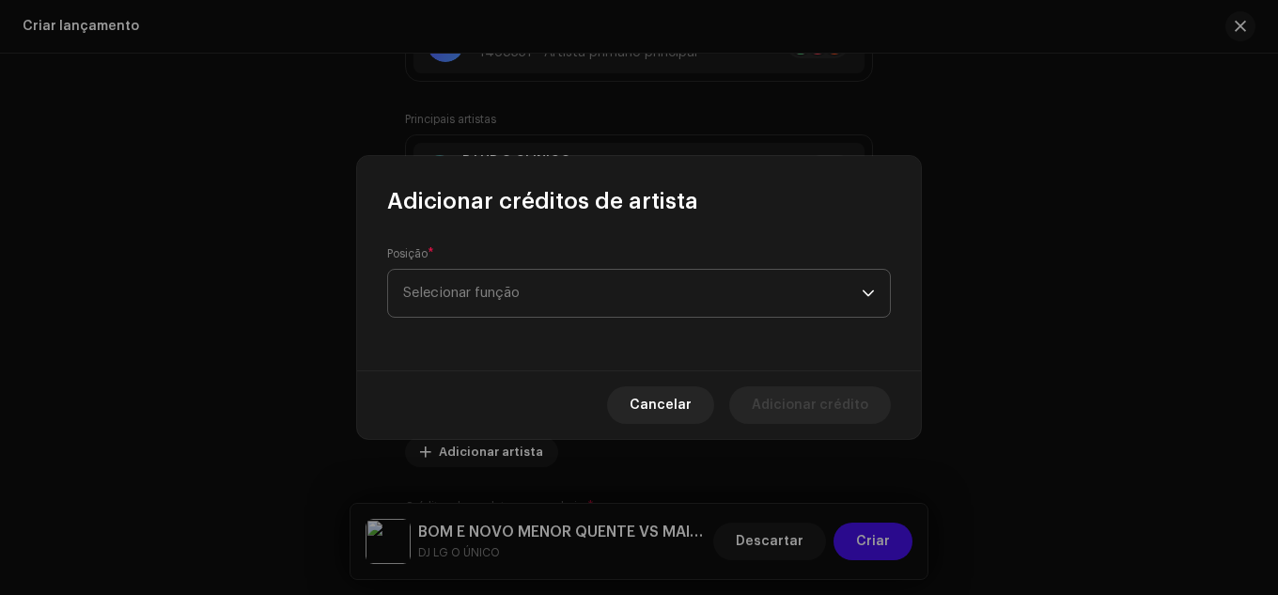
click at [511, 309] on span "Selecionar função" at bounding box center [632, 293] width 459 height 47
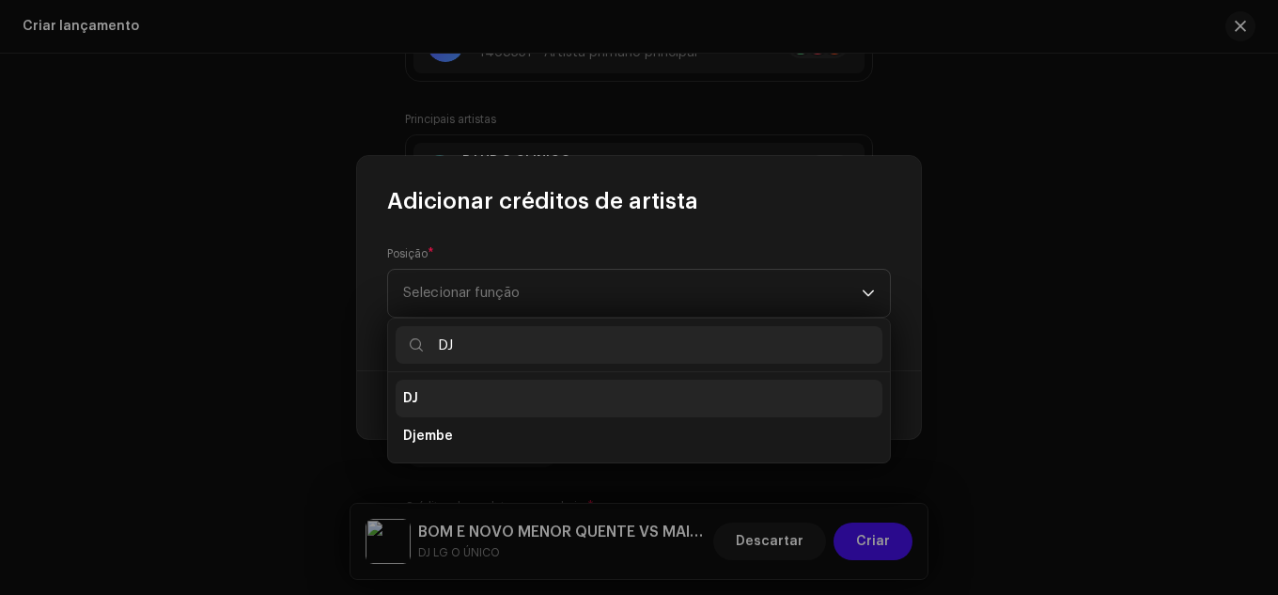
type input "DJ"
click at [504, 393] on li "DJ" at bounding box center [639, 399] width 487 height 38
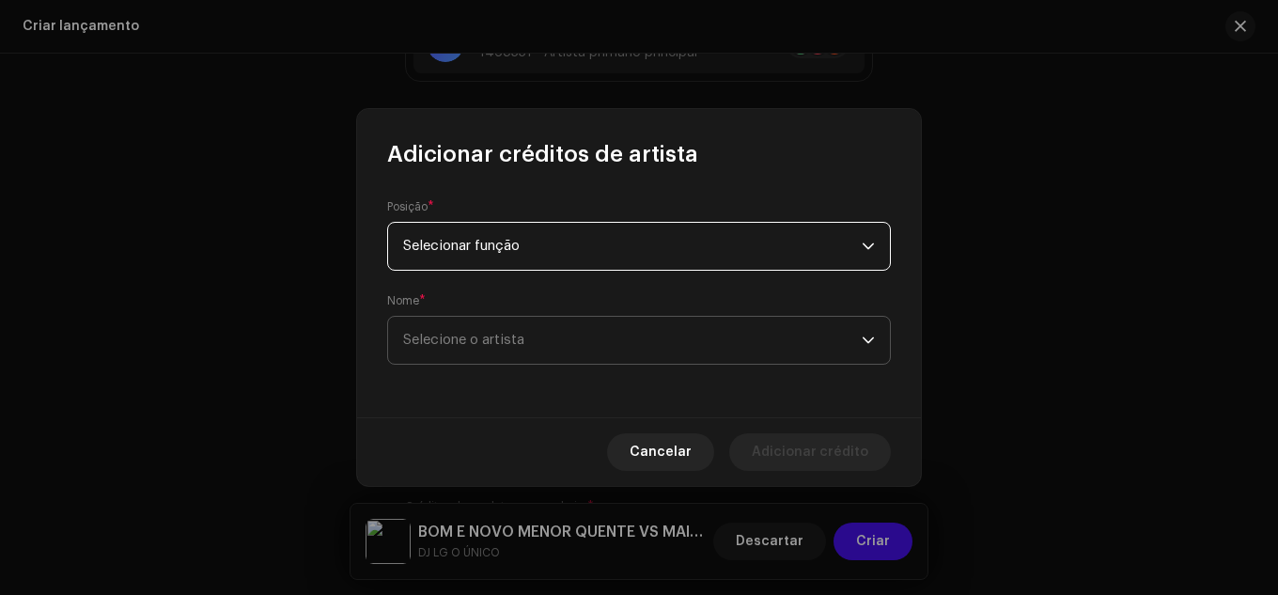
click at [488, 323] on span "Selecione o artista" at bounding box center [632, 340] width 459 height 47
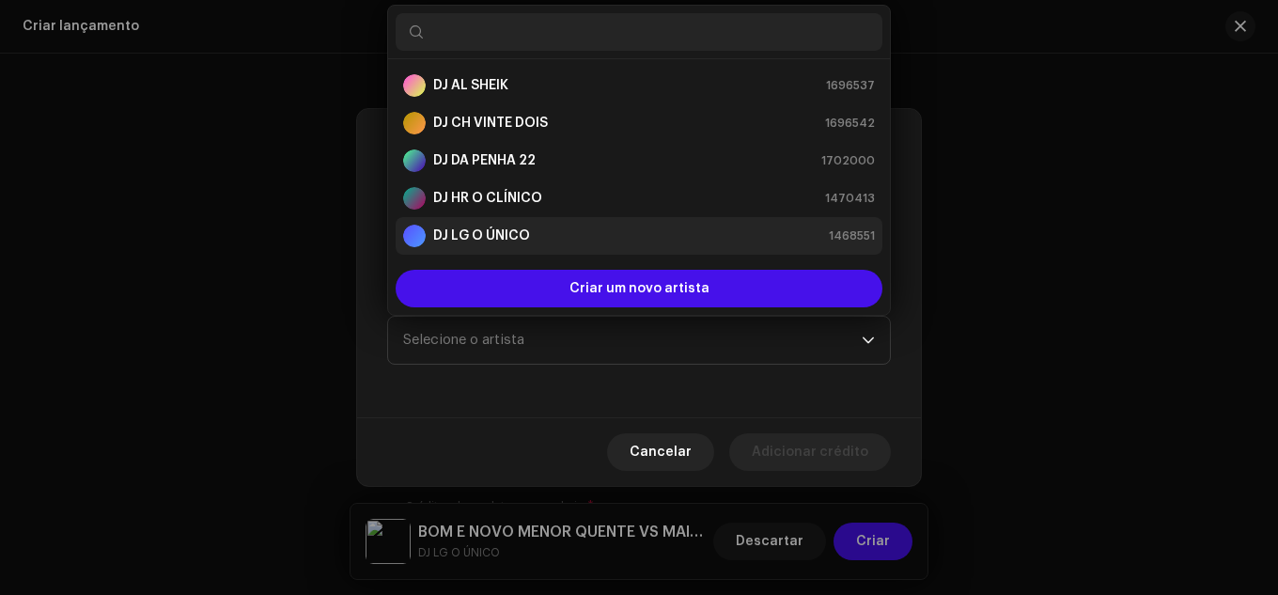
click at [508, 218] on li "DJ LG O ÚNICO 1468551" at bounding box center [639, 236] width 487 height 38
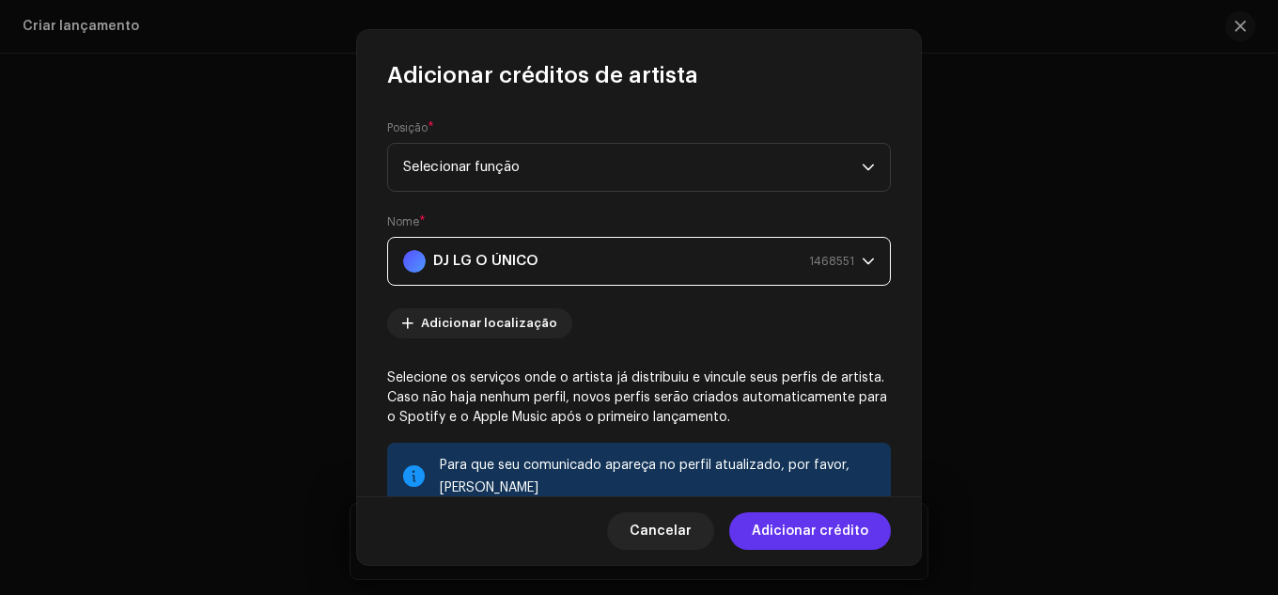
click at [797, 544] on span "Adicionar crédito" at bounding box center [810, 531] width 117 height 38
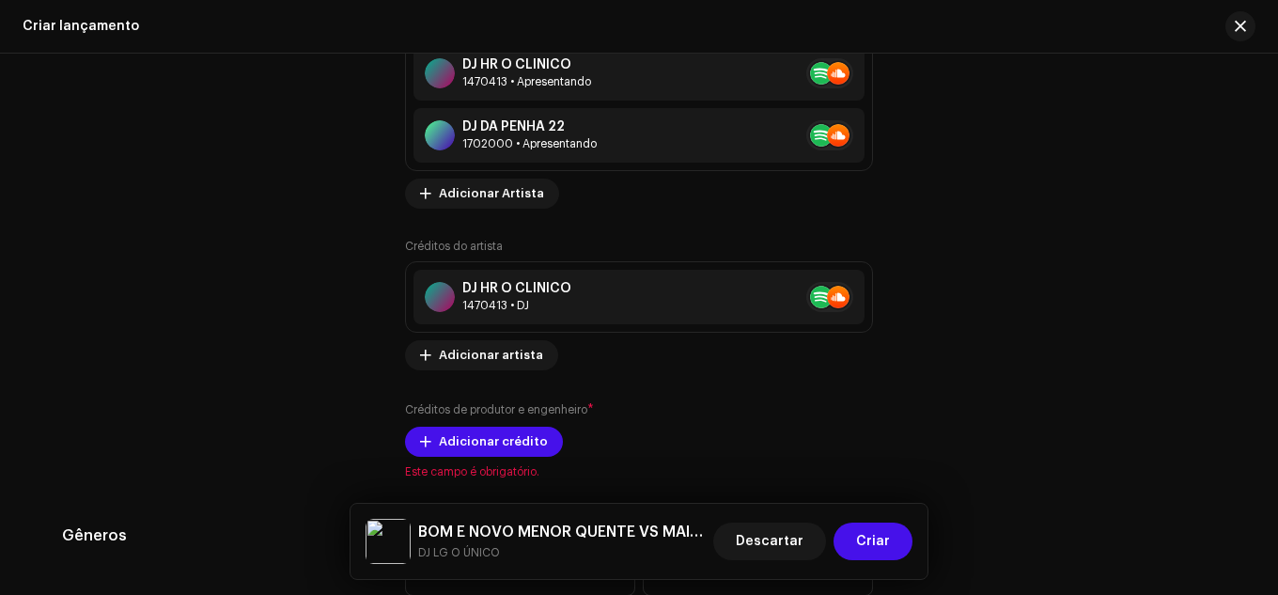
scroll to position [2480, 0]
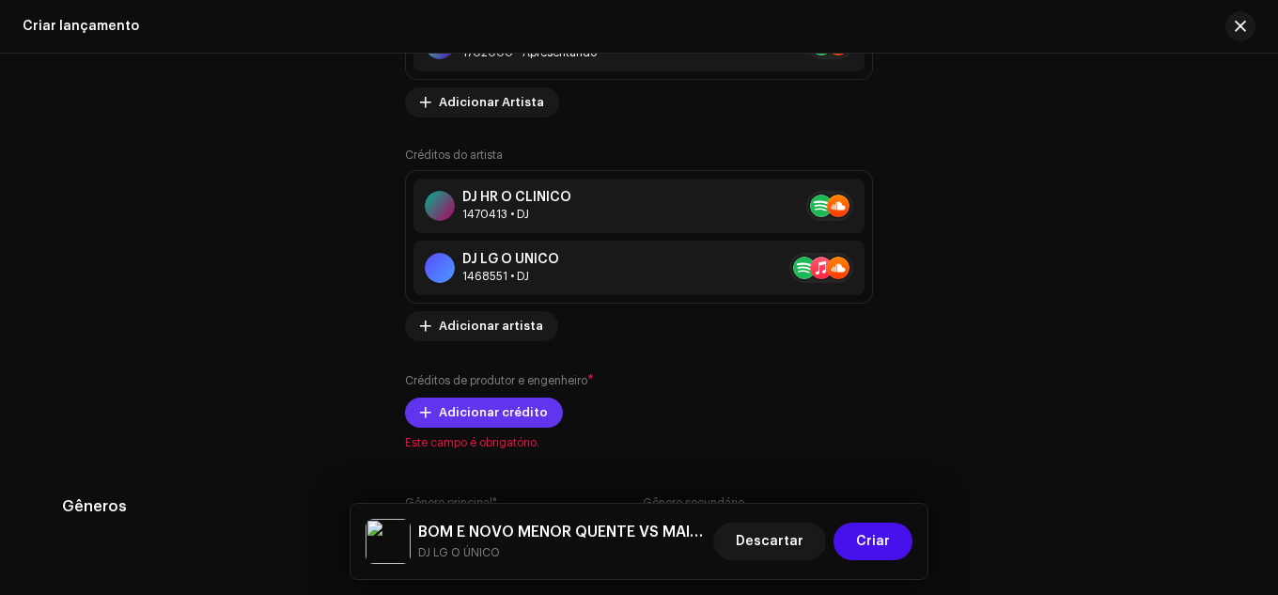
click at [470, 421] on span "Adicionar crédito" at bounding box center [493, 413] width 109 height 38
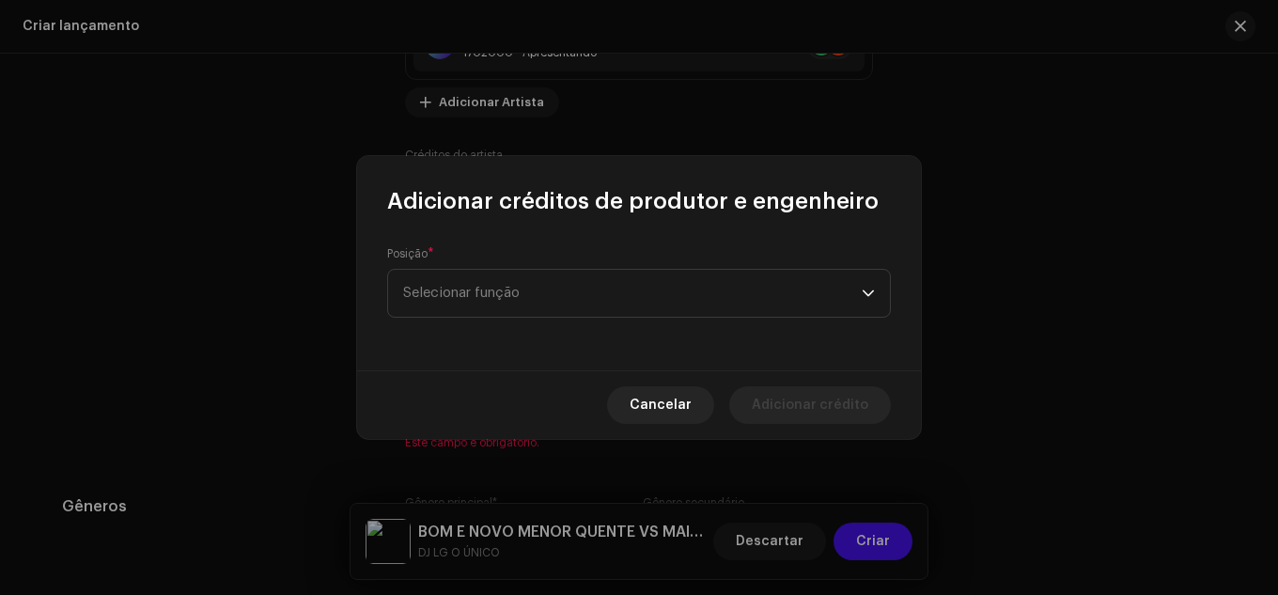
click at [504, 318] on div "Posição * Selecionar função" at bounding box center [639, 293] width 564 height 154
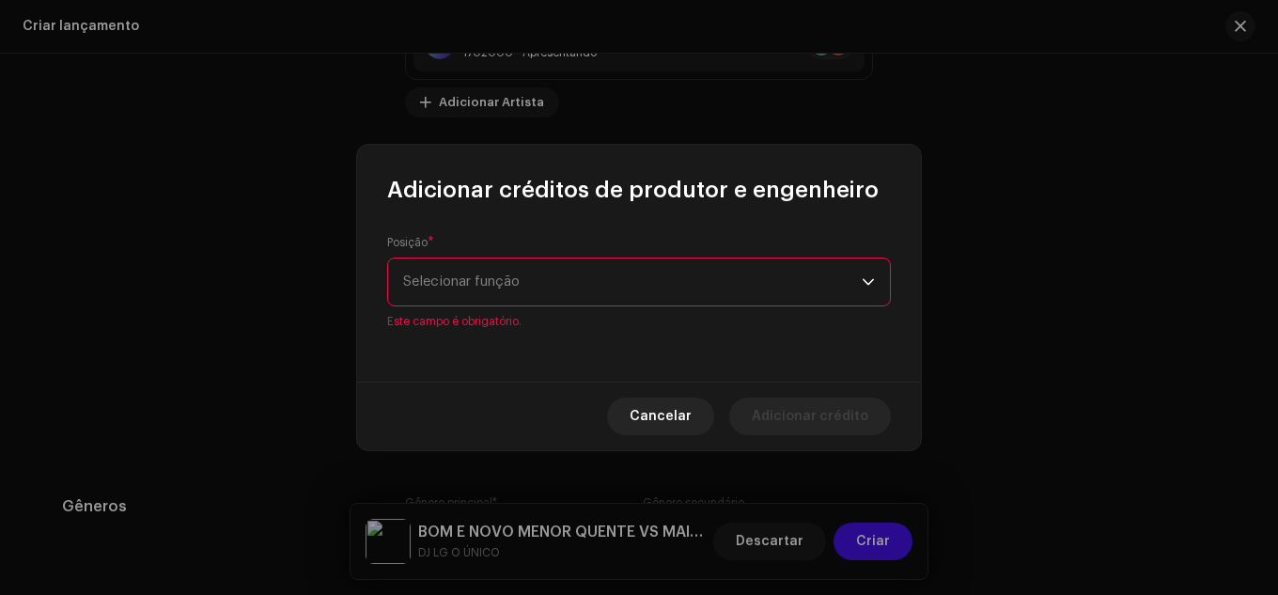
click at [514, 306] on p-select "Selecionar função" at bounding box center [639, 282] width 504 height 49
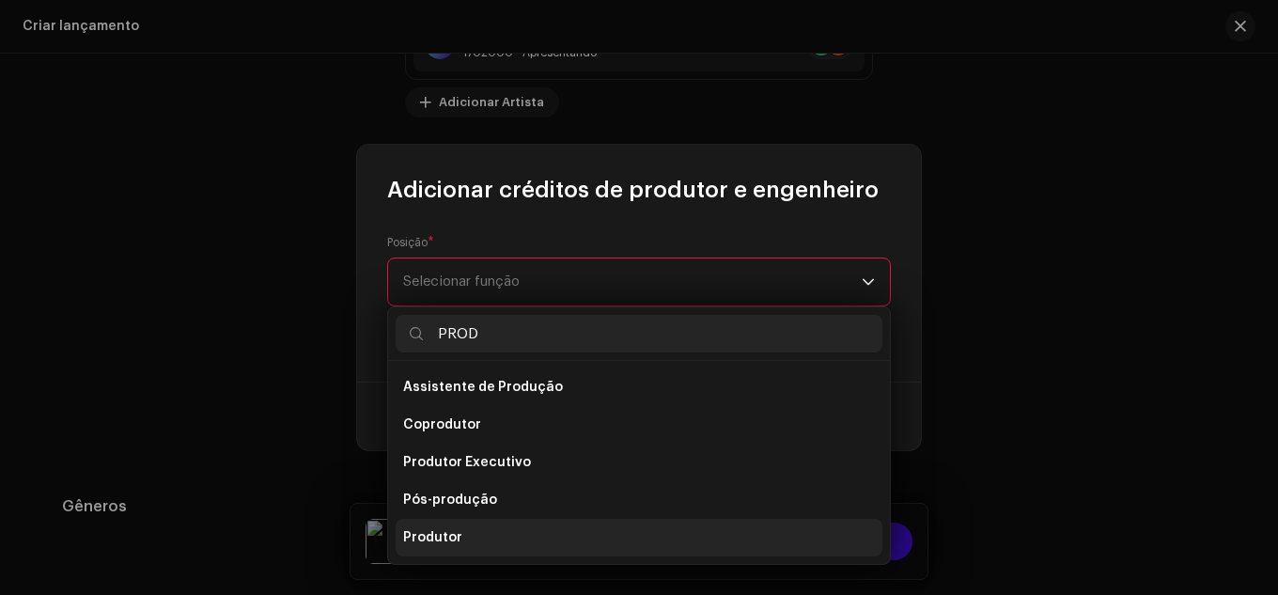
type input "PROD"
click at [534, 534] on li "Produtor" at bounding box center [639, 538] width 487 height 38
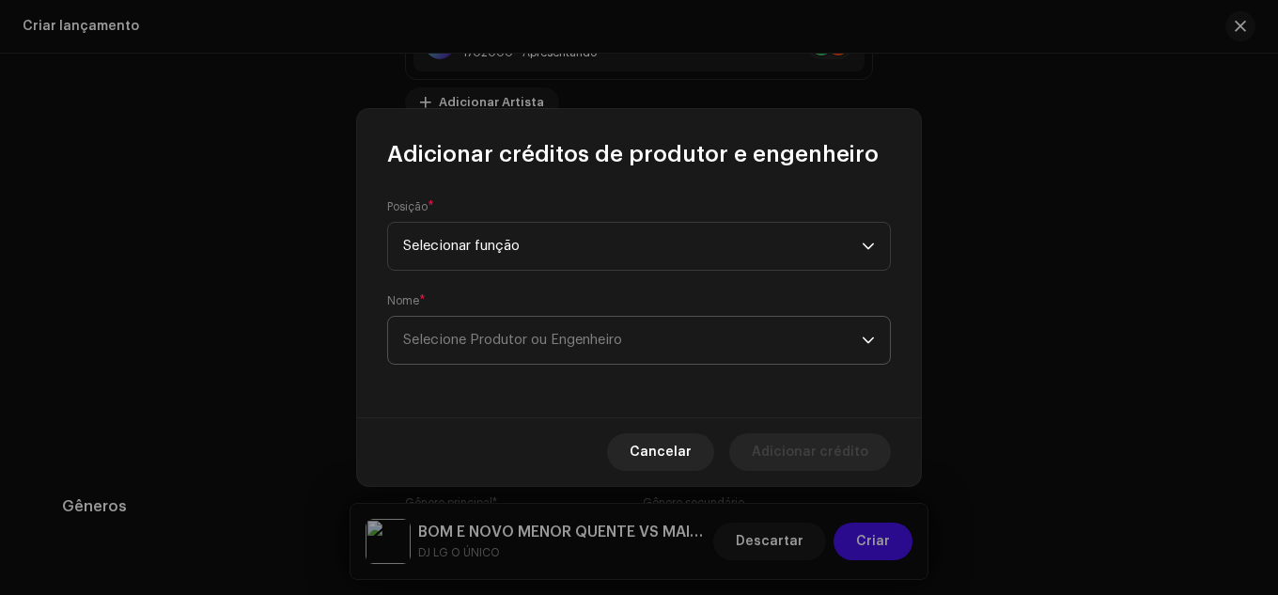
drag, startPoint x: 524, startPoint y: 385, endPoint x: 534, endPoint y: 362, distance: 25.7
click at [534, 362] on div "Posição * Selecionar função Nome * Selecione Produtor ou Engenheiro" at bounding box center [639, 293] width 564 height 248
click at [534, 362] on span "Selecione Produtor ou Engenheiro" at bounding box center [632, 340] width 459 height 47
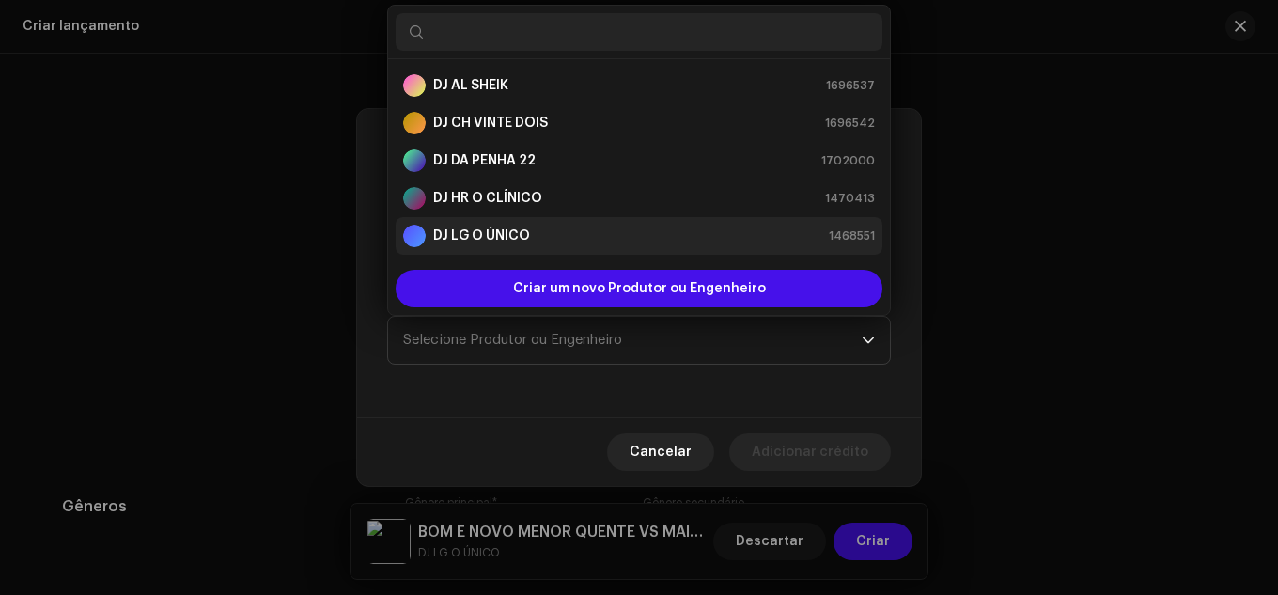
click at [508, 240] on font "DJ LG O ÚNICO" at bounding box center [481, 235] width 97 height 13
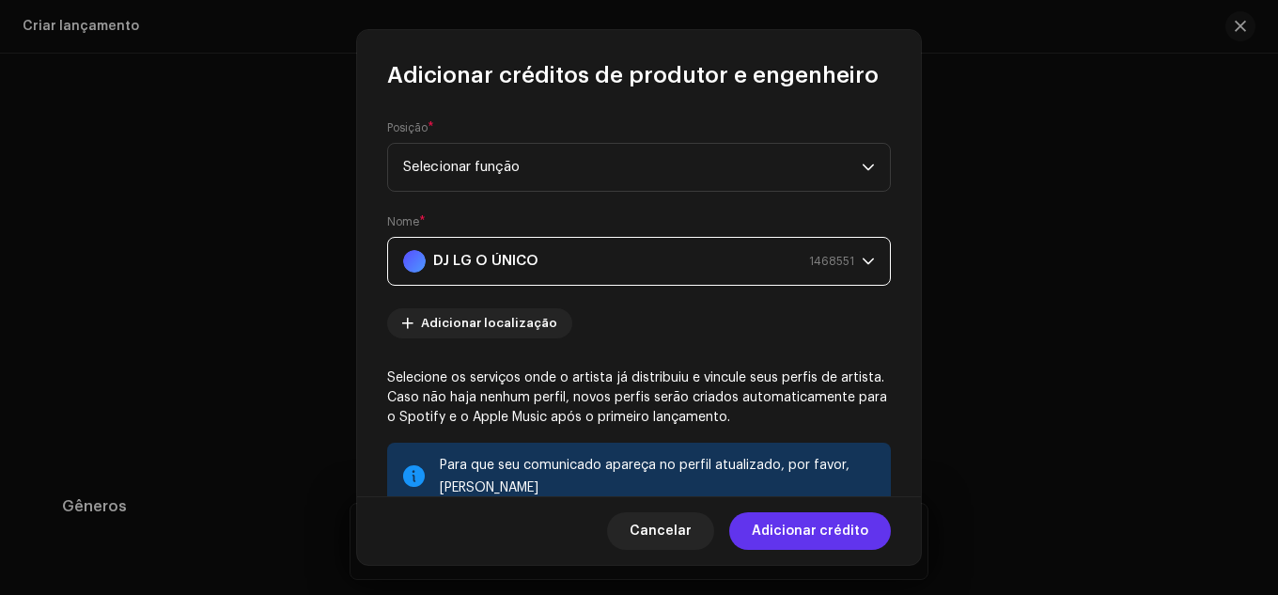
click at [801, 536] on font "Adicionar crédito" at bounding box center [810, 531] width 117 height 13
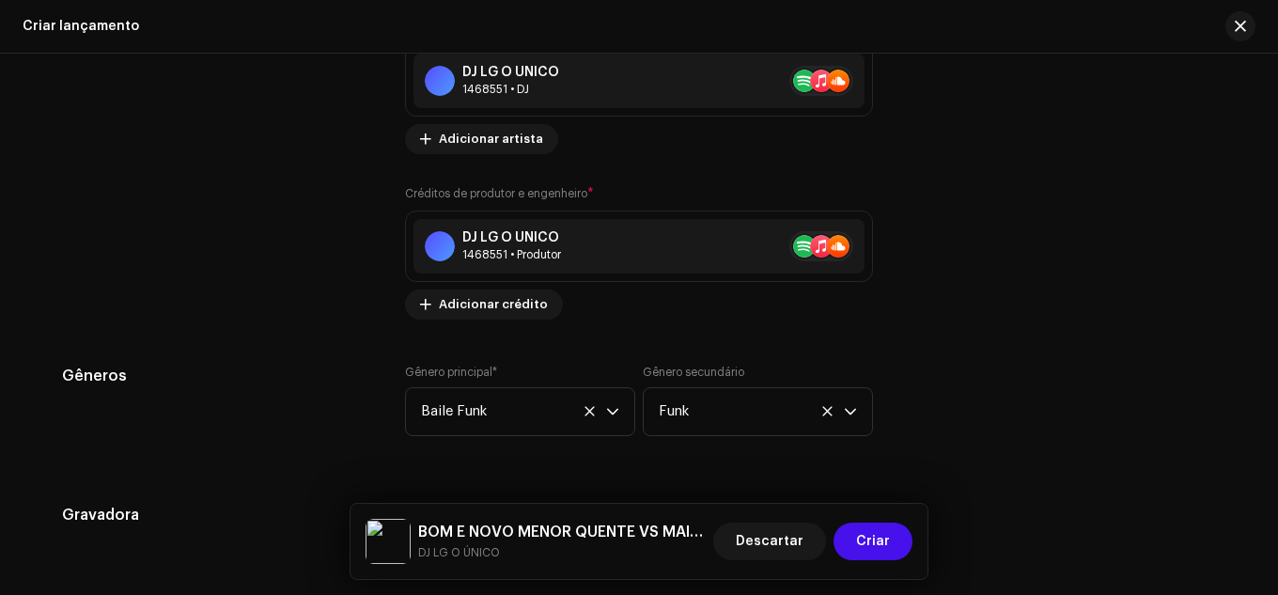
scroll to position [2668, 0]
click at [497, 312] on span "Adicionar crédito" at bounding box center [493, 304] width 109 height 38
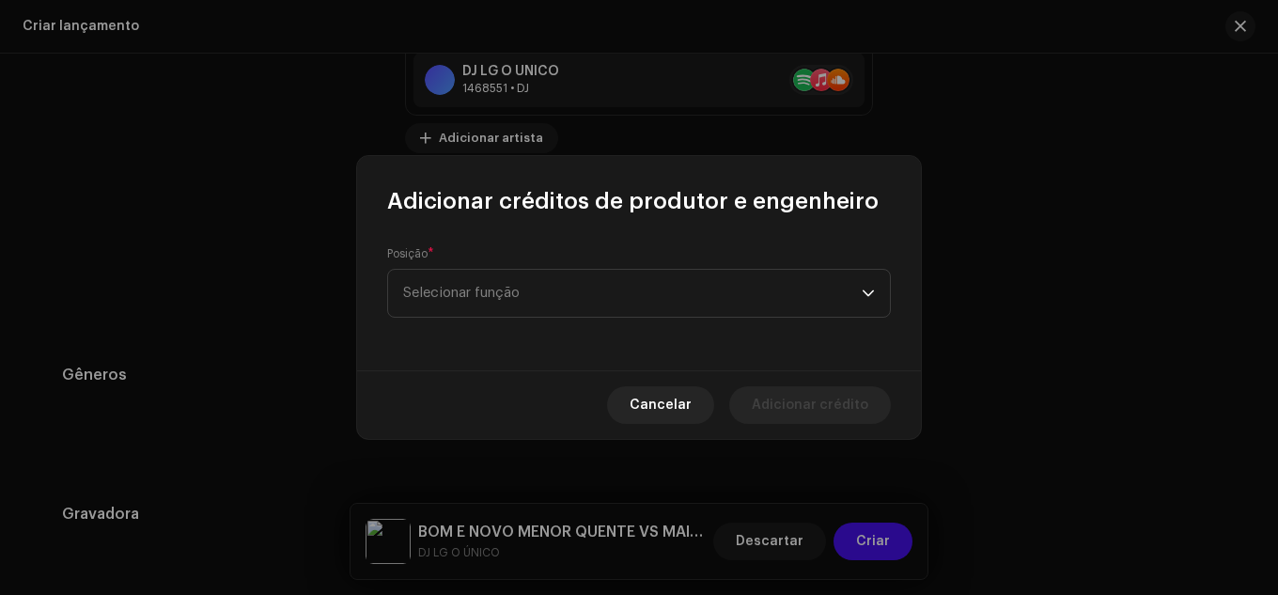
click at [505, 321] on div "Posição * Selecionar função" at bounding box center [639, 293] width 564 height 154
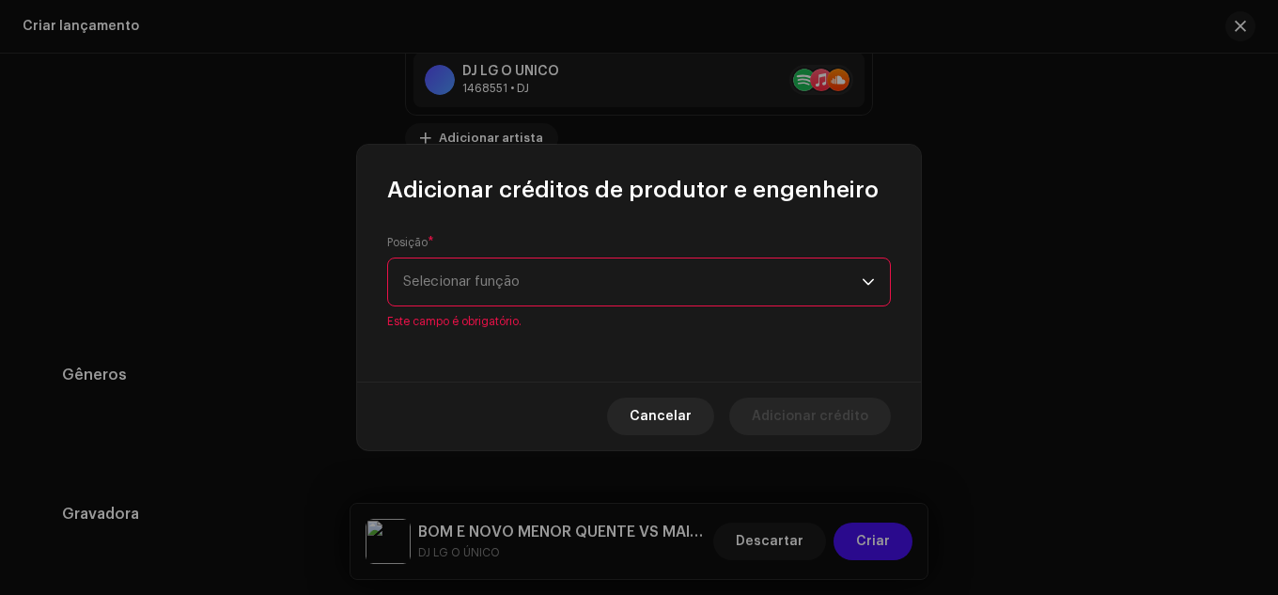
click at [513, 309] on div "Posição * Selecionar função Este campo é obrigatório." at bounding box center [639, 282] width 504 height 94
click at [519, 304] on span "Selecionar função" at bounding box center [632, 282] width 459 height 47
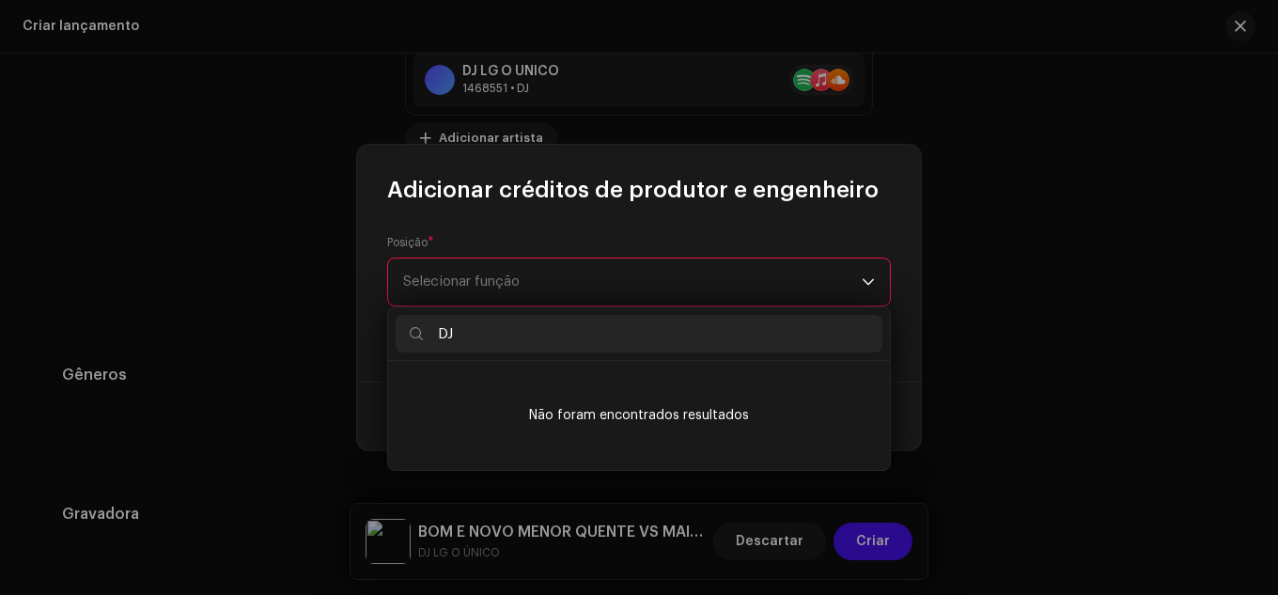
type input "D"
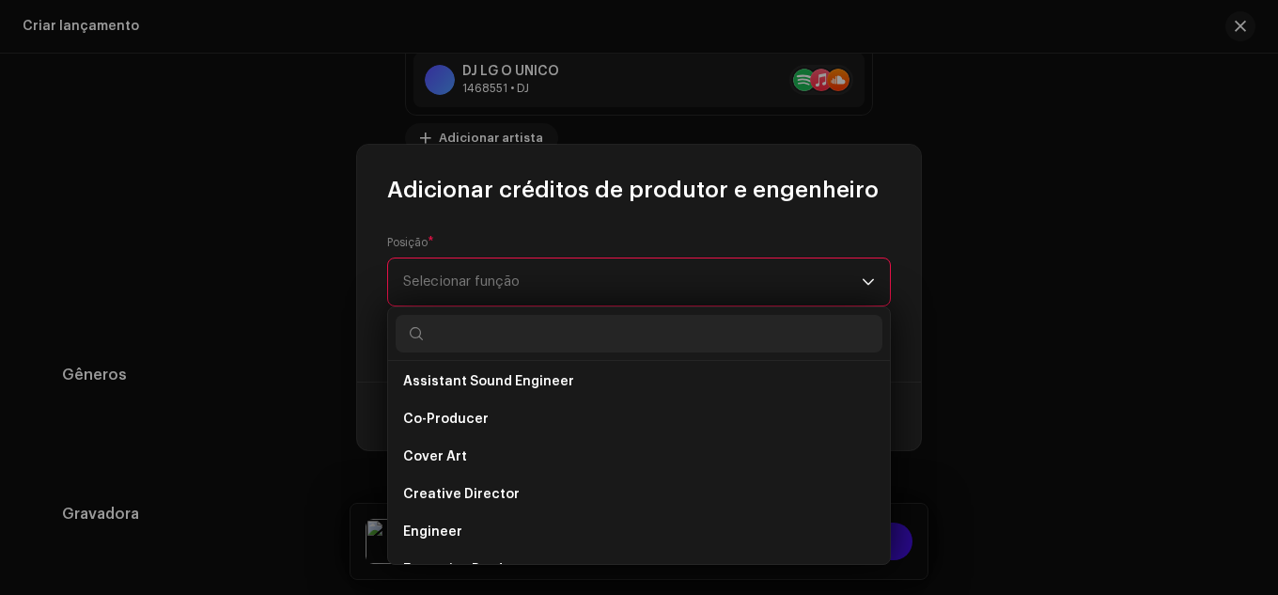
scroll to position [263, 0]
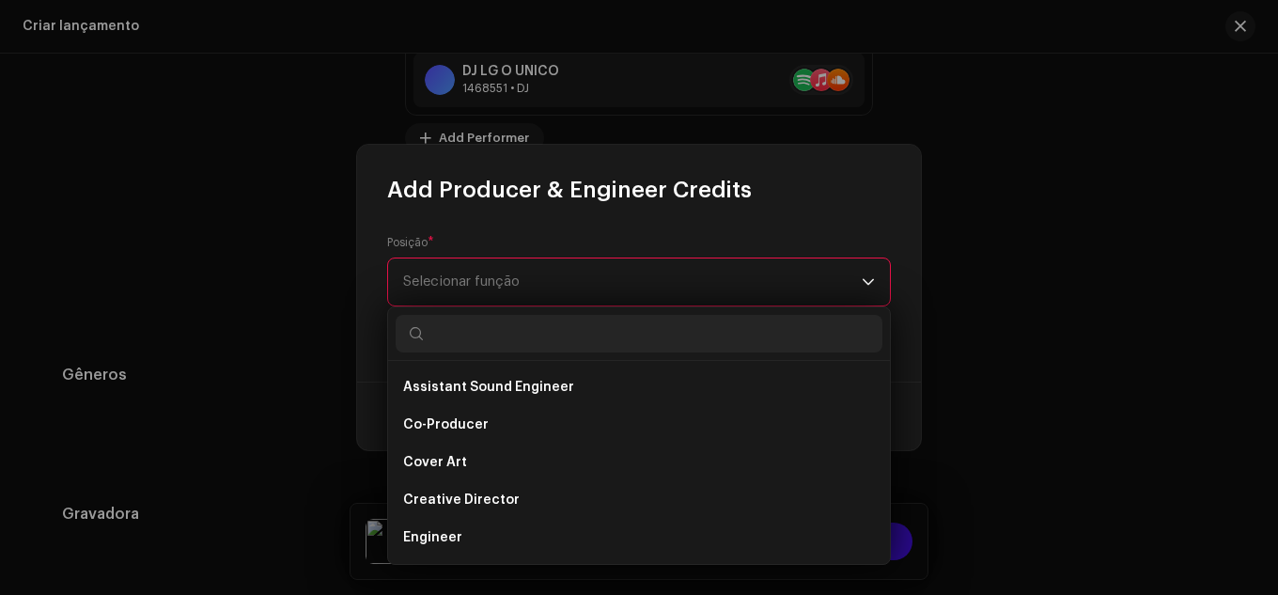
click at [630, 323] on input "text" at bounding box center [639, 334] width 487 height 38
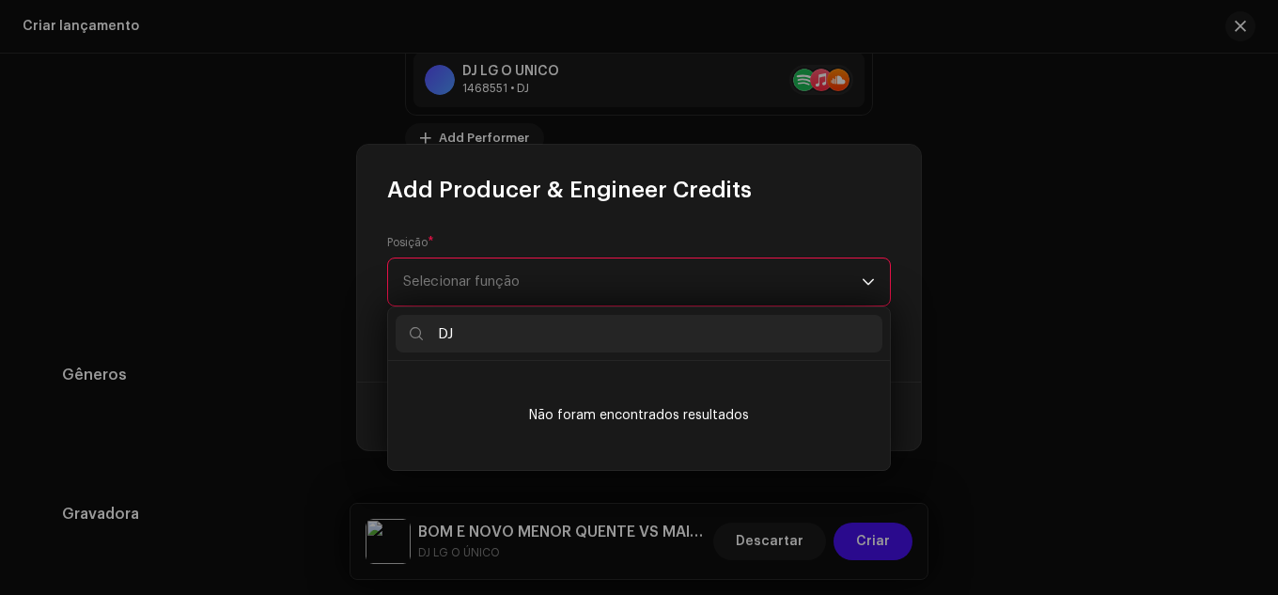
scroll to position [0, 0]
type input "D"
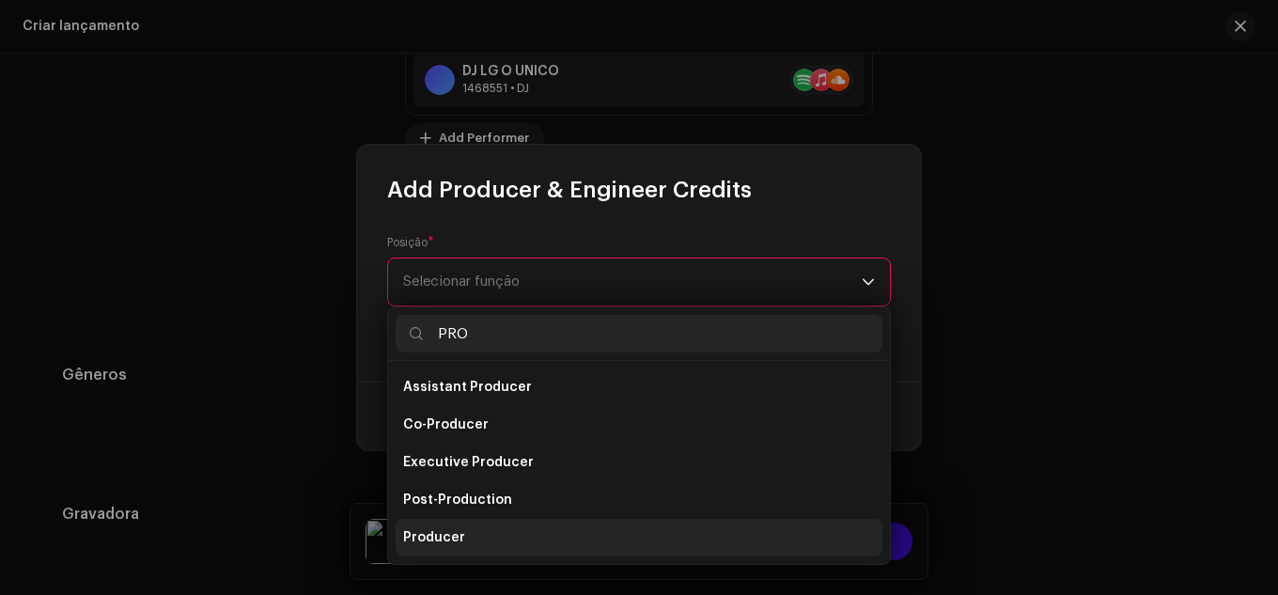
type input "PRO"
click at [466, 526] on li "Producer" at bounding box center [639, 538] width 487 height 38
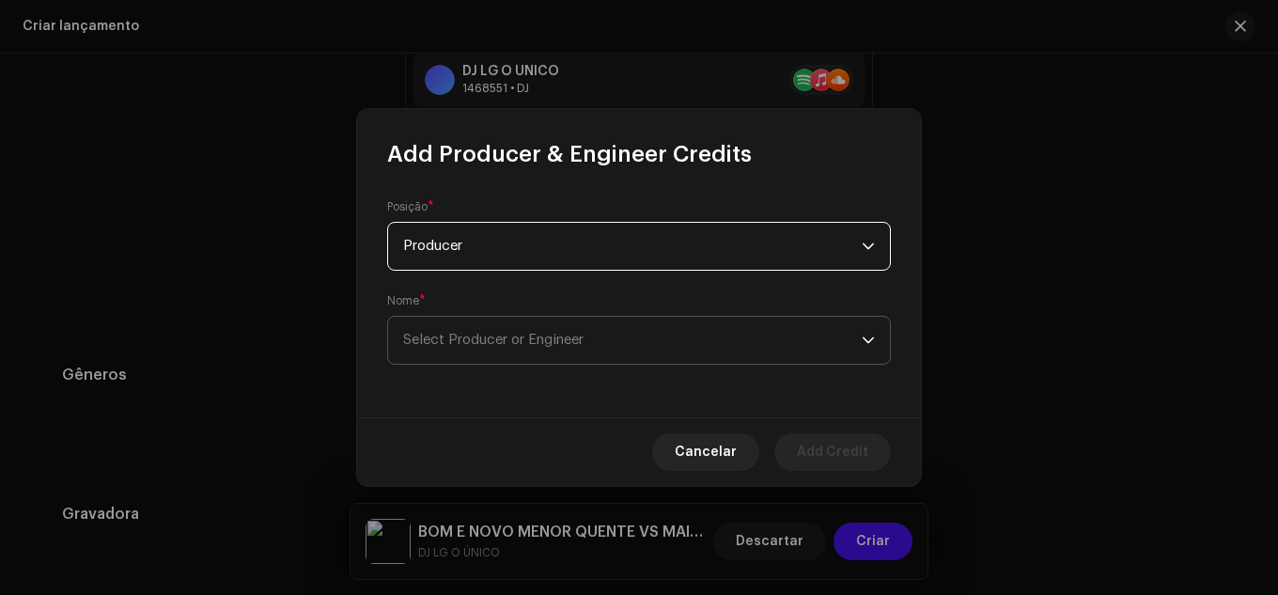
click at [490, 353] on span "Select Producer or Engineer" at bounding box center [632, 340] width 459 height 47
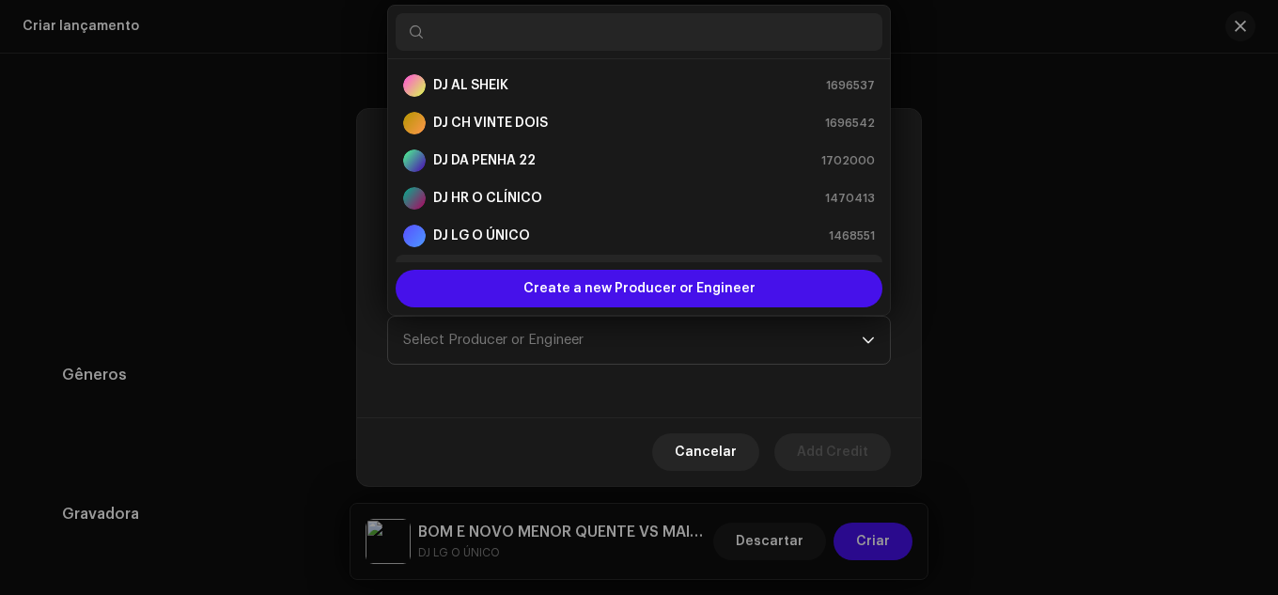
scroll to position [30, 0]
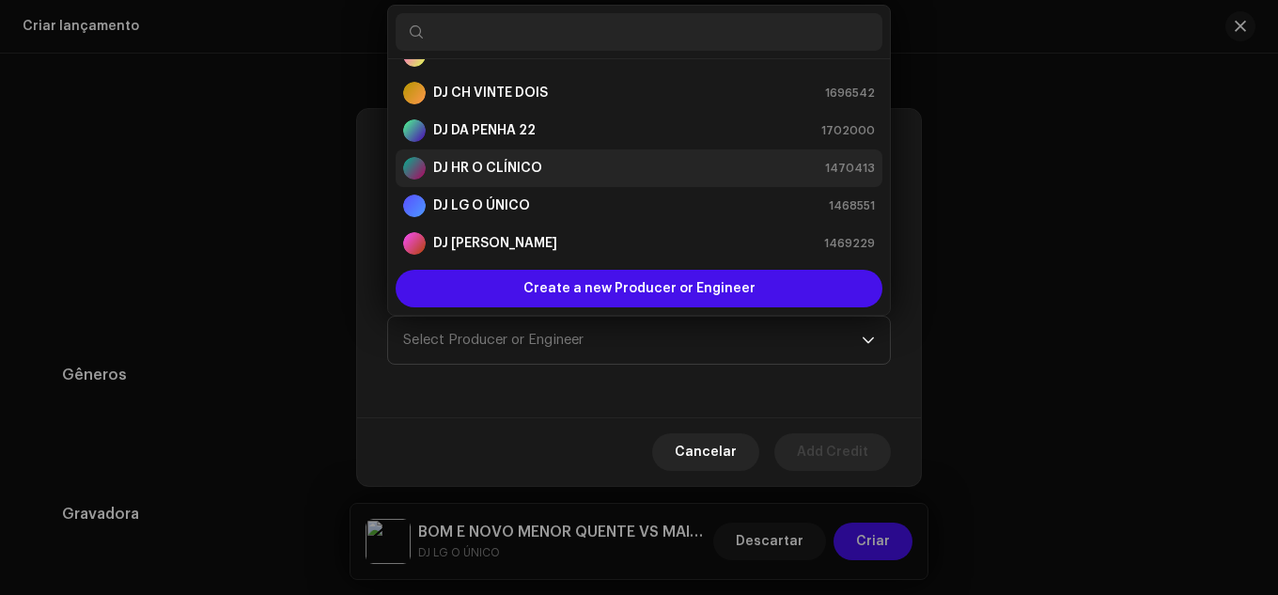
click at [534, 178] on div "DJ HR O CLÍNICO" at bounding box center [472, 168] width 139 height 23
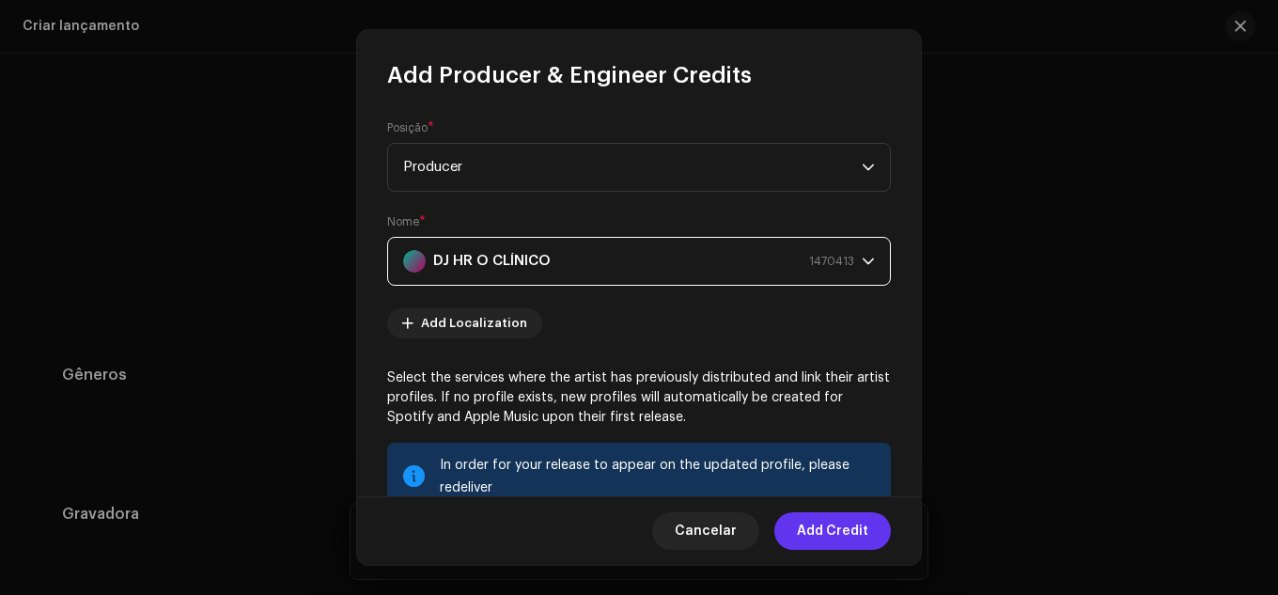
click at [858, 531] on span "Add Credit" at bounding box center [832, 531] width 71 height 38
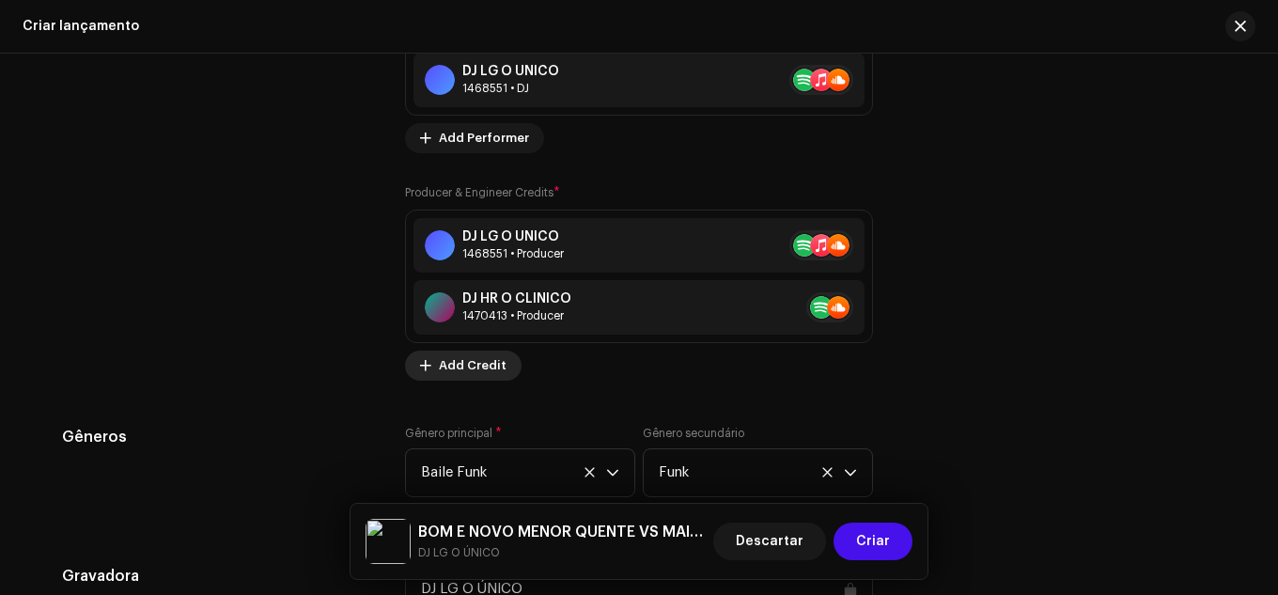
click at [457, 368] on span "Add Credit" at bounding box center [473, 366] width 68 height 38
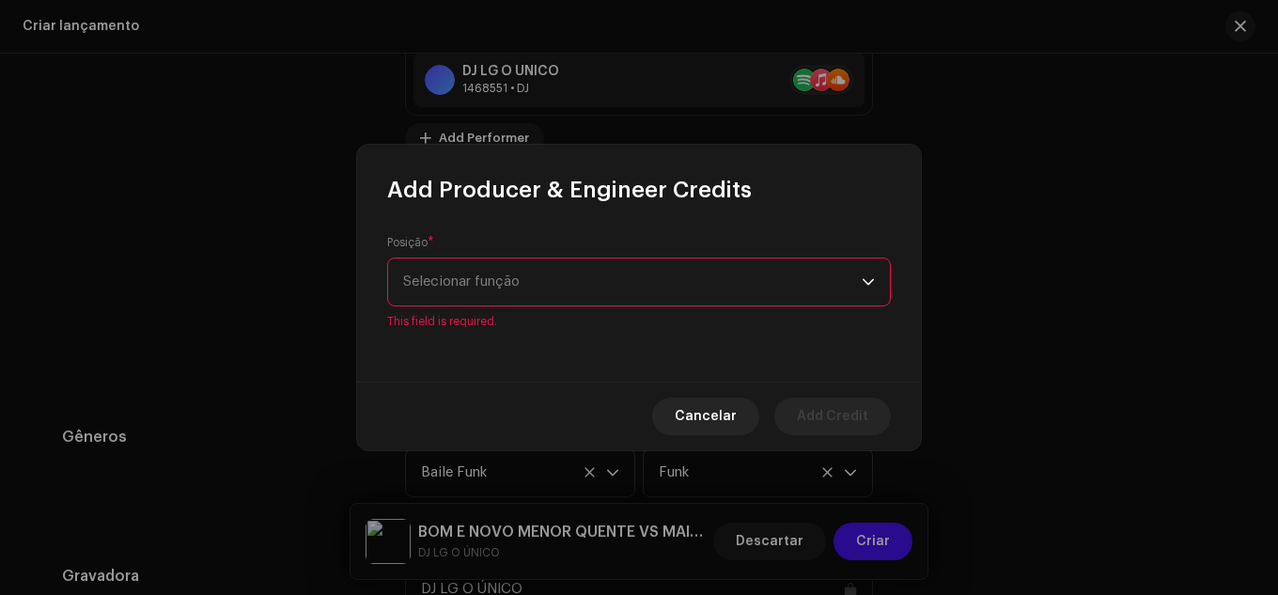
click at [478, 322] on div "Posição * Selecionar função This field is required." at bounding box center [639, 293] width 564 height 177
click at [490, 316] on span "This field is required." at bounding box center [639, 321] width 504 height 15
click at [507, 300] on span "Selecionar função" at bounding box center [632, 282] width 459 height 47
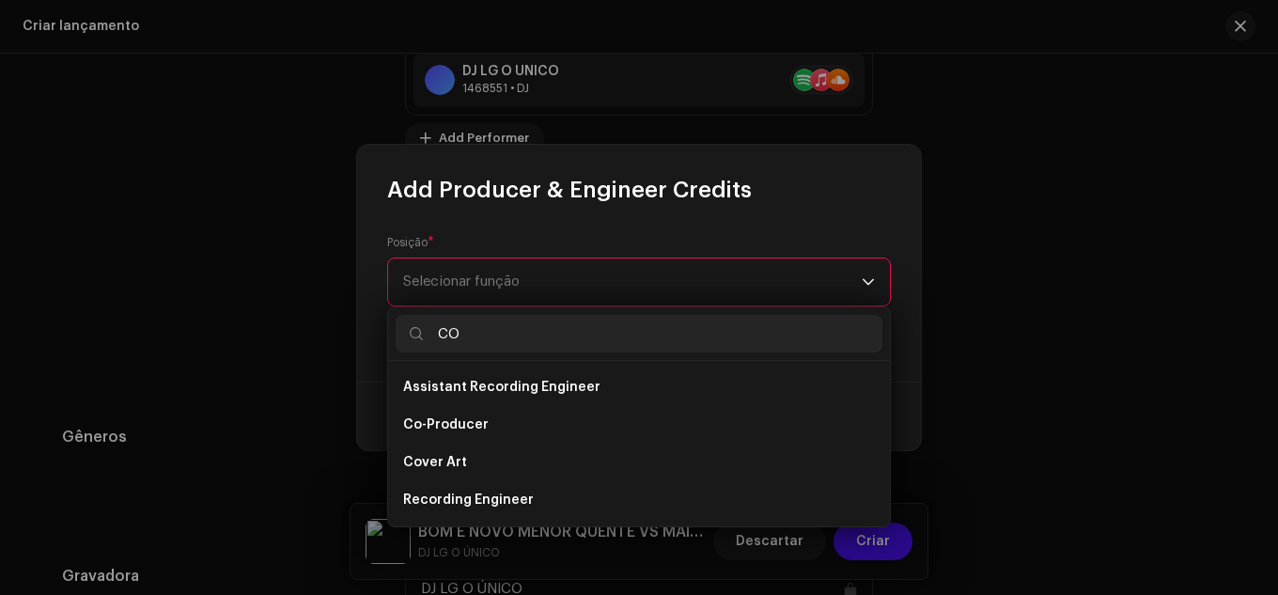
type input "C"
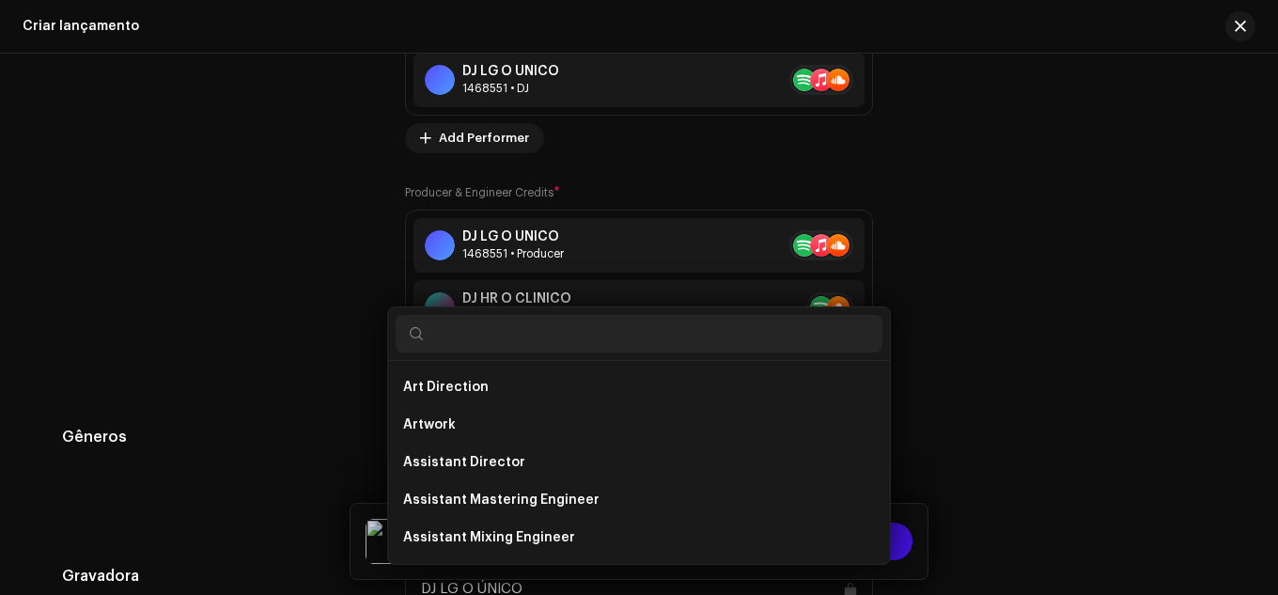
click at [1278, 327] on div "Add Producer & Engineer Credits Posição * Selecionar função This field is requi…" at bounding box center [639, 297] width 1278 height 595
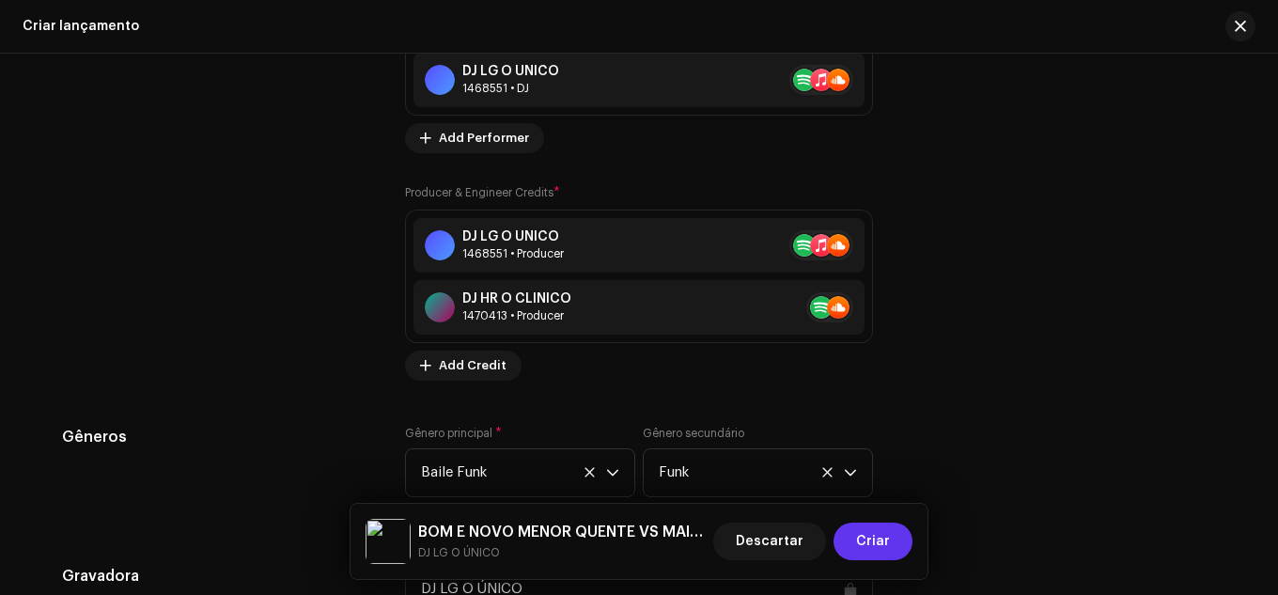
click at [865, 548] on span "Criar" at bounding box center [873, 542] width 34 height 38
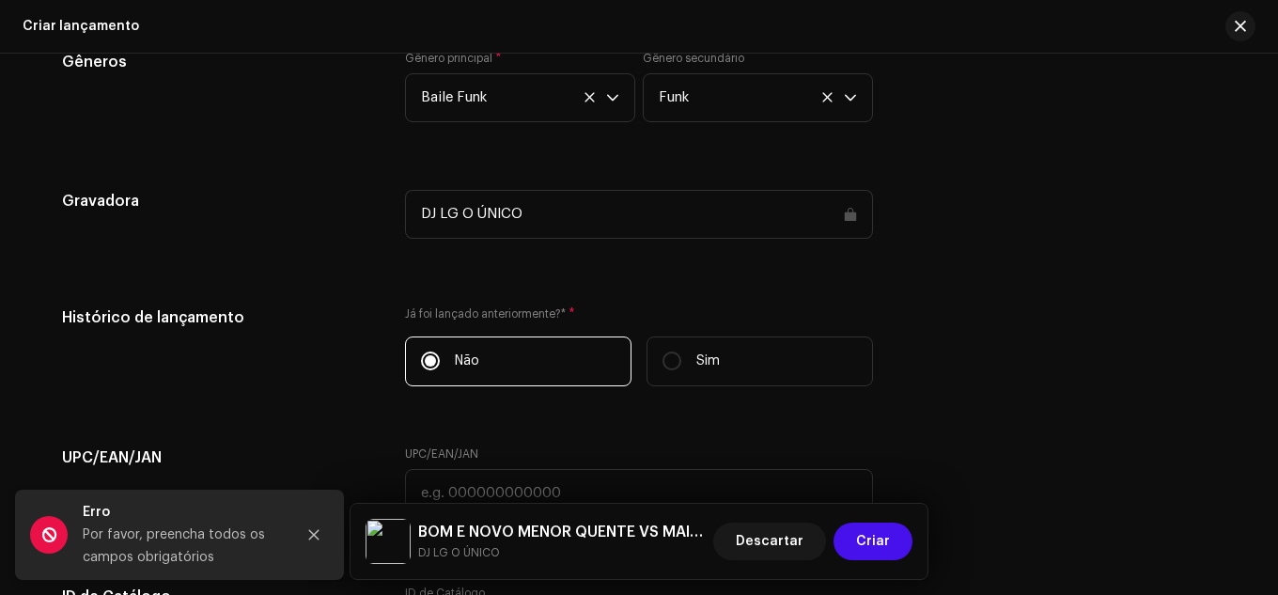
scroll to position [3044, 0]
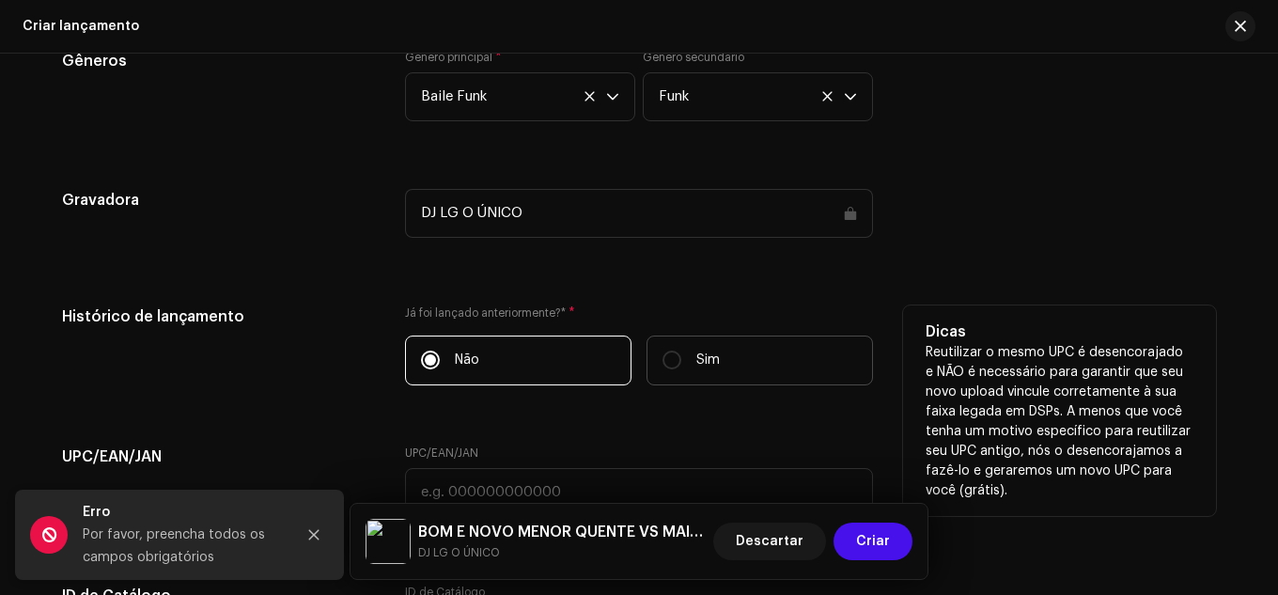
click at [697, 378] on label "Sim" at bounding box center [760, 361] width 227 height 50
click at [682, 369] on input "Sim" at bounding box center [672, 360] width 19 height 19
radio input "true"
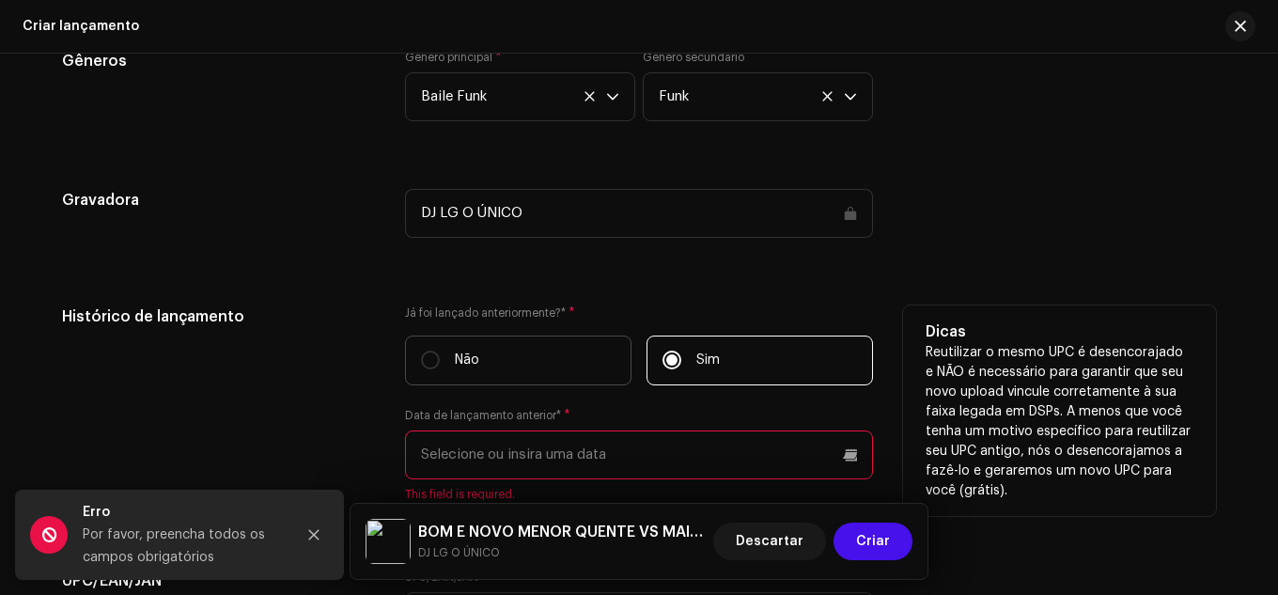
click at [580, 364] on label "Não" at bounding box center [518, 361] width 227 height 50
click at [440, 364] on input "Não" at bounding box center [430, 360] width 19 height 19
radio input "true"
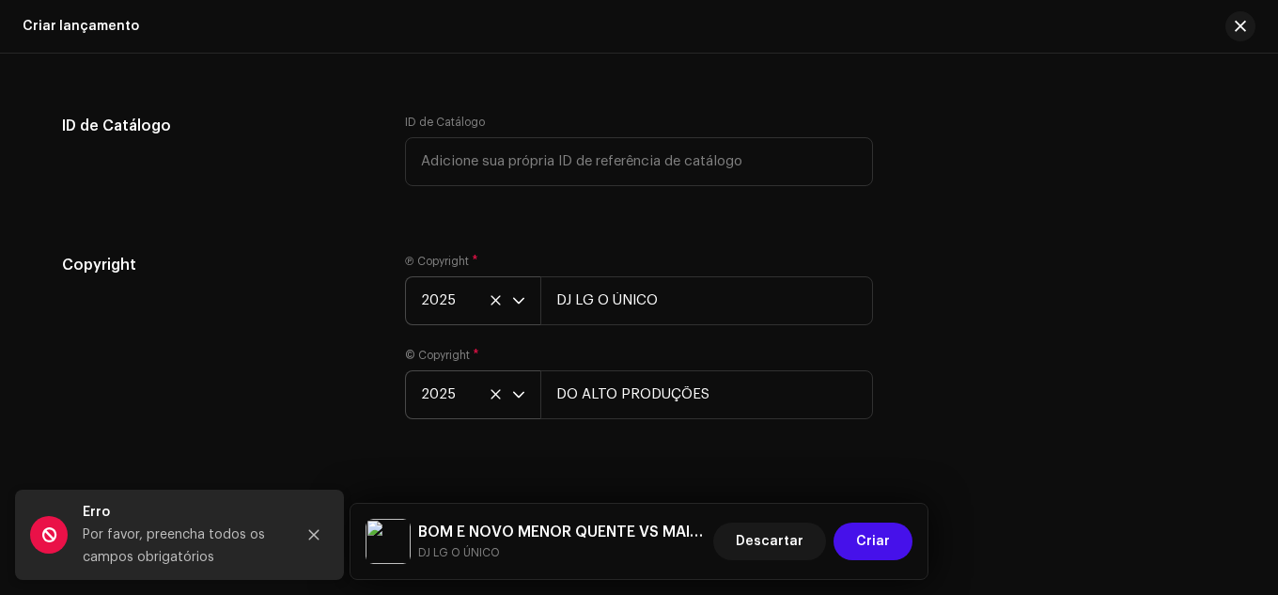
scroll to position [3541, 0]
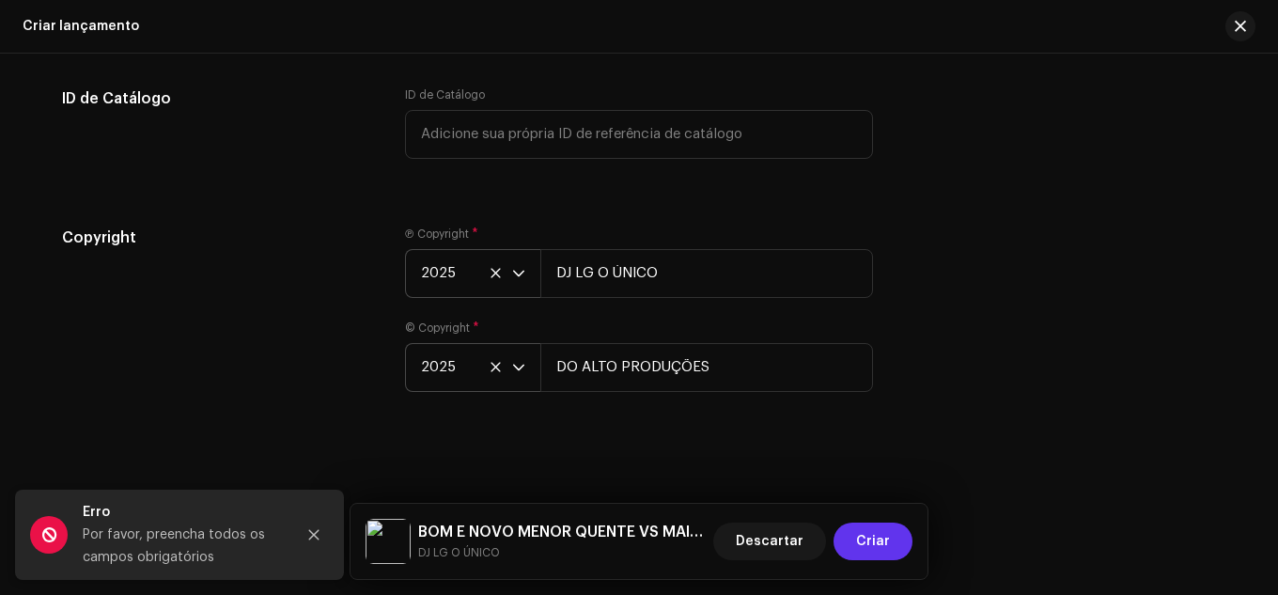
click at [870, 523] on span "Criar" at bounding box center [873, 542] width 34 height 38
click at [490, 265] on span "2025" at bounding box center [466, 273] width 91 height 47
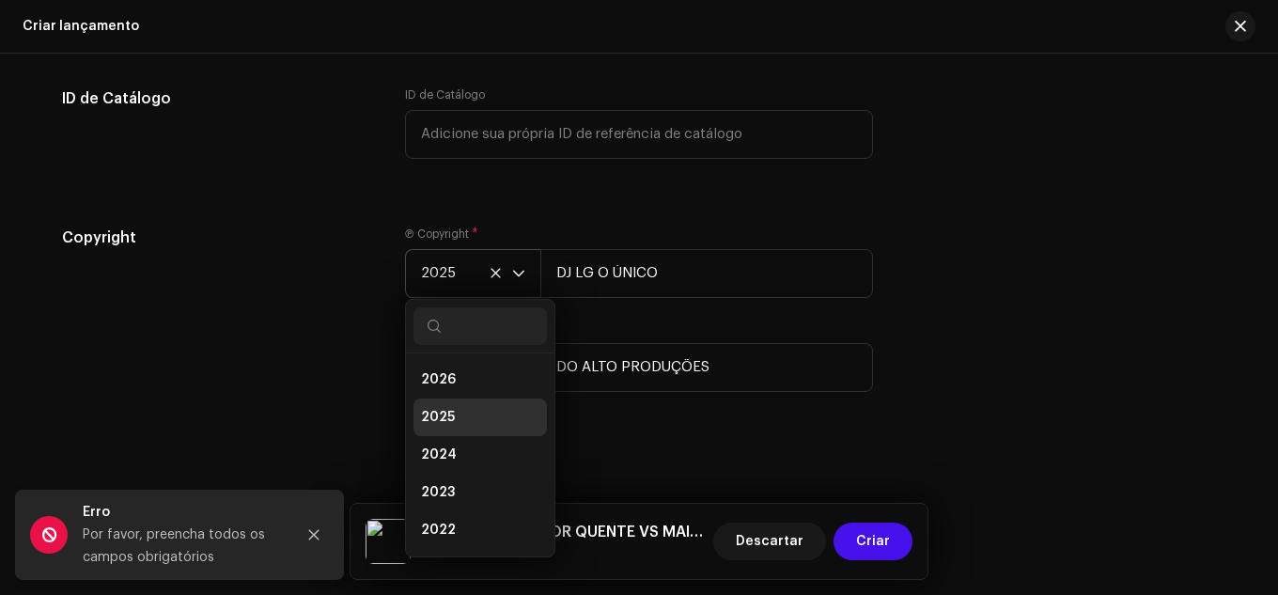
scroll to position [8, 0]
click at [468, 387] on li "2026" at bounding box center [480, 372] width 133 height 38
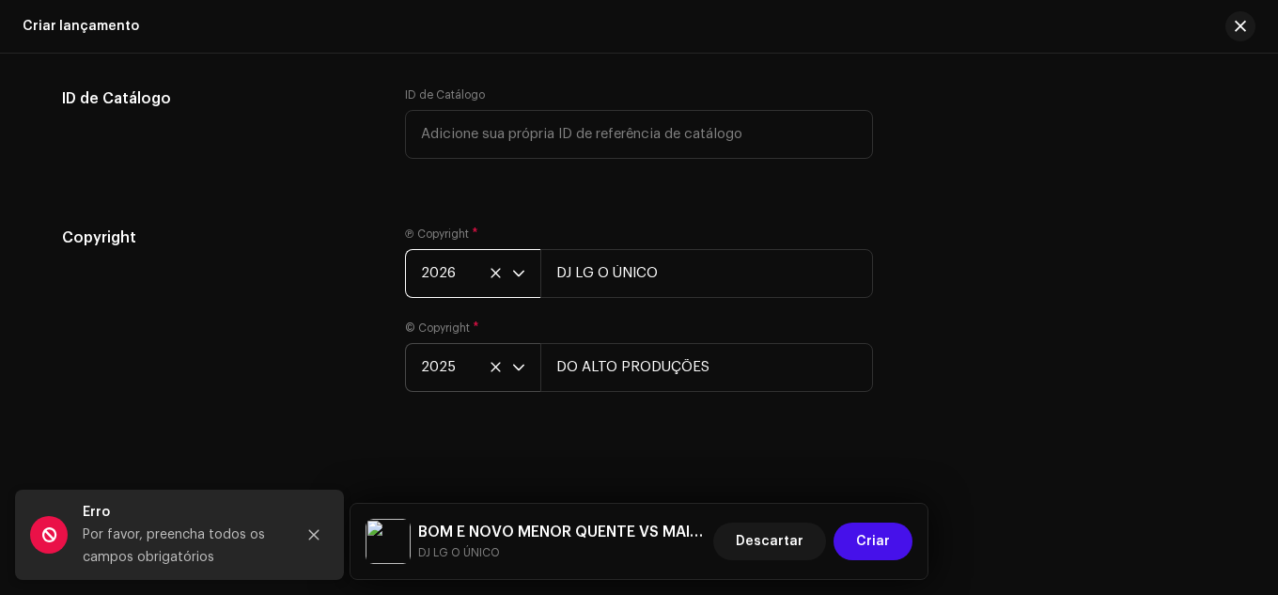
click at [443, 289] on span "2026" at bounding box center [466, 273] width 91 height 47
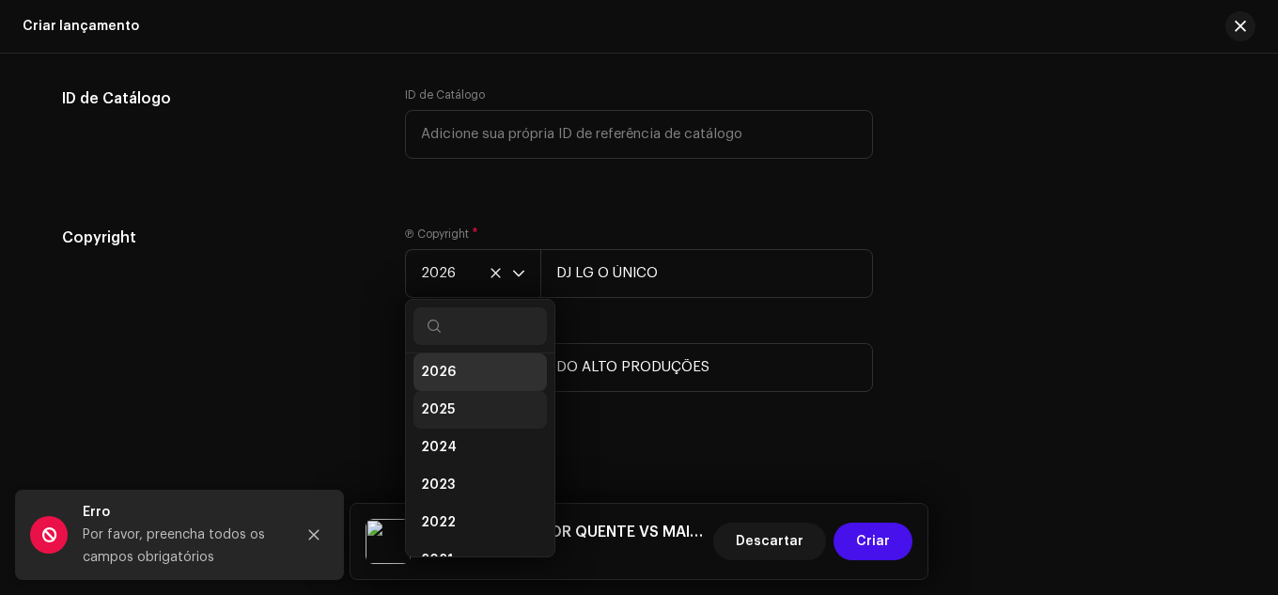
click at [457, 401] on li "2025" at bounding box center [480, 410] width 133 height 38
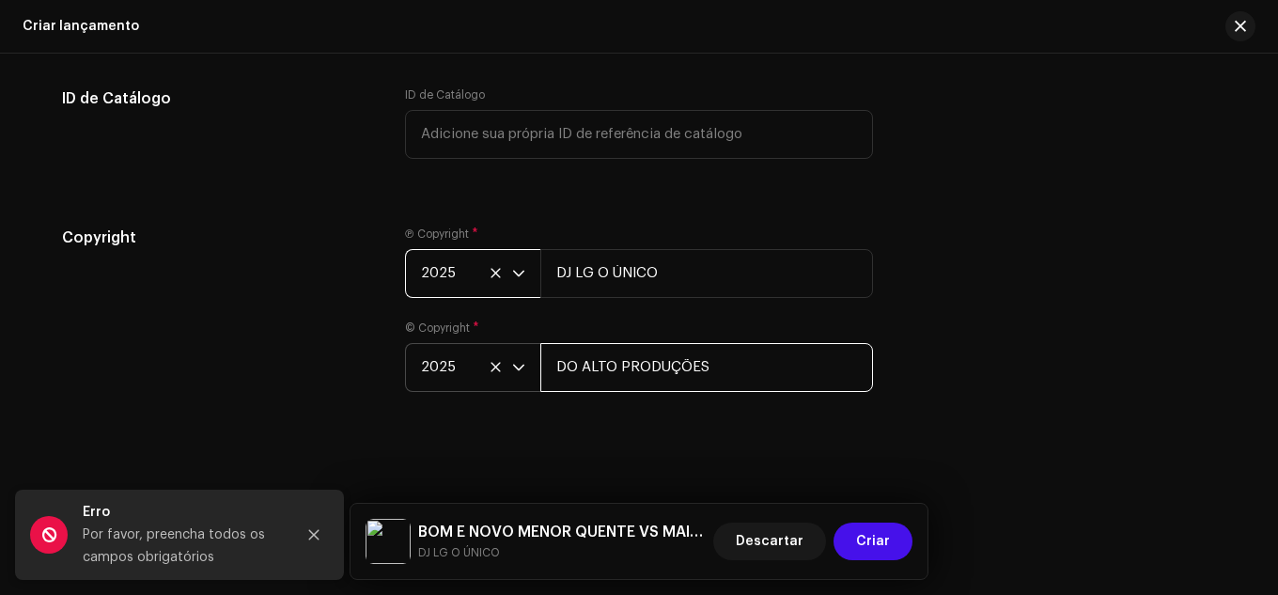
click at [743, 384] on input "DO ALTO PRODUÇÕES" at bounding box center [707, 367] width 333 height 49
drag, startPoint x: 754, startPoint y: 372, endPoint x: 546, endPoint y: 383, distance: 208.0
click at [546, 383] on input "DO ALTO PRODUÇÕES" at bounding box center [707, 367] width 333 height 49
type input "lg.youtube7"
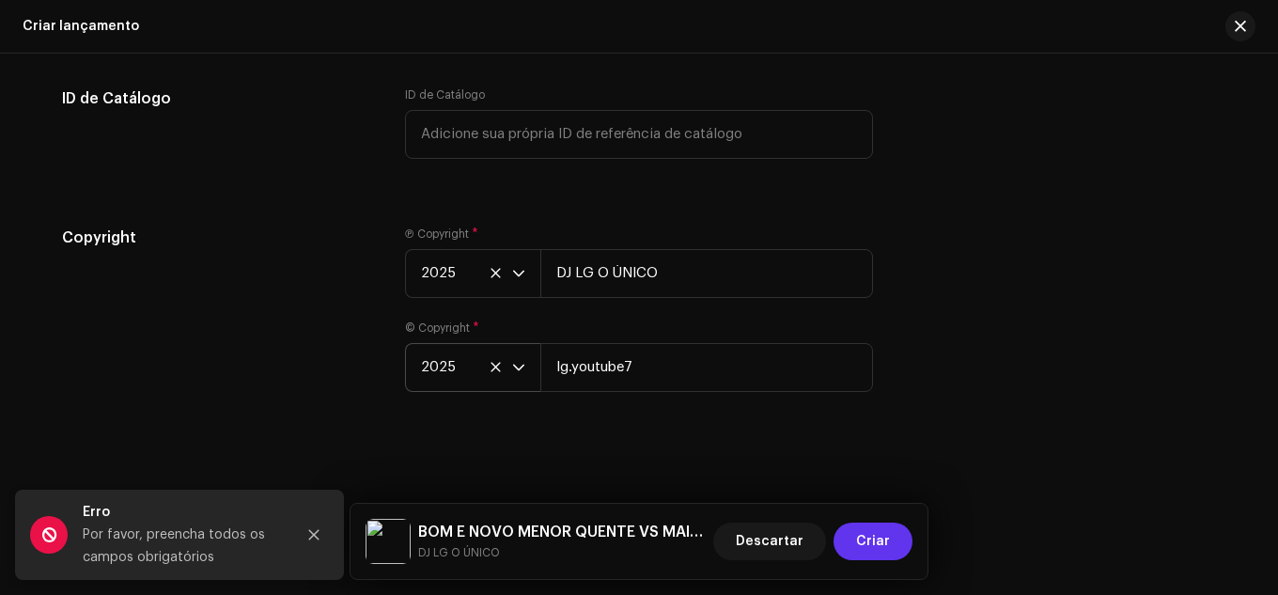
click at [866, 536] on span "Criar" at bounding box center [873, 542] width 34 height 38
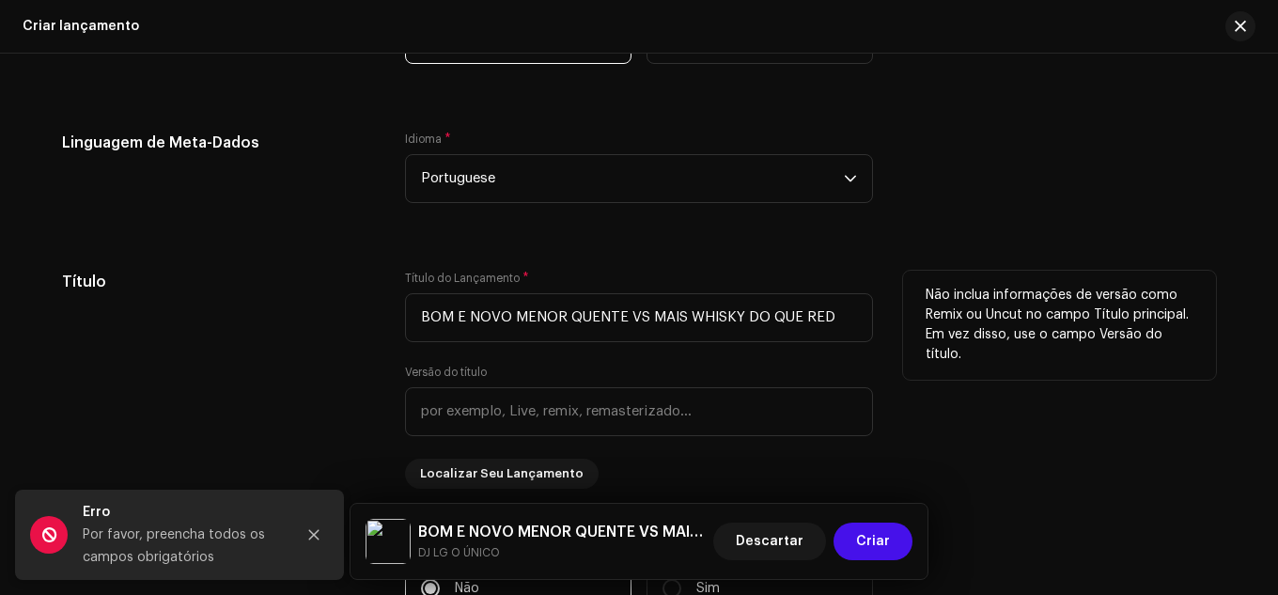
scroll to position [1661, 0]
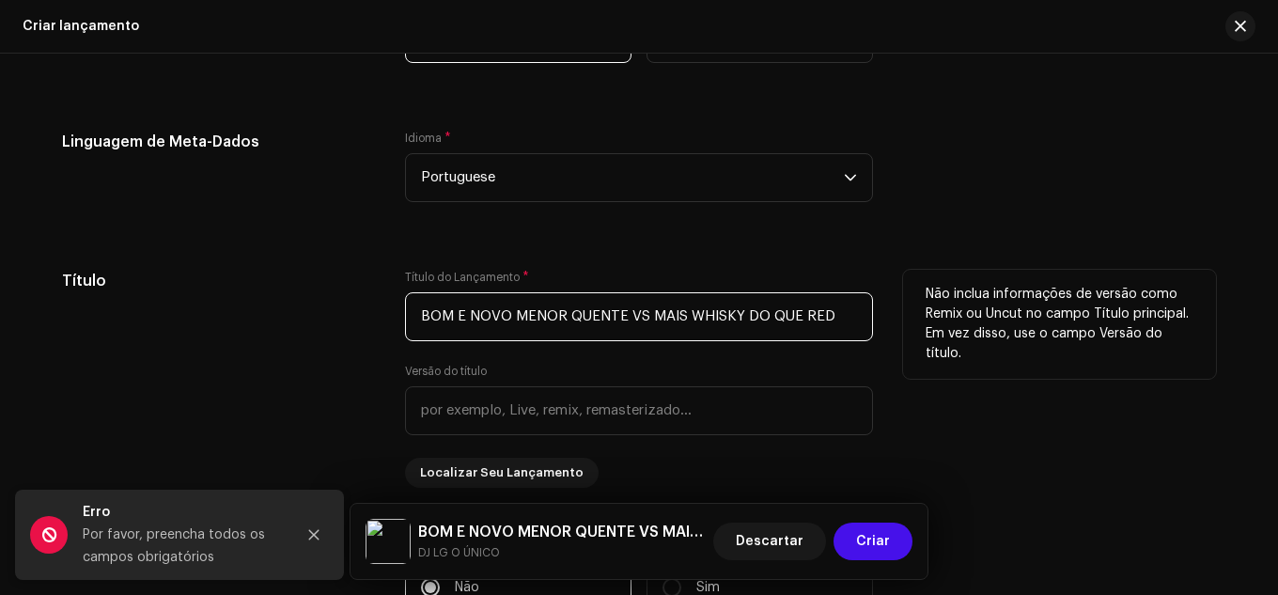
click at [830, 326] on input "BOM E NOVO MENOR QUENTE VS MAIS WHISKY DO QUE RED" at bounding box center [639, 316] width 468 height 49
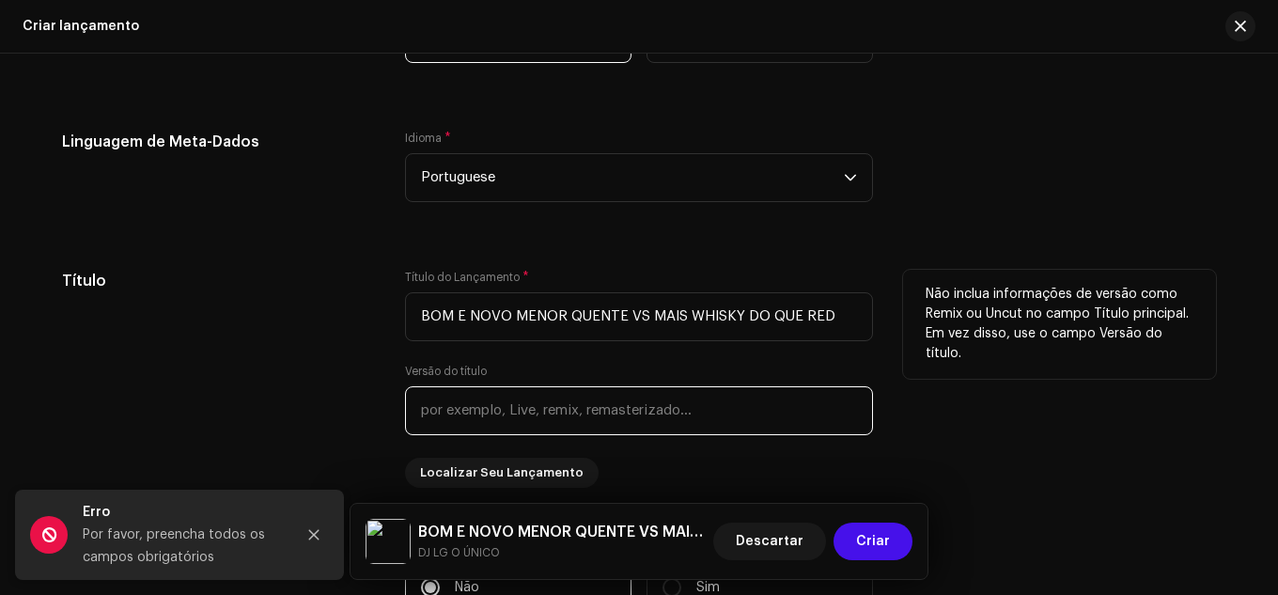
click at [645, 424] on input "text" at bounding box center [639, 410] width 468 height 49
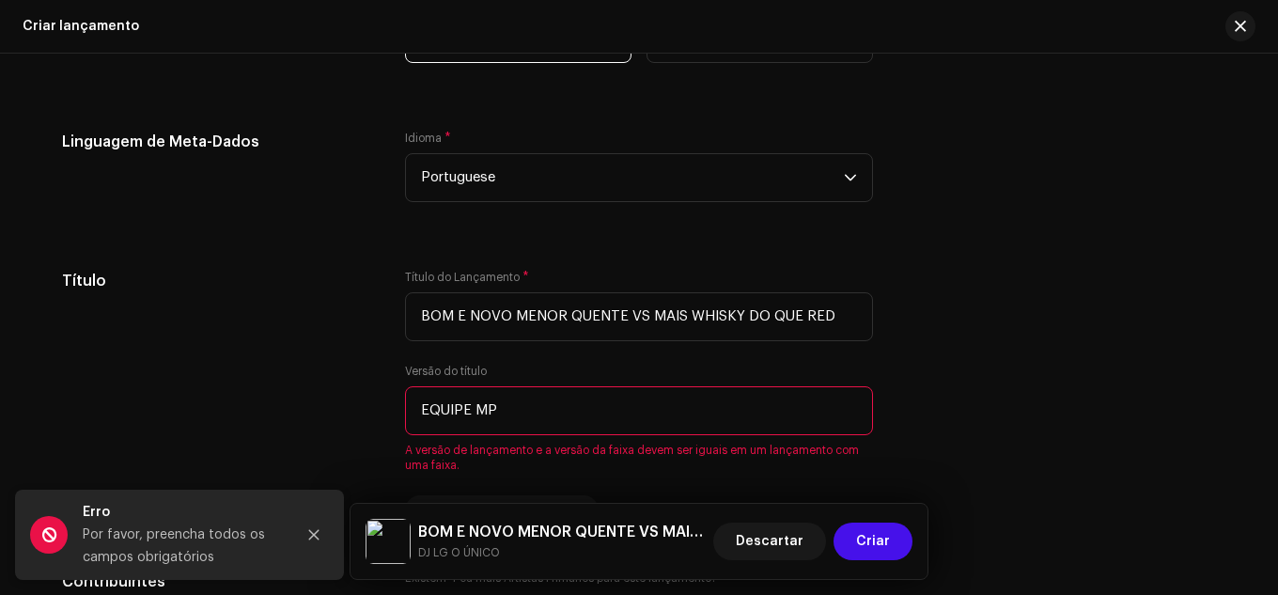
type input "EQUIPE MP"
click at [915, 532] on div "BOM E NOVO MENOR QUENTE VS MAIS WHISKY DO QUE RED [EQUIPE MP] DJ LG O ÚNICO Des…" at bounding box center [639, 541] width 577 height 75
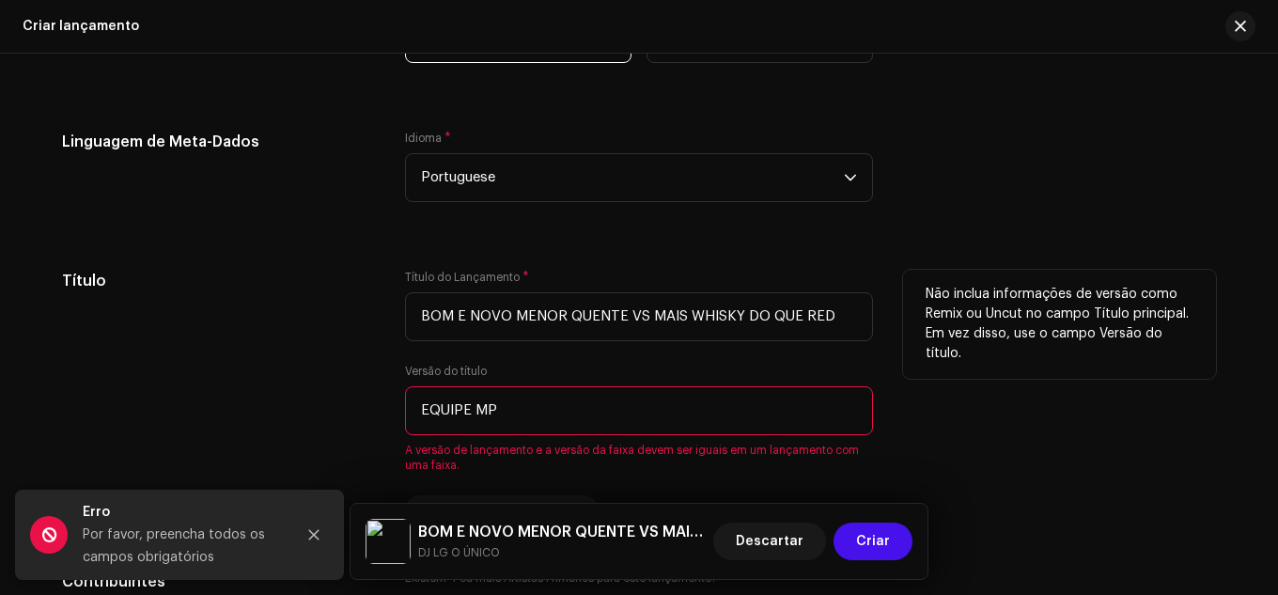
drag, startPoint x: 543, startPoint y: 417, endPoint x: 340, endPoint y: 371, distance: 208.2
click at [341, 372] on div "Título Título do Lançamento * BOM E NOVO MENOR QUENTE VS MAIS WHISKY DO QUE RED…" at bounding box center [639, 398] width 1154 height 256
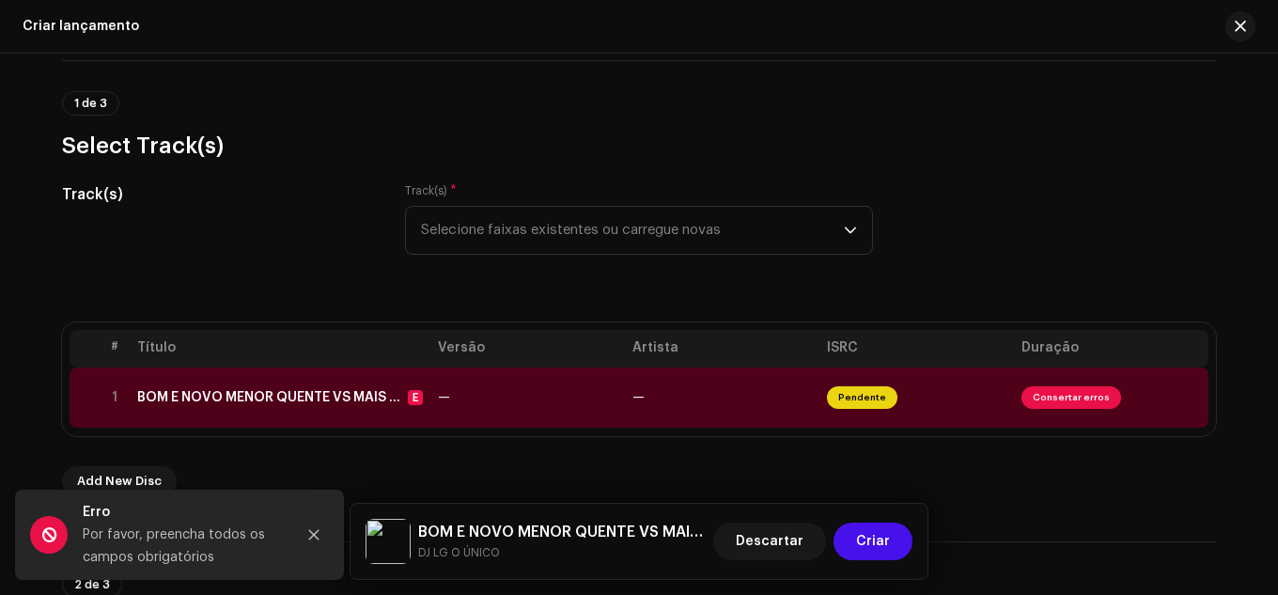
scroll to position [63, 0]
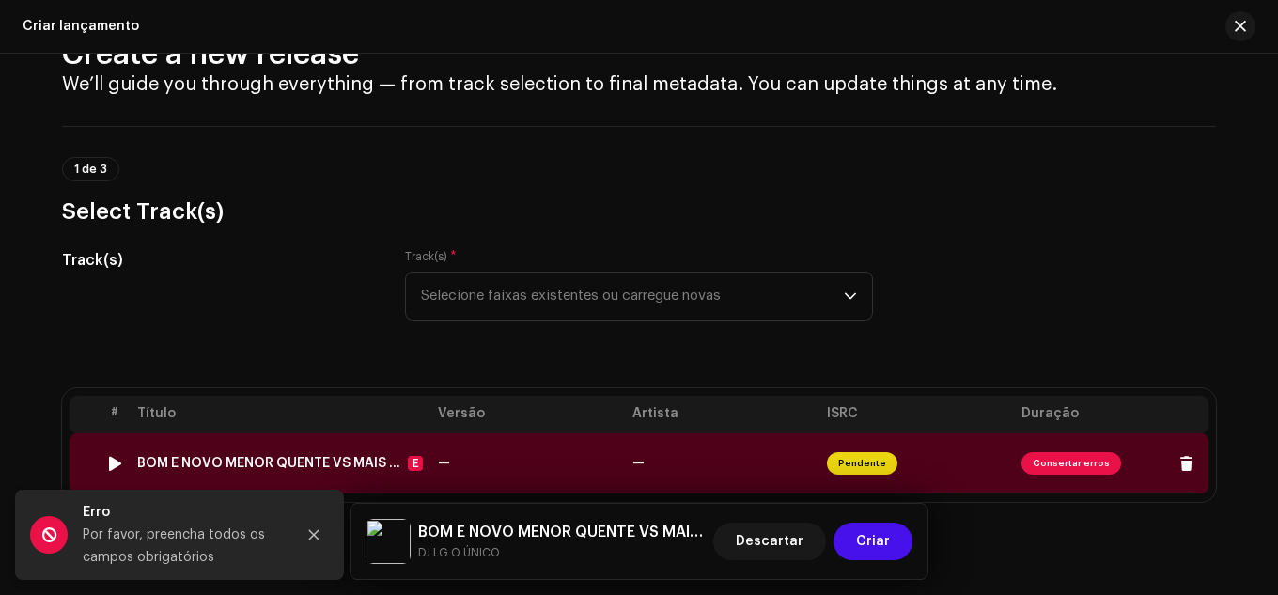
click at [1041, 454] on span "Consertar erros" at bounding box center [1072, 463] width 100 height 23
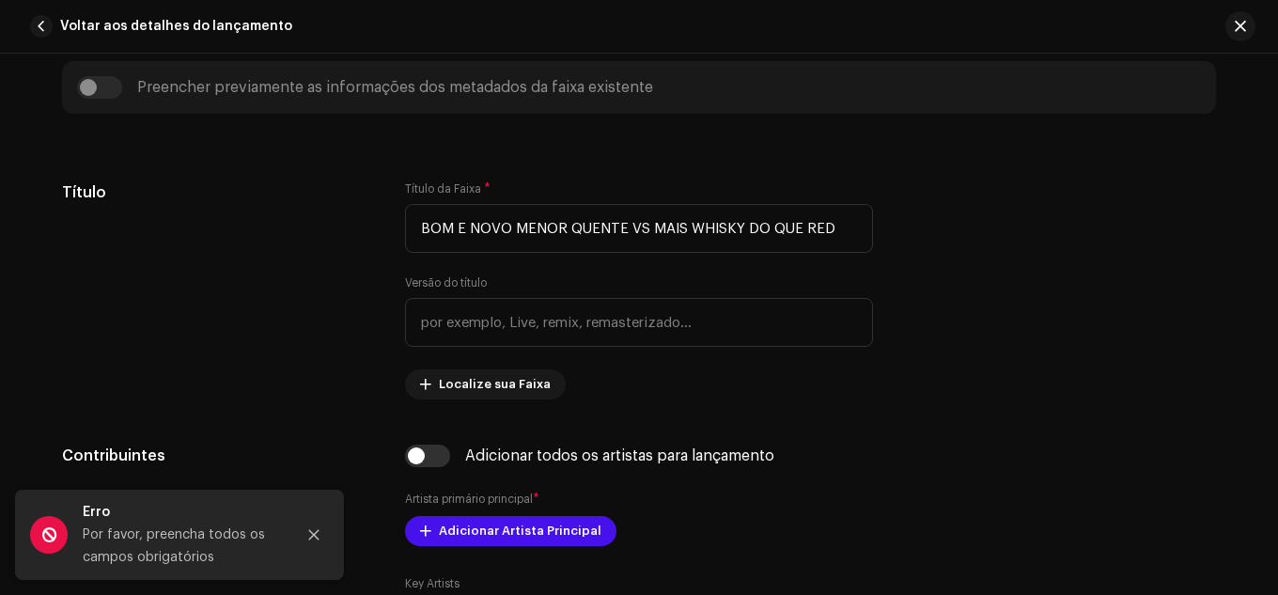
scroll to position [846, 0]
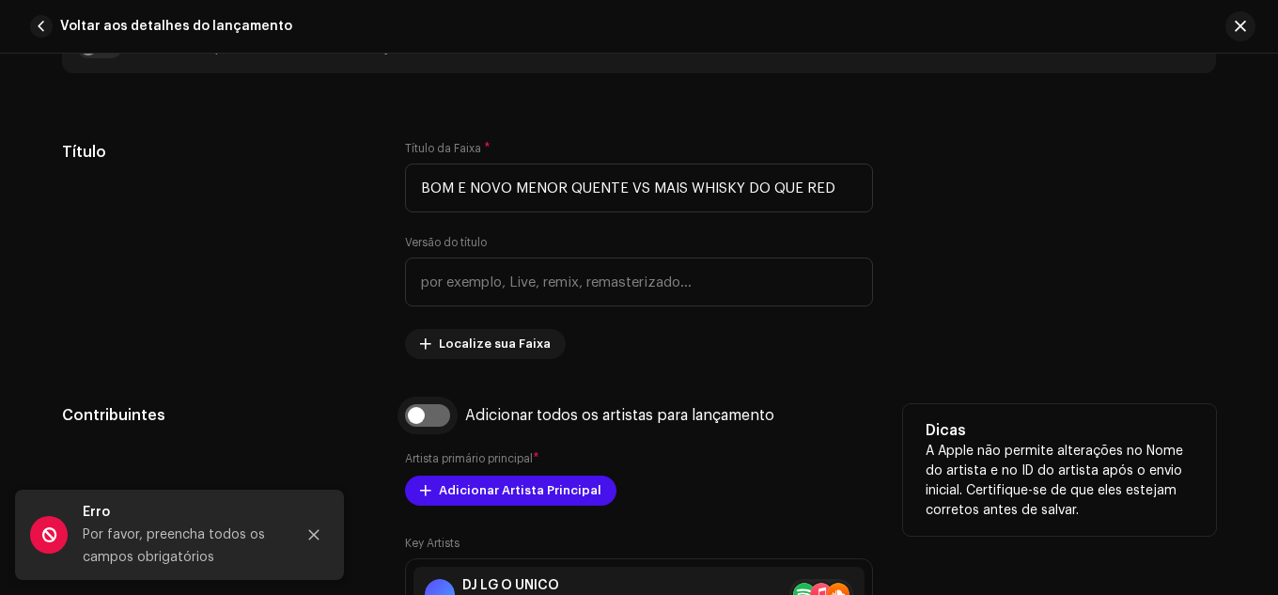
click at [435, 423] on input "checkbox" at bounding box center [427, 415] width 45 height 23
checkbox input "true"
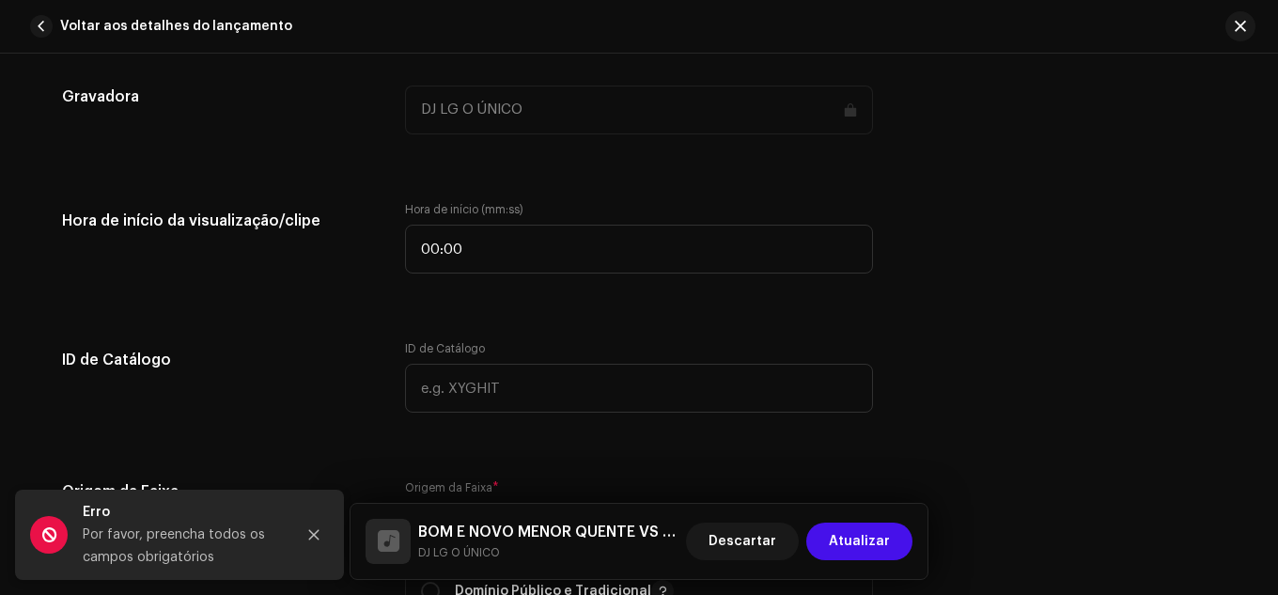
scroll to position [2632, 0]
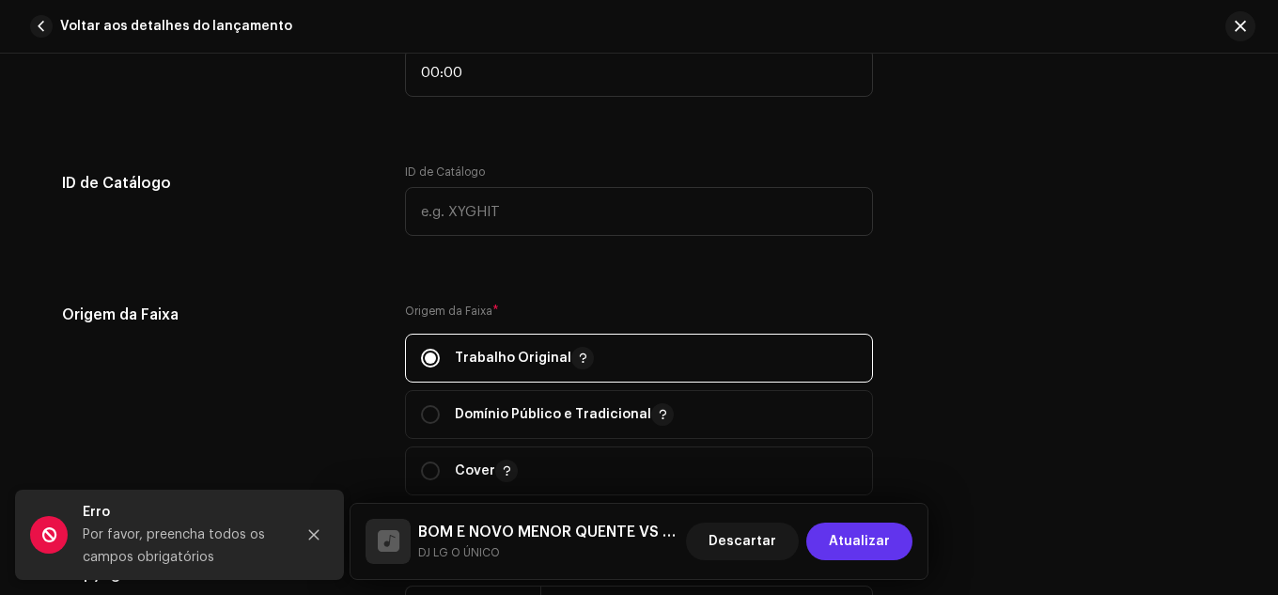
click at [844, 541] on span "Atualizar" at bounding box center [859, 542] width 61 height 38
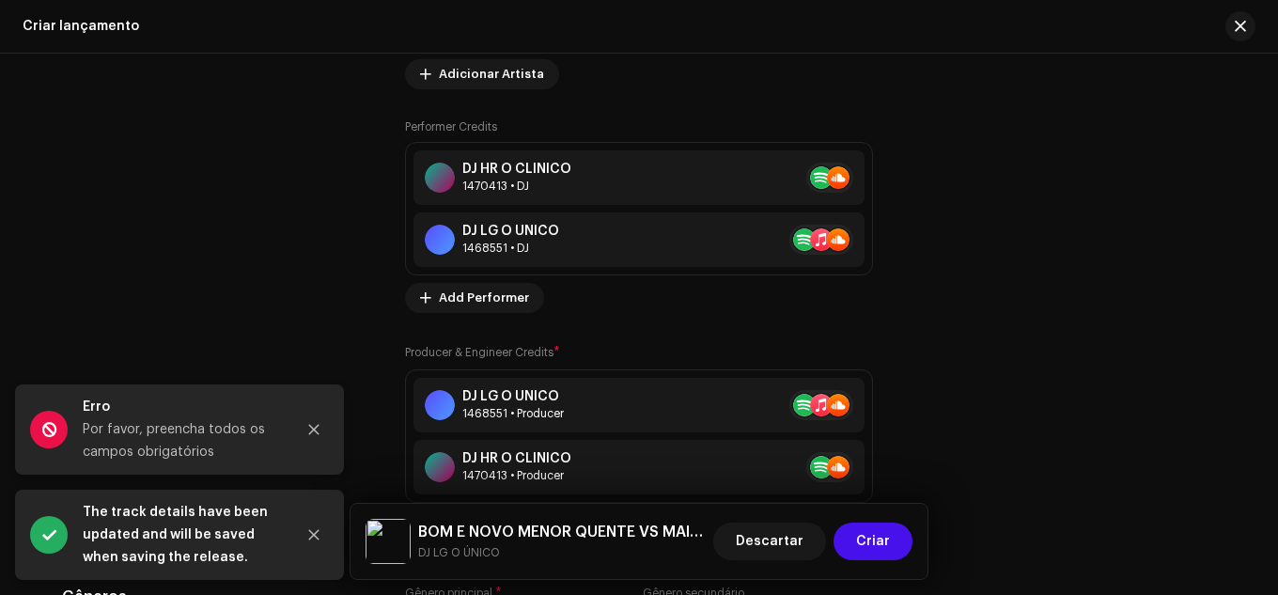
scroll to position [2601, 0]
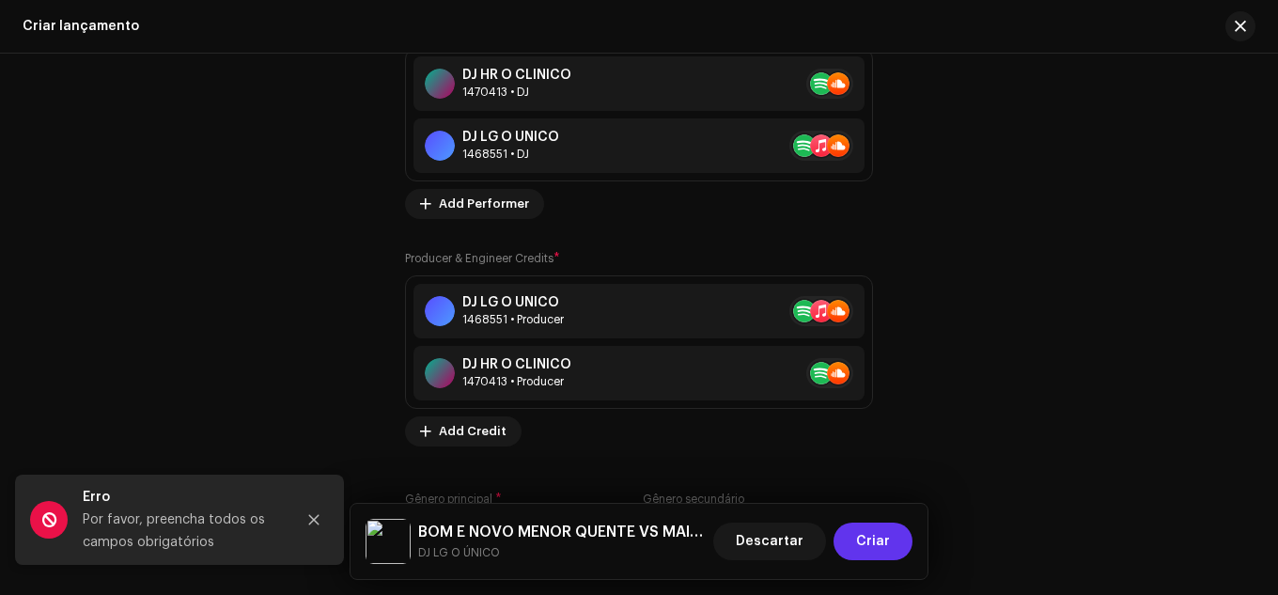
click at [860, 534] on span "Criar" at bounding box center [873, 542] width 34 height 38
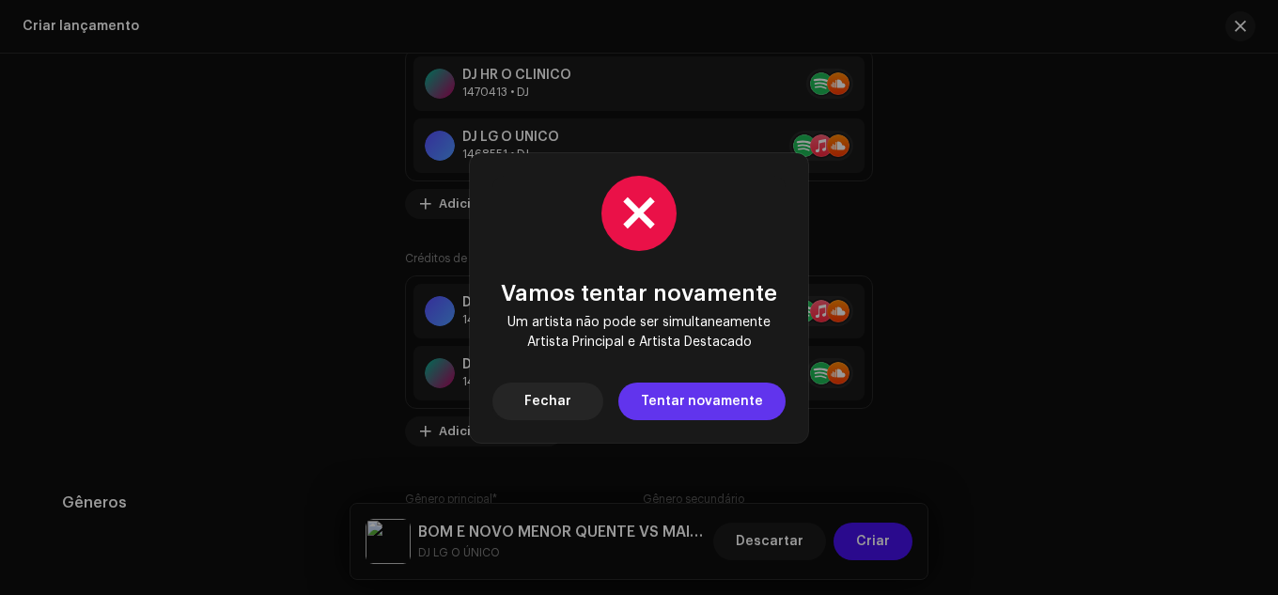
click at [691, 394] on span "Tentar novamente" at bounding box center [702, 402] width 122 height 38
click at [589, 405] on button "Fechar" at bounding box center [548, 402] width 111 height 38
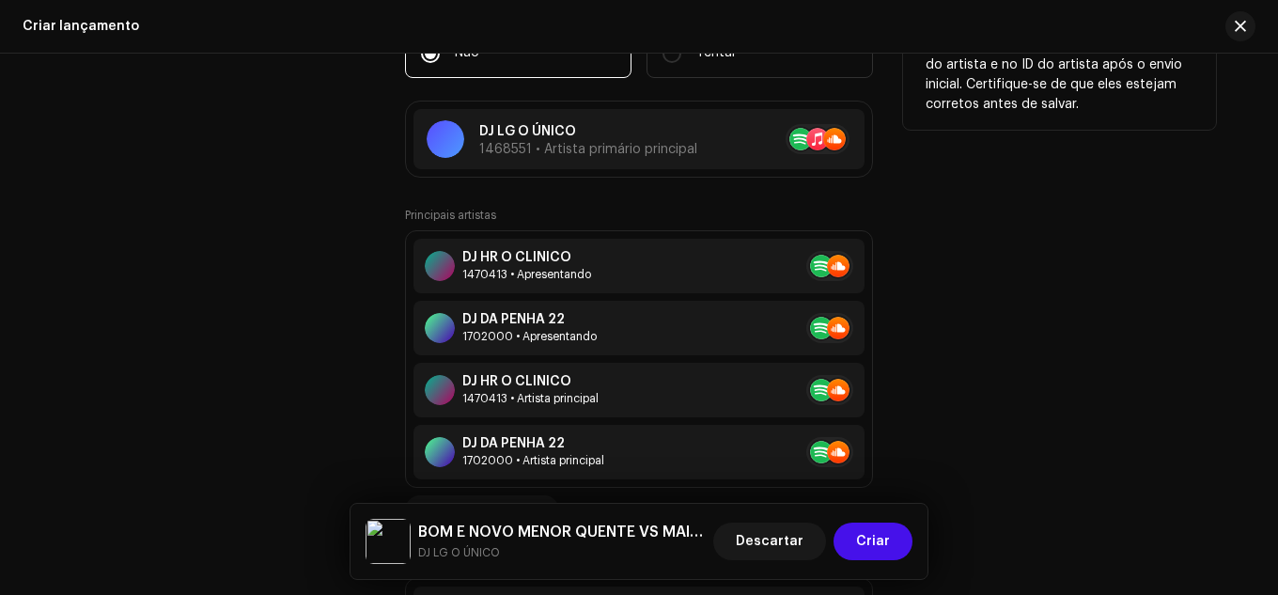
scroll to position [2225, 0]
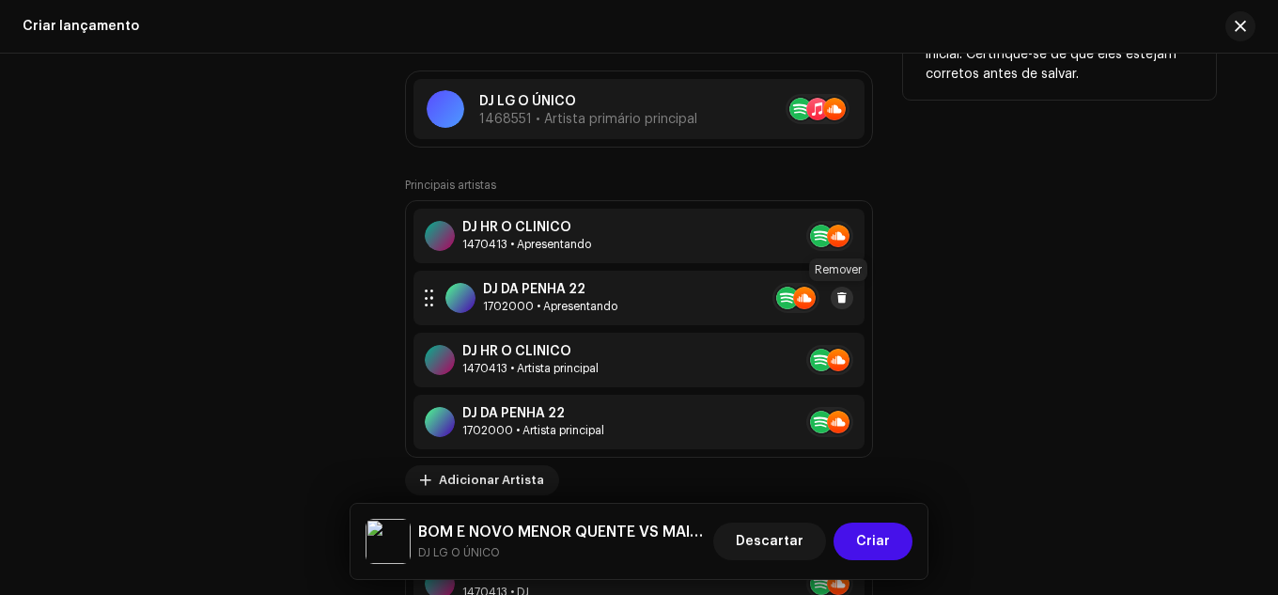
click at [839, 302] on span at bounding box center [842, 297] width 11 height 15
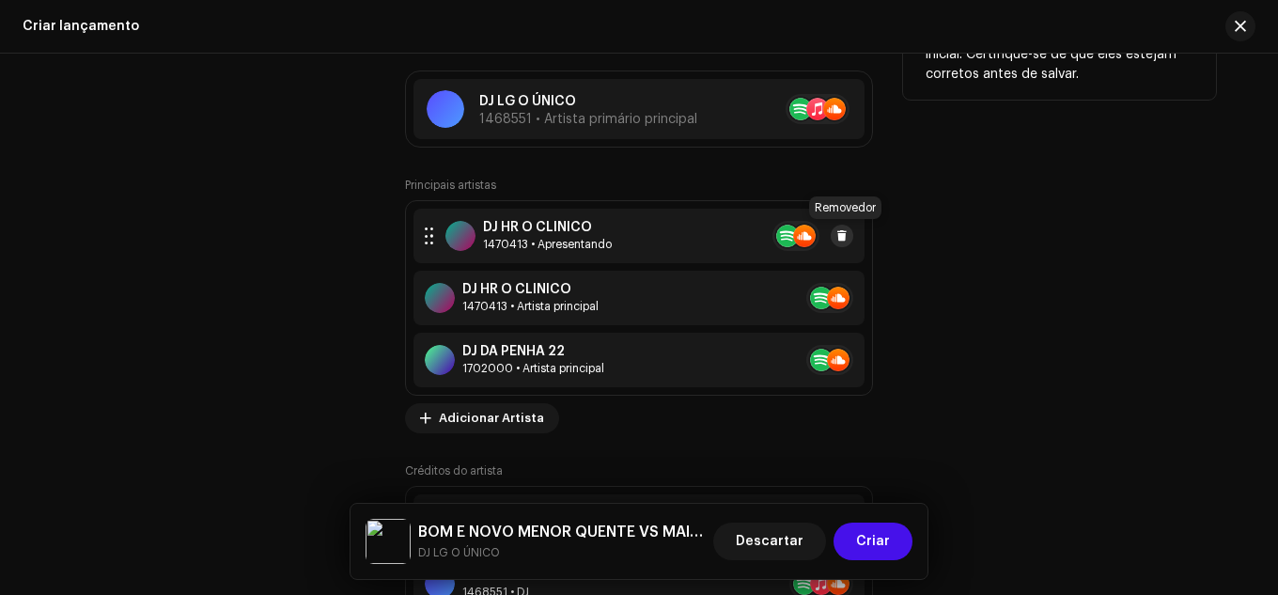
click at [847, 234] on button at bounding box center [842, 236] width 23 height 23
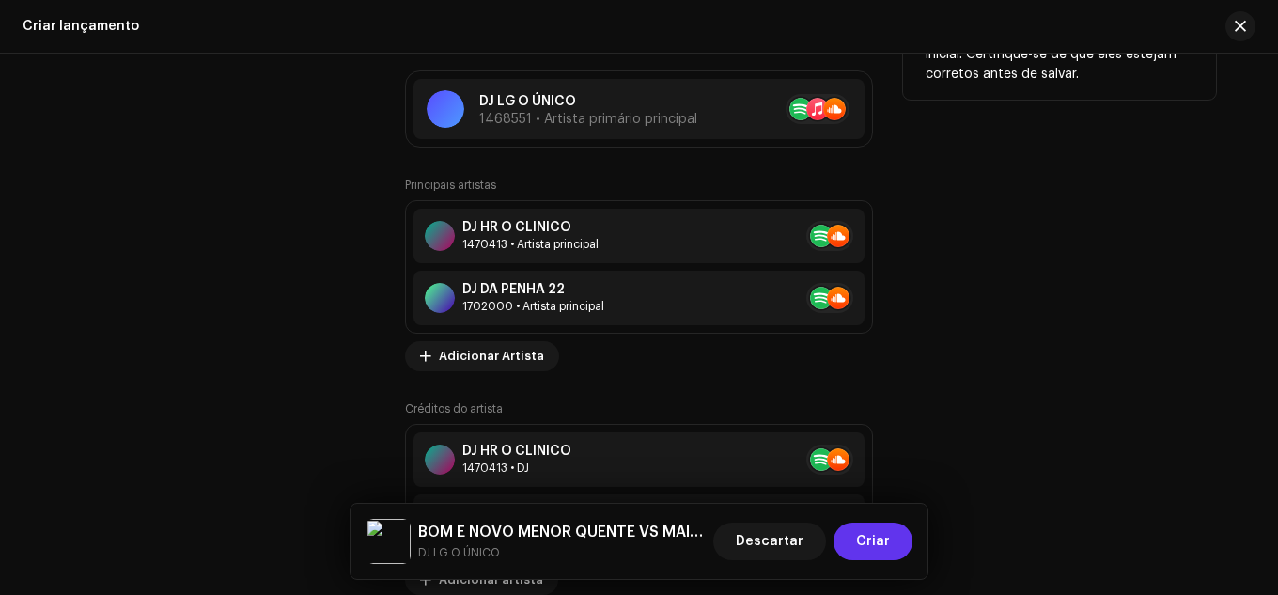
click at [858, 547] on font "Criar" at bounding box center [873, 541] width 34 height 13
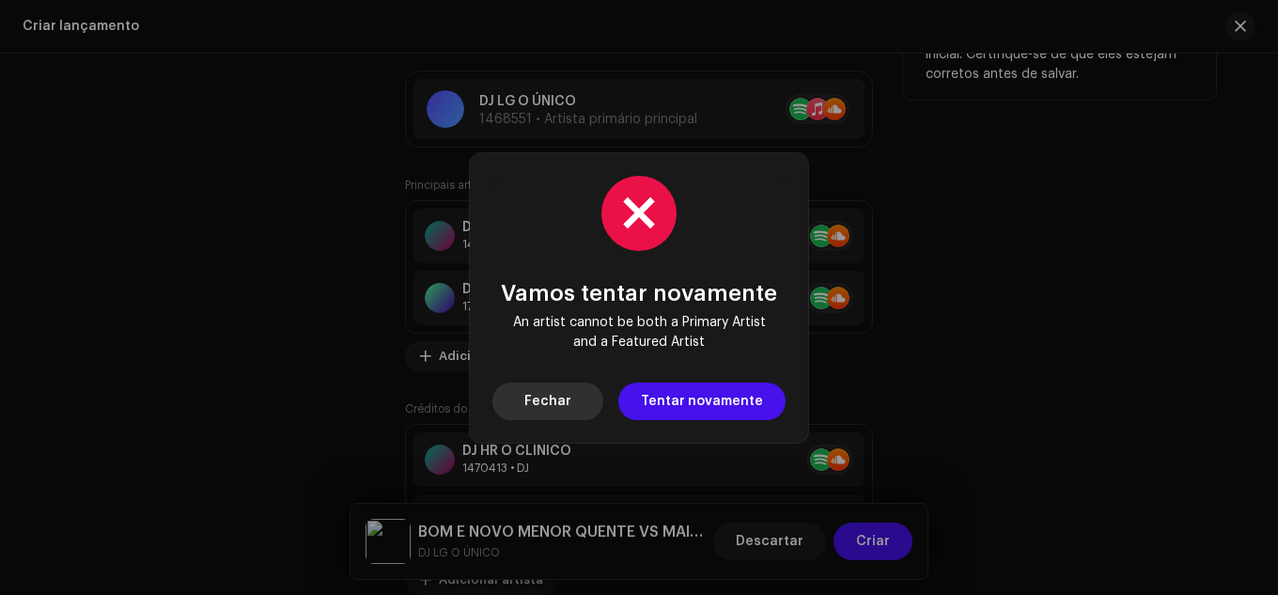
click at [592, 390] on button "Fechar" at bounding box center [548, 402] width 111 height 38
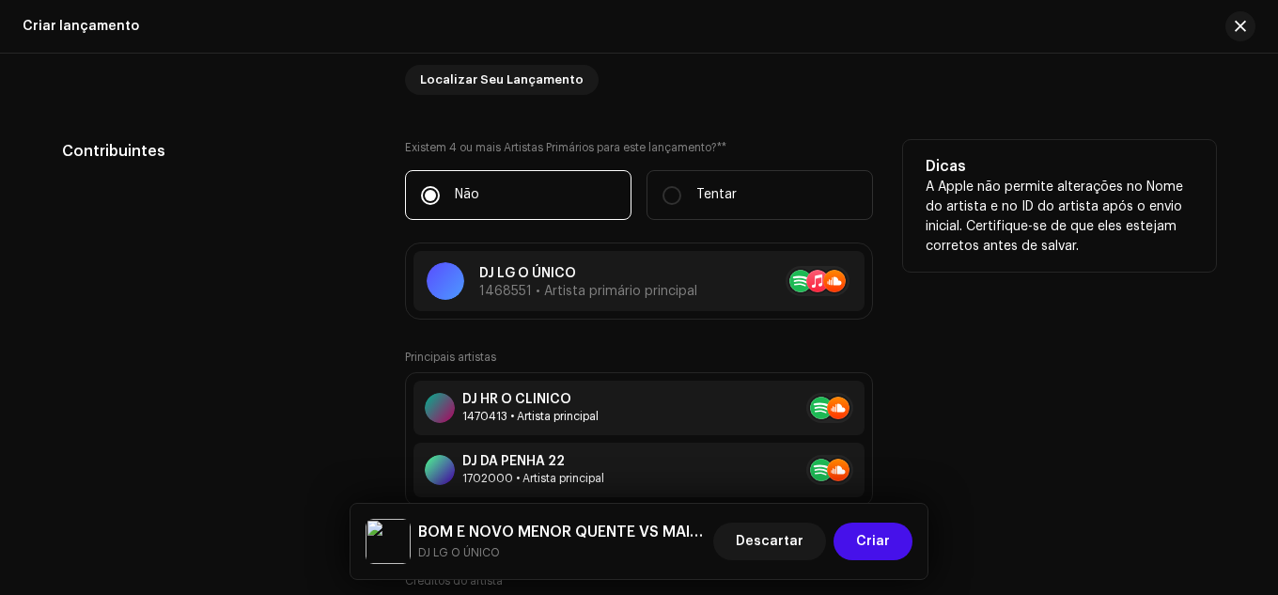
scroll to position [2037, 0]
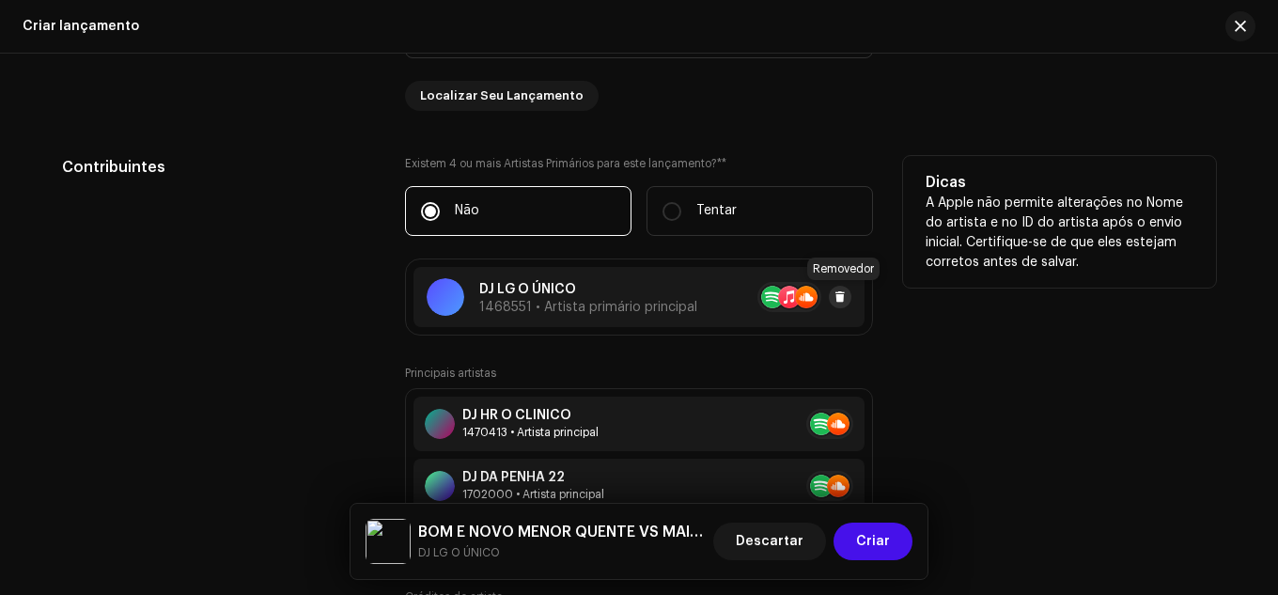
click at [837, 307] on button at bounding box center [840, 297] width 23 height 23
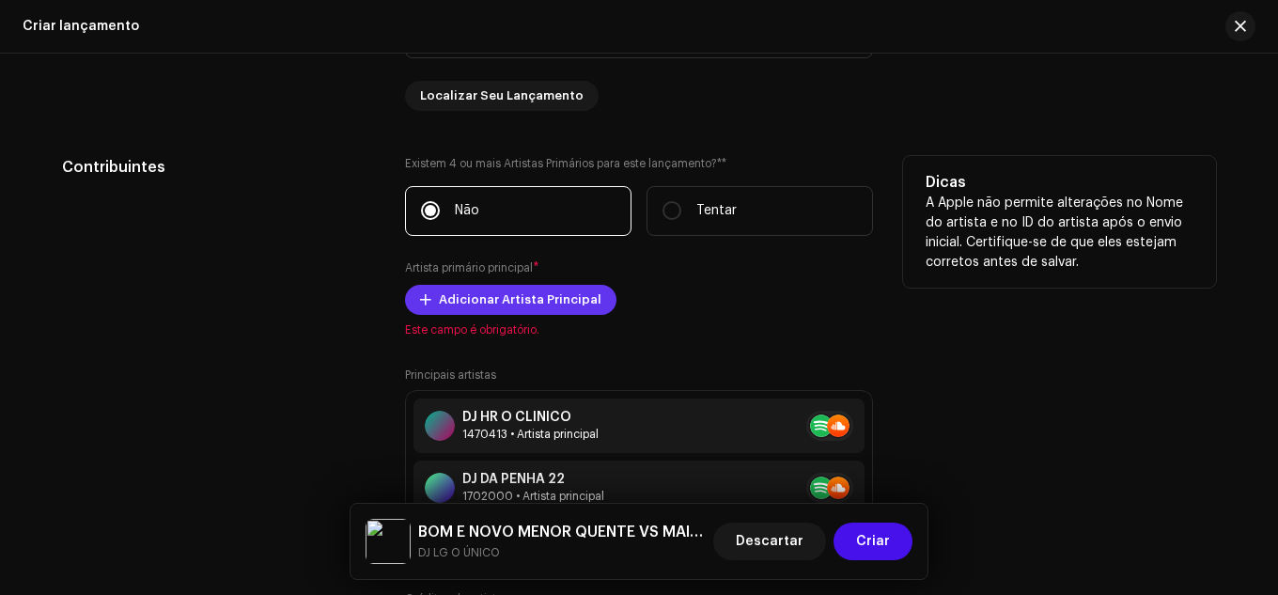
click at [577, 308] on span "Adicionar Artista Principal" at bounding box center [520, 300] width 163 height 38
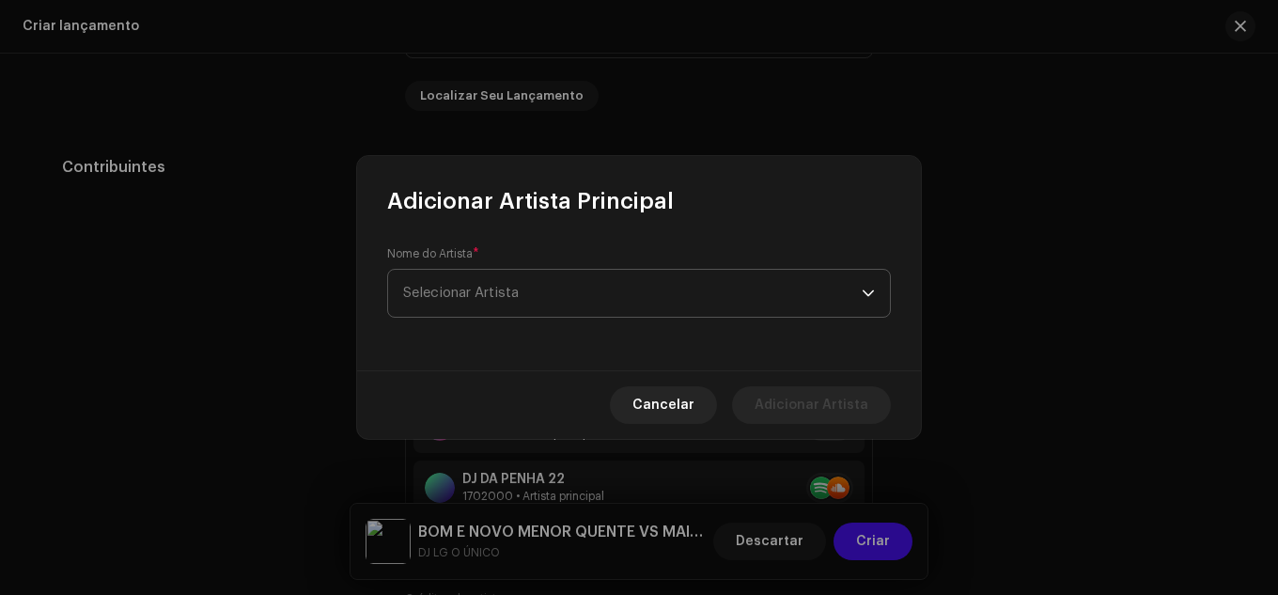
click at [581, 300] on span "Selecionar Artista" at bounding box center [632, 293] width 459 height 47
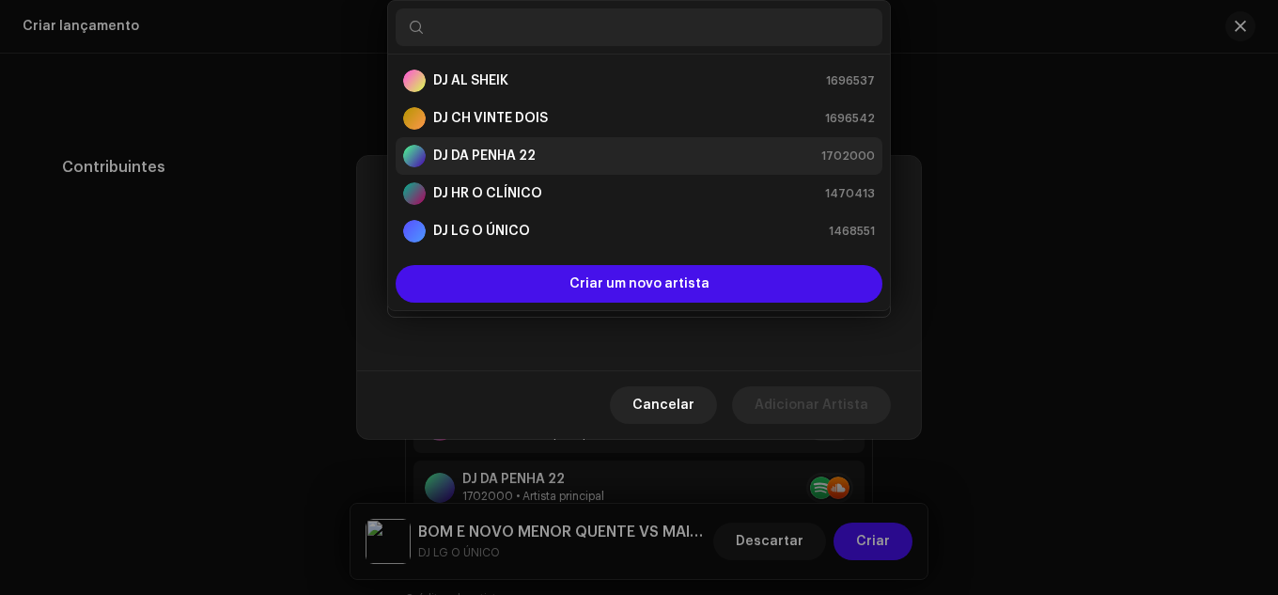
click at [529, 159] on font "DJ DA PENHA 22" at bounding box center [484, 155] width 102 height 13
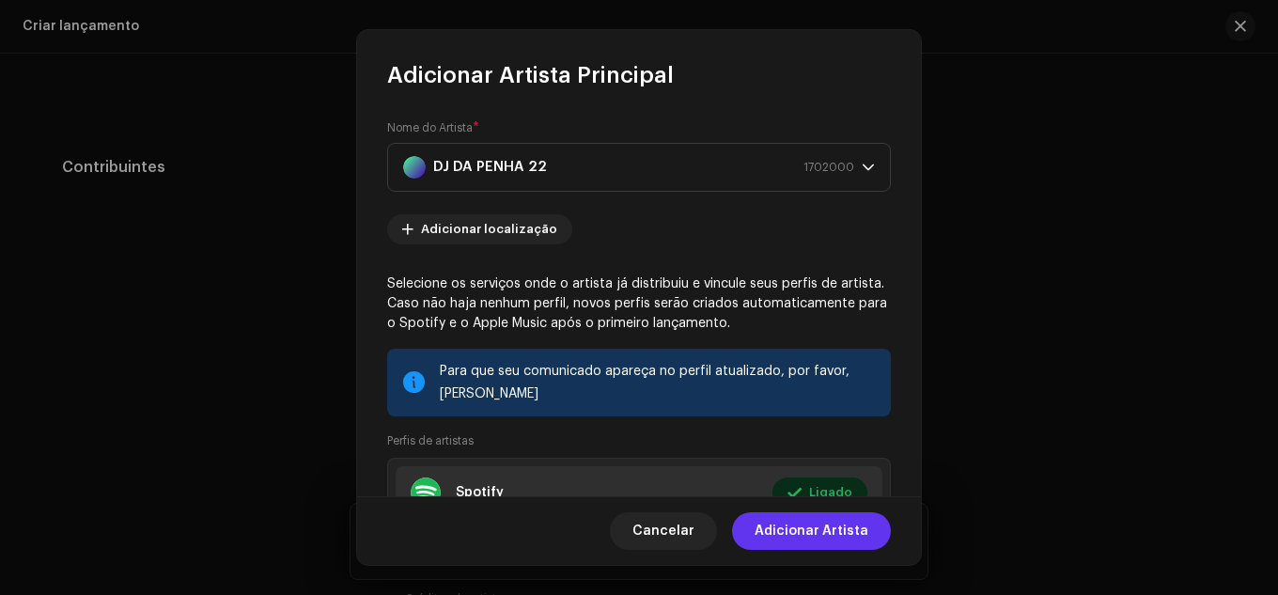
click at [832, 543] on span "Adicionar Artista" at bounding box center [812, 531] width 114 height 38
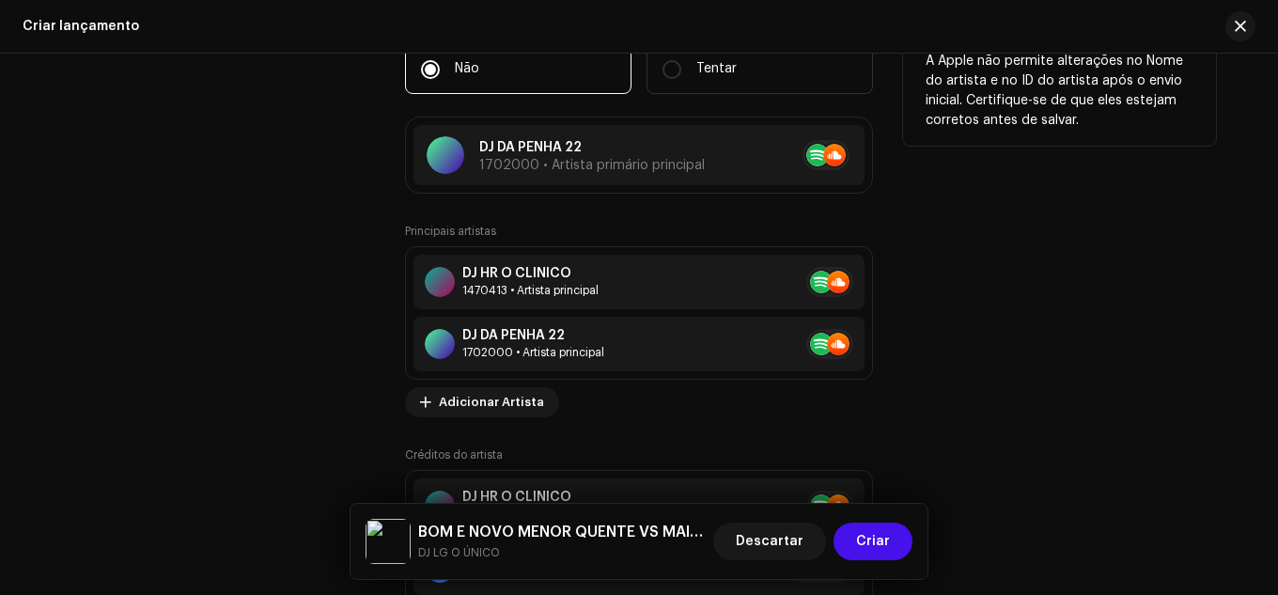
scroll to position [2225, 0]
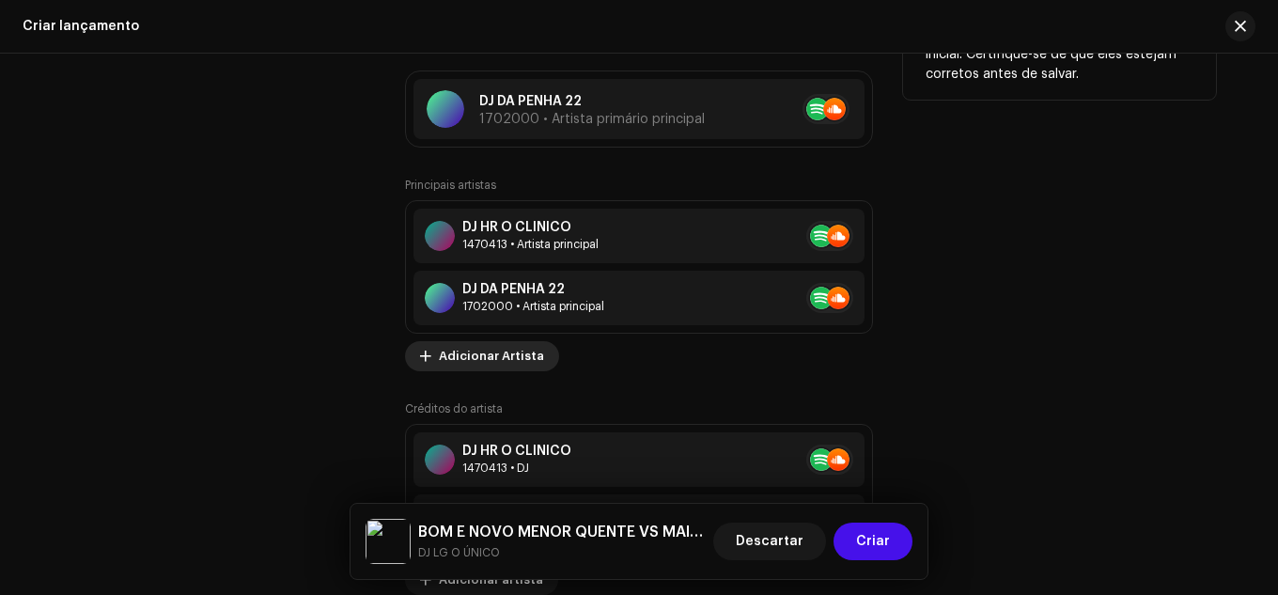
click at [512, 363] on span "Adicionar Artista" at bounding box center [491, 356] width 105 height 38
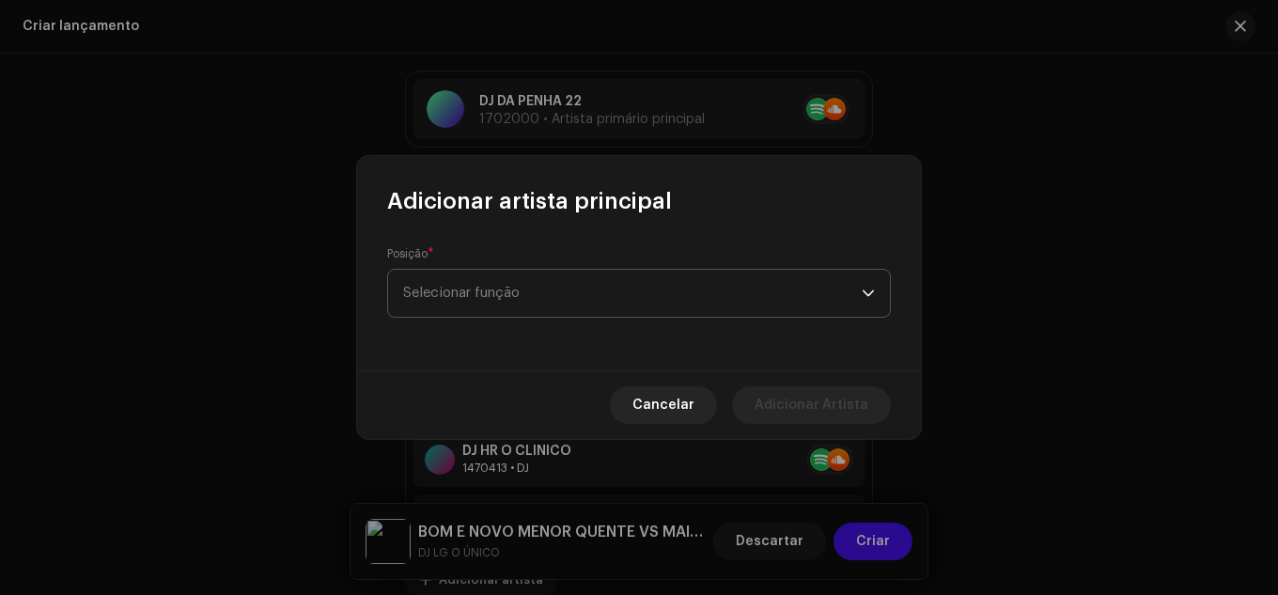
click at [512, 312] on span "Selecionar função" at bounding box center [632, 293] width 459 height 47
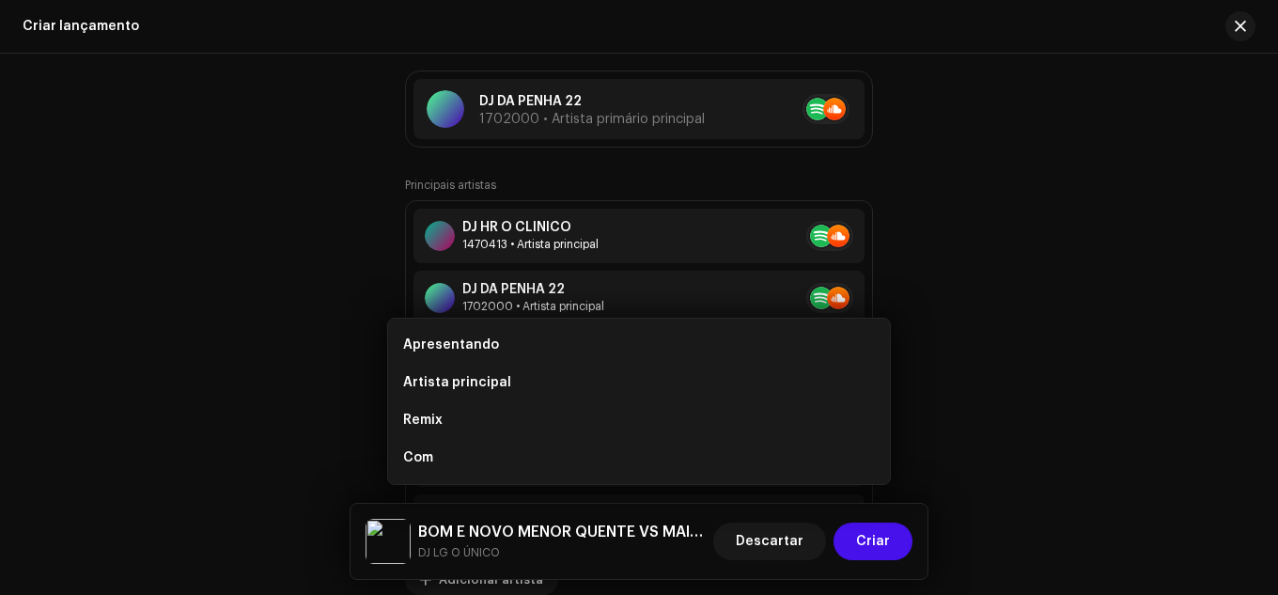
click at [958, 369] on div "Adicionar artista principal Posição * Selecionar função Cancelar Adicionar Arti…" at bounding box center [639, 297] width 1278 height 595
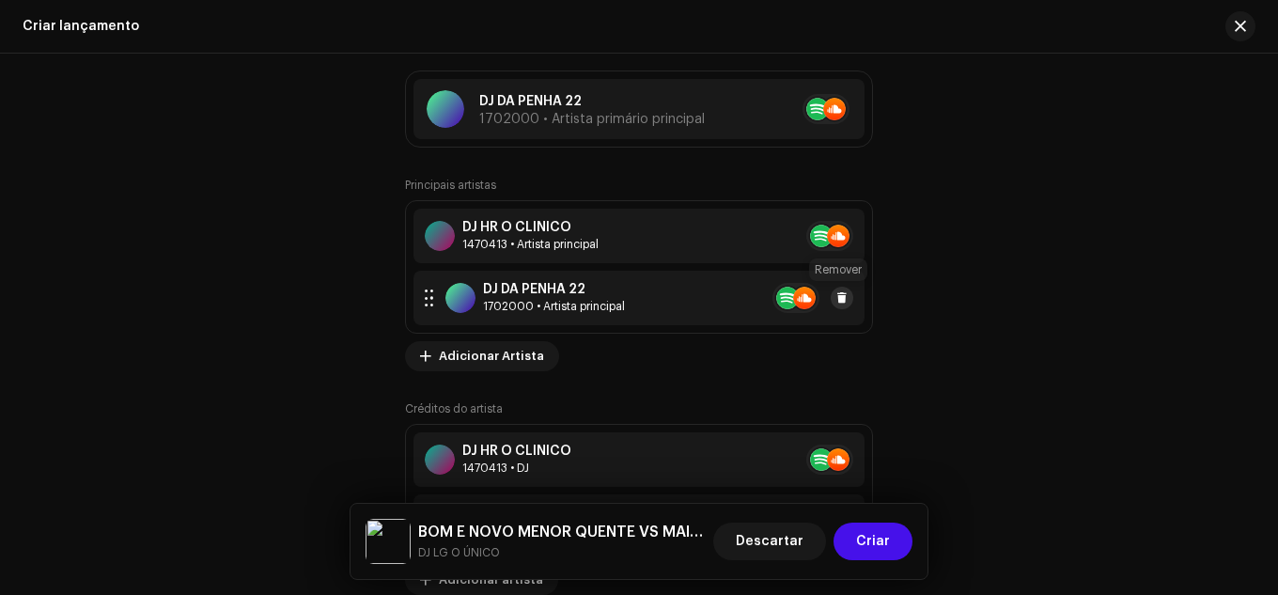
click at [844, 301] on button at bounding box center [842, 298] width 23 height 23
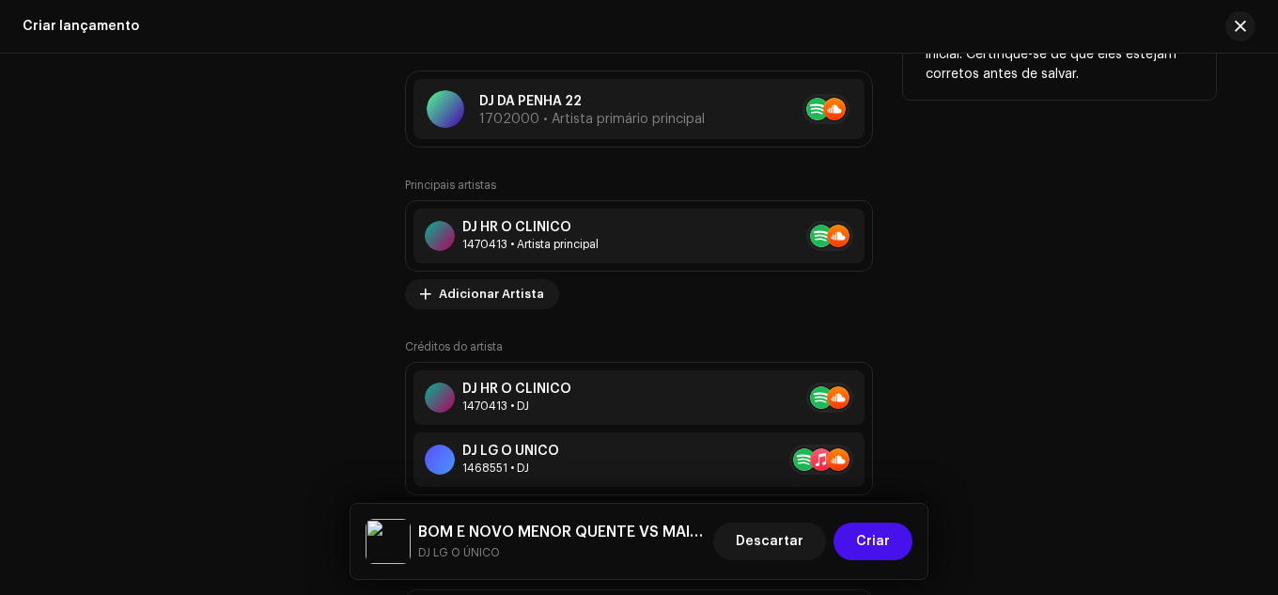
click at [504, 310] on div "Principais artistas DJ HR O CLÍNICO 1470413 • Artista principal Nenhum item sel…" at bounding box center [639, 469] width 468 height 583
click at [505, 307] on span "Adicionar Artista" at bounding box center [491, 294] width 105 height 38
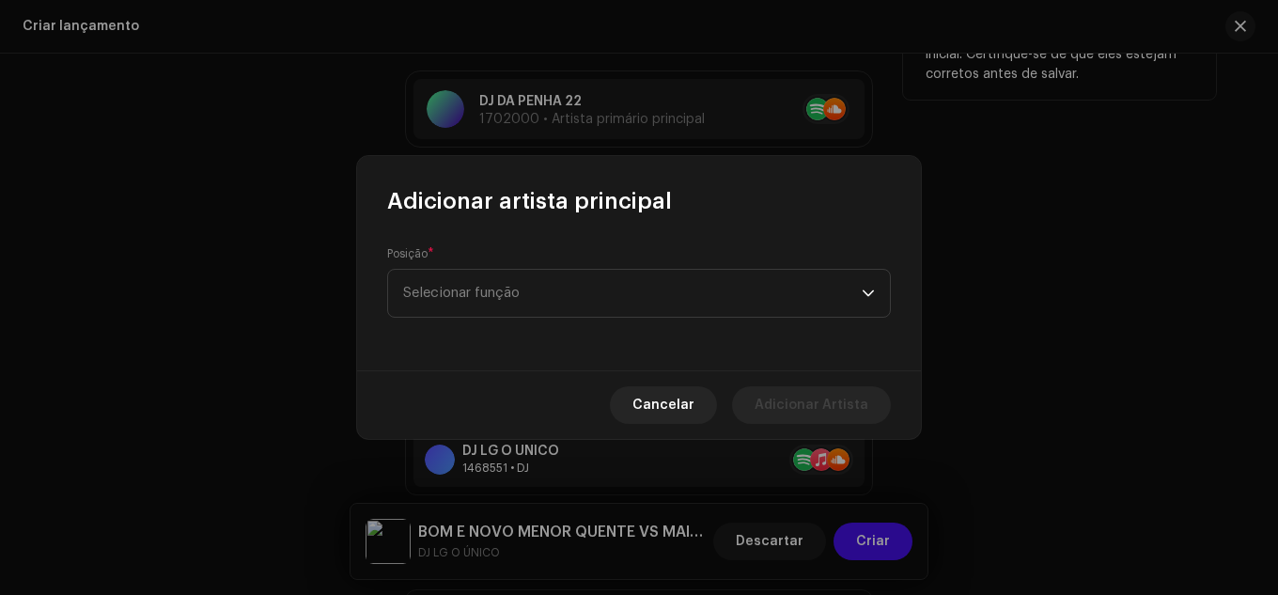
click at [505, 307] on span "Selecionar função" at bounding box center [632, 293] width 459 height 47
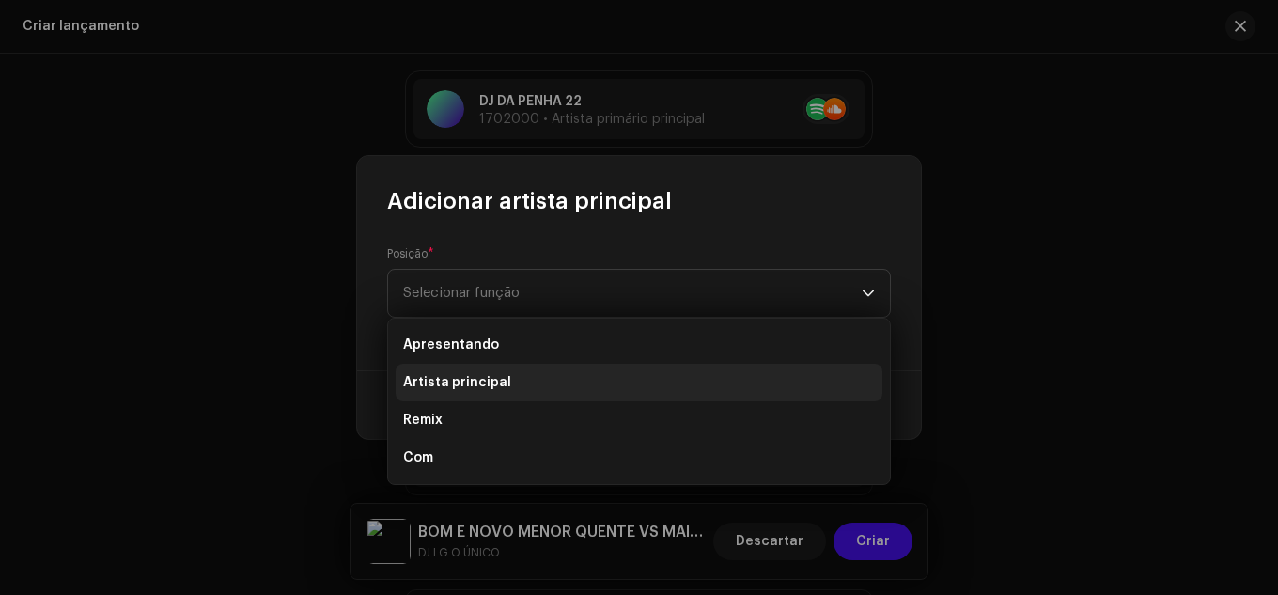
click at [495, 378] on font "Artista principal" at bounding box center [457, 382] width 108 height 13
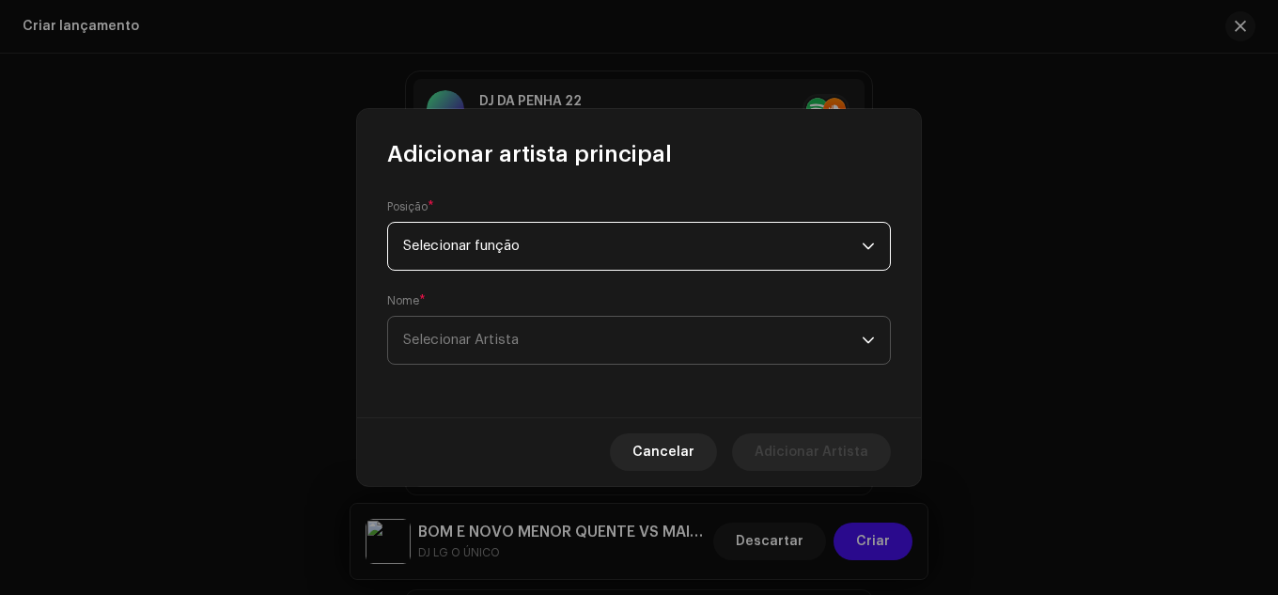
click at [503, 332] on span "Selecionar Artista" at bounding box center [632, 340] width 459 height 47
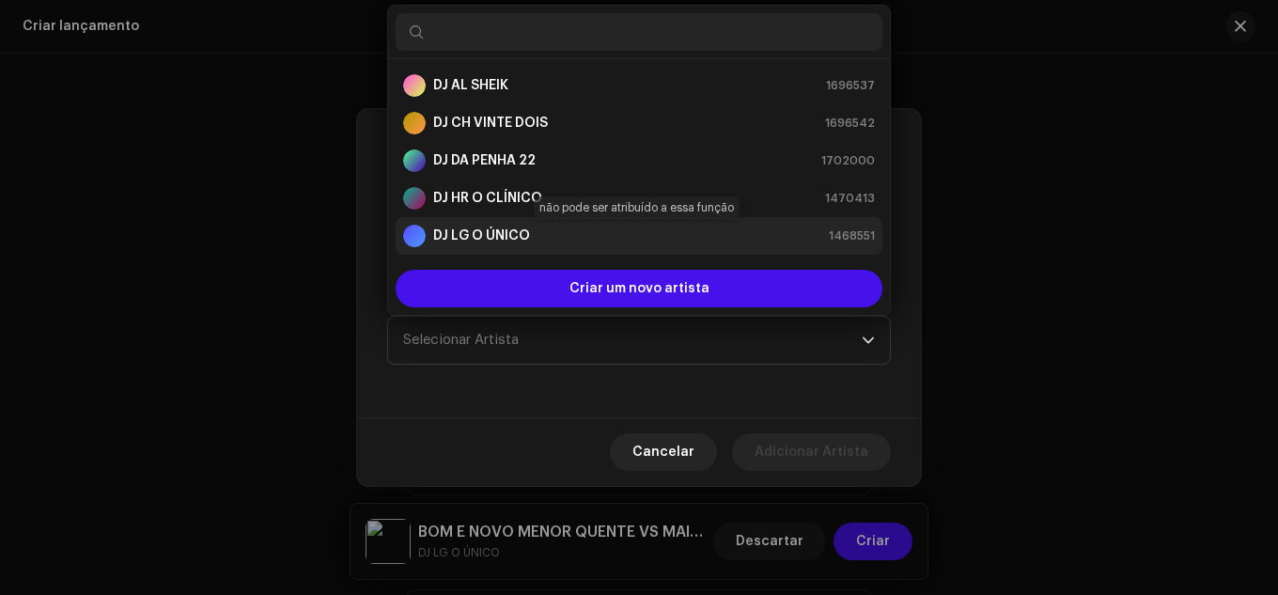
click at [507, 239] on font "DJ LG O ÚNICO" at bounding box center [481, 235] width 97 height 13
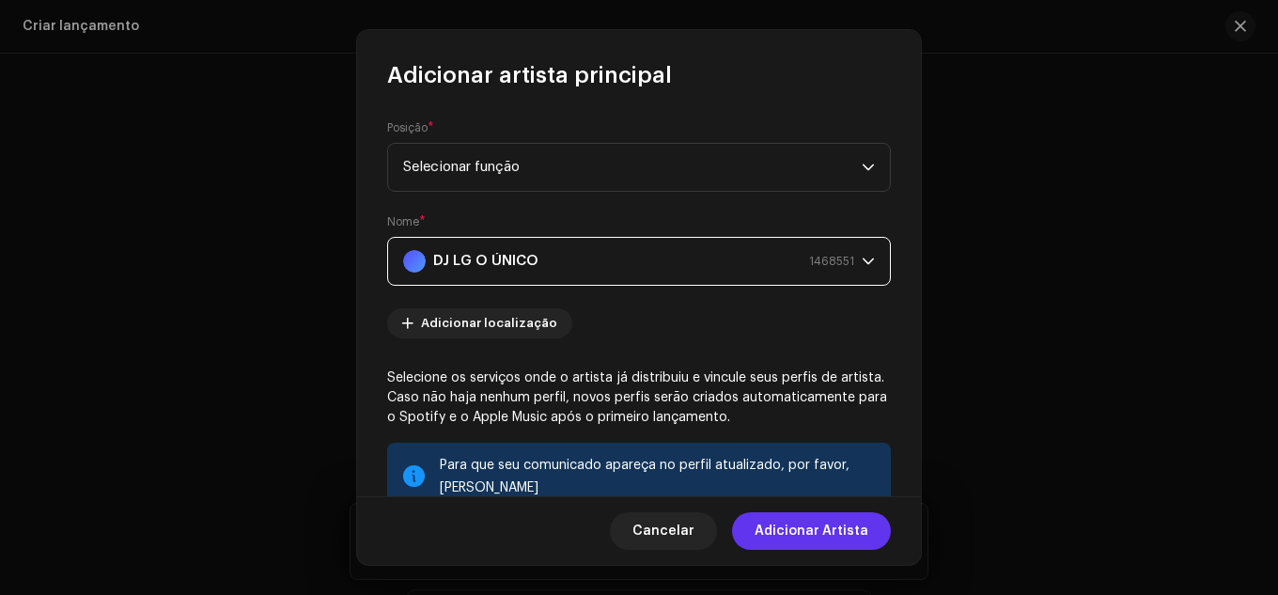
click at [810, 546] on span "Adicionar Artista" at bounding box center [812, 531] width 114 height 38
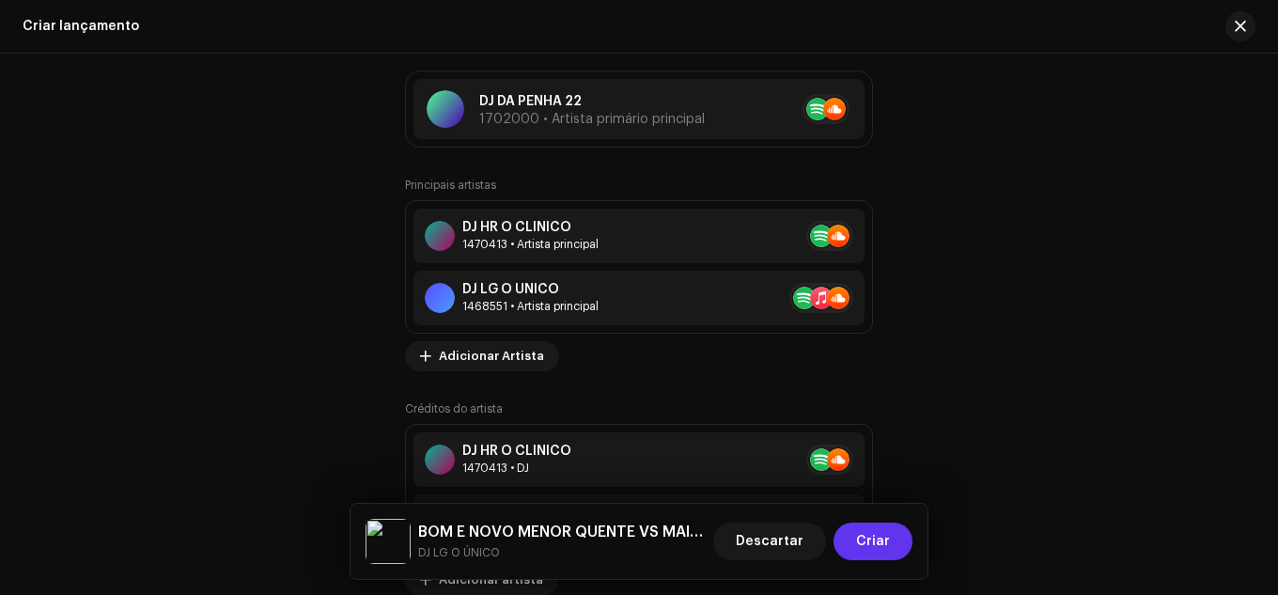
click at [865, 553] on span "Criar" at bounding box center [873, 542] width 34 height 38
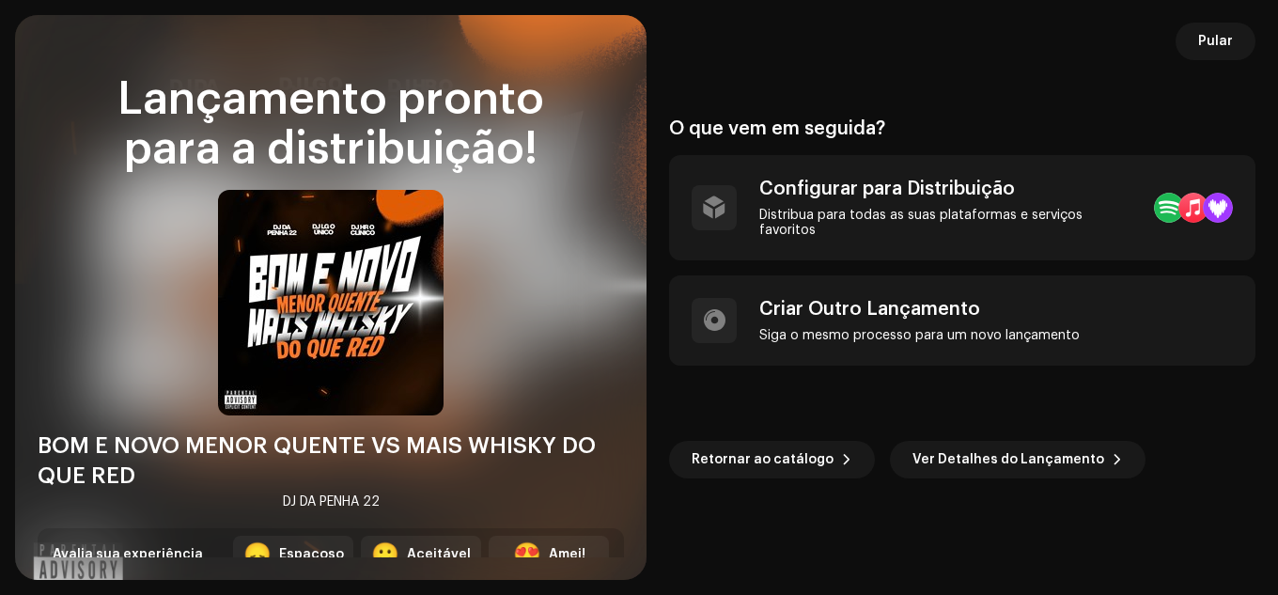
drag, startPoint x: 1079, startPoint y: 478, endPoint x: 1073, endPoint y: 468, distance: 11.5
click at [1078, 478] on div "O que vem em seguida? Configurar para Distribuição Distribua para todas as suas…" at bounding box center [962, 298] width 587 height 520
click at [1055, 460] on span "Ver Detalhes do Lançamento" at bounding box center [1009, 460] width 192 height 38
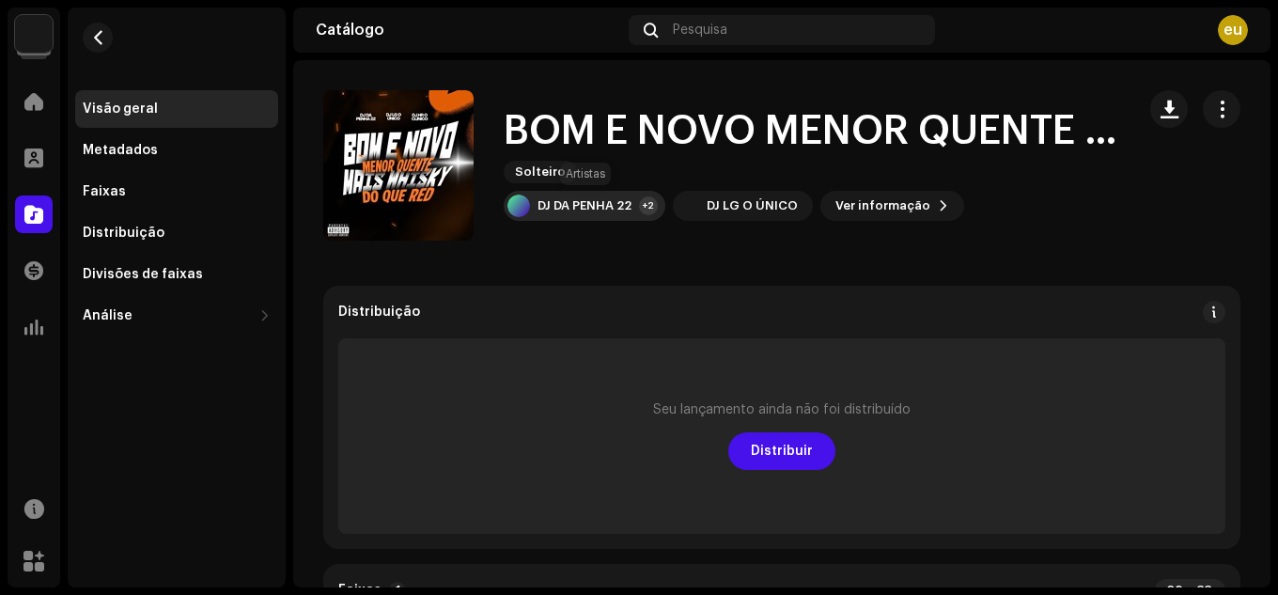
click at [639, 215] on div "DJ DA PENHA 22 +2" at bounding box center [585, 206] width 162 height 30
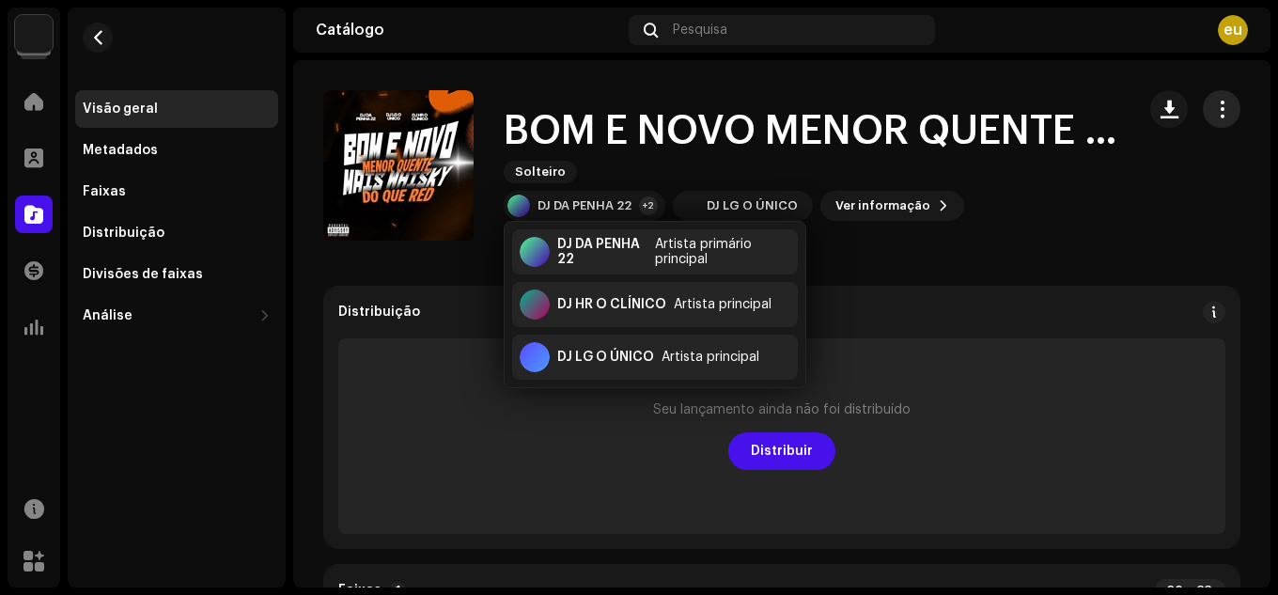
click at [1223, 113] on button "button" at bounding box center [1222, 109] width 38 height 38
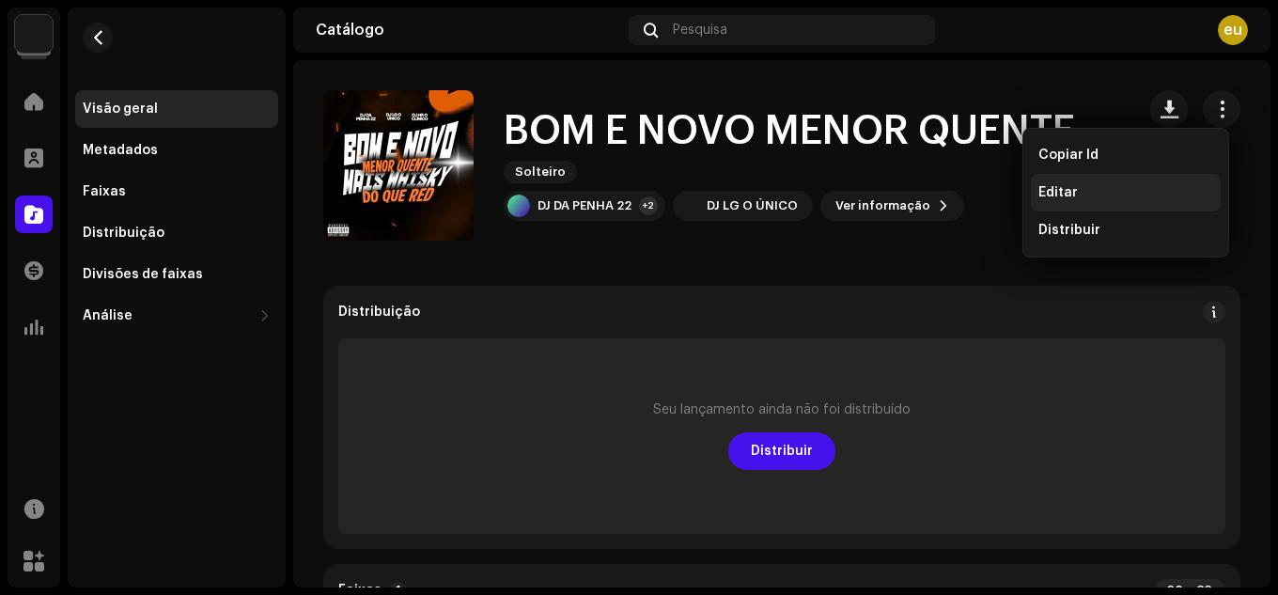
click at [1152, 178] on div "Editar" at bounding box center [1126, 193] width 190 height 38
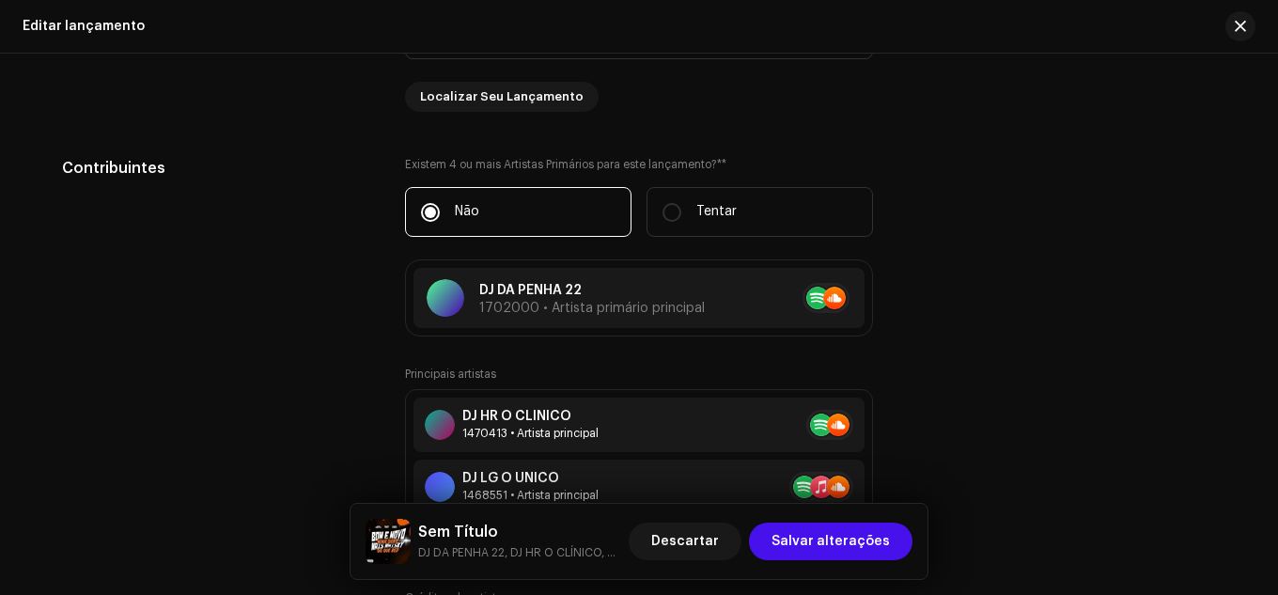
scroll to position [1974, 0]
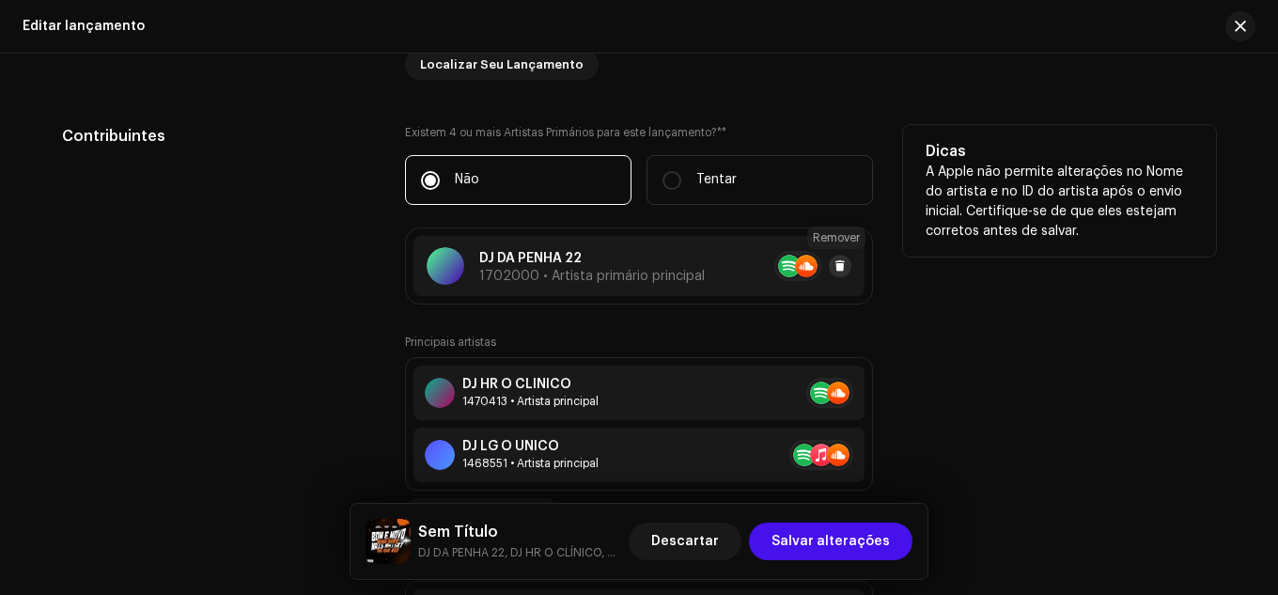
click at [838, 259] on span at bounding box center [840, 266] width 11 height 15
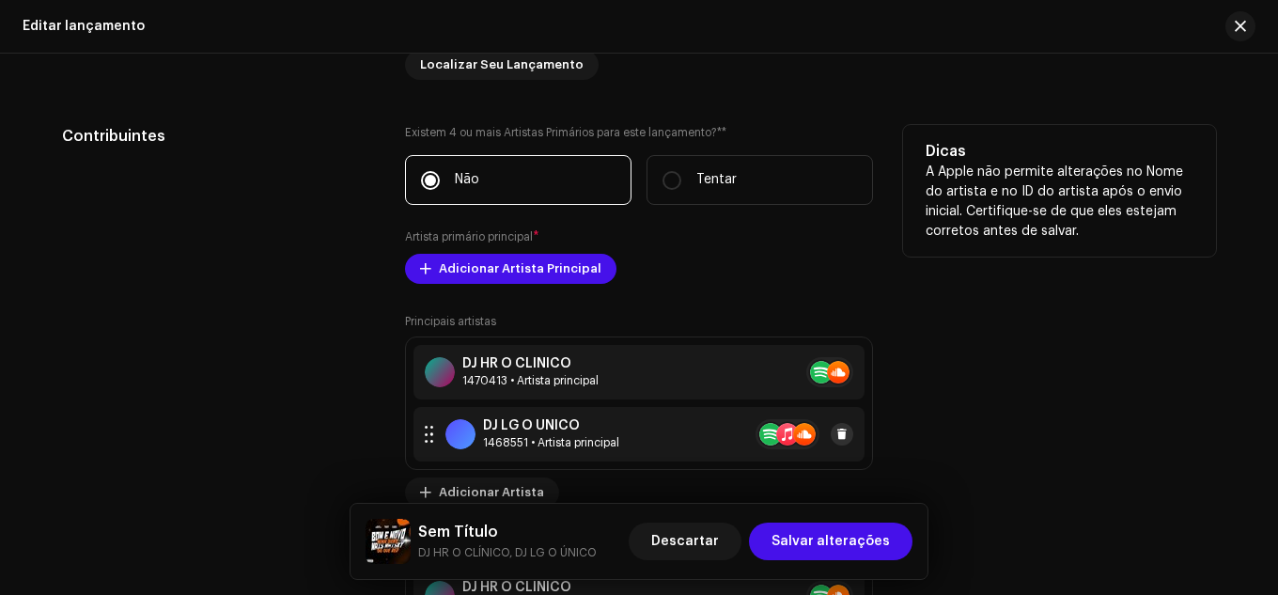
click at [844, 438] on button at bounding box center [842, 434] width 23 height 23
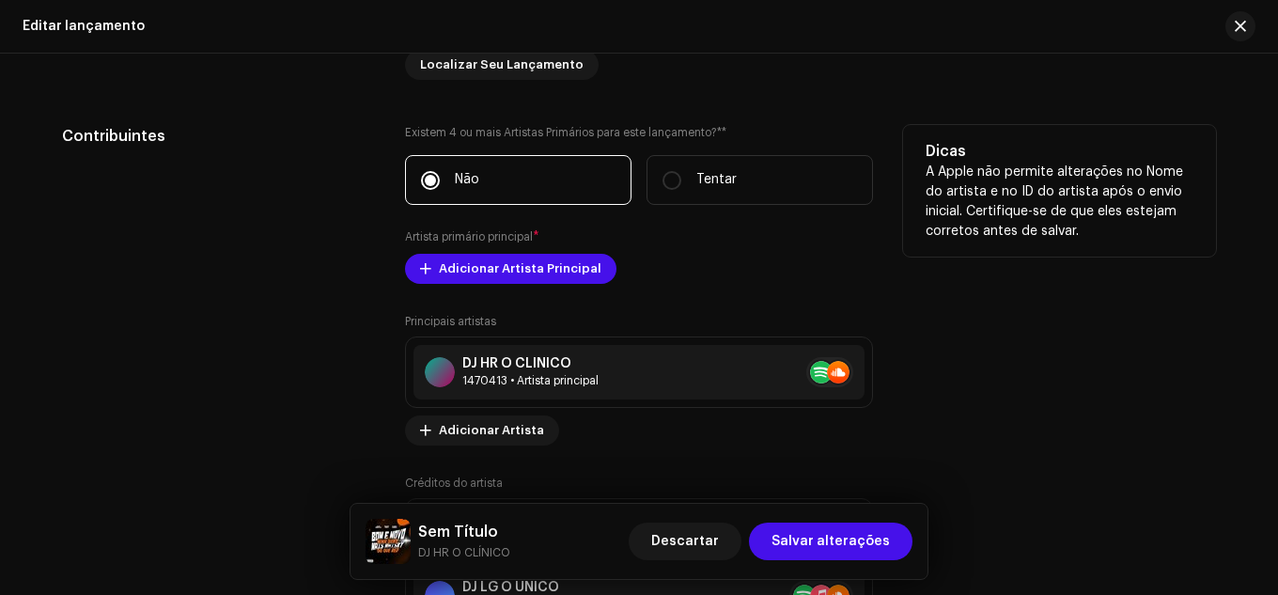
drag, startPoint x: 601, startPoint y: 259, endPoint x: 568, endPoint y: 287, distance: 43.3
click at [582, 278] on div "Adicionar Artista Principal" at bounding box center [639, 269] width 468 height 30
click at [568, 287] on div "Existem 4 ou mais Artistas Primários para este lançamento?* * Não Tentar Artist…" at bounding box center [639, 511] width 468 height 772
click at [571, 273] on font "Adicionar Artista Principal" at bounding box center [520, 268] width 163 height 12
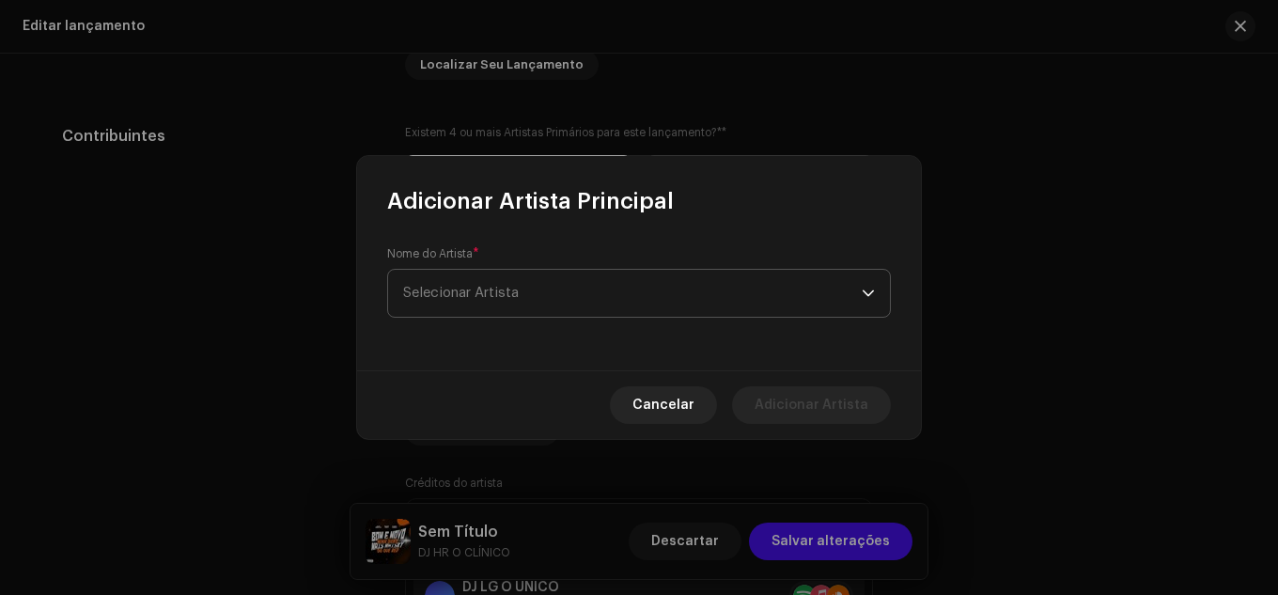
click at [493, 291] on font "Selecionar Artista" at bounding box center [461, 293] width 116 height 14
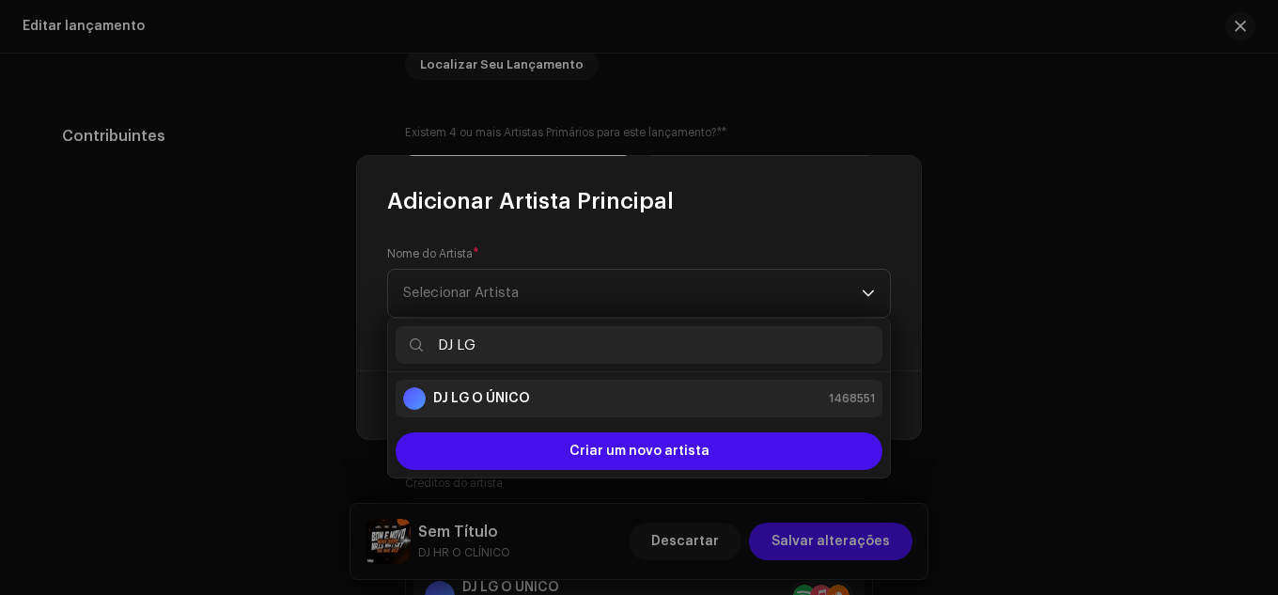
type input "DJ LG"
click at [581, 392] on div "DJ LG O ÚNICO 1468551" at bounding box center [639, 398] width 472 height 23
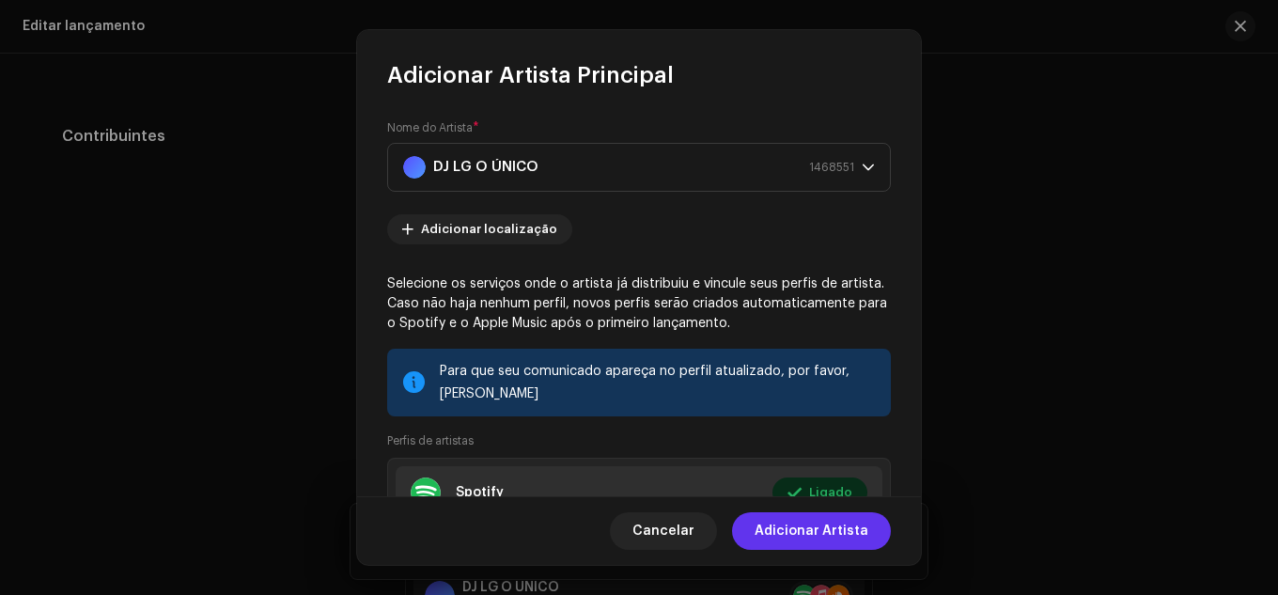
click at [818, 544] on span "Adicionar Artista" at bounding box center [812, 531] width 114 height 38
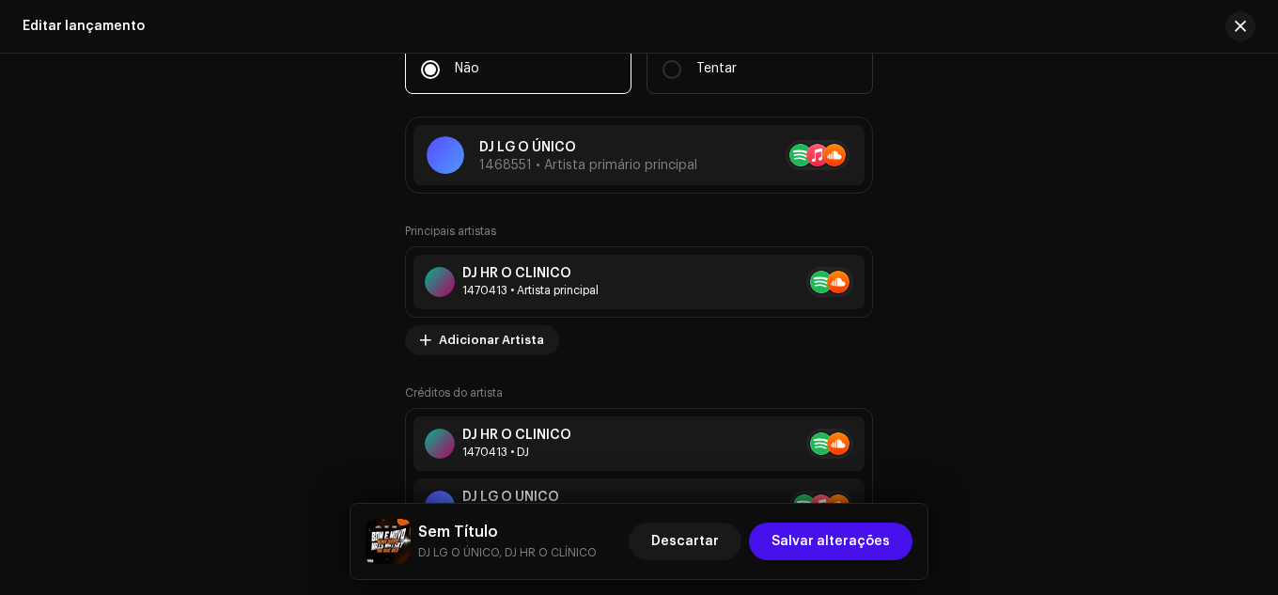
scroll to position [2068, 0]
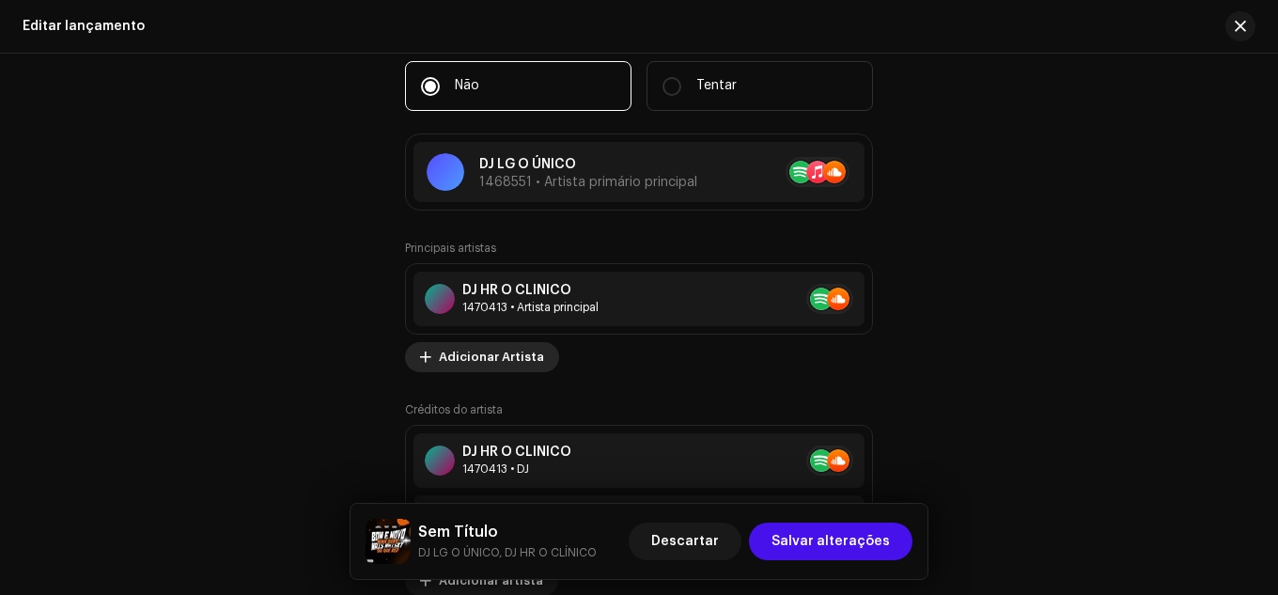
click at [446, 358] on font "Adicionar Artista" at bounding box center [491, 357] width 105 height 12
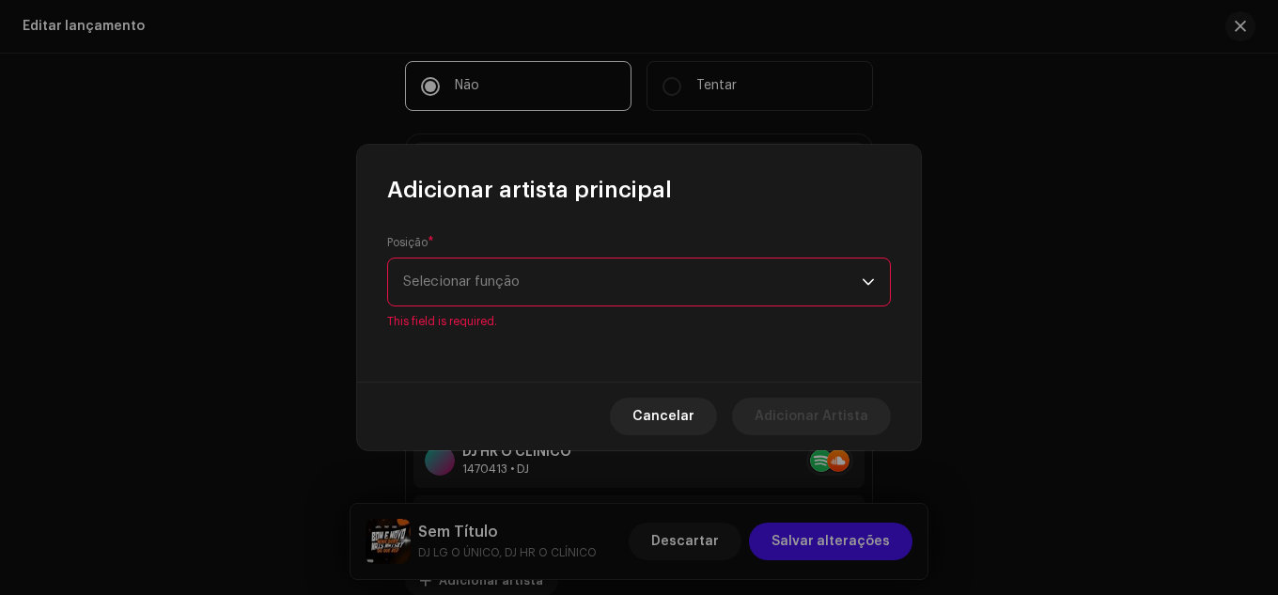
click at [509, 323] on div "Posição * Selecionar função This field is required." at bounding box center [639, 293] width 564 height 177
click at [522, 311] on div "Posição * Selecionar função This field is required." at bounding box center [639, 282] width 504 height 94
click at [523, 300] on span "Selecionar função" at bounding box center [632, 282] width 459 height 47
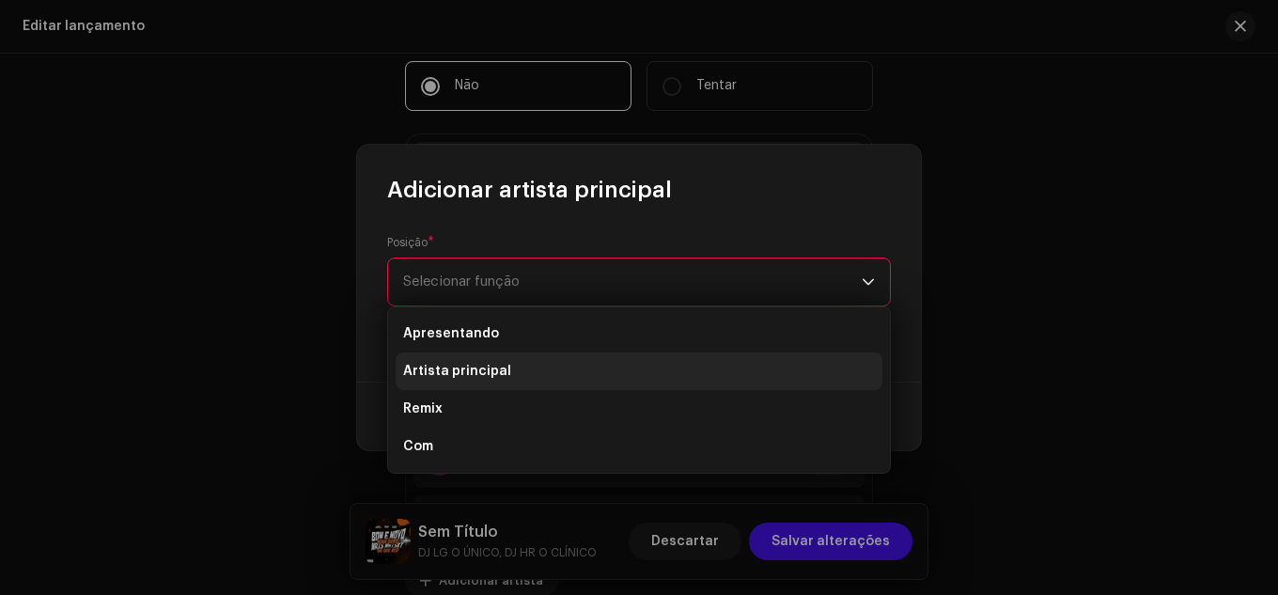
click at [491, 363] on span "Artista principal" at bounding box center [457, 371] width 108 height 19
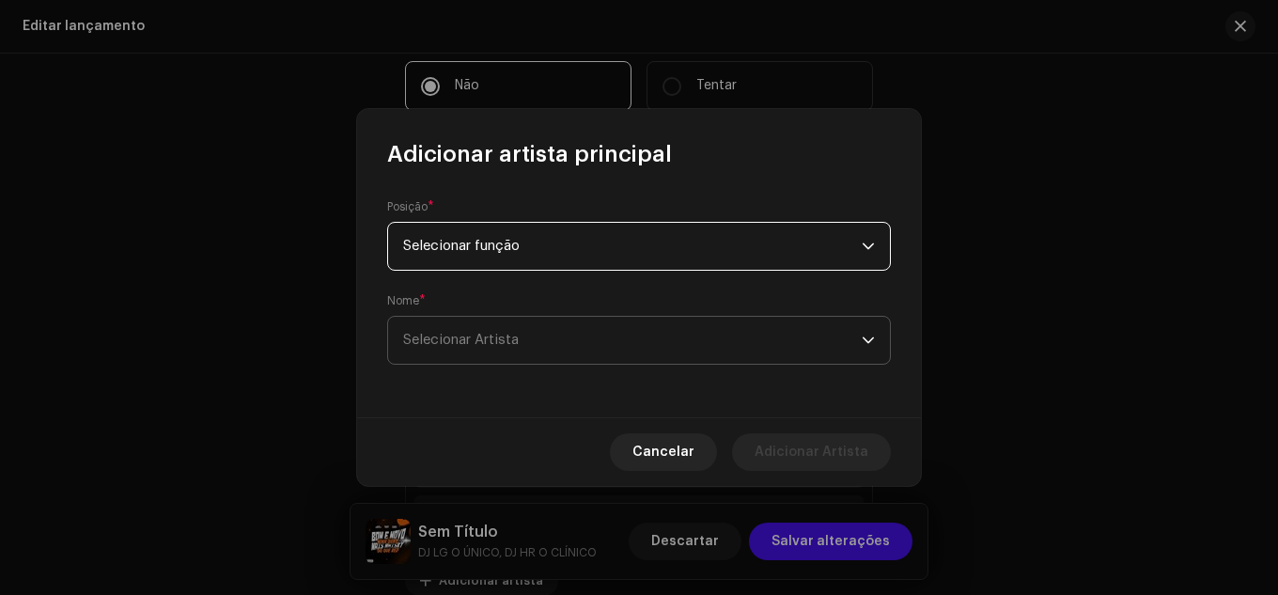
click at [499, 358] on span "Selecionar Artista" at bounding box center [632, 340] width 459 height 47
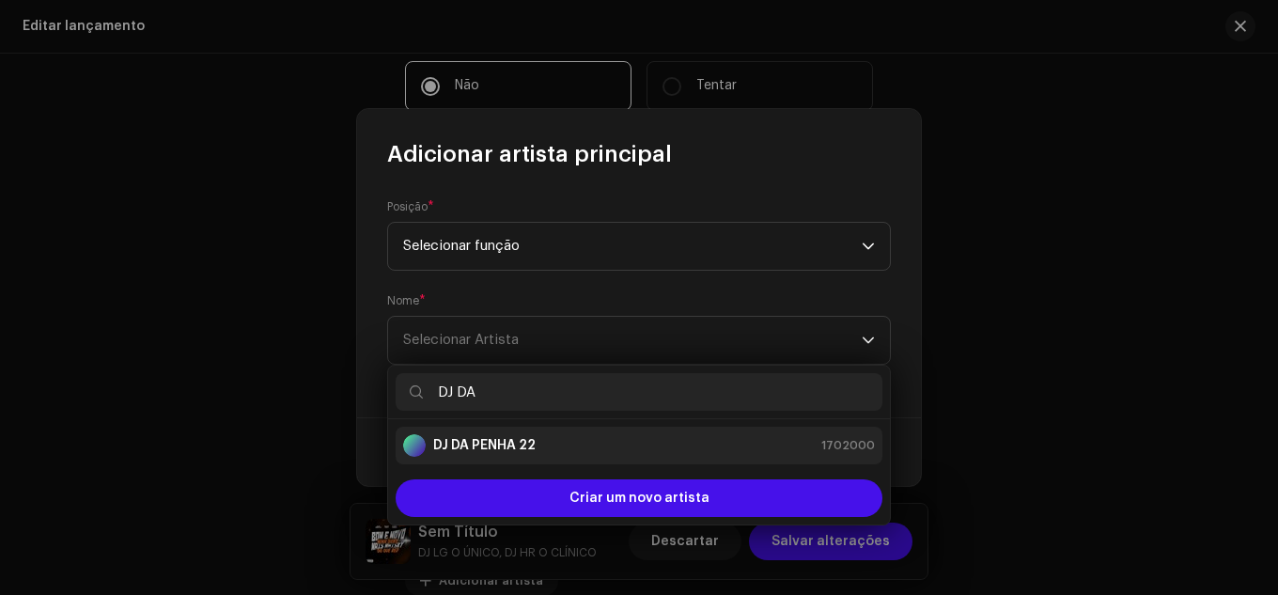
type input "DJ DA"
click at [570, 457] on li "DJ DA PENHA 22 1702000" at bounding box center [639, 446] width 487 height 38
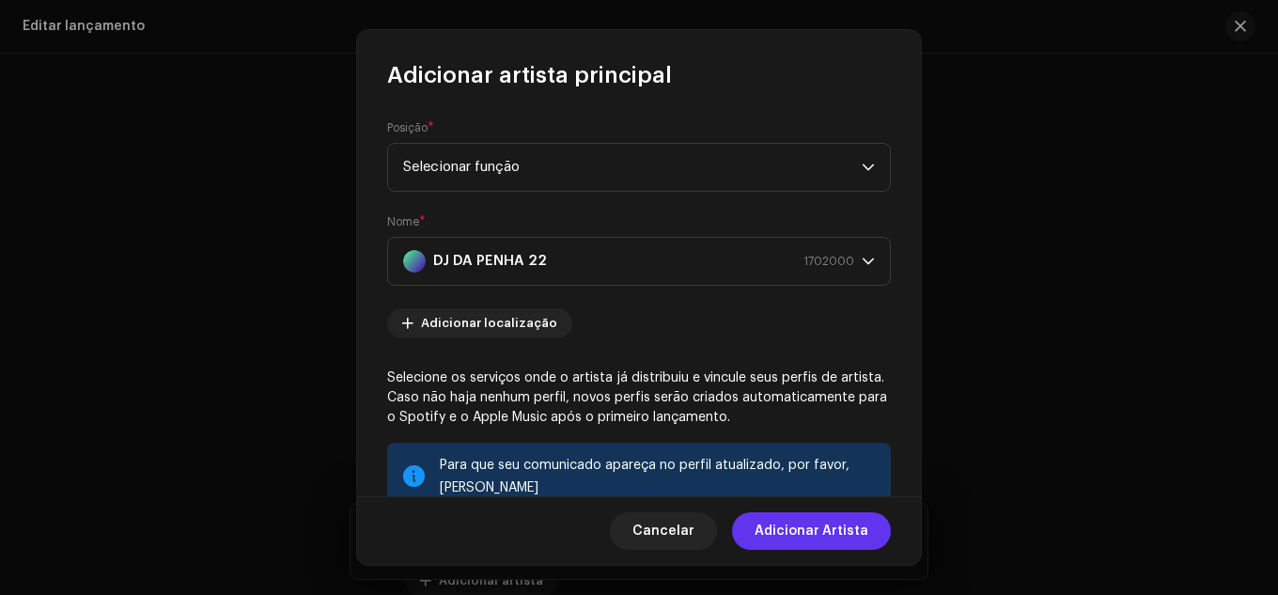
click at [780, 535] on font "Adicionar Artista" at bounding box center [812, 531] width 114 height 13
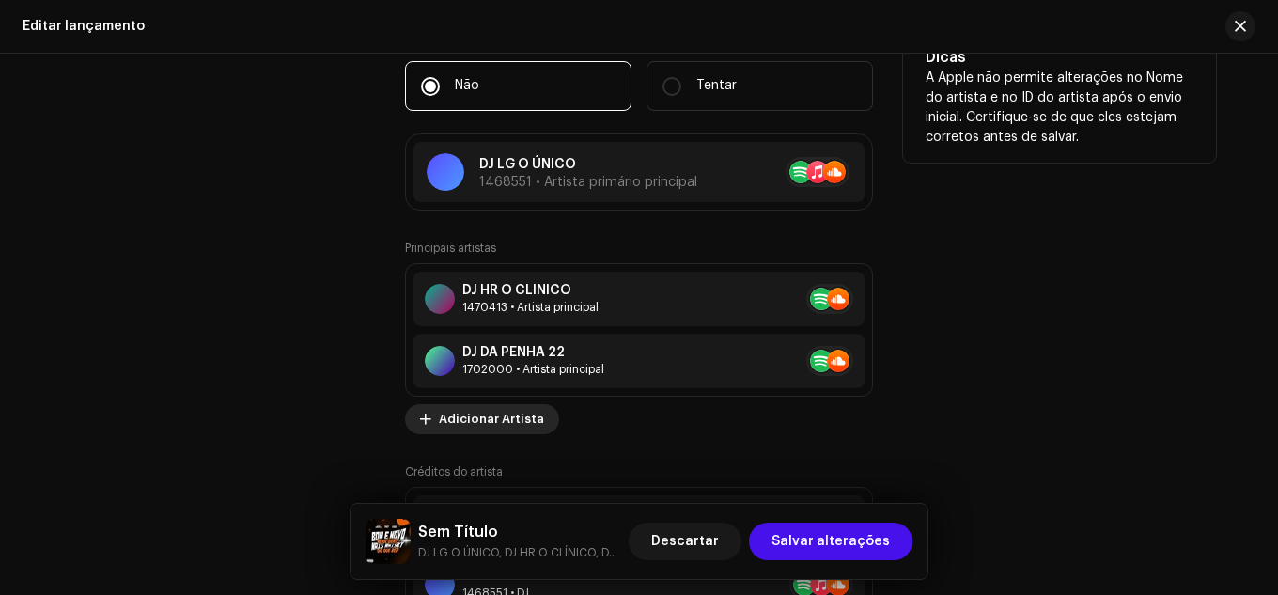
click at [520, 409] on span "Adicionar Artista" at bounding box center [491, 419] width 105 height 38
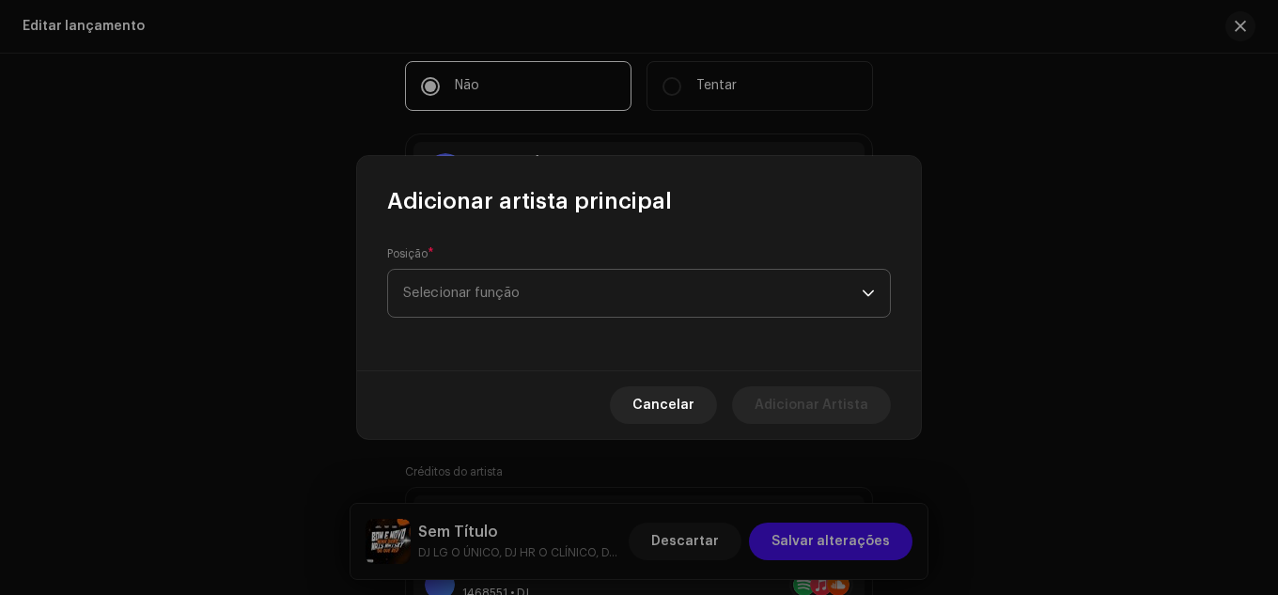
click at [529, 308] on span "Selecionar função" at bounding box center [632, 293] width 459 height 47
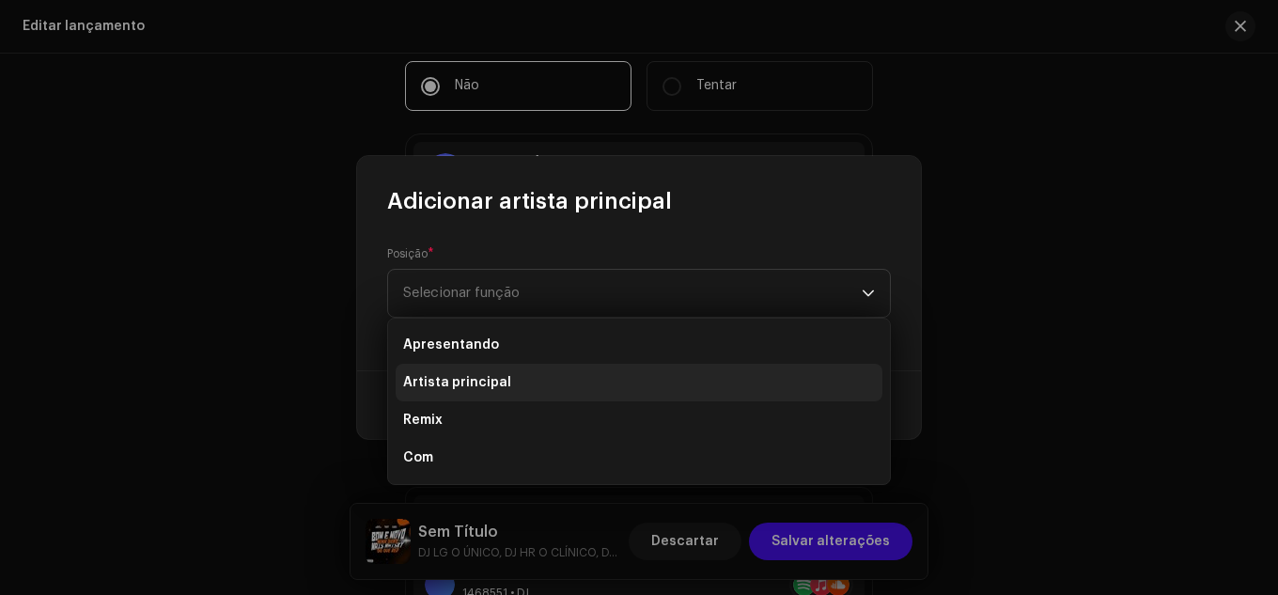
click at [525, 371] on li "Artista principal" at bounding box center [639, 383] width 487 height 38
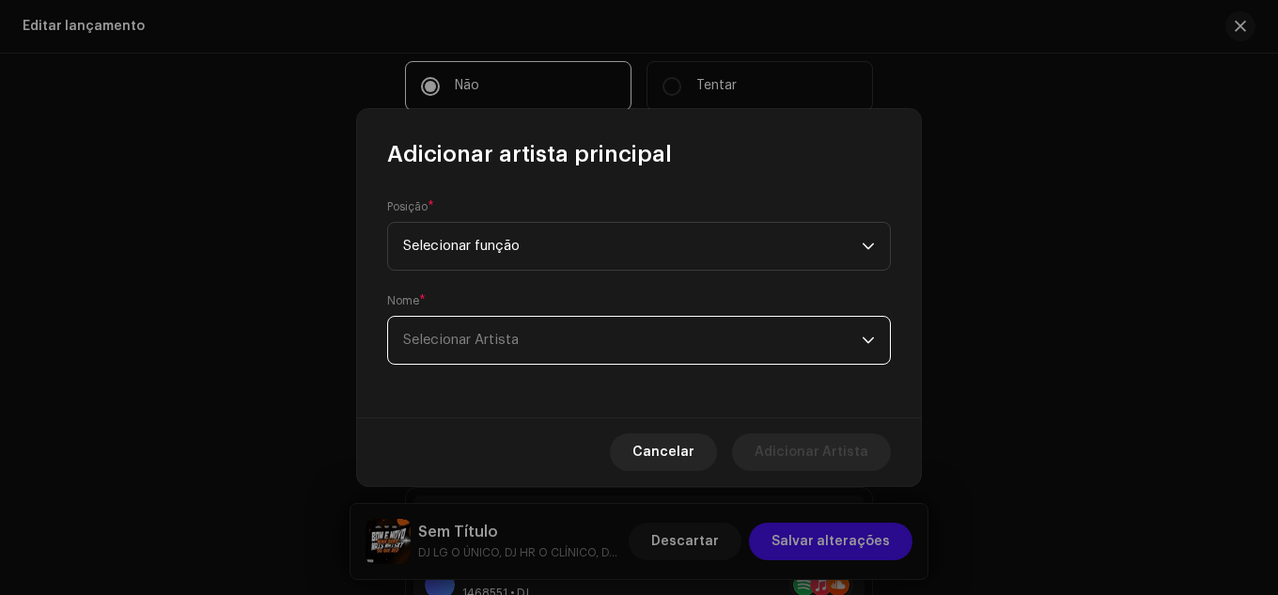
click at [525, 354] on span "Selecionar Artista" at bounding box center [632, 340] width 459 height 47
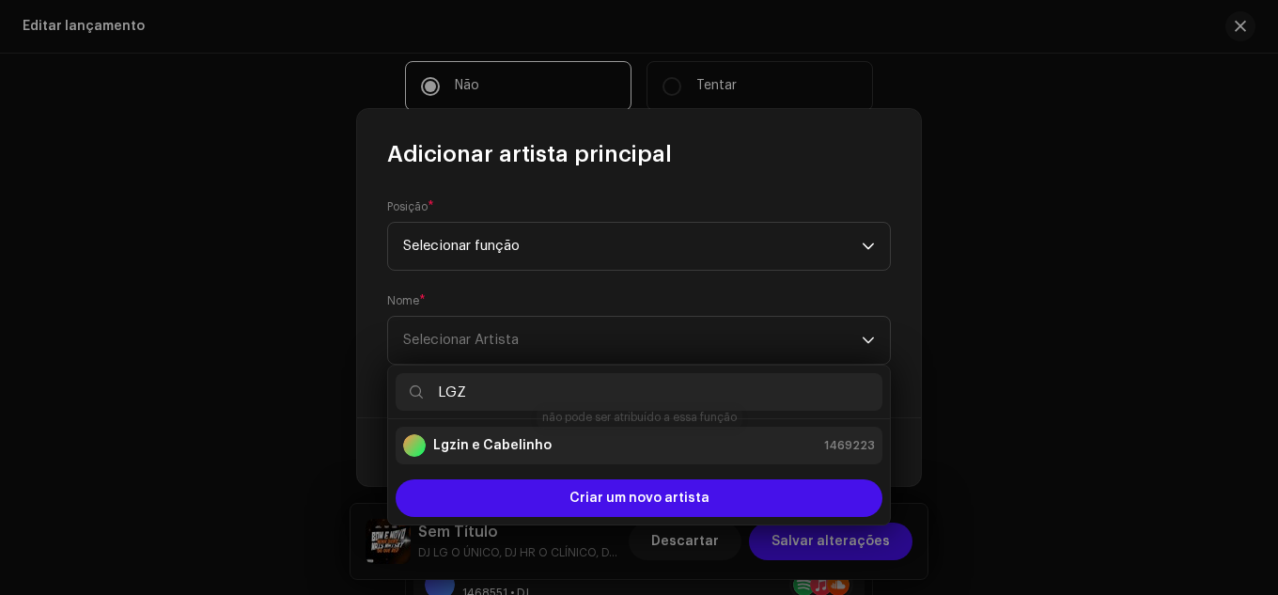
type input "LGZ"
click at [525, 437] on strong "Lgzin e Cabelinho" at bounding box center [492, 445] width 118 height 19
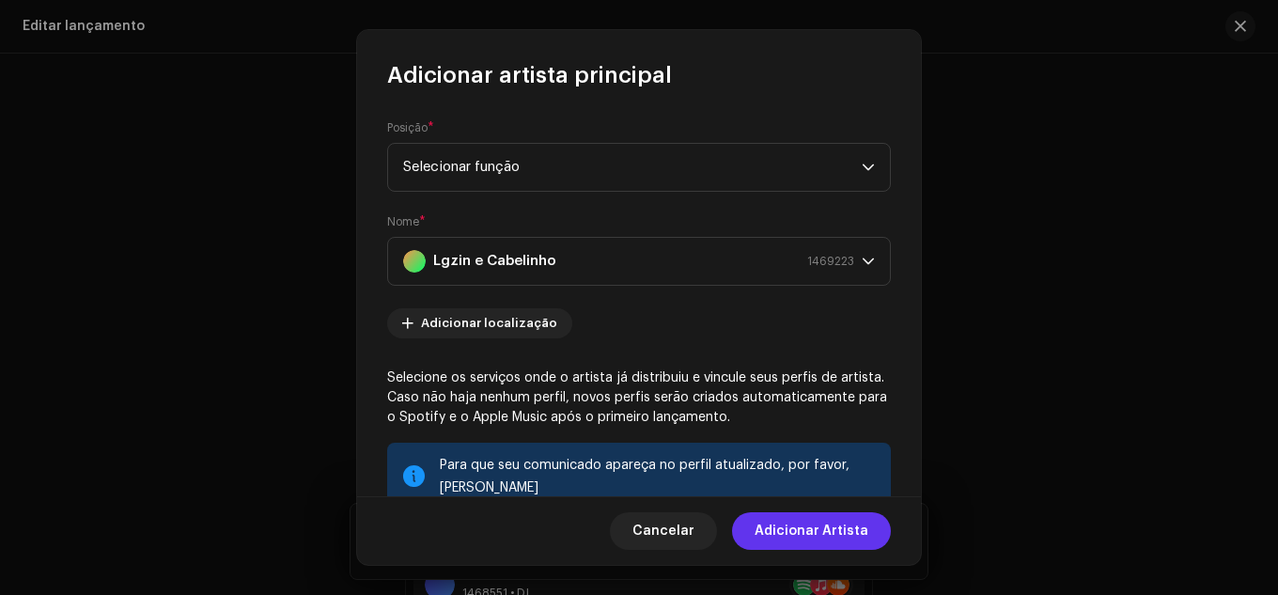
click at [814, 541] on span "Adicionar Artista" at bounding box center [812, 531] width 114 height 38
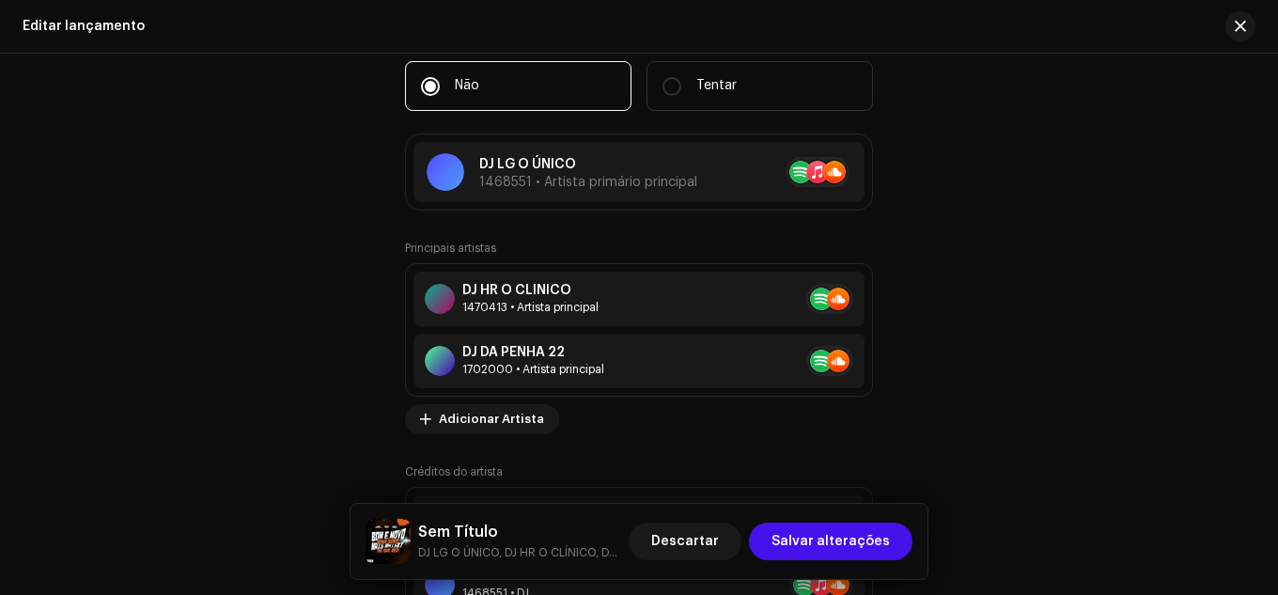
click at [814, 541] on span "Salvar alterações" at bounding box center [831, 542] width 118 height 38
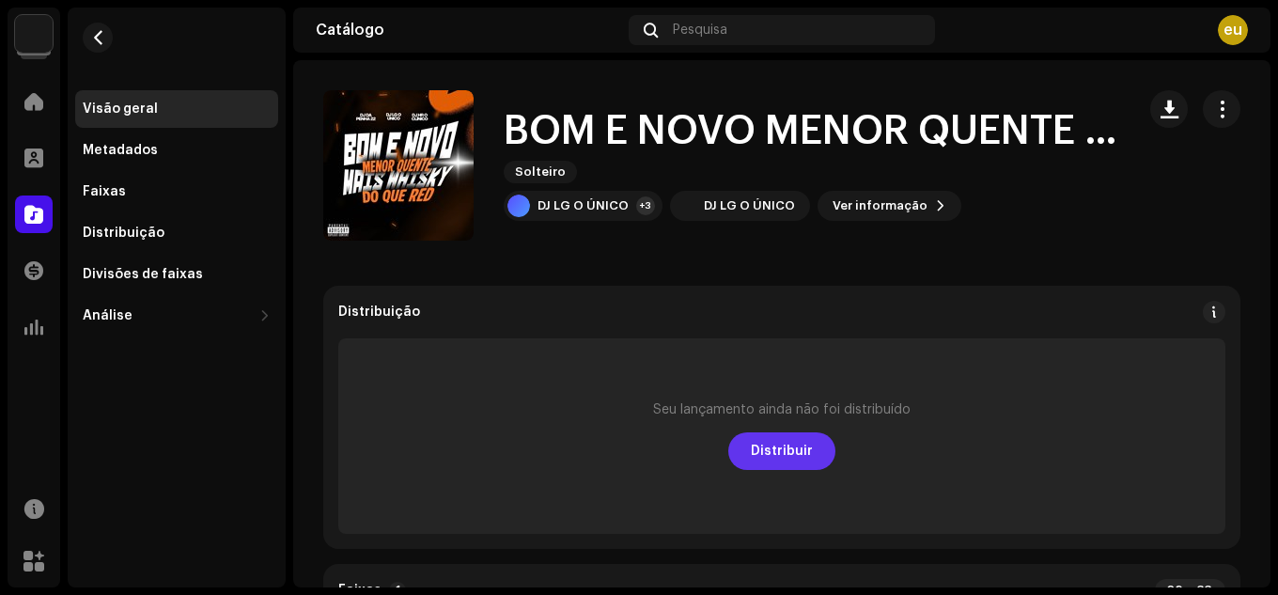
click at [783, 457] on font "Distribuir" at bounding box center [782, 451] width 62 height 13
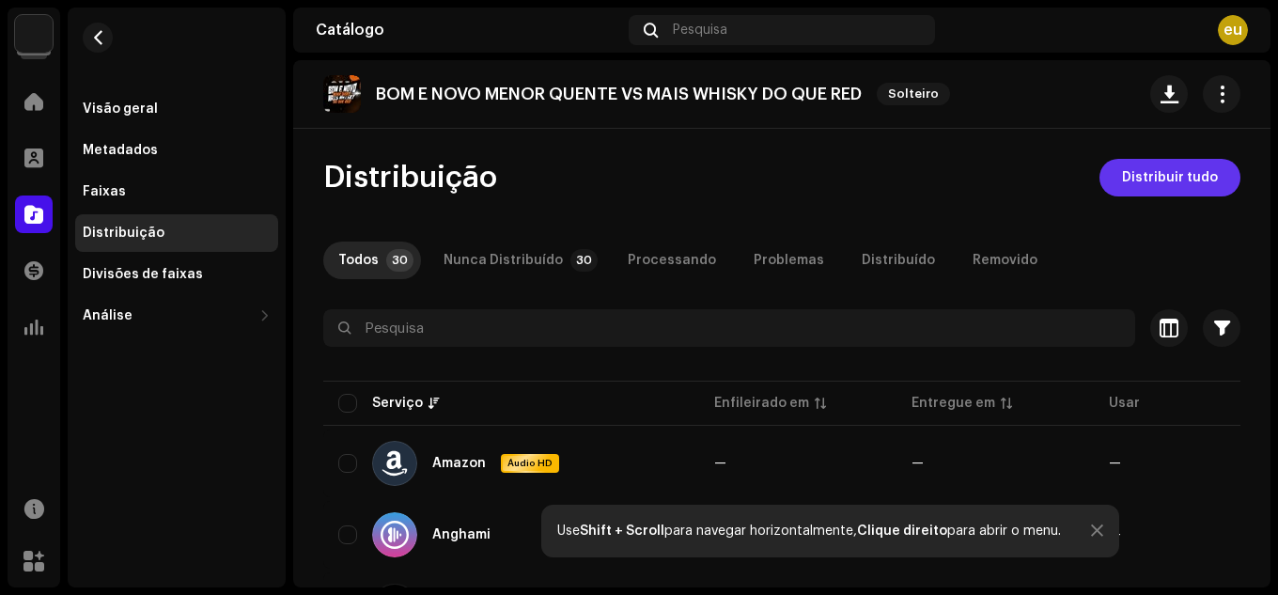
click at [1156, 180] on font "Distribuir tudo" at bounding box center [1170, 177] width 96 height 13
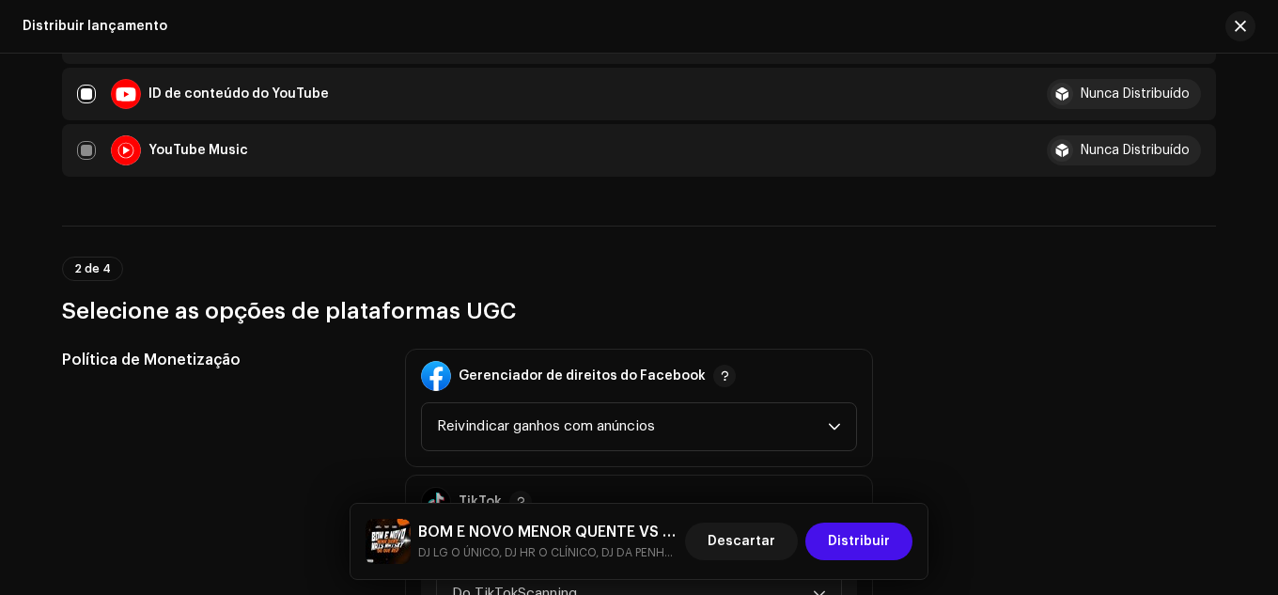
scroll to position [2068, 0]
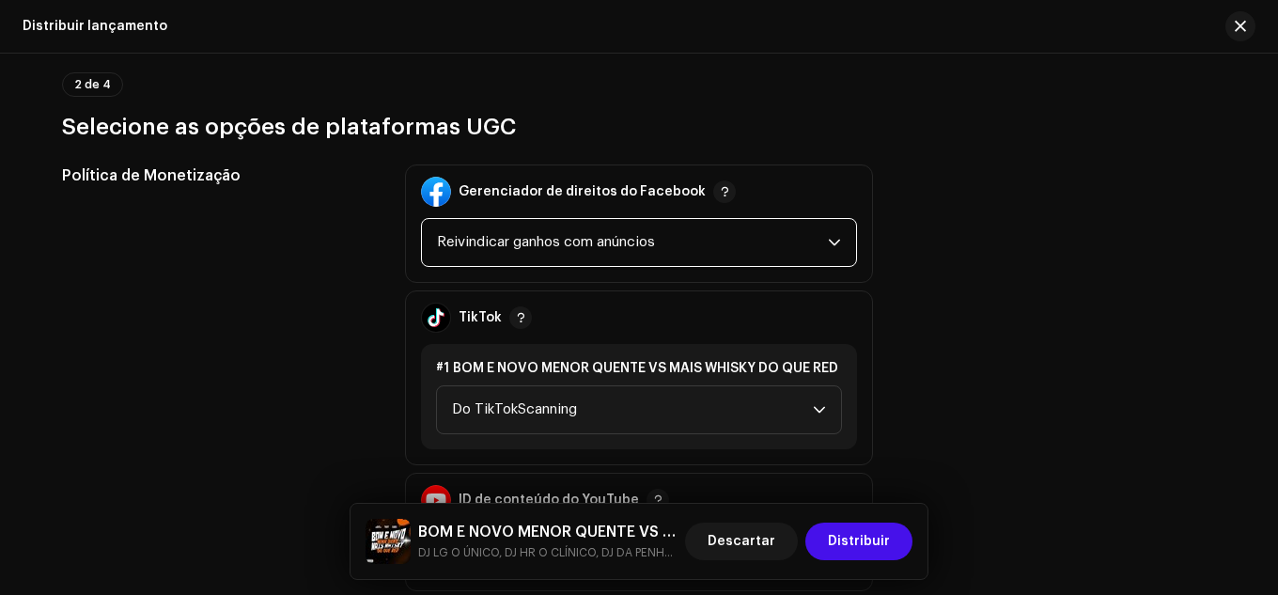
click at [746, 243] on span "Reivindicar ganhos com anúncios" at bounding box center [632, 242] width 391 height 47
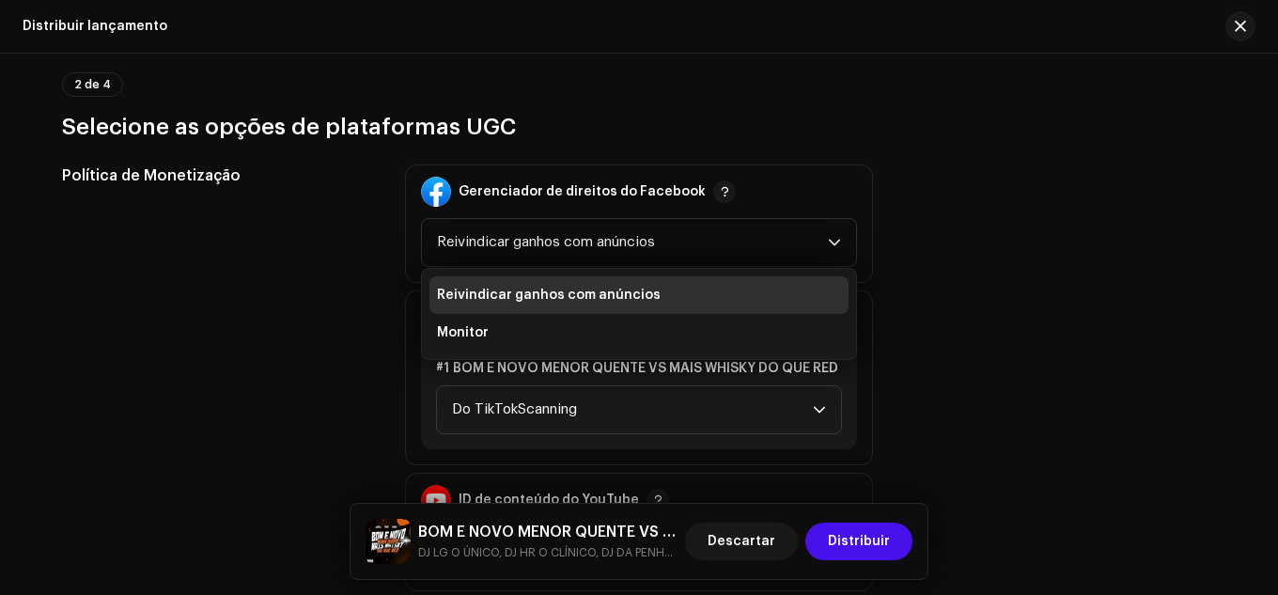
click at [917, 216] on div "Política de Monetização Gerenciador de direitos do Facebook Reivindicar ganhos …" at bounding box center [639, 378] width 1154 height 427
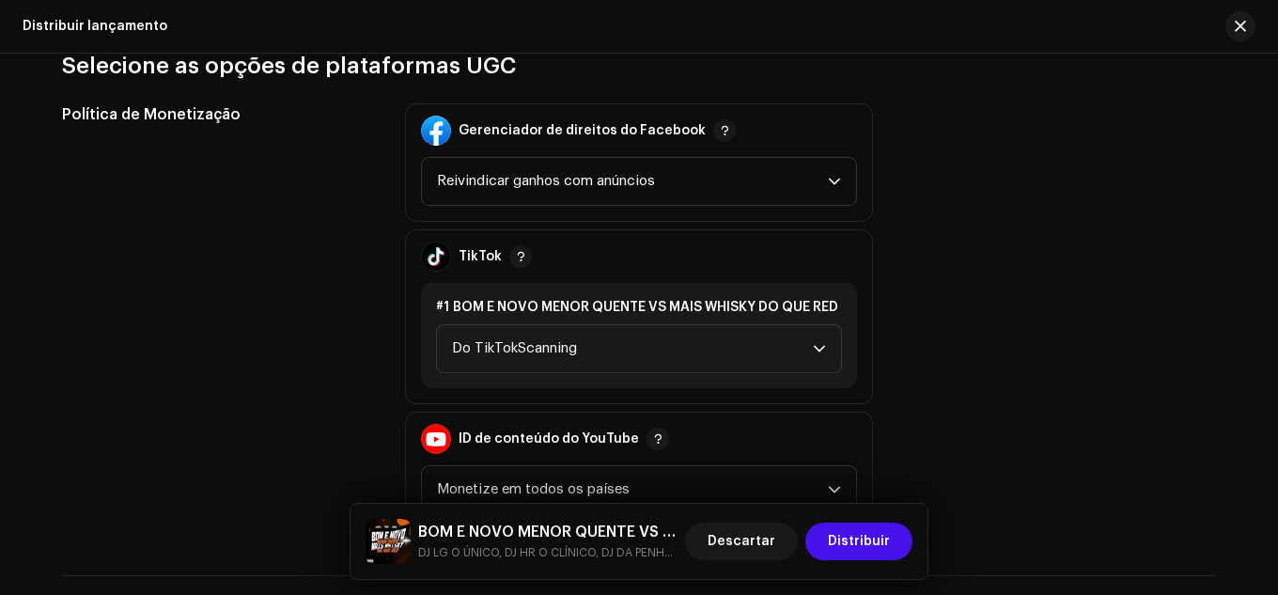
scroll to position [2162, 0]
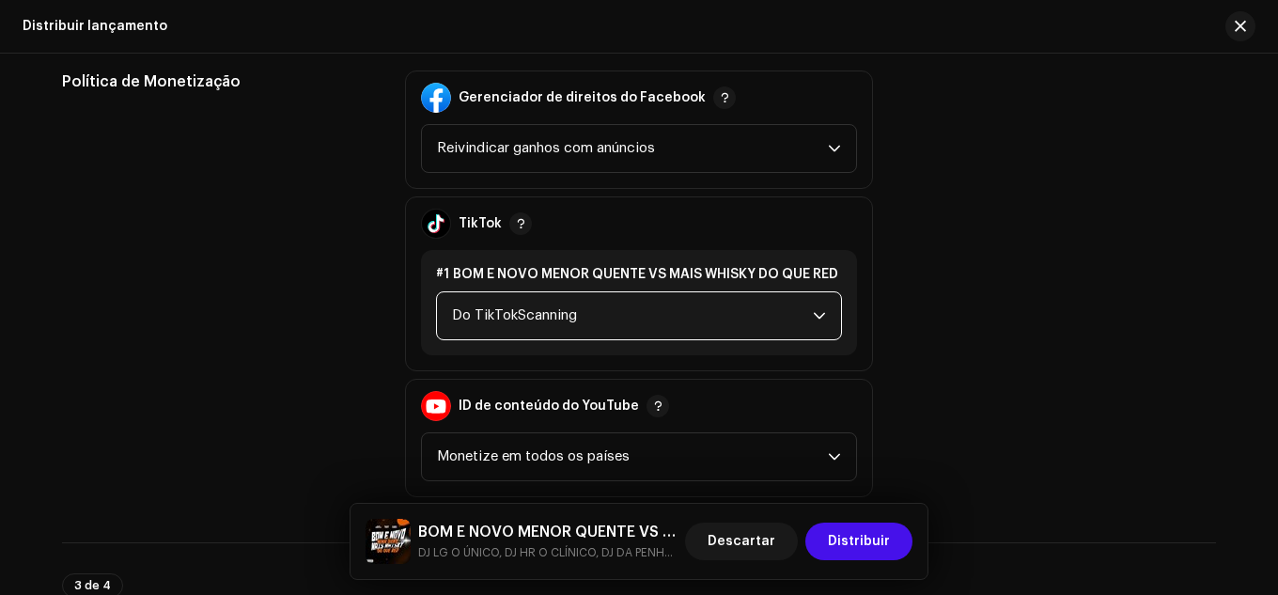
click at [647, 324] on span "Do TikTokScanning" at bounding box center [632, 315] width 361 height 47
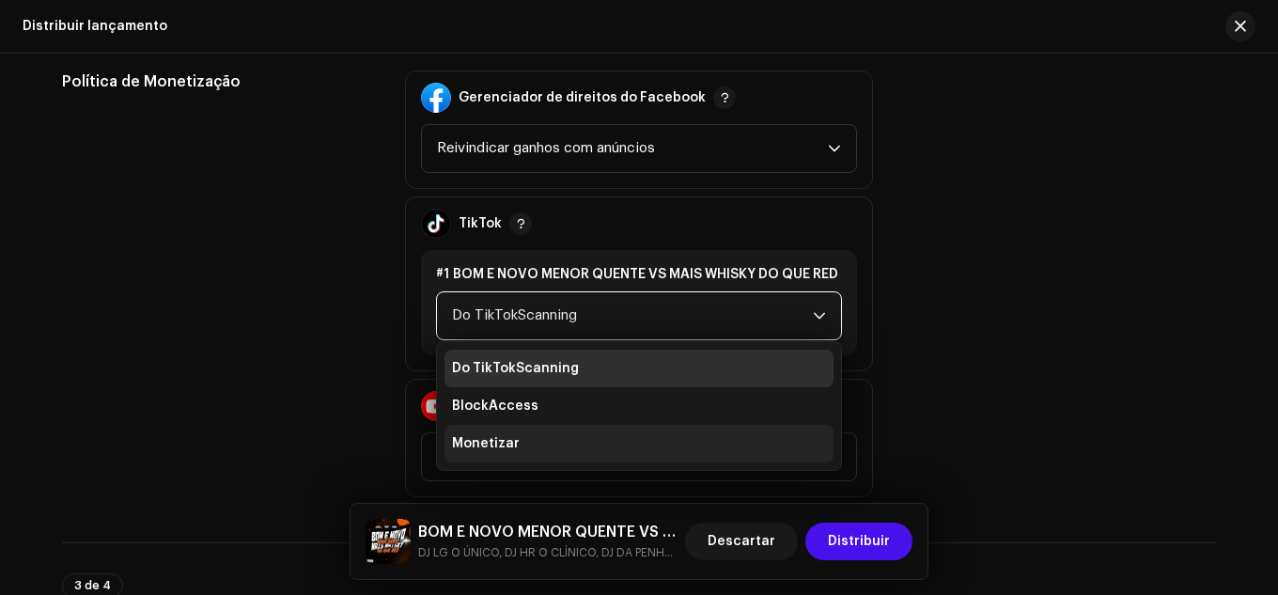
click at [608, 427] on li "Monetizar" at bounding box center [639, 444] width 389 height 38
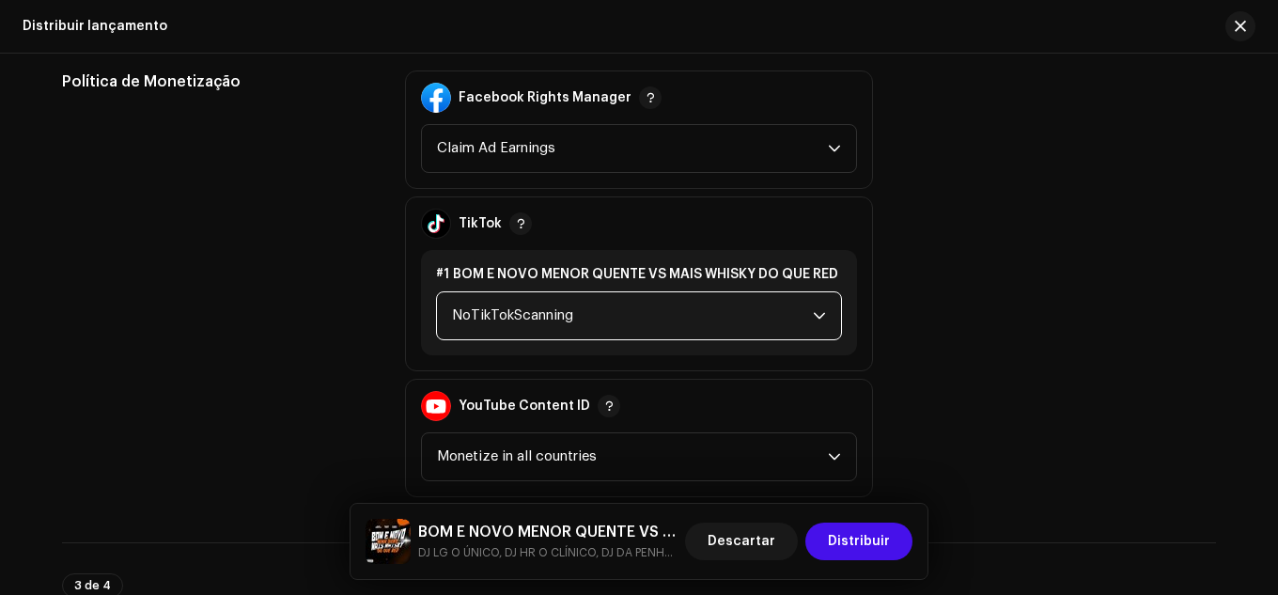
click at [598, 301] on span "NoTikTokScanning" at bounding box center [632, 315] width 361 height 47
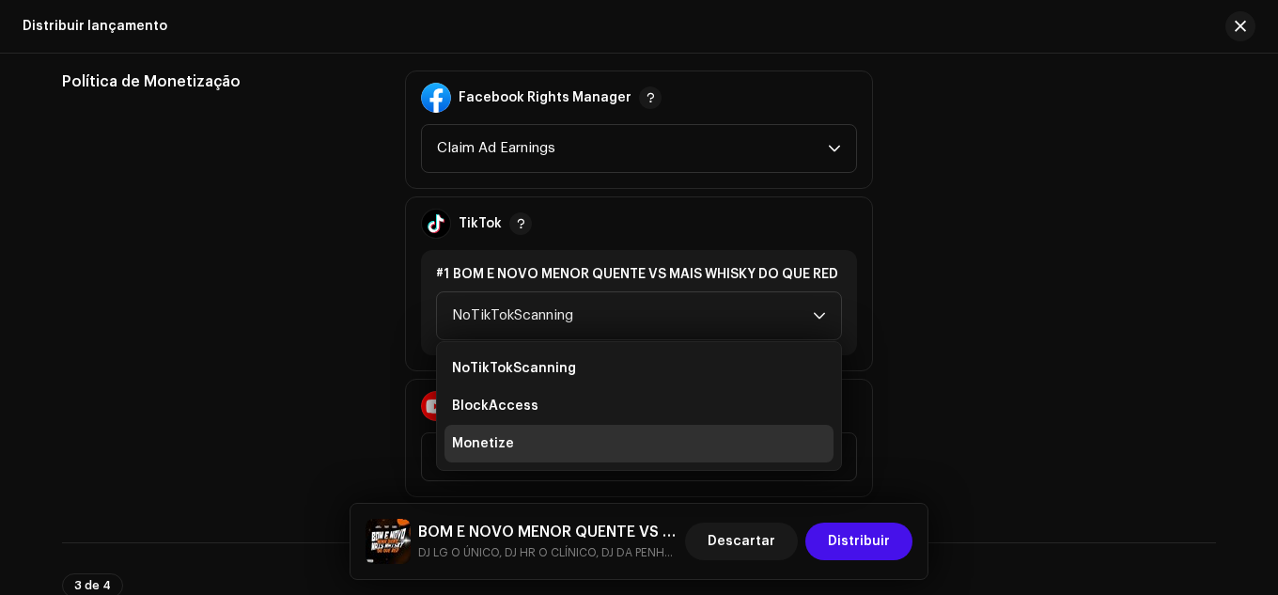
click at [523, 431] on li "Monetize" at bounding box center [639, 444] width 389 height 38
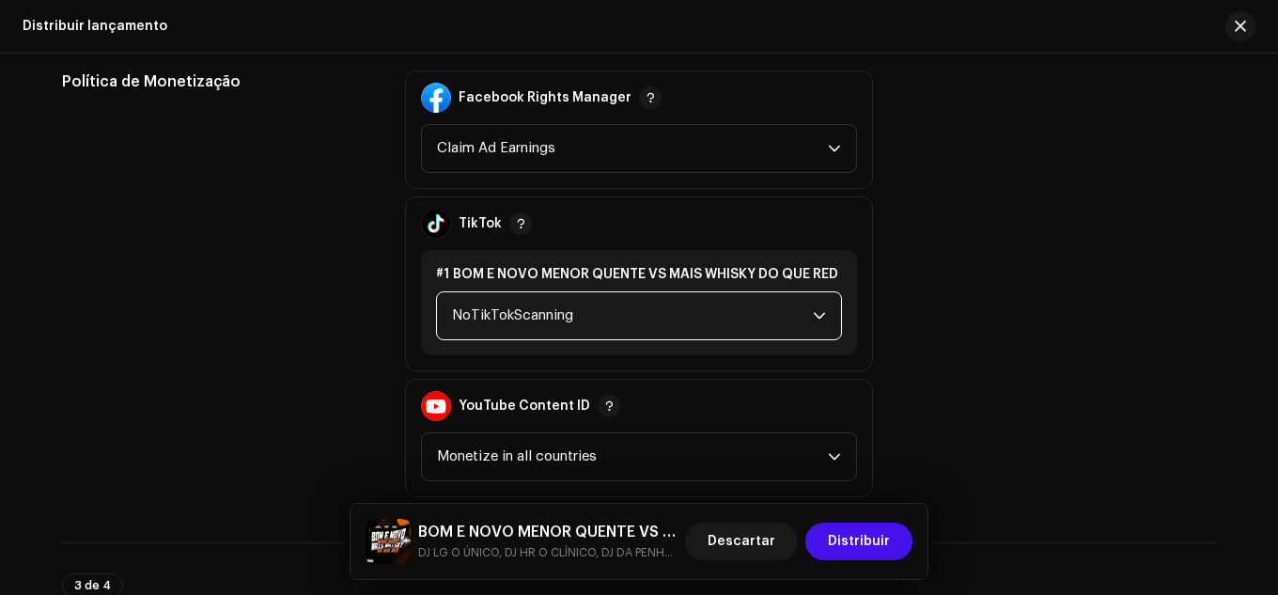
scroll to position [2350, 0]
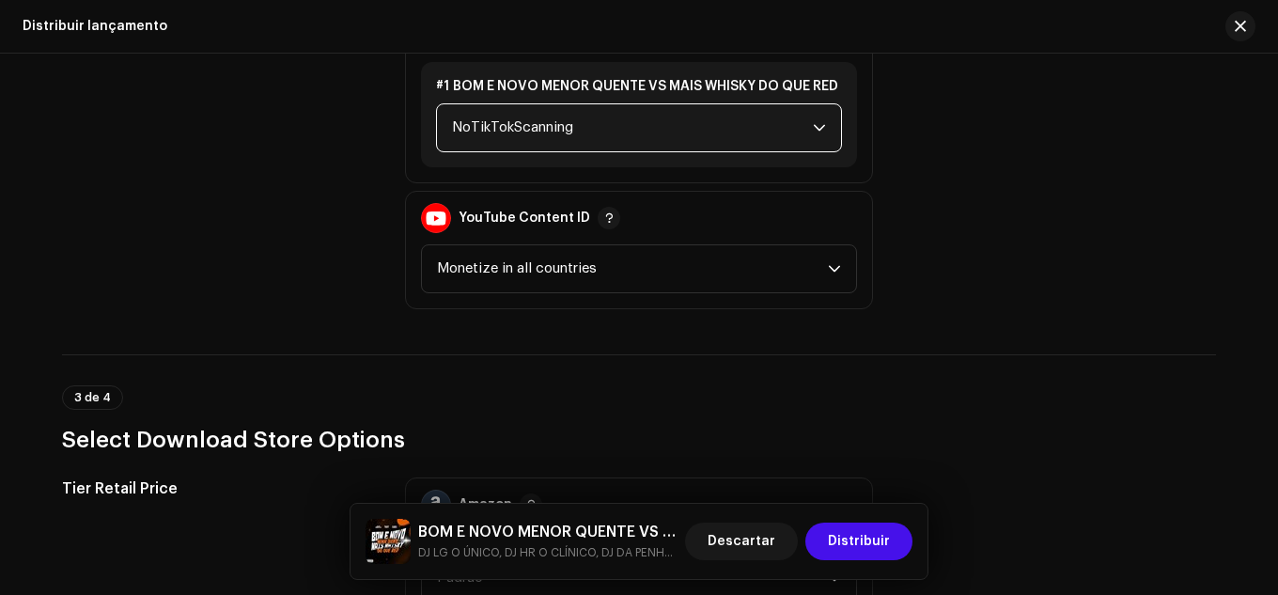
click at [588, 128] on span "NoTikTokScanning" at bounding box center [632, 127] width 361 height 47
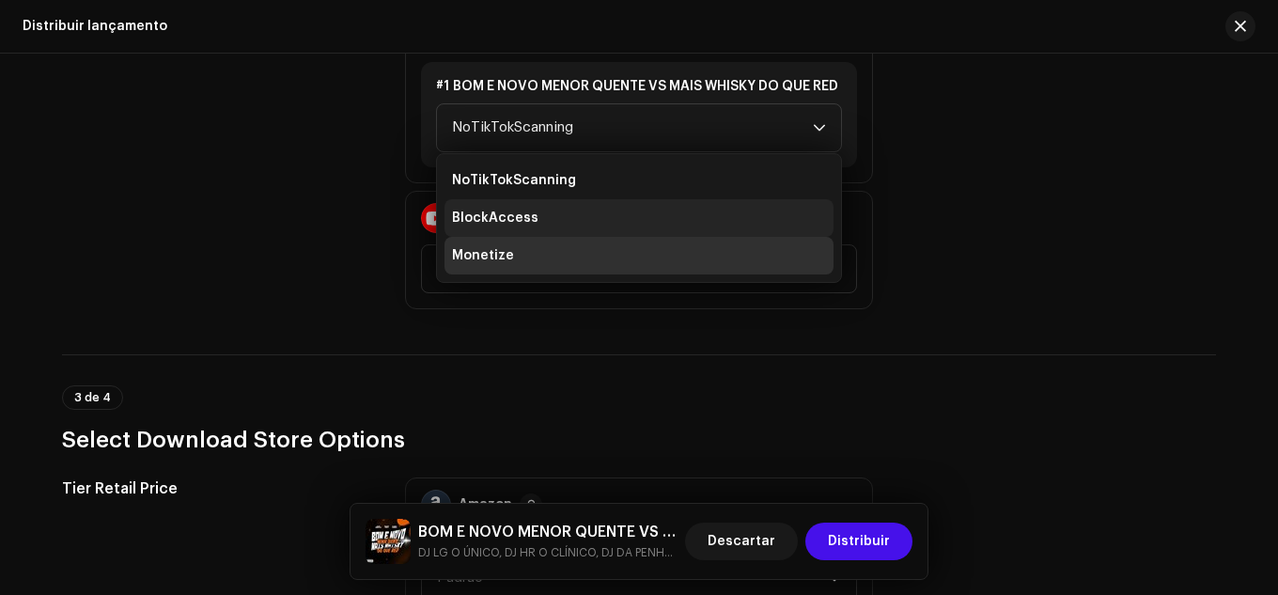
click at [547, 228] on li "BlockAccess" at bounding box center [639, 218] width 389 height 38
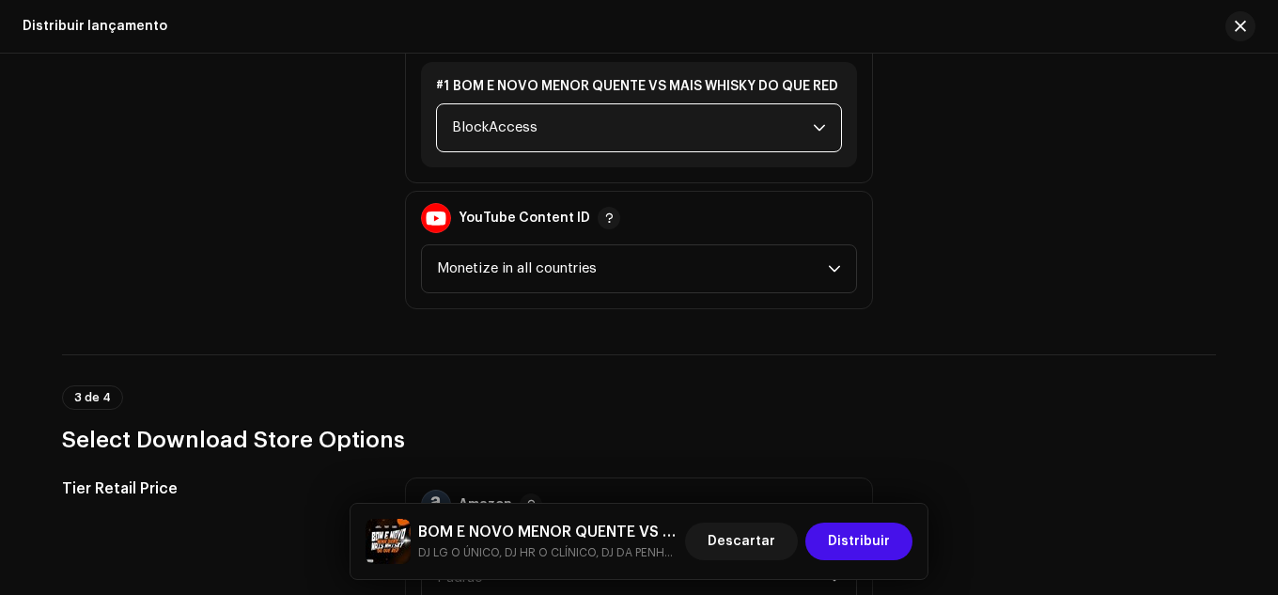
click at [541, 120] on span "BlockAccess" at bounding box center [632, 127] width 361 height 47
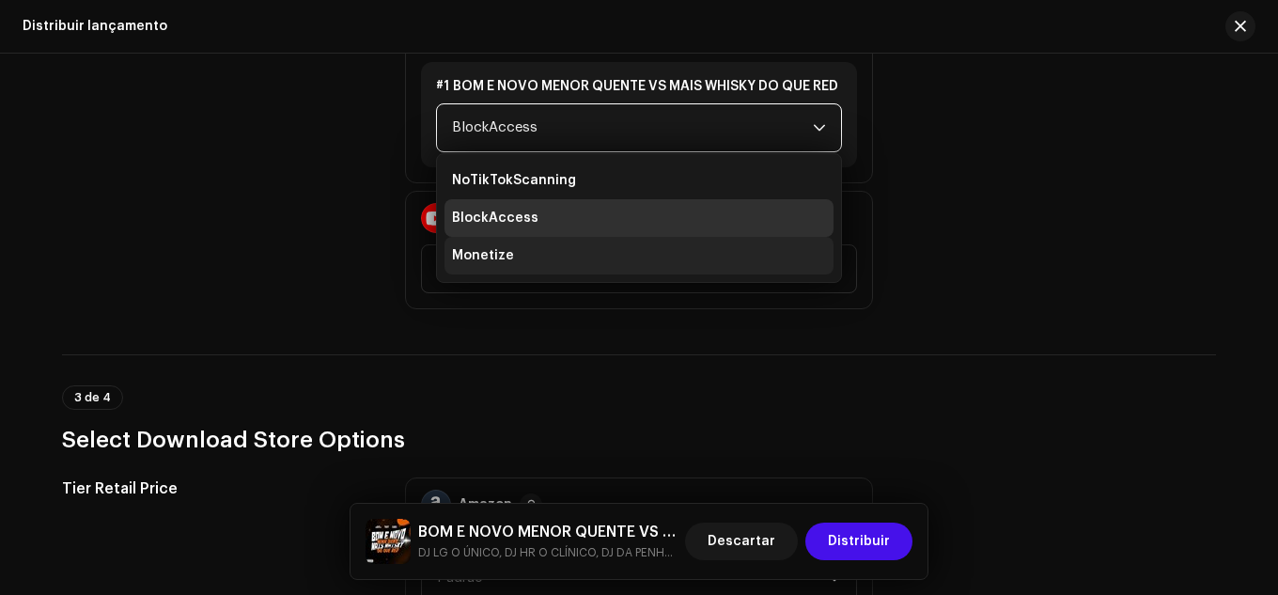
click at [524, 263] on li "Monetize" at bounding box center [639, 256] width 389 height 38
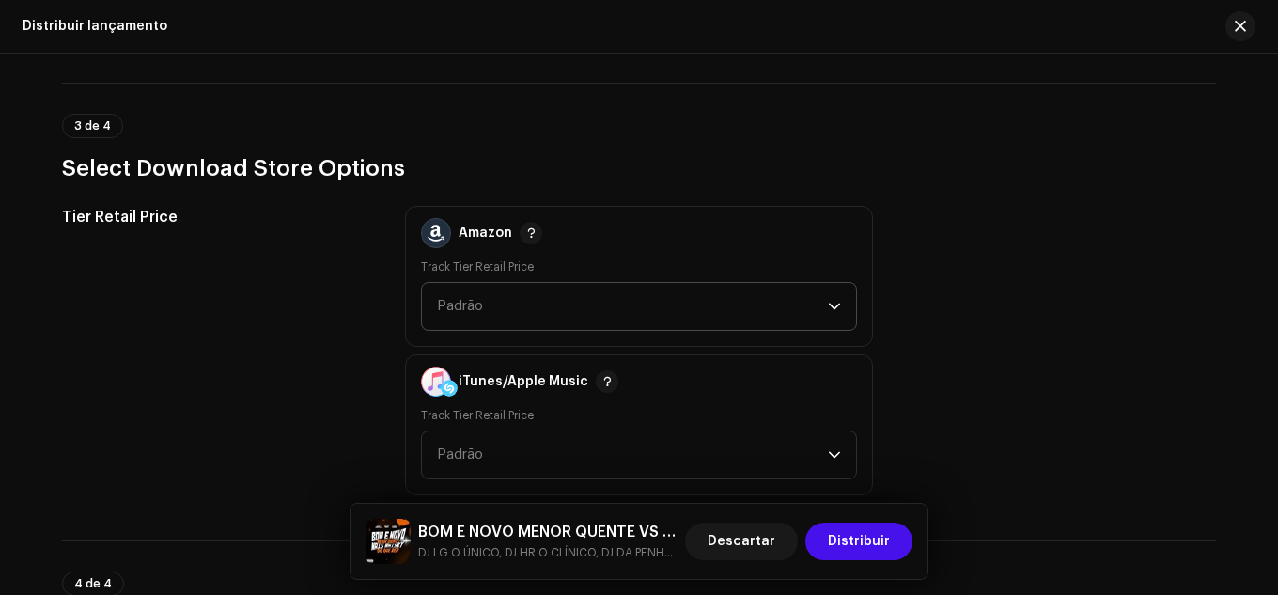
scroll to position [2632, 0]
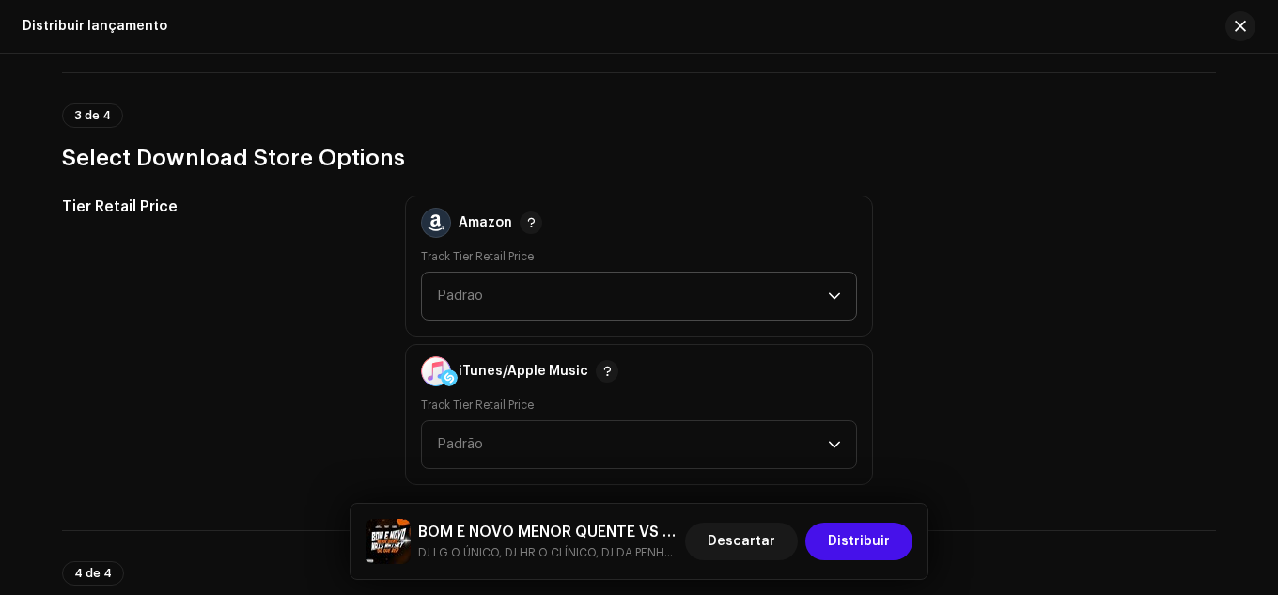
click at [646, 305] on span "Padrão" at bounding box center [632, 296] width 391 height 47
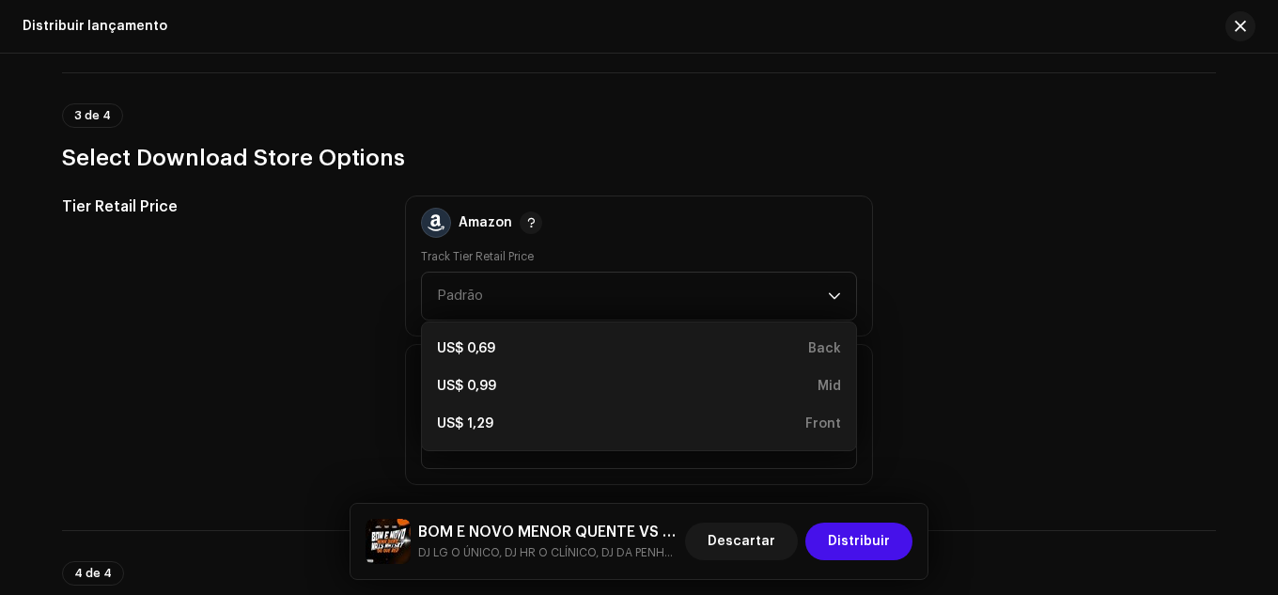
click at [995, 350] on div "Tier Retail Price Amazon Track Tier Retail Price Padrão US$ 0,69 Back US$ 0,99 …" at bounding box center [639, 341] width 1154 height 290
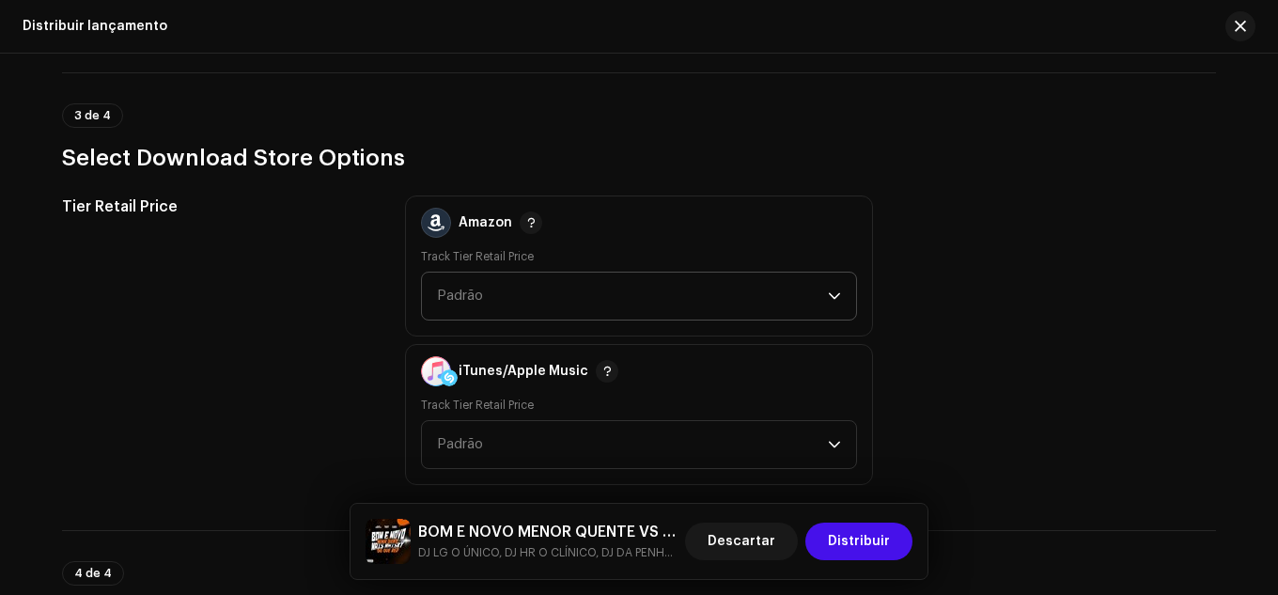
scroll to position [2726, 0]
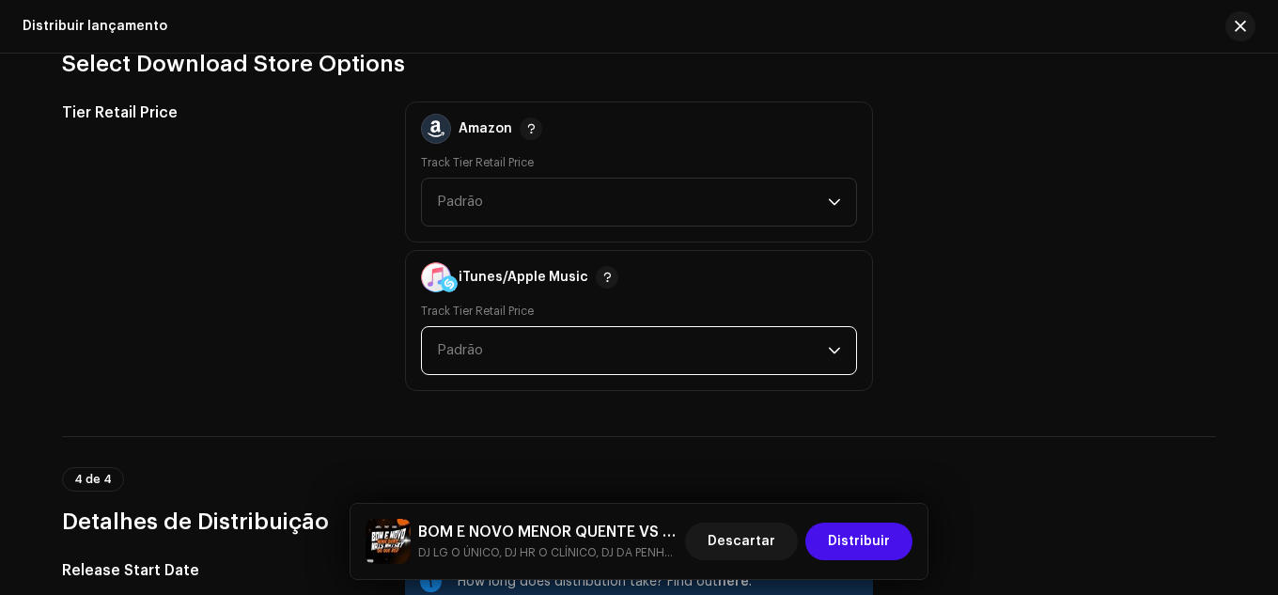
click at [545, 332] on span "Padrão" at bounding box center [632, 350] width 391 height 47
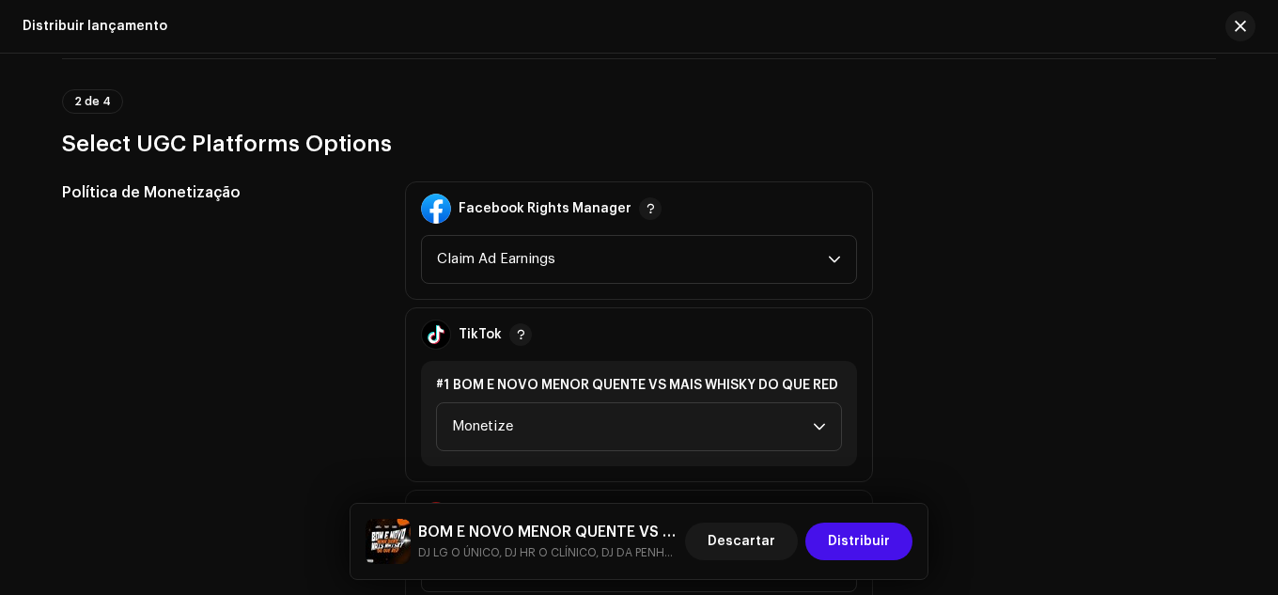
scroll to position [2055, 0]
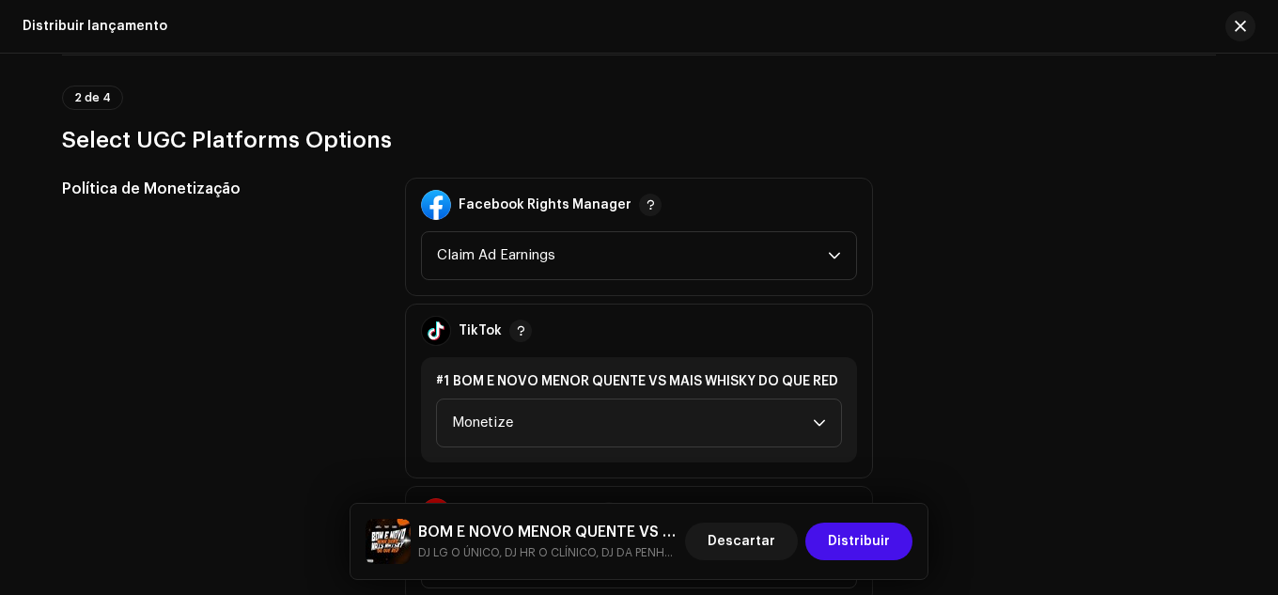
click at [577, 280] on div "Facebook Rights Manager Claim Ad Earnings" at bounding box center [639, 237] width 468 height 118
click at [587, 264] on span "Claim Ad Earnings" at bounding box center [632, 255] width 391 height 47
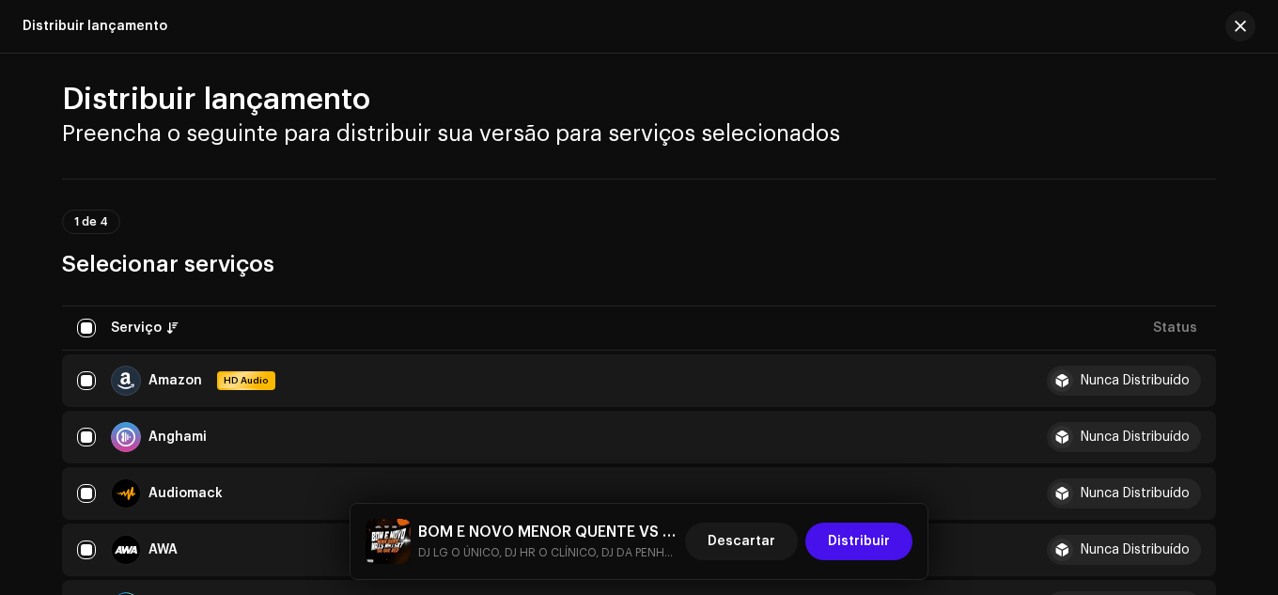
scroll to position [0, 0]
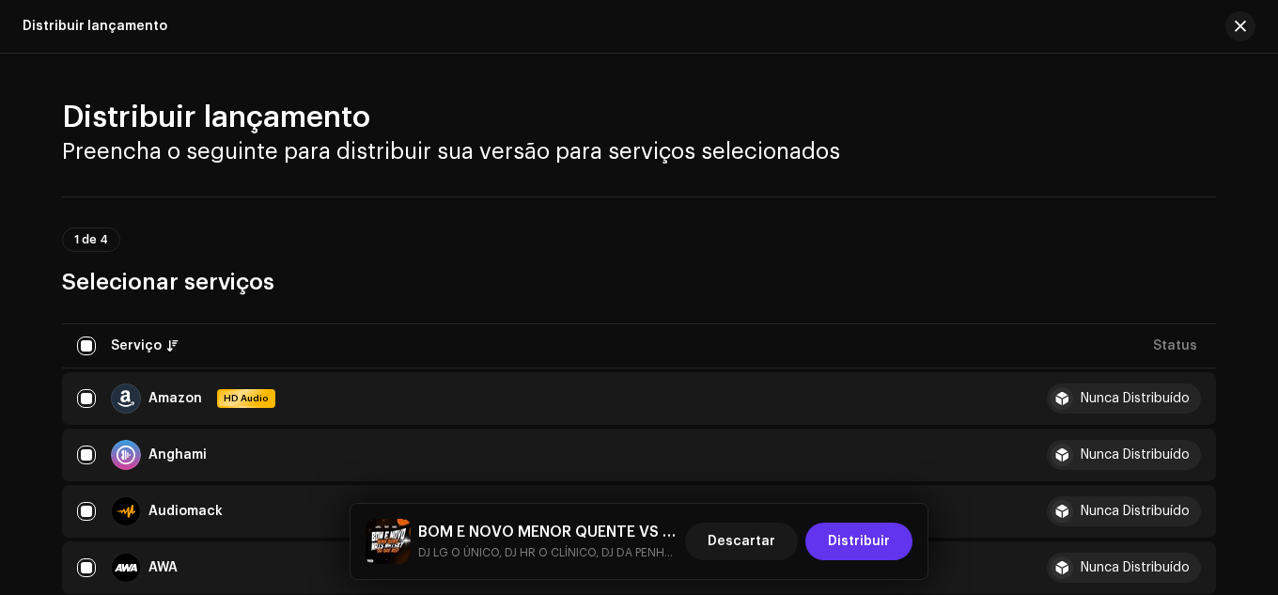
click at [823, 526] on button "Distribuir" at bounding box center [859, 542] width 107 height 38
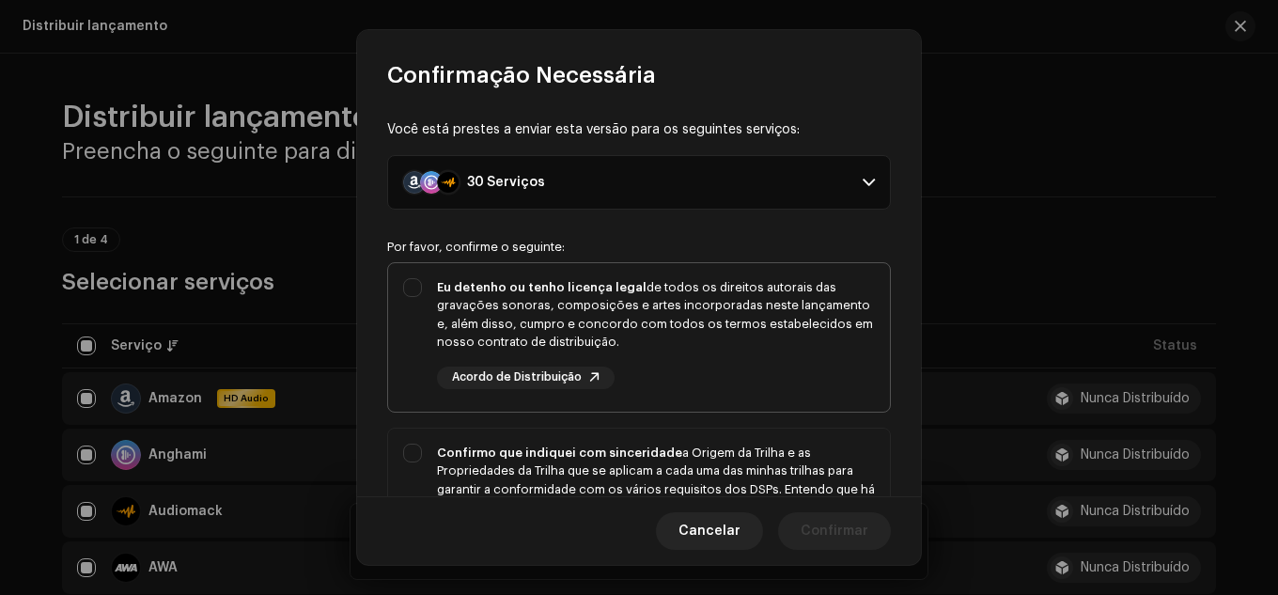
click at [458, 323] on div "Eu detenho ou tenho licença legal de todos os direitos autorais das gravações s…" at bounding box center [656, 314] width 438 height 73
checkbox input "true"
click at [436, 428] on p-togglebutton "Confirmo que indiquei com sinceridade a Origem da Trilha e as Propriedades da T…" at bounding box center [639, 512] width 504 height 169
checkbox input "true"
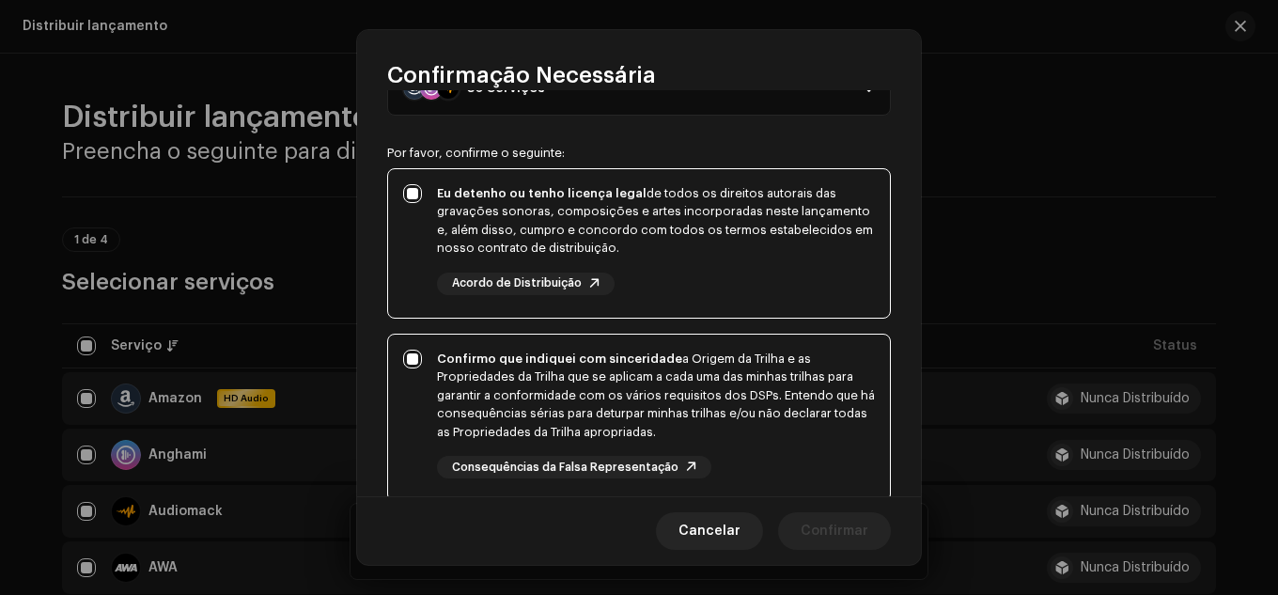
scroll to position [423, 0]
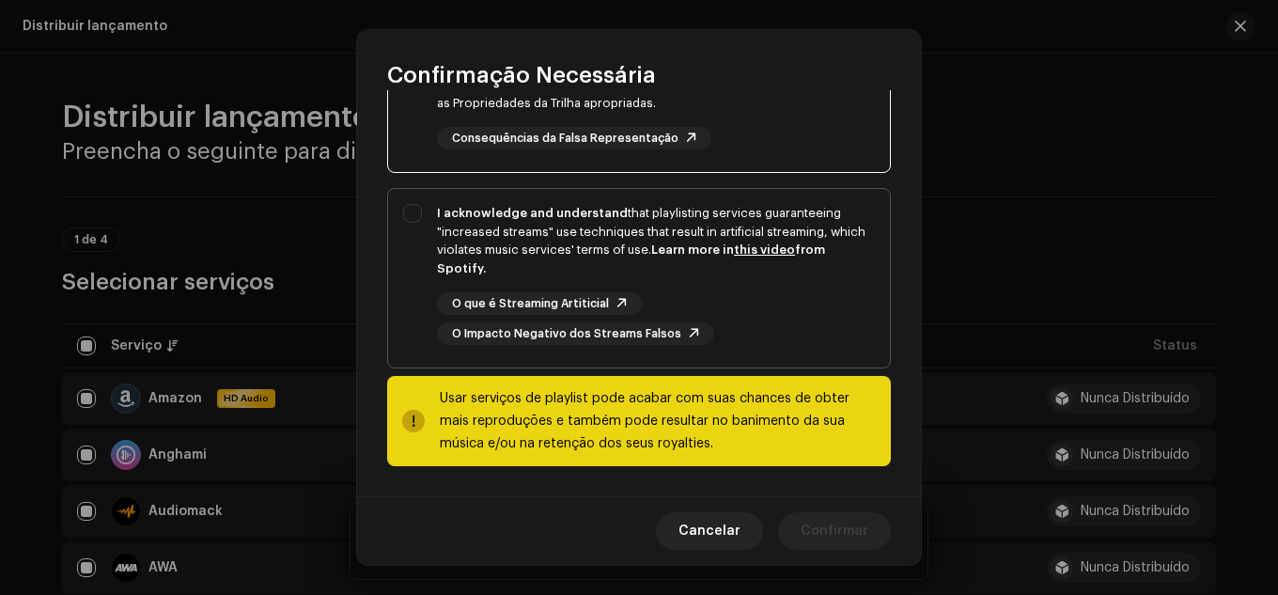
click at [682, 285] on div "I acknowledge and understand that playlisting services guaranteeing "increased …" at bounding box center [656, 274] width 438 height 141
checkbox input "true"
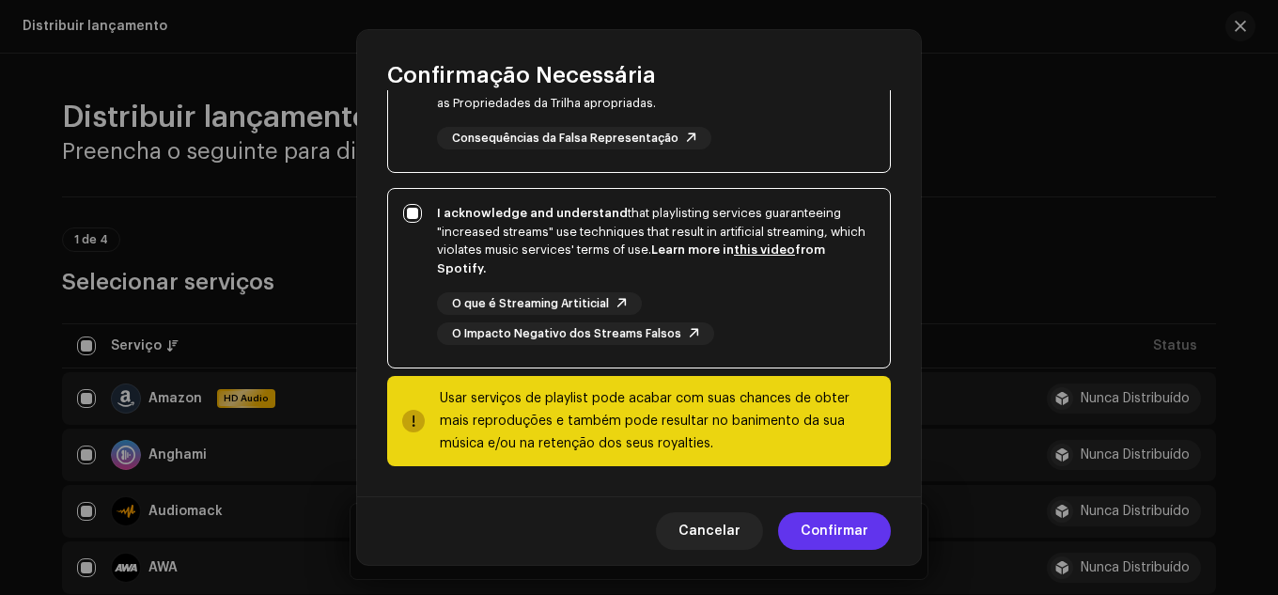
click at [818, 520] on span "Confirmar" at bounding box center [835, 531] width 68 height 38
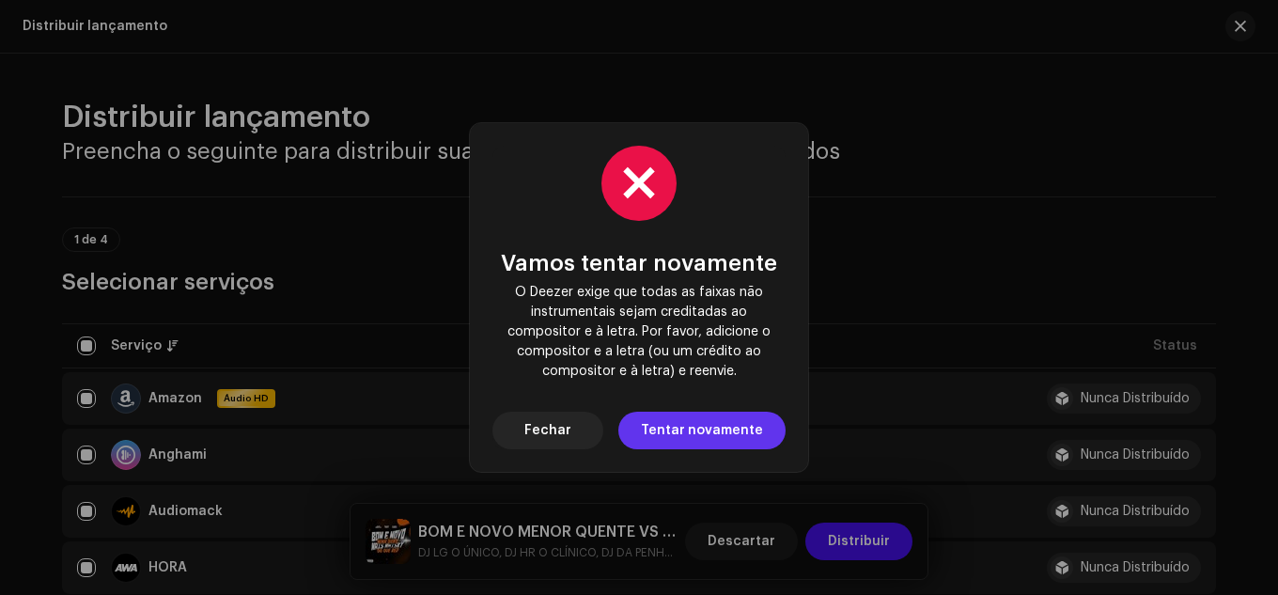
click at [726, 431] on font "Tentar novamente" at bounding box center [702, 430] width 122 height 13
click at [592, 429] on button "Fechar" at bounding box center [548, 431] width 111 height 38
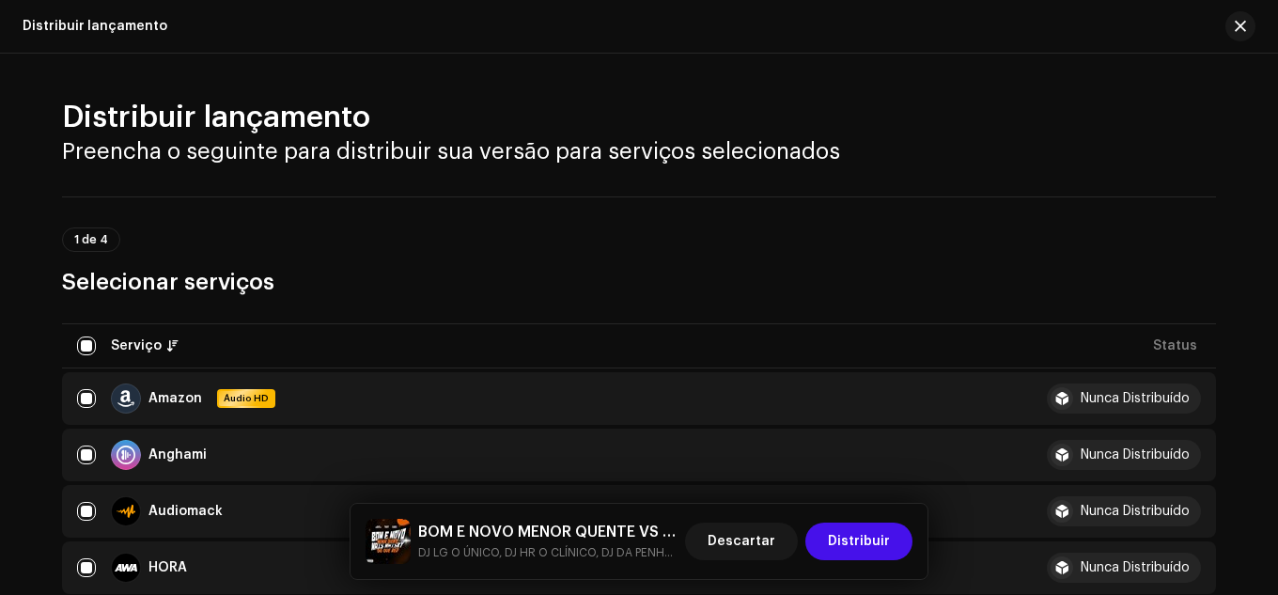
click at [1257, 29] on div "Distribuir lançamento" at bounding box center [639, 27] width 1278 height 54
click at [1253, 26] on button "button" at bounding box center [1241, 26] width 30 height 30
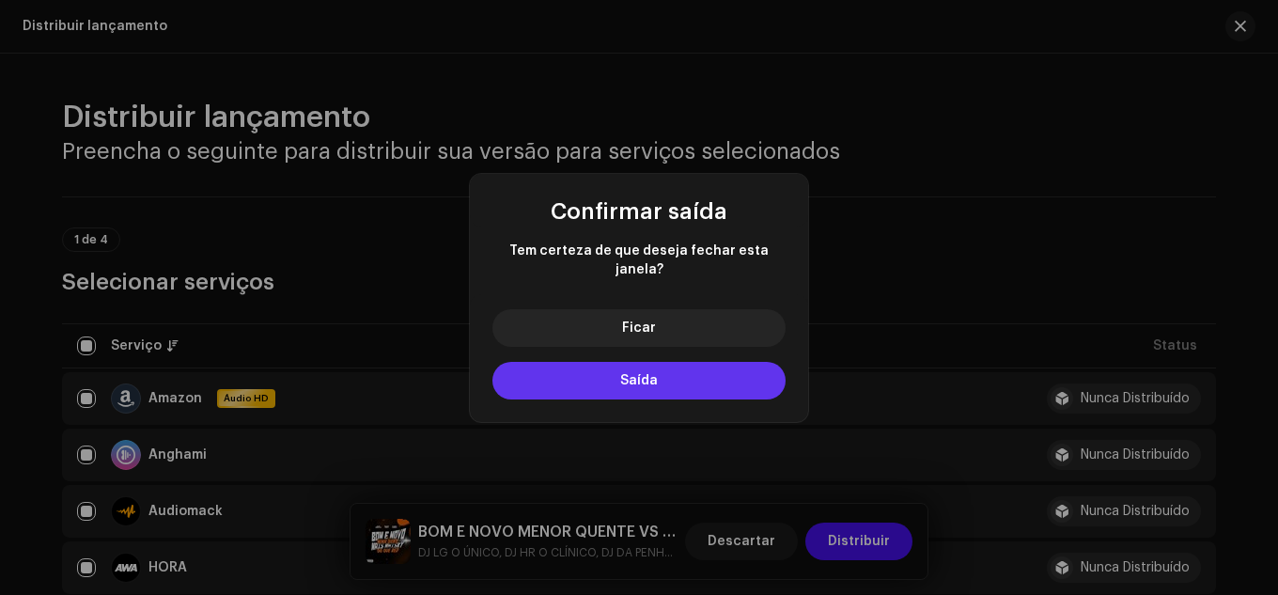
click at [683, 365] on button "Saída" at bounding box center [639, 381] width 293 height 38
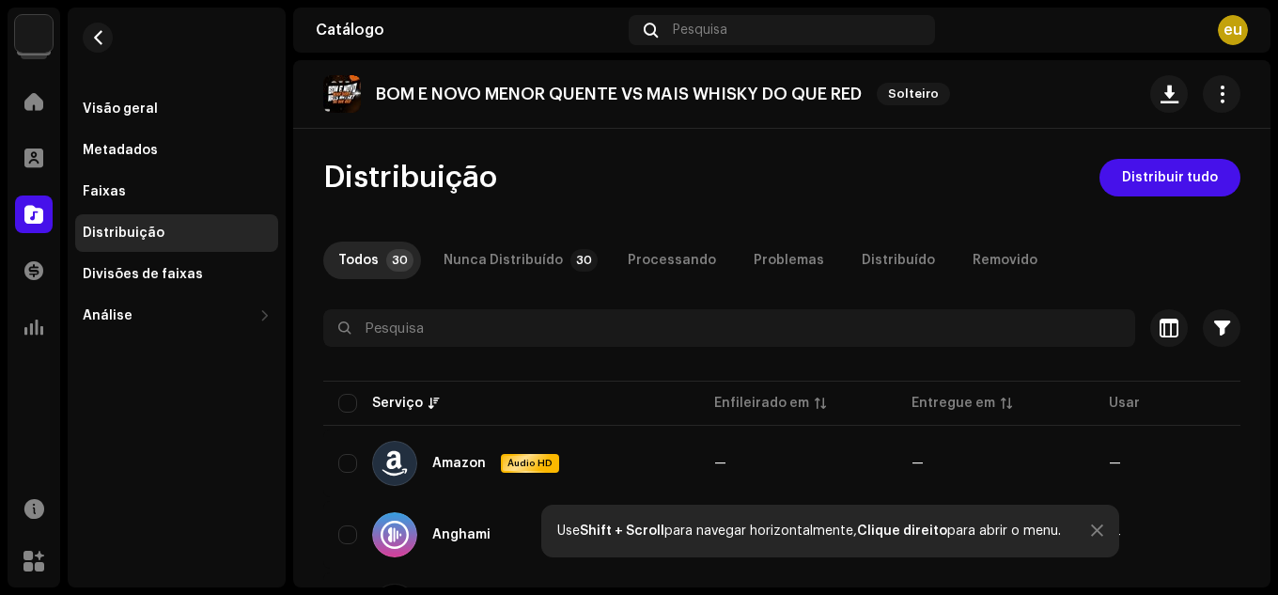
click at [1235, 97] on div "BOM E NOVO MENOR QUENTE VS MAIS WHISKY DO QUE RED Solteiro" at bounding box center [782, 94] width 978 height 69
click at [1203, 96] on button "button" at bounding box center [1222, 94] width 38 height 38
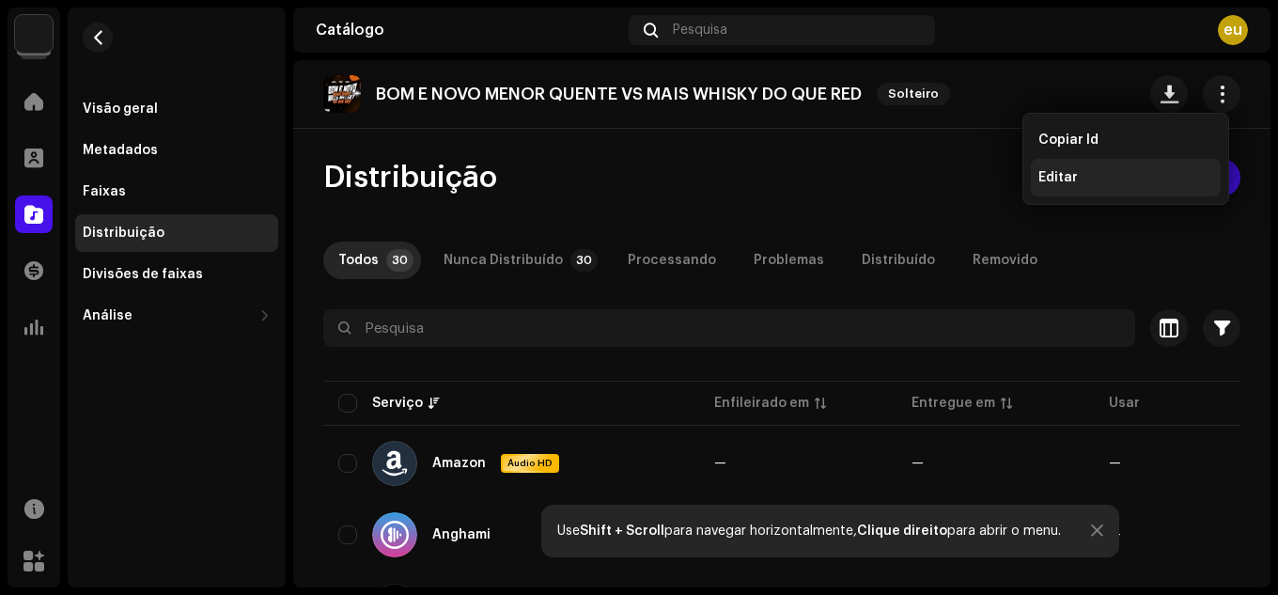
click at [1071, 178] on font "Editar" at bounding box center [1058, 177] width 39 height 13
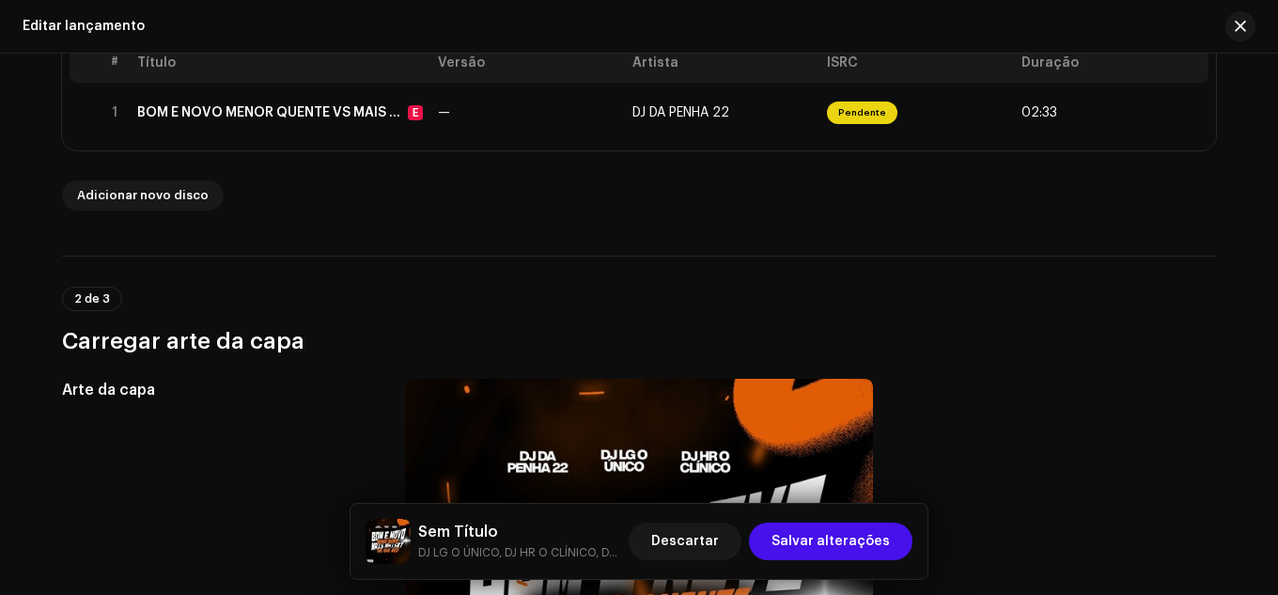
scroll to position [312, 0]
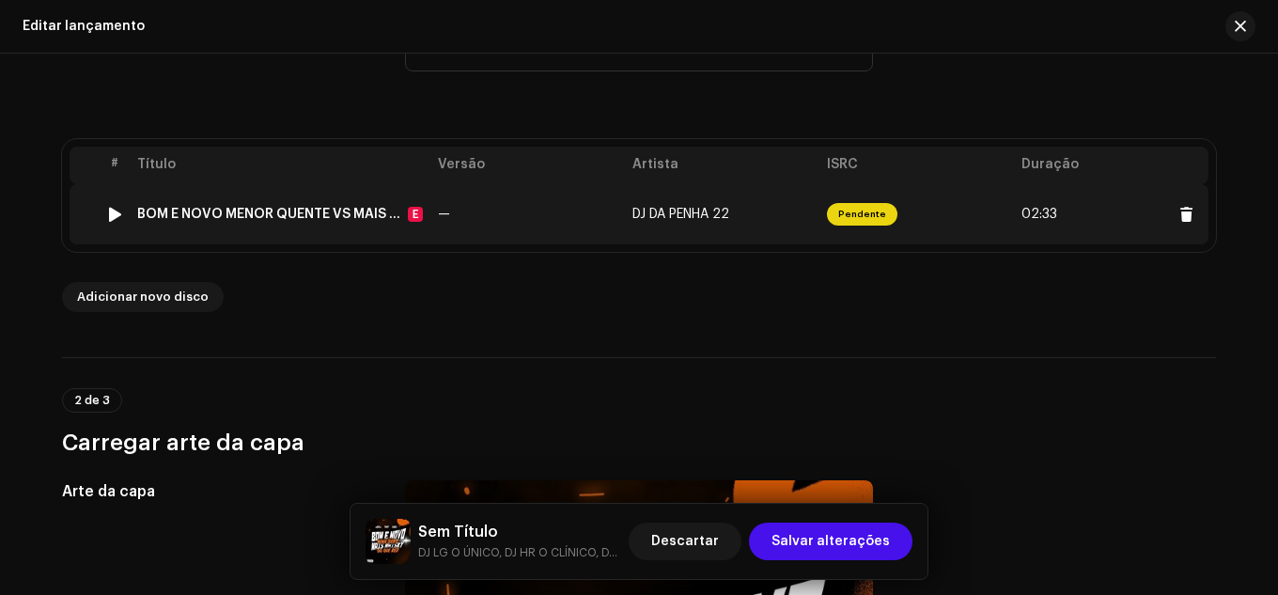
click at [958, 220] on td "Pendente" at bounding box center [917, 214] width 195 height 60
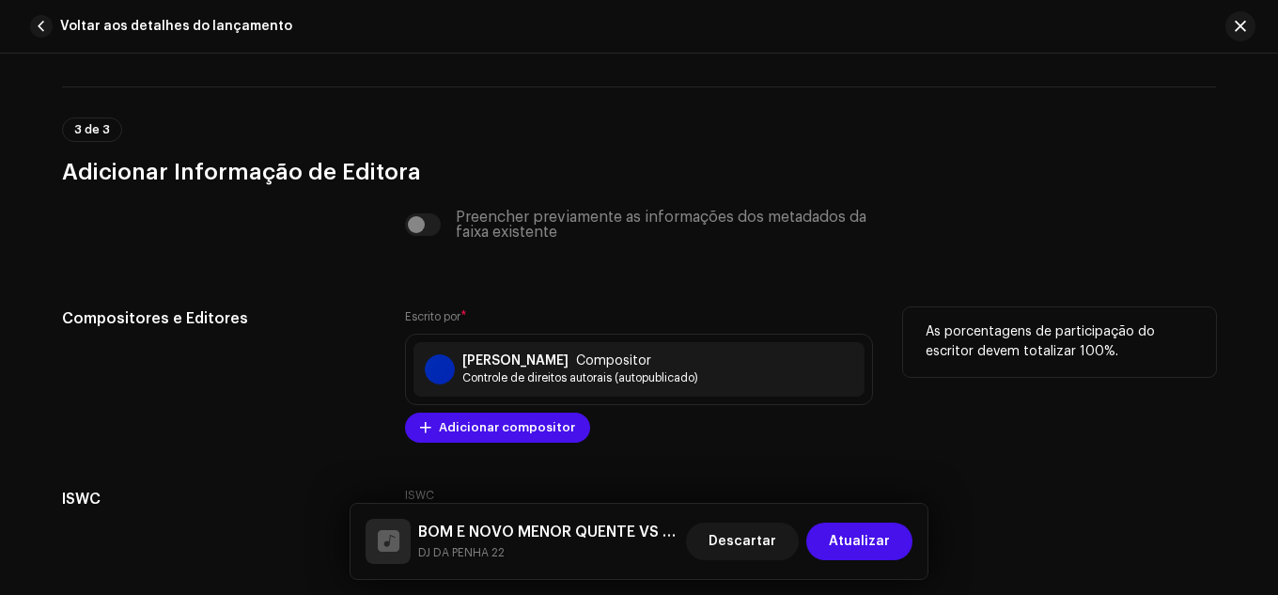
scroll to position [4298, 0]
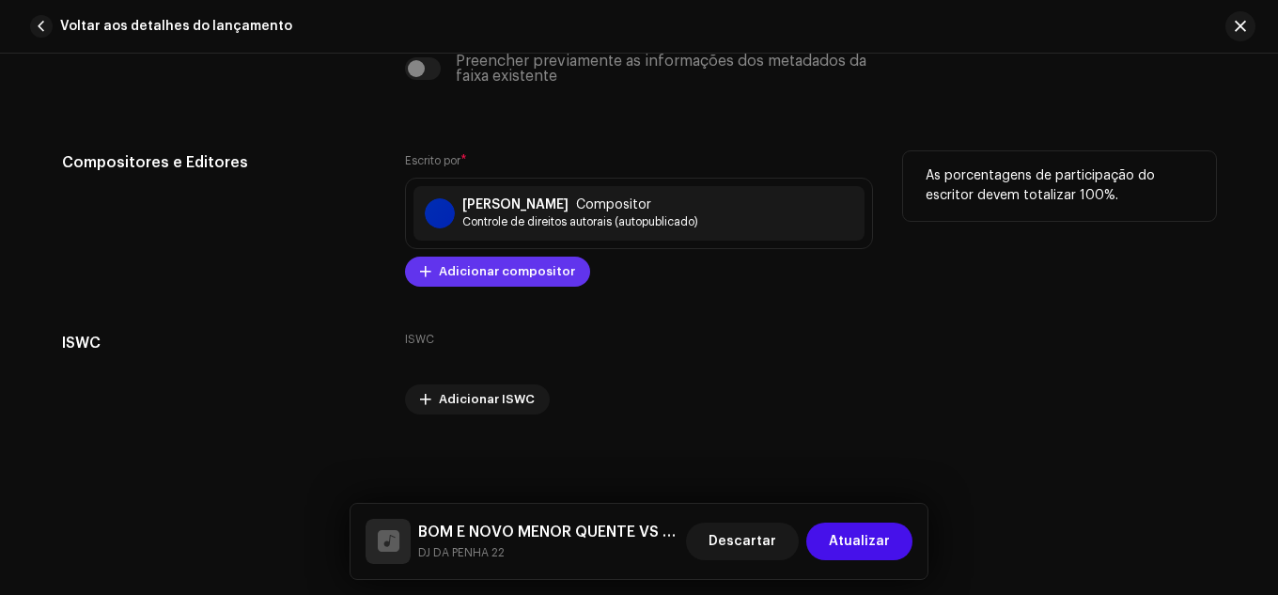
click at [547, 279] on span "Adicionar compositor" at bounding box center [507, 272] width 136 height 38
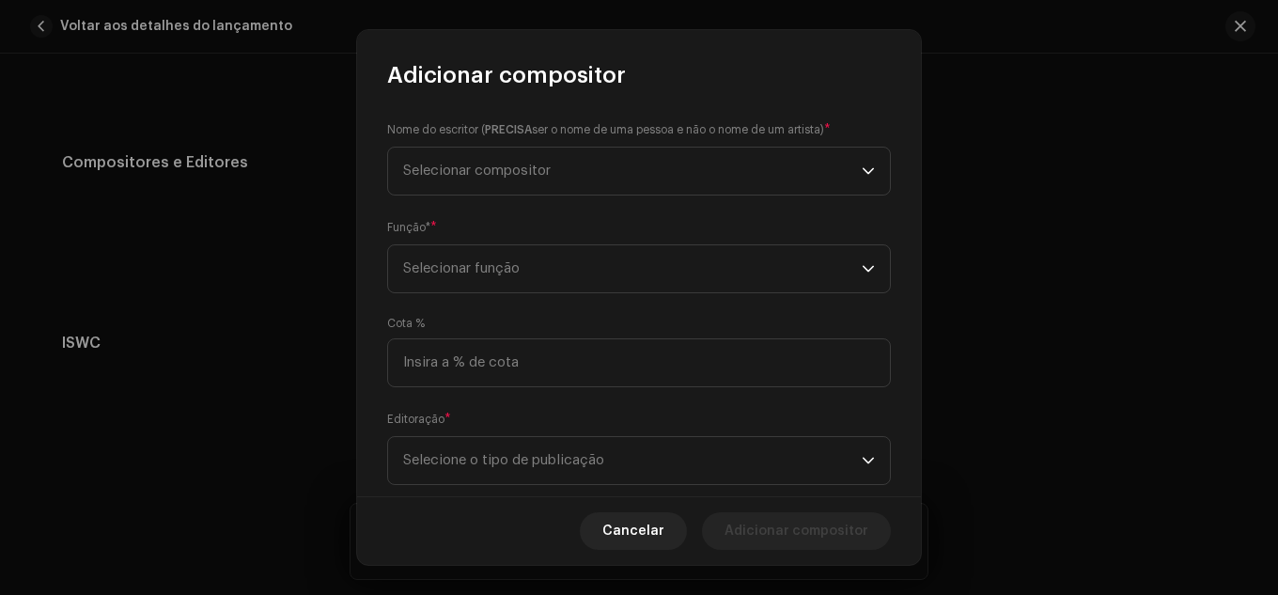
click at [531, 200] on div "Nome do escritor ( PRECISA ser o nome de uma pessoa e não o nome de um artista)…" at bounding box center [639, 293] width 564 height 407
click at [534, 191] on span "Selecionar compositor" at bounding box center [632, 171] width 459 height 47
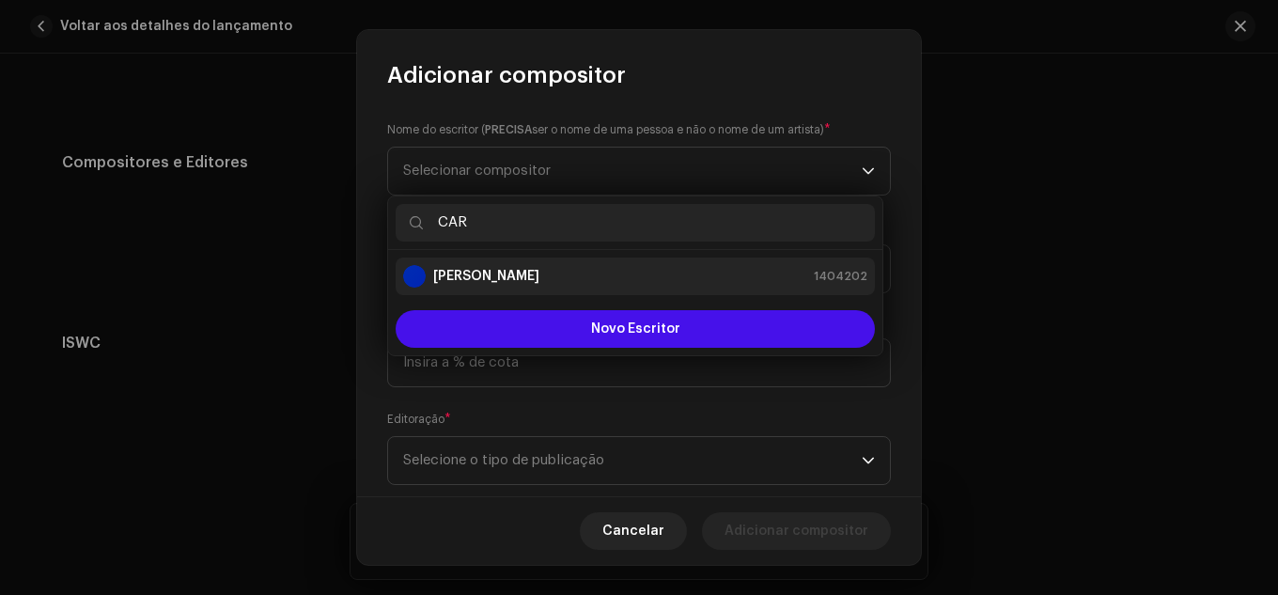
type input "CAR"
click at [540, 269] on strong "[PERSON_NAME]" at bounding box center [486, 276] width 106 height 19
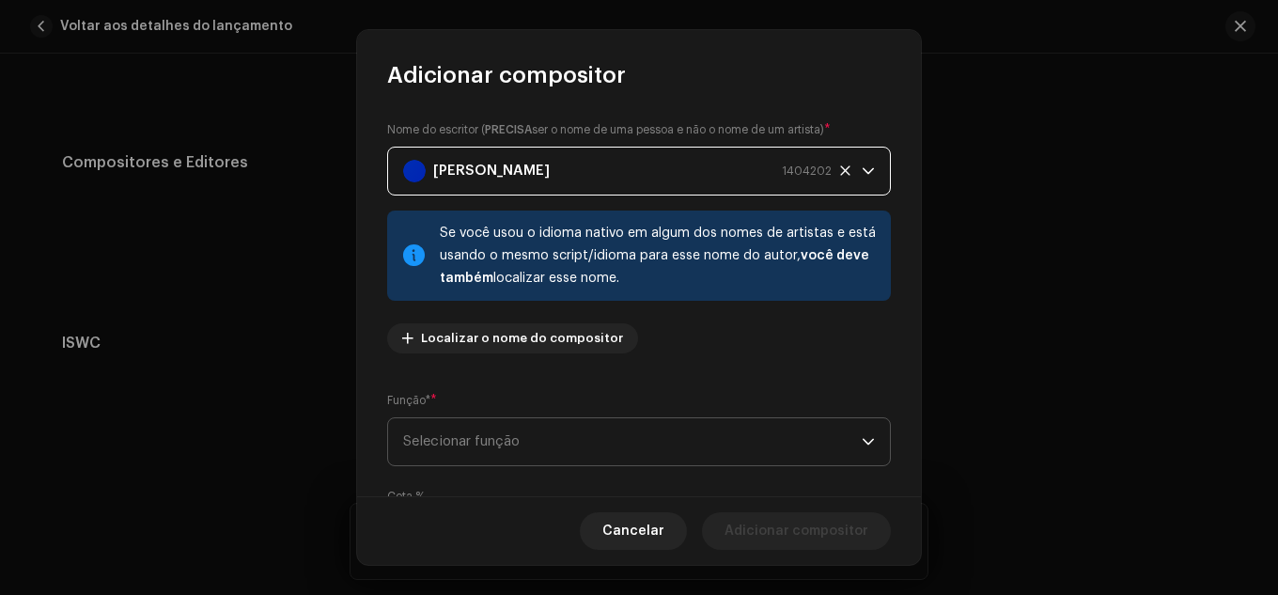
click at [513, 434] on font "Selecionar função" at bounding box center [461, 441] width 117 height 14
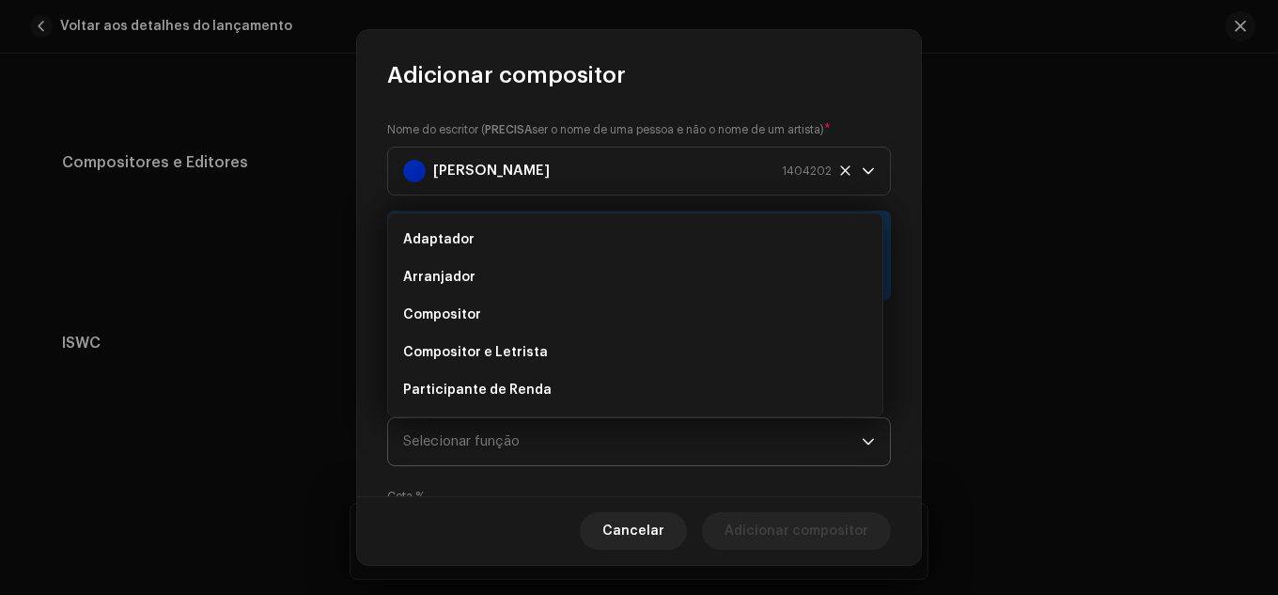
scroll to position [30, 0]
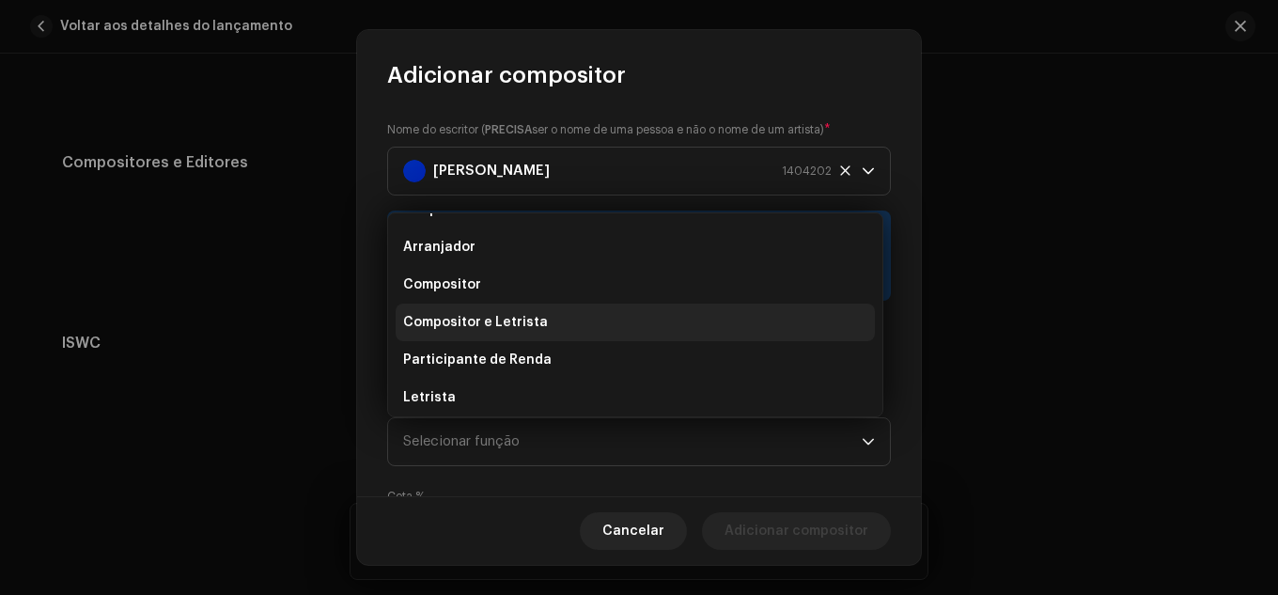
click at [495, 310] on li "Compositor e Letrista" at bounding box center [635, 323] width 479 height 38
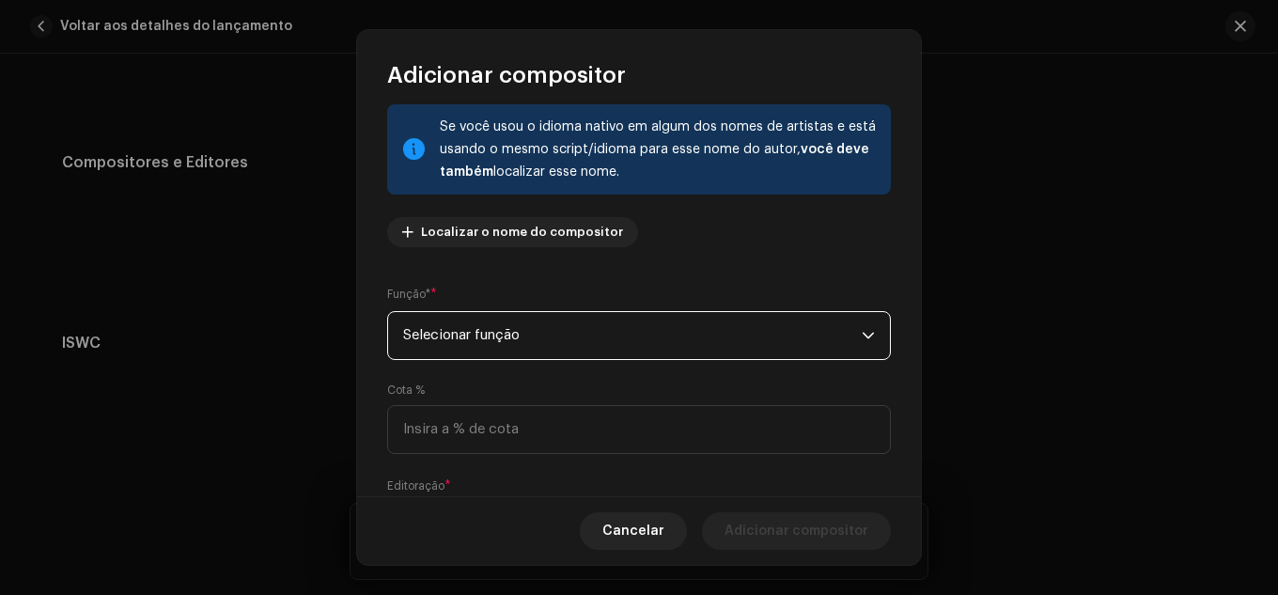
scroll to position [213, 0]
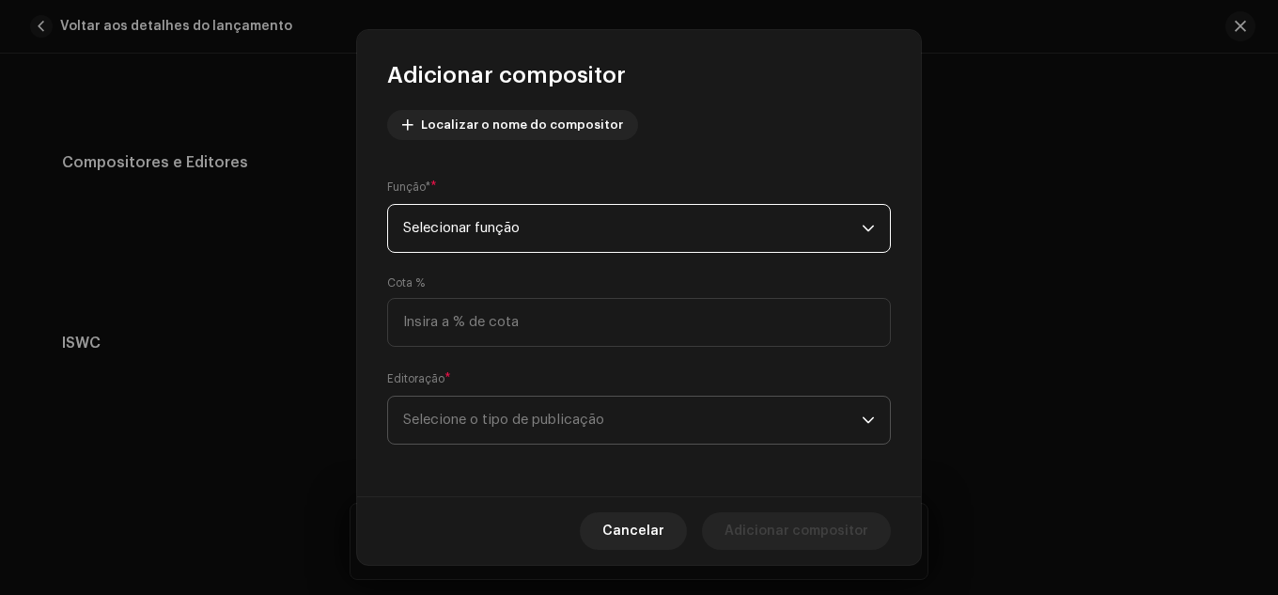
click at [699, 440] on span "Selecione o tipo de publicação" at bounding box center [632, 420] width 459 height 47
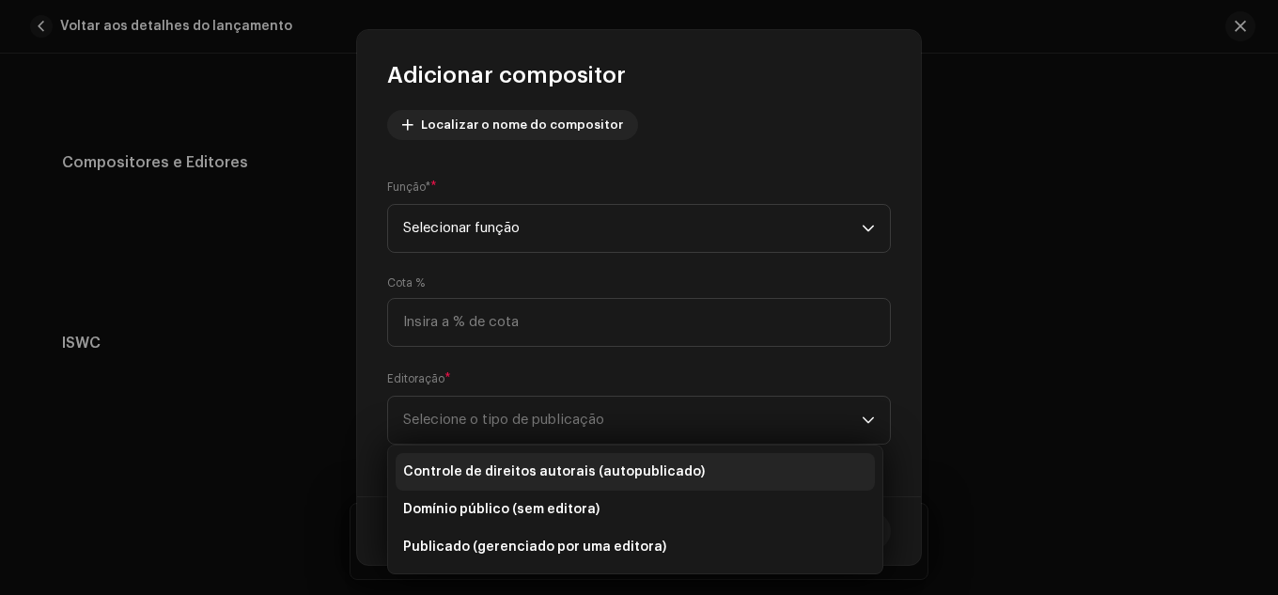
click at [564, 460] on li "Controle de direitos autorais (autopublicado)" at bounding box center [635, 472] width 479 height 38
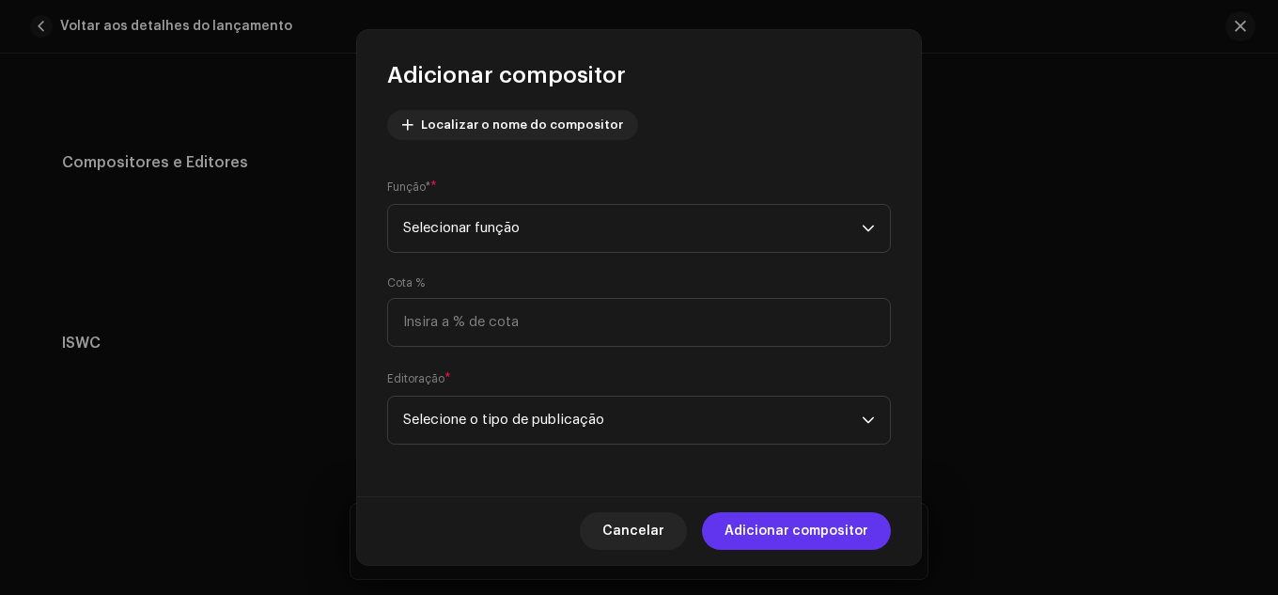
click at [789, 525] on font "Adicionar compositor" at bounding box center [797, 531] width 144 height 13
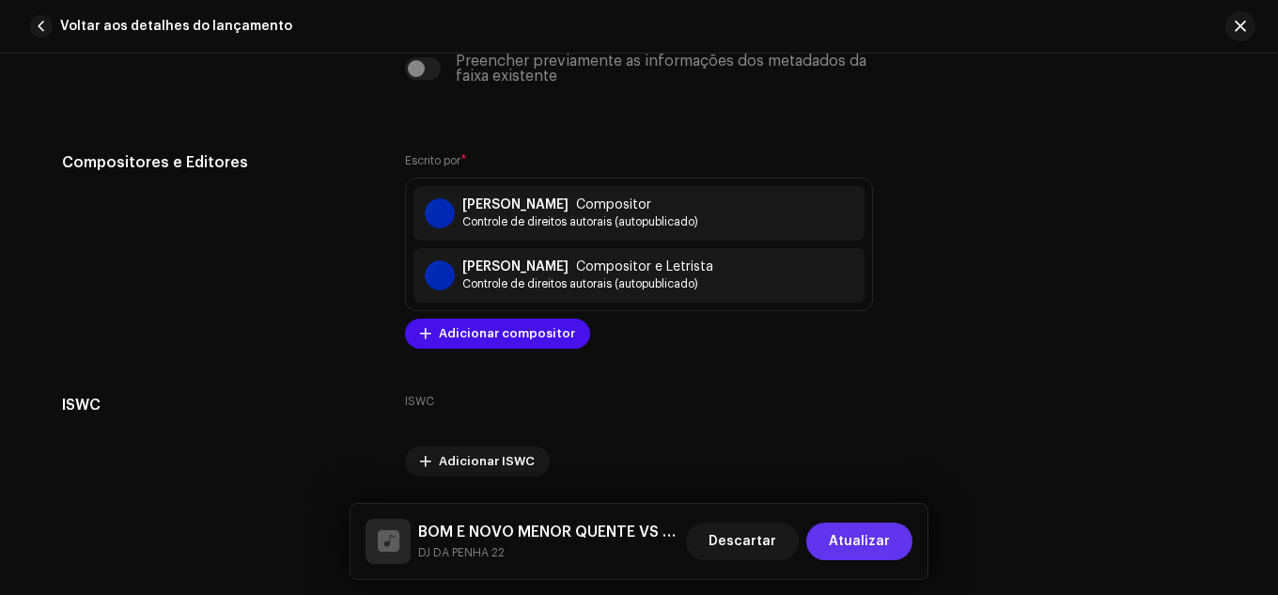
click at [838, 538] on font "Atualizar" at bounding box center [859, 541] width 61 height 13
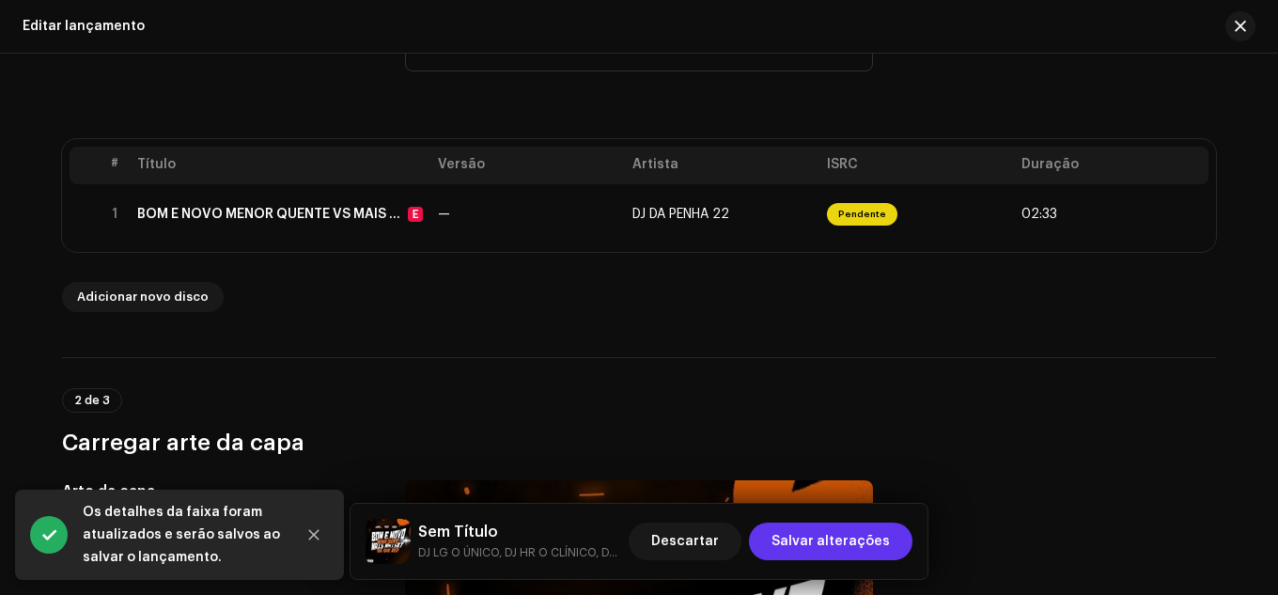
click at [847, 557] on span "Salvar alterações" at bounding box center [831, 542] width 118 height 38
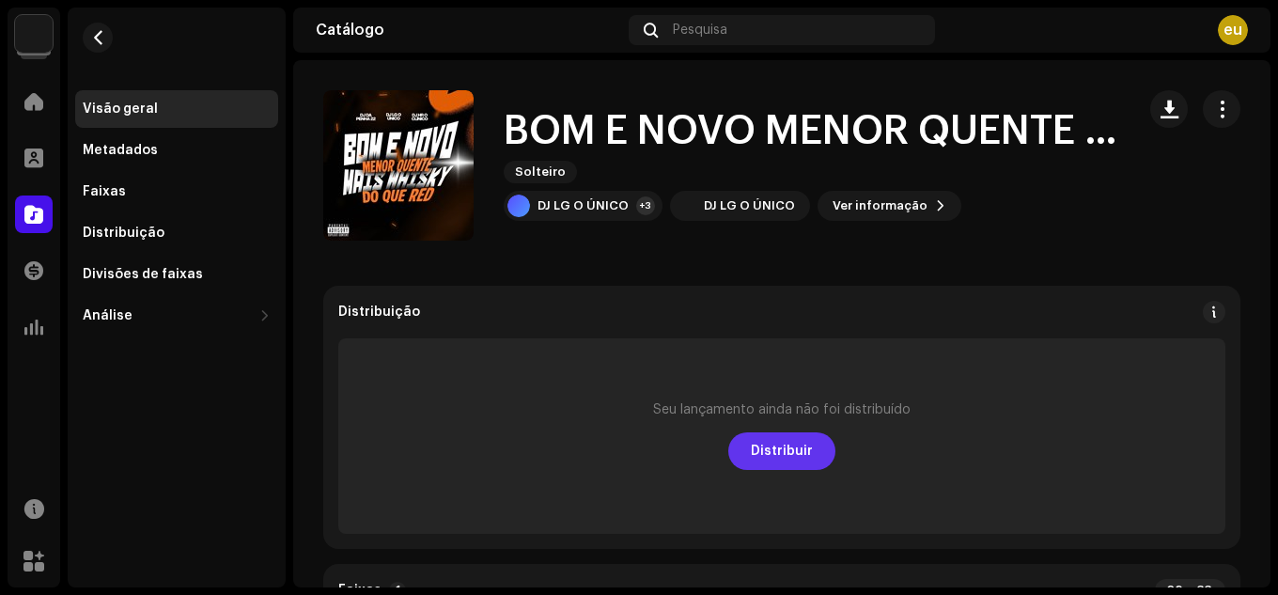
click at [790, 456] on font "Distribuir" at bounding box center [782, 451] width 62 height 13
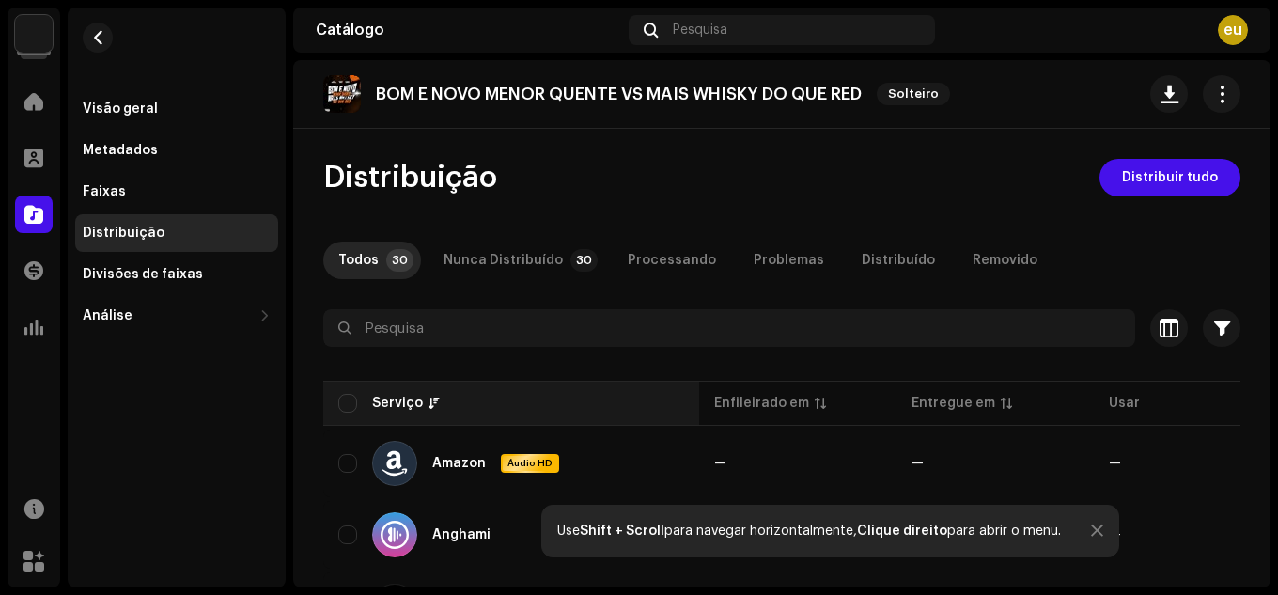
click at [358, 402] on div "Serviço" at bounding box center [511, 403] width 346 height 19
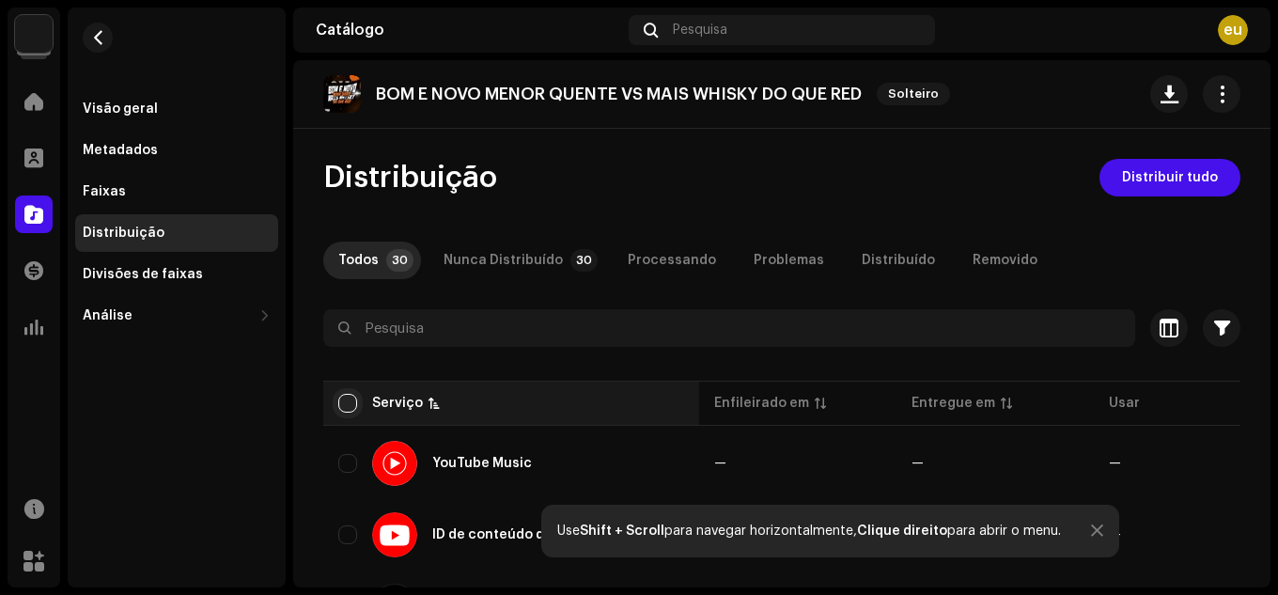
click at [352, 401] on input "checkbox" at bounding box center [347, 403] width 19 height 19
checkbox input "true"
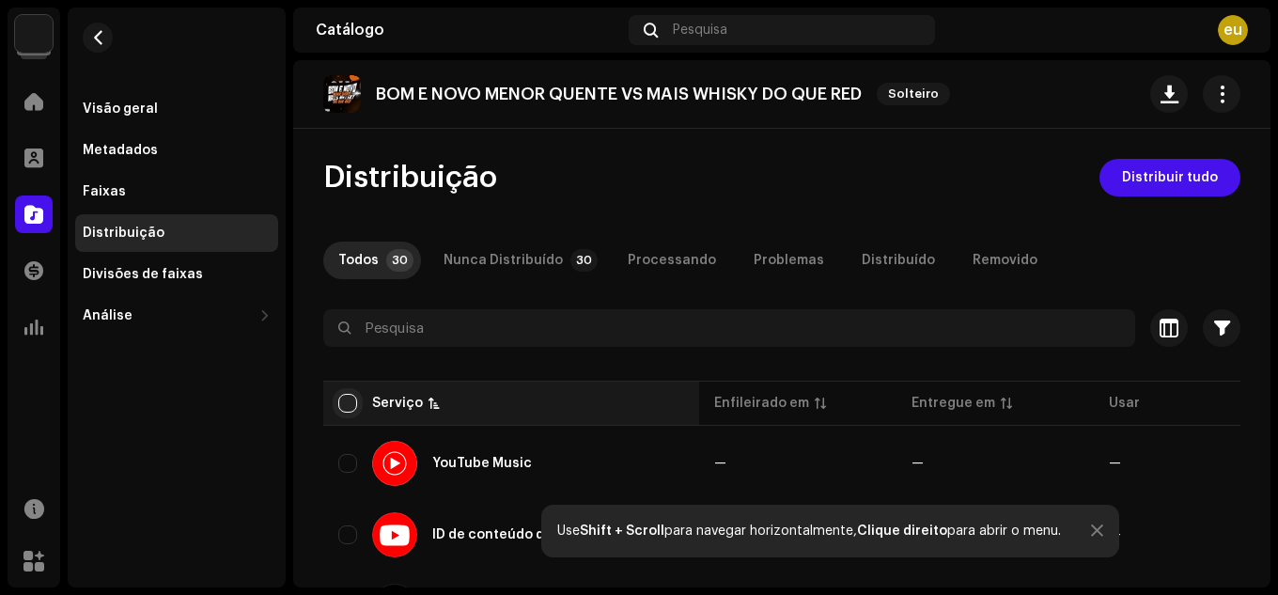
checkbox input "true"
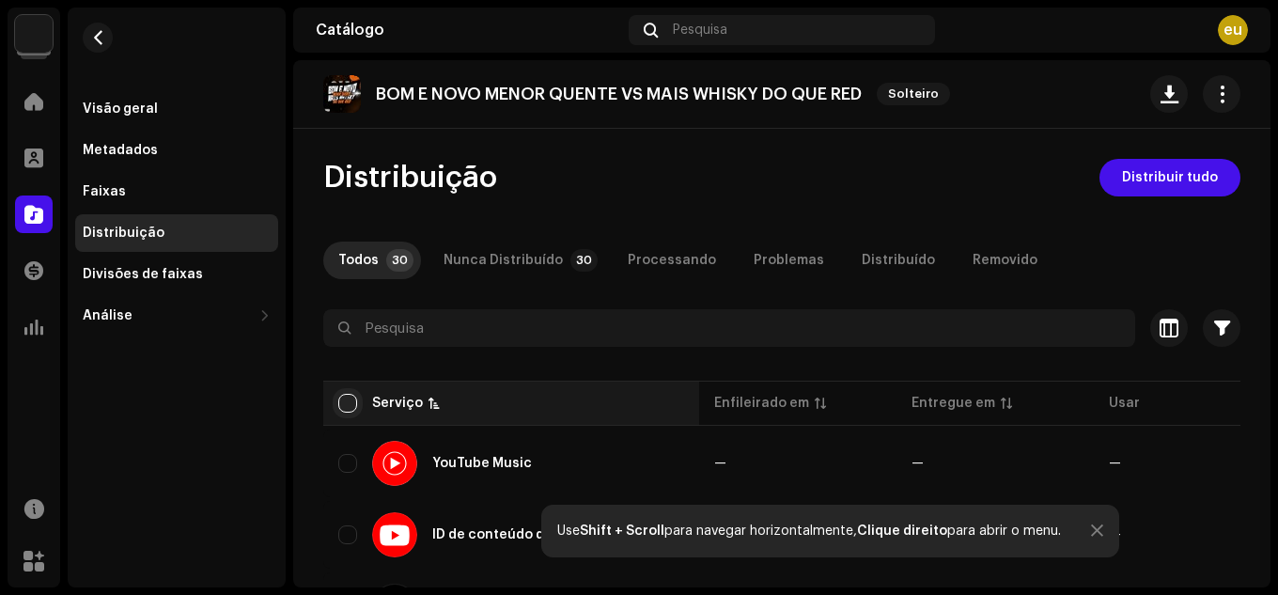
checkbox input "true"
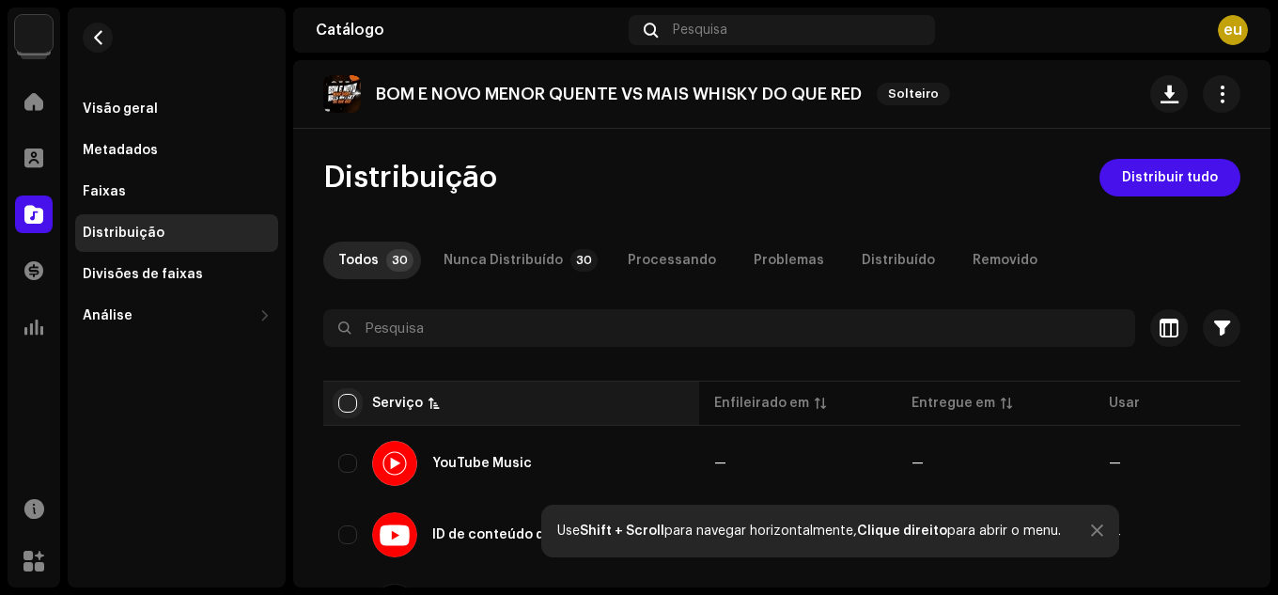
checkbox input "true"
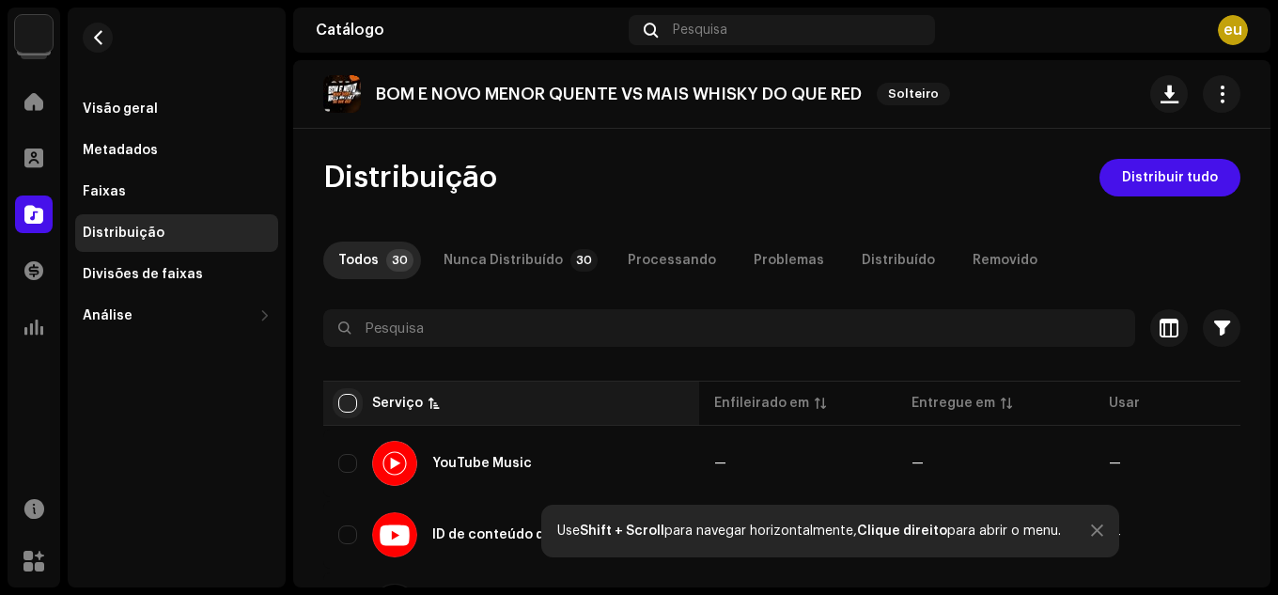
checkbox input "true"
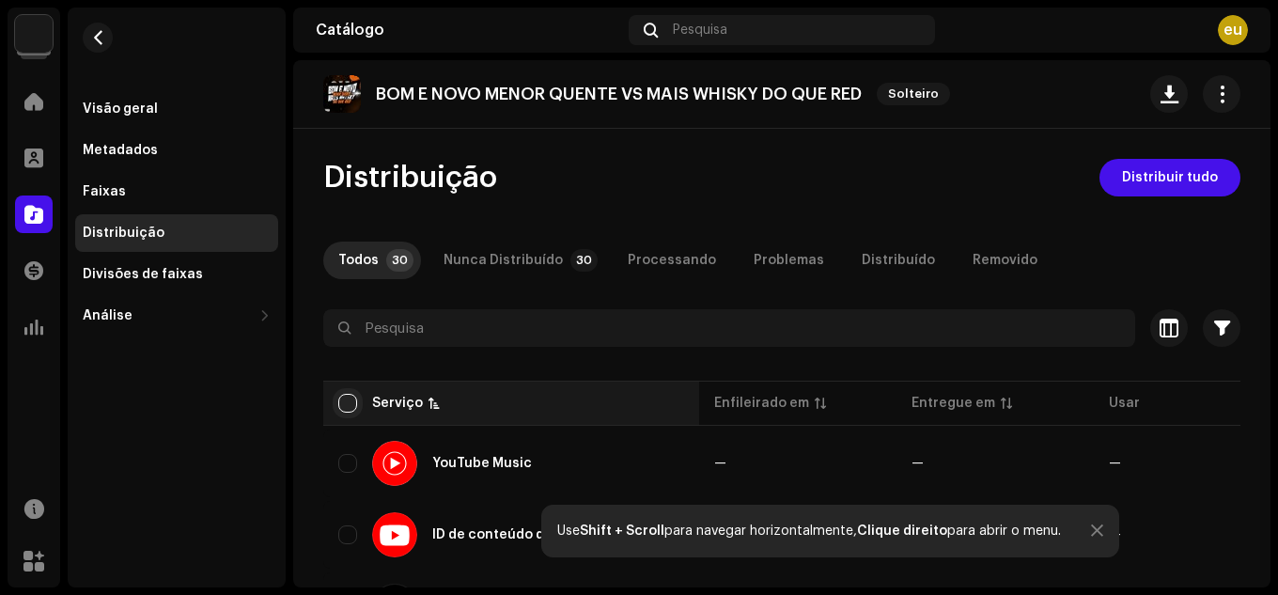
checkbox input "true"
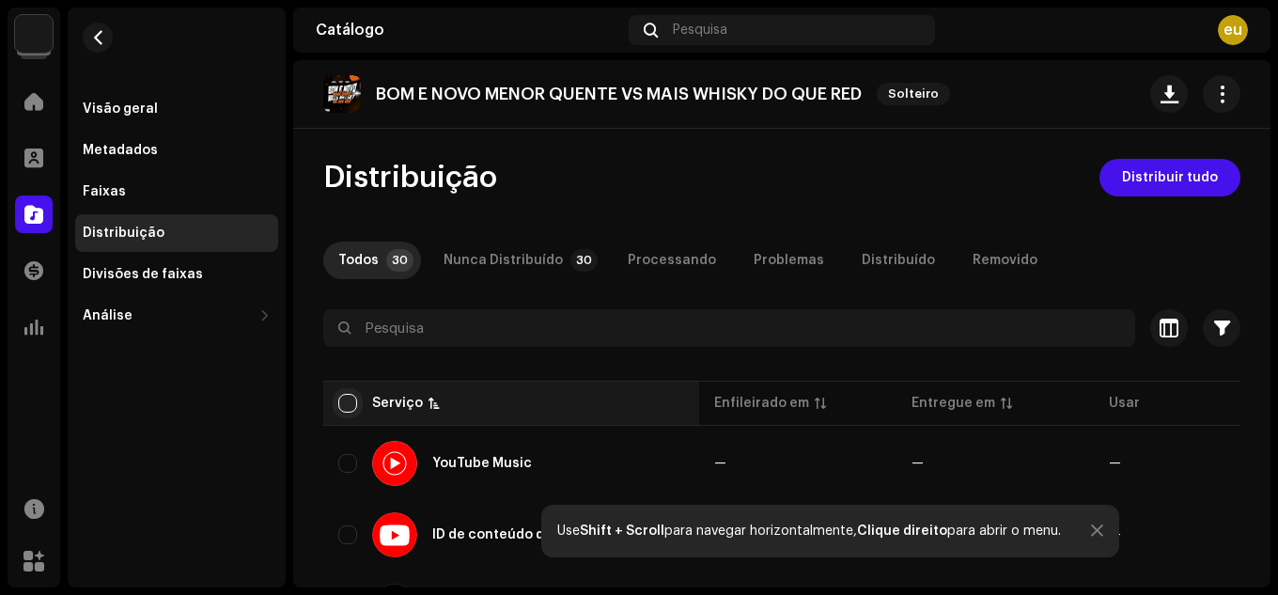
checkbox input "true"
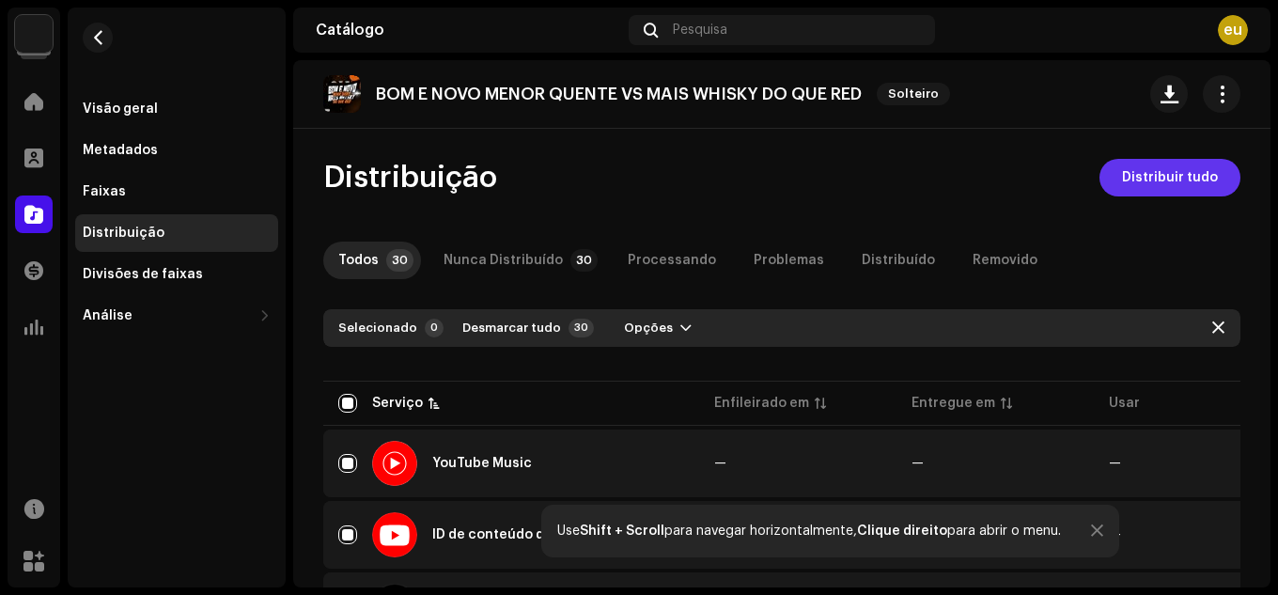
click at [1141, 180] on font "Distribuir tudo" at bounding box center [1170, 177] width 96 height 13
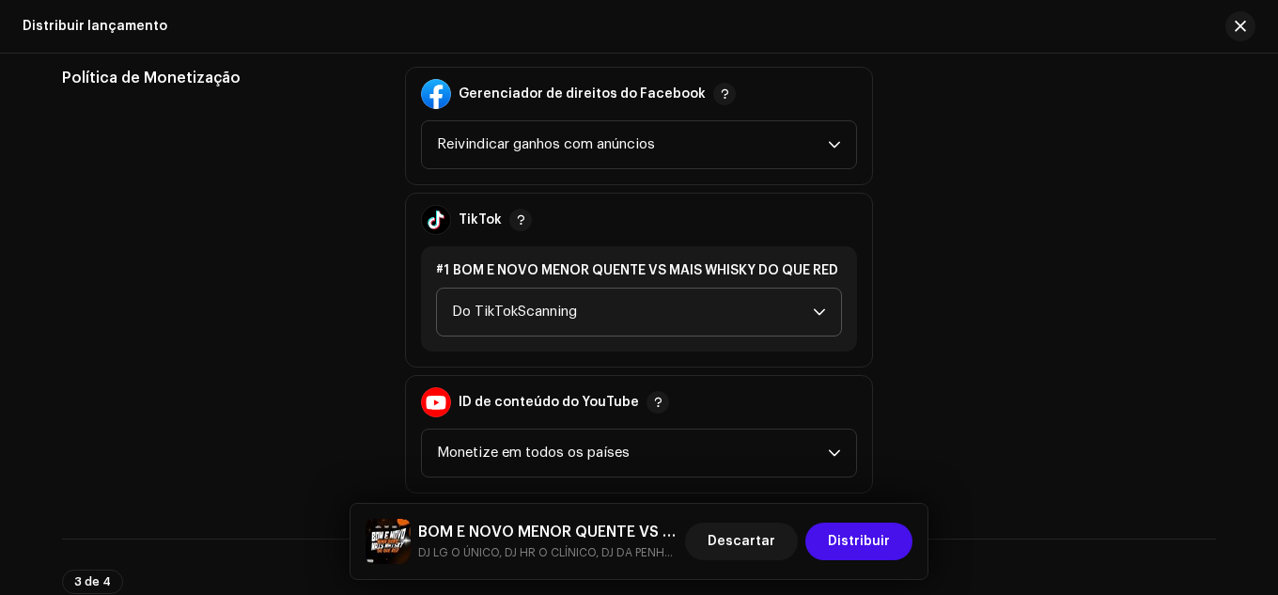
scroll to position [2162, 0]
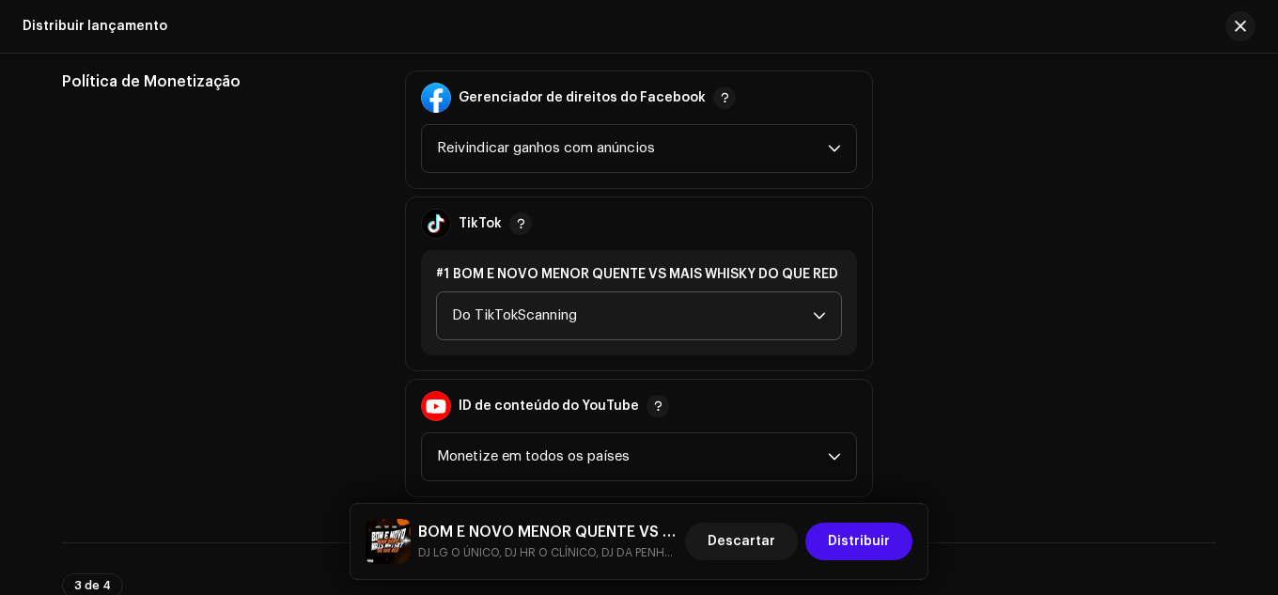
click at [602, 307] on span "Do TikTokScanning" at bounding box center [632, 315] width 361 height 47
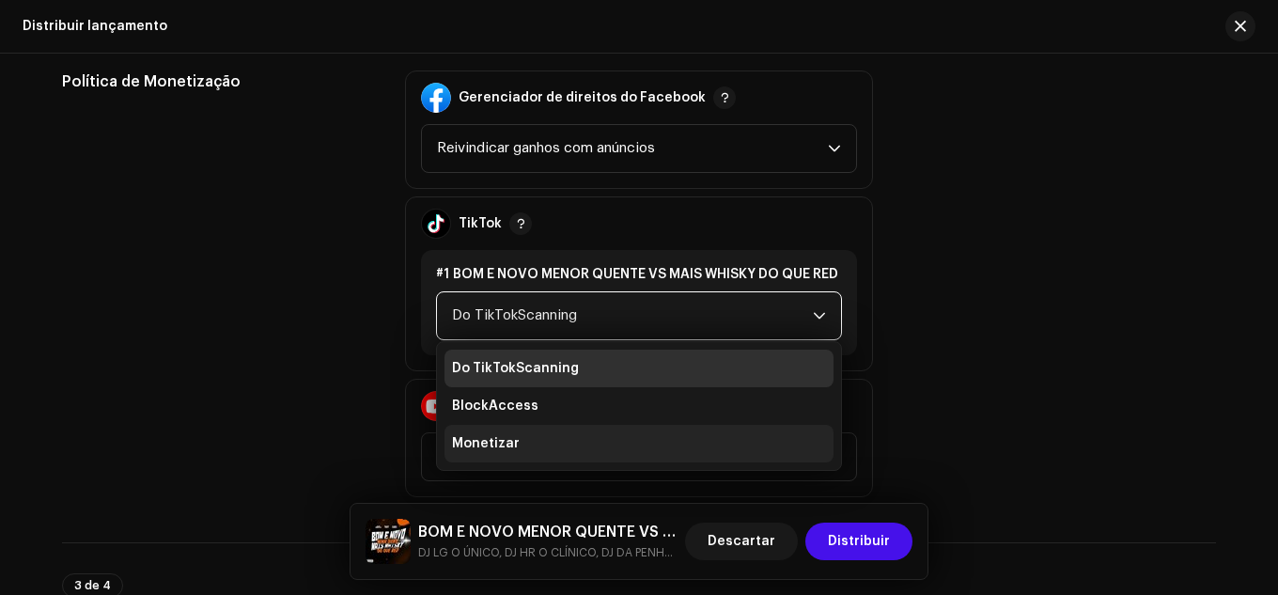
click at [558, 431] on li "Monetizar" at bounding box center [639, 444] width 389 height 38
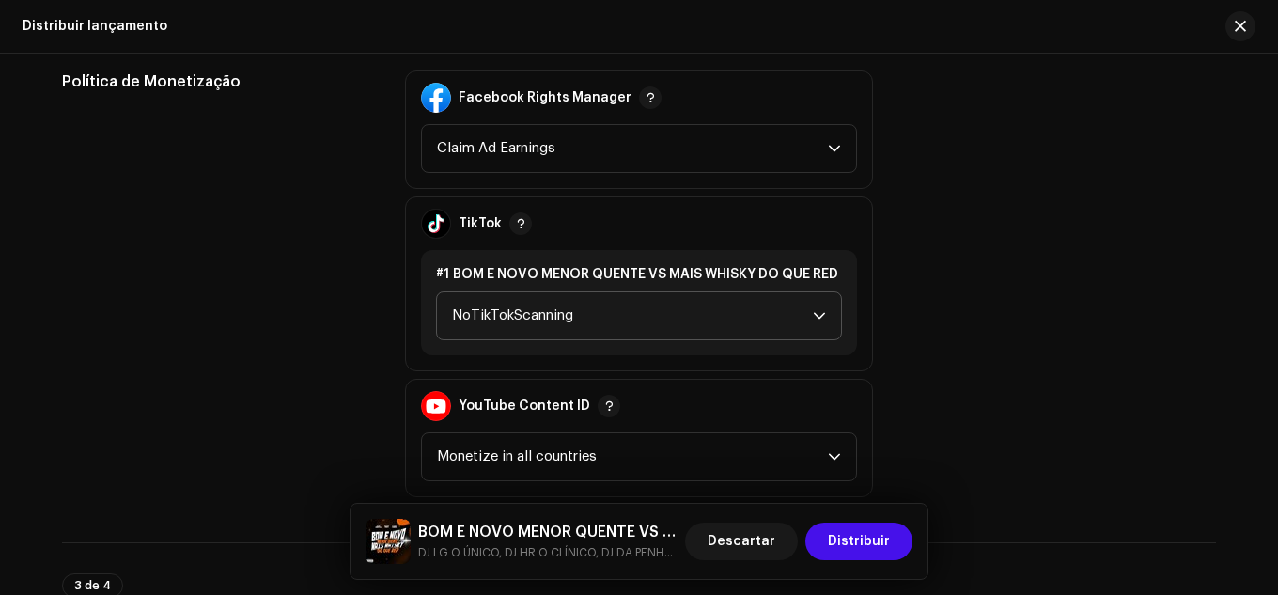
click at [555, 326] on span "NoTikTokScanning" at bounding box center [632, 315] width 361 height 47
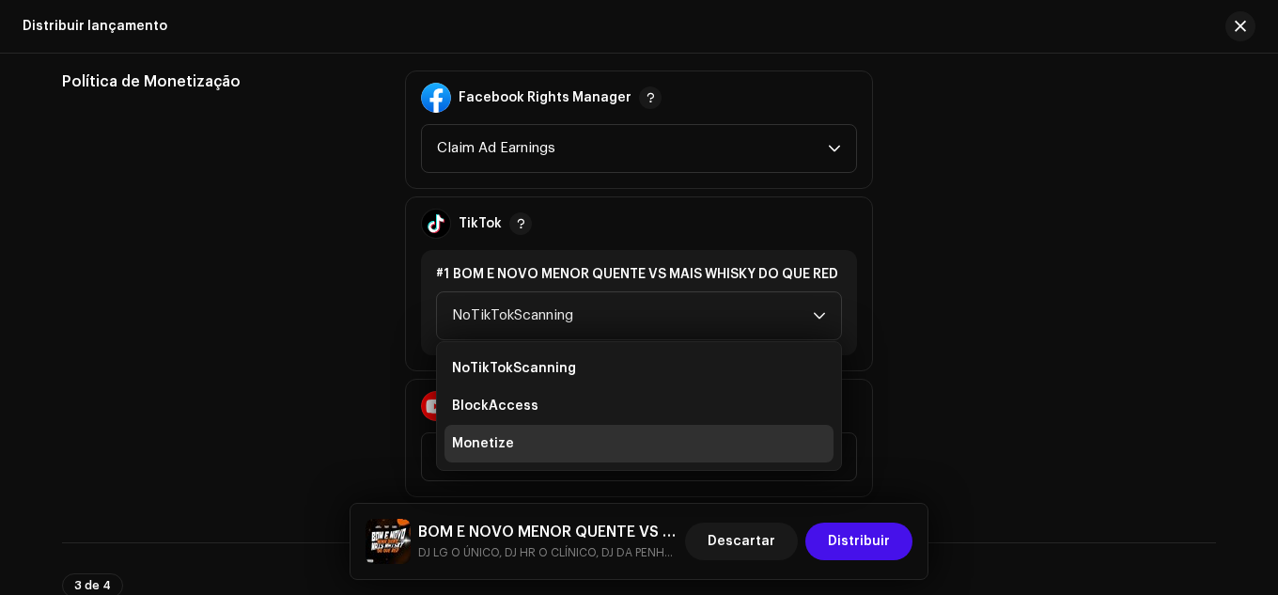
click at [507, 434] on span "Monetize" at bounding box center [483, 443] width 62 height 19
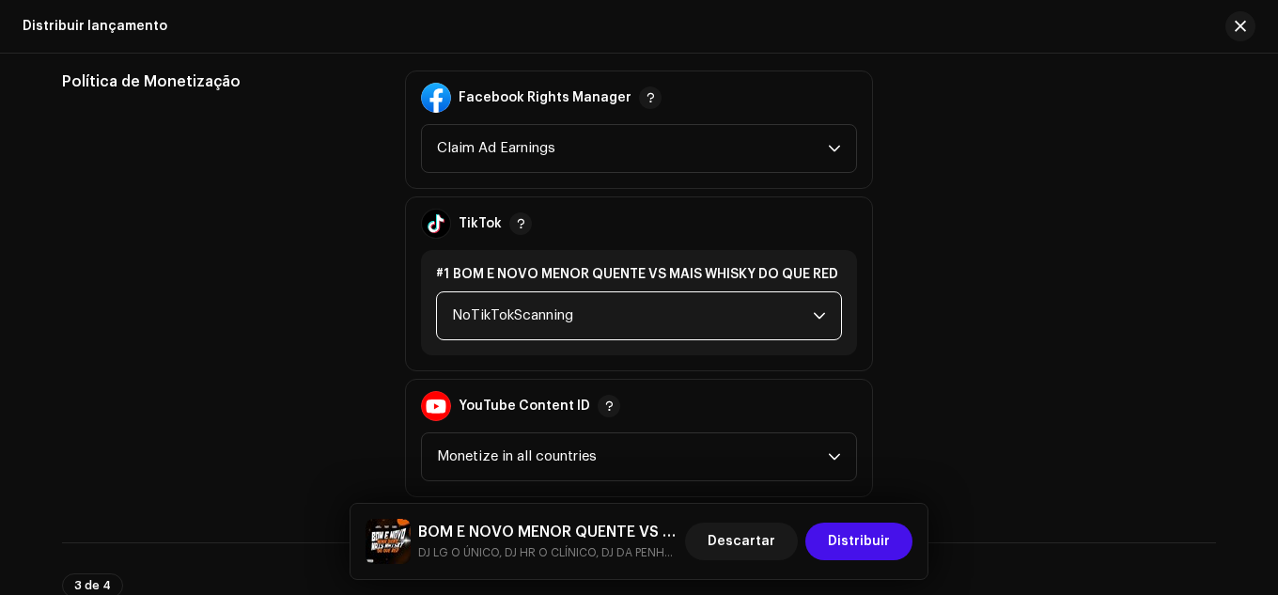
click at [542, 334] on span "NoTikTokScanning" at bounding box center [632, 315] width 361 height 47
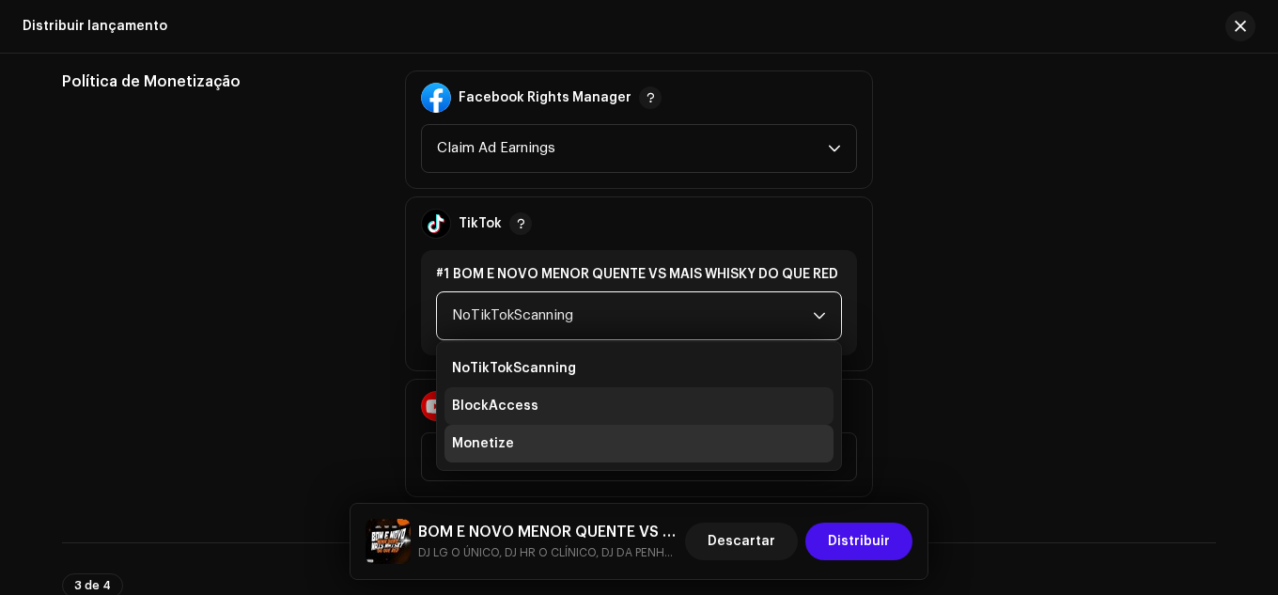
click at [522, 422] on li "BlockAccess" at bounding box center [639, 406] width 389 height 38
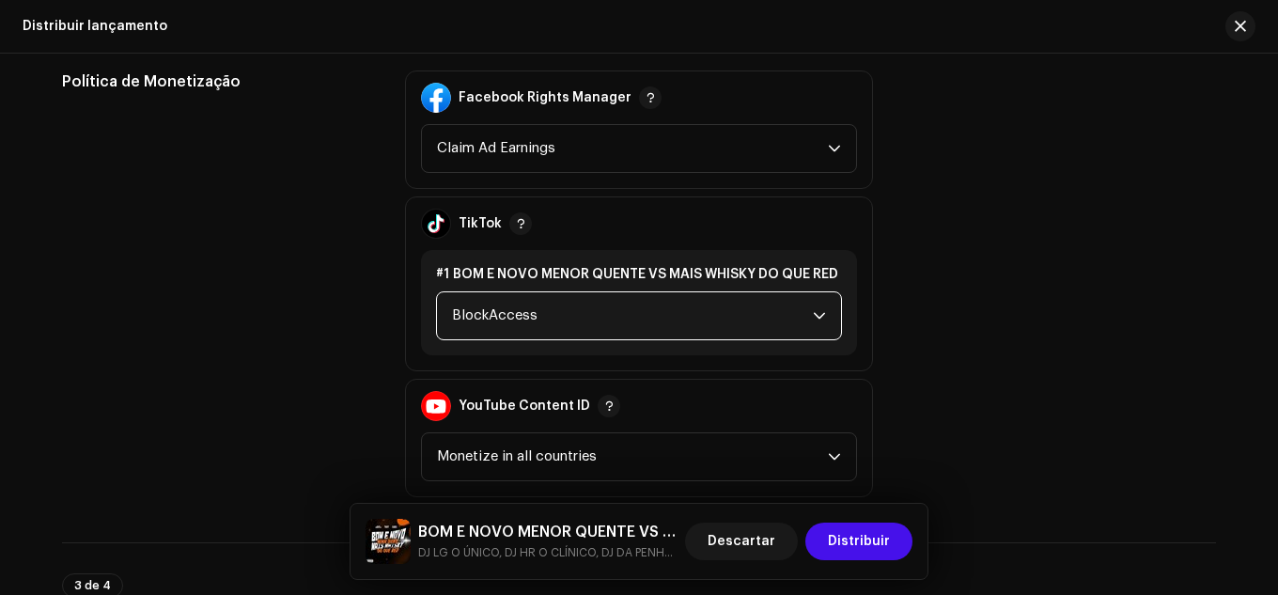
click at [553, 327] on span "BlockAccess" at bounding box center [632, 315] width 361 height 47
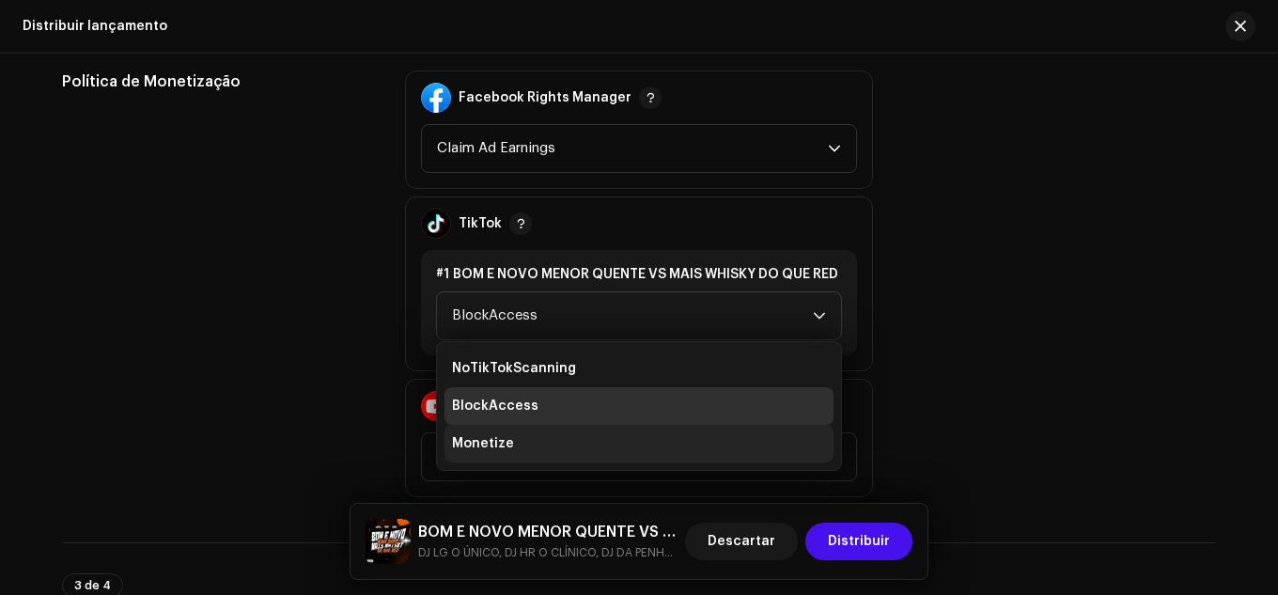
click at [525, 434] on li "Monetize" at bounding box center [639, 444] width 389 height 38
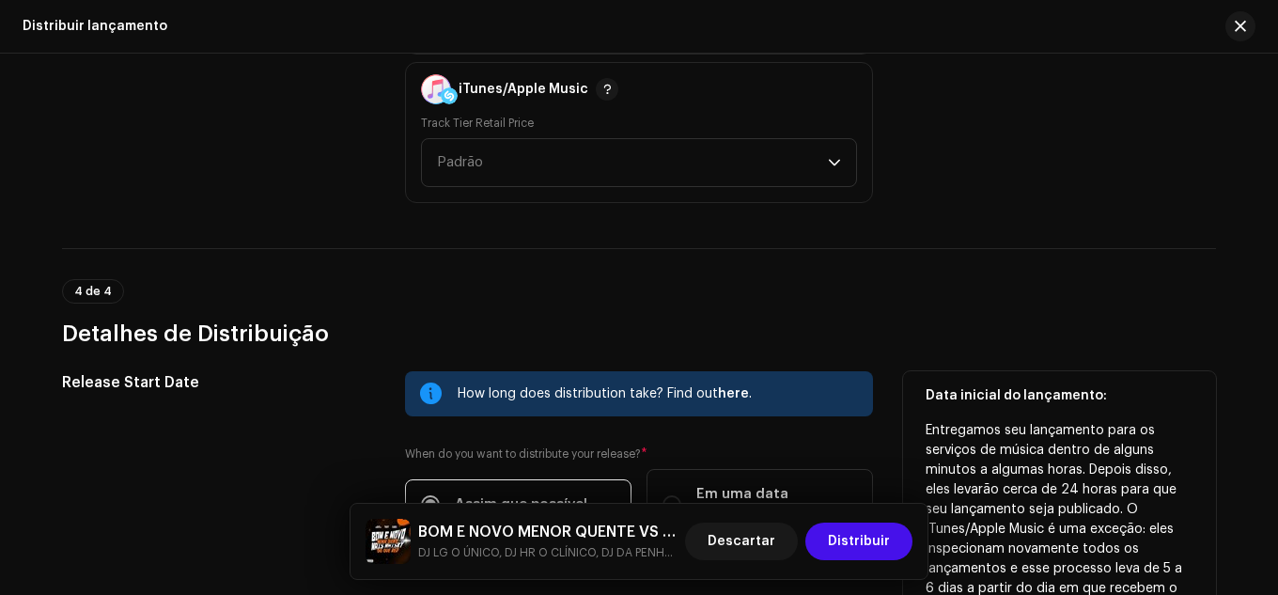
scroll to position [3183, 0]
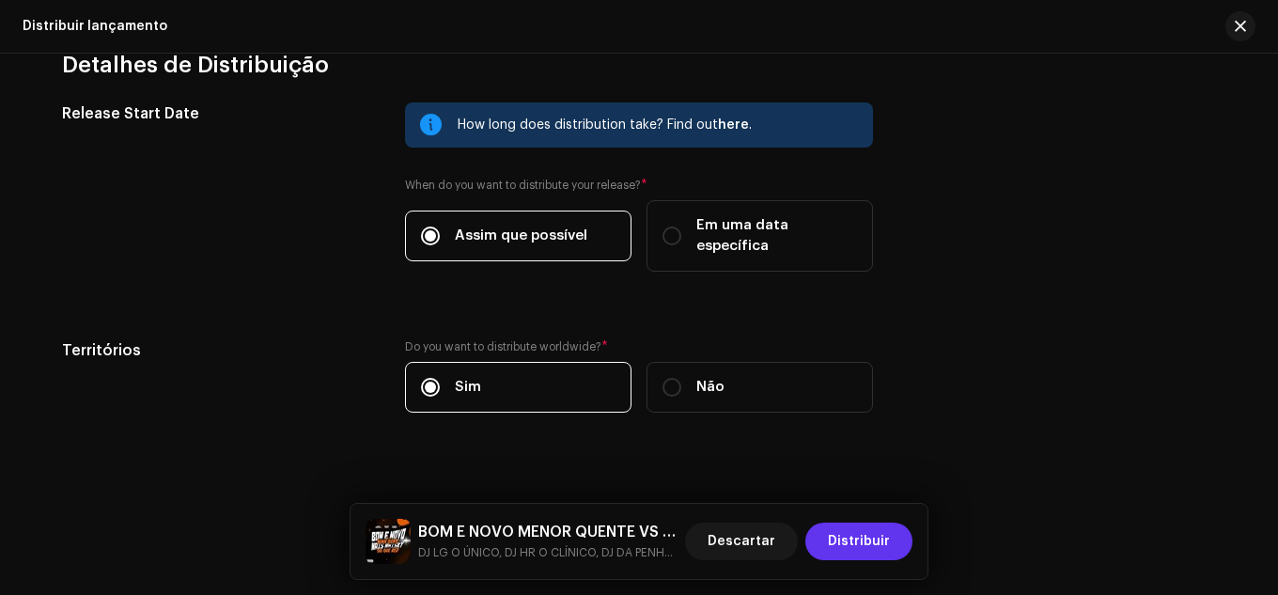
click at [839, 552] on span "Distribuir" at bounding box center [859, 542] width 62 height 38
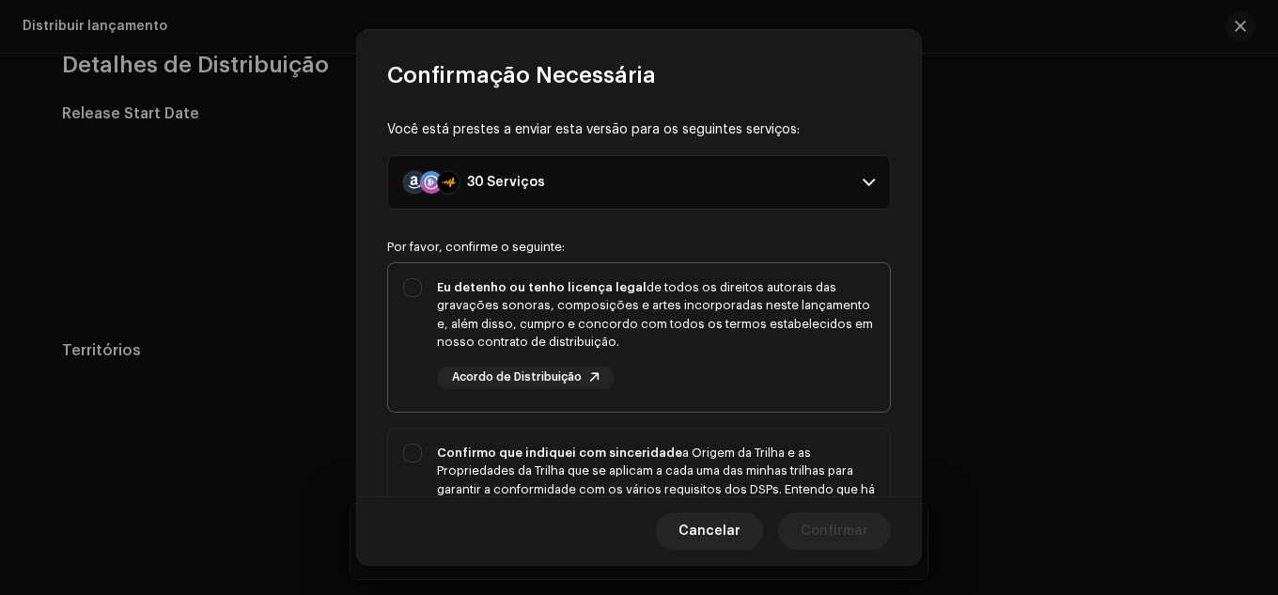
click at [544, 351] on div "Eu detenho ou tenho licença legal de todos os direitos autorais das gravações s…" at bounding box center [656, 314] width 438 height 73
checkbox input "true"
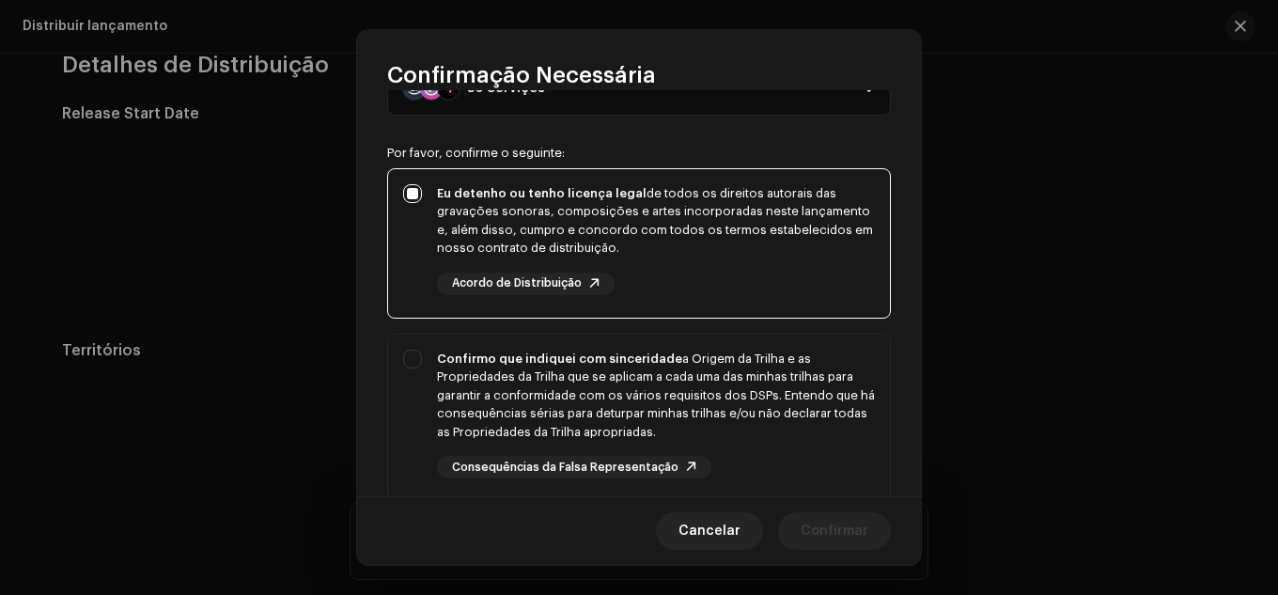
scroll to position [282, 0]
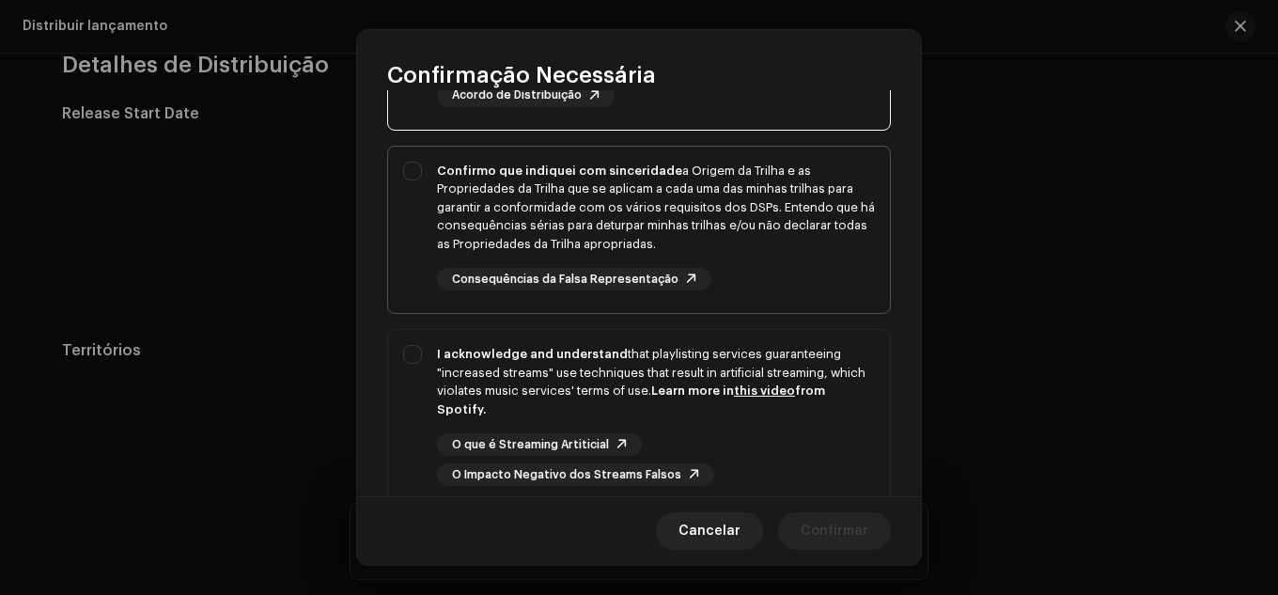
click at [540, 226] on div "Confirmo que indiquei com sinceridade a Origem da Trilha e as Propriedades da T…" at bounding box center [656, 208] width 438 height 92
checkbox input "true"
click at [533, 361] on div "I acknowledge and understand that playlisting services guaranteeing "increased …" at bounding box center [656, 381] width 438 height 73
checkbox input "true"
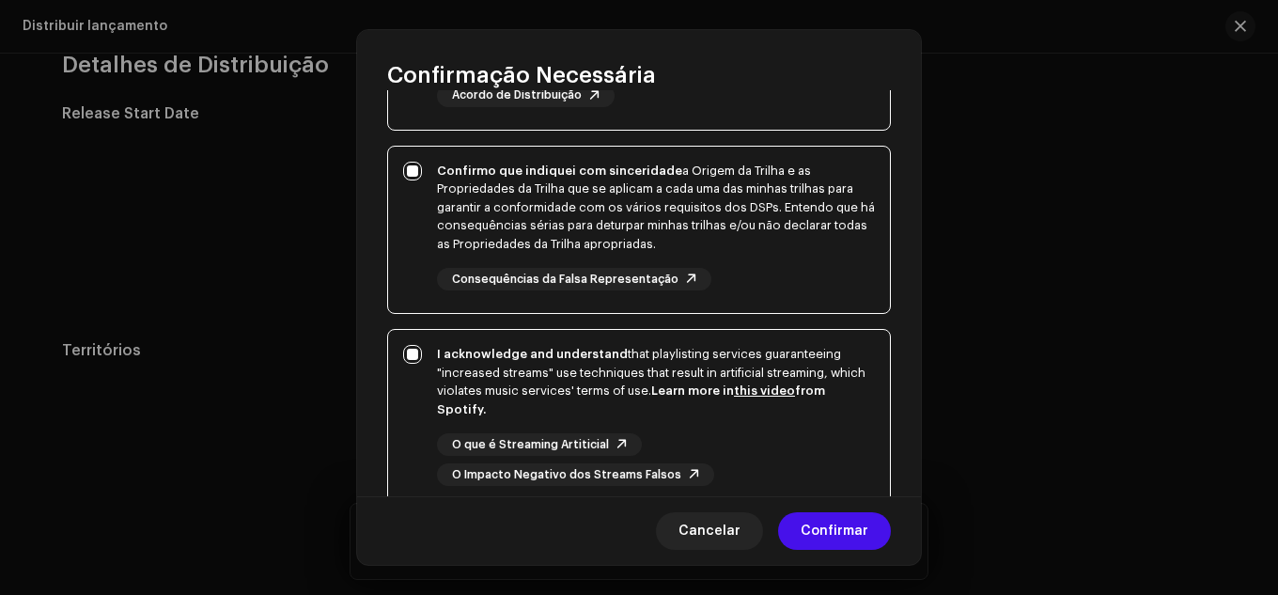
scroll to position [423, 0]
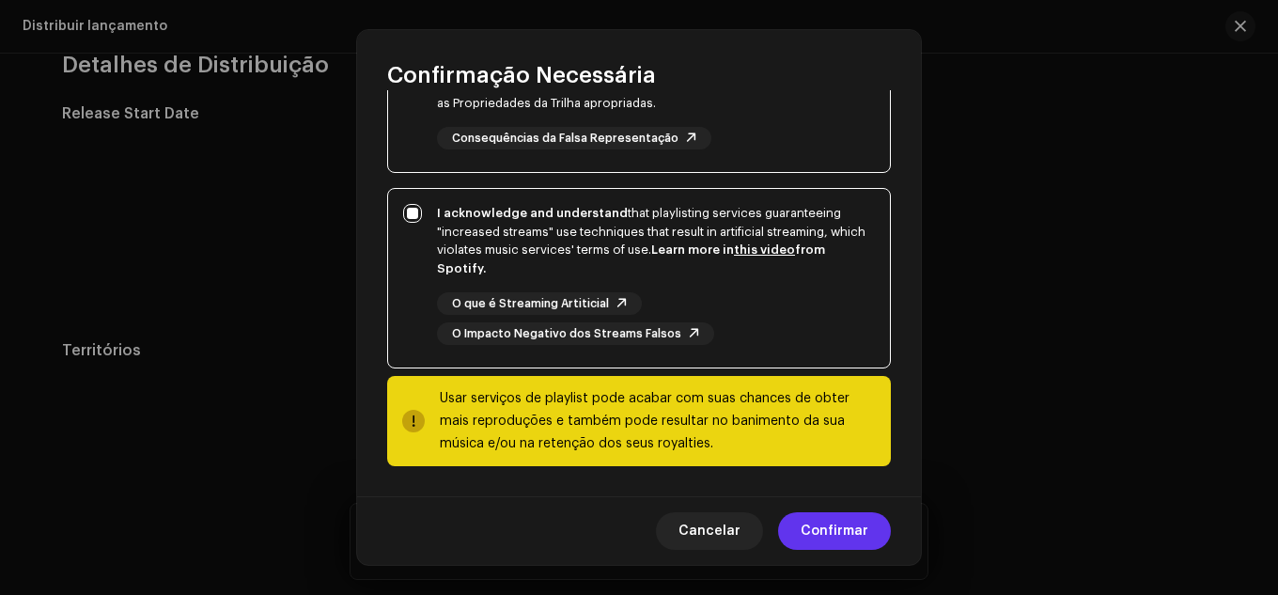
click at [818, 515] on span "Confirmar" at bounding box center [835, 531] width 68 height 38
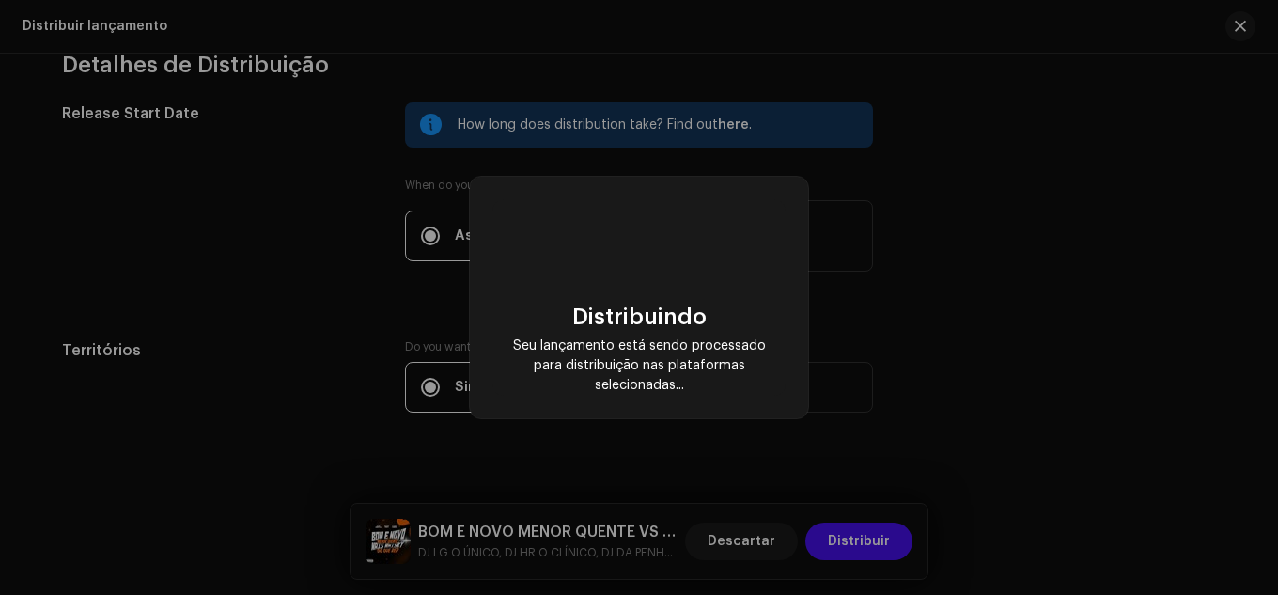
checkbox input "false"
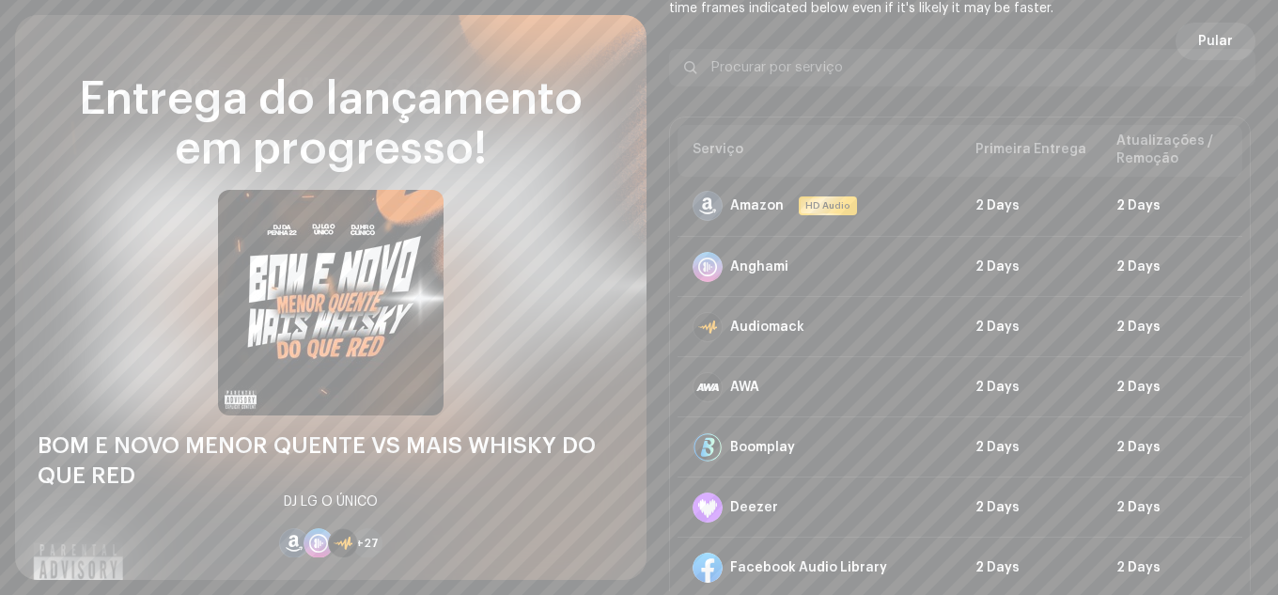
click at [1184, 42] on button "Pular" at bounding box center [1216, 42] width 80 height 38
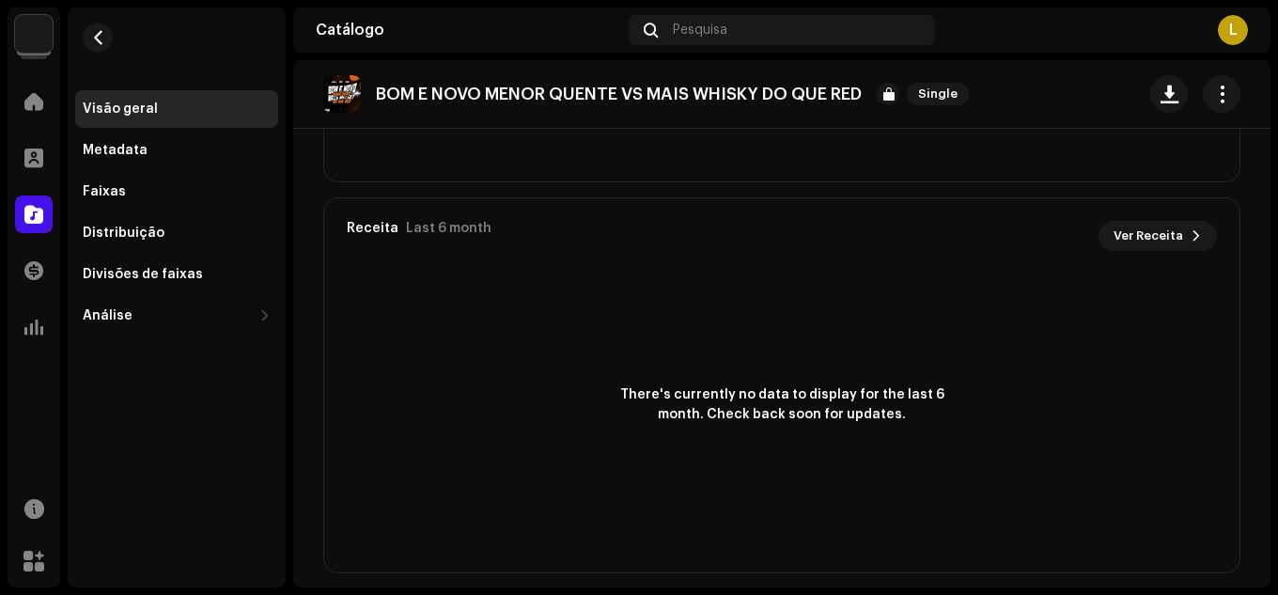
scroll to position [1360, 0]
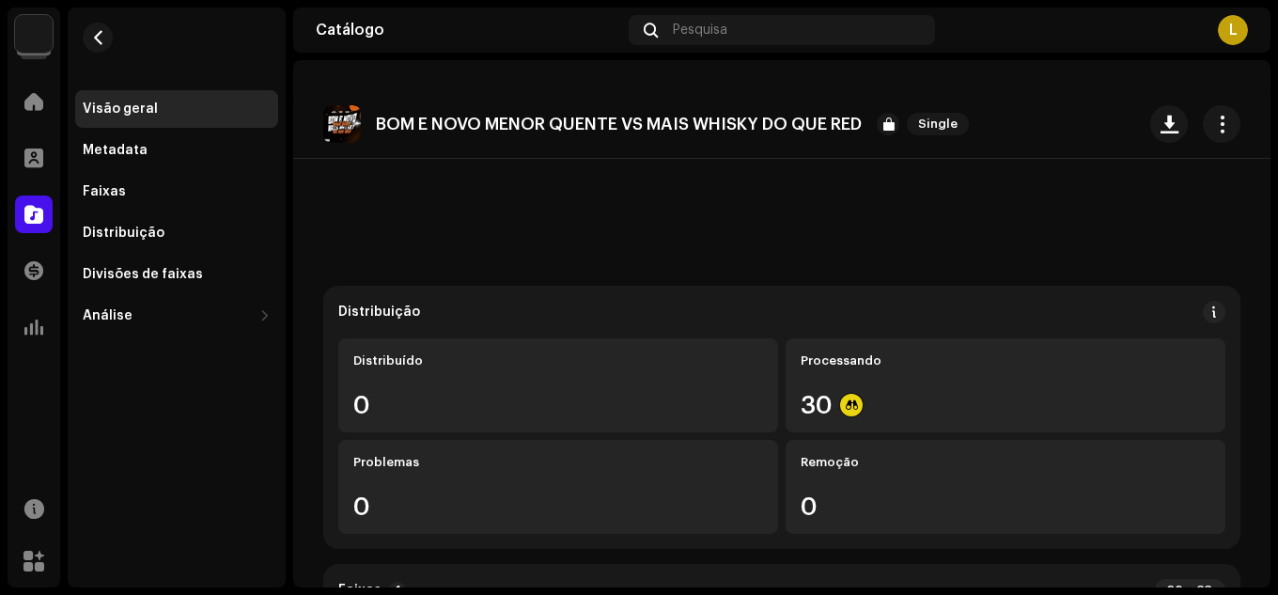
scroll to position [1360, 0]
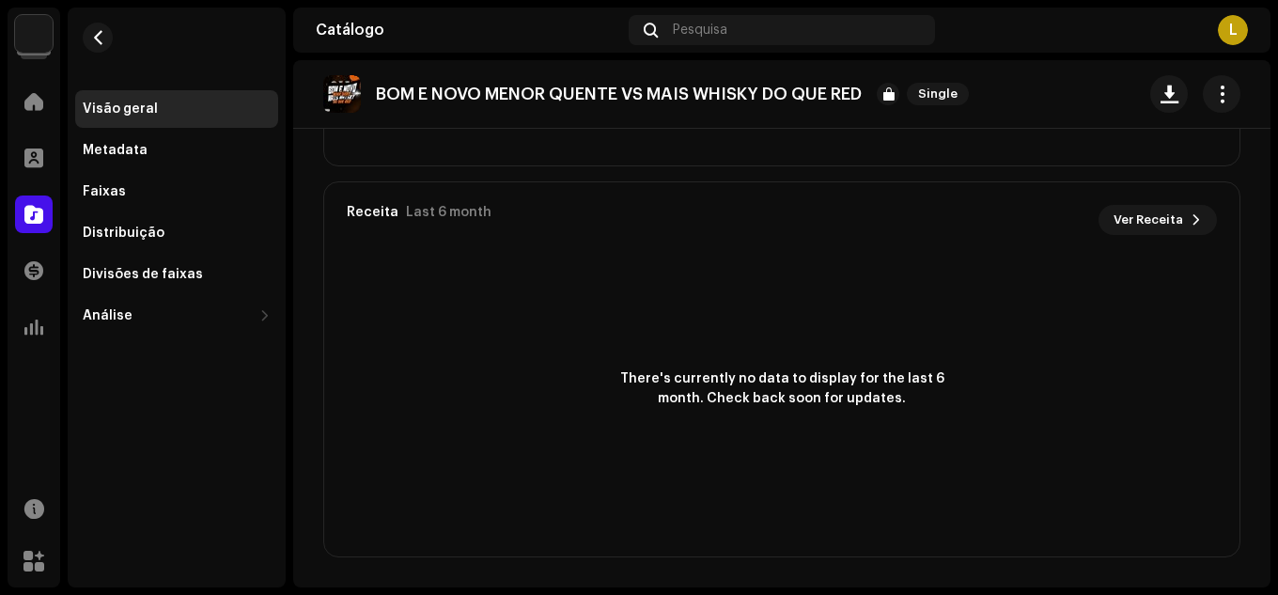
click at [0, 121] on div "DJ LG O ÚNICO Home Perfil Catálogo Transações Análise Recursos Marketplace Visã…" at bounding box center [639, 297] width 1278 height 595
click at [136, 183] on div "Faixas" at bounding box center [176, 192] width 203 height 38
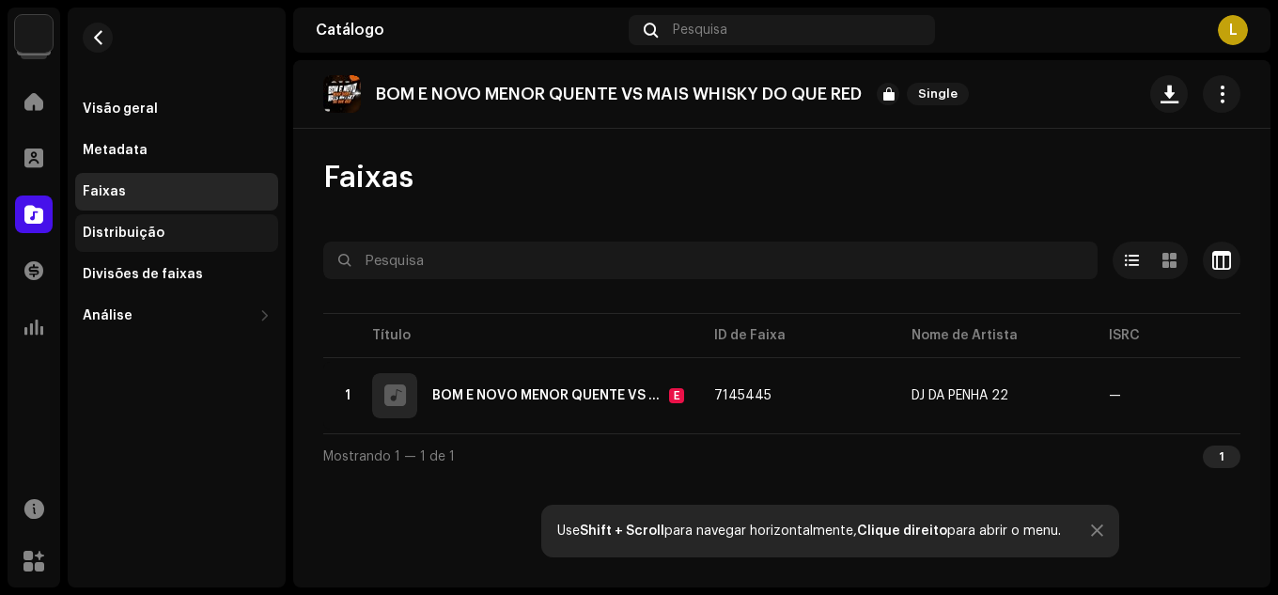
click at [149, 227] on div "Distribuição" at bounding box center [124, 233] width 82 height 15
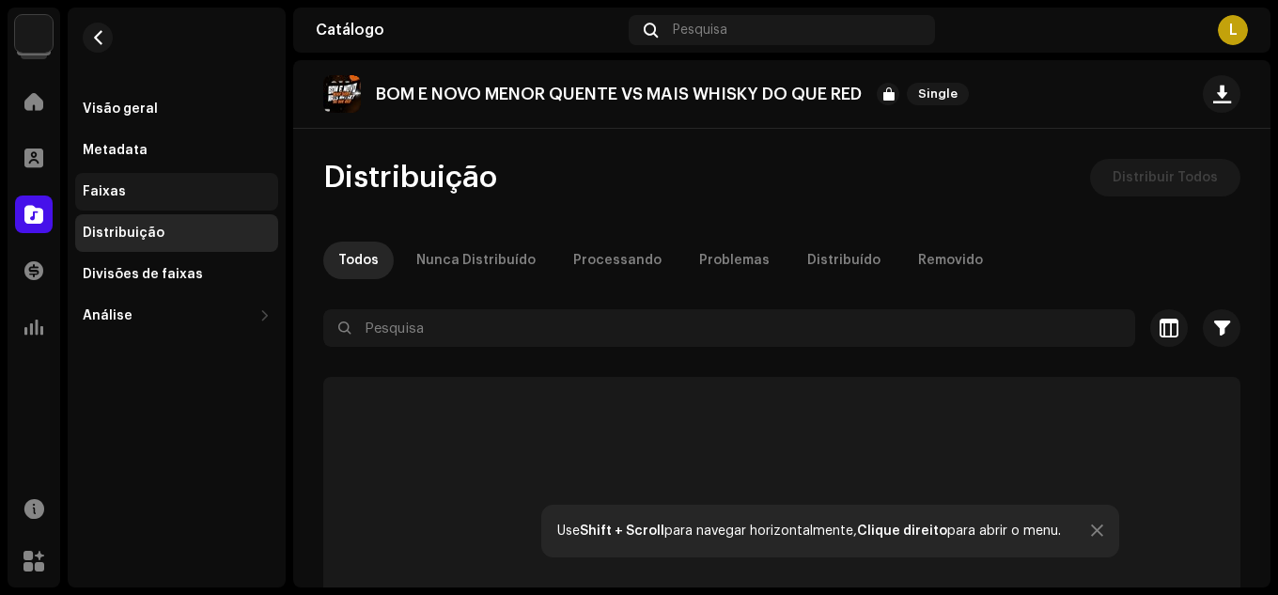
click at [165, 200] on div "Faixas" at bounding box center [176, 192] width 203 height 38
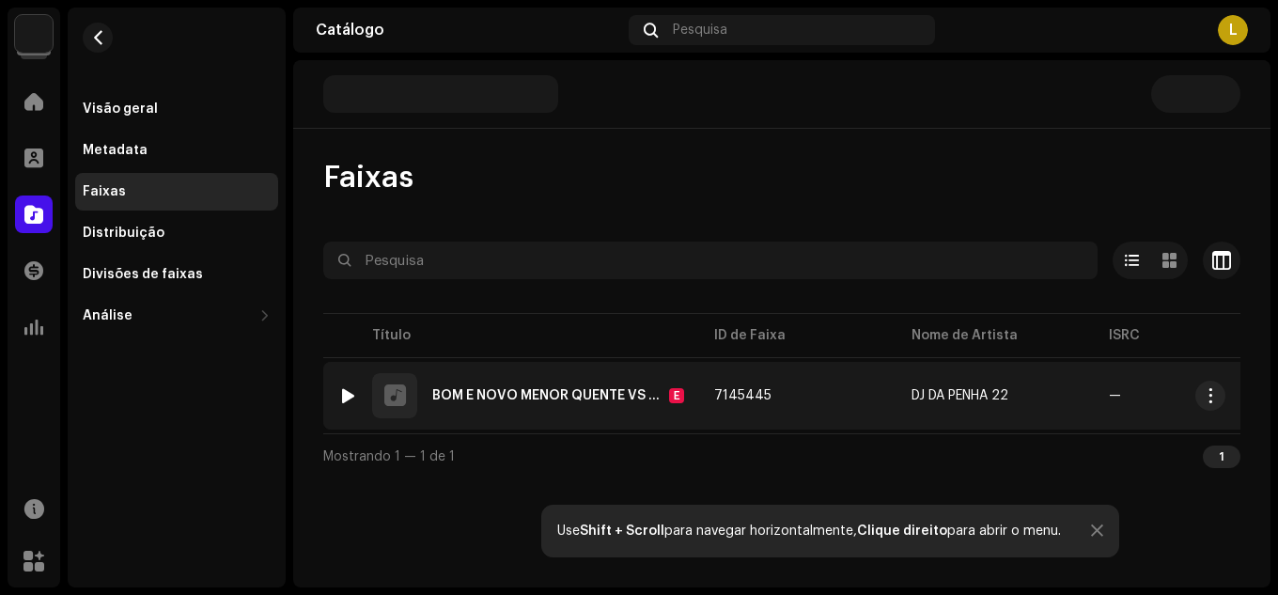
click at [1035, 402] on td "DJ DA PENHA 22" at bounding box center [995, 396] width 197 height 68
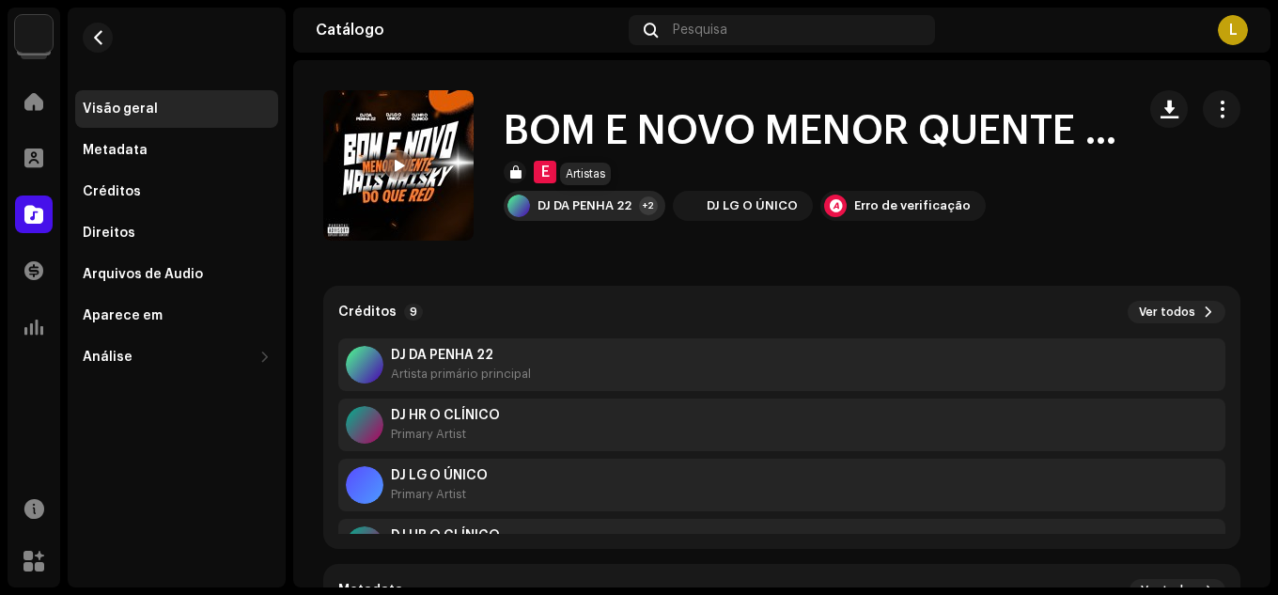
click at [651, 200] on div "+2" at bounding box center [648, 205] width 19 height 19
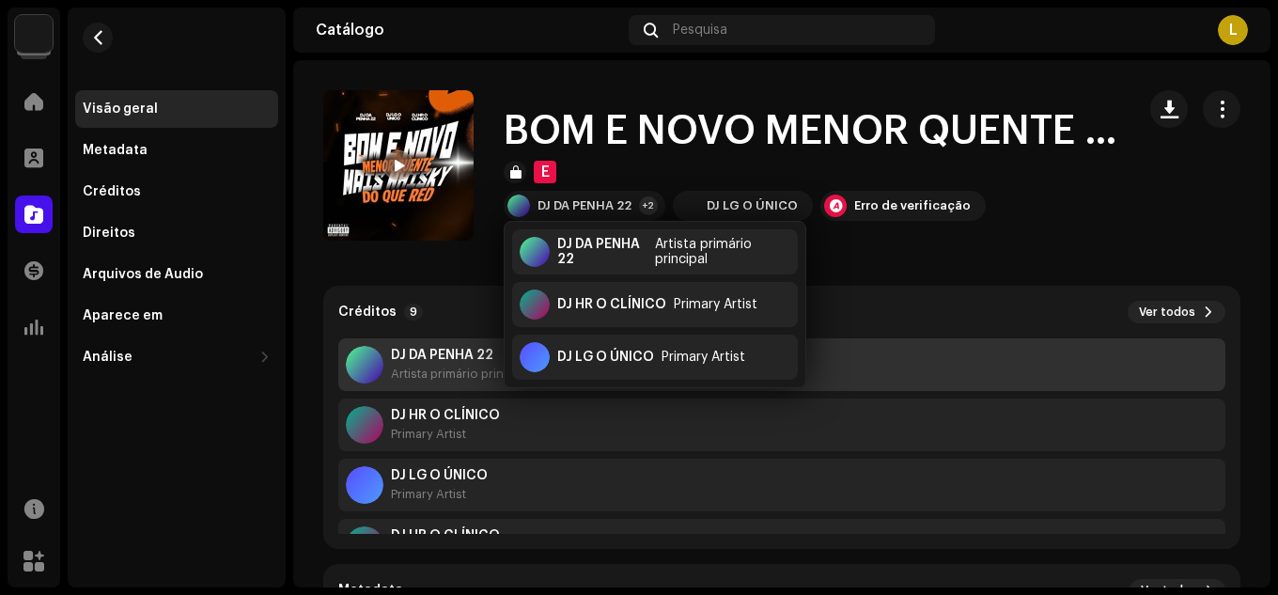
click at [888, 383] on div "DJ DA PENHA 22 Artista primário principal" at bounding box center [781, 364] width 887 height 53
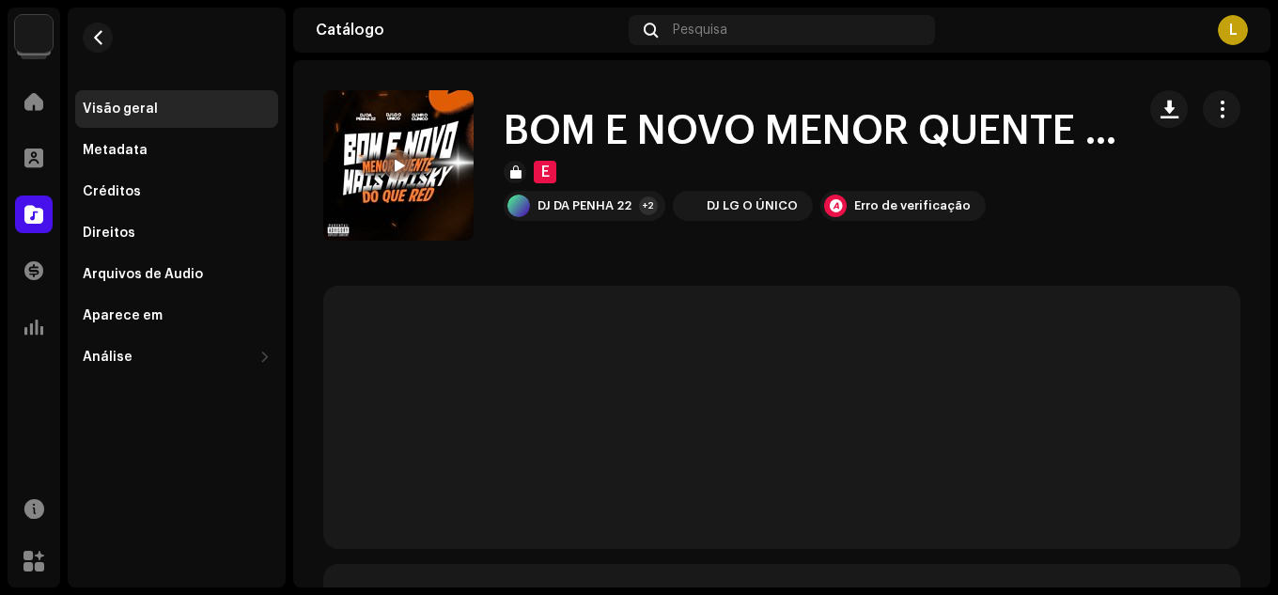
click at [1231, 108] on div "BOM E NOVO MENOR QUENTE VS MAIS WHISKY DO QUE RED E DJ DA PENHA 22 +2 DJ LG O Ú…" at bounding box center [782, 165] width 978 height 150
click at [1223, 112] on button "button" at bounding box center [1222, 109] width 38 height 38
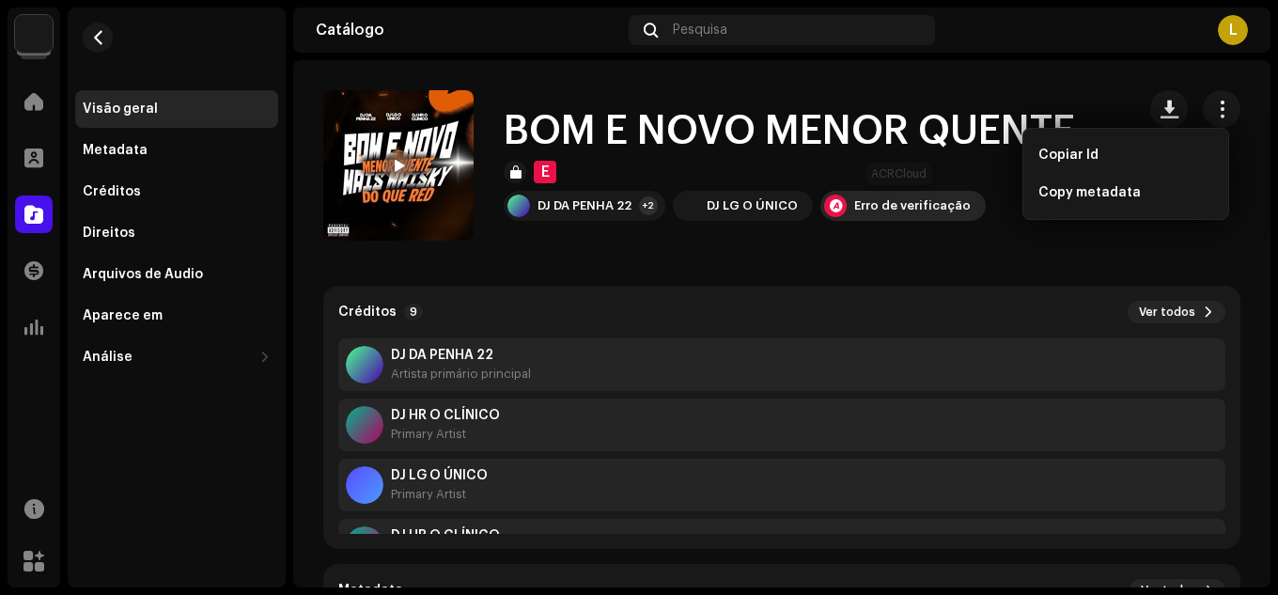
click at [929, 215] on div "Erro de verificação" at bounding box center [903, 206] width 165 height 30
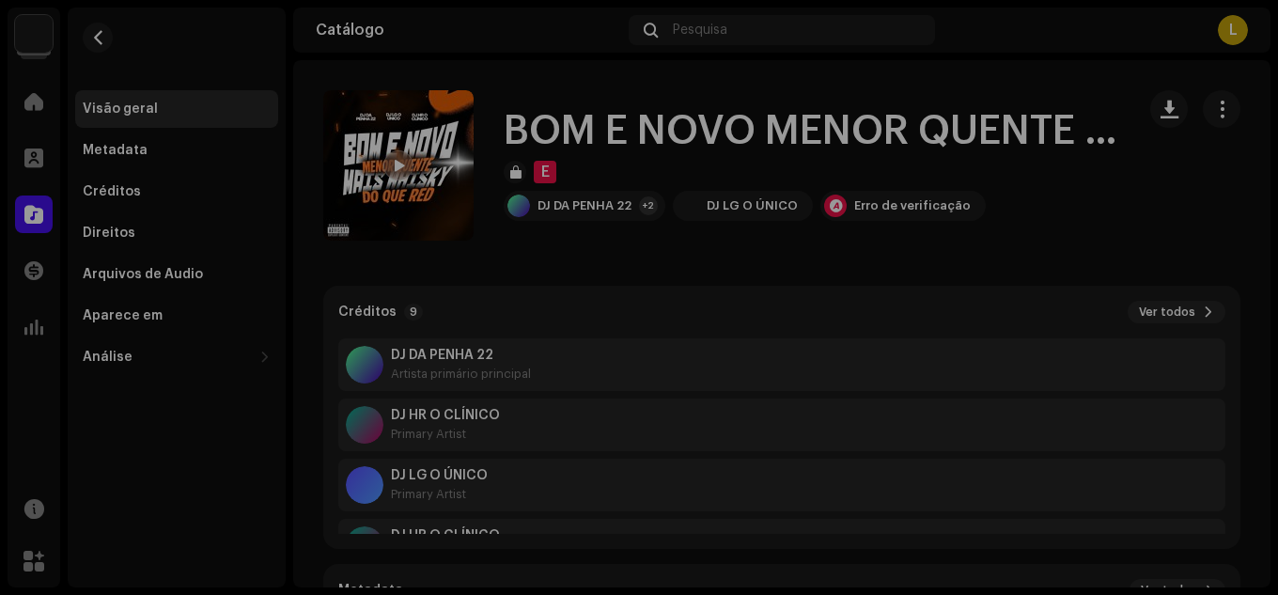
click at [937, 179] on div "Audio Recognition by AcrCloud is still processing the audio file. Do NOT approv…" at bounding box center [639, 297] width 1278 height 595
